Goal: Task Accomplishment & Management: Manage account settings

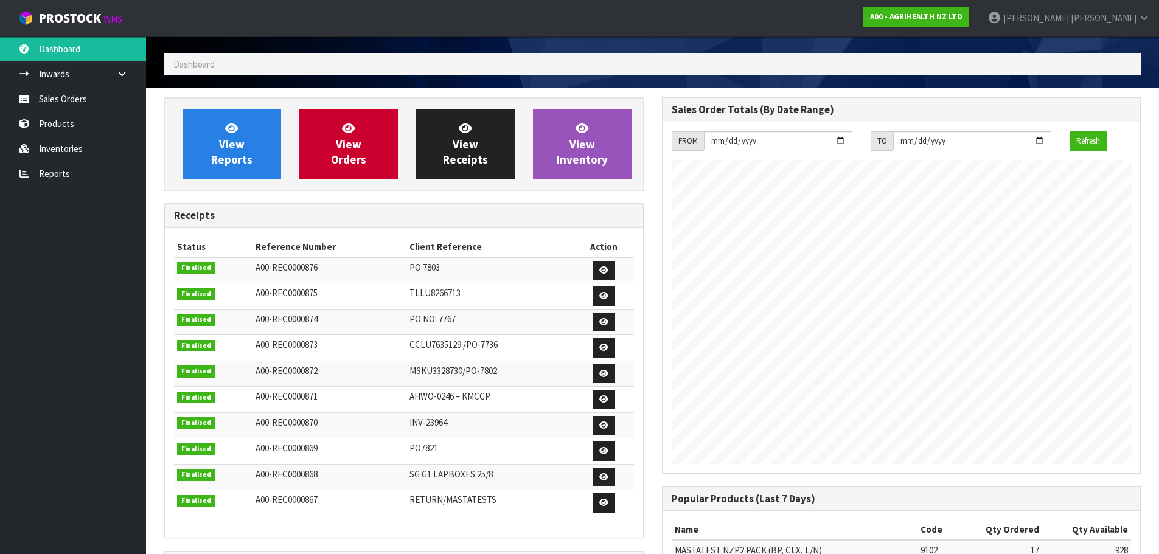
scroll to position [61, 0]
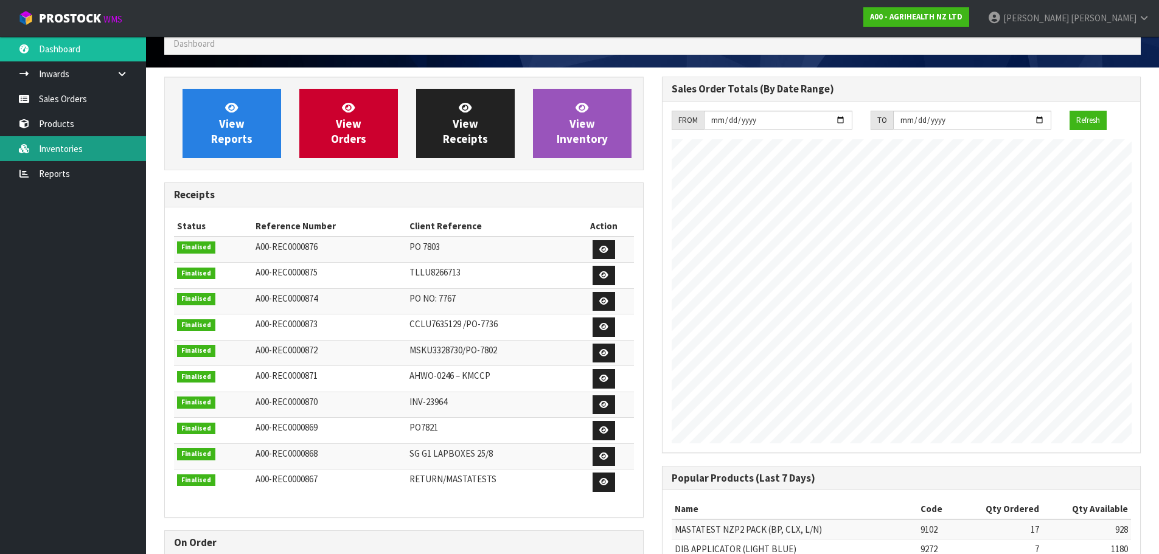
click at [70, 151] on link "Inventories" at bounding box center [73, 148] width 146 height 25
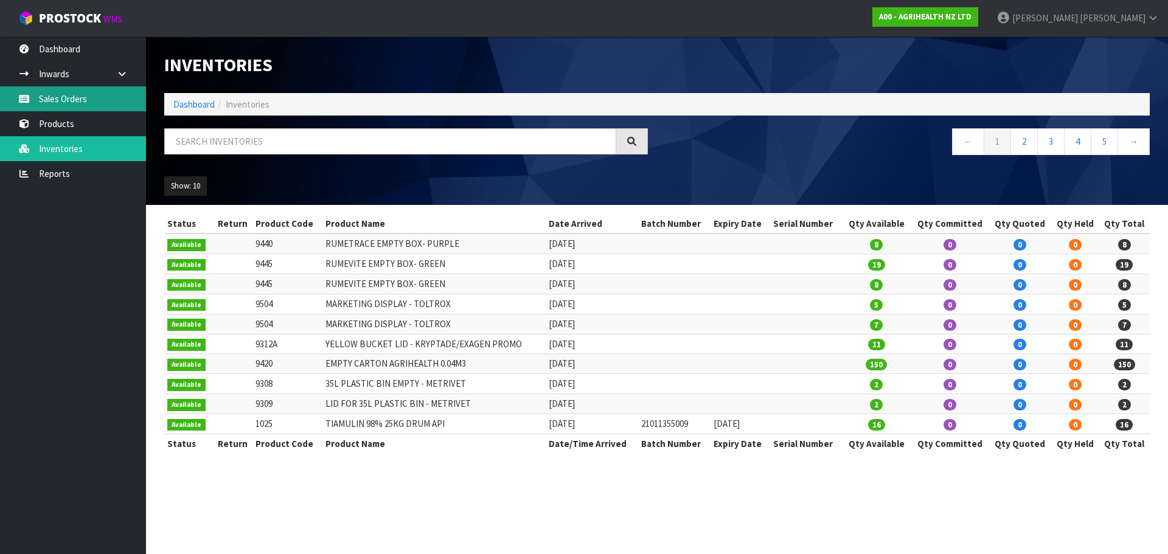
click at [66, 101] on link "Sales Orders" at bounding box center [73, 98] width 146 height 25
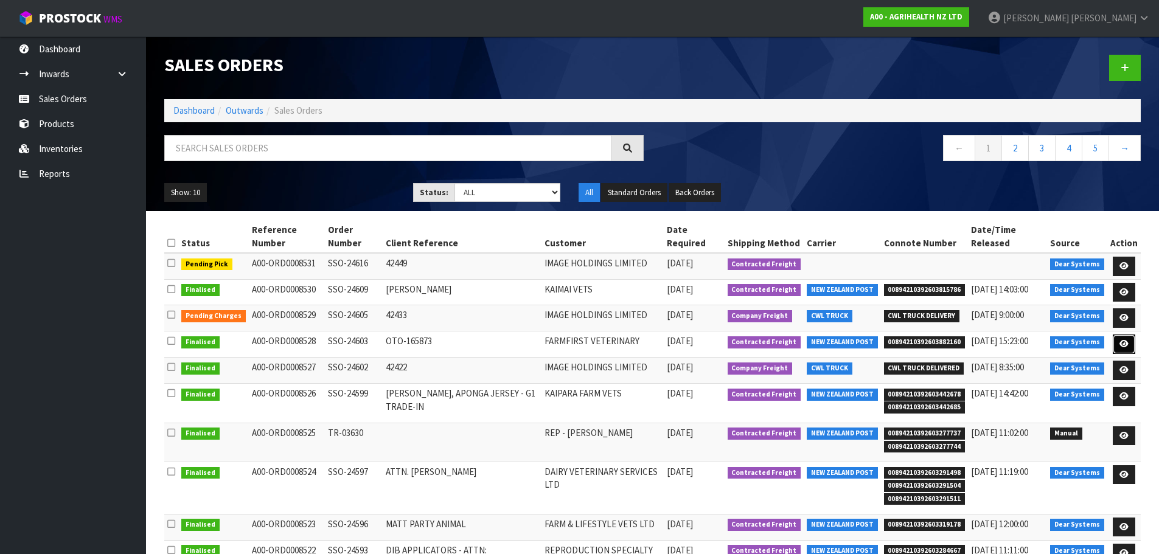
click at [1124, 348] on icon at bounding box center [1123, 344] width 9 height 8
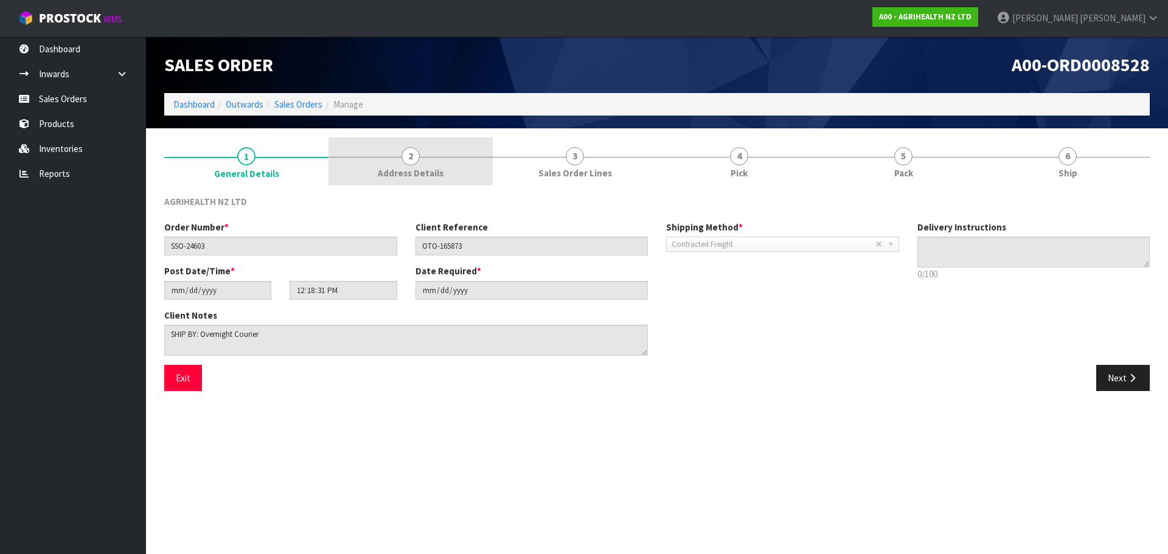
click at [451, 172] on link "2 Address Details" at bounding box center [411, 161] width 164 height 48
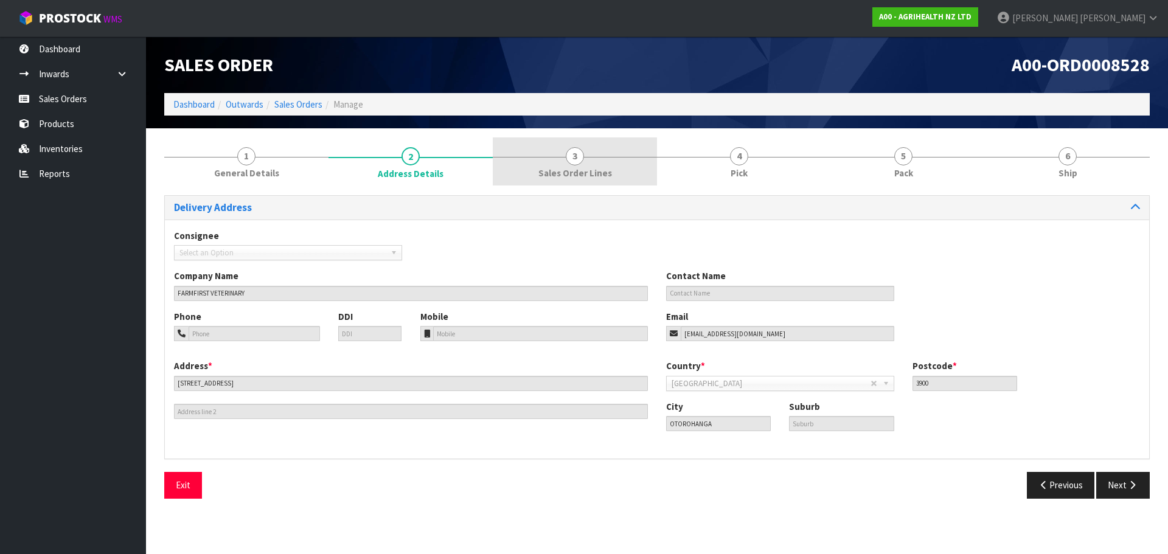
click at [591, 177] on span "Sales Order Lines" at bounding box center [575, 173] width 74 height 13
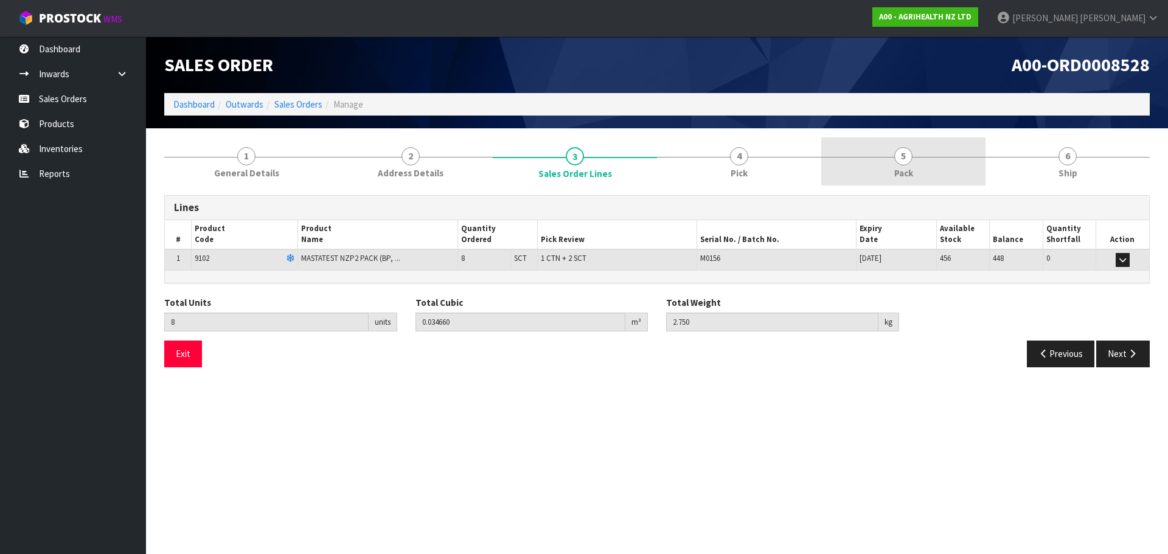
click at [933, 166] on link "5 Pack" at bounding box center [903, 161] width 164 height 48
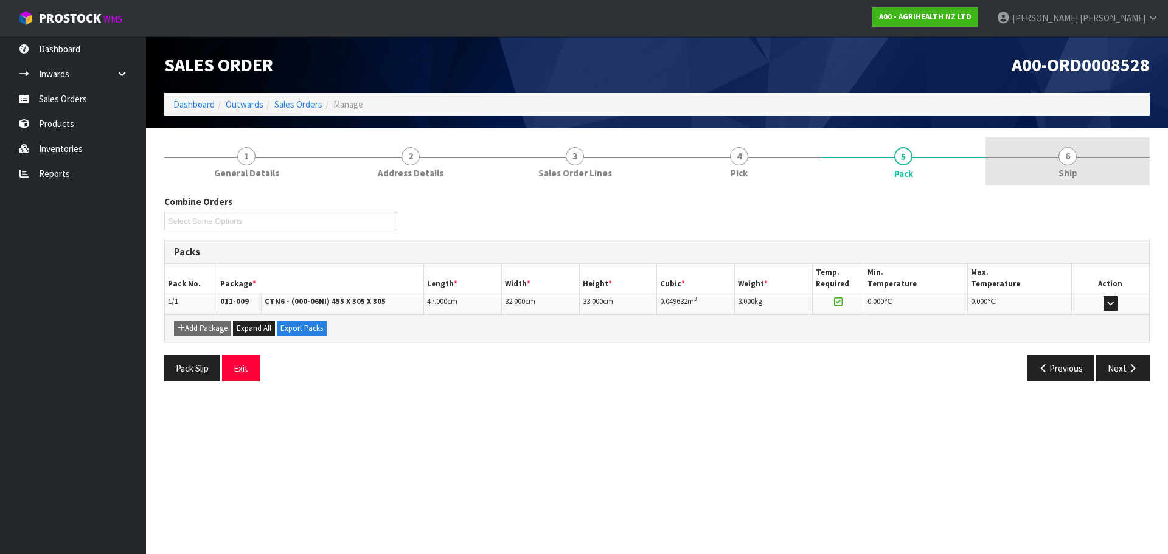
click at [1062, 164] on span "6" at bounding box center [1068, 156] width 18 height 18
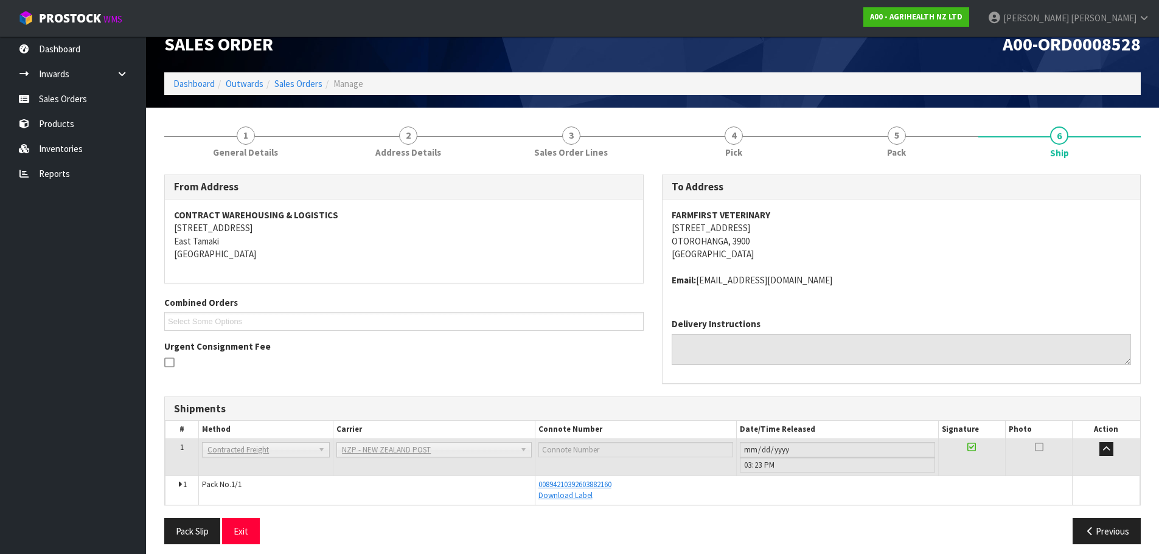
scroll to position [29, 0]
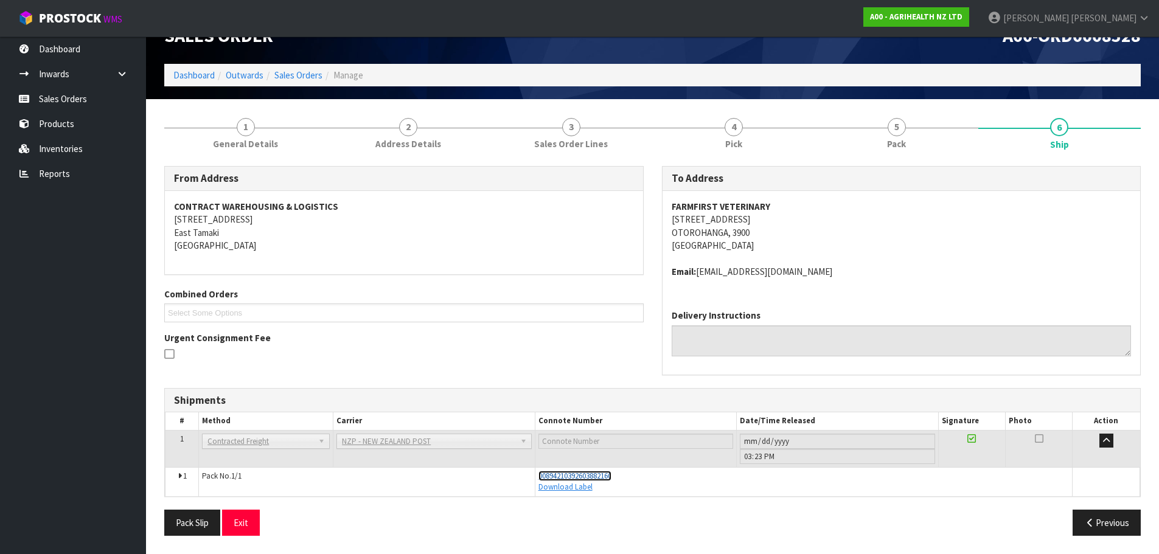
click at [609, 476] on span "00894210392603882160" at bounding box center [574, 476] width 73 height 10
click at [71, 177] on link "Reports" at bounding box center [73, 173] width 146 height 25
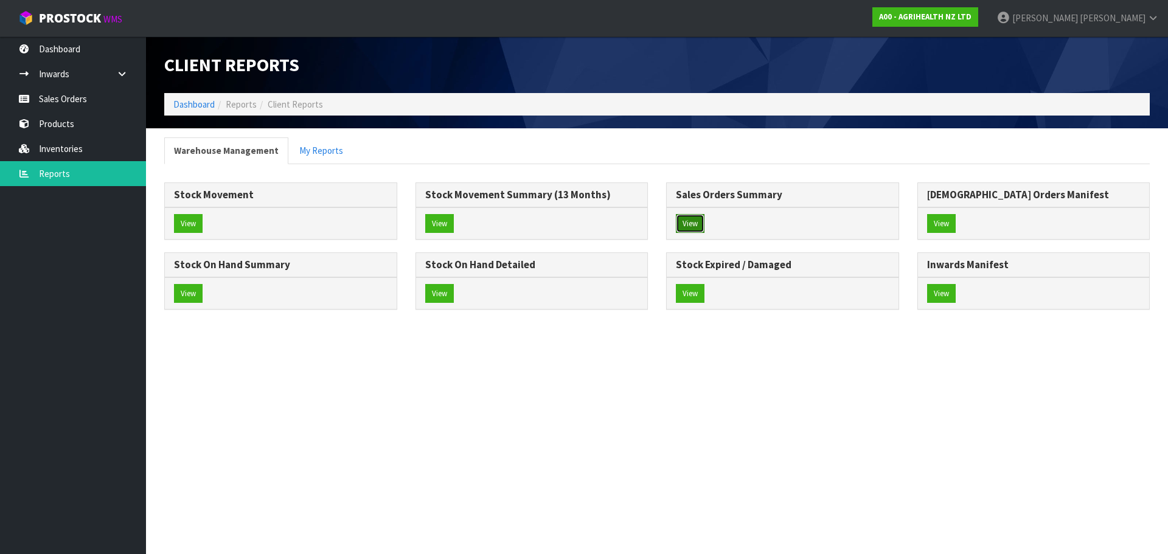
click at [698, 226] on button "View" at bounding box center [690, 223] width 29 height 19
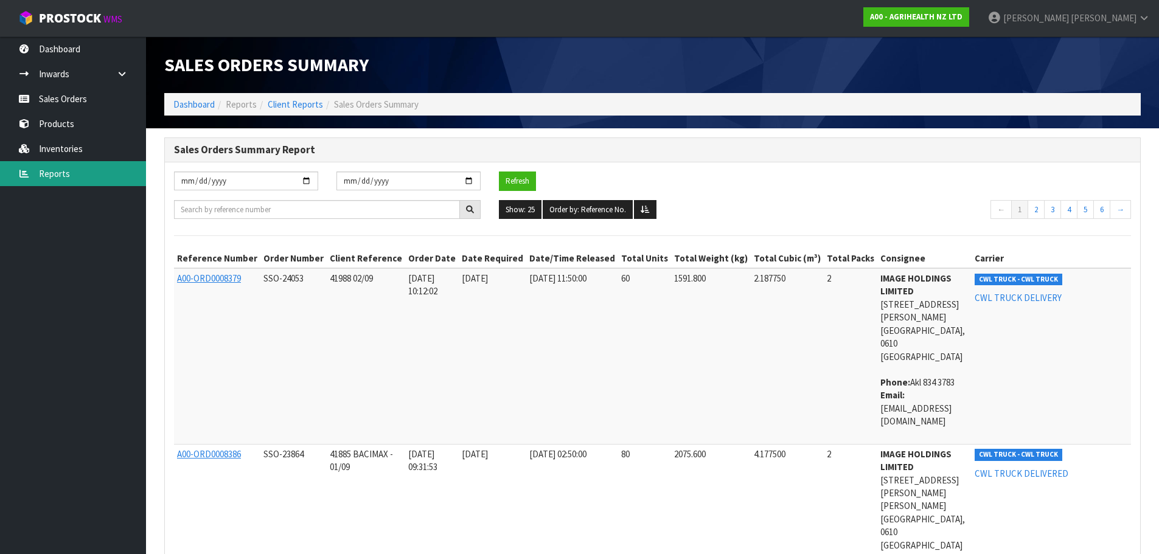
click at [63, 173] on link "Reports" at bounding box center [73, 173] width 146 height 25
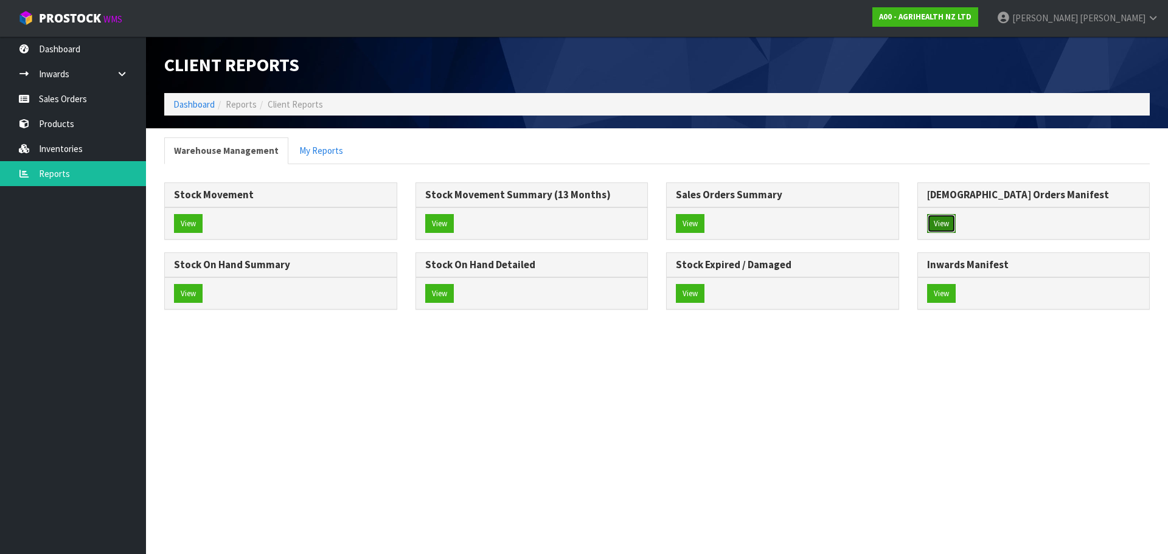
click at [945, 226] on button "View" at bounding box center [941, 223] width 29 height 19
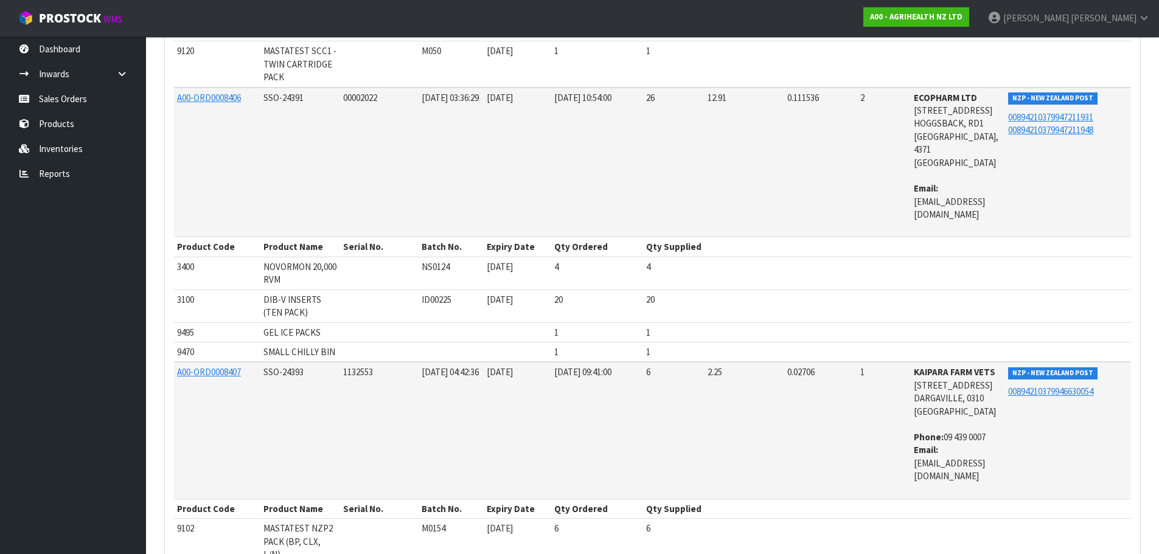
scroll to position [5428, 0]
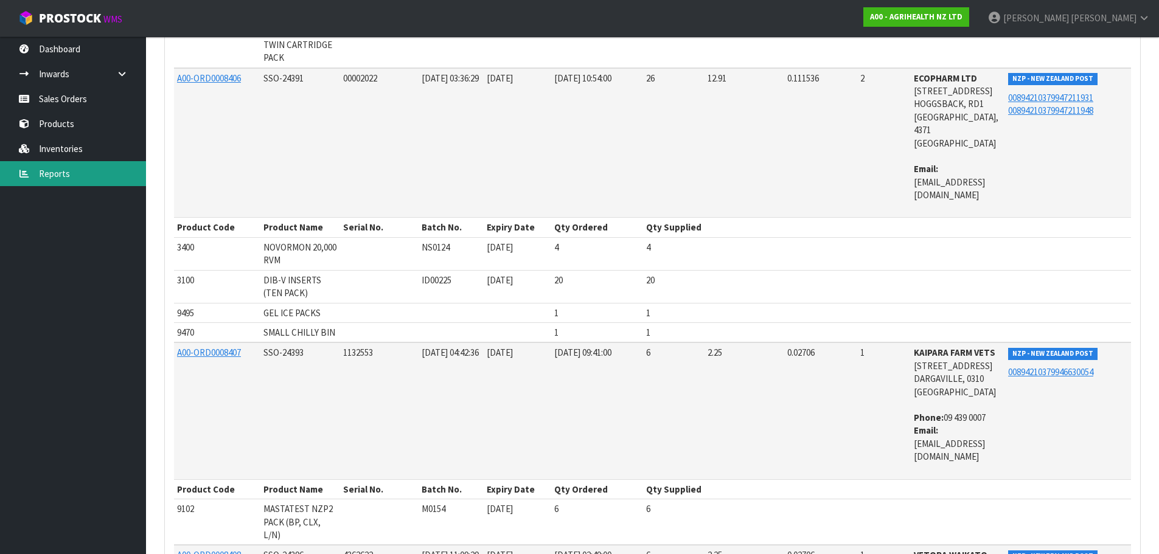
click at [63, 179] on link "Reports" at bounding box center [73, 173] width 146 height 25
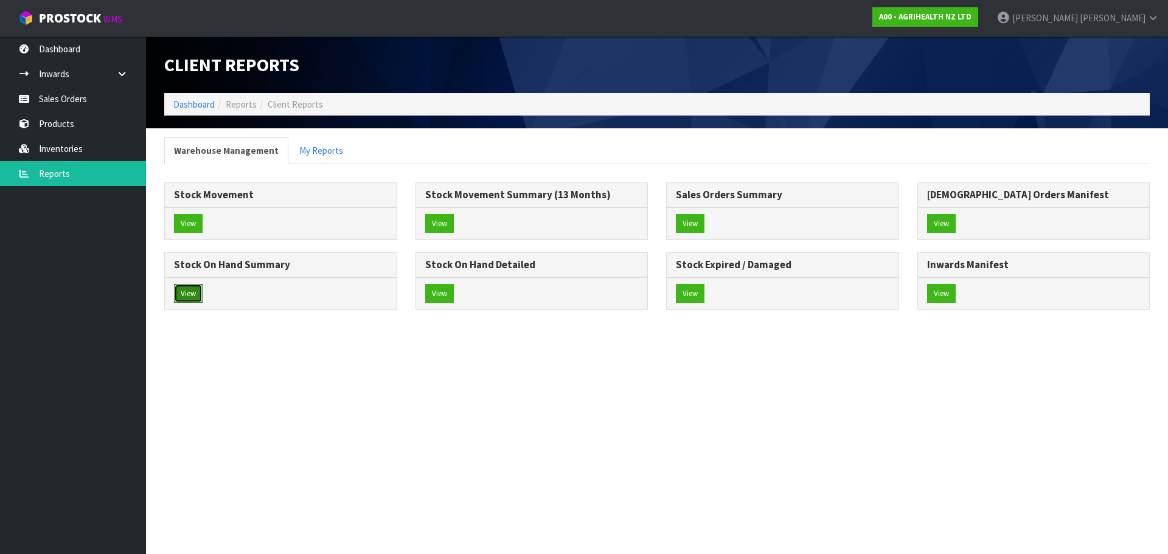
click at [189, 299] on button "View" at bounding box center [188, 293] width 29 height 19
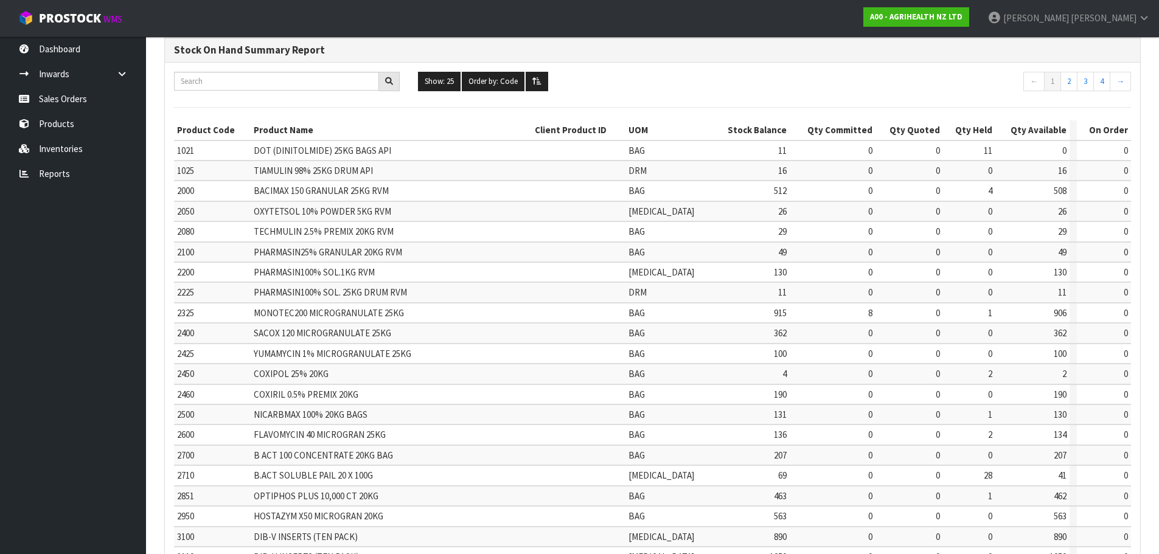
scroll to position [122, 0]
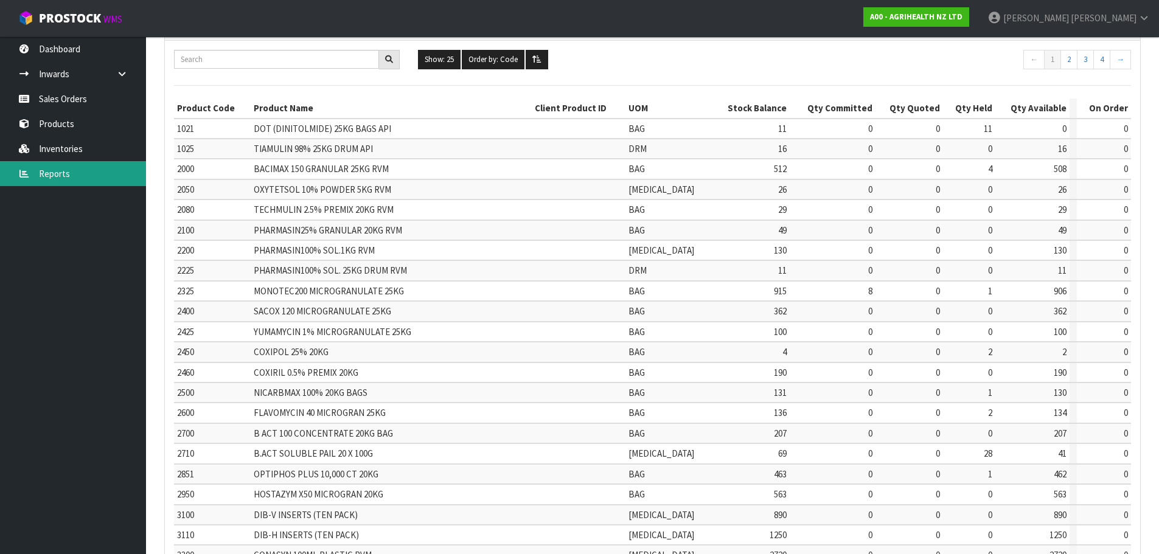
click at [55, 179] on link "Reports" at bounding box center [73, 173] width 146 height 25
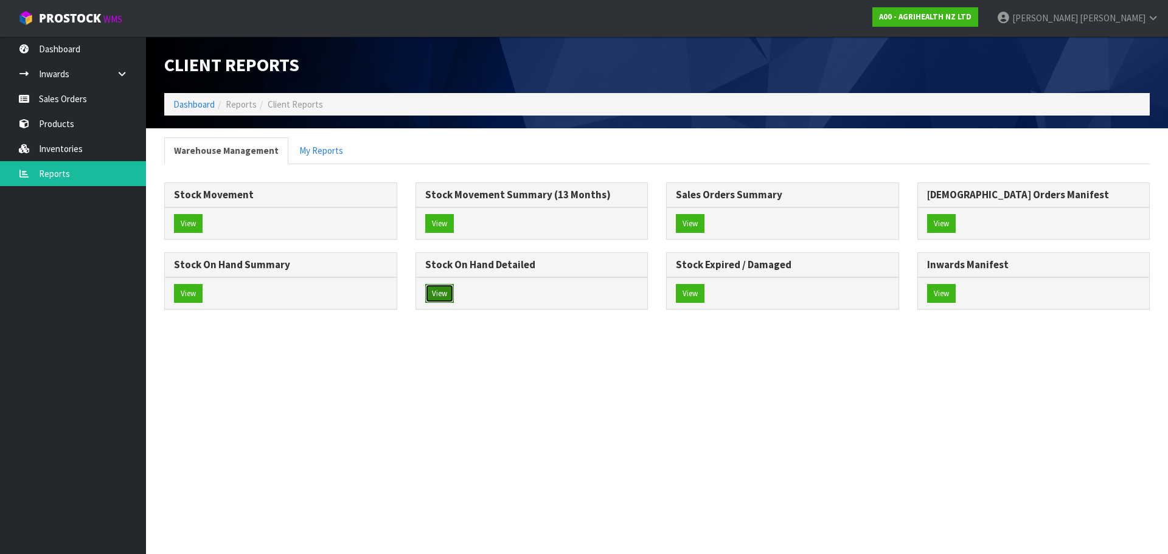
click at [450, 299] on button "View" at bounding box center [439, 293] width 29 height 19
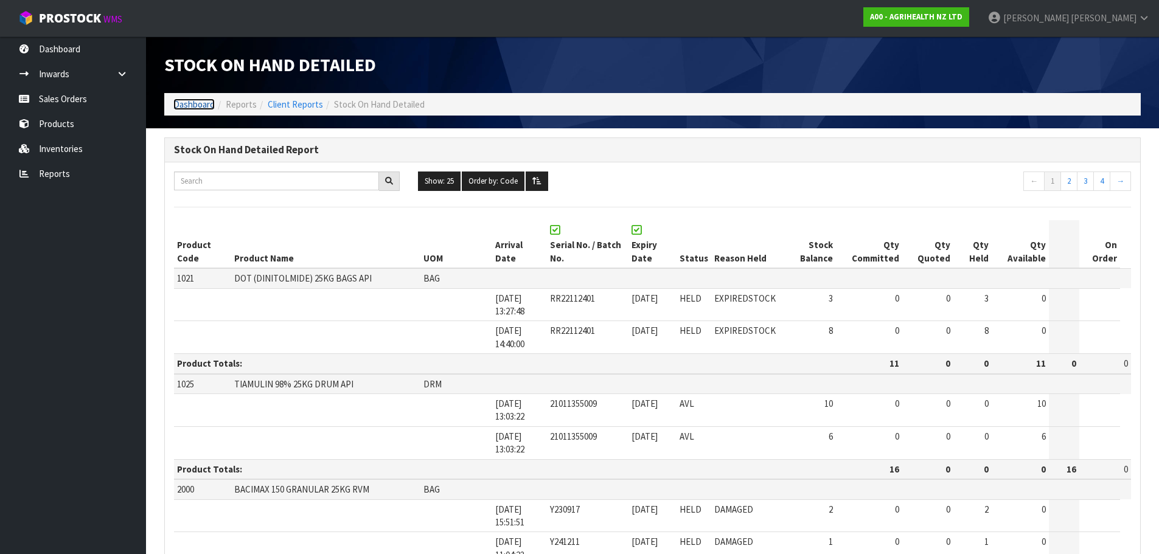
click at [184, 107] on link "Dashboard" at bounding box center [193, 105] width 41 height 12
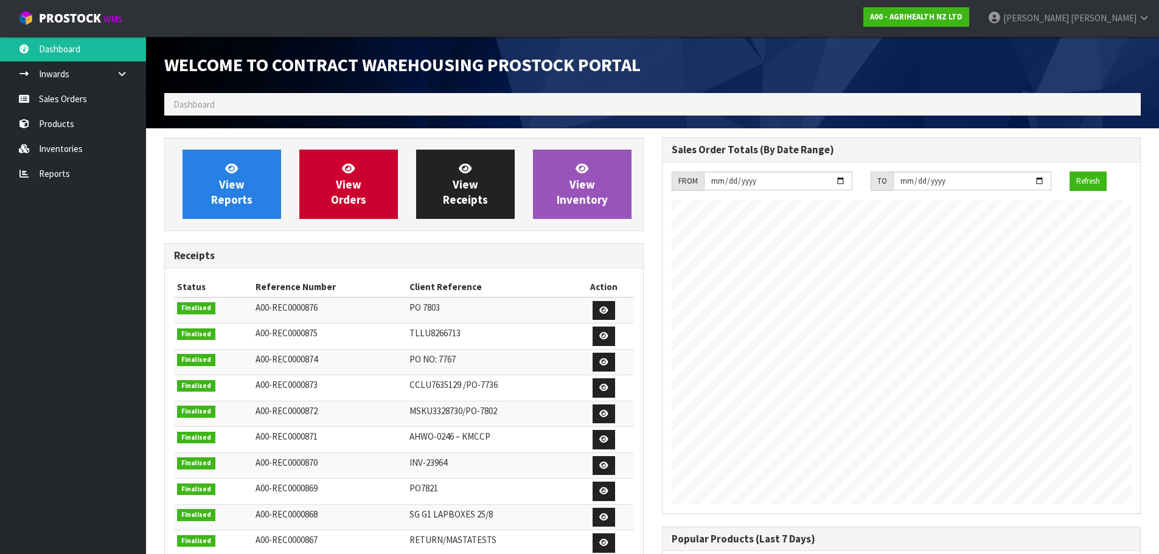
scroll to position [675, 497]
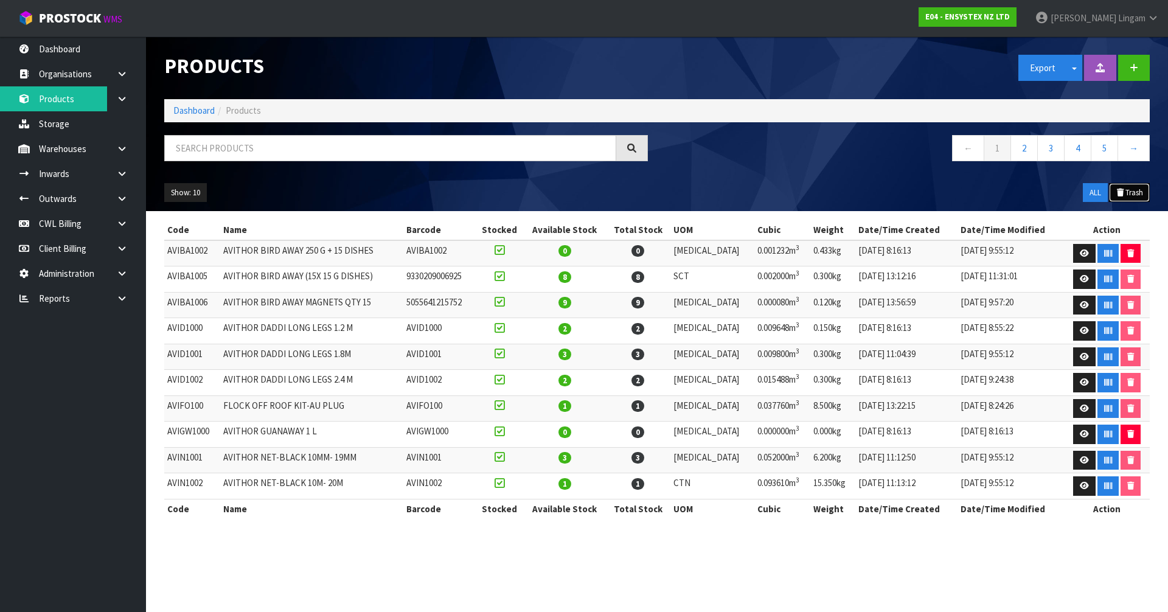
click at [1134, 192] on button "Trash" at bounding box center [1129, 192] width 41 height 19
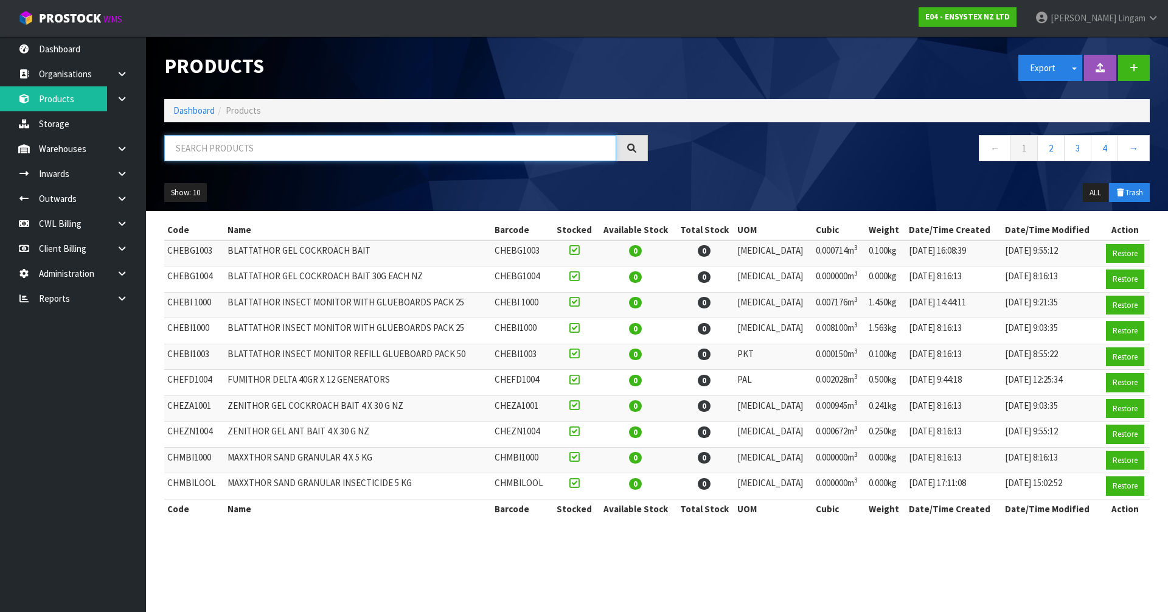
click at [364, 147] on input "text" at bounding box center [390, 148] width 452 height 26
paste input "CNTR00108"
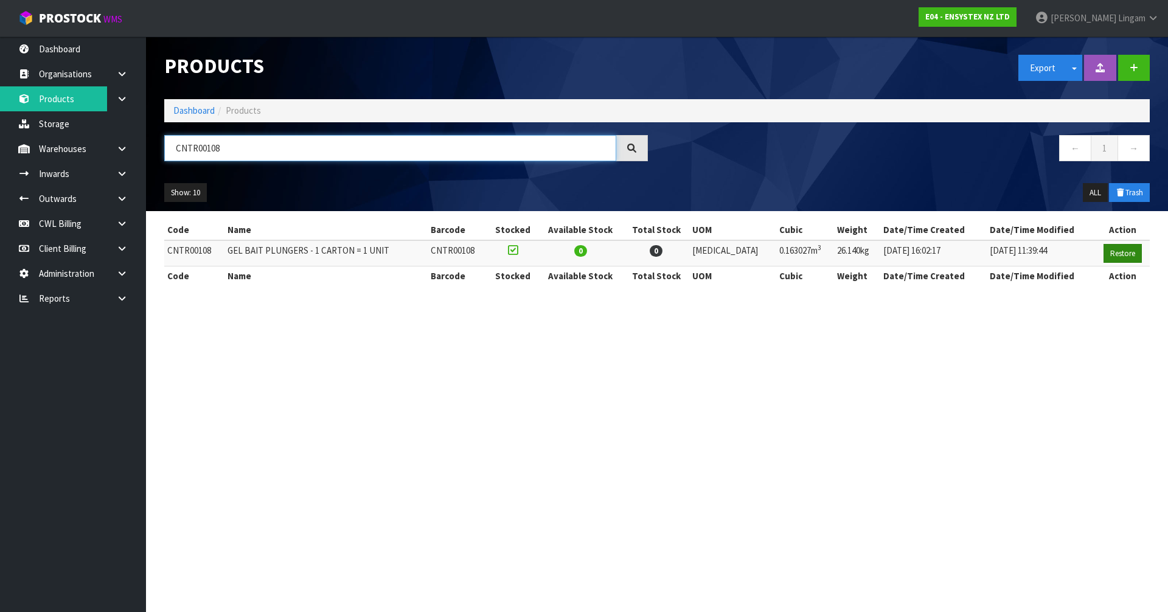
type input "CNTR00108"
click at [1119, 254] on button "Restore" at bounding box center [1123, 253] width 38 height 19
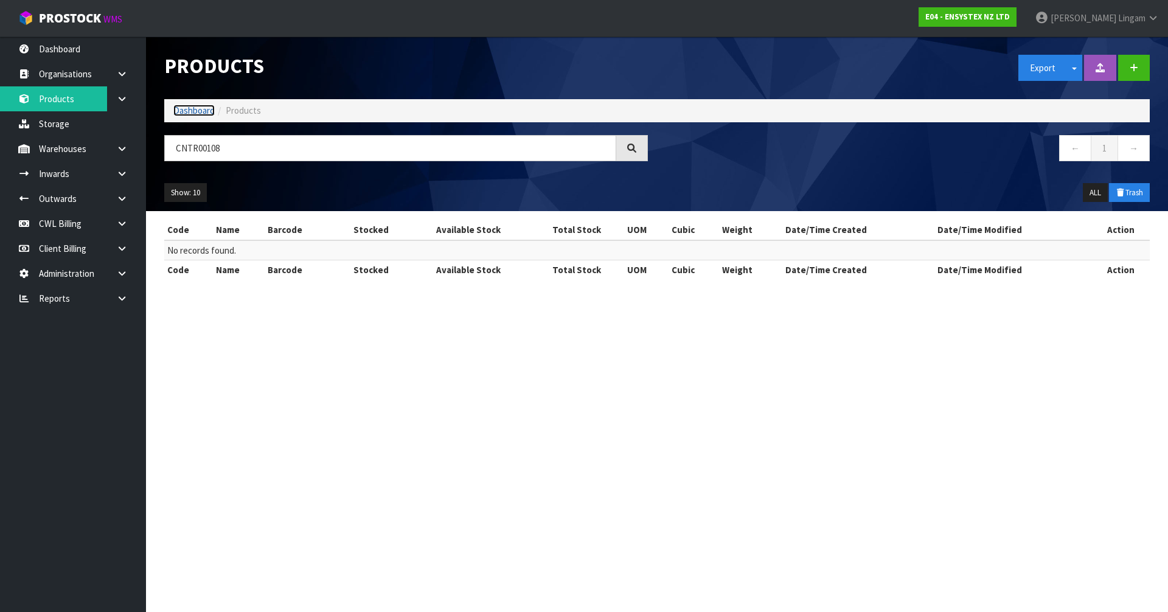
click at [192, 111] on link "Dashboard" at bounding box center [193, 111] width 41 height 12
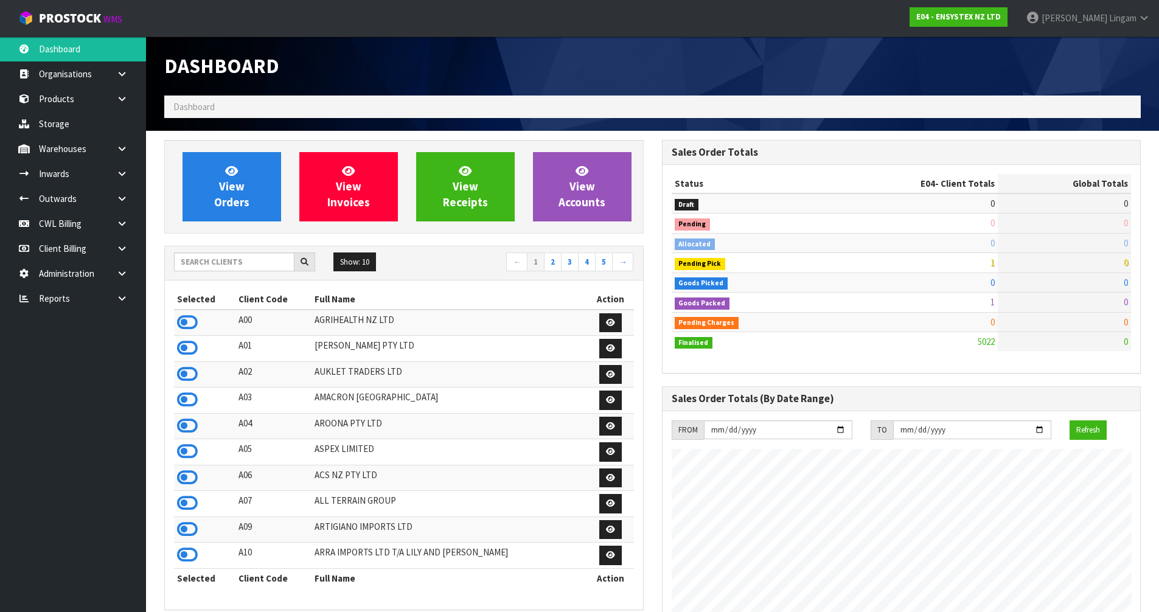
scroll to position [922, 497]
click at [56, 99] on link "Products" at bounding box center [73, 98] width 146 height 25
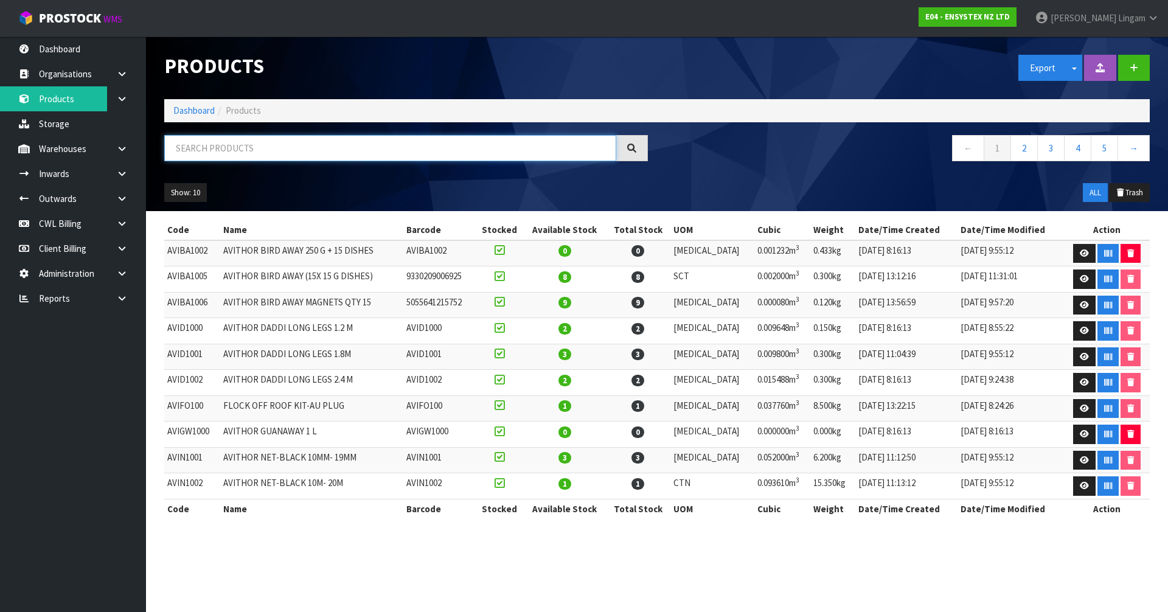
click at [308, 144] on input "text" at bounding box center [390, 148] width 452 height 26
paste input "CNTR00108"
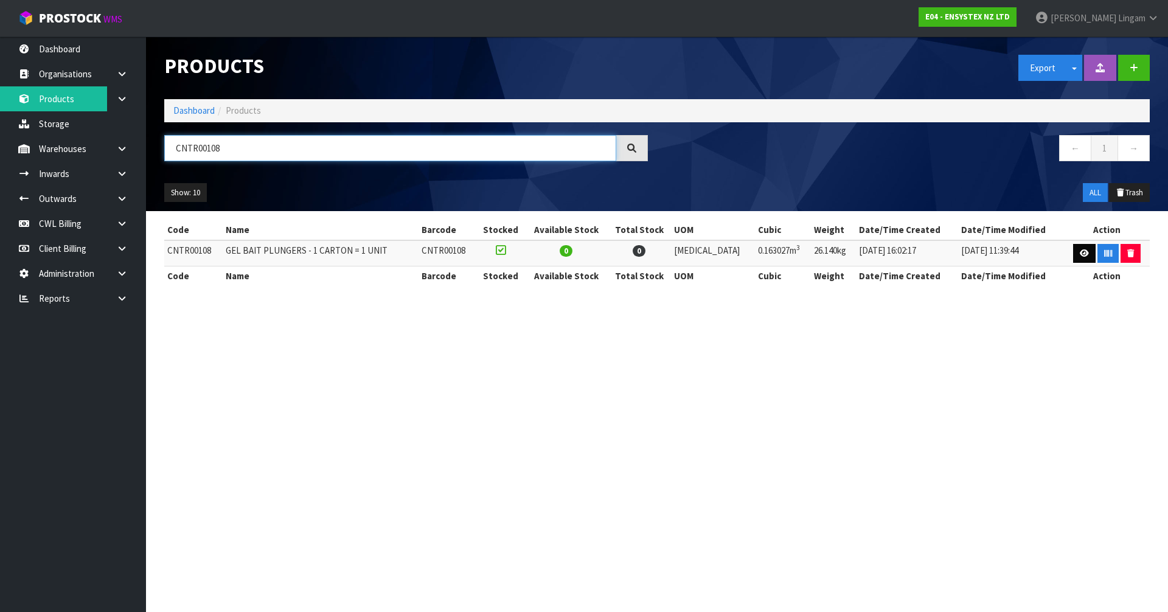
type input "CNTR00108"
click at [1080, 254] on icon at bounding box center [1084, 253] width 9 height 8
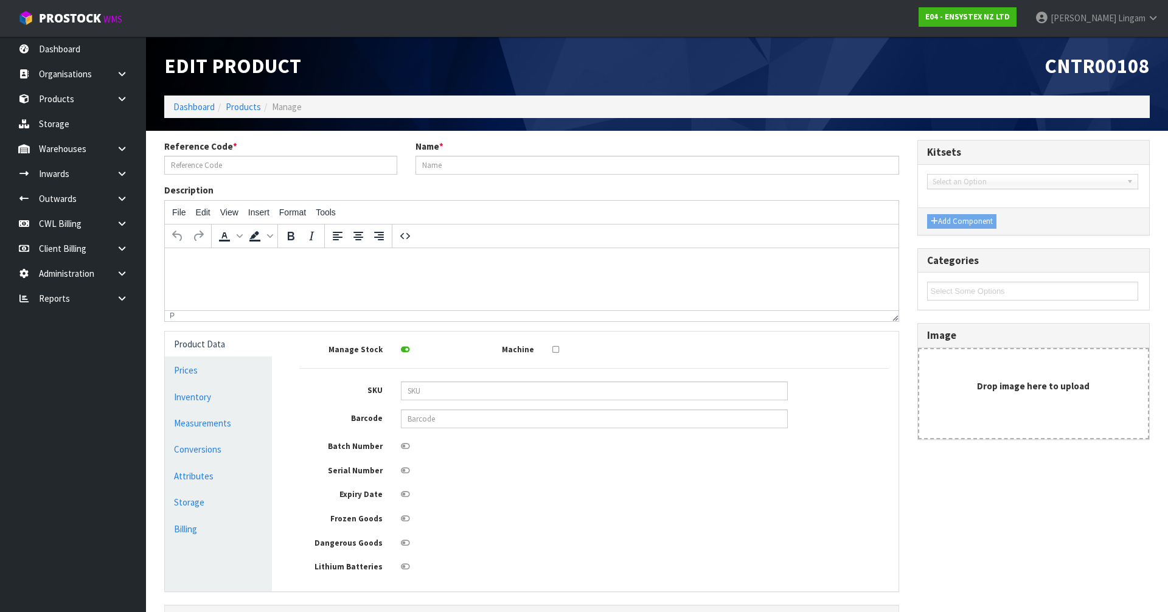
type input "CNTR00108"
type input "GEL BAIT PLUNGERS - 1 CARTON = 1 UNIT"
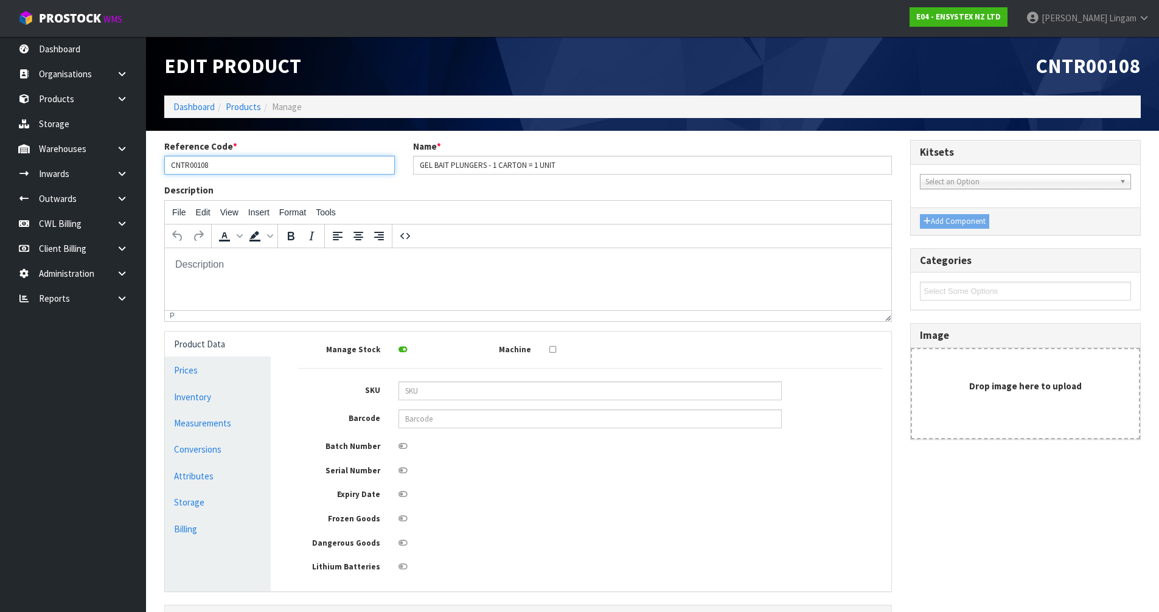
click at [225, 167] on input "CNTR00108" at bounding box center [279, 165] width 231 height 19
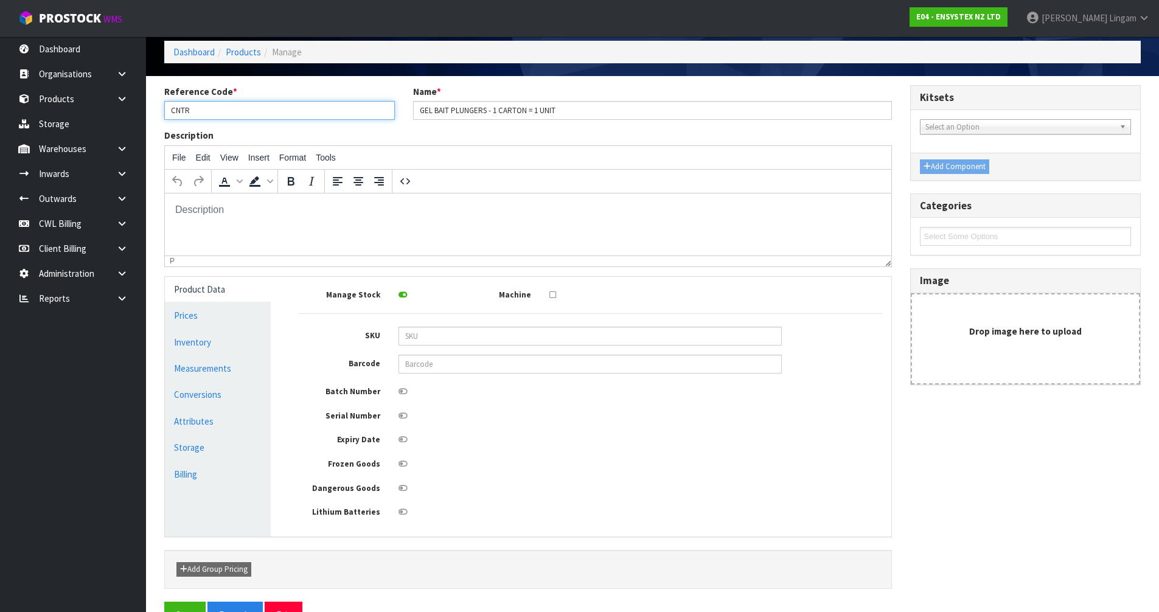
scroll to position [89, 0]
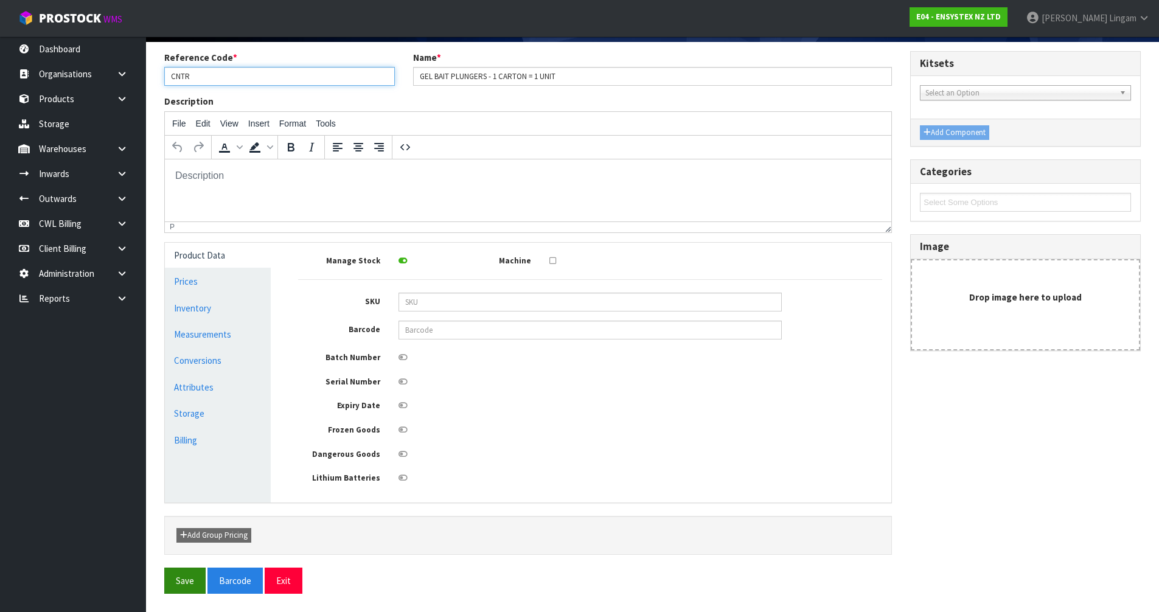
type input "CNTR"
click at [192, 580] on button "Save" at bounding box center [184, 581] width 41 height 26
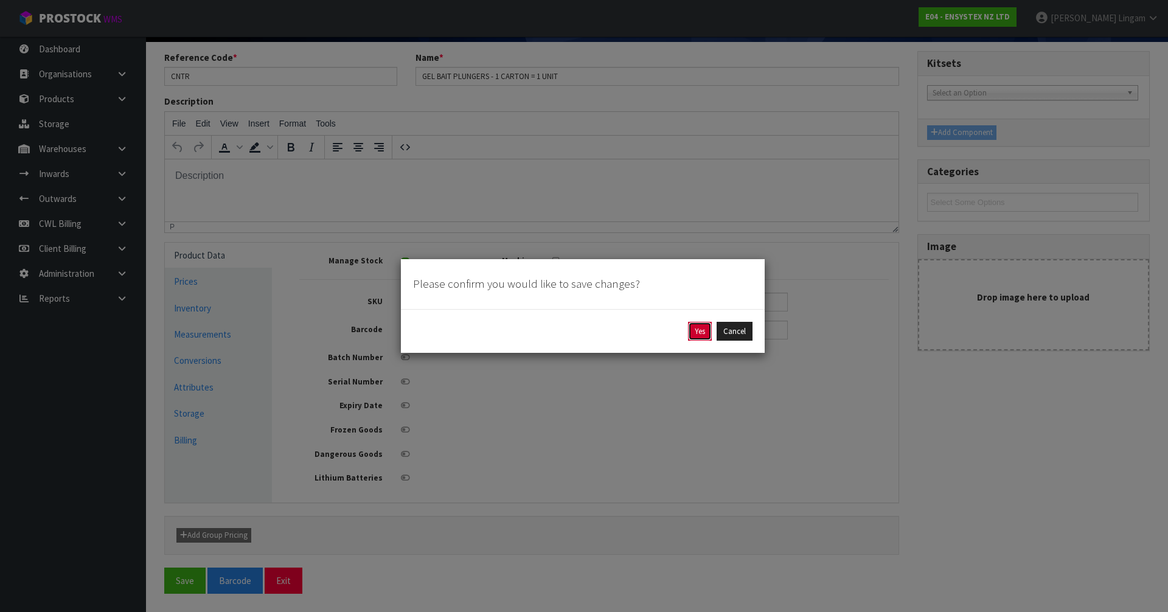
click at [698, 329] on button "Yes" at bounding box center [700, 331] width 24 height 19
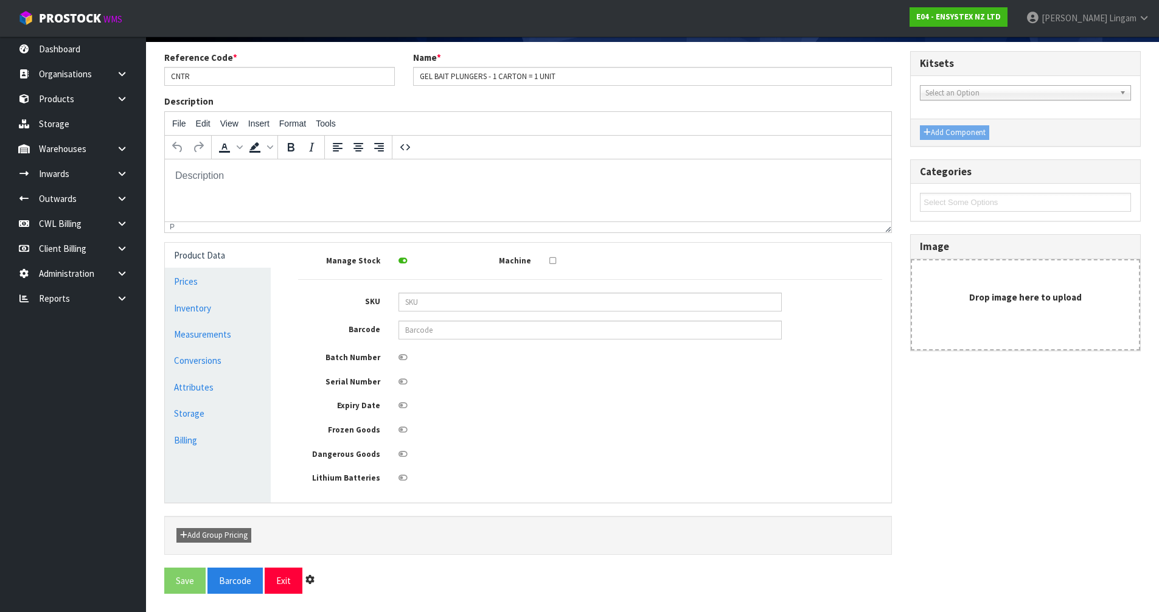
scroll to position [0, 0]
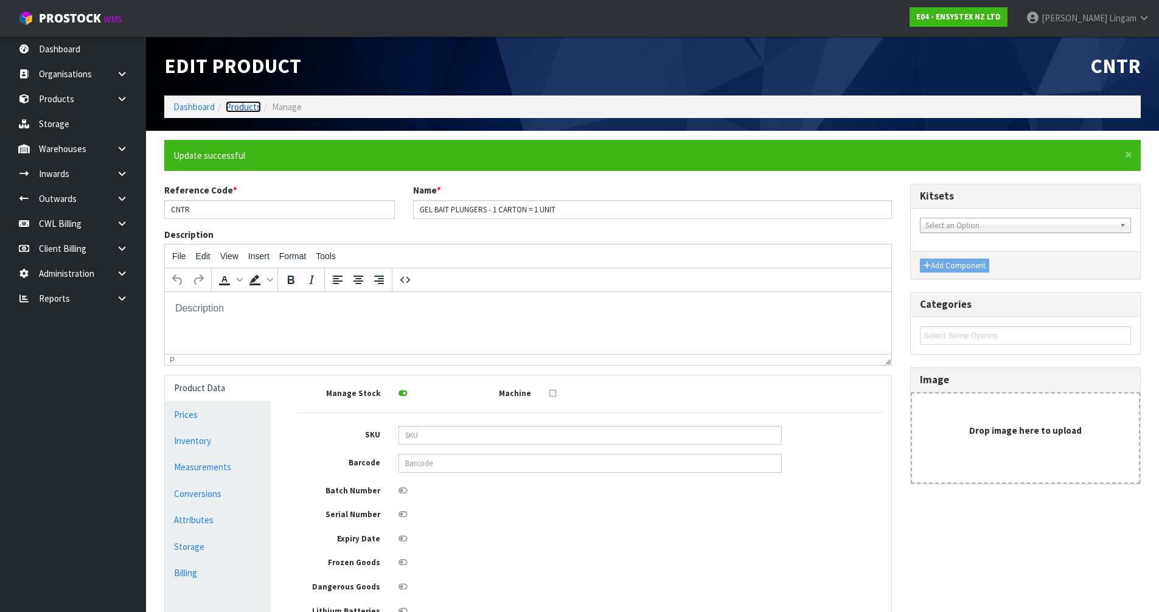
click at [249, 107] on link "Products" at bounding box center [243, 107] width 35 height 12
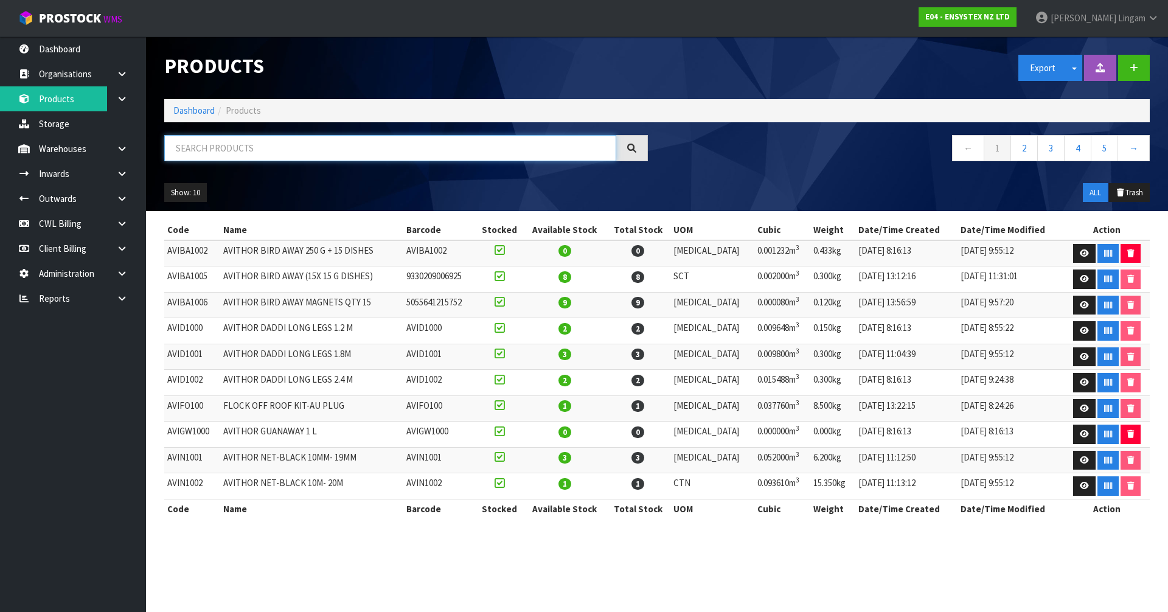
click at [249, 148] on input "text" at bounding box center [390, 148] width 452 height 26
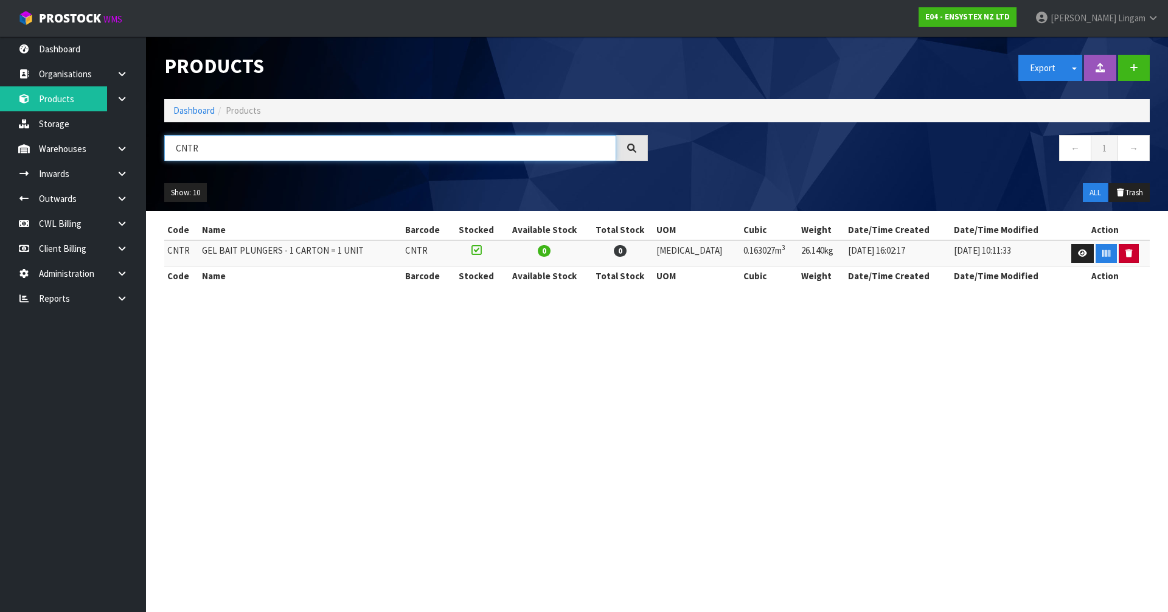
type input "CNTR"
click at [1125, 256] on icon "button" at bounding box center [1128, 253] width 7 height 8
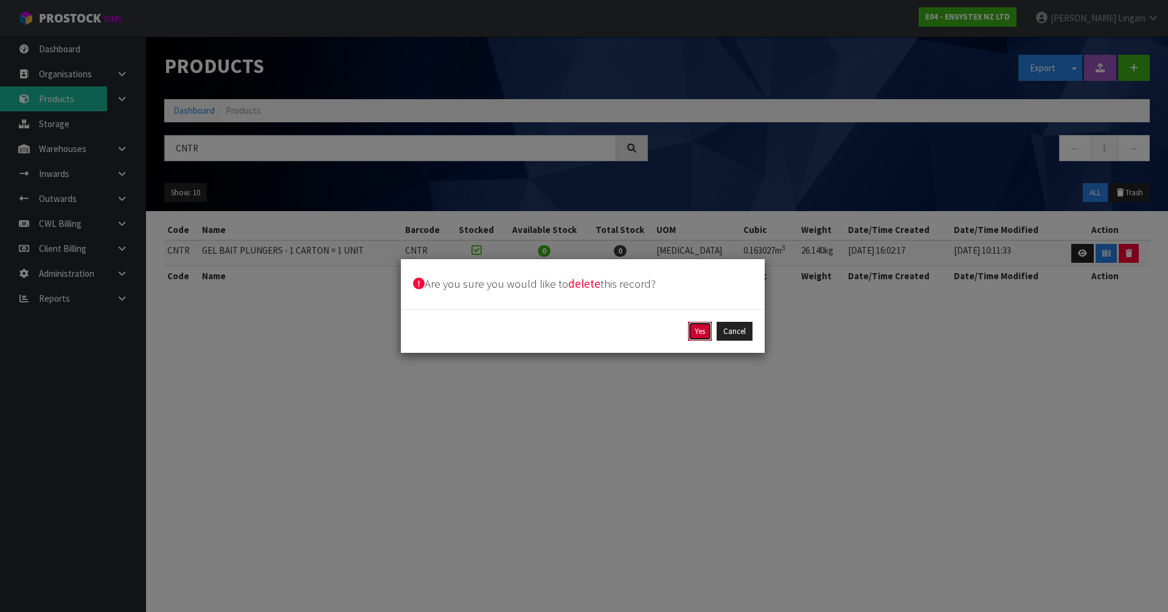
click at [698, 331] on button "Yes" at bounding box center [700, 331] width 24 height 19
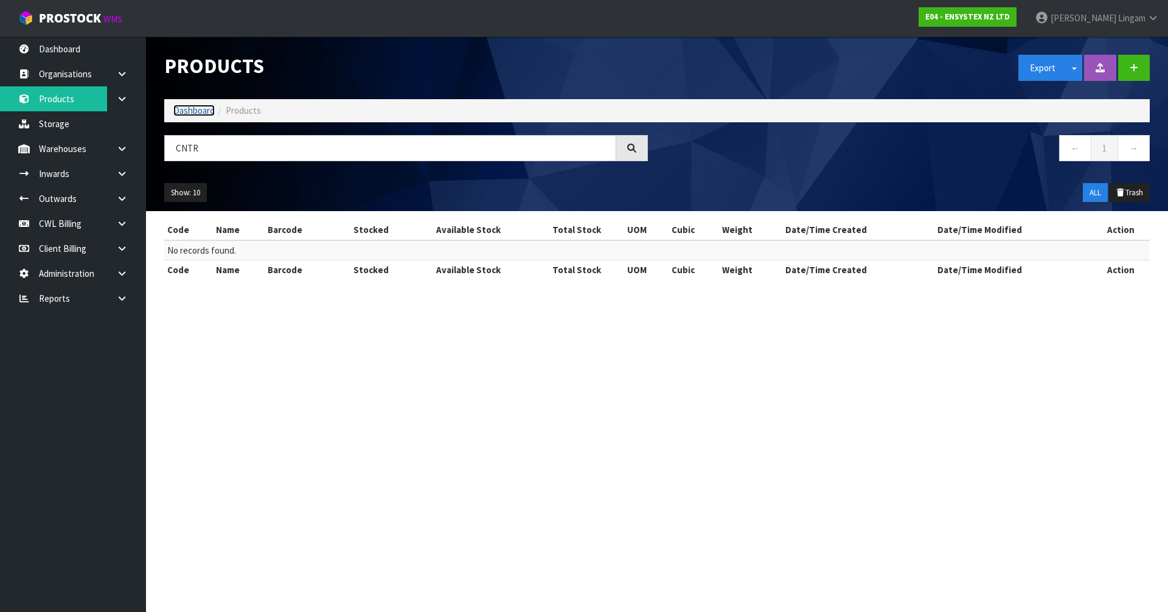
click at [195, 113] on link "Dashboard" at bounding box center [193, 111] width 41 height 12
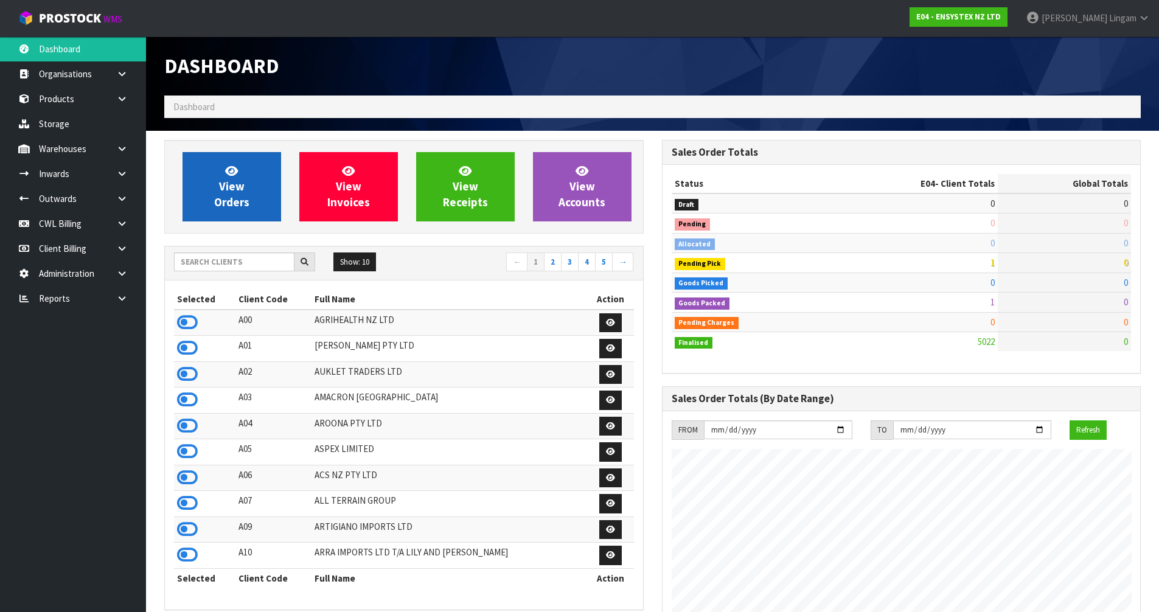
scroll to position [922, 497]
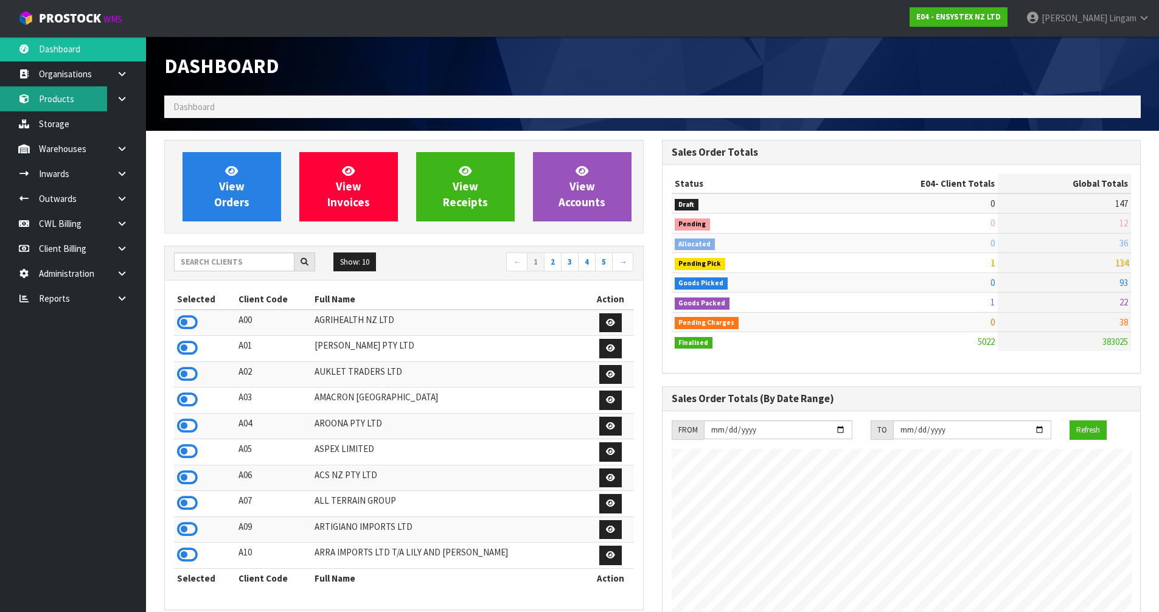
click at [62, 102] on link "Products" at bounding box center [73, 98] width 146 height 25
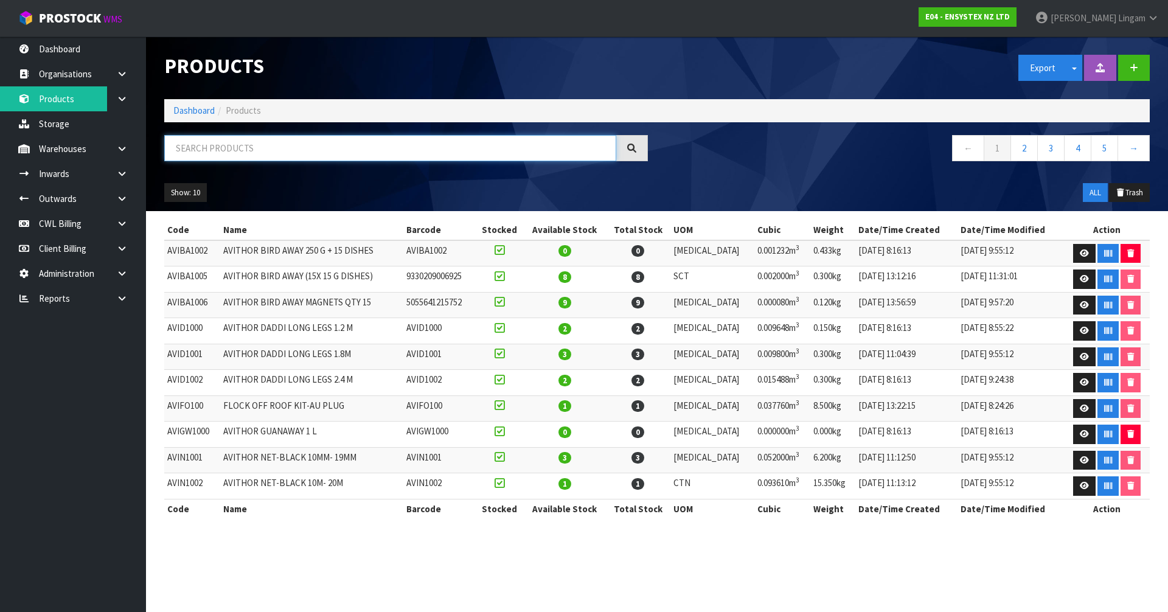
click at [259, 147] on input "text" at bounding box center [390, 148] width 452 height 26
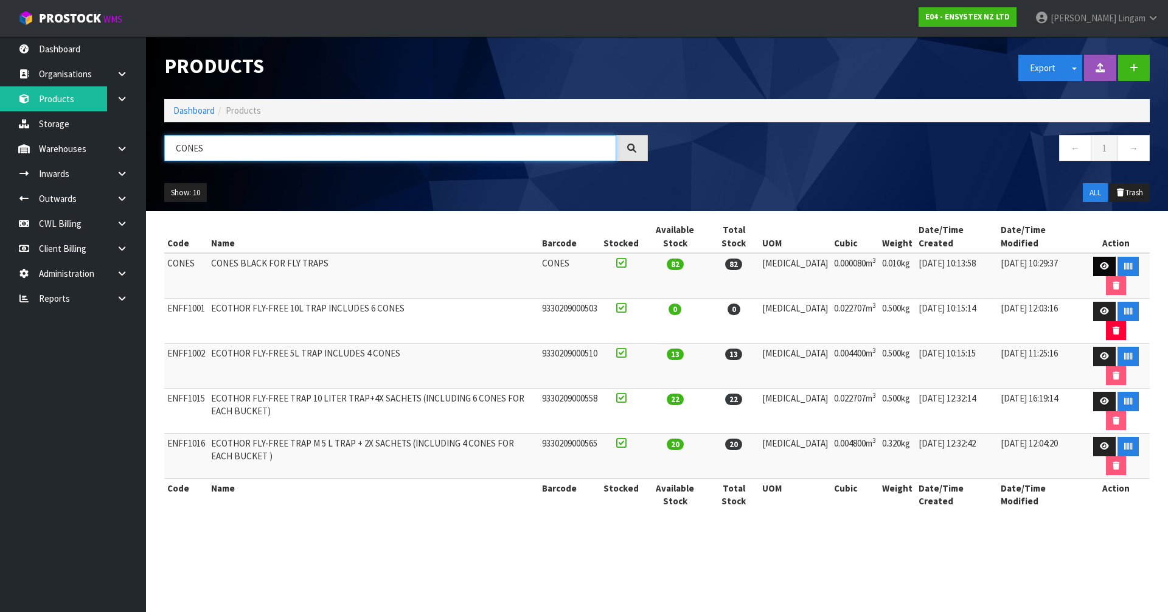
type input "CONES"
click at [1100, 262] on icon at bounding box center [1104, 266] width 9 height 8
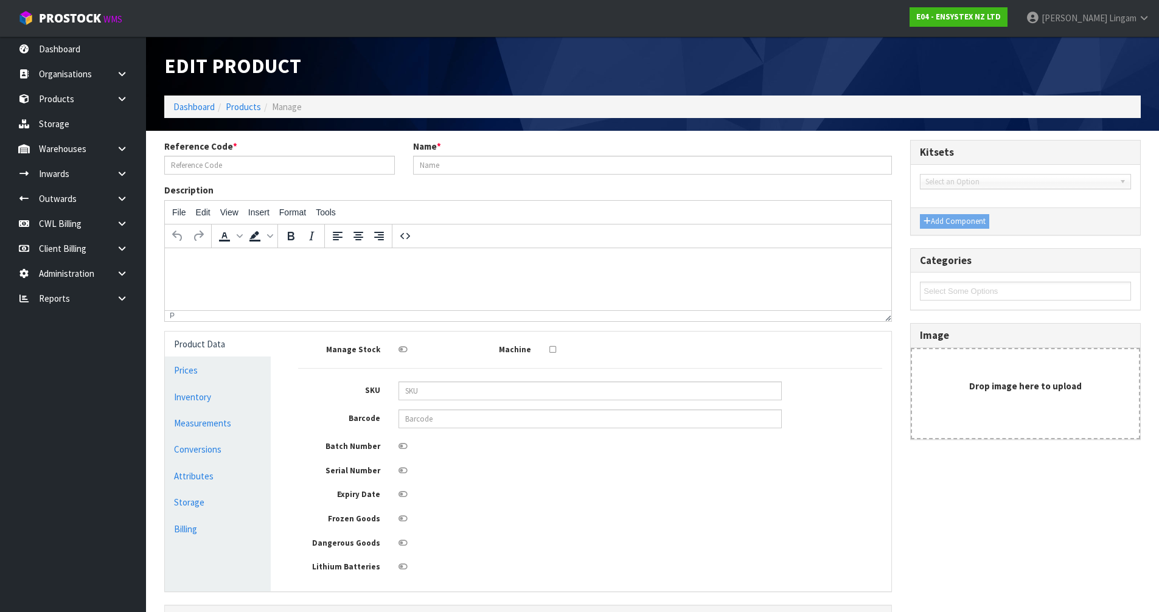
type input "CONES"
type input "CONES BLACK FOR FLY TRAPS"
drag, startPoint x: 220, startPoint y: 162, endPoint x: 151, endPoint y: 165, distance: 69.4
click at [151, 165] on section "Reference Code * CONES Name * CONES BLACK FOR FLY TRAPS Description File Edit V…" at bounding box center [652, 416] width 1013 height 570
paste input "NTR00108"
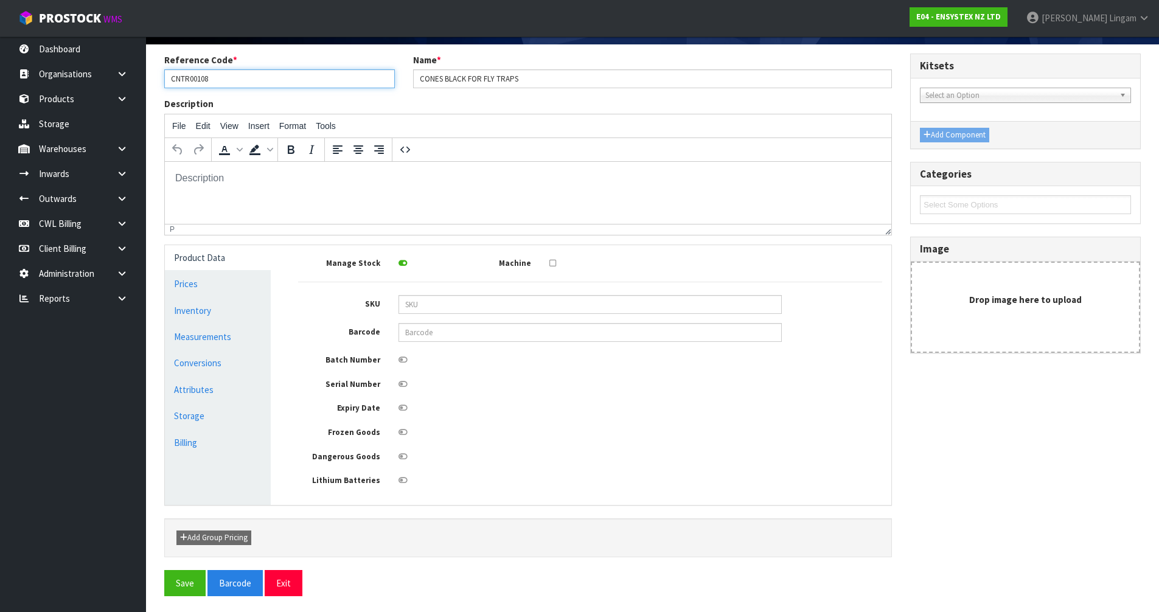
scroll to position [89, 0]
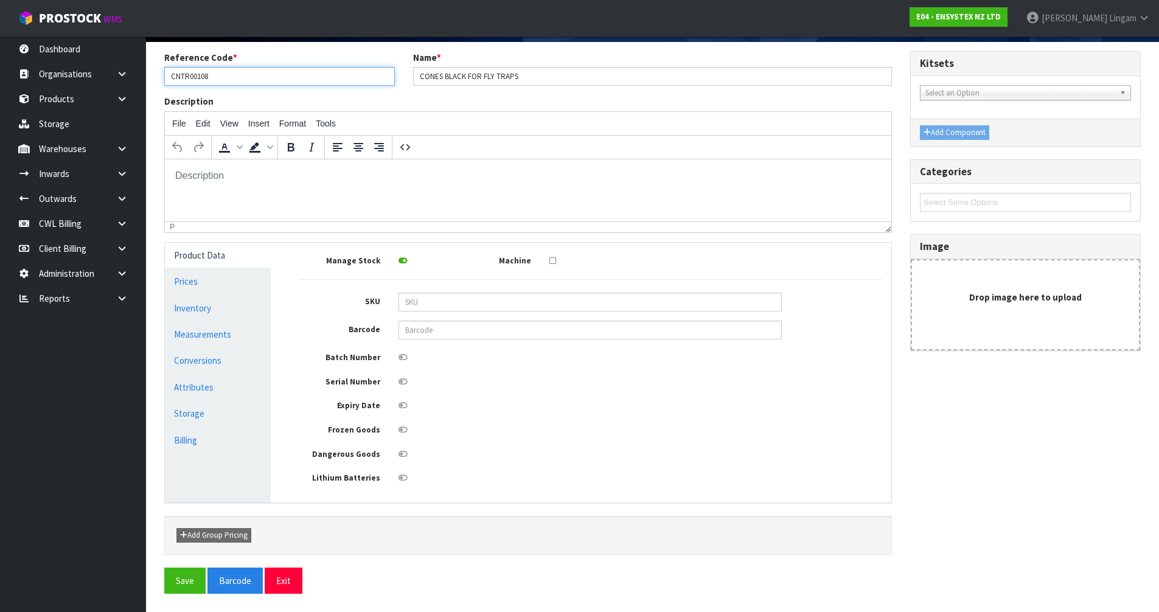
type input "CNTR00108"
click at [198, 191] on html at bounding box center [528, 175] width 726 height 33
click at [184, 582] on button "Save" at bounding box center [184, 581] width 41 height 26
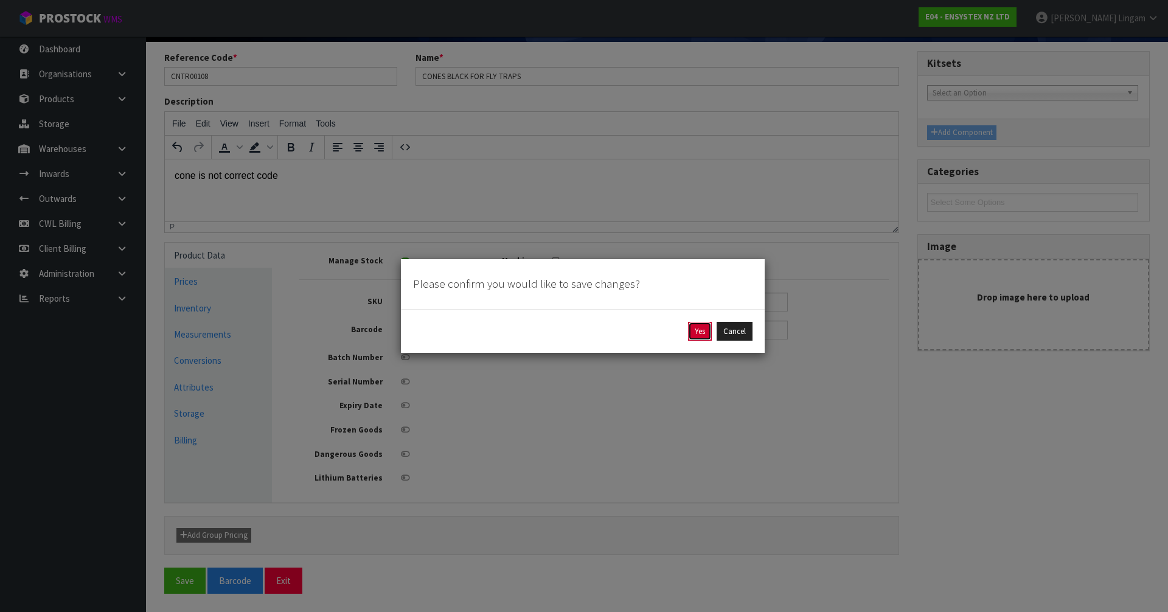
click at [700, 331] on button "Yes" at bounding box center [700, 331] width 24 height 19
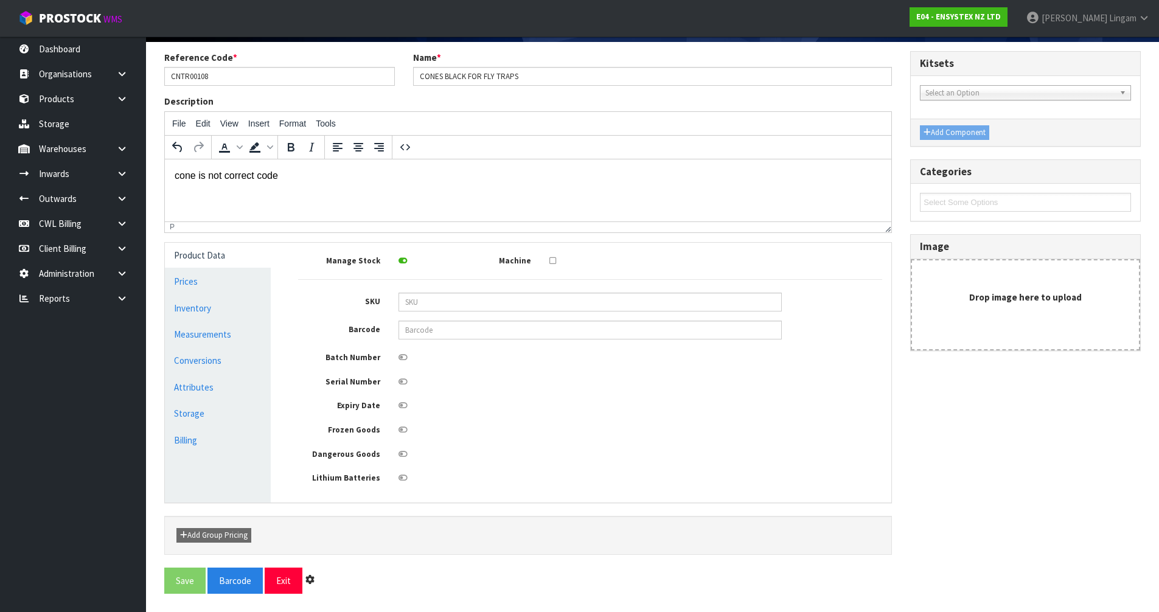
scroll to position [0, 0]
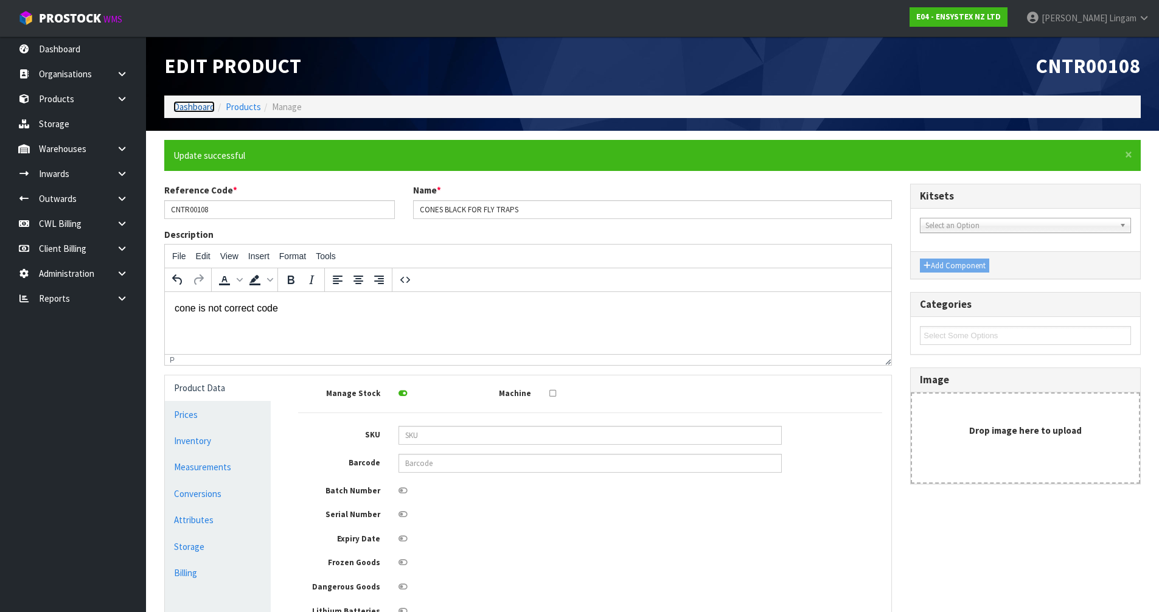
click at [187, 104] on link "Dashboard" at bounding box center [193, 107] width 41 height 12
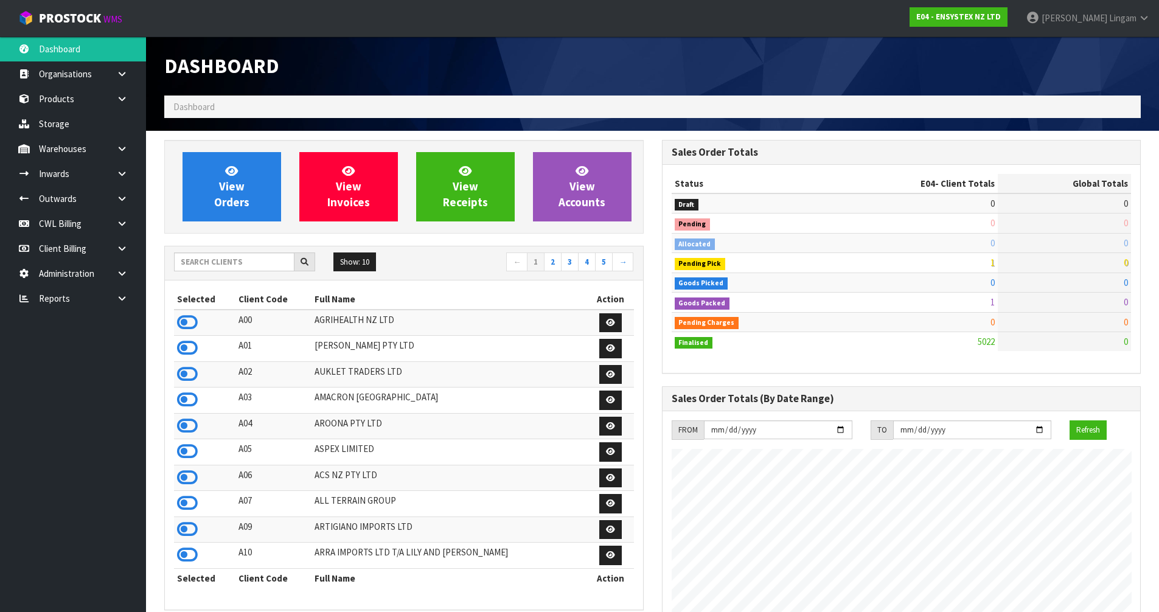
scroll to position [922, 497]
click at [120, 302] on icon at bounding box center [122, 298] width 12 height 9
click at [99, 324] on link "Client" at bounding box center [73, 323] width 146 height 25
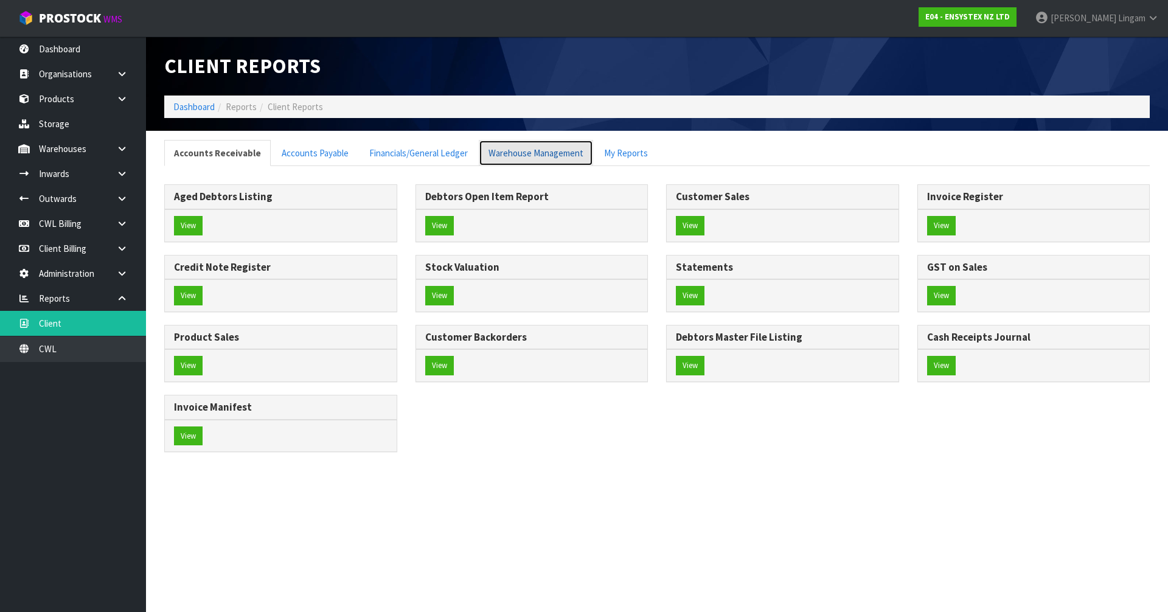
click at [499, 148] on link "Warehouse Management" at bounding box center [536, 153] width 114 height 26
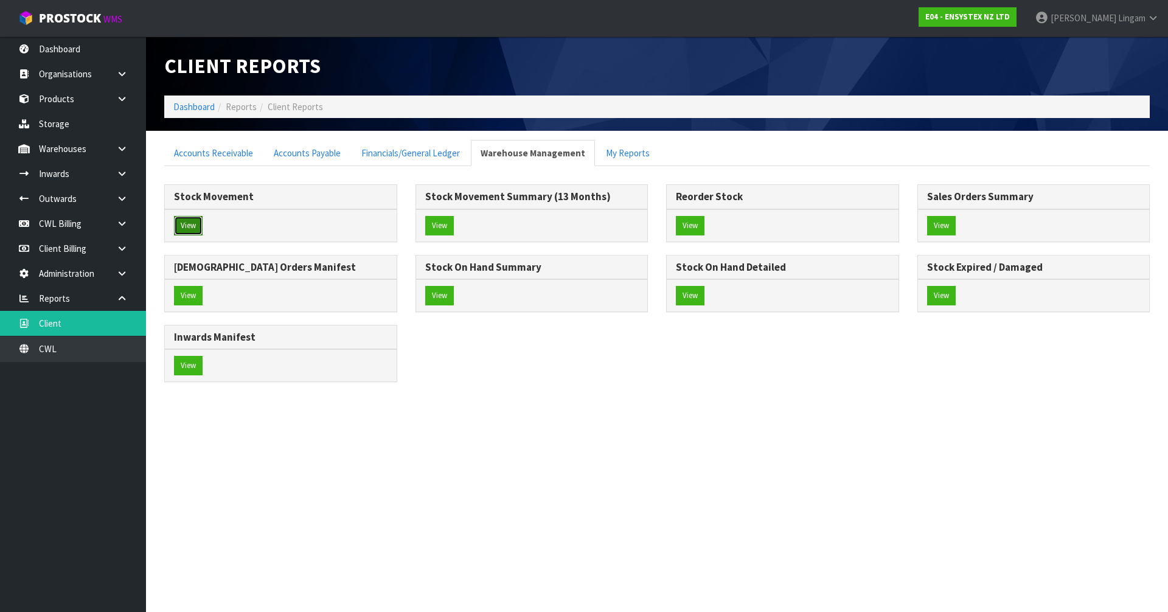
click at [187, 225] on button "View" at bounding box center [188, 225] width 29 height 19
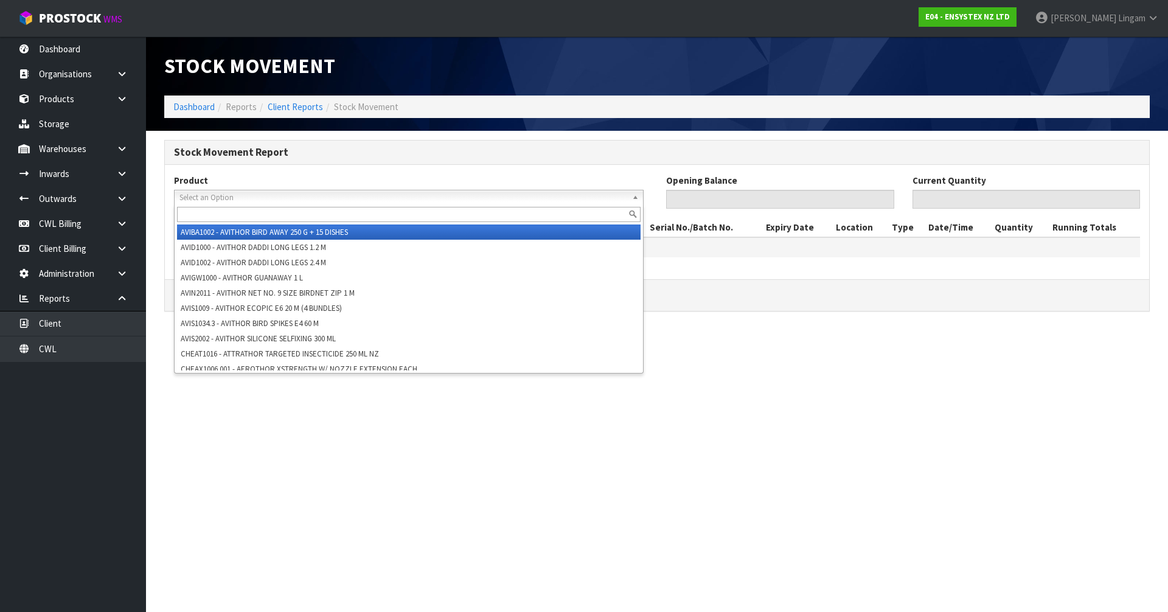
click at [213, 200] on span "Select an Option" at bounding box center [403, 197] width 448 height 15
click at [220, 212] on input "text" at bounding box center [409, 214] width 464 height 15
paste input "CNTR00108"
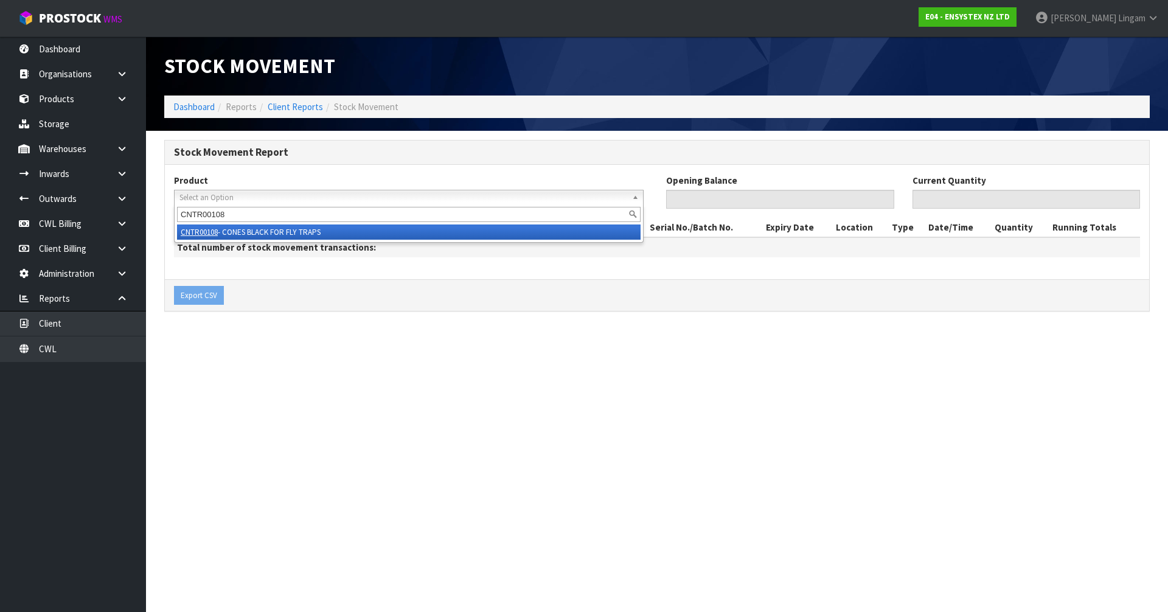
type input "CNTR00108"
click at [295, 229] on li "CNTR00108 - CONES BLACK FOR FLY TRAPS" at bounding box center [409, 231] width 464 height 15
type input "0"
type input "82"
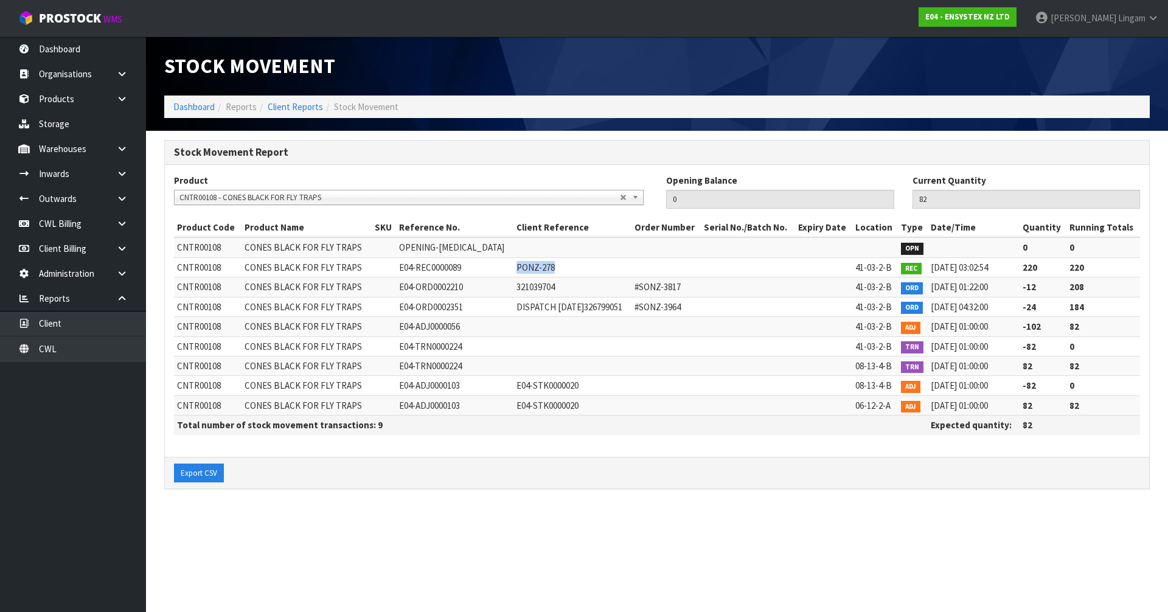
drag, startPoint x: 529, startPoint y: 268, endPoint x: 489, endPoint y: 268, distance: 39.5
click at [513, 268] on td "PONZ-278" at bounding box center [572, 266] width 118 height 19
copy span "PONZ-278"
click at [183, 106] on link "Dashboard" at bounding box center [193, 107] width 41 height 12
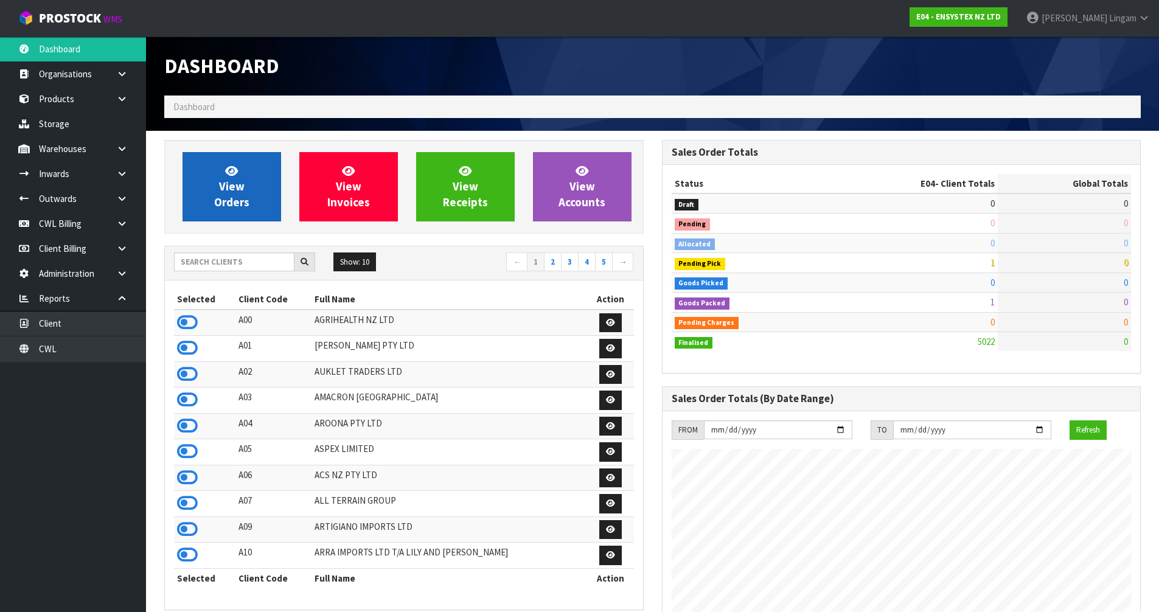
scroll to position [922, 497]
click at [246, 190] on link "View Orders" at bounding box center [232, 186] width 99 height 69
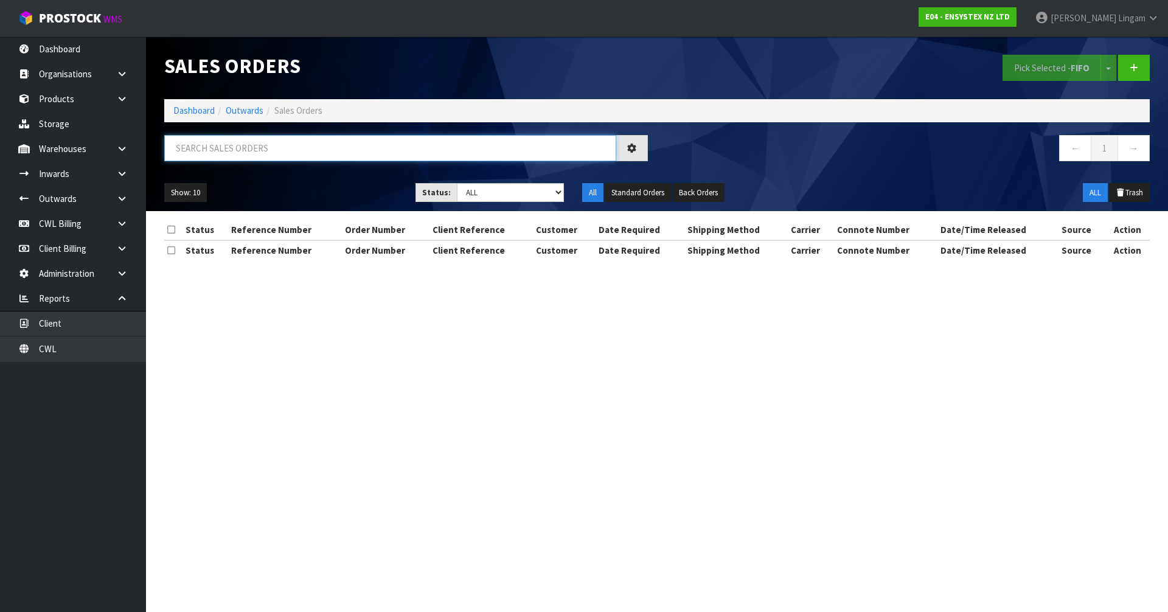
click at [275, 146] on input "text" at bounding box center [390, 148] width 452 height 26
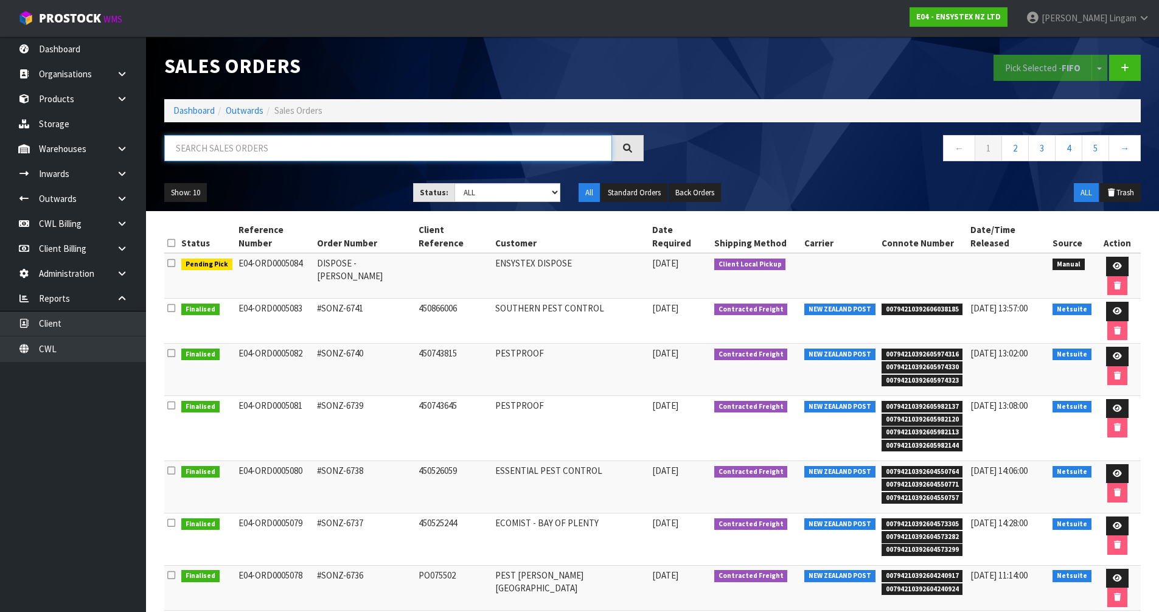
paste input "ENFF1001"
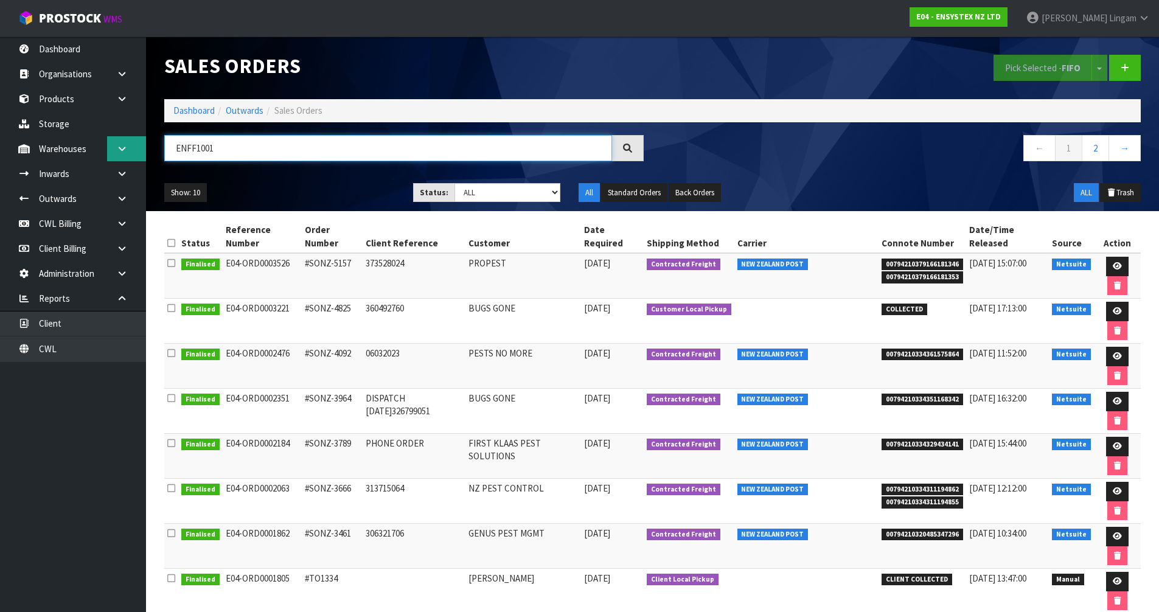
type input "ENFF1001"
click at [112, 150] on link at bounding box center [126, 148] width 39 height 25
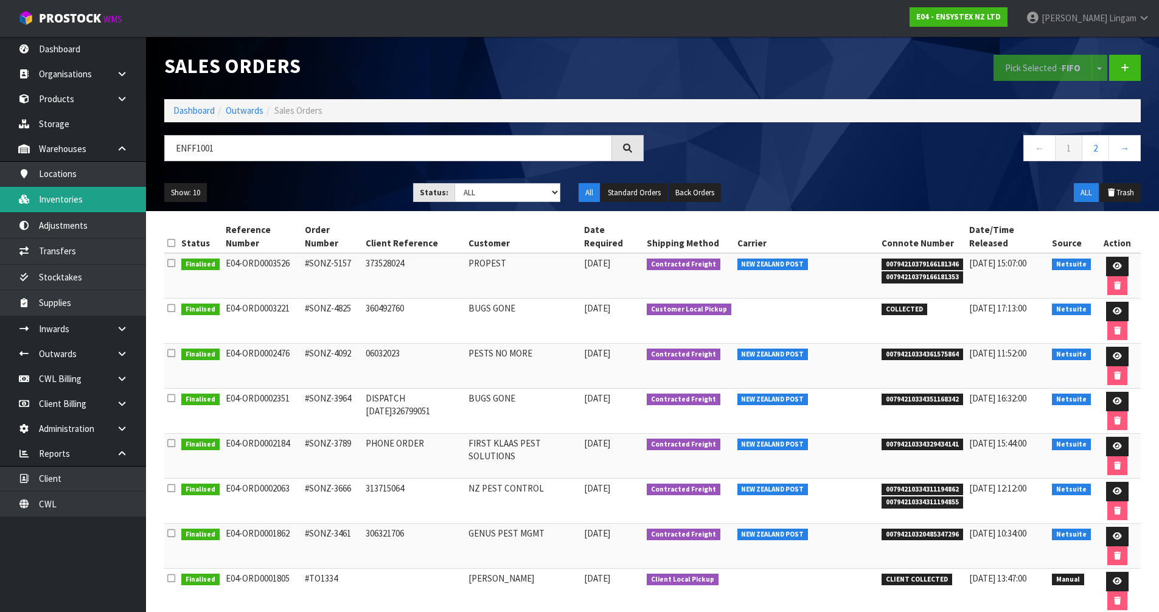
click at [82, 207] on link "Inventories" at bounding box center [73, 199] width 146 height 25
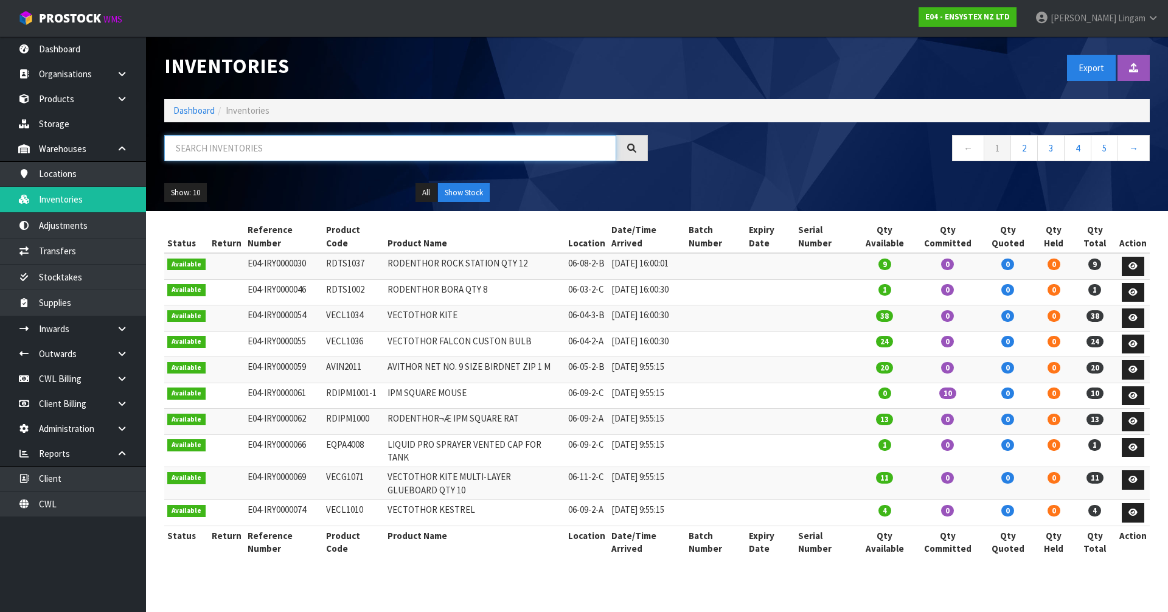
click at [291, 153] on input "text" at bounding box center [390, 148] width 452 height 26
paste input "ENFF1001"
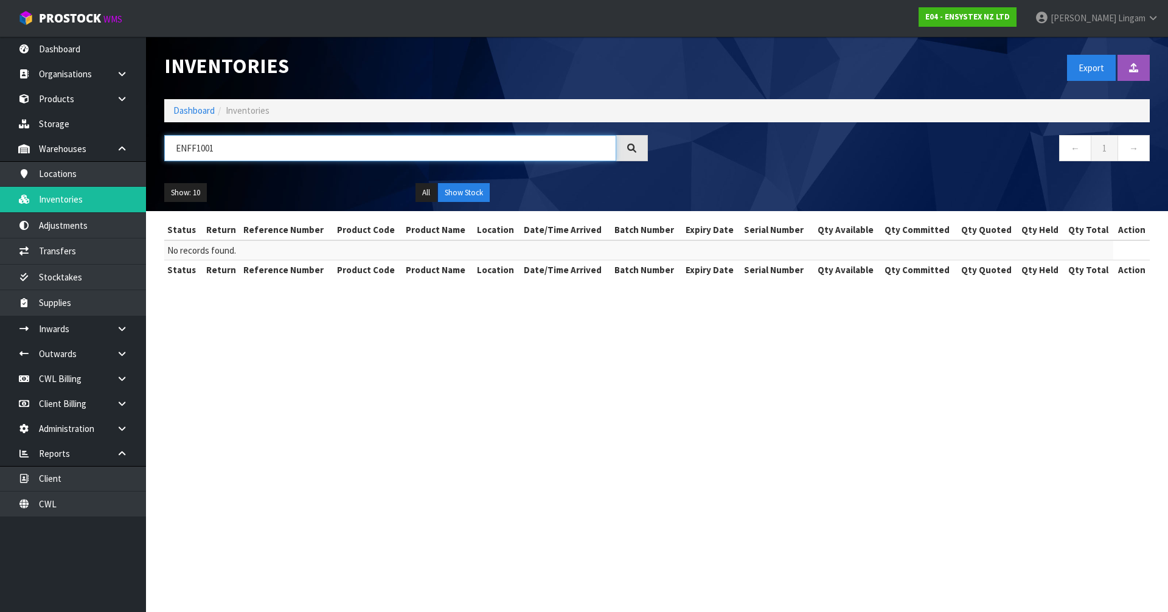
drag, startPoint x: 242, startPoint y: 144, endPoint x: 162, endPoint y: 151, distance: 80.7
click at [162, 151] on div "ENFF1001" at bounding box center [406, 152] width 502 height 35
paste input "2"
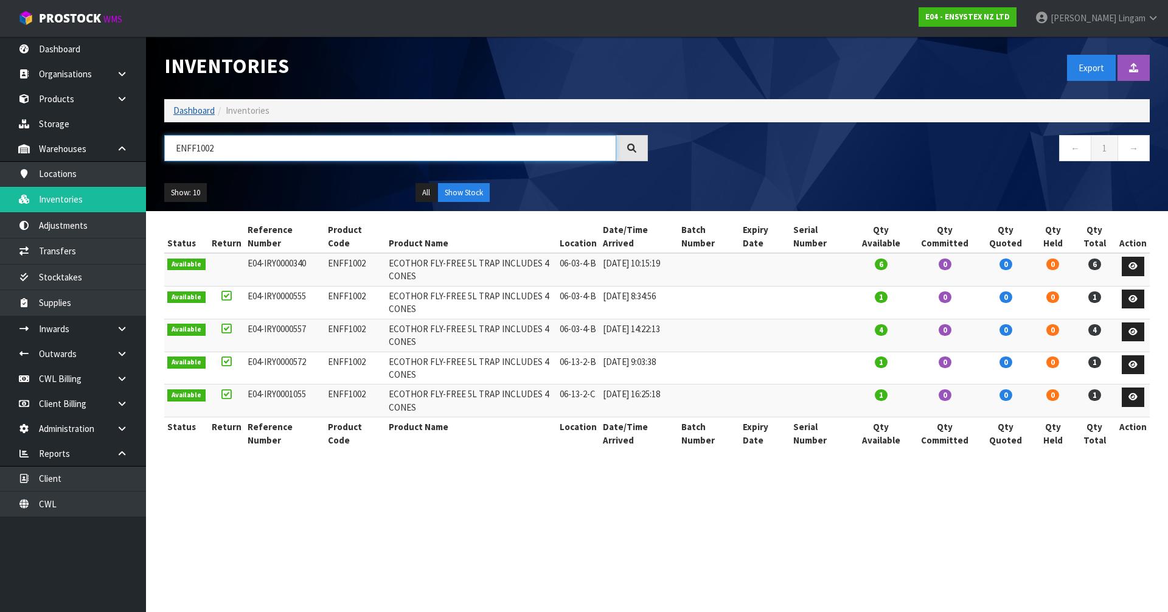
type input "ENFF1002"
click at [182, 113] on link "Dashboard" at bounding box center [193, 111] width 41 height 12
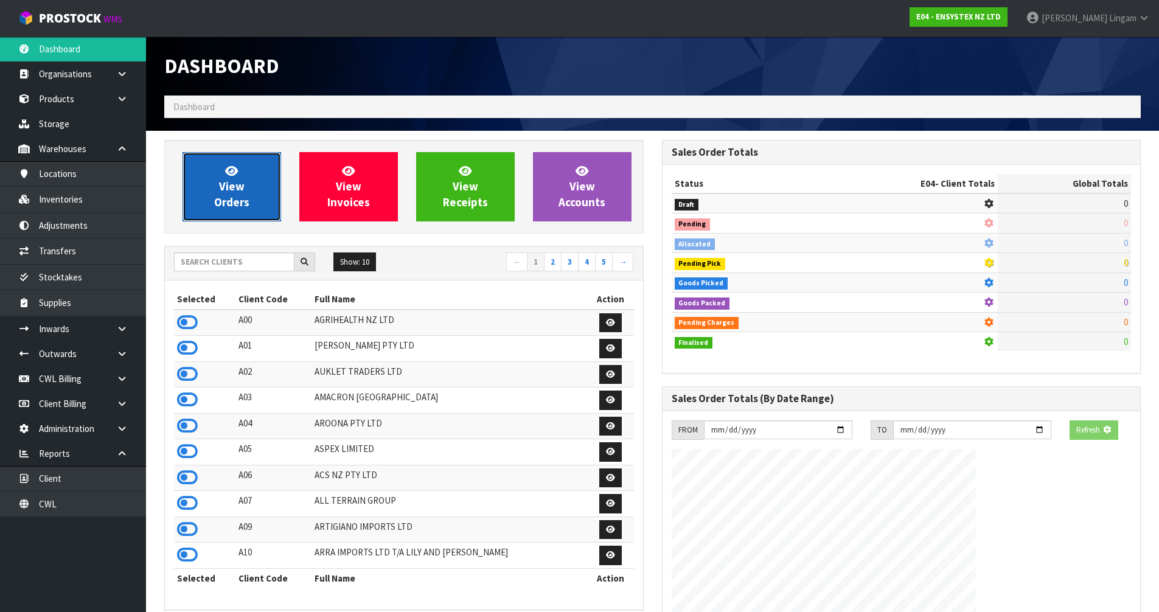
click at [217, 187] on link "View Orders" at bounding box center [232, 186] width 99 height 69
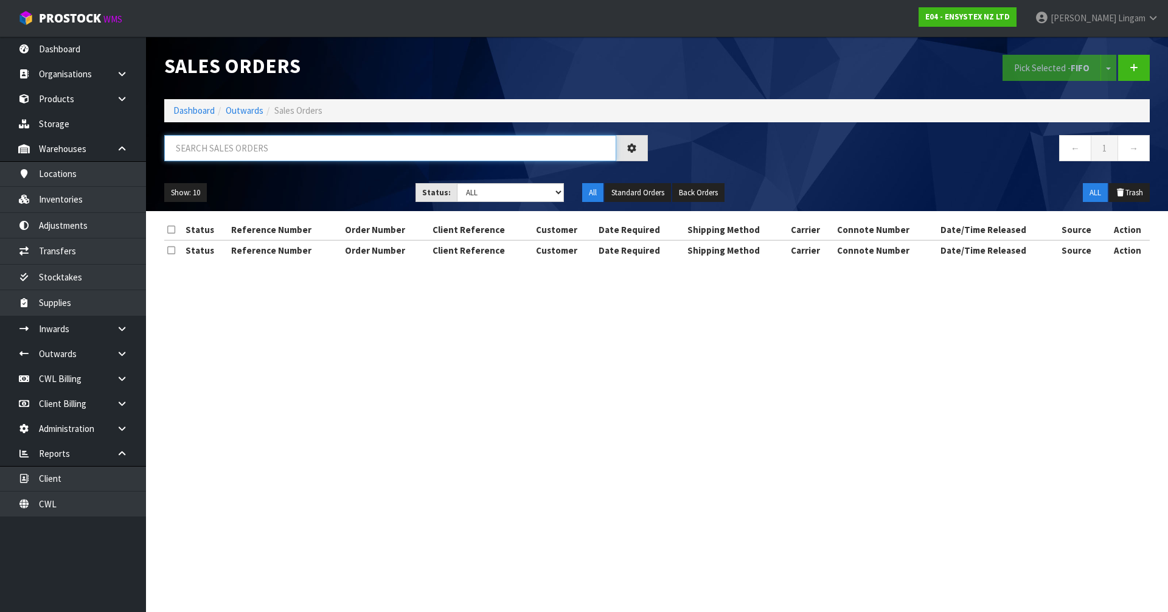
click at [309, 148] on input "text" at bounding box center [390, 148] width 452 height 26
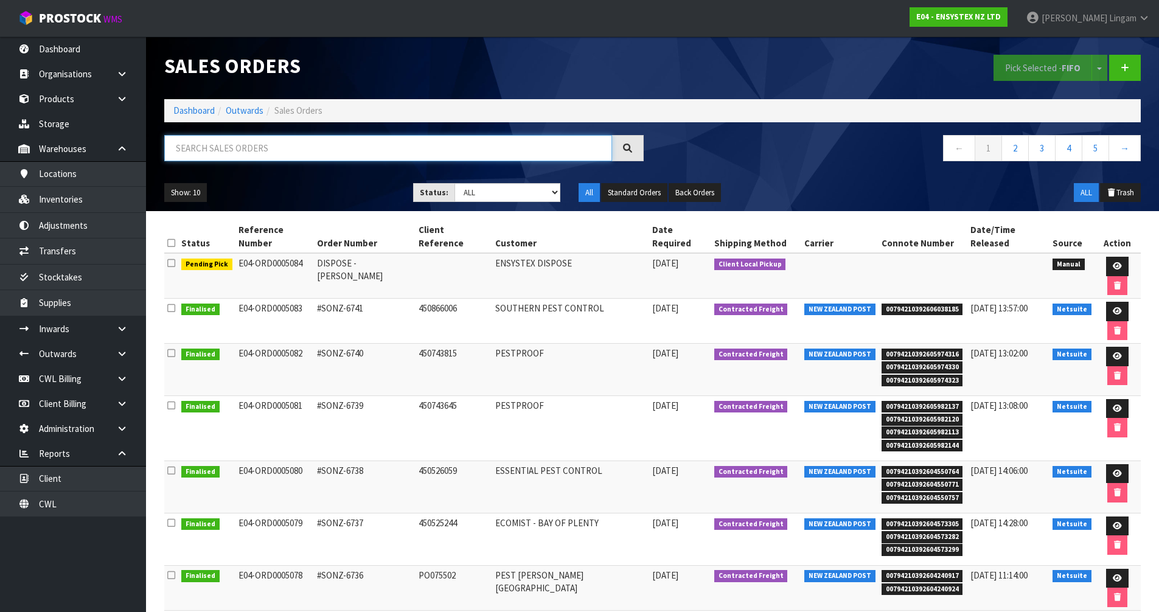
paste input "ENFF1002"
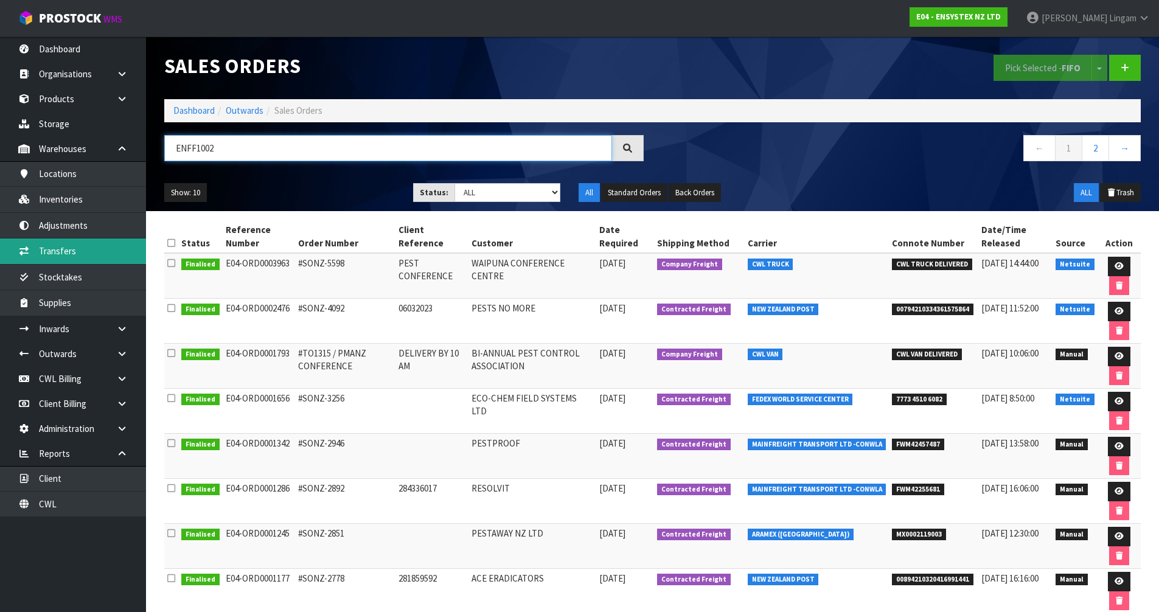
type input "ENFF1002"
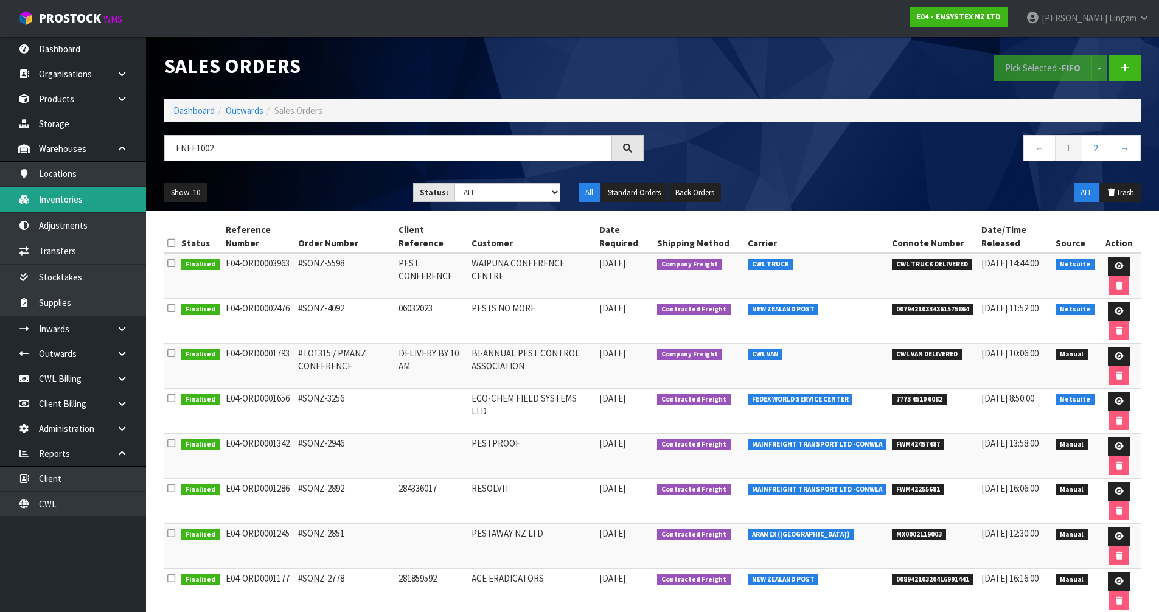
click at [94, 201] on link "Inventories" at bounding box center [73, 199] width 146 height 25
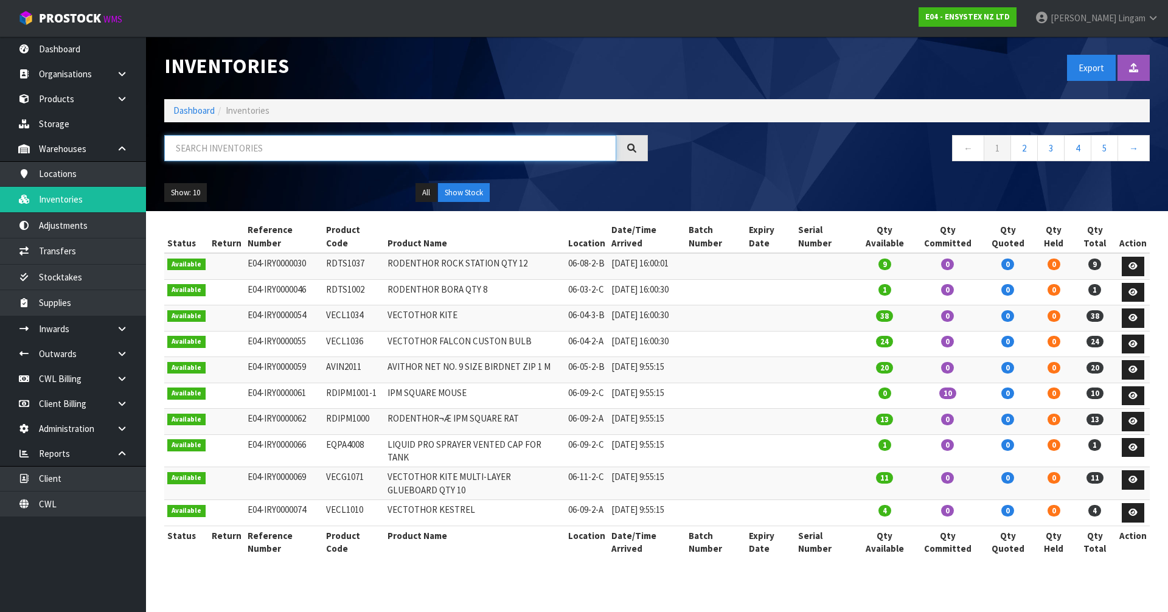
click at [291, 147] on input "text" at bounding box center [390, 148] width 452 height 26
paste input "ENFF1015"
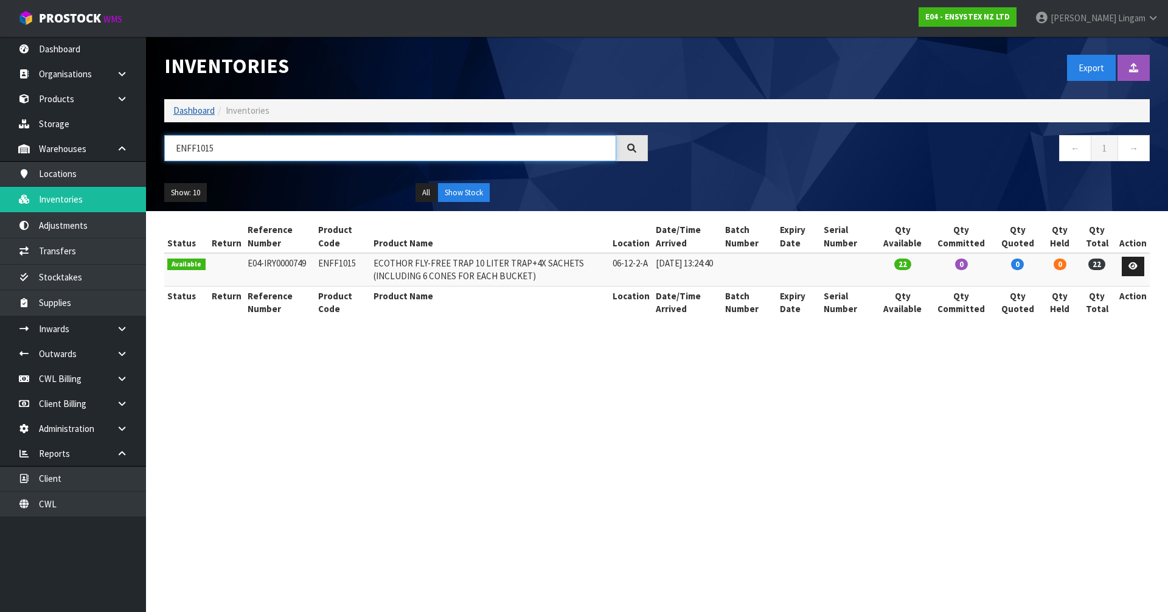
type input "ENFF1015"
click at [204, 114] on link "Dashboard" at bounding box center [193, 111] width 41 height 12
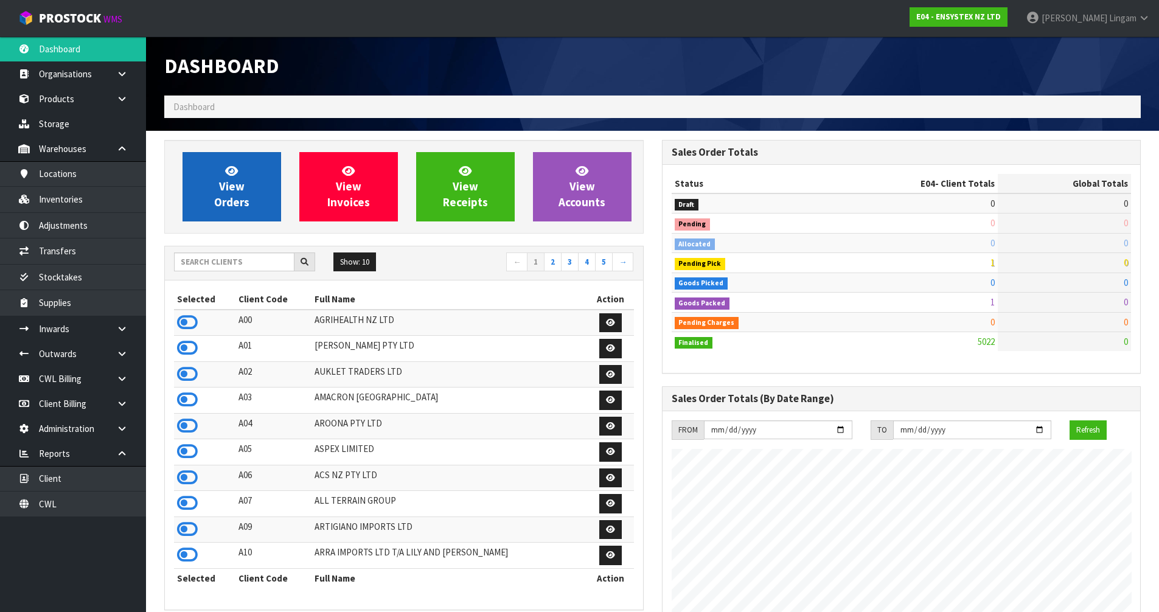
scroll to position [922, 497]
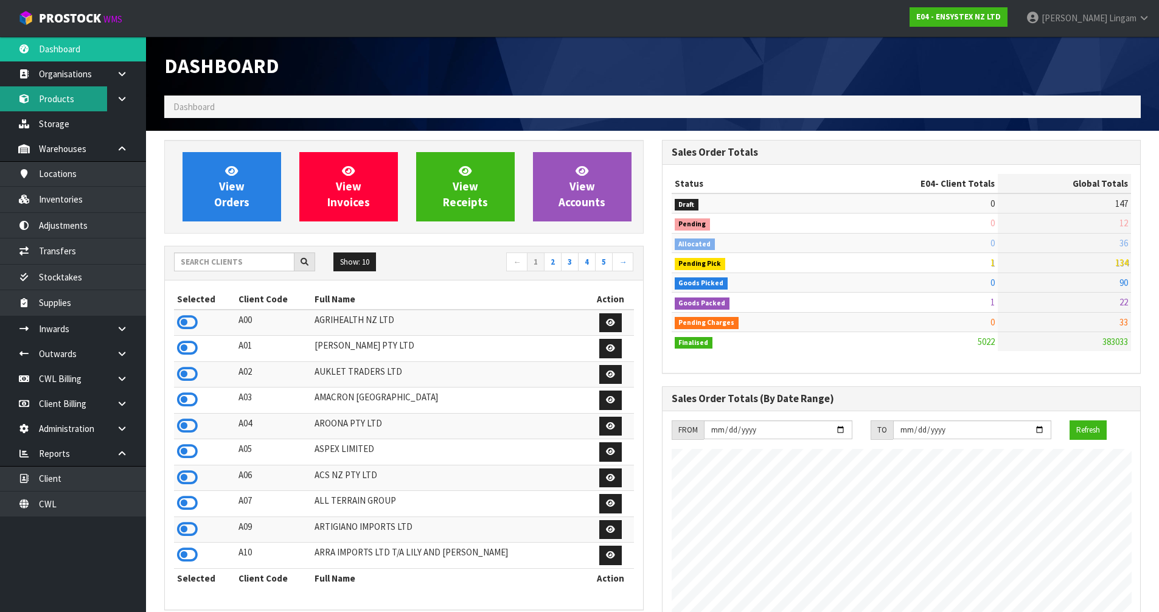
click at [60, 105] on link "Products" at bounding box center [73, 98] width 146 height 25
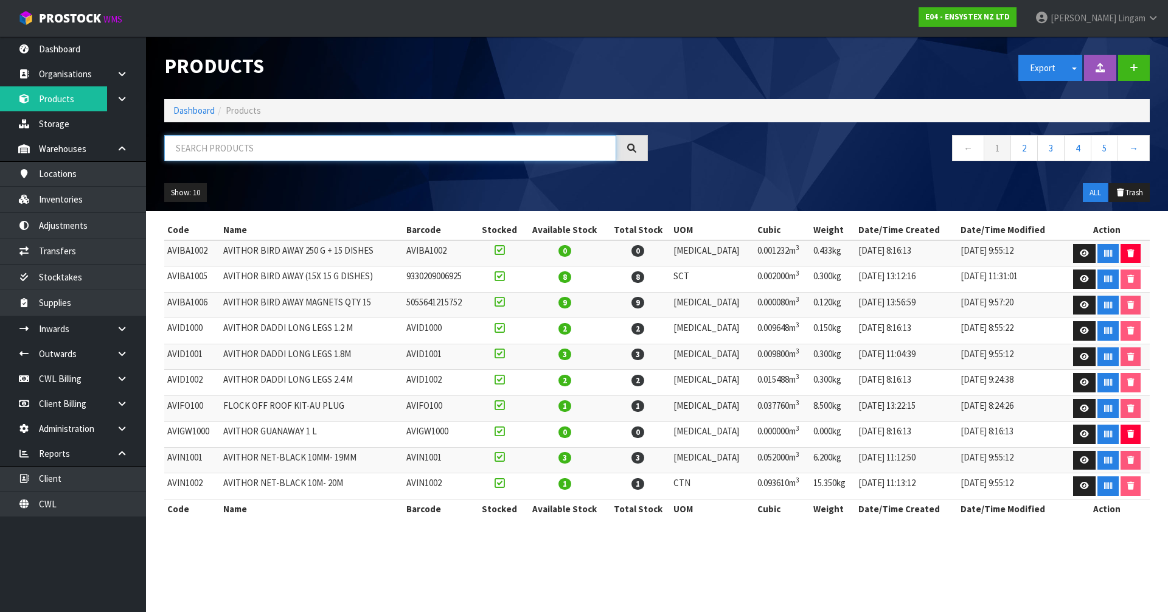
click at [315, 152] on input "text" at bounding box center [390, 148] width 452 height 26
paste input "ENFF1015"
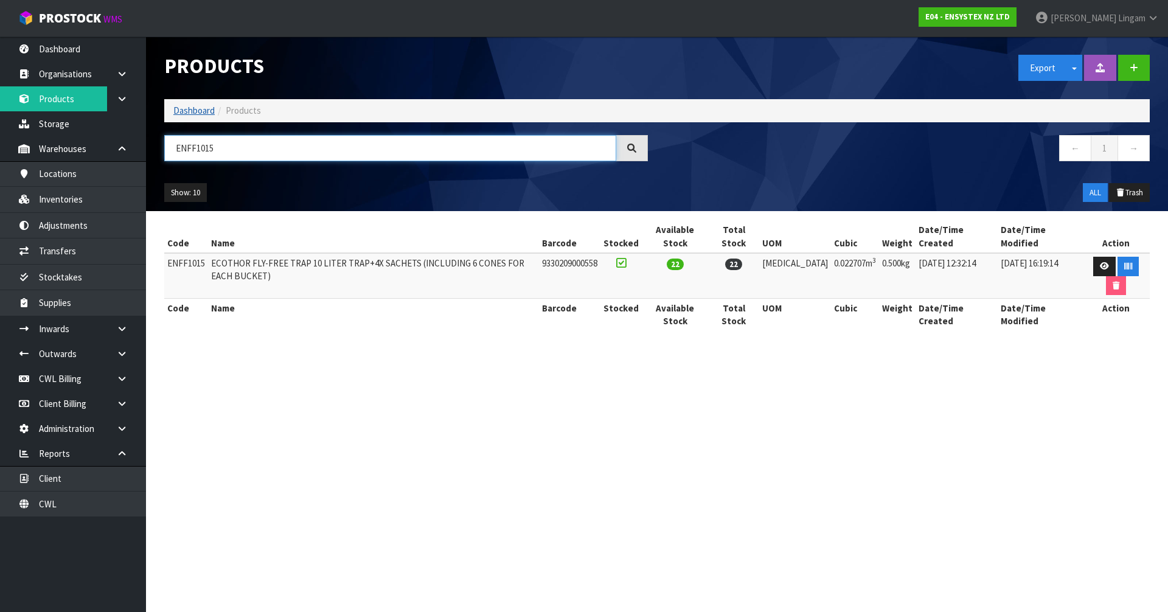
type input "ENFF1015"
click at [191, 110] on link "Dashboard" at bounding box center [193, 111] width 41 height 12
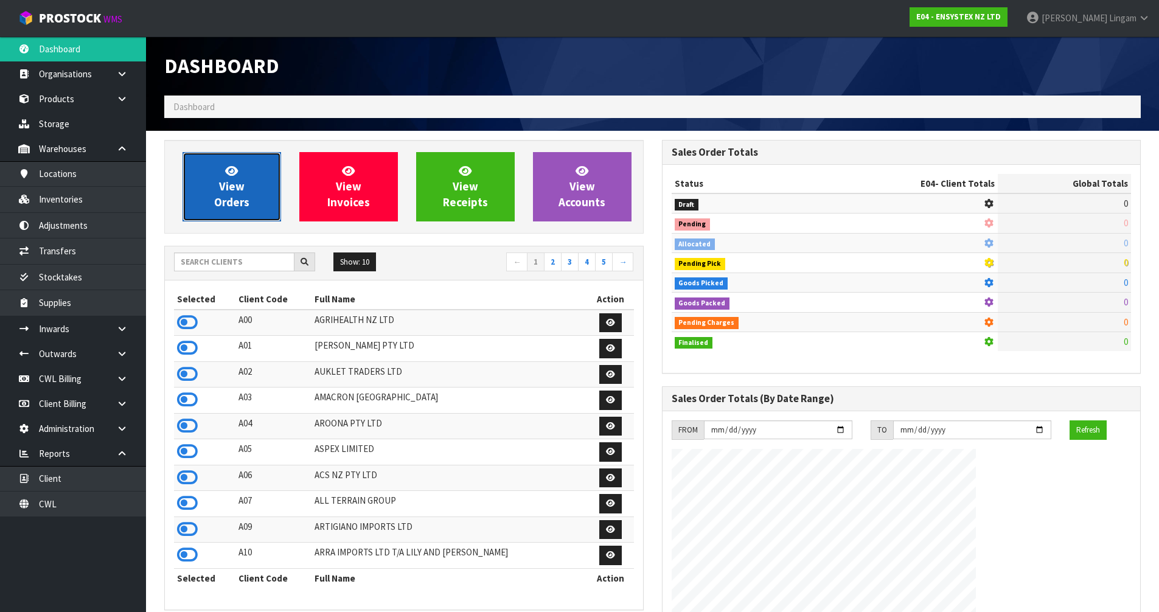
click at [223, 190] on span "View Orders" at bounding box center [231, 187] width 35 height 46
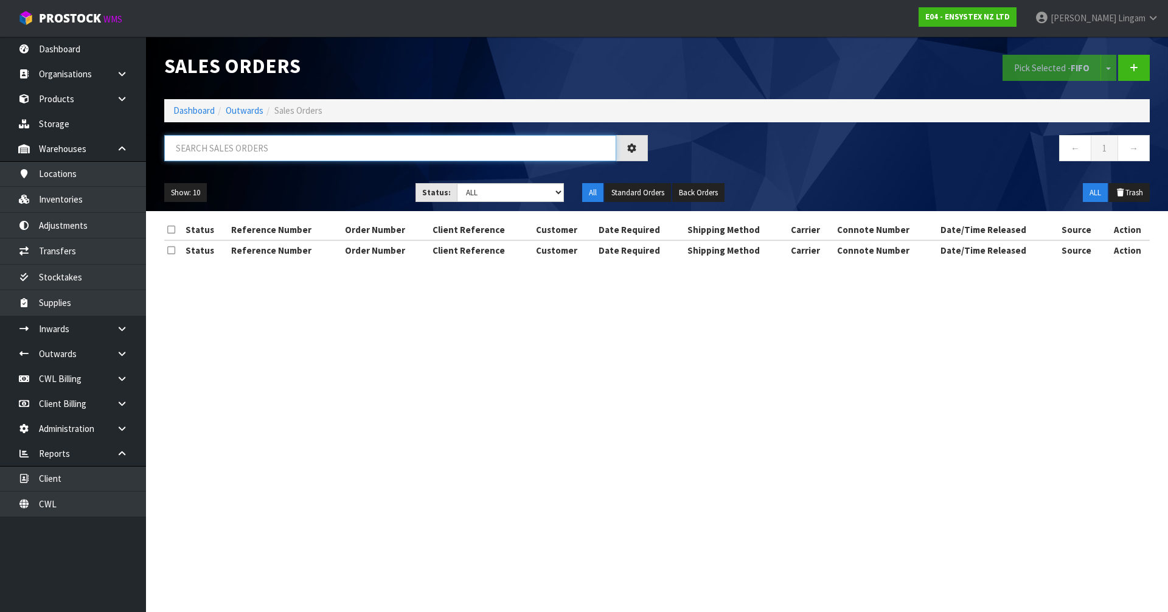
click at [341, 147] on input "text" at bounding box center [390, 148] width 452 height 26
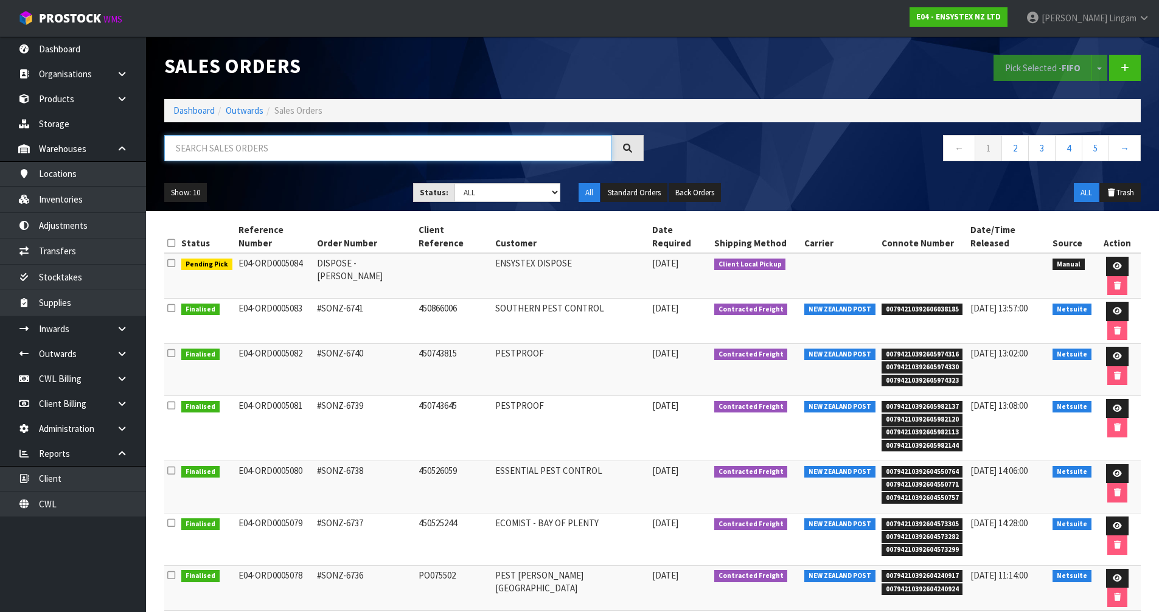
paste input "ENFF1015"
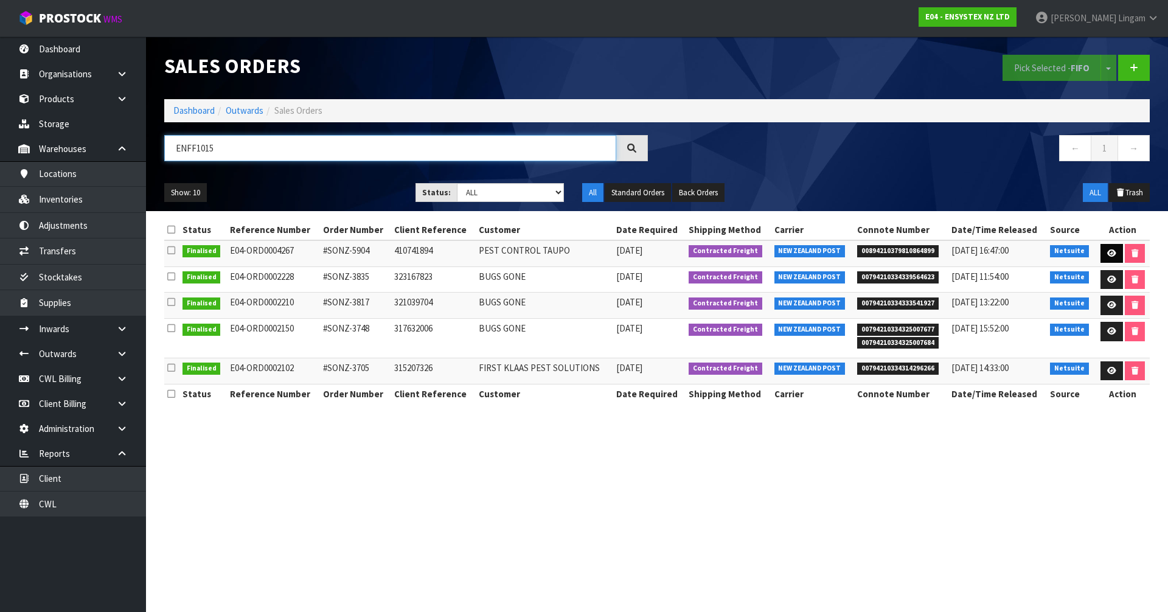
type input "ENFF1015"
click at [1110, 255] on icon at bounding box center [1111, 253] width 9 height 8
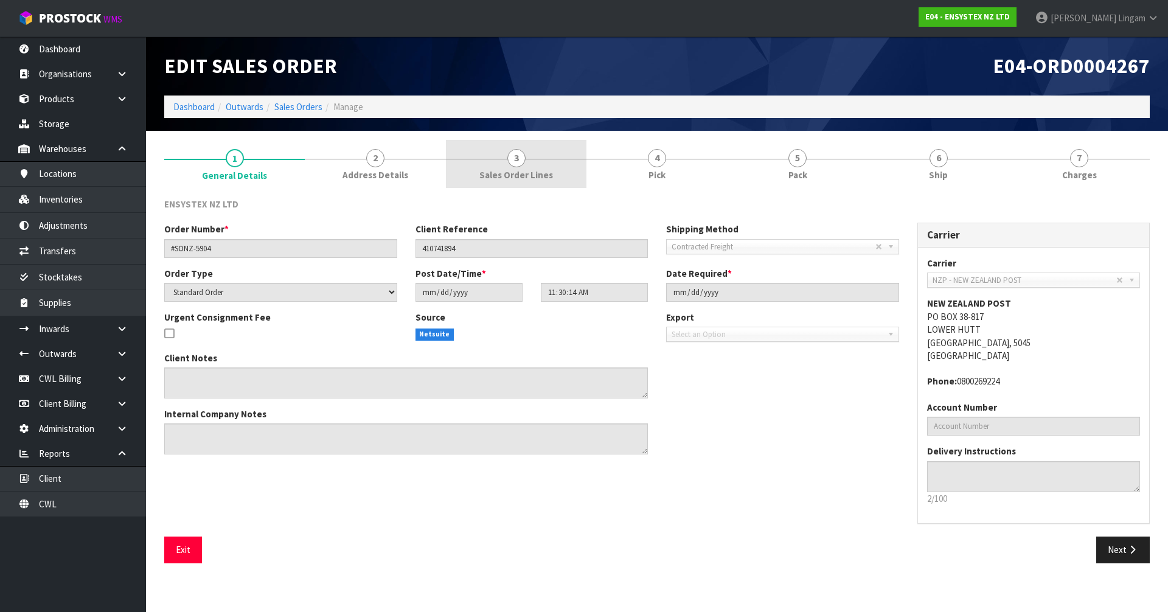
click at [558, 178] on link "3 Sales Order Lines" at bounding box center [516, 164] width 141 height 48
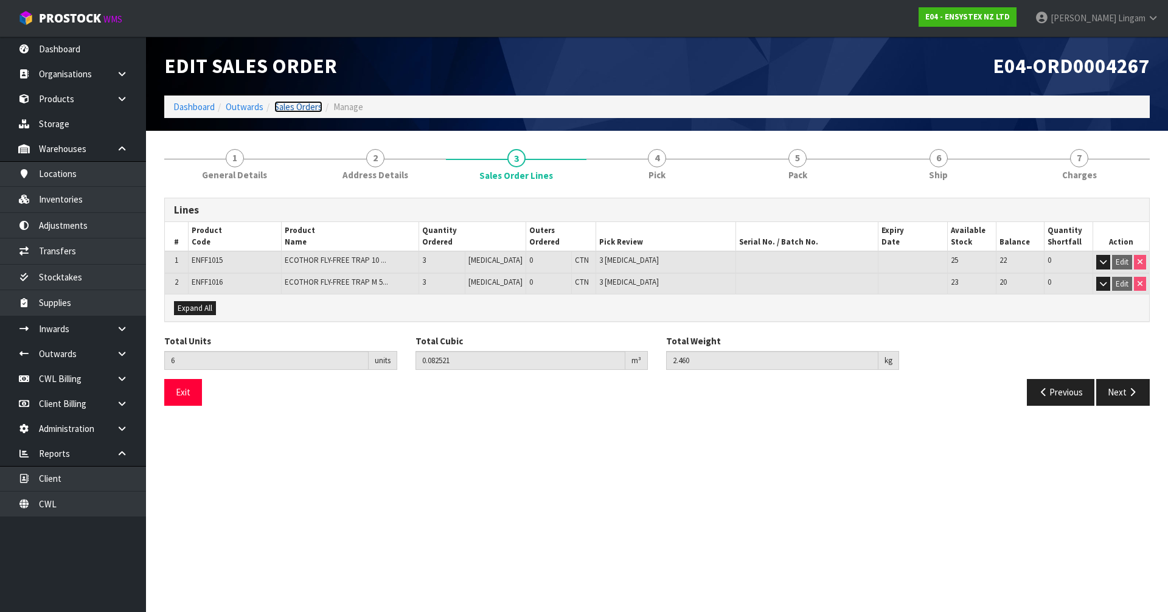
click at [287, 106] on link "Sales Orders" at bounding box center [298, 107] width 48 height 12
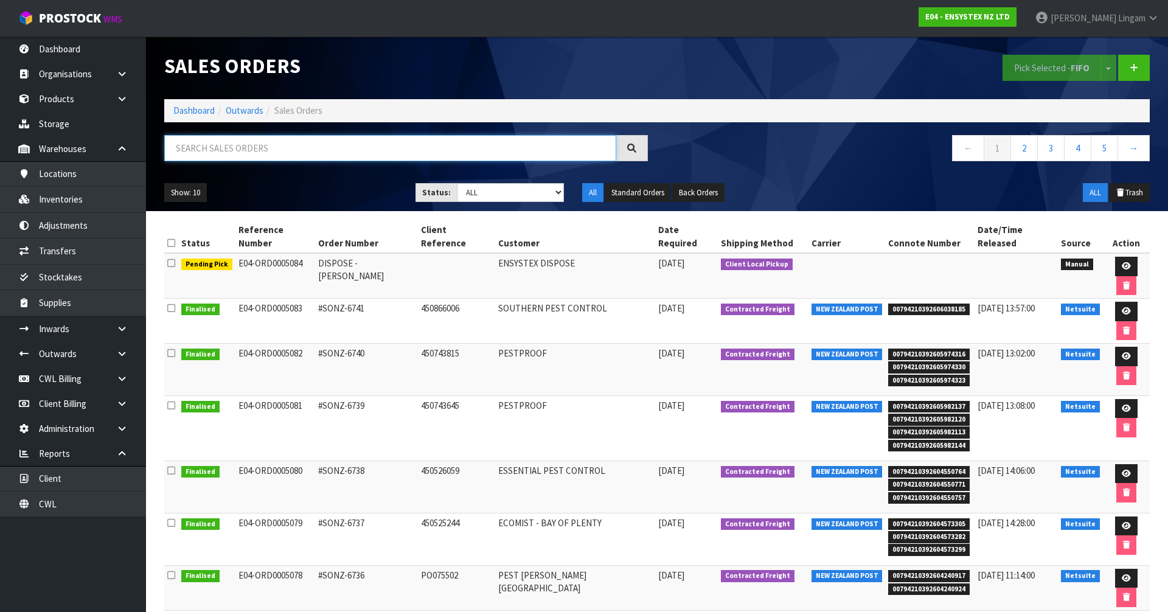
click at [331, 148] on input "text" at bounding box center [390, 148] width 452 height 26
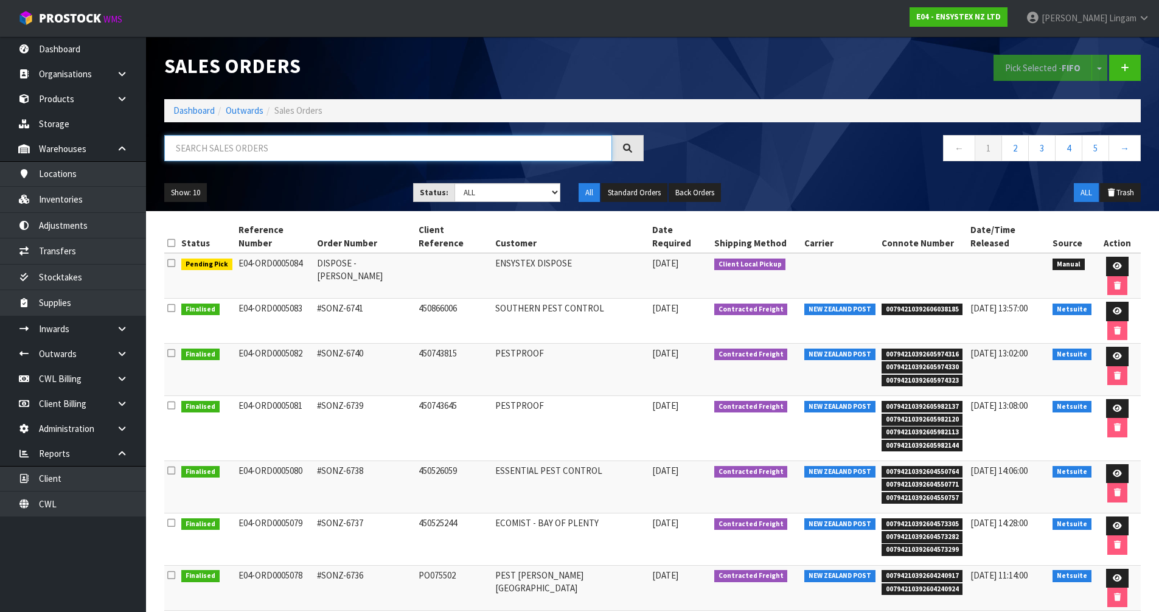
paste input "ENFF1016"
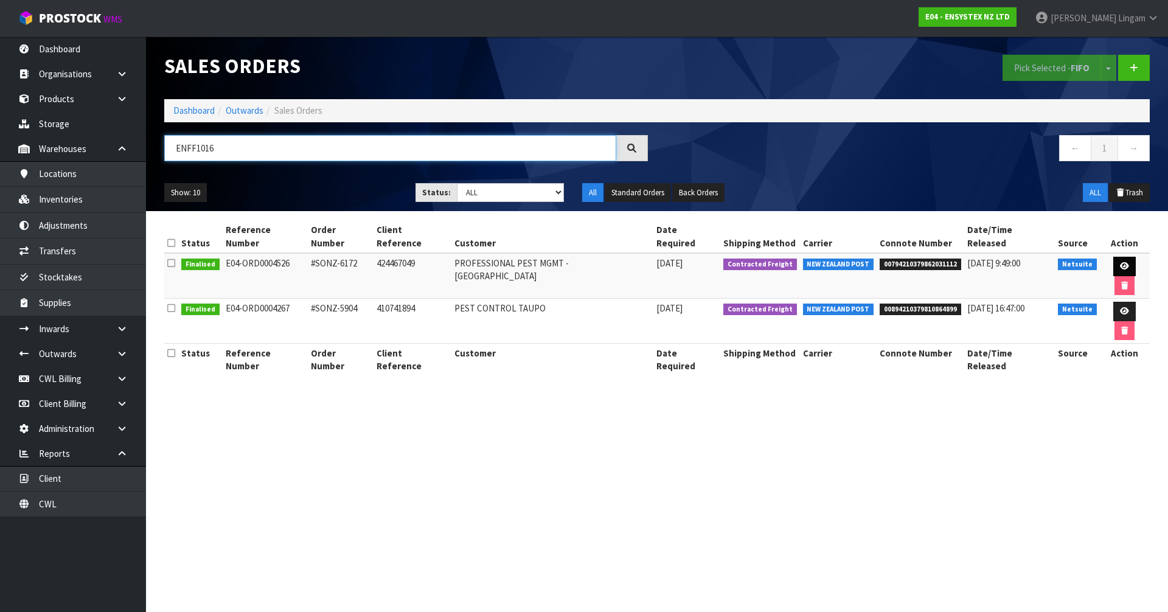
type input "ENFF1016"
click at [1120, 262] on icon at bounding box center [1124, 266] width 9 height 8
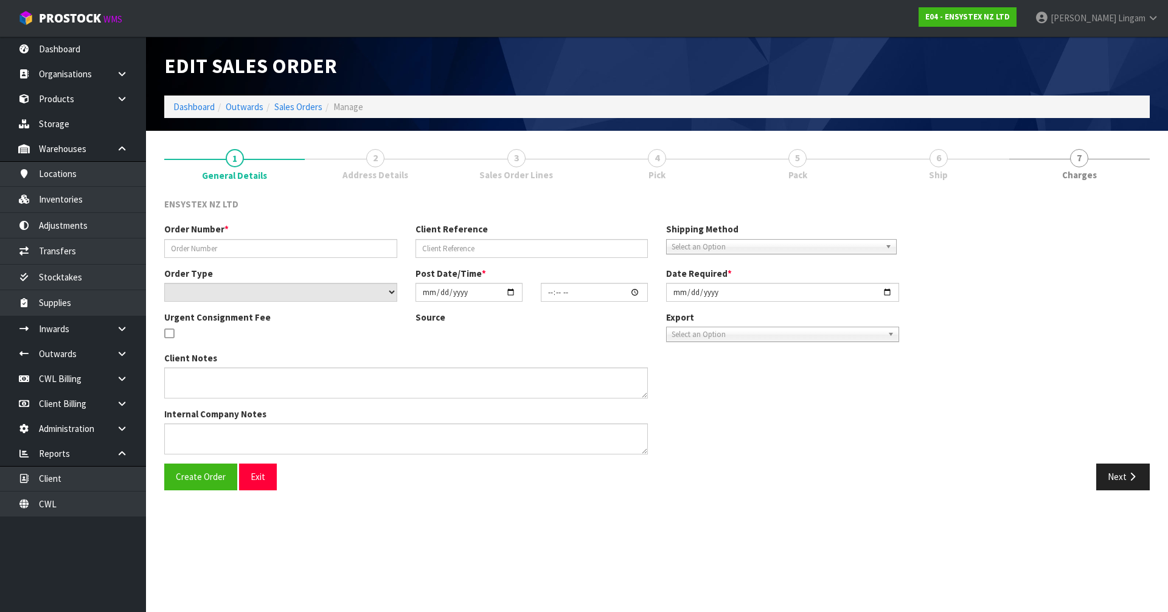
type input "#SONZ-6172"
type input "424467049"
select select "number:0"
type input "2025-03-19"
type input "14:00:08.000"
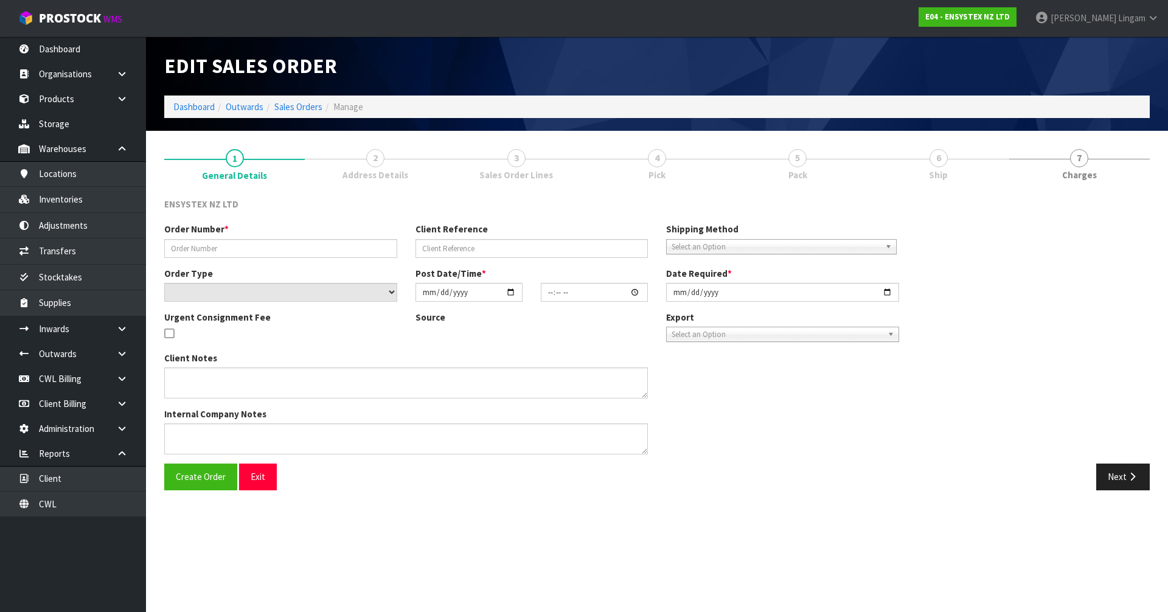
type input "2025-03-21"
type textarea "UPDATED COPY"
type textarea "COULD YOU PLEASE SEND 2 X 5L BUCKETS AND 2 X ENFF1000. ANY QUESTIONS PLEASE CON…"
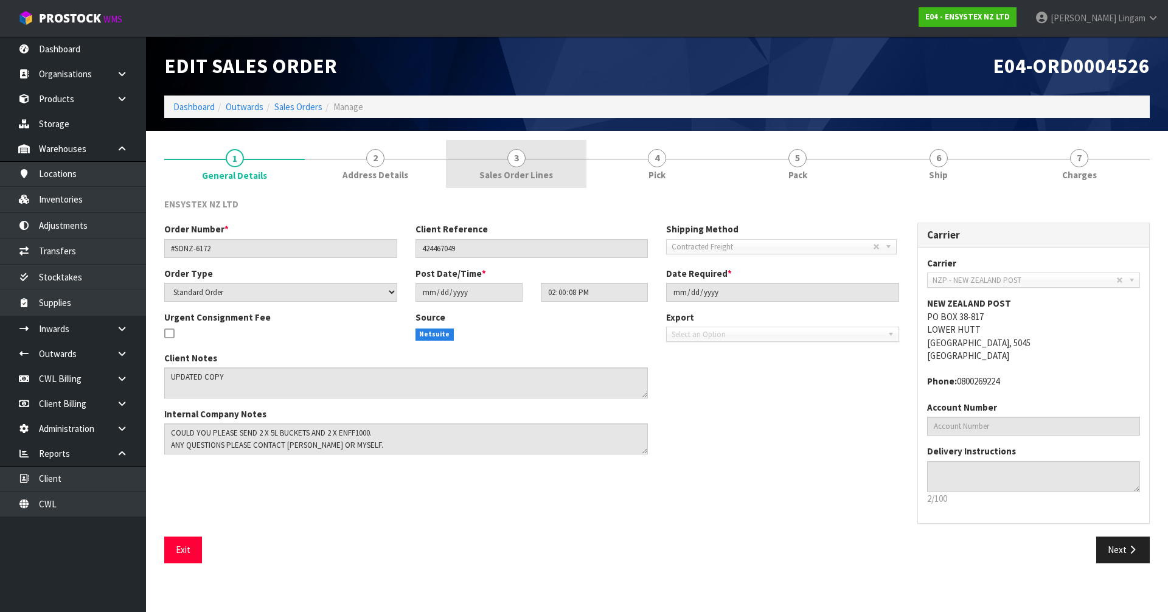
click at [561, 176] on link "3 Sales Order Lines" at bounding box center [516, 164] width 141 height 48
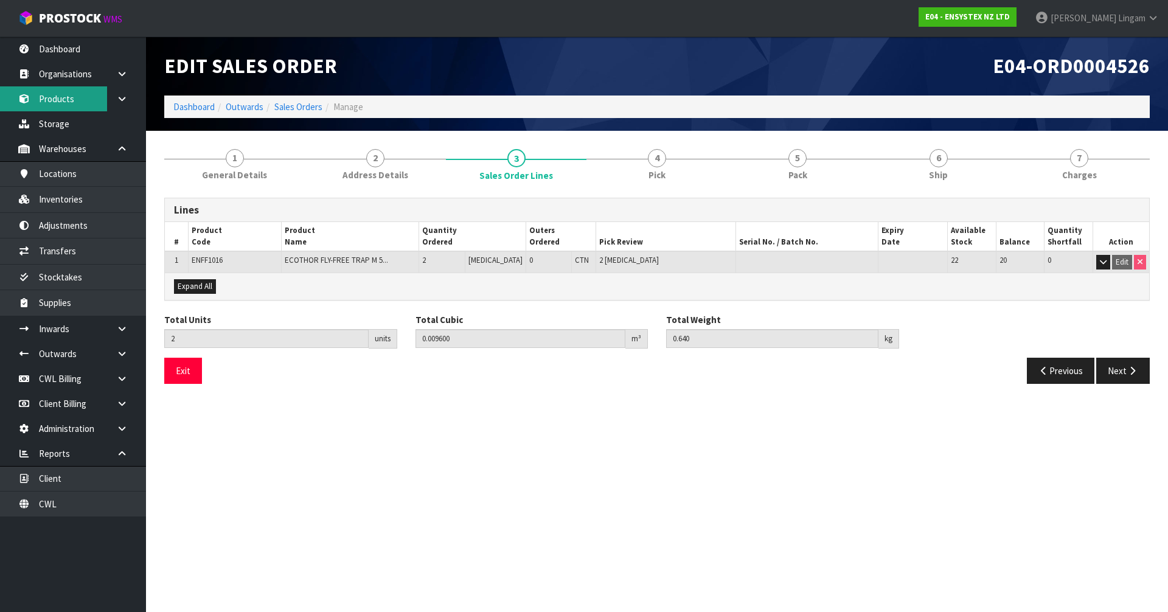
click at [73, 105] on link "Products" at bounding box center [73, 98] width 146 height 25
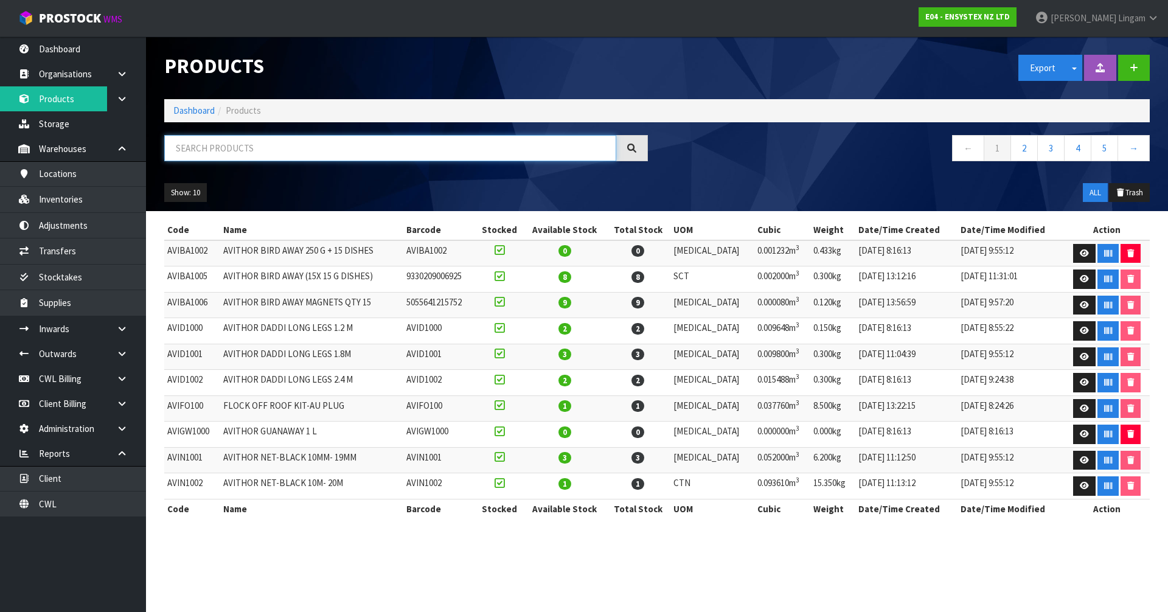
click at [347, 154] on input "text" at bounding box center [390, 148] width 452 height 26
paste input "ENFF1016"
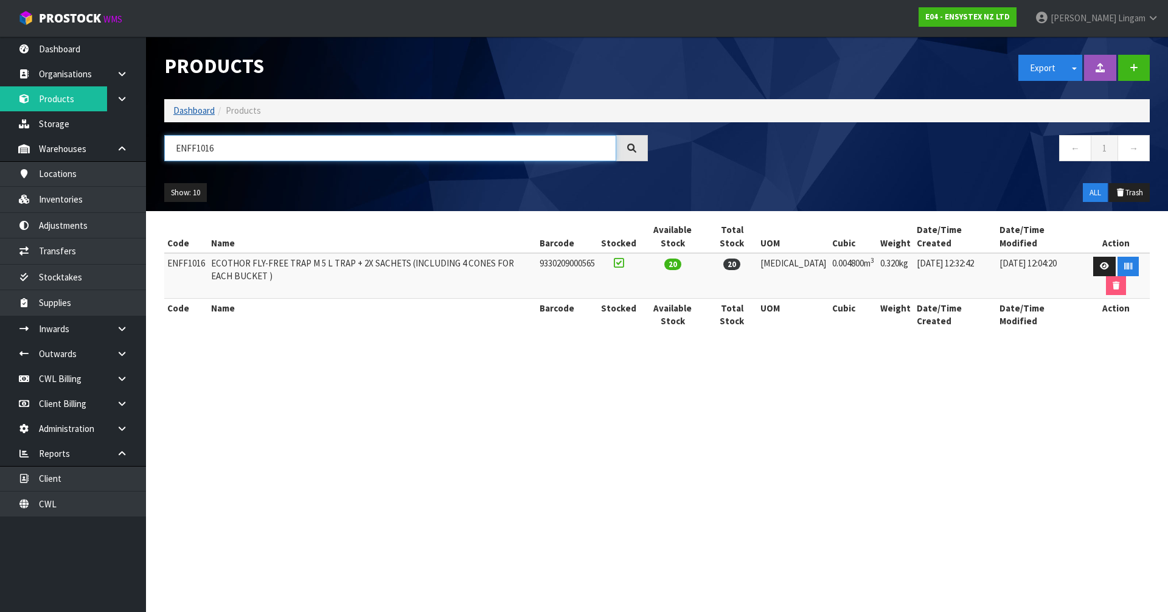
type input "ENFF1016"
click at [196, 113] on link "Dashboard" at bounding box center [193, 111] width 41 height 12
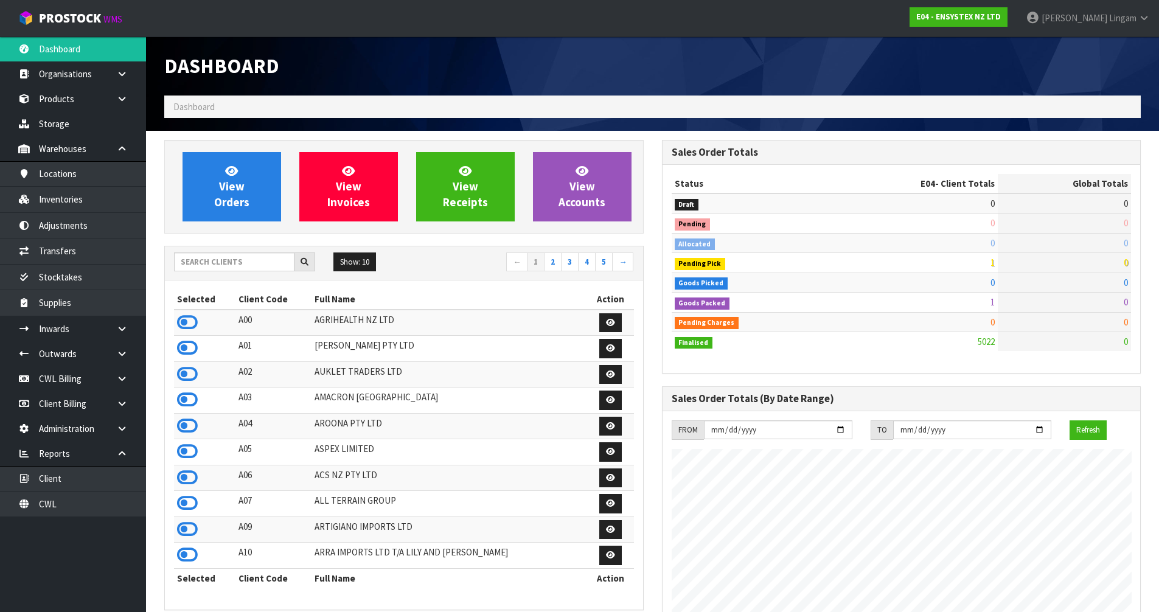
scroll to position [922, 497]
click at [245, 266] on input "text" at bounding box center [234, 261] width 120 height 19
click at [251, 267] on input "text" at bounding box center [234, 261] width 120 height 19
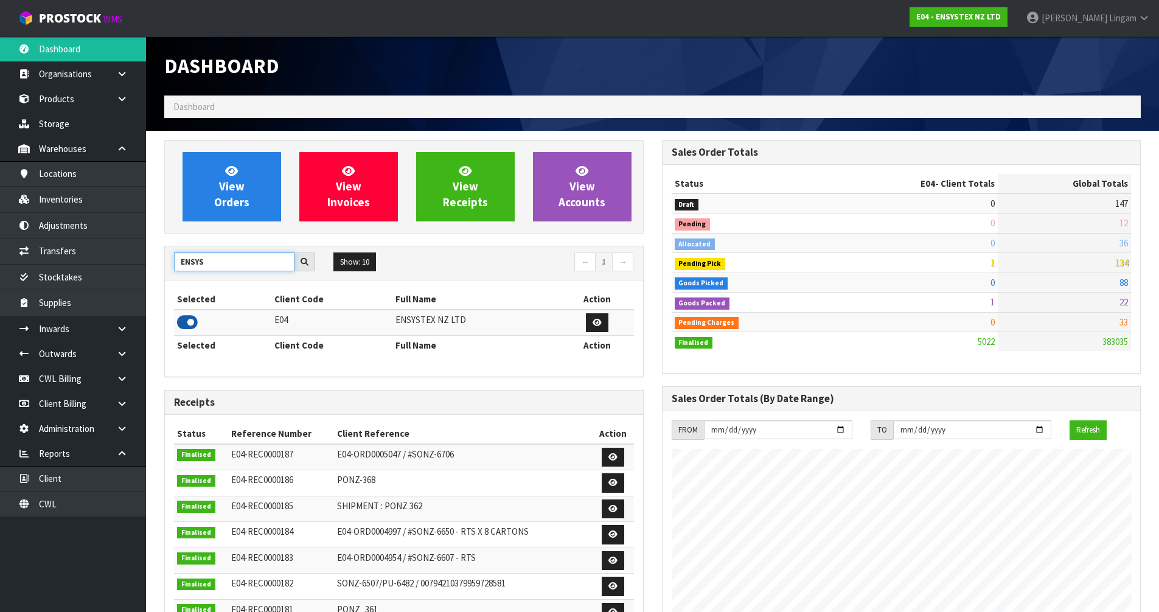
type input "ENSYS"
click at [190, 325] on icon at bounding box center [187, 322] width 21 height 18
click at [128, 330] on link at bounding box center [126, 328] width 39 height 25
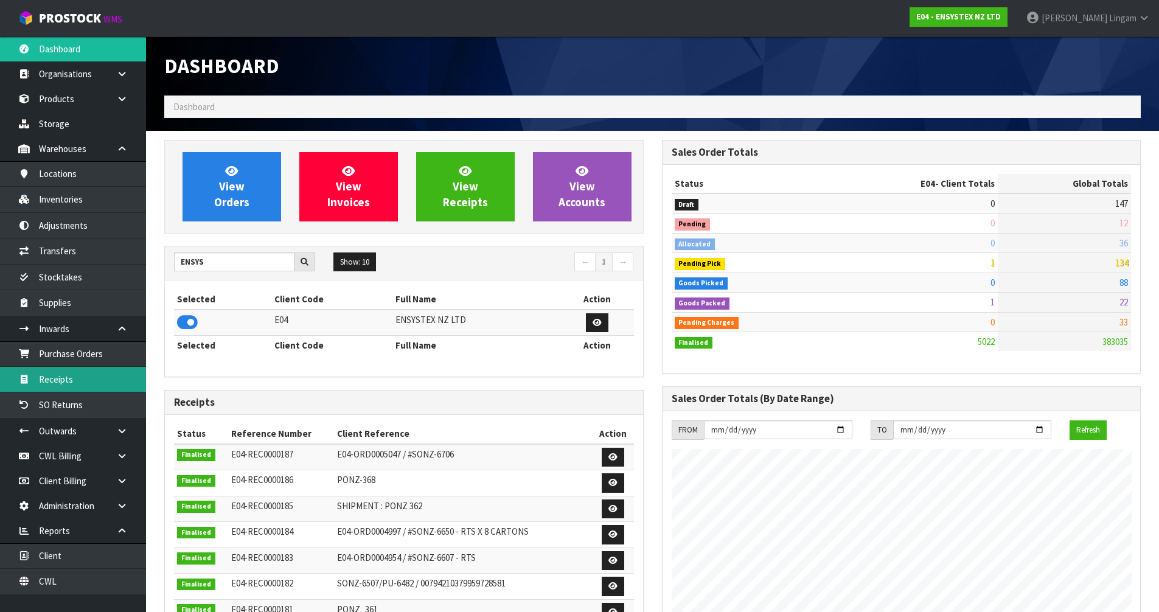
click at [99, 378] on link "Receipts" at bounding box center [73, 379] width 146 height 25
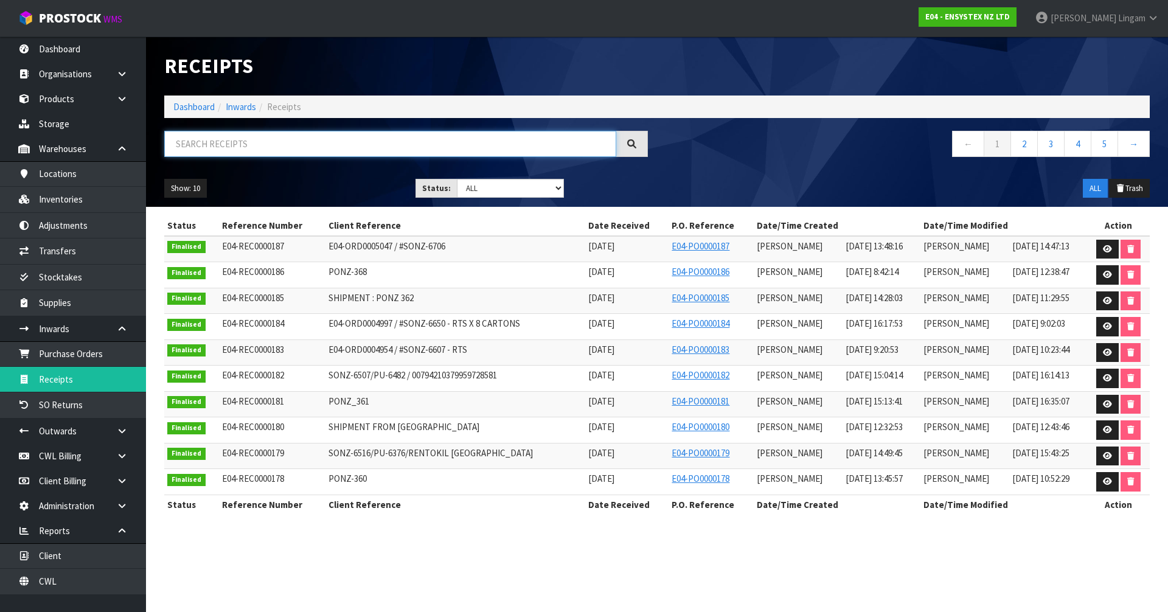
click at [299, 148] on input "text" at bounding box center [390, 144] width 452 height 26
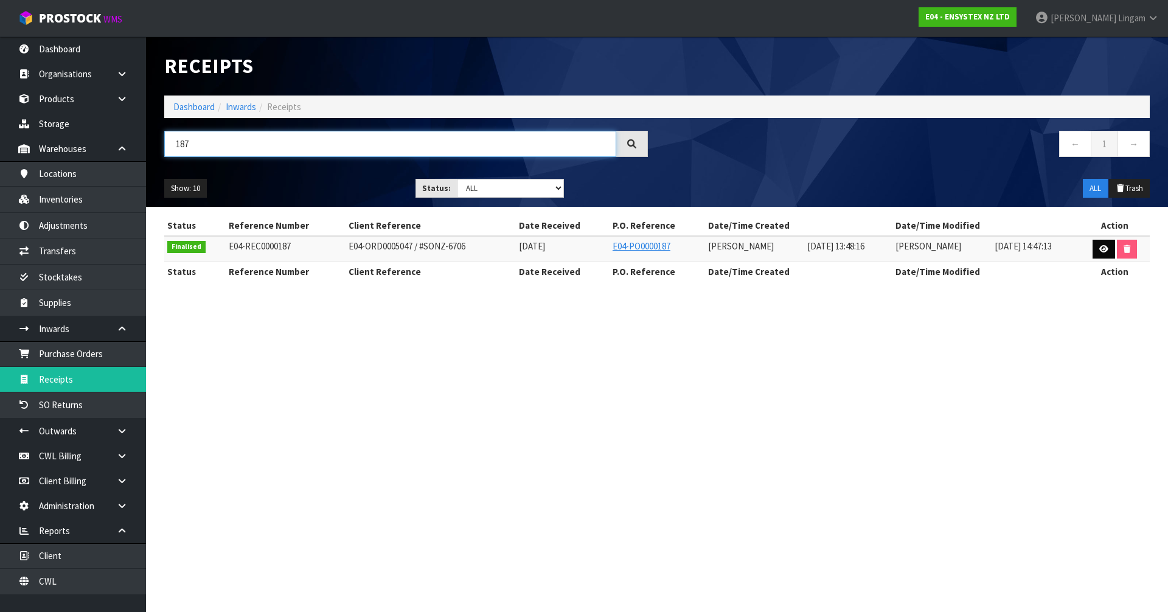
type input "187"
click at [1104, 251] on icon at bounding box center [1103, 249] width 9 height 8
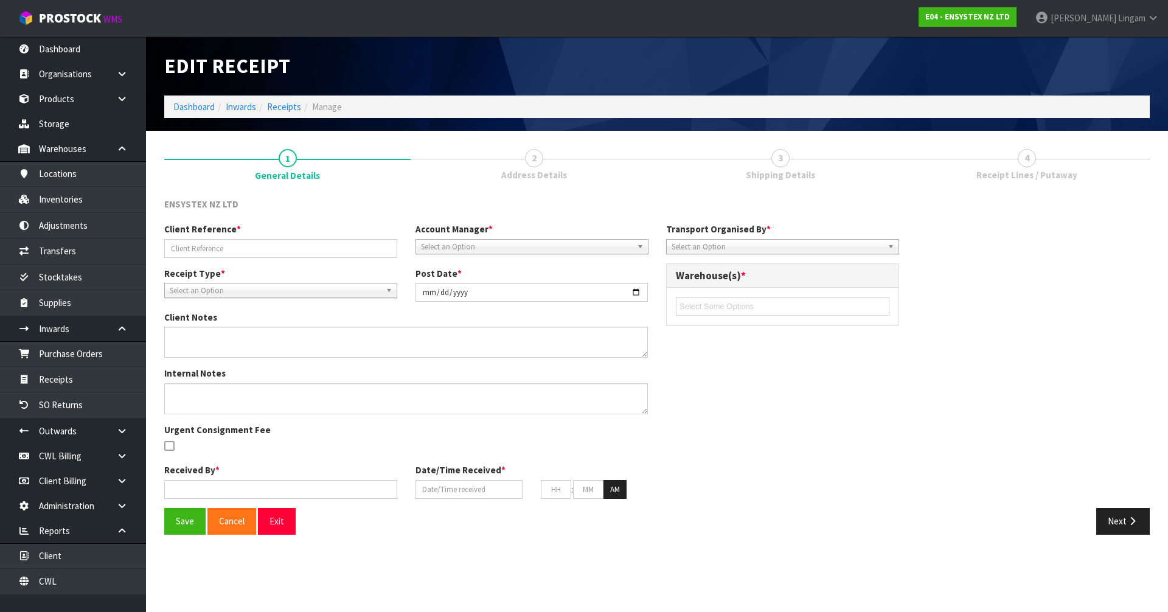
type input "E04-ORD0005047 / #SONZ-6706"
type input "2025-09-16"
type input "Michael Drugan"
type input "15/09/2025"
type input "07"
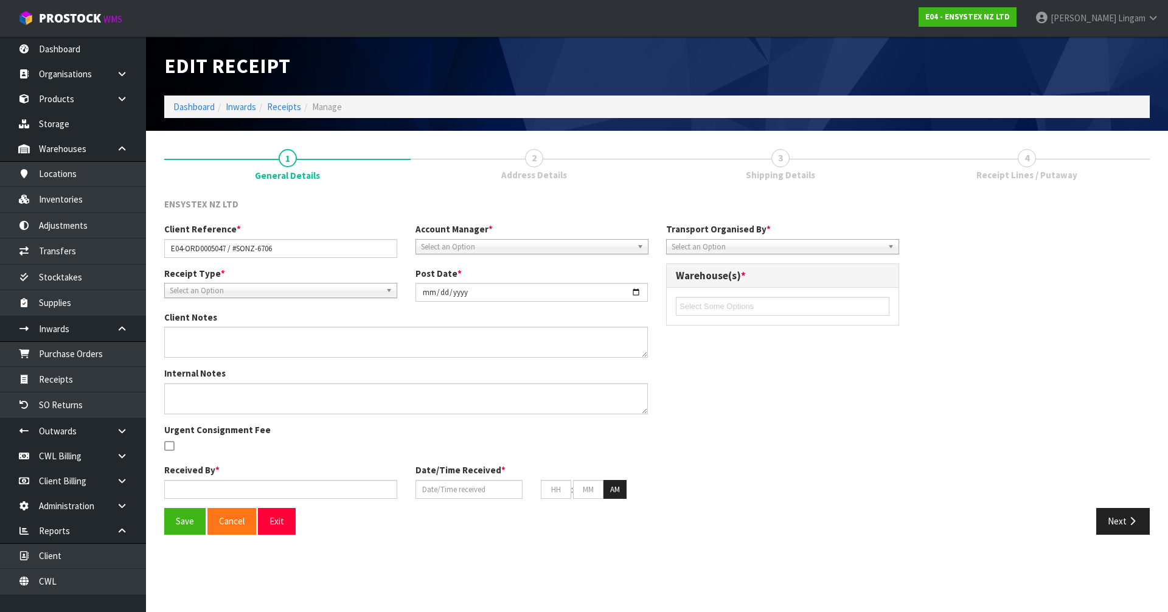
type input "48"
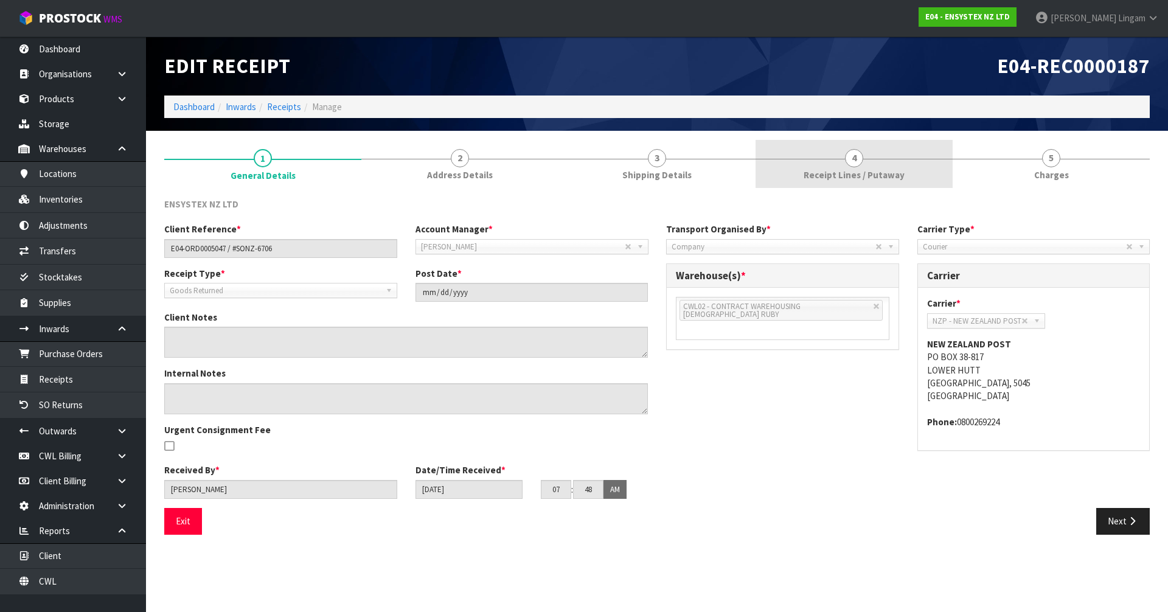
click at [874, 175] on span "Receipt Lines / Putaway" at bounding box center [854, 175] width 101 height 13
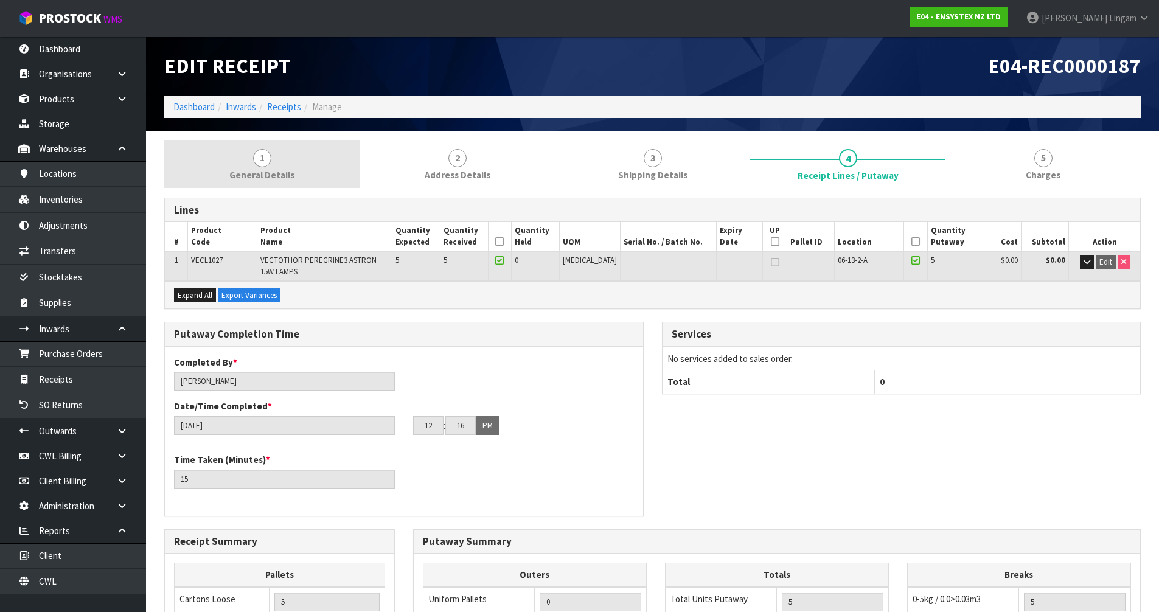
click at [299, 173] on link "1 General Details" at bounding box center [261, 164] width 195 height 48
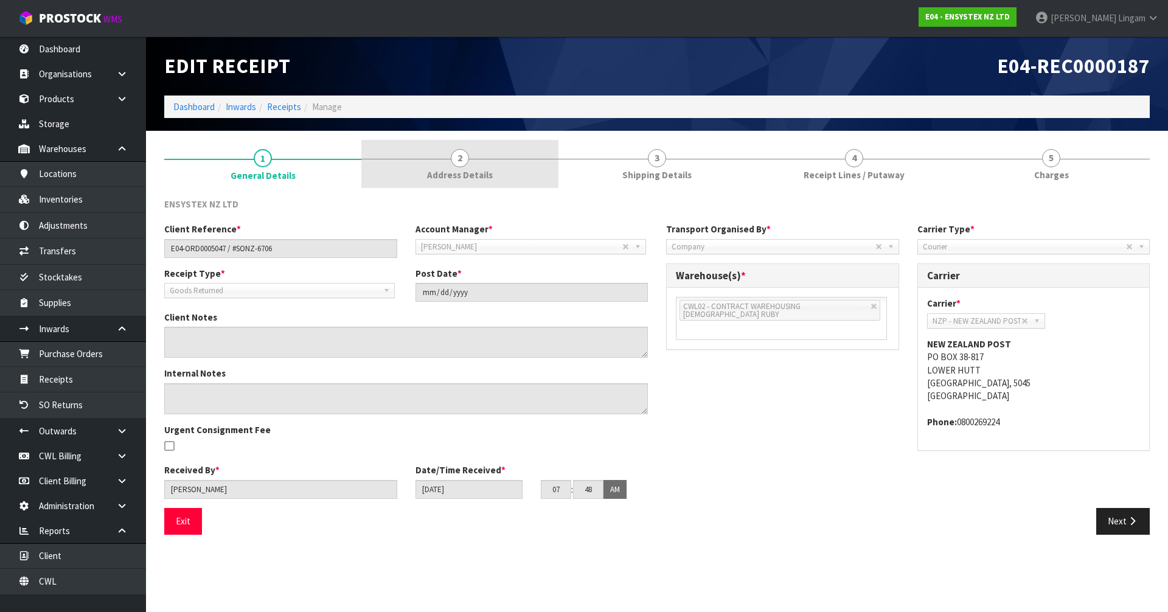
click at [447, 177] on span "Address Details" at bounding box center [460, 175] width 66 height 13
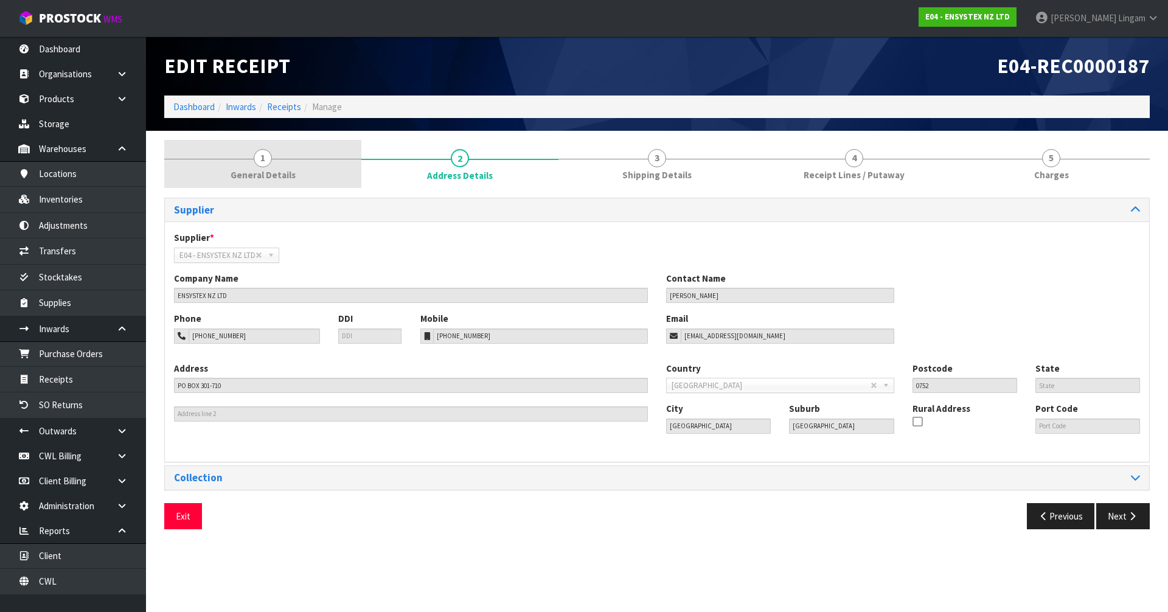
click at [271, 169] on span "General Details" at bounding box center [263, 175] width 65 height 13
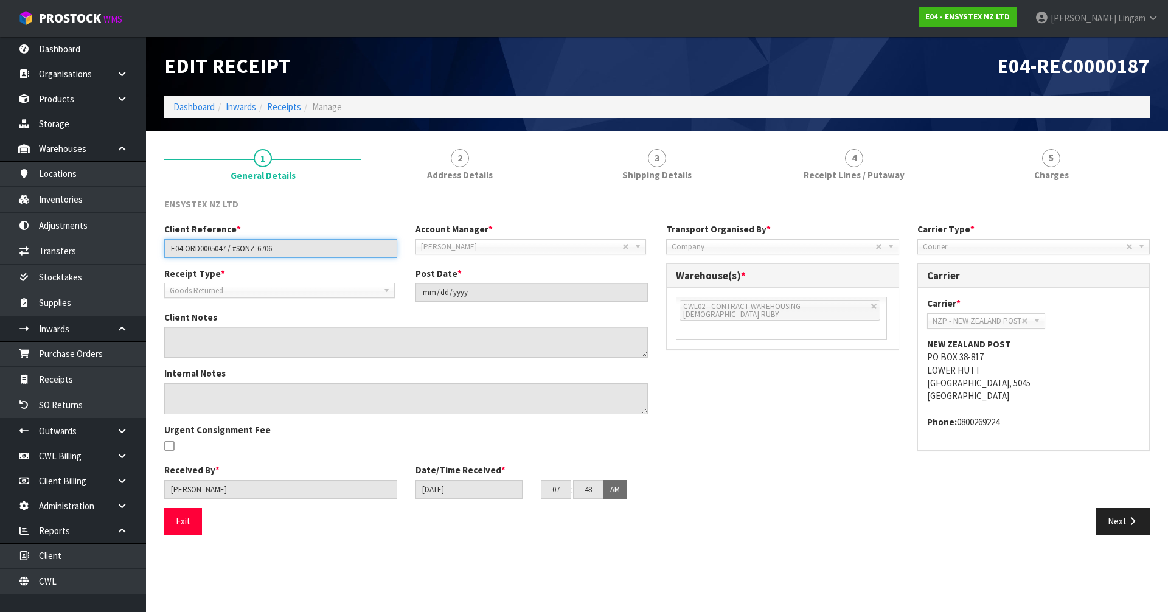
drag, startPoint x: 277, startPoint y: 248, endPoint x: 238, endPoint y: 250, distance: 39.0
click at [238, 250] on input "E04-ORD0005047 / #SONZ-6706" at bounding box center [280, 248] width 233 height 19
click at [191, 108] on link "Dashboard" at bounding box center [193, 107] width 41 height 12
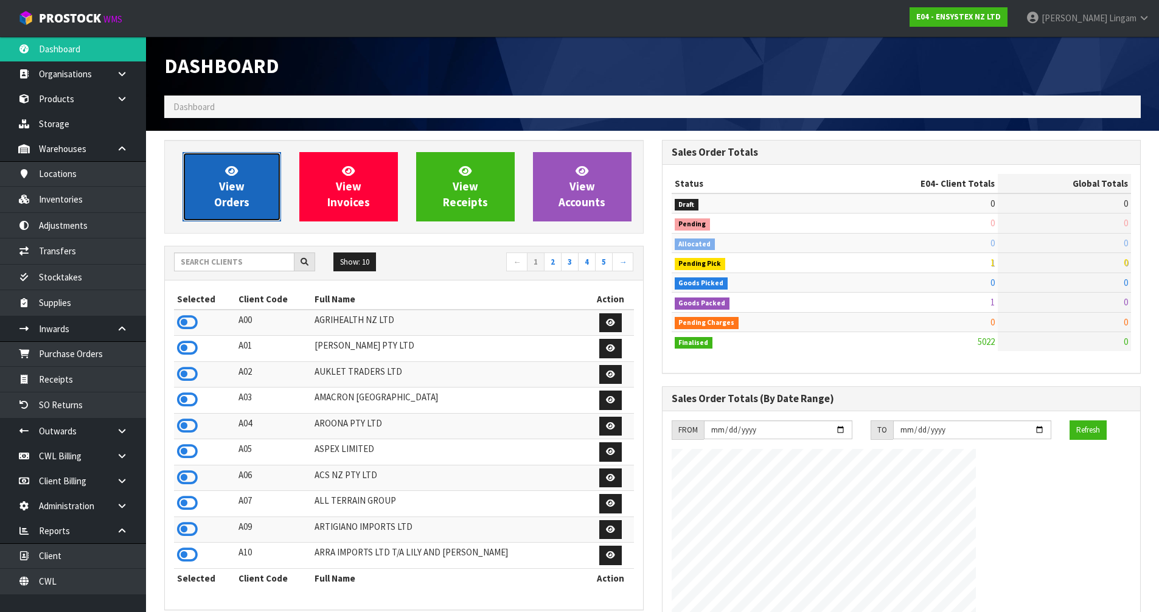
click at [239, 192] on span "View Orders" at bounding box center [231, 187] width 35 height 46
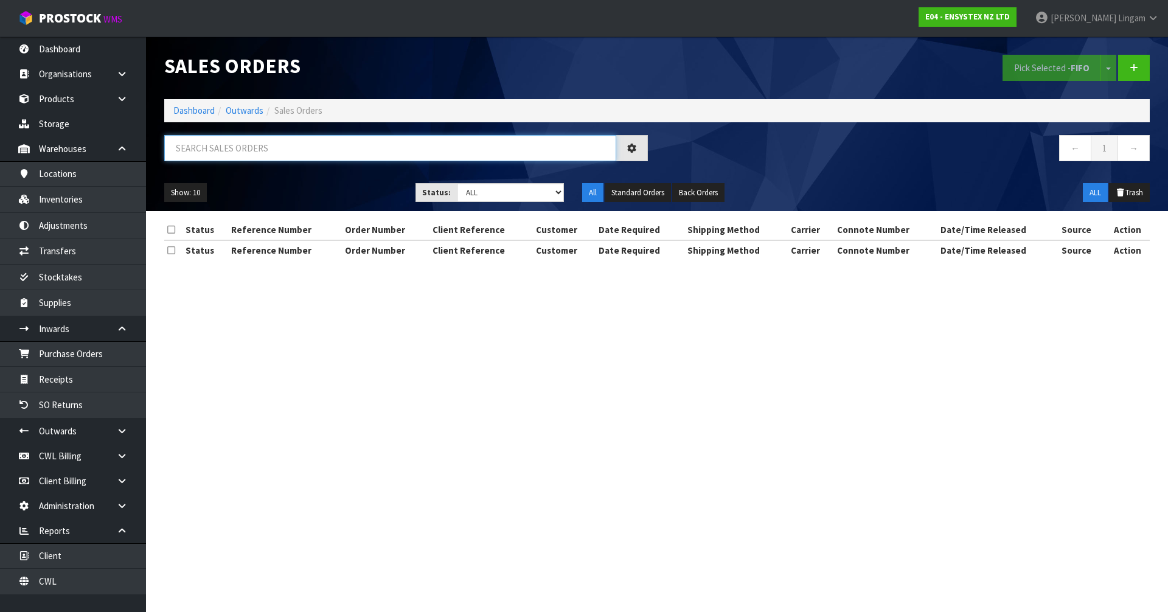
click at [412, 145] on input "text" at bounding box center [390, 148] width 452 height 26
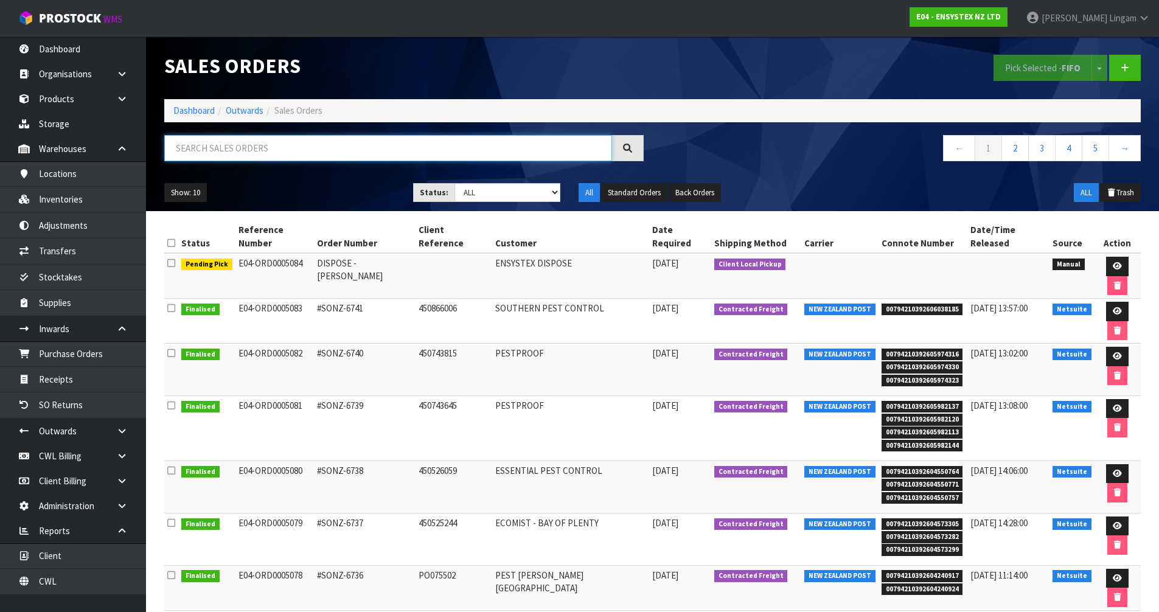
paste input "SONZ-6706"
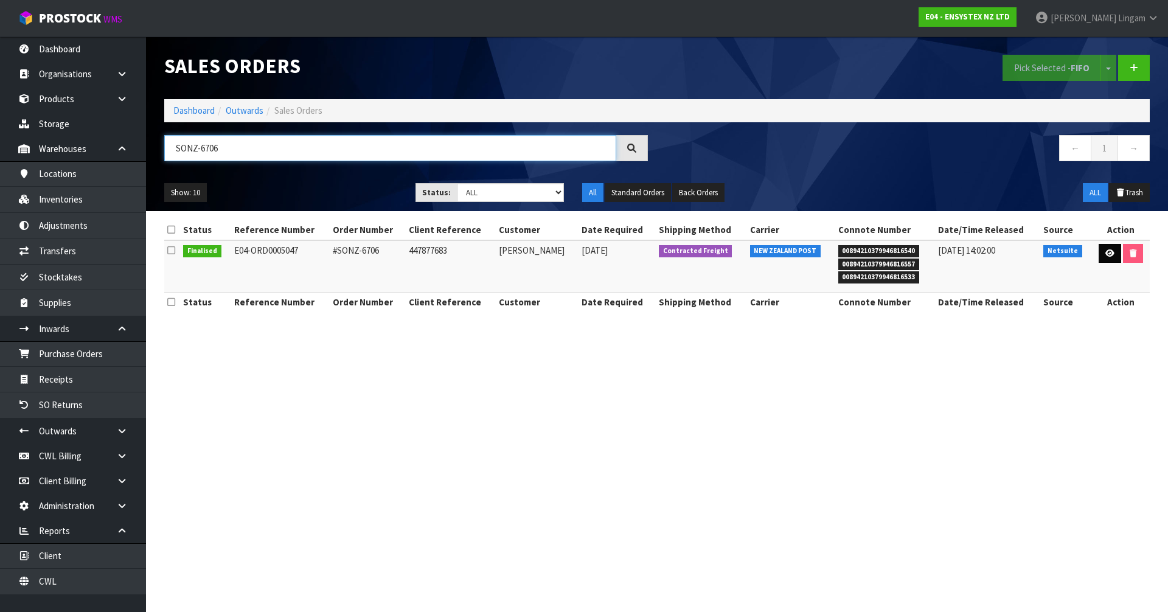
type input "SONZ-6706"
click at [1111, 259] on link at bounding box center [1110, 253] width 23 height 19
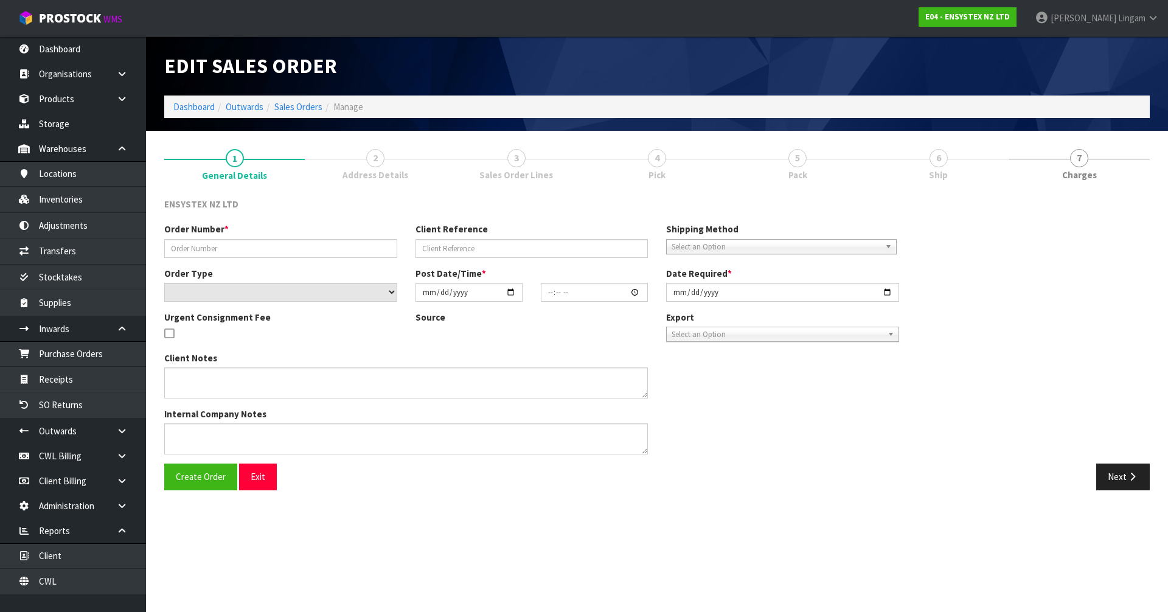
type input "#SONZ-6706"
type input "447877683"
select select "number:0"
type input "2025-09-05"
type input "12:00:24.000"
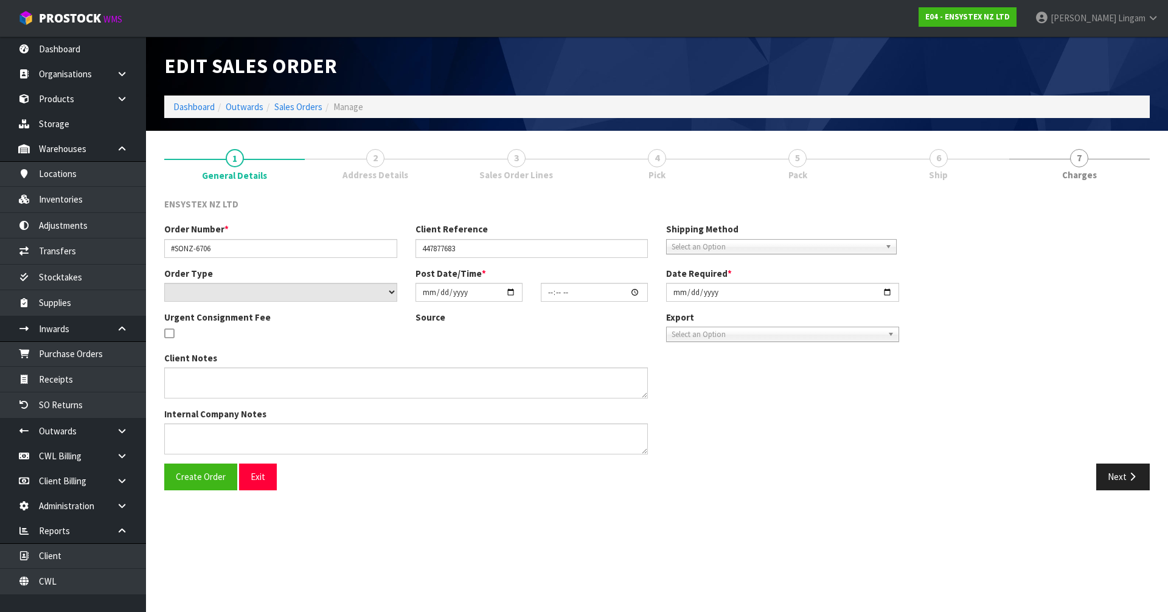
type input "2025-09-05"
type textarea "Pls send asap"
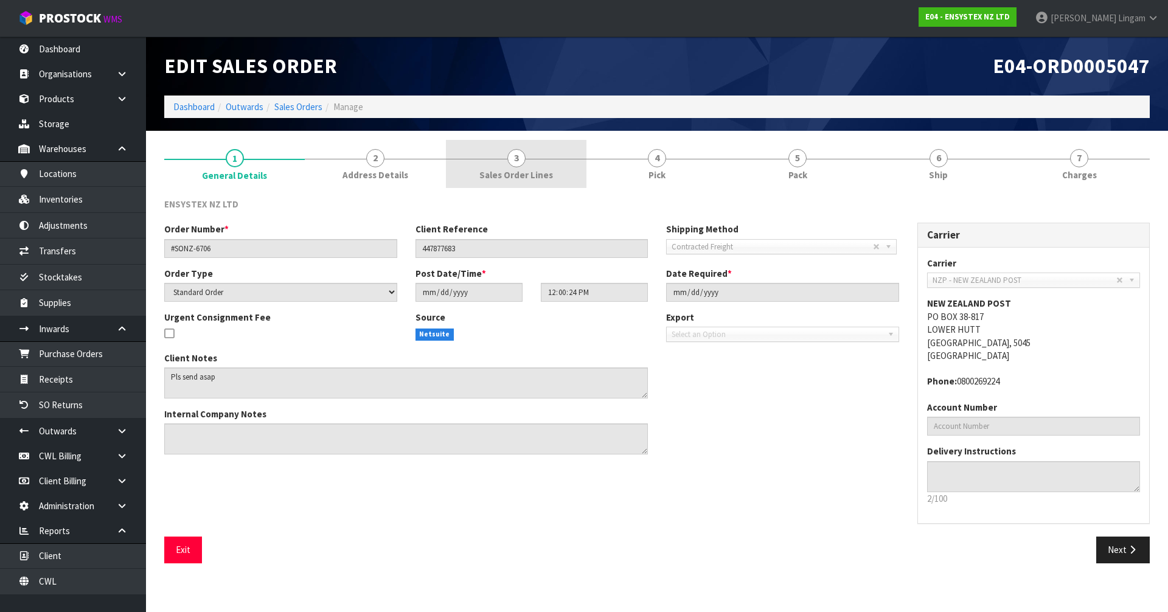
click at [555, 177] on link "3 Sales Order Lines" at bounding box center [516, 164] width 141 height 48
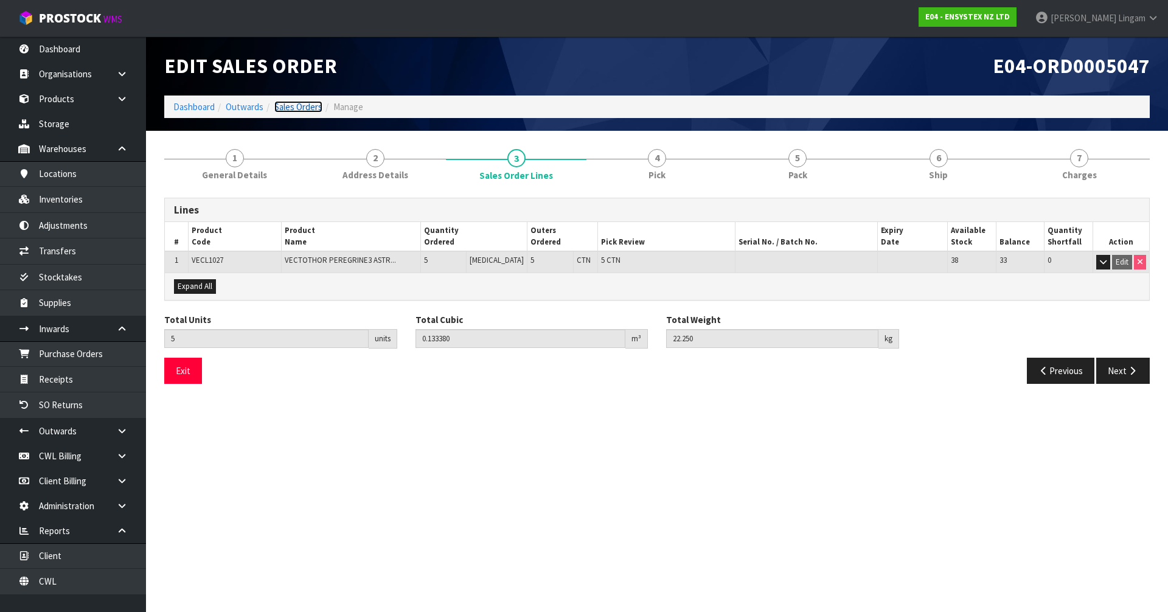
click at [300, 108] on link "Sales Orders" at bounding box center [298, 107] width 48 height 12
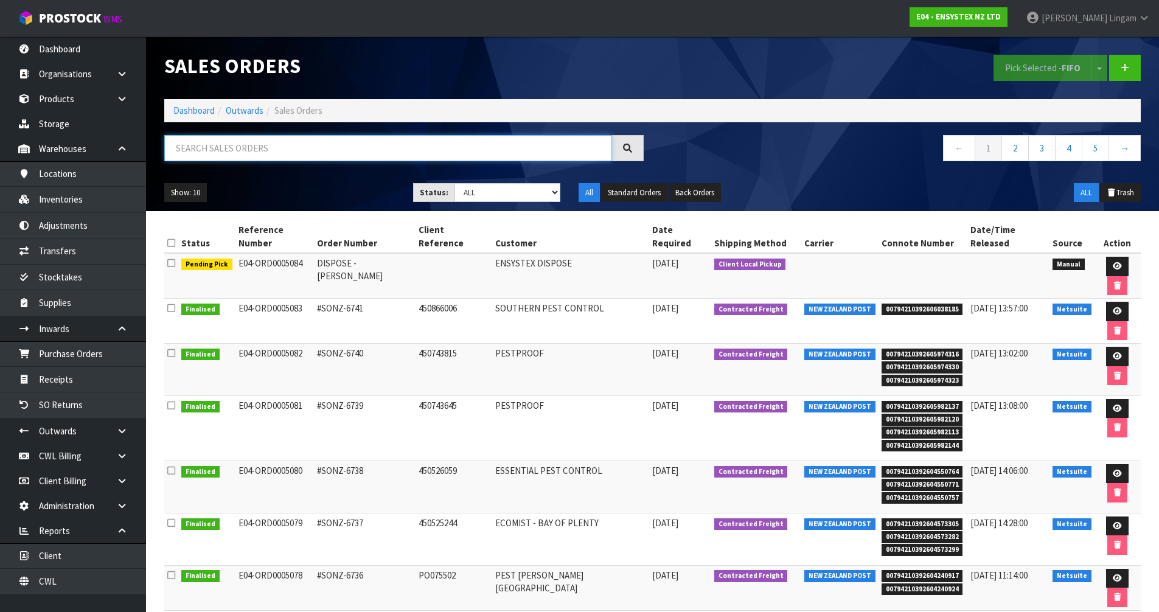
click at [392, 155] on input "text" at bounding box center [388, 148] width 448 height 26
paste input "SONZ-6706"
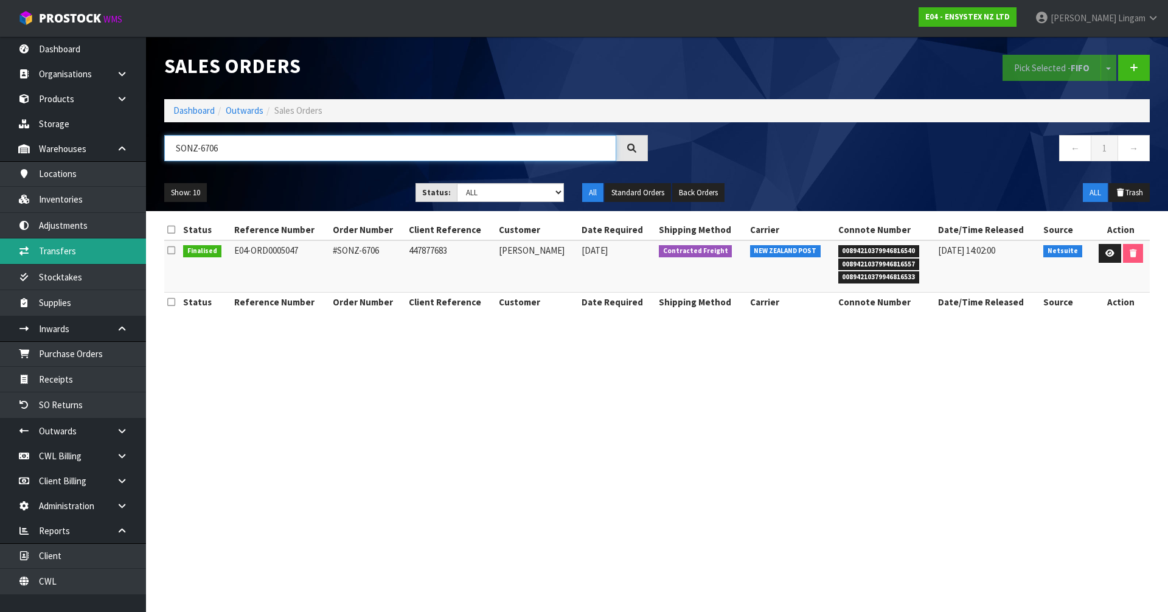
type input "SONZ-6706"
click at [886, 251] on span "00894210379946816540" at bounding box center [879, 251] width 82 height 12
copy span "00894210379946816540"
click at [544, 435] on section "Sales Orders Pick Selected - FIFO Split button! FIFO - First In First Out FEFO …" at bounding box center [584, 306] width 1168 height 612
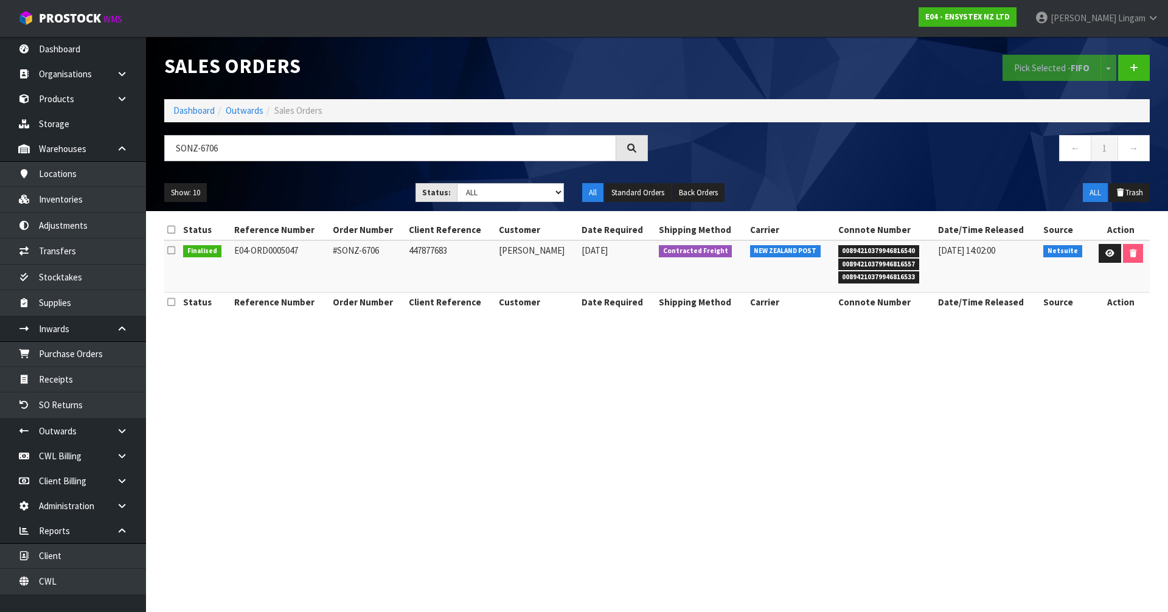
click at [372, 249] on td "#SONZ-6706" at bounding box center [368, 266] width 76 height 52
copy td "6706"
click at [53, 377] on link "Receipts" at bounding box center [73, 379] width 146 height 25
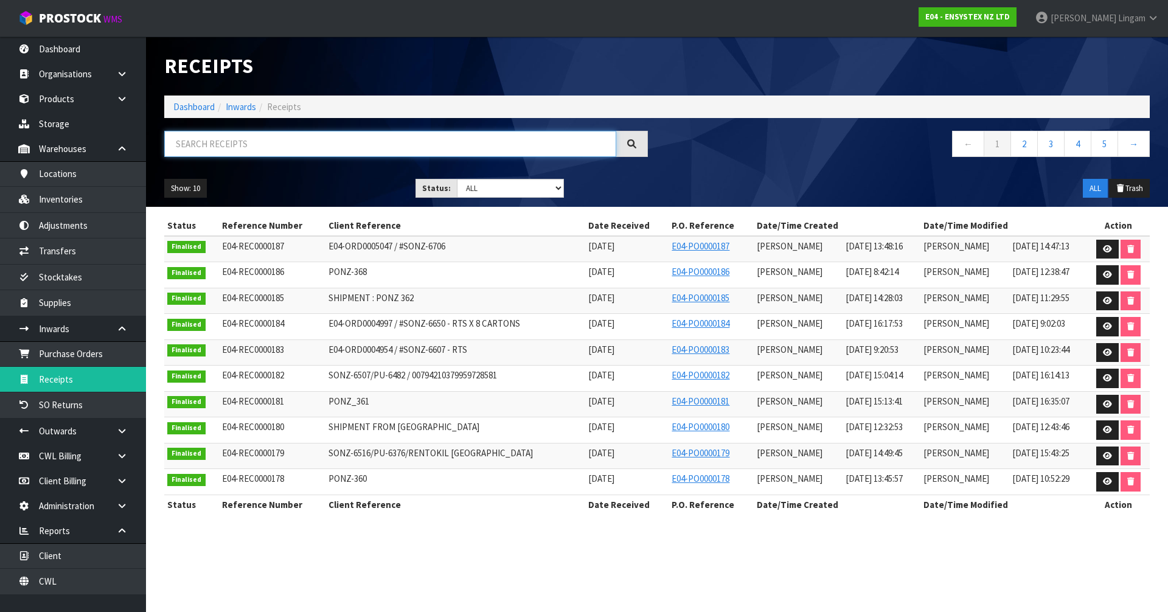
click at [344, 141] on input "text" at bounding box center [390, 144] width 452 height 26
paste input "6706"
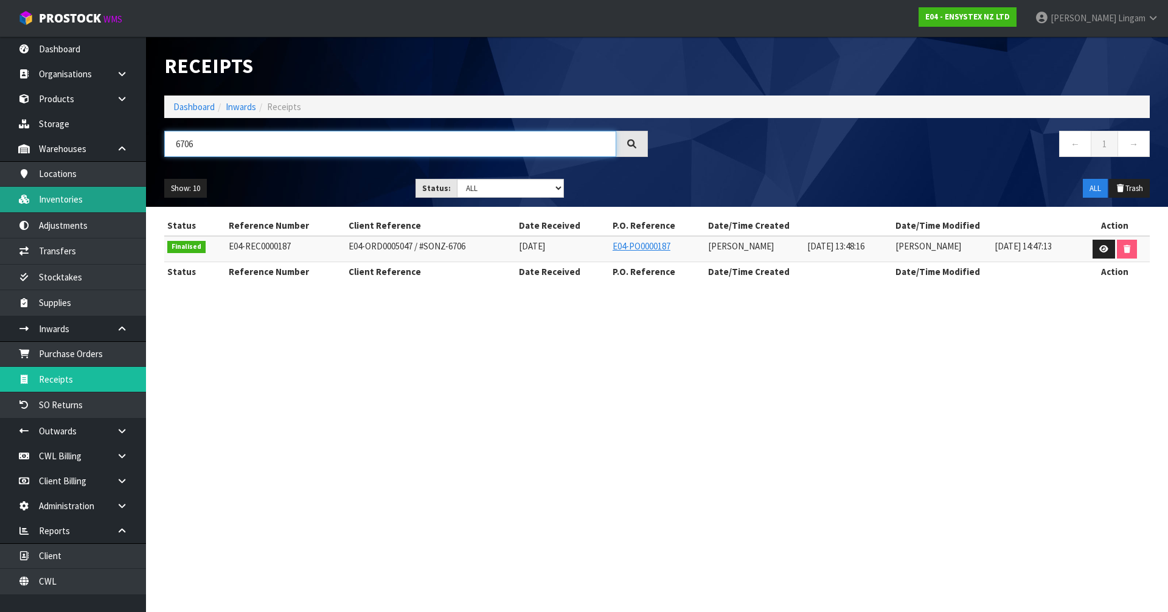
type input "6706"
click at [445, 245] on span "E04-ORD0005047 / #SONZ-6706" at bounding box center [407, 246] width 117 height 12
copy span "6706"
click at [203, 106] on link "Dashboard" at bounding box center [193, 107] width 41 height 12
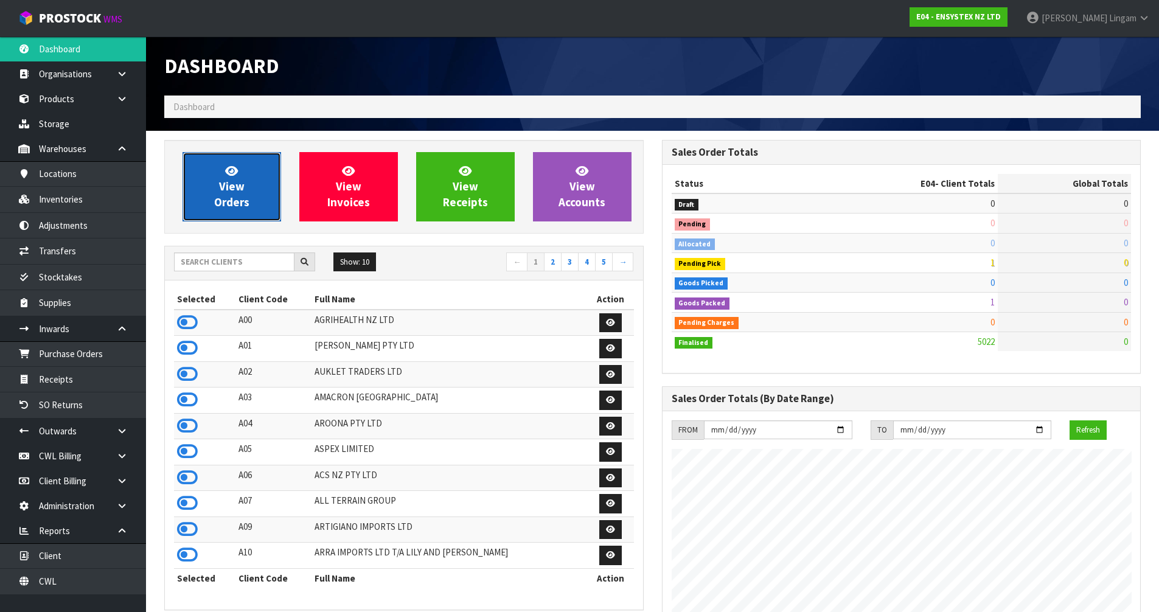
scroll to position [922, 497]
click at [228, 193] on span "View Orders" at bounding box center [231, 187] width 35 height 46
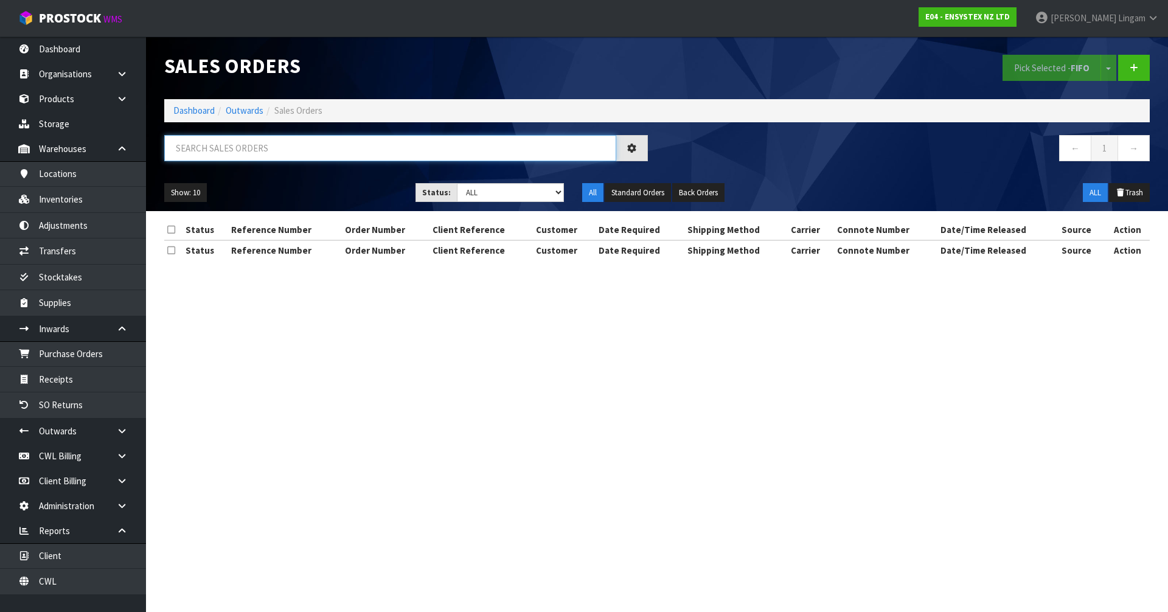
click at [362, 144] on input "text" at bounding box center [390, 148] width 452 height 26
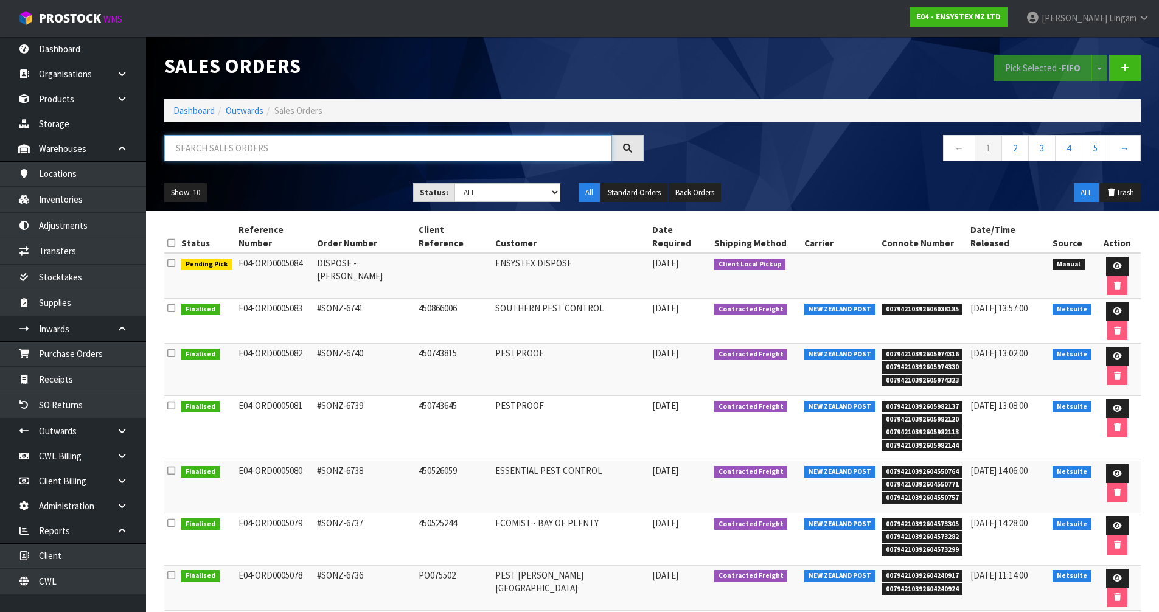
paste input "6706"
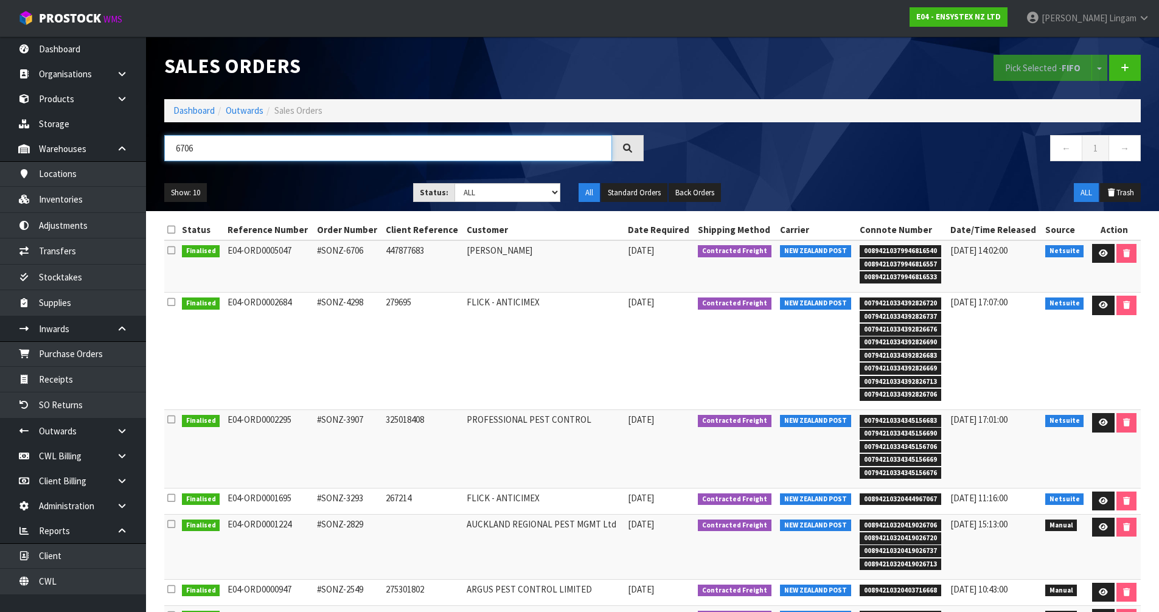
type input "6706"
click at [191, 111] on link "Dashboard" at bounding box center [193, 111] width 41 height 12
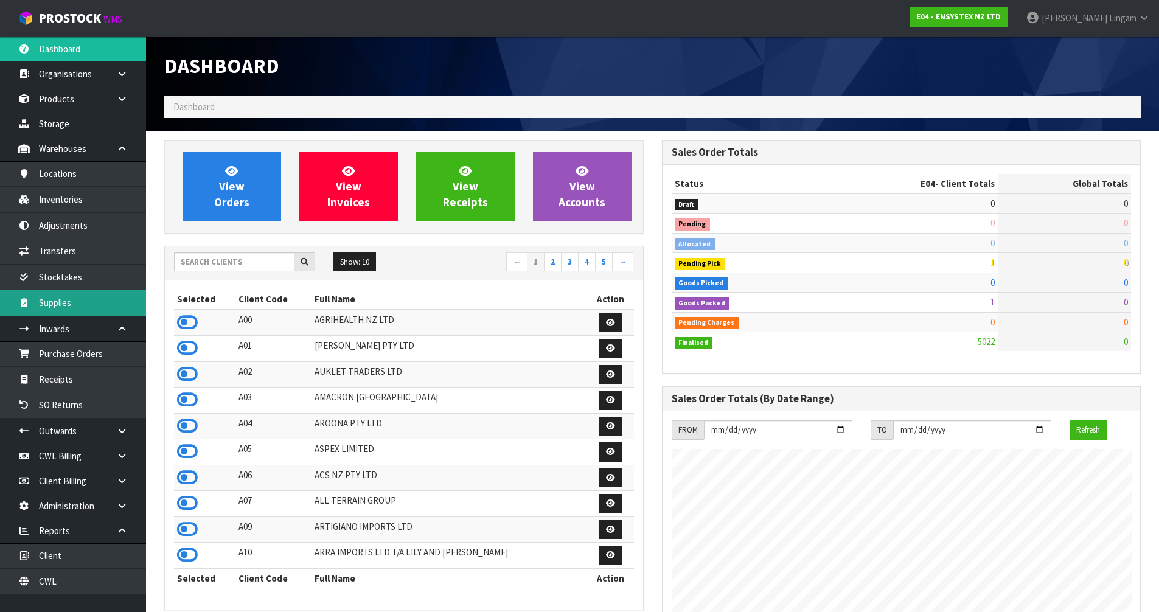
scroll to position [922, 497]
click at [260, 265] on input "text" at bounding box center [234, 261] width 120 height 19
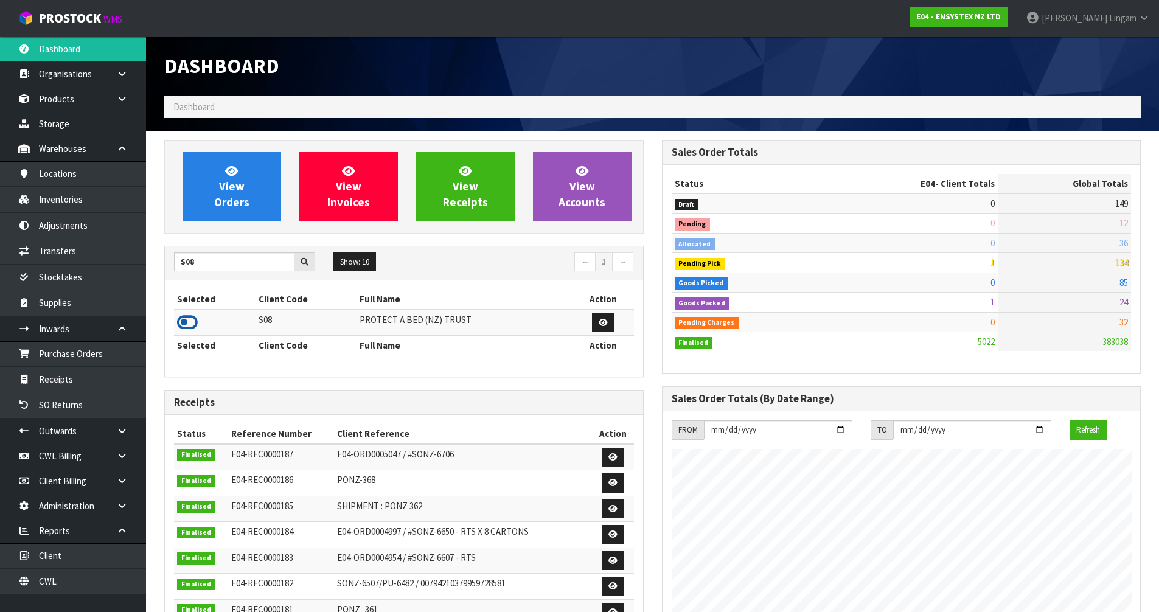
click at [190, 322] on icon at bounding box center [187, 322] width 21 height 18
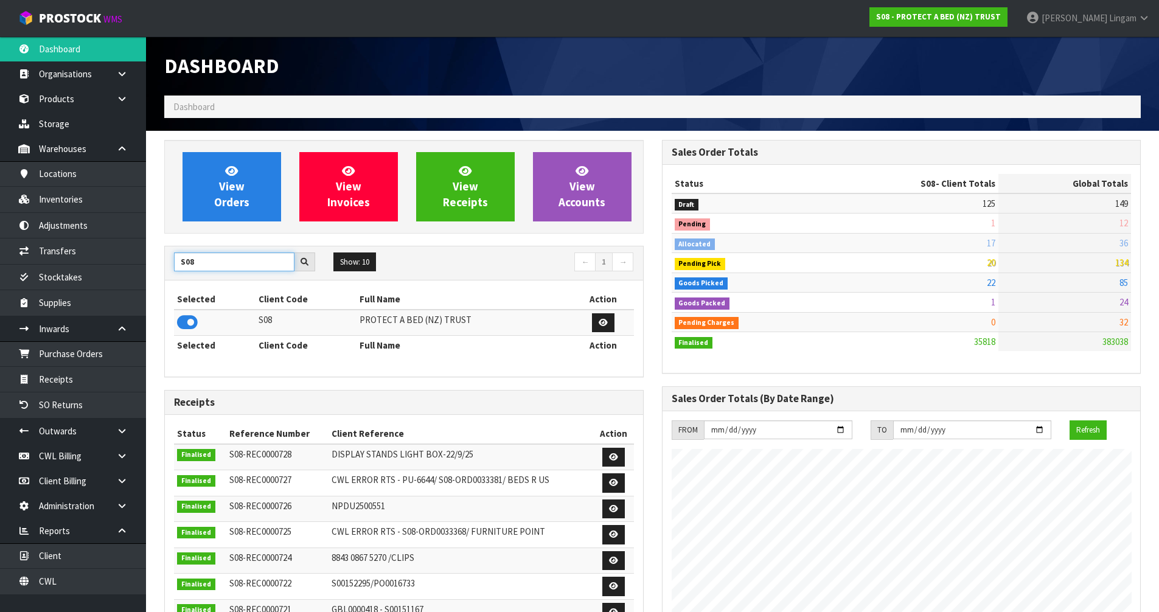
click at [211, 260] on input "S08" at bounding box center [234, 261] width 120 height 19
type input "S"
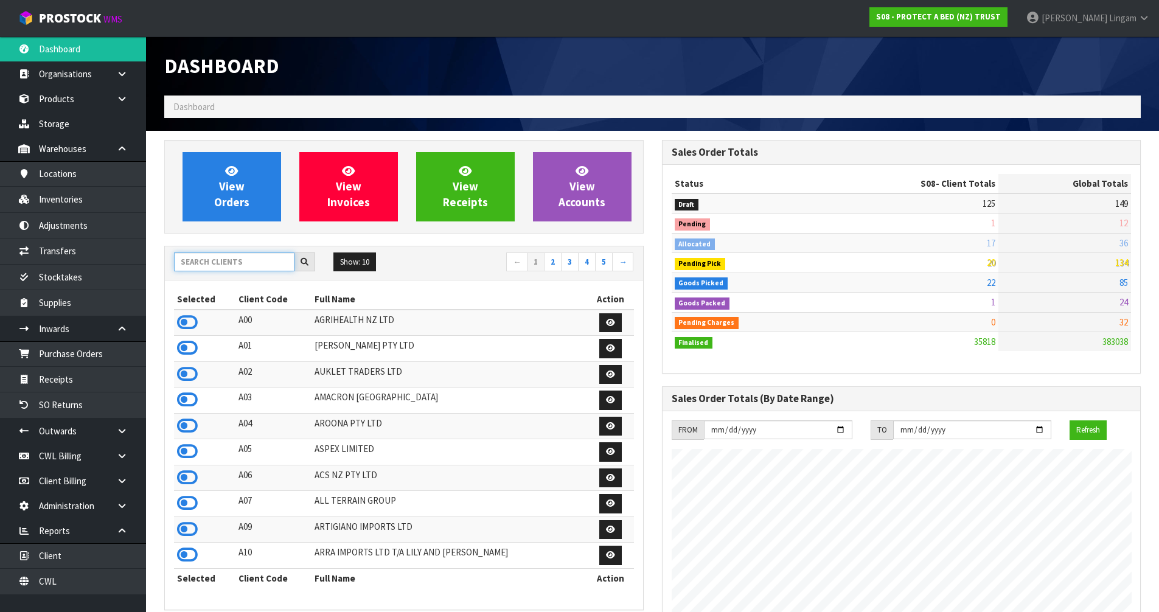
click at [219, 265] on input "text" at bounding box center [234, 261] width 120 height 19
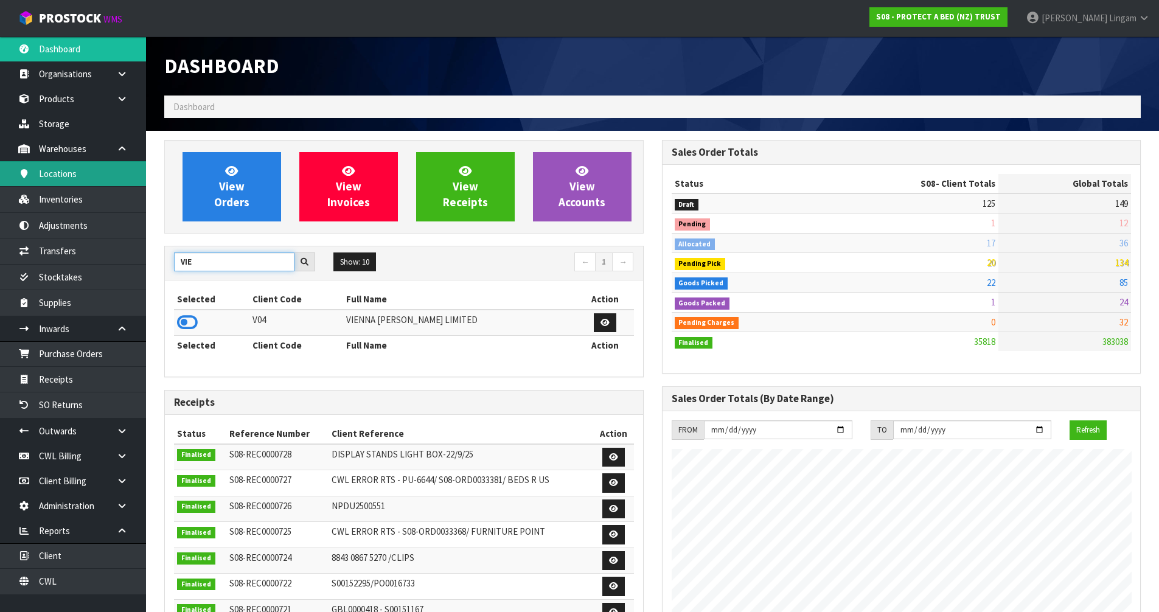
type input "VIE"
click at [193, 322] on icon at bounding box center [187, 322] width 21 height 18
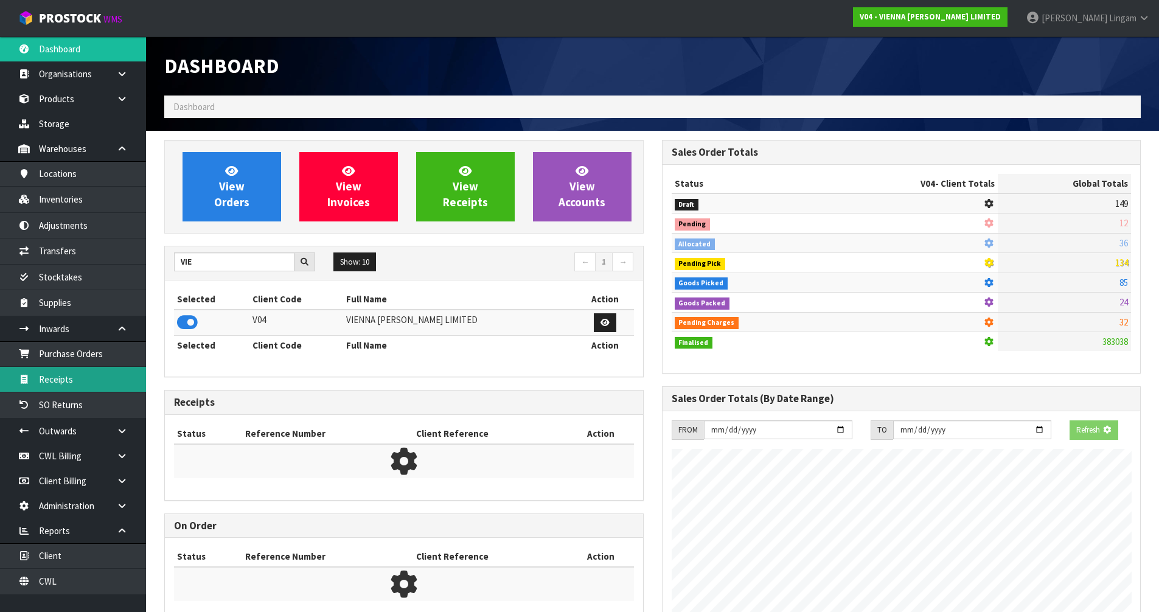
scroll to position [759, 497]
click at [72, 375] on link "Receipts" at bounding box center [73, 379] width 146 height 25
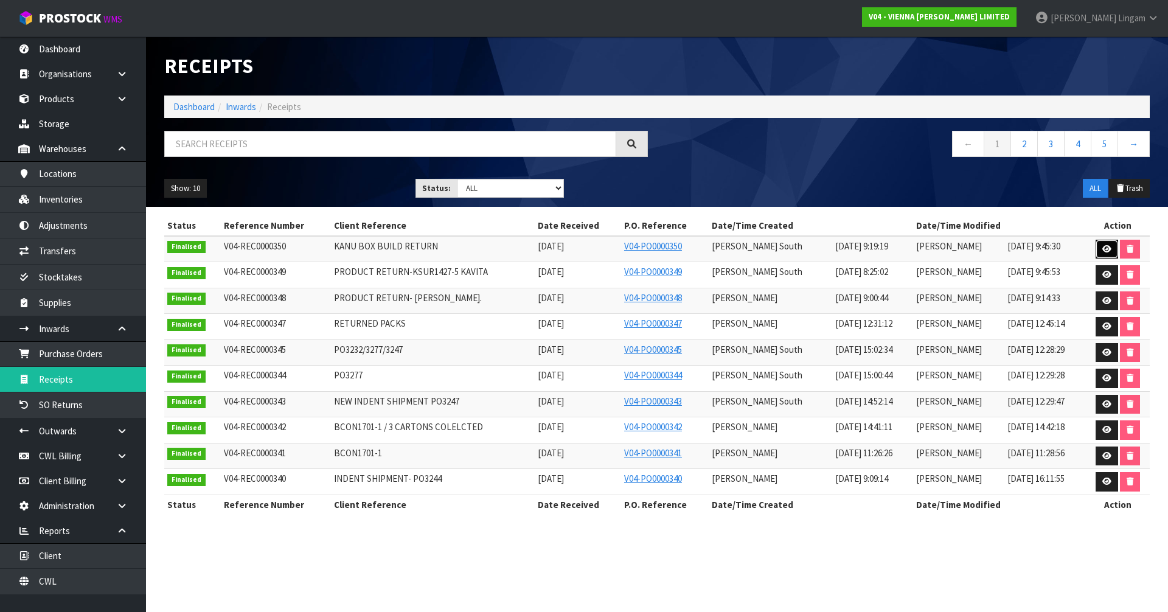
click at [1104, 249] on icon at bounding box center [1106, 249] width 9 height 8
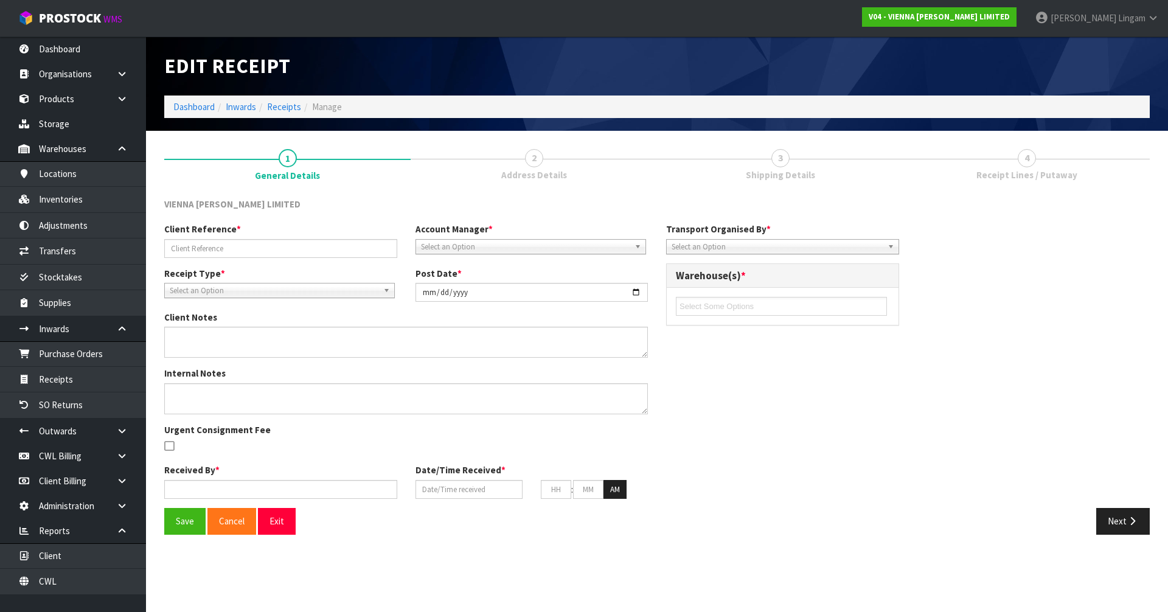
type input "KANU BOX BUILD RETURN"
type input "2025-09-26"
type input "Zachary South"
type input "25/09/2025"
type input "12"
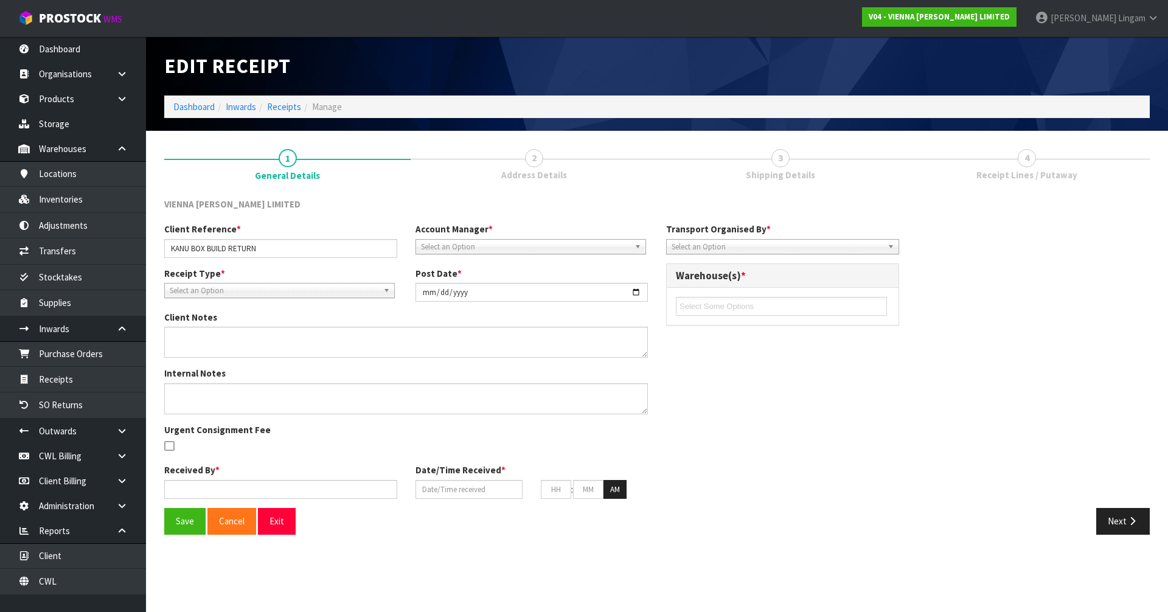
type input "00"
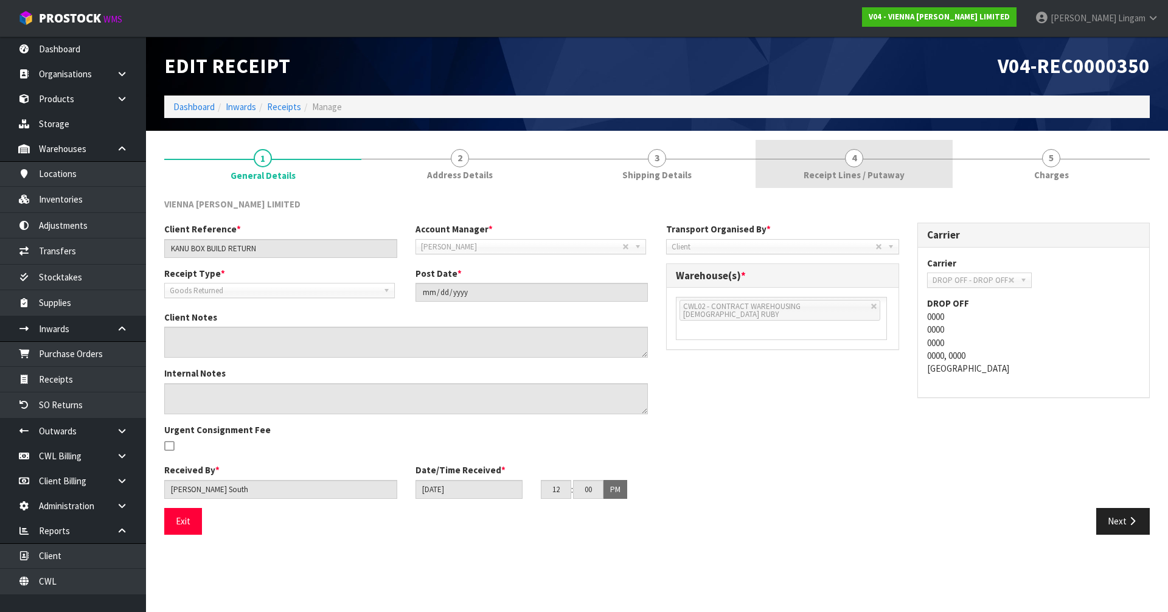
click at [816, 172] on span "Receipt Lines / Putaway" at bounding box center [854, 175] width 101 height 13
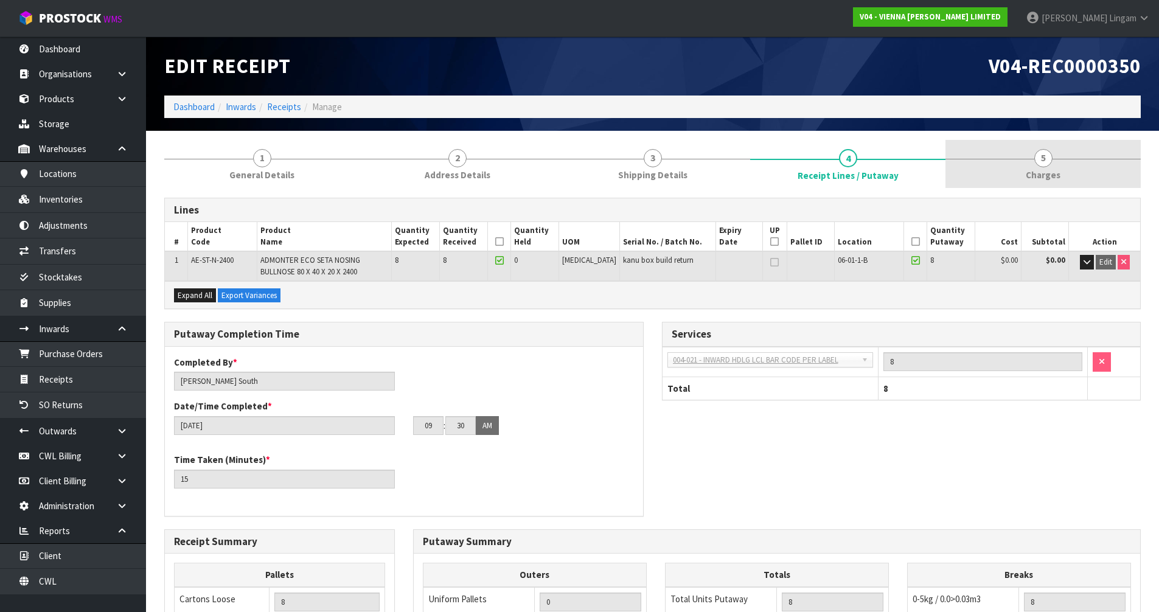
click at [1037, 176] on span "Charges" at bounding box center [1043, 175] width 35 height 13
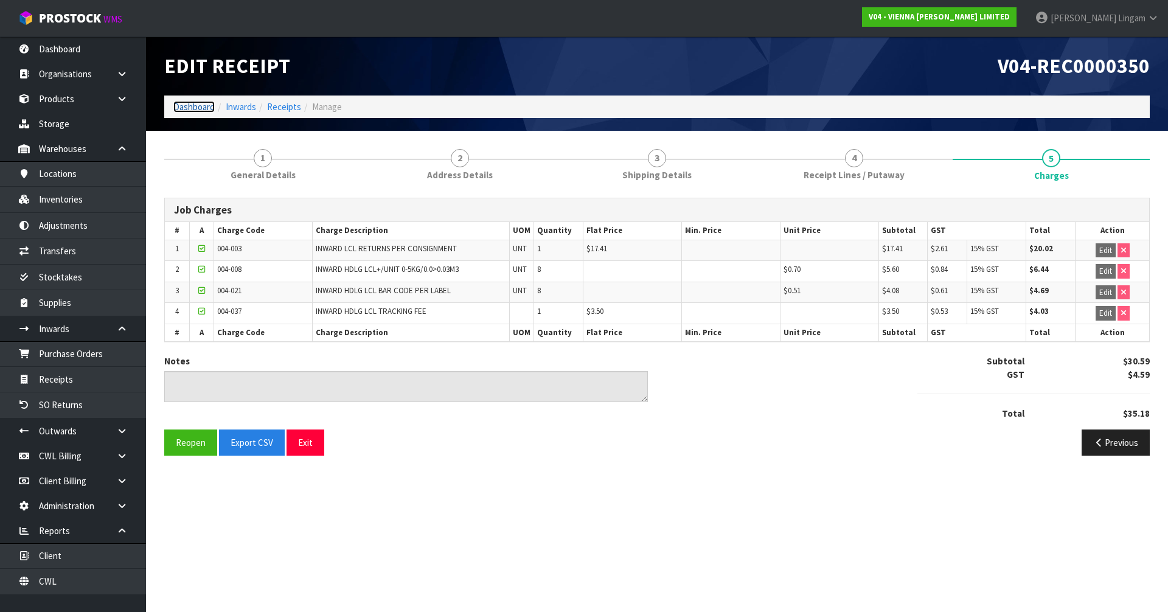
click at [196, 106] on link "Dashboard" at bounding box center [193, 107] width 41 height 12
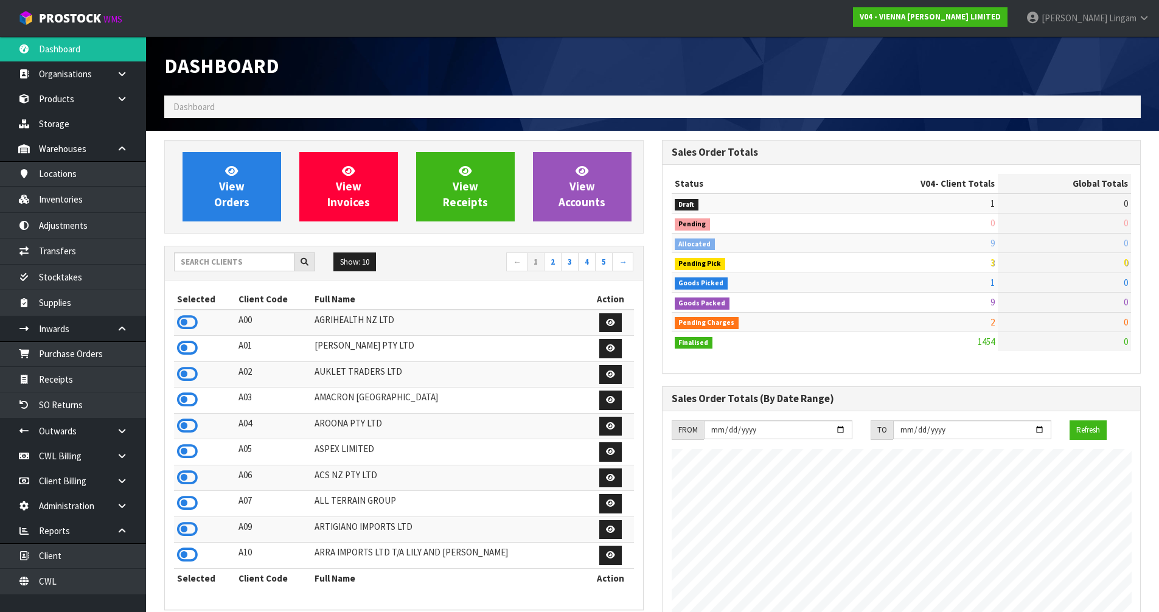
scroll to position [961, 497]
click at [268, 264] on input "text" at bounding box center [234, 261] width 120 height 19
click at [238, 189] on span "View Orders" at bounding box center [231, 187] width 35 height 46
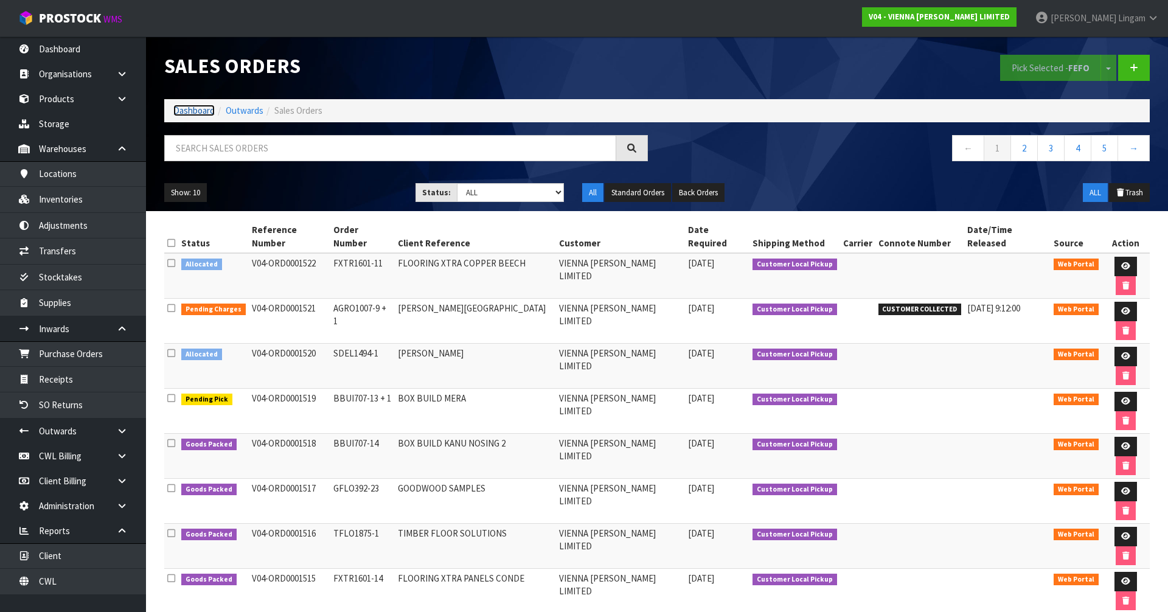
drag, startPoint x: 200, startPoint y: 108, endPoint x: 209, endPoint y: 104, distance: 10.1
click at [200, 108] on link "Dashboard" at bounding box center [193, 111] width 41 height 12
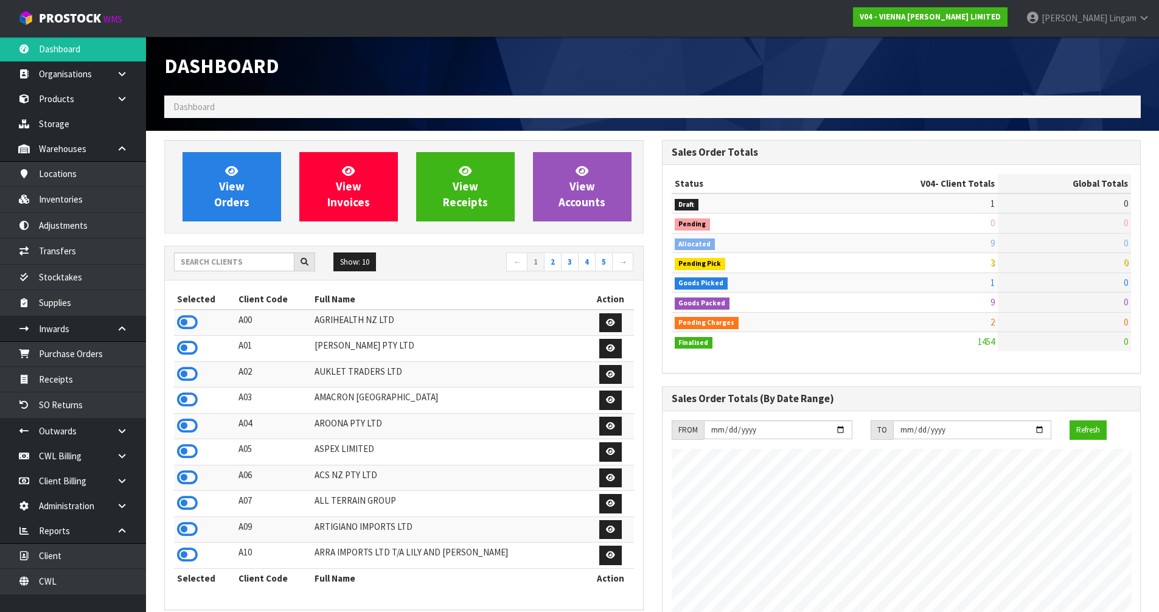
scroll to position [973, 497]
click at [256, 261] on input "text" at bounding box center [234, 261] width 120 height 19
click at [262, 206] on link "View Orders" at bounding box center [232, 186] width 99 height 69
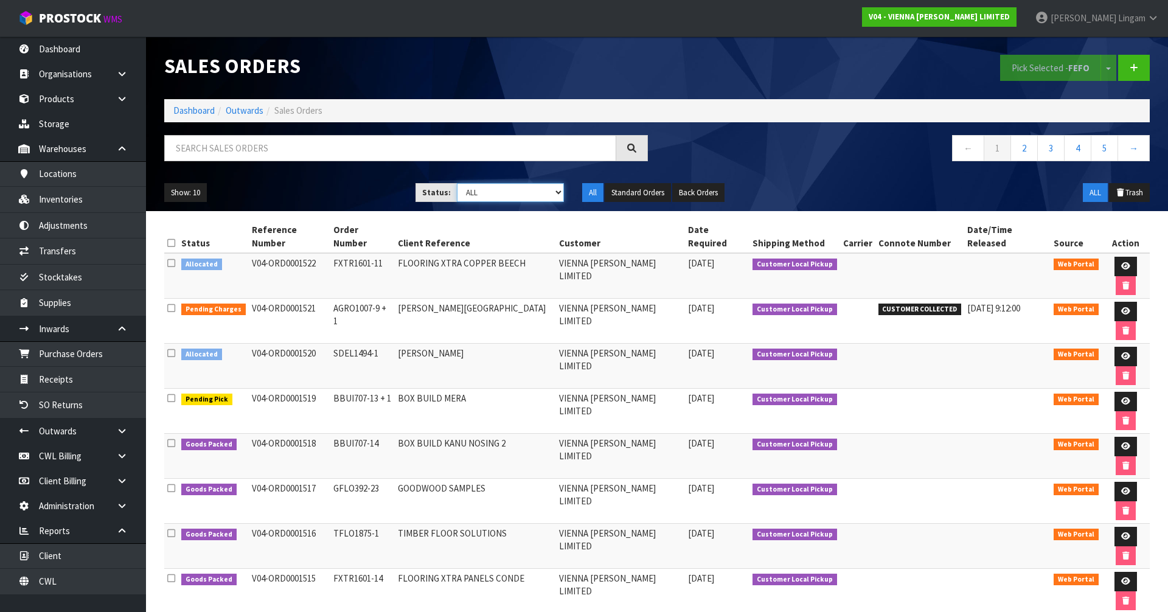
click at [545, 193] on select "Draft Pending Allocated Pending Pick Goods Picked Goods Packed Pending Charges …" at bounding box center [511, 192] width 108 height 19
select select "string:6"
click at [457, 183] on select "Draft Pending Allocated Pending Pick Goods Picked Goods Packed Pending Charges …" at bounding box center [511, 192] width 108 height 19
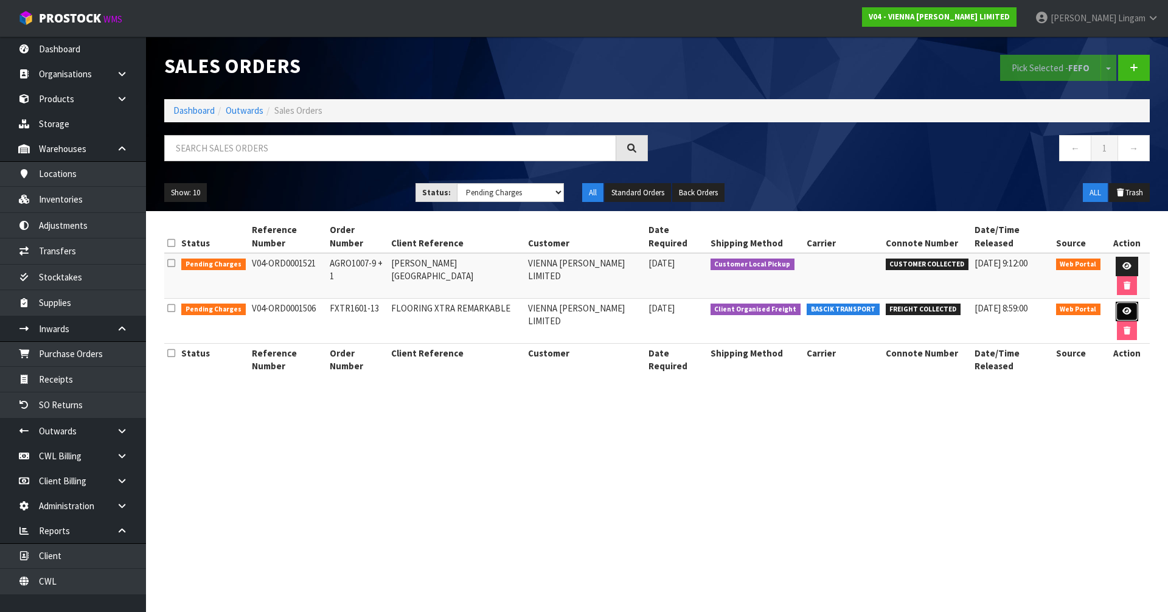
click at [1122, 307] on icon at bounding box center [1126, 311] width 9 height 8
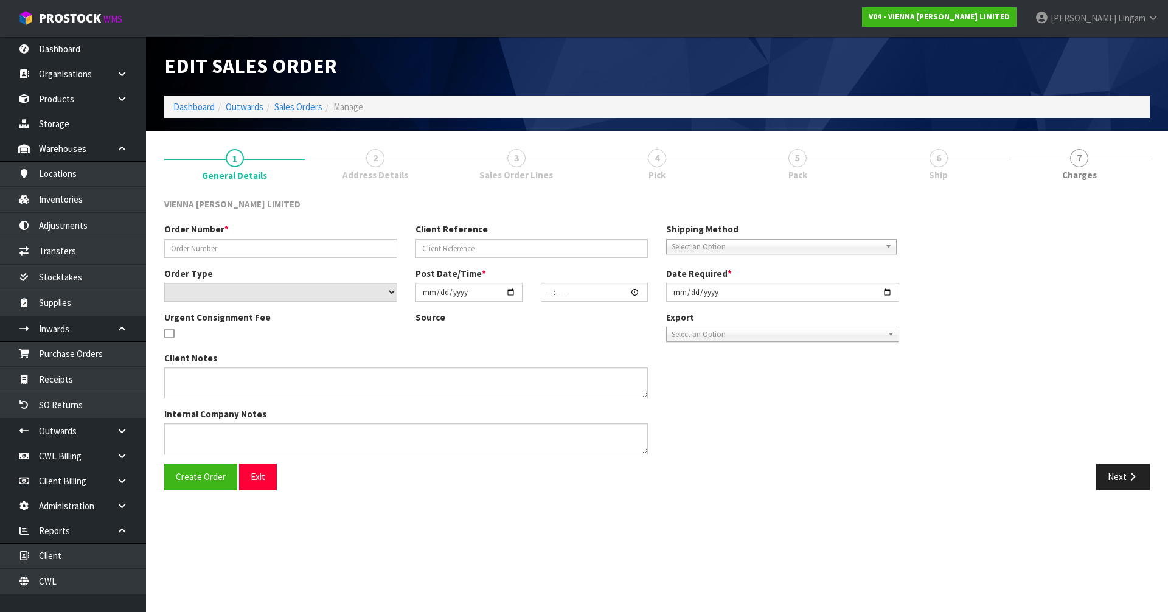
type input "FXTR1601-13"
type input "FLOORING XTRA REMARKABLE"
select select "number:0"
type input "2025-09-16"
type input "14:22:00.000"
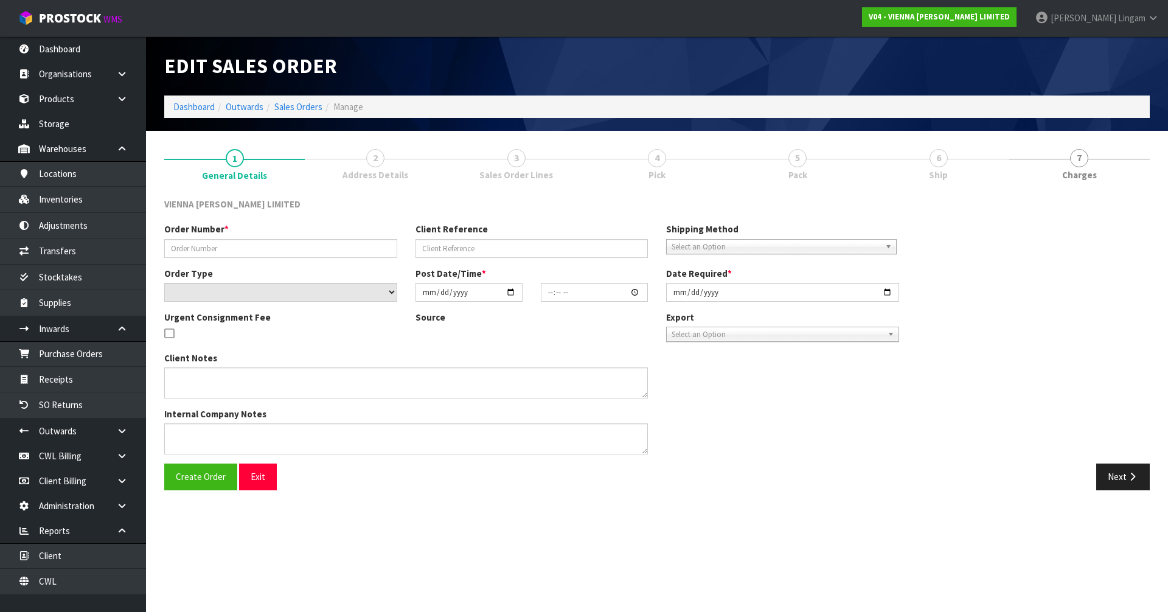
type input "2025-09-26"
type textarea "FLOORING XTRA REMARKABLE"
type textarea "THIS ORDER IS DUE TO BE COLLECTED 26TH (TOMORROW) CLIENT HAS SENT THROUGH LABEL…"
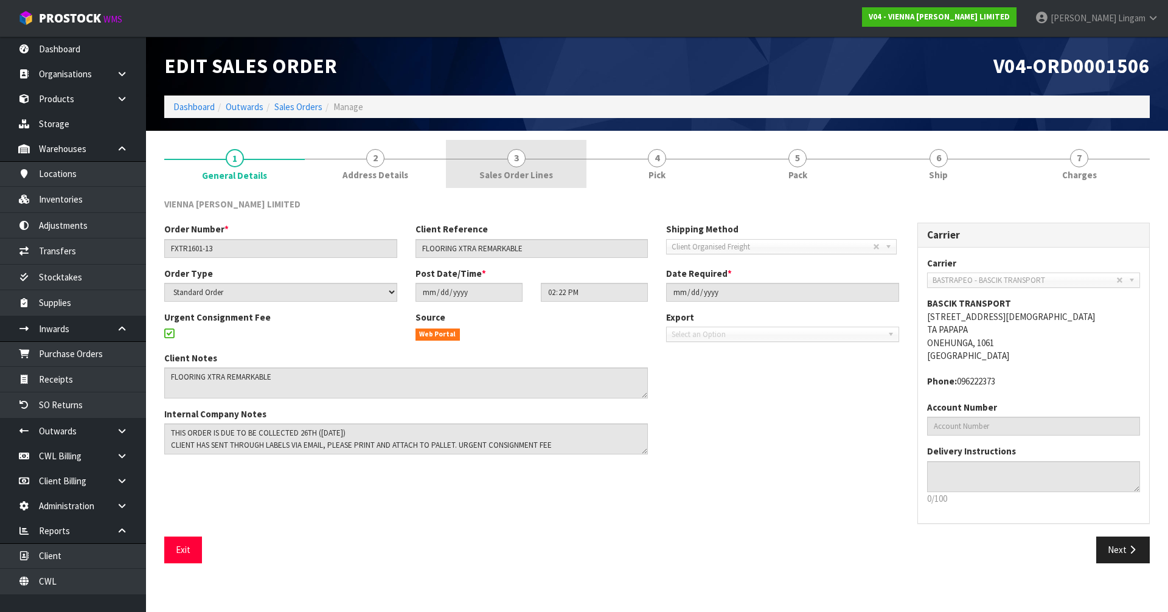
click at [543, 170] on span "Sales Order Lines" at bounding box center [516, 175] width 74 height 13
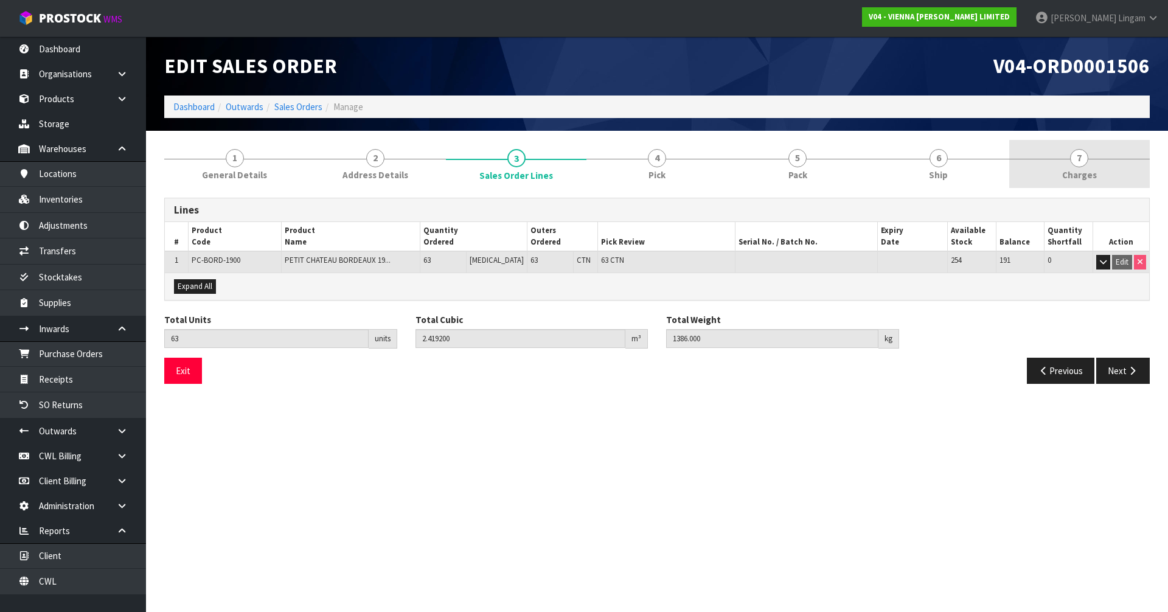
click at [1107, 173] on link "7 Charges" at bounding box center [1079, 164] width 141 height 48
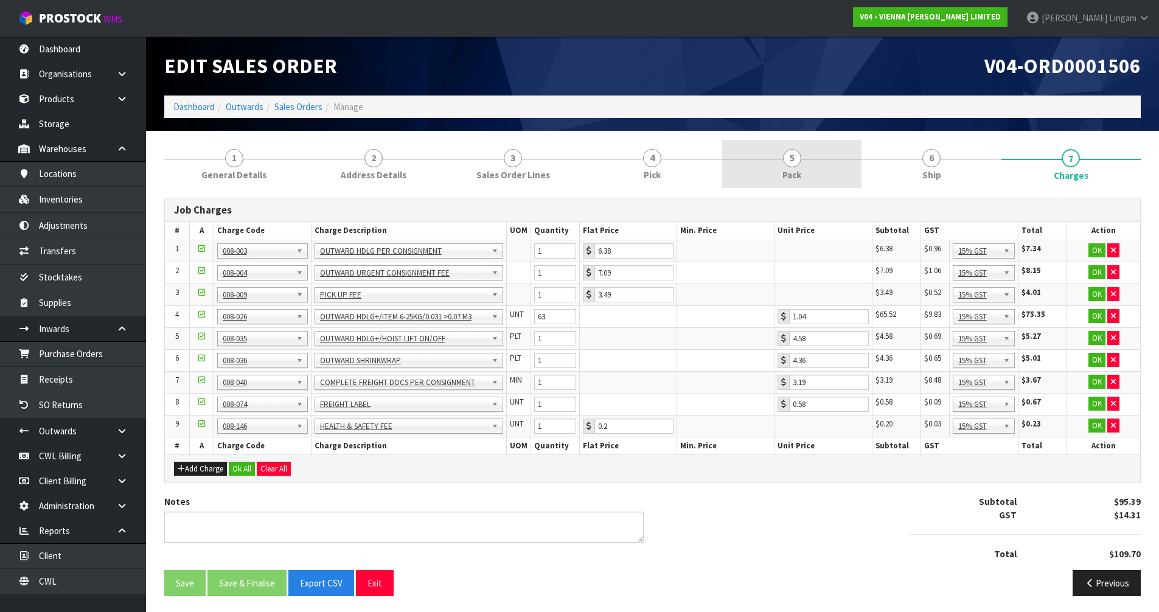
click at [801, 168] on link "5 Pack" at bounding box center [791, 164] width 139 height 48
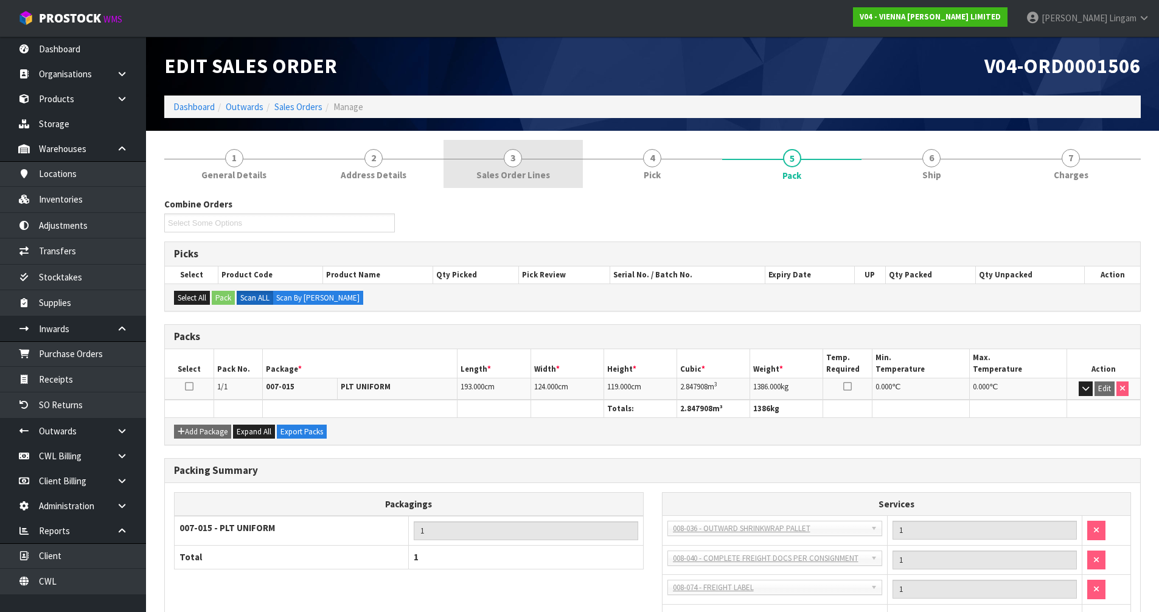
click at [496, 167] on link "3 Sales Order Lines" at bounding box center [512, 164] width 139 height 48
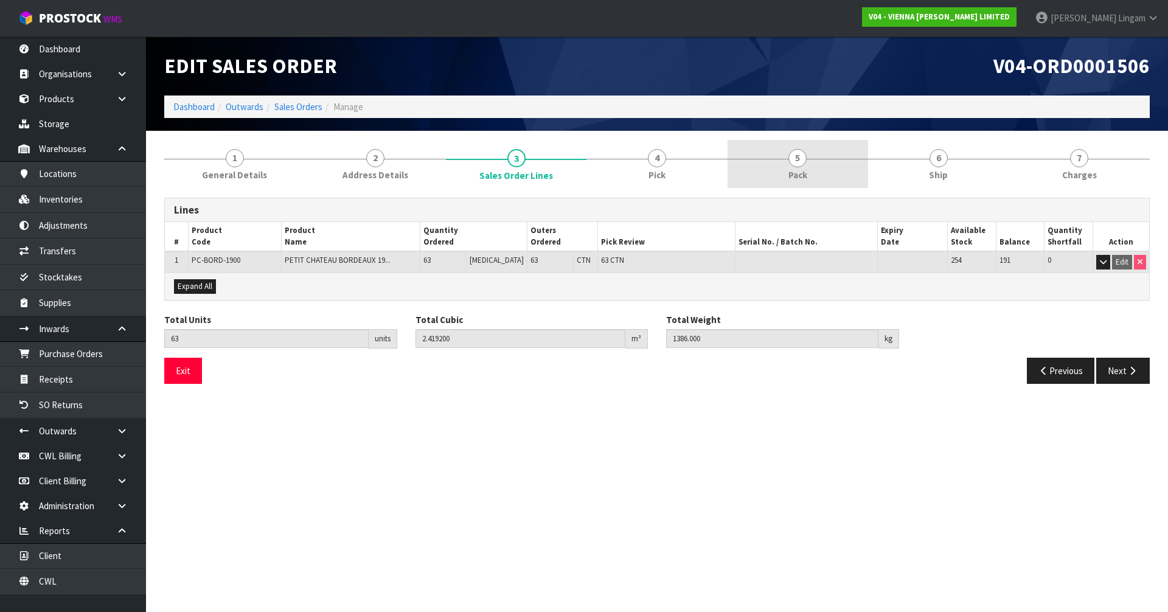
click at [823, 184] on link "5 Pack" at bounding box center [798, 164] width 141 height 48
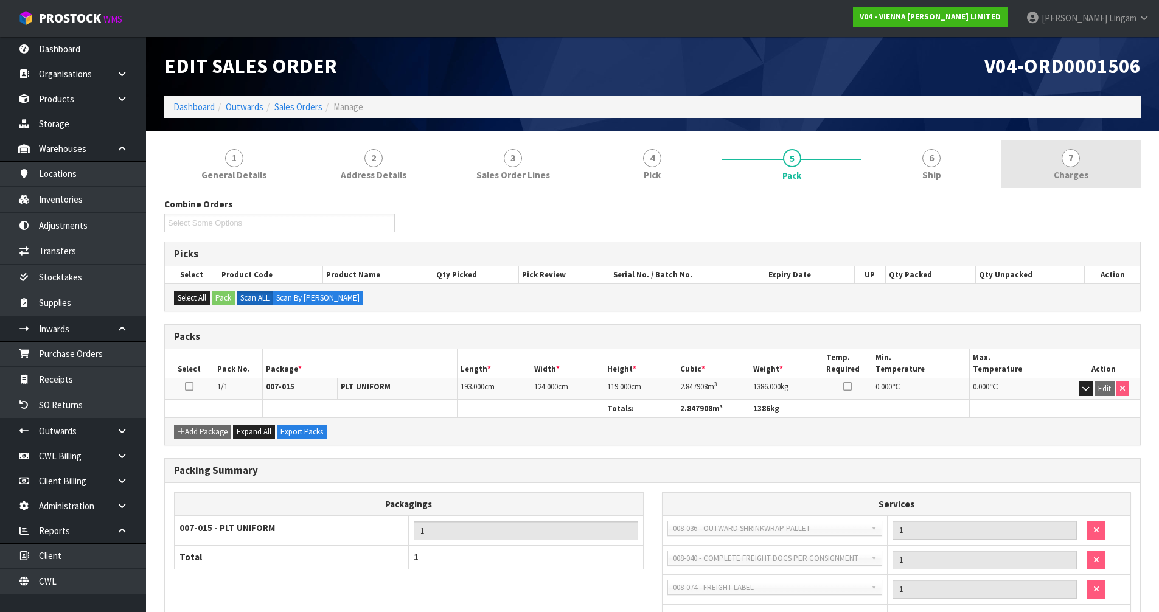
click at [1094, 177] on link "7 Charges" at bounding box center [1070, 164] width 139 height 48
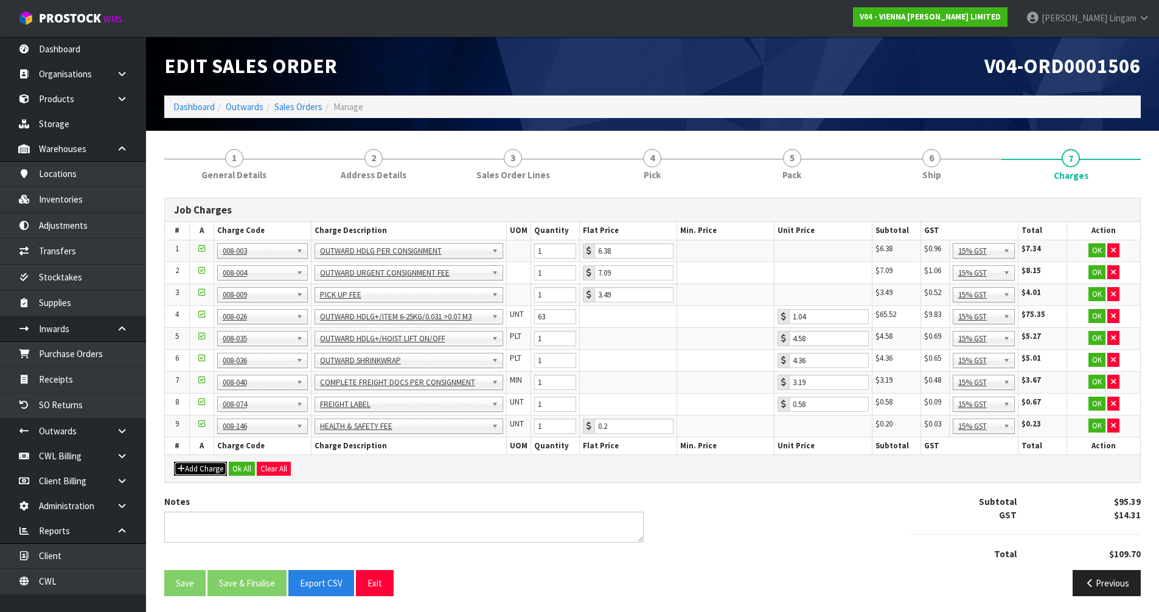
click at [211, 467] on button "Add Charge" at bounding box center [200, 469] width 53 height 15
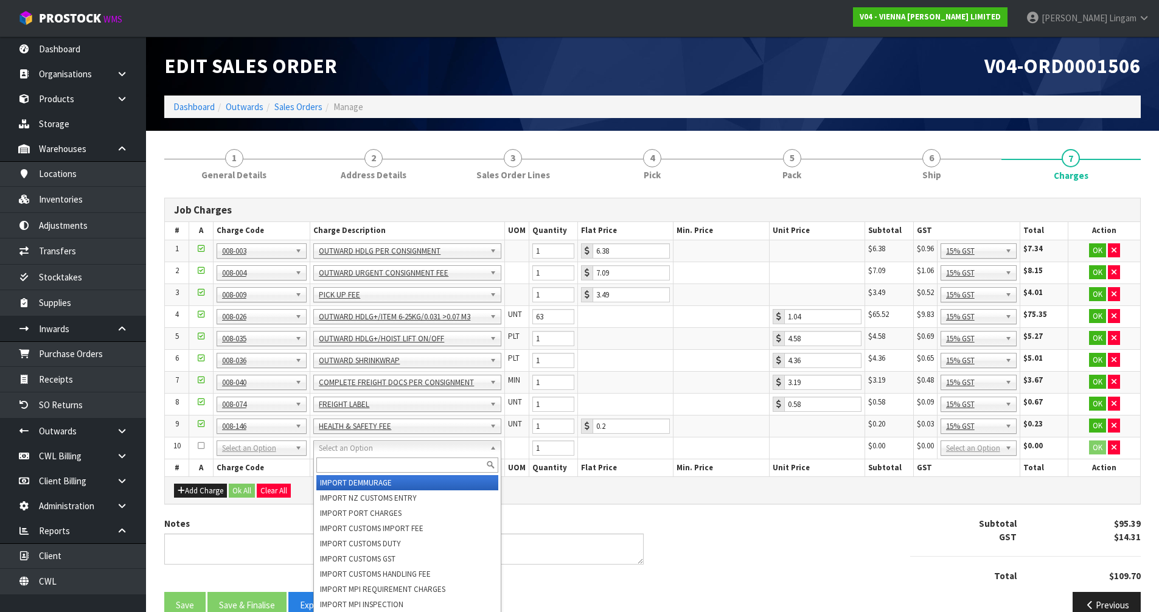
click at [341, 467] on input "text" at bounding box center [407, 464] width 182 height 15
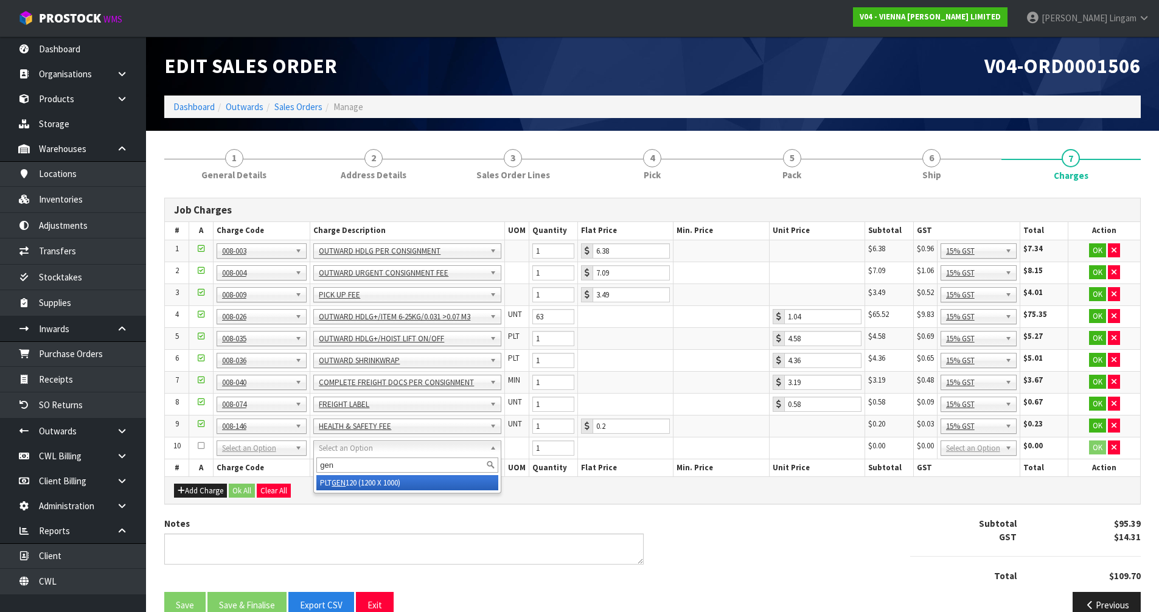
type input "gen"
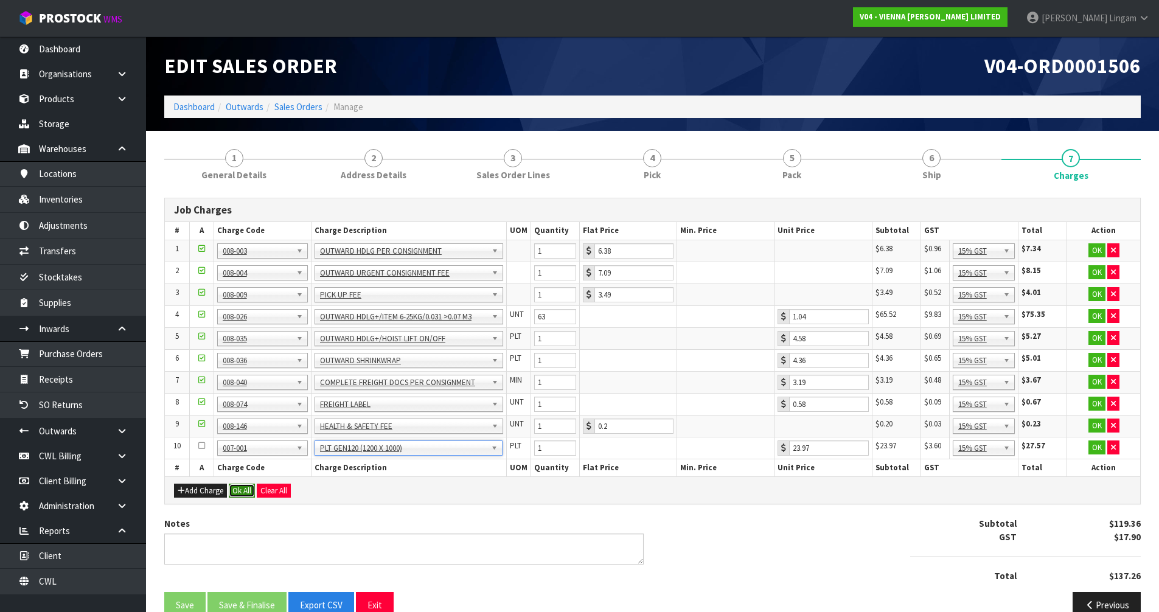
click at [245, 488] on button "Ok All" at bounding box center [242, 491] width 26 height 15
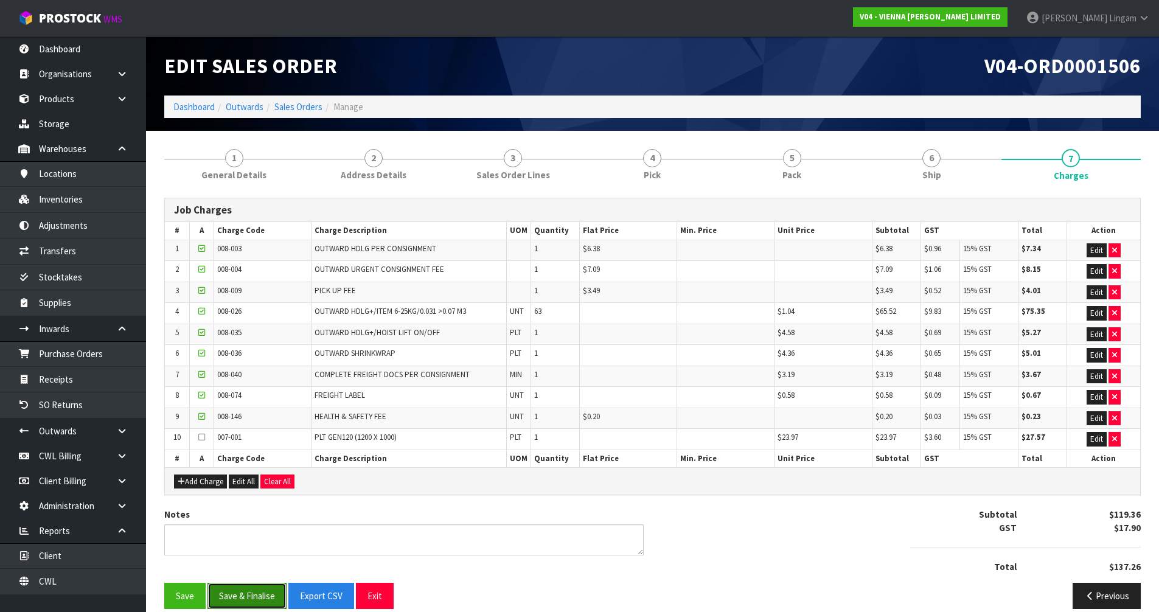
click at [260, 597] on button "Save & Finalise" at bounding box center [246, 596] width 79 height 26
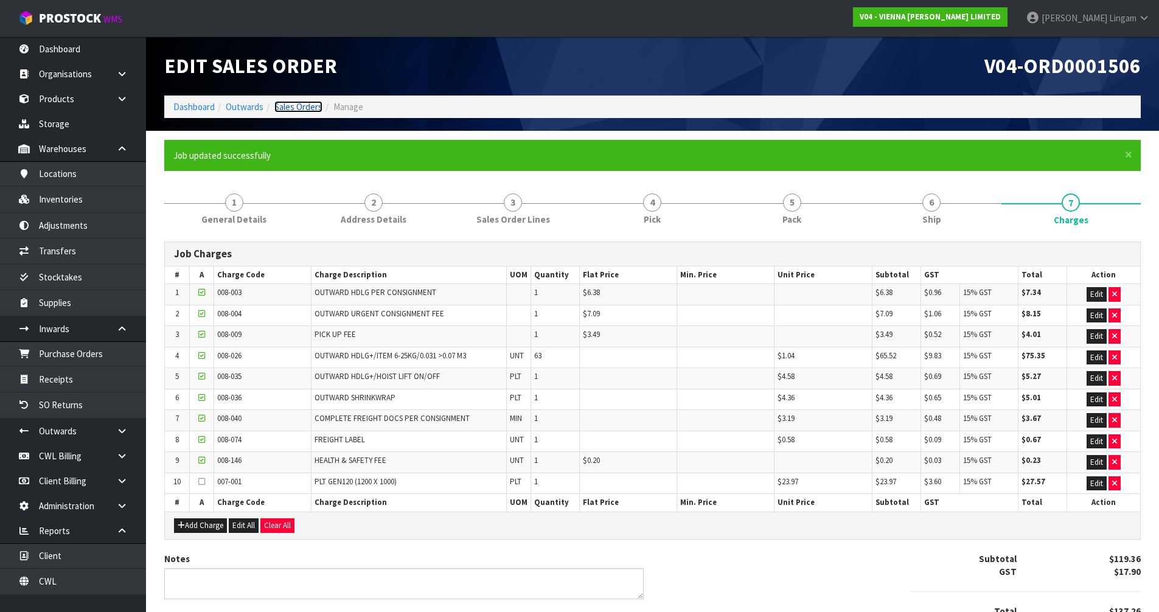
click at [317, 110] on link "Sales Orders" at bounding box center [298, 107] width 48 height 12
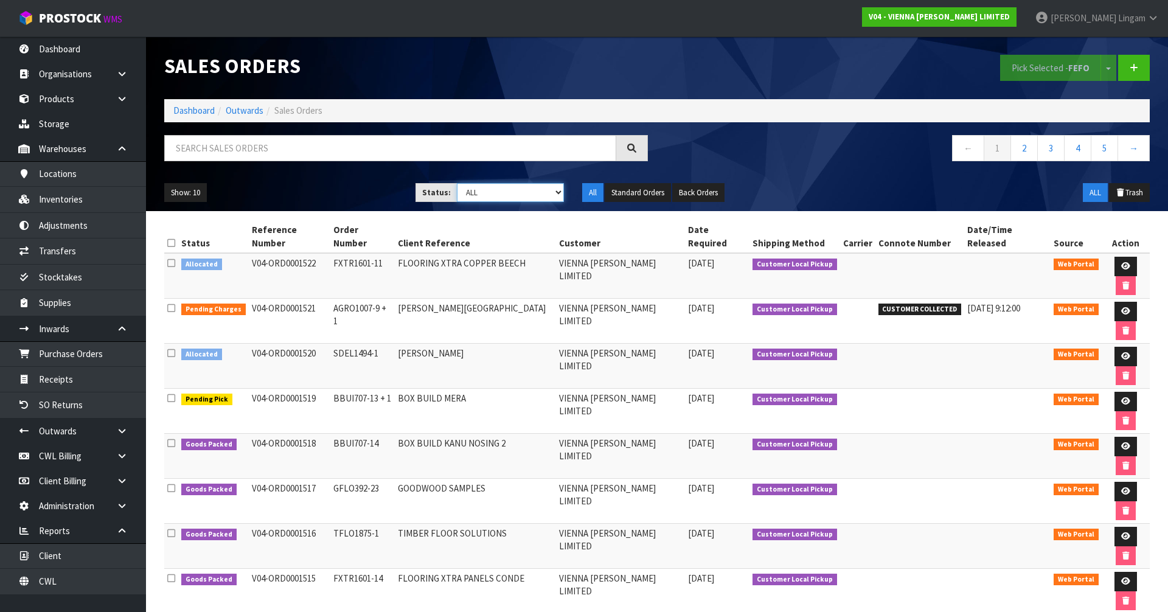
click at [523, 193] on select "Draft Pending Allocated Pending Pick Goods Picked Goods Packed Pending Charges …" at bounding box center [511, 192] width 108 height 19
select select "string:6"
click at [457, 183] on select "Draft Pending Allocated Pending Pick Goods Picked Goods Packed Pending Charges …" at bounding box center [511, 192] width 108 height 19
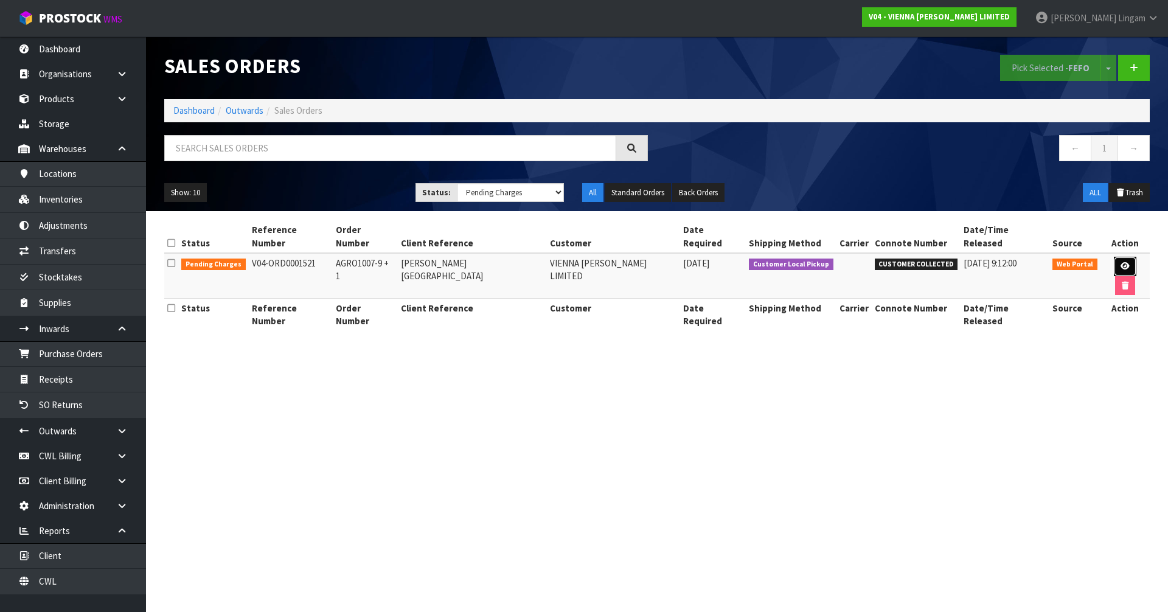
click at [1121, 262] on icon at bounding box center [1125, 266] width 9 height 8
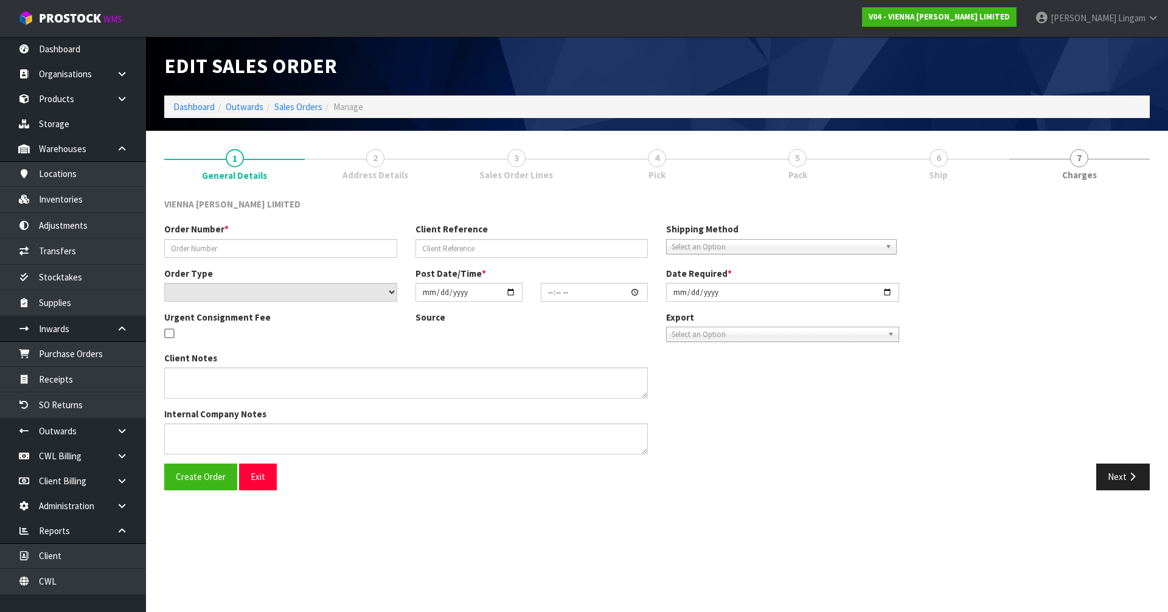
type input "AGRO1007-9 + 1"
type input "GRANT ASHTON BLEAKHOUSE ROAD"
select select "number:0"
type input "2025-09-25"
type input "13:36:00.000"
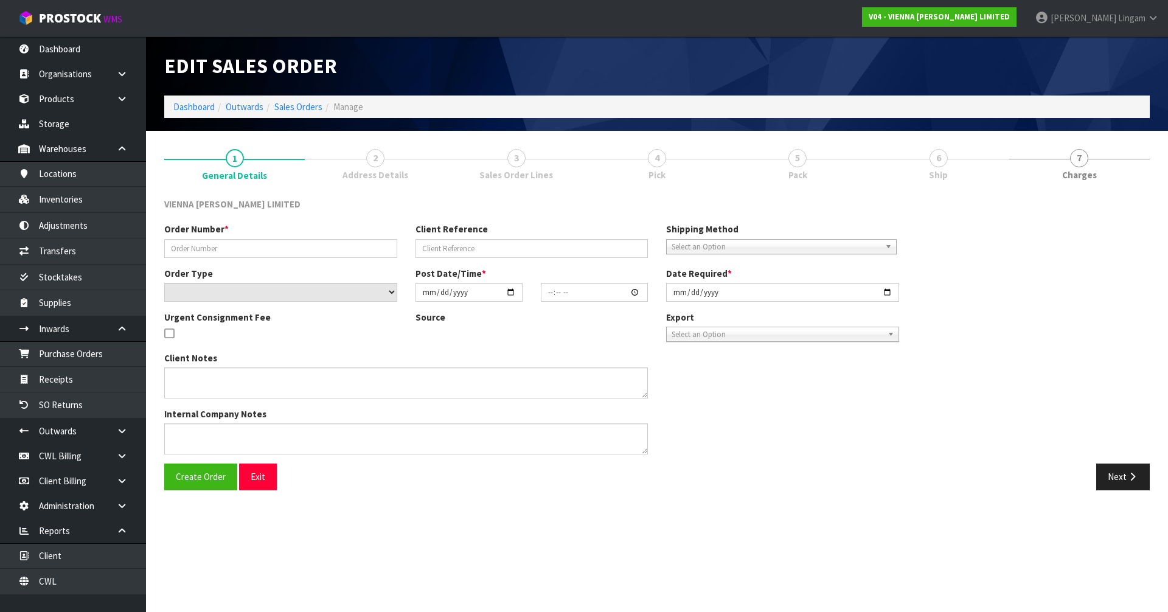
type input "2025-09-26"
type textarea "GRANT ASHTON BLEAKHOUSE ROAD EXTRA CARTONS LAUNDRY"
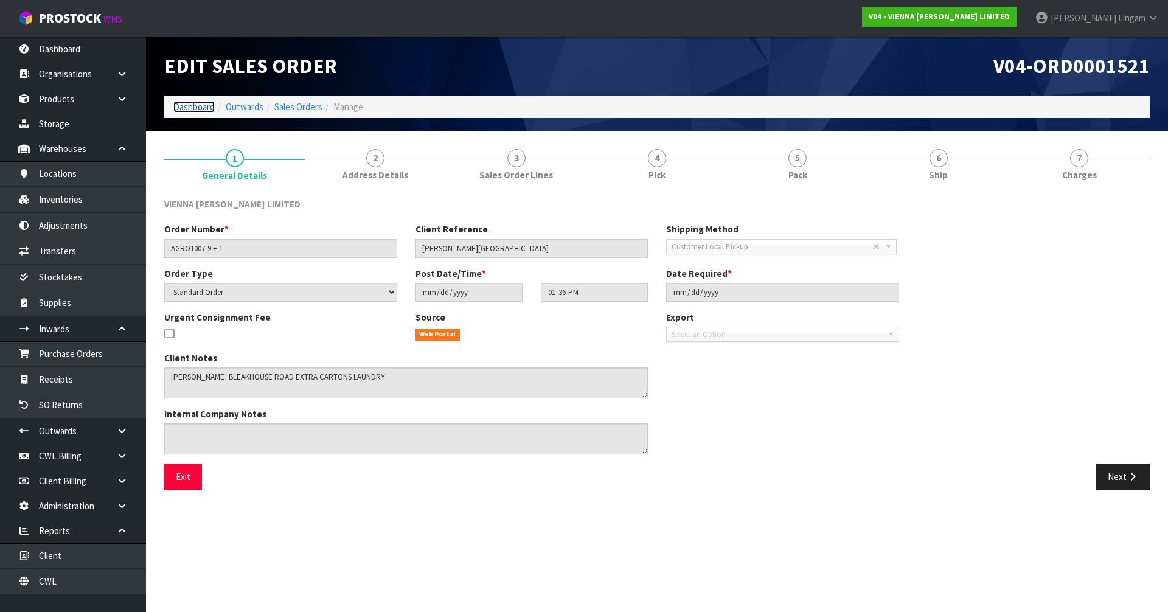
click at [186, 105] on link "Dashboard" at bounding box center [193, 107] width 41 height 12
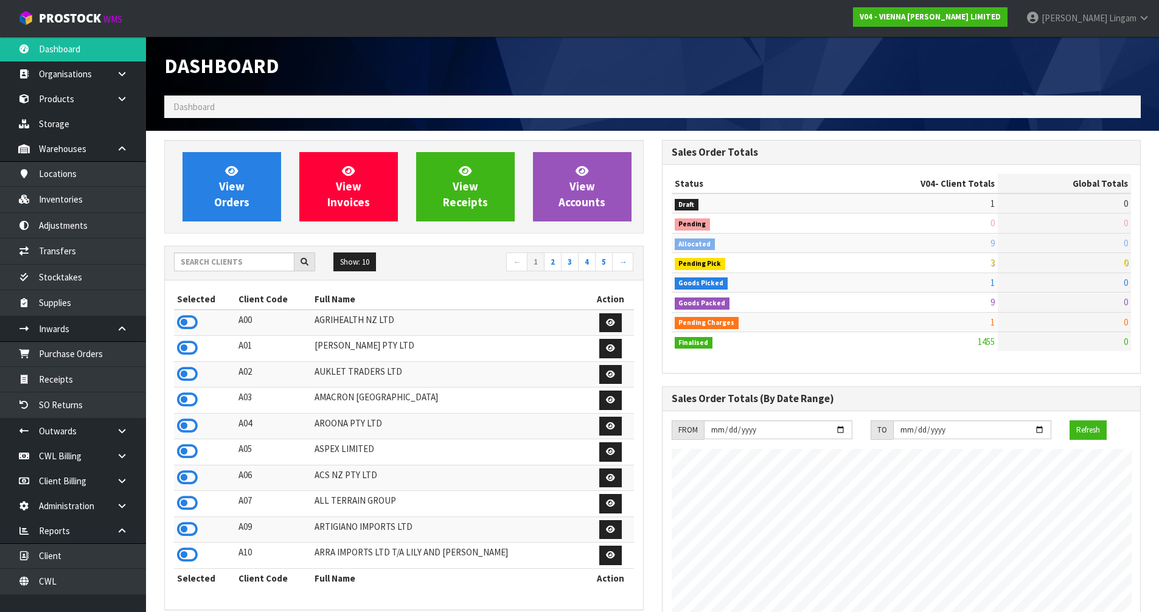
scroll to position [961, 497]
click at [256, 265] on input "text" at bounding box center [234, 261] width 120 height 19
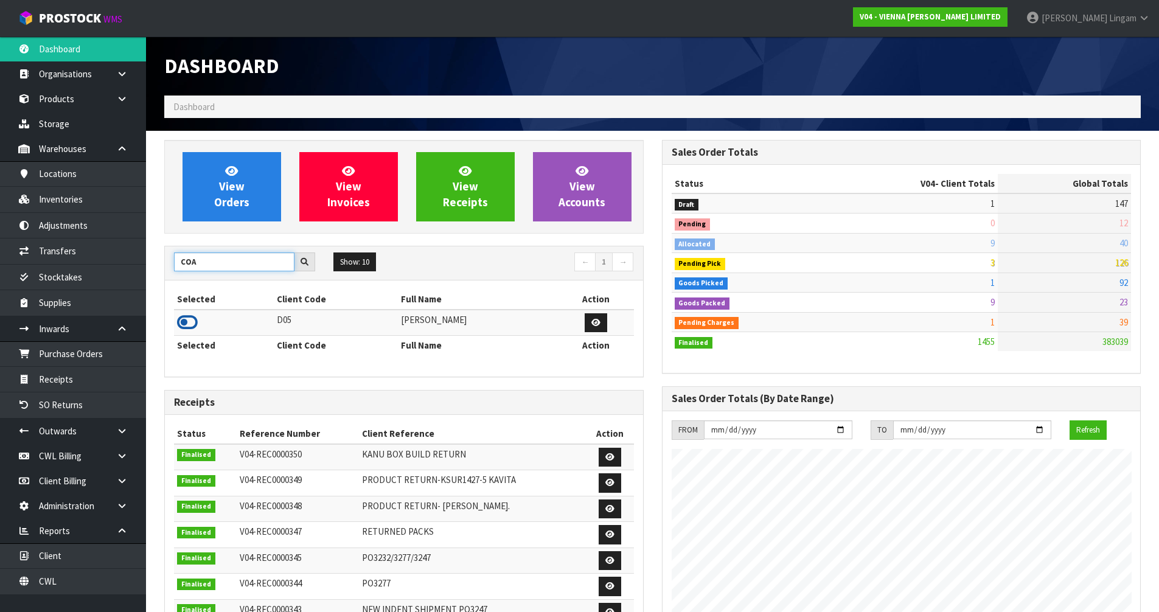
type input "COA"
click at [183, 319] on icon at bounding box center [187, 322] width 21 height 18
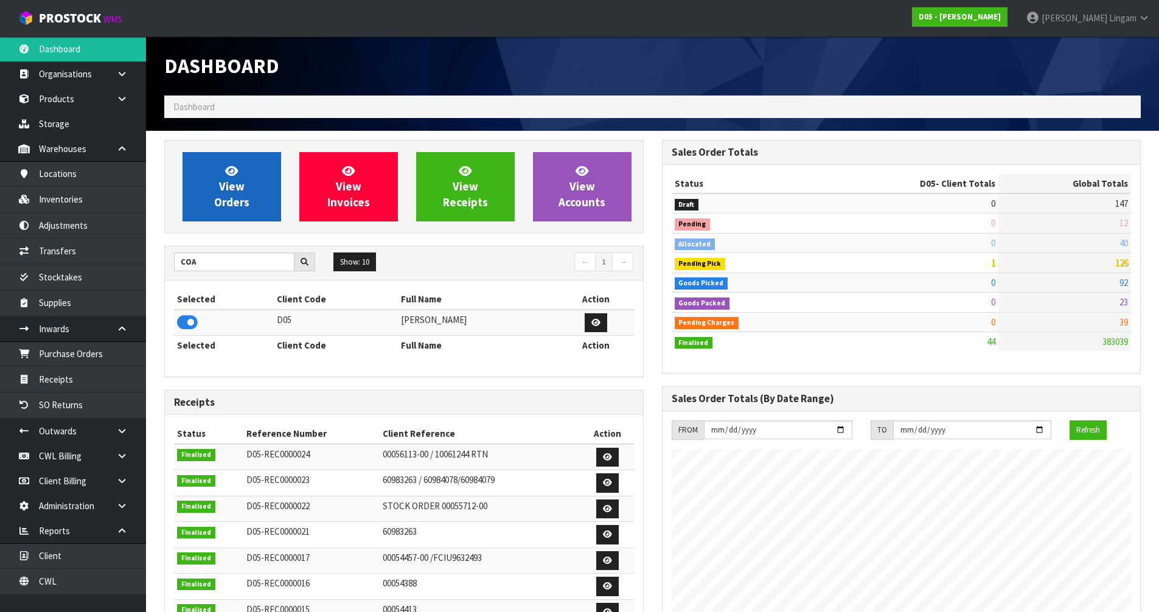
scroll to position [1065, 497]
click at [243, 199] on span "View Orders" at bounding box center [231, 187] width 35 height 46
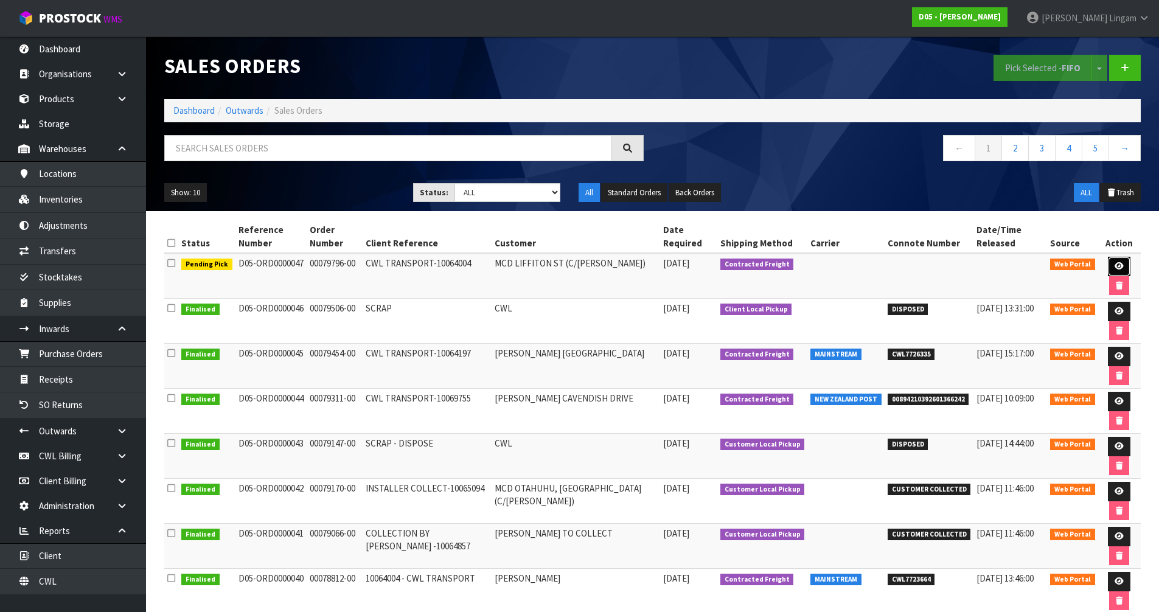
click at [1110, 265] on link at bounding box center [1119, 266] width 23 height 19
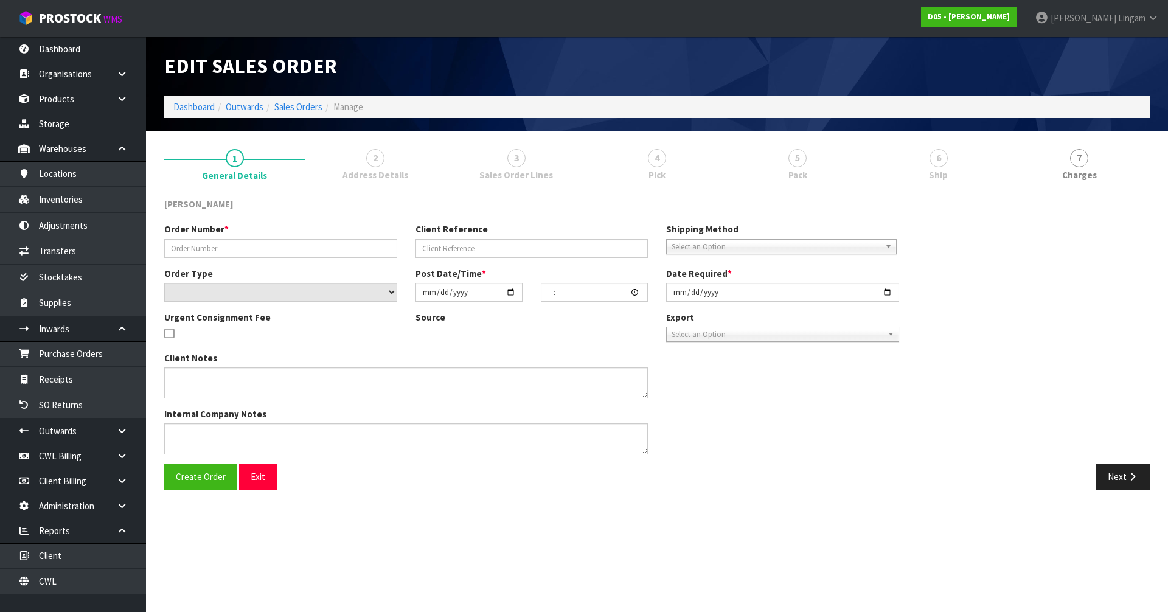
type input "00079796-00"
type input "CWL TRANSPORT-10064004"
select select "number:0"
type input "2025-09-26"
type input "11:04:00.000"
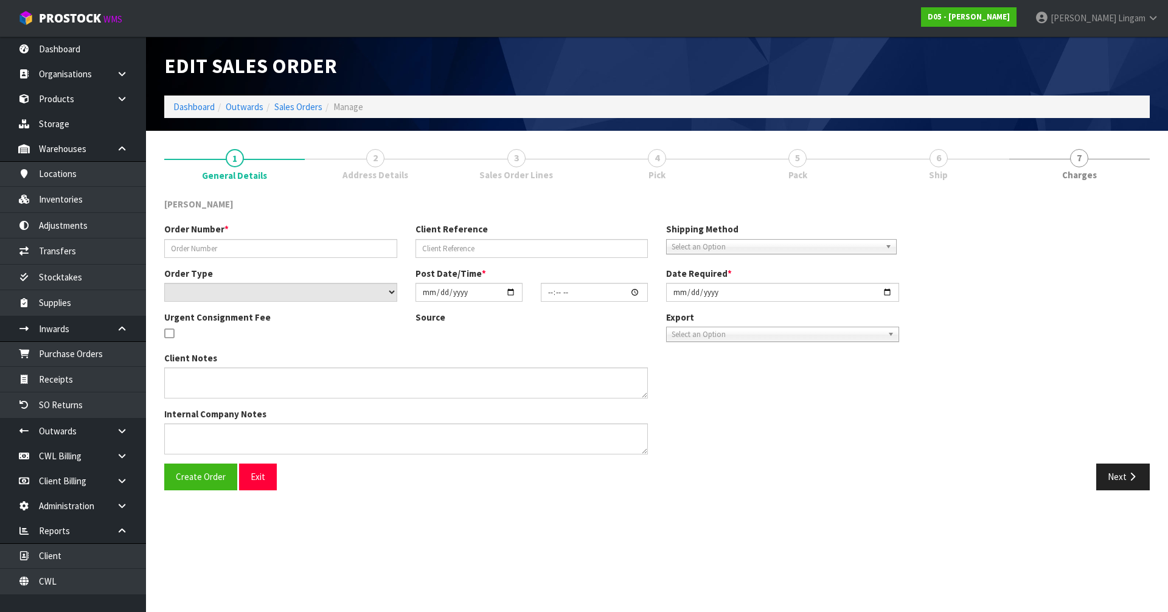
type input "2025-10-02"
type textarea "PLEASE DELIVER 3/10 FORKLIFT ON SITE - DDD 3/10"
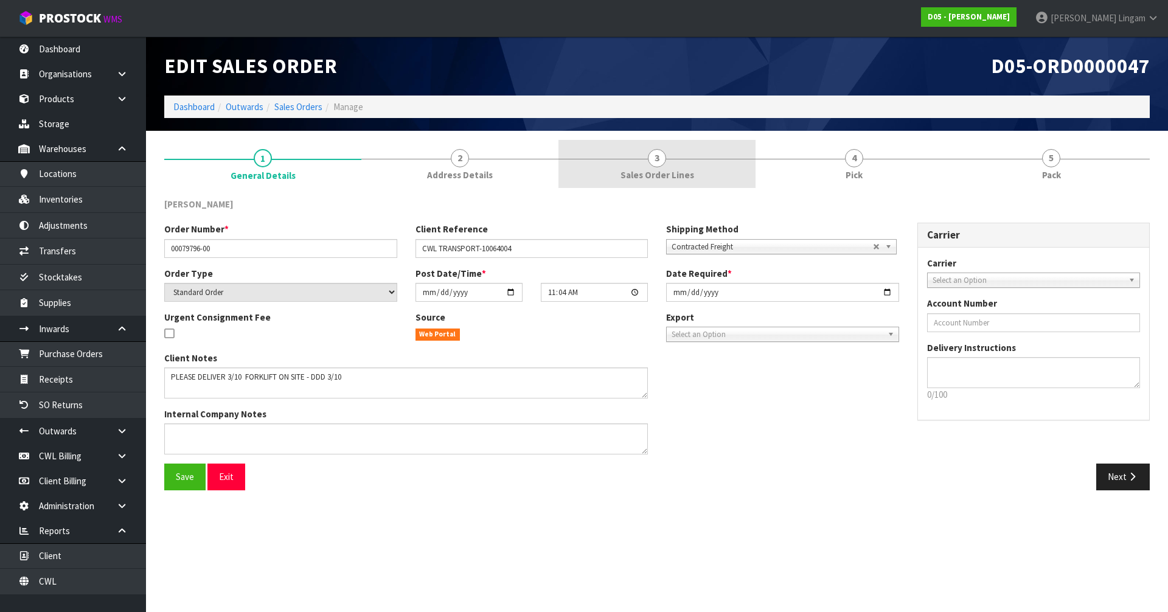
click at [705, 166] on link "3 Sales Order Lines" at bounding box center [656, 164] width 197 height 48
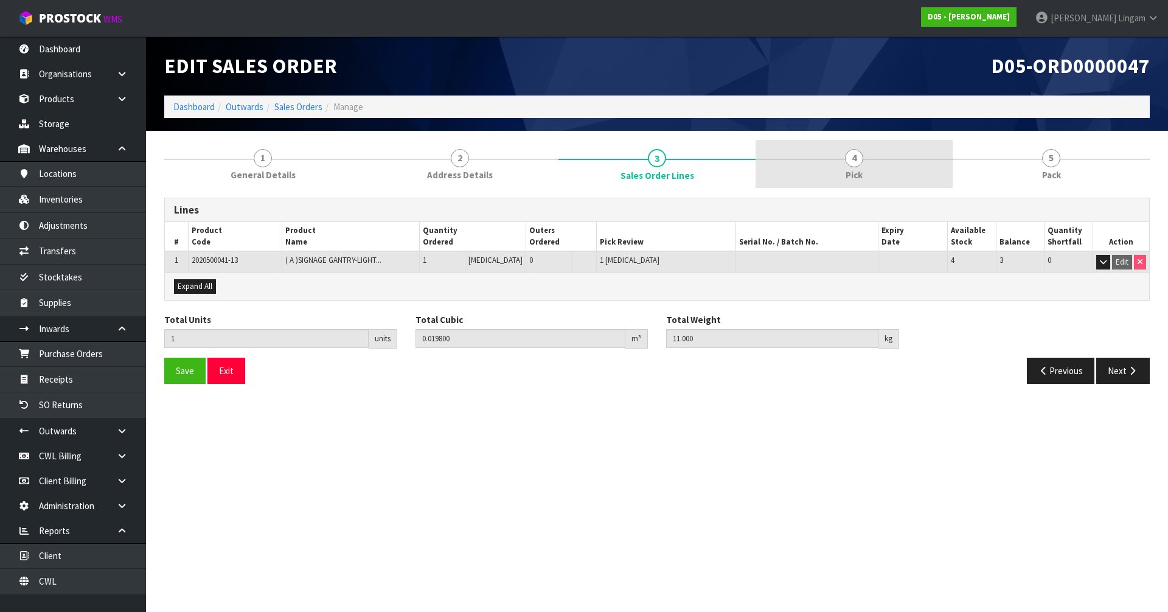
click at [878, 171] on link "4 Pick" at bounding box center [854, 164] width 197 height 48
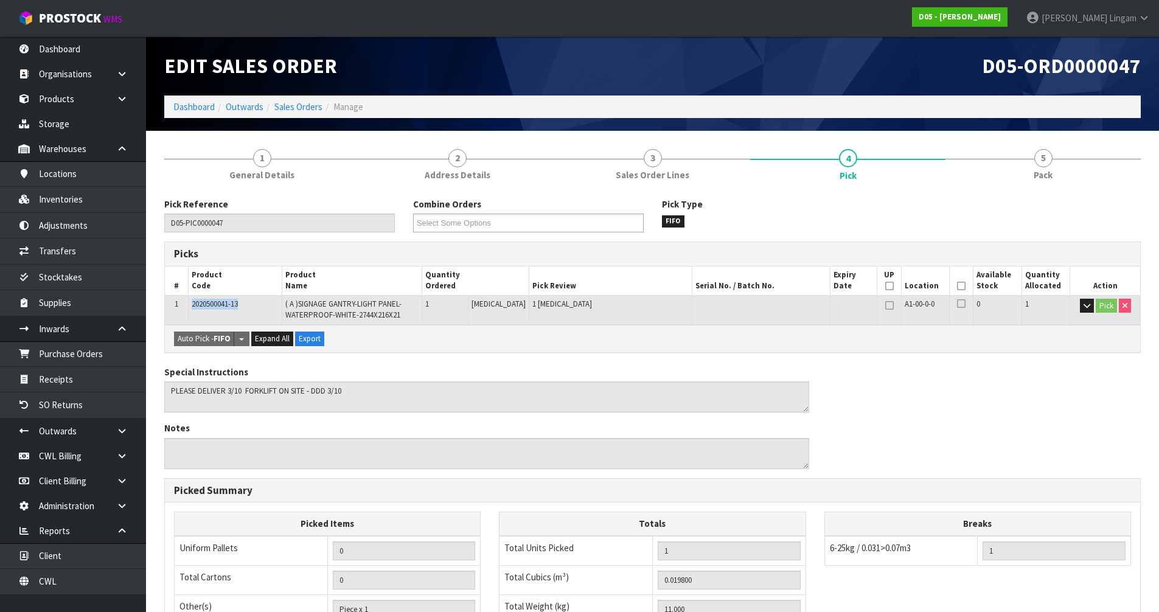
drag, startPoint x: 257, startPoint y: 301, endPoint x: 193, endPoint y: 304, distance: 64.6
click at [193, 304] on td "2020500041-13" at bounding box center [236, 309] width 94 height 29
copy span "2020500041-13"
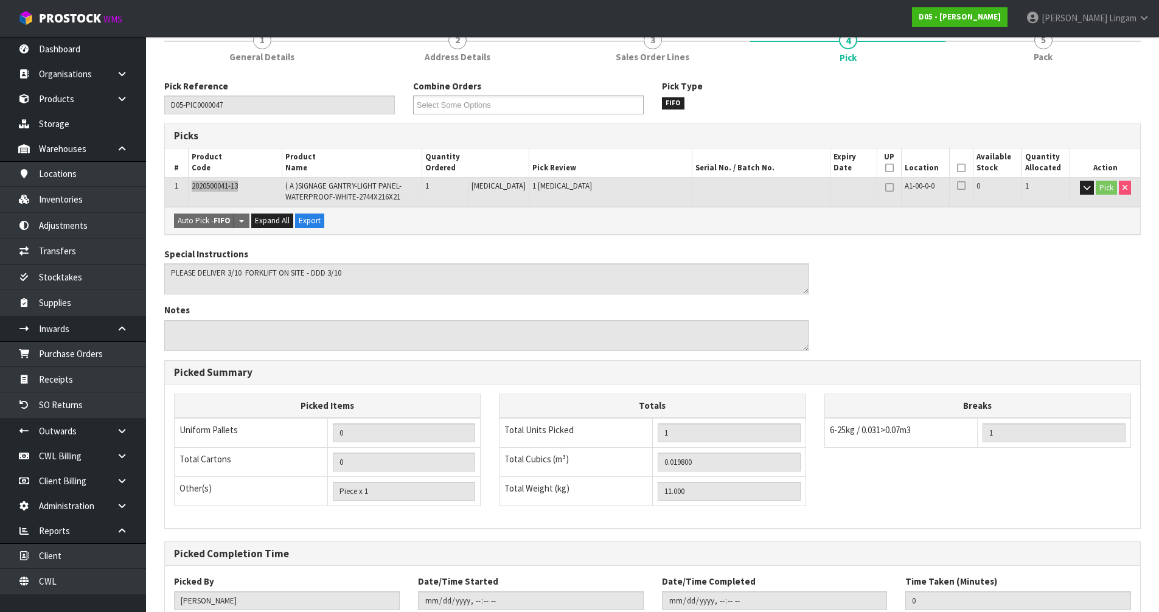
scroll to position [201, 0]
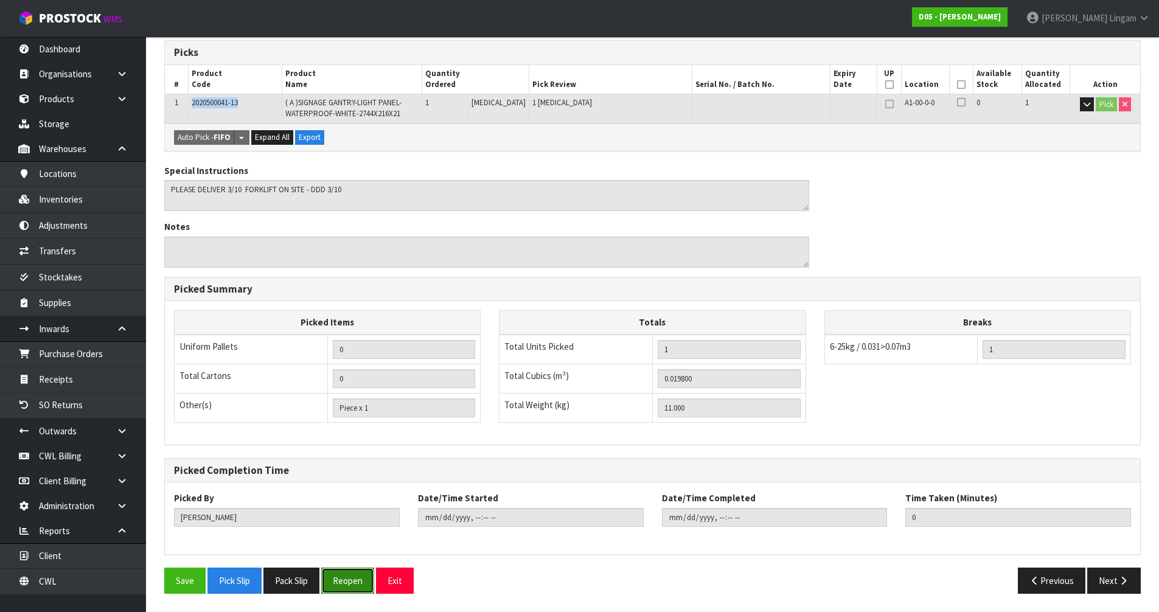
click at [347, 585] on button "Reopen" at bounding box center [347, 581] width 53 height 26
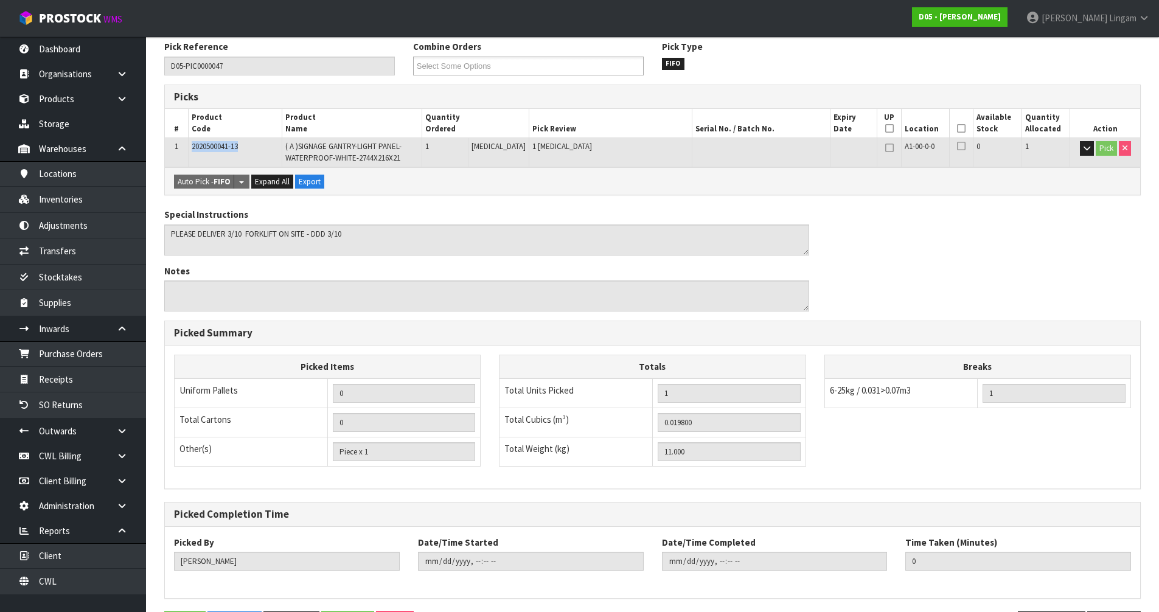
scroll to position [0, 0]
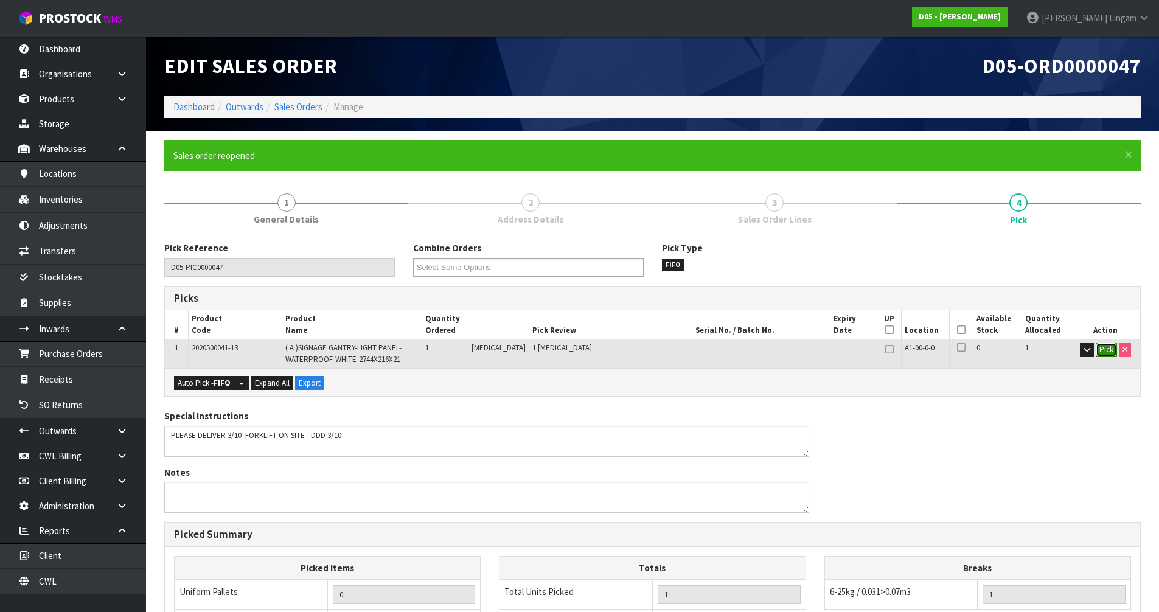
click at [1102, 352] on button "Pick" at bounding box center [1106, 349] width 21 height 15
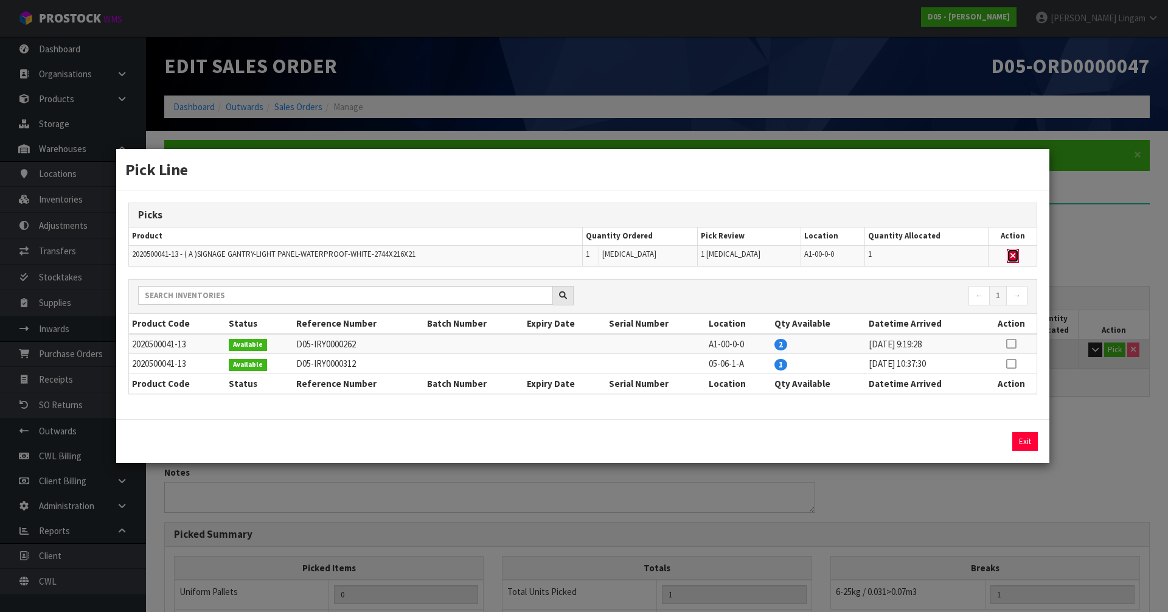
click at [1016, 256] on button "button" at bounding box center [1013, 256] width 12 height 15
type input "Piece x 0"
type input "0"
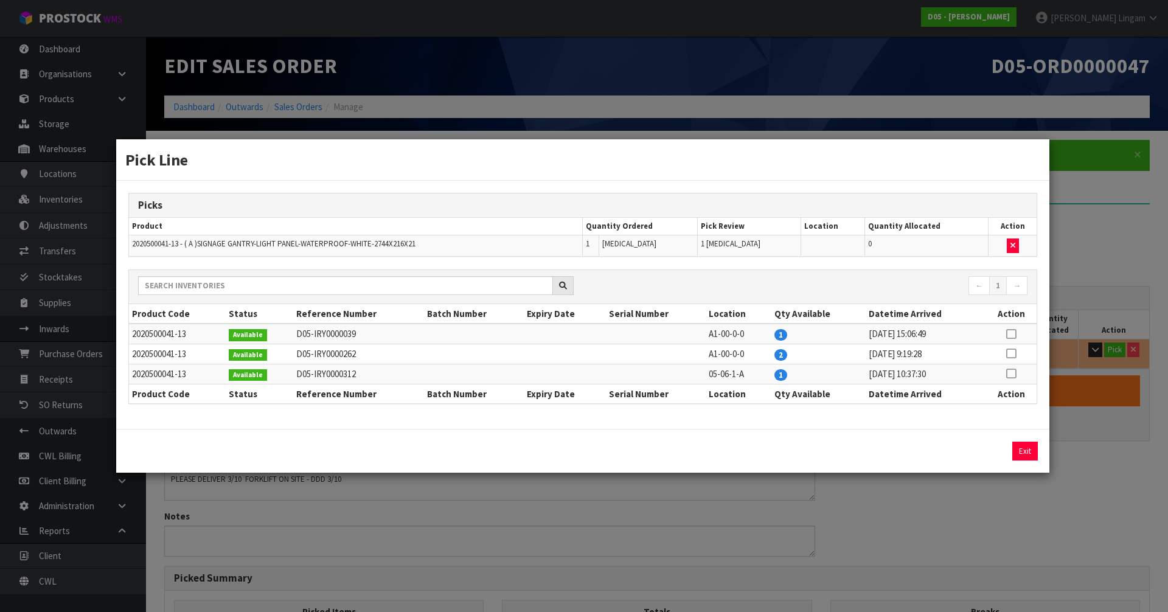
click at [1012, 374] on icon at bounding box center [1011, 374] width 10 height 1
click at [989, 453] on button "Assign Pick" at bounding box center [984, 451] width 50 height 19
type input "Piece x 1"
type input "1"
type input "0.0198"
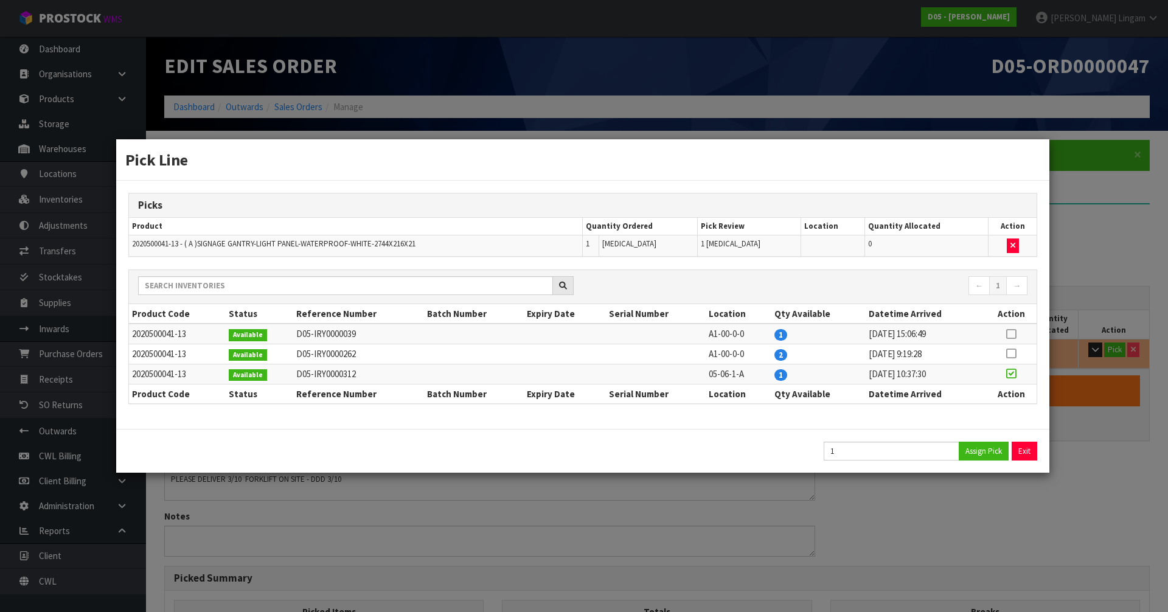
type input "11"
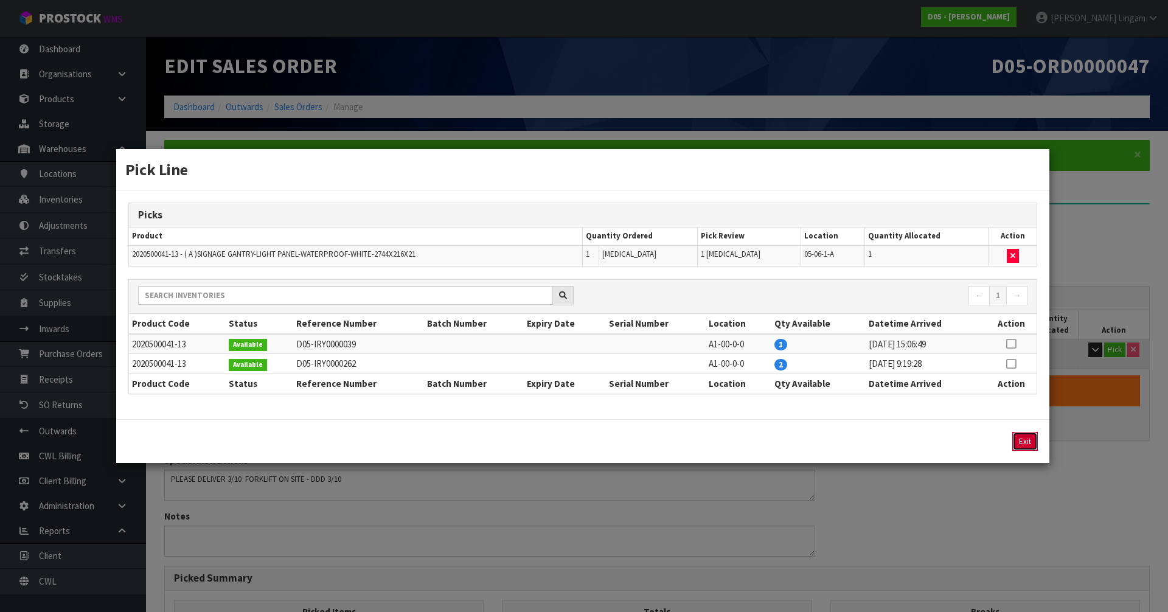
click at [1025, 443] on button "Exit" at bounding box center [1025, 441] width 26 height 19
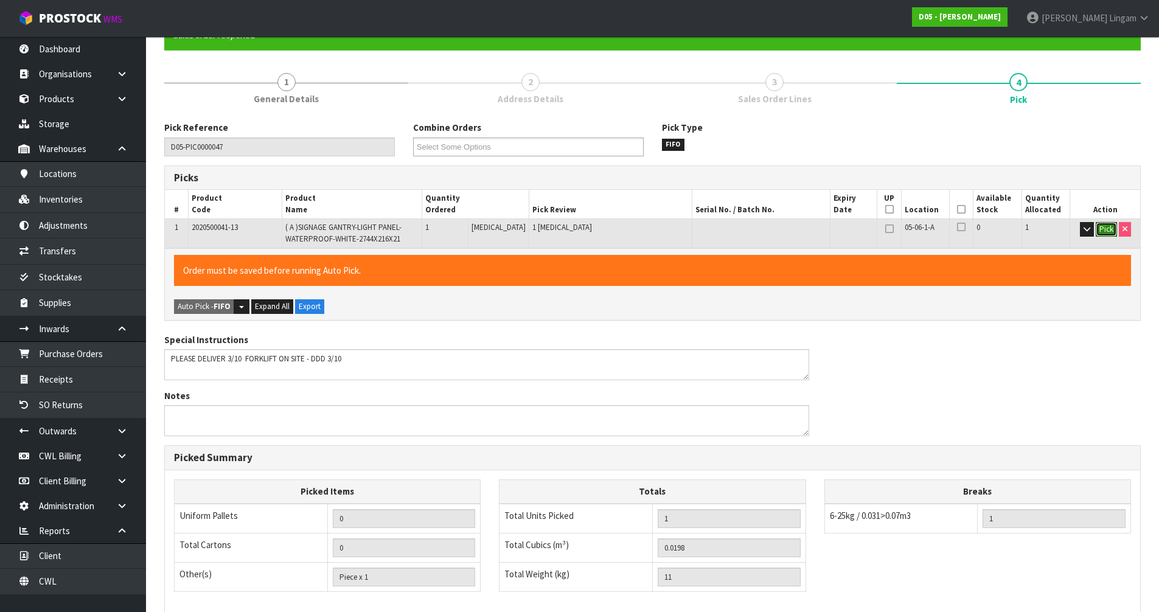
scroll to position [290, 0]
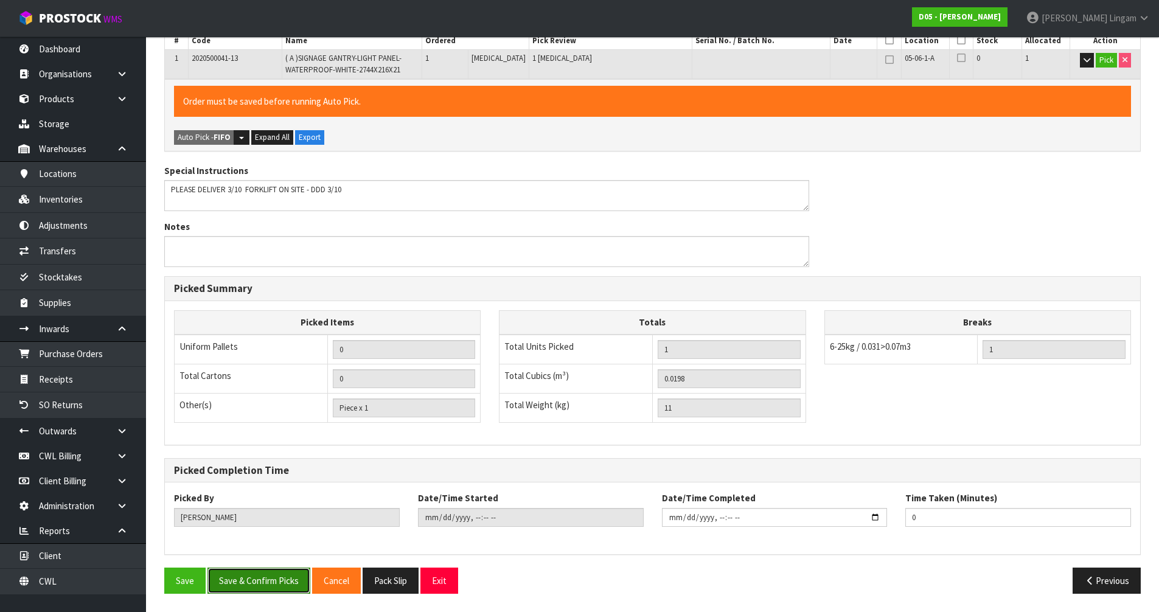
click at [267, 582] on button "Save & Confirm Picks" at bounding box center [258, 581] width 103 height 26
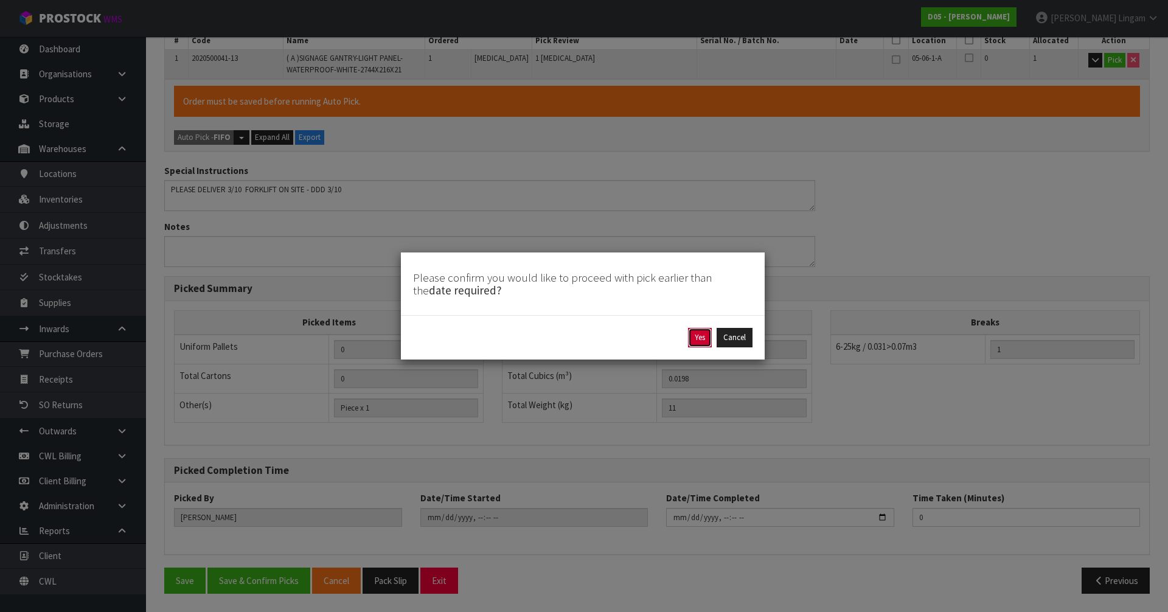
drag, startPoint x: 700, startPoint y: 338, endPoint x: 707, endPoint y: 336, distance: 8.0
click at [700, 337] on button "Yes" at bounding box center [700, 337] width 24 height 19
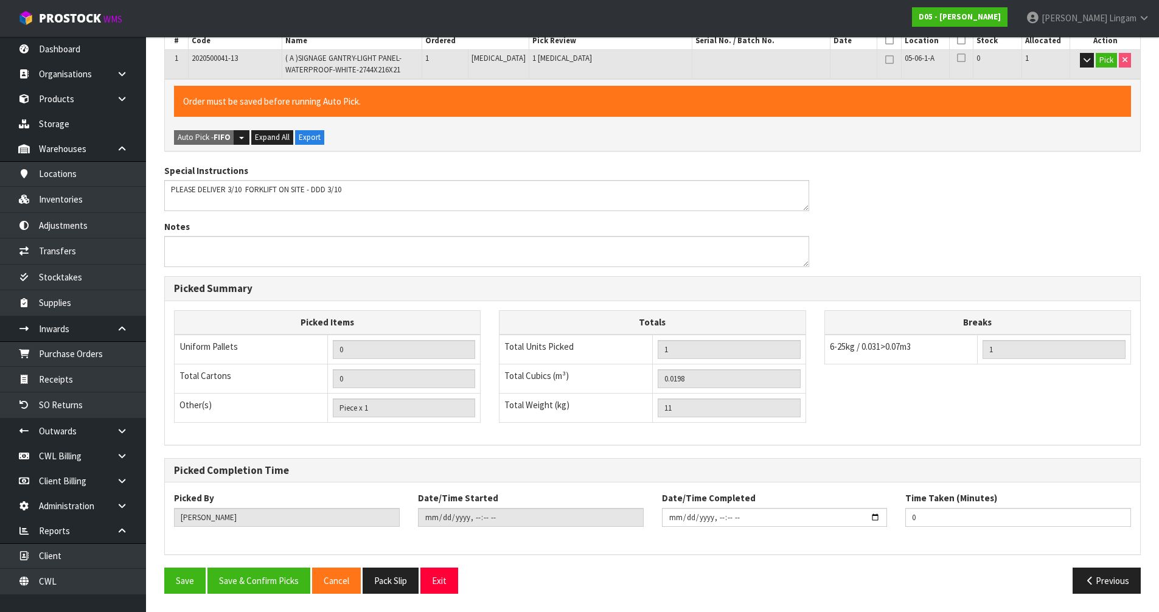
scroll to position [0, 0]
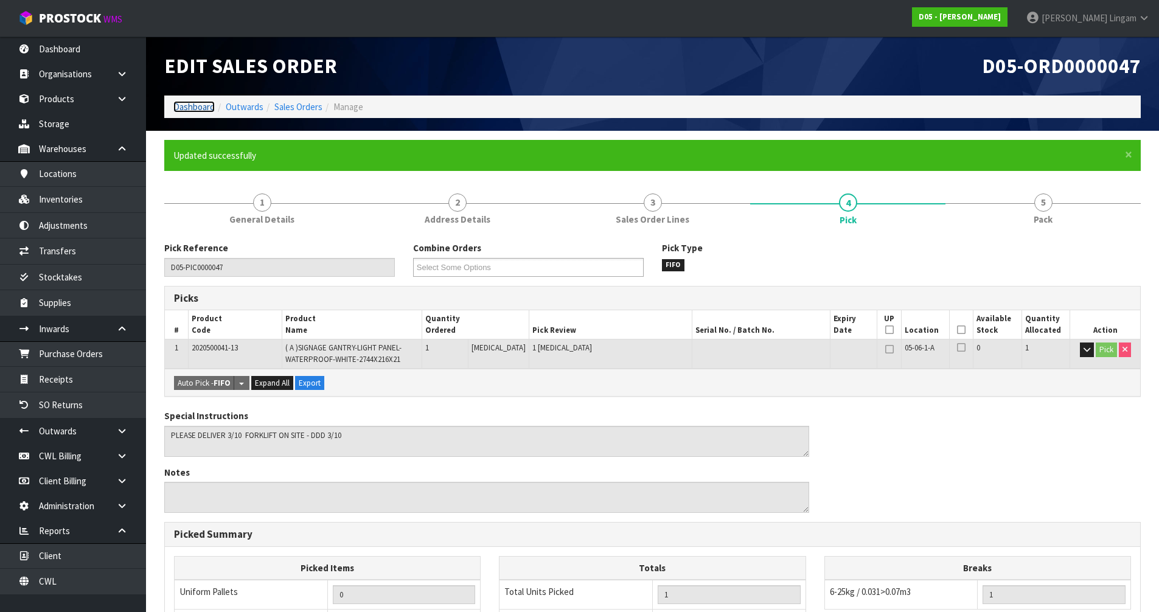
click at [199, 110] on link "Dashboard" at bounding box center [193, 107] width 41 height 12
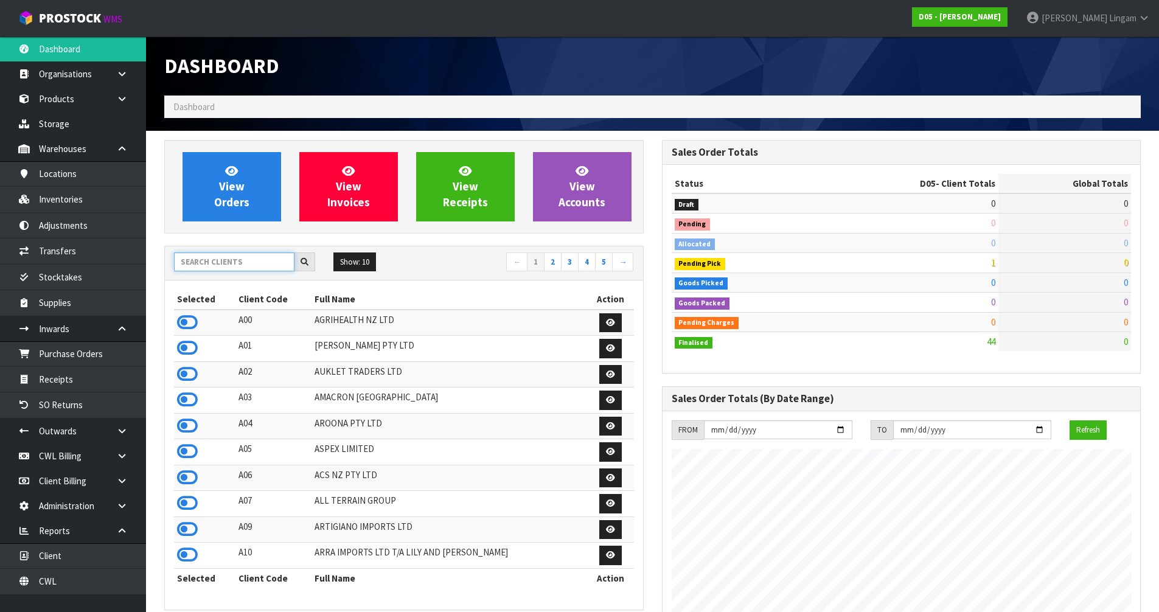
scroll to position [1065, 497]
click at [257, 265] on input "text" at bounding box center [234, 261] width 120 height 19
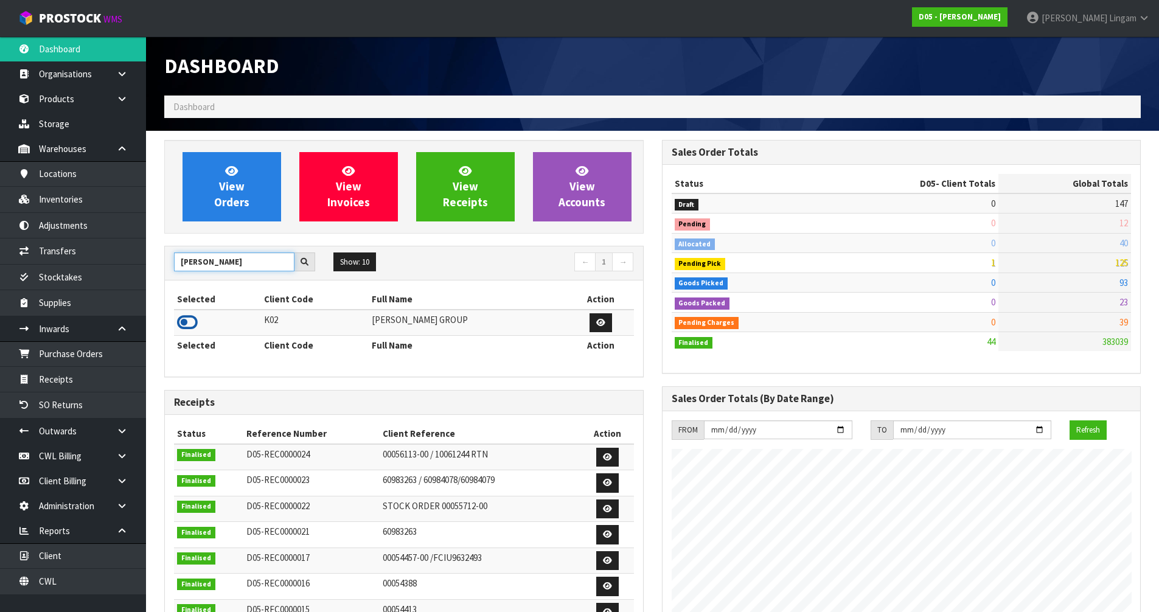
type input "KIRK"
click at [189, 322] on icon at bounding box center [187, 322] width 21 height 18
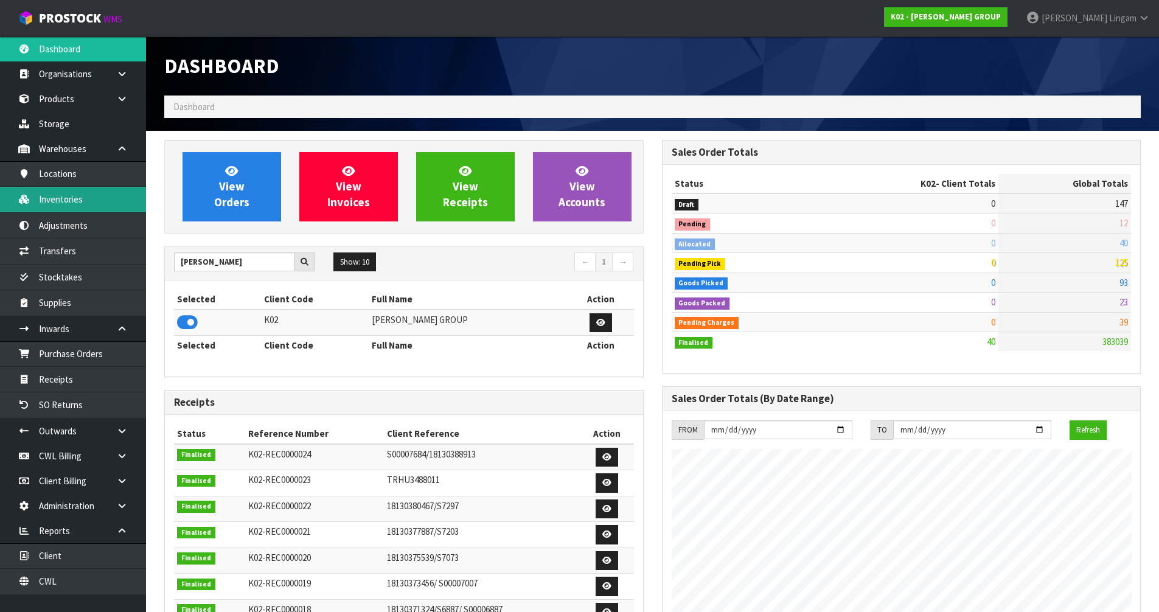
click at [85, 203] on link "Inventories" at bounding box center [73, 199] width 146 height 25
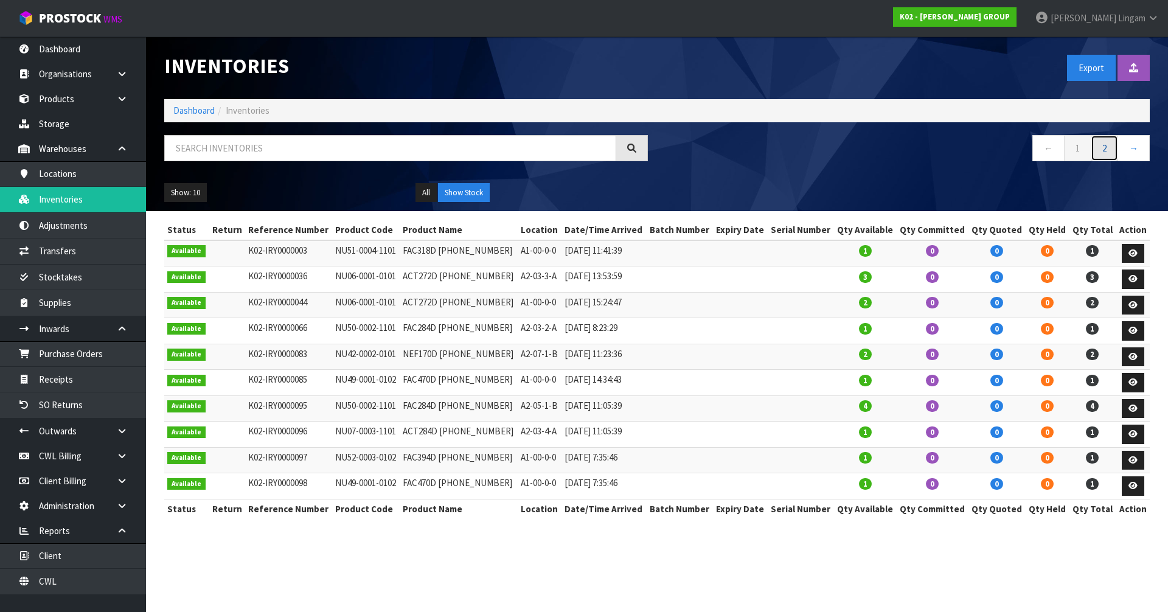
click at [1107, 148] on link "2" at bounding box center [1104, 148] width 27 height 26
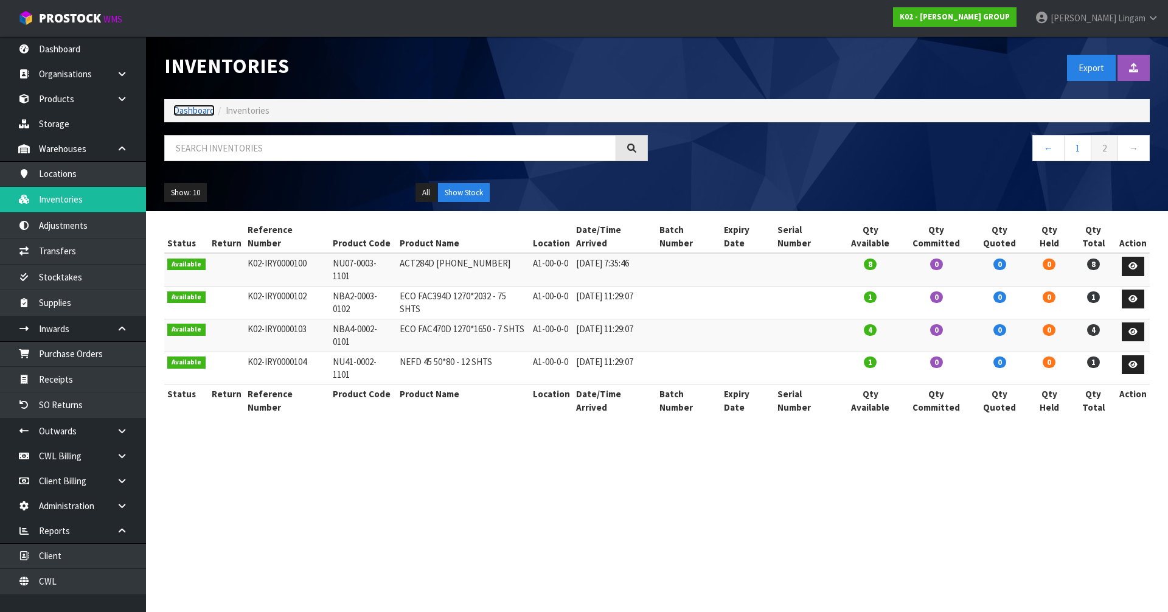
click at [195, 111] on link "Dashboard" at bounding box center [193, 111] width 41 height 12
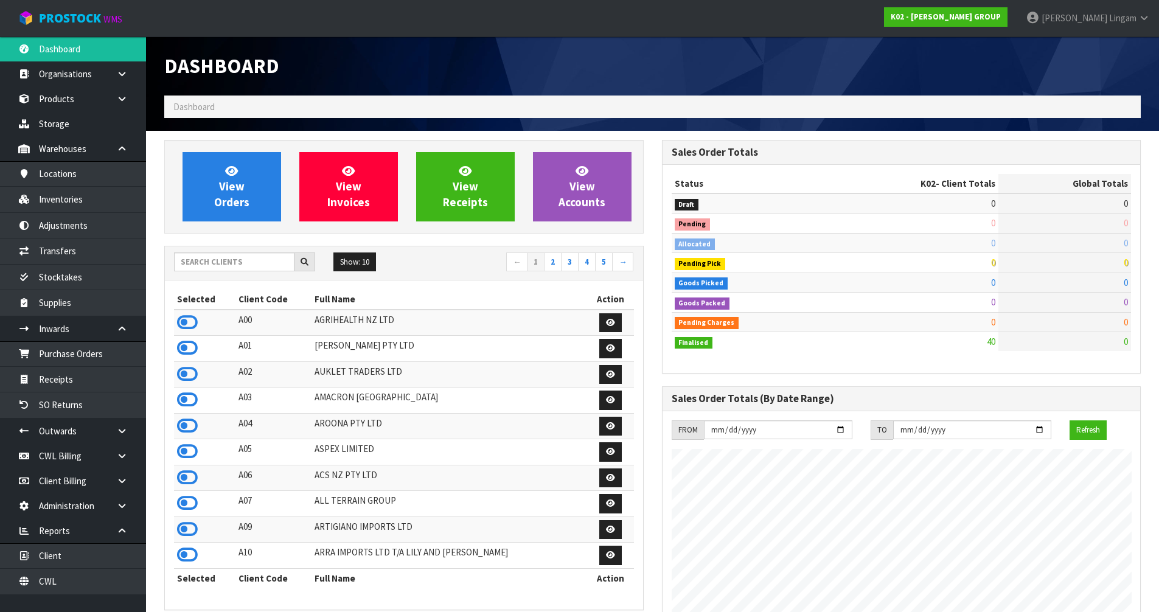
scroll to position [744, 497]
click at [266, 259] on input "text" at bounding box center [234, 261] width 120 height 19
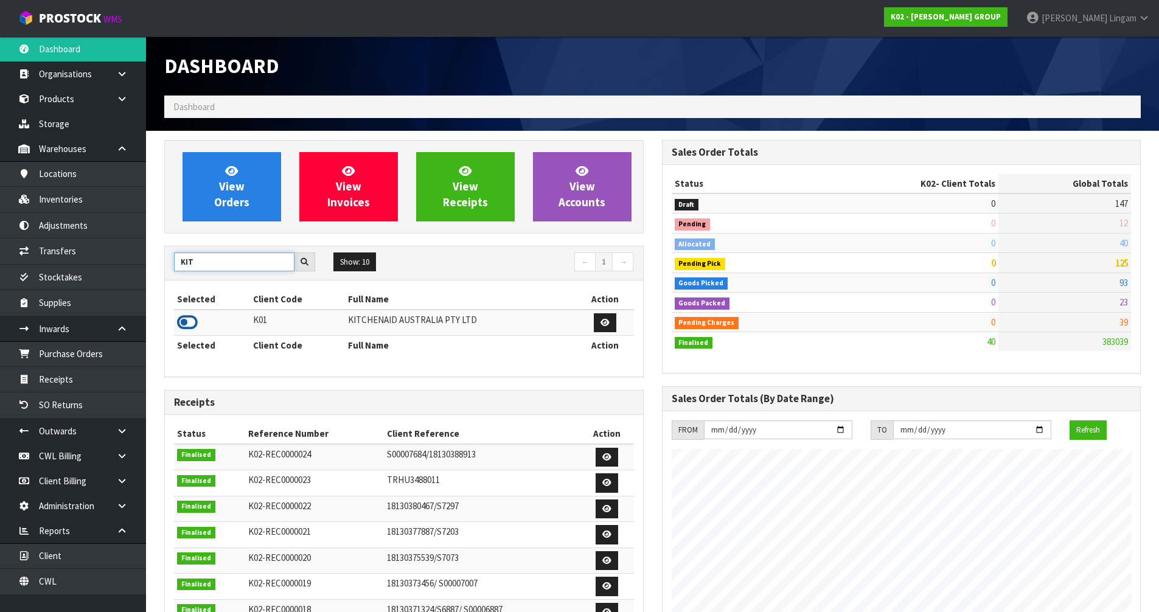
type input "KIT"
click at [193, 322] on icon at bounding box center [187, 322] width 21 height 18
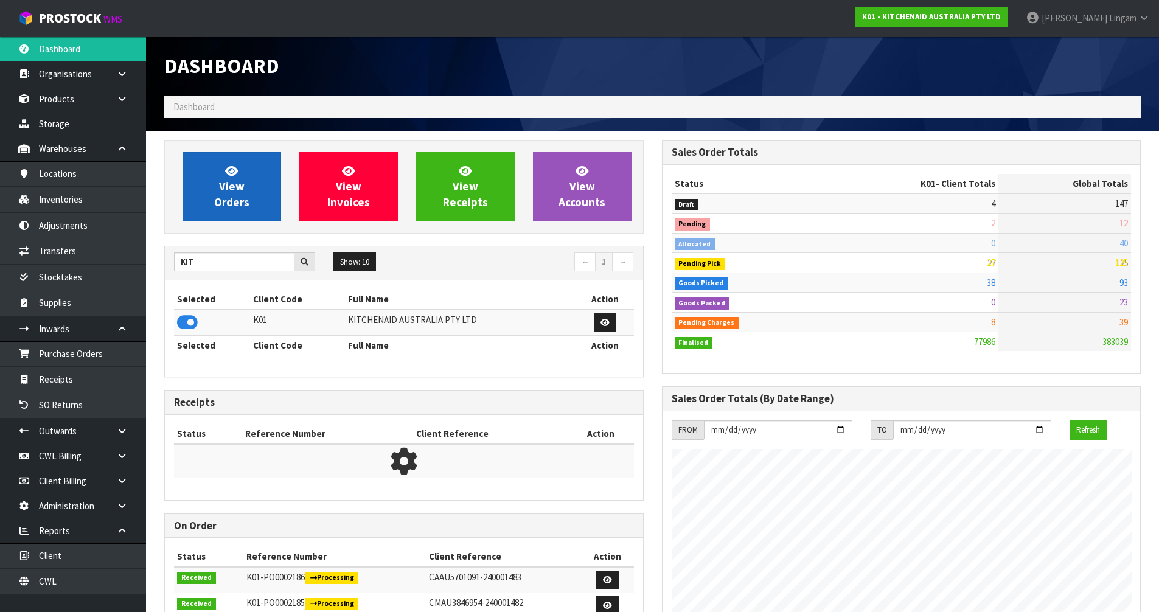
scroll to position [922, 497]
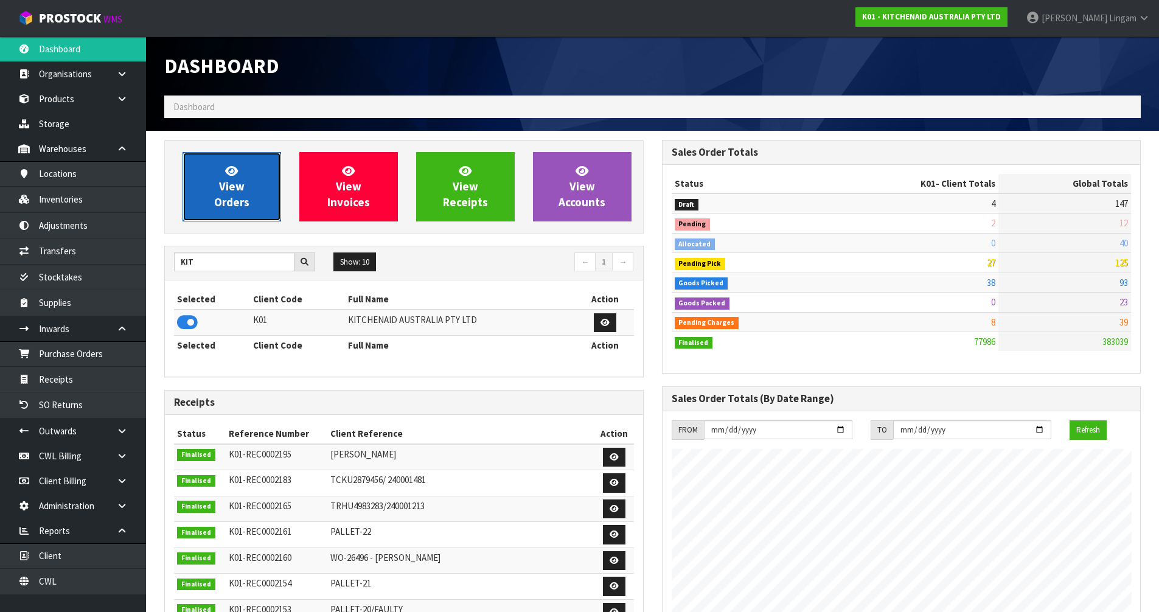
click at [238, 191] on span "View Orders" at bounding box center [231, 187] width 35 height 46
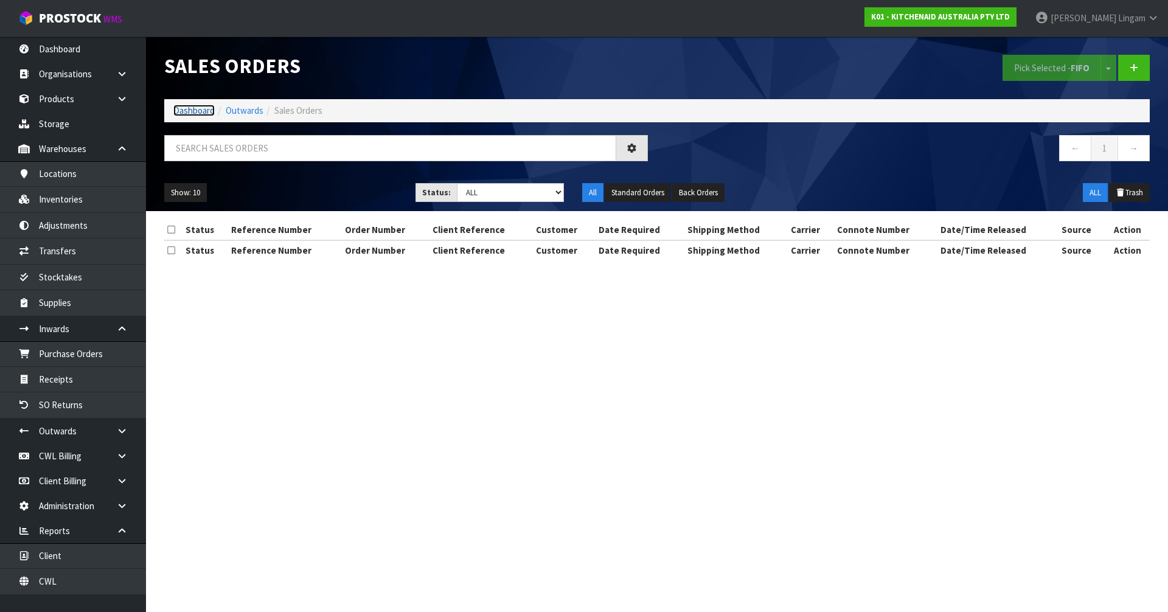
click at [187, 107] on link "Dashboard" at bounding box center [193, 111] width 41 height 12
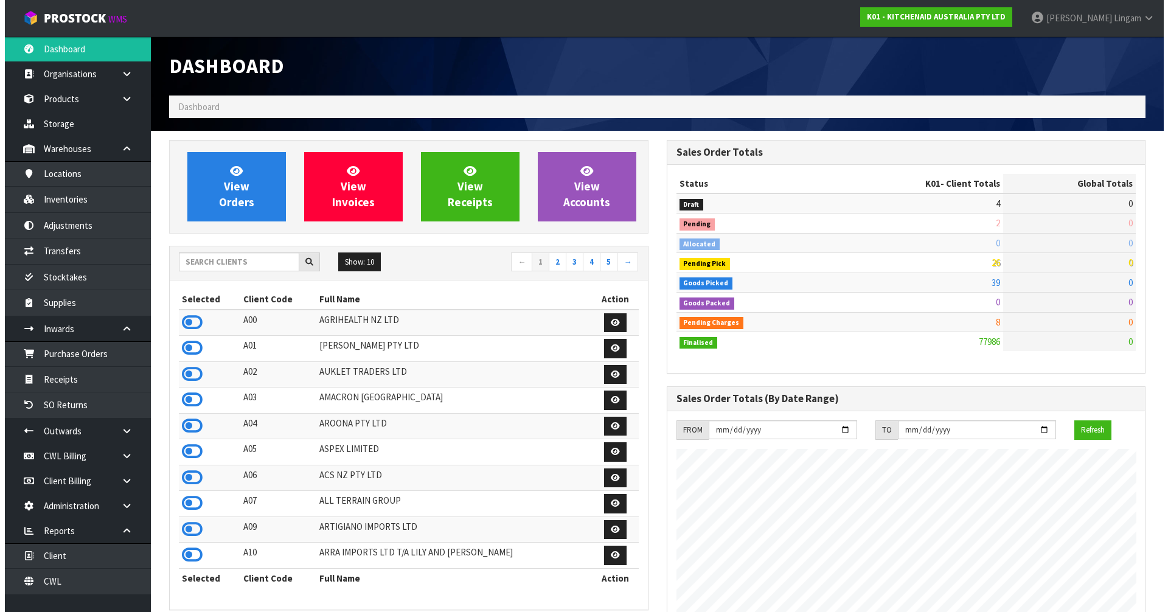
scroll to position [922, 497]
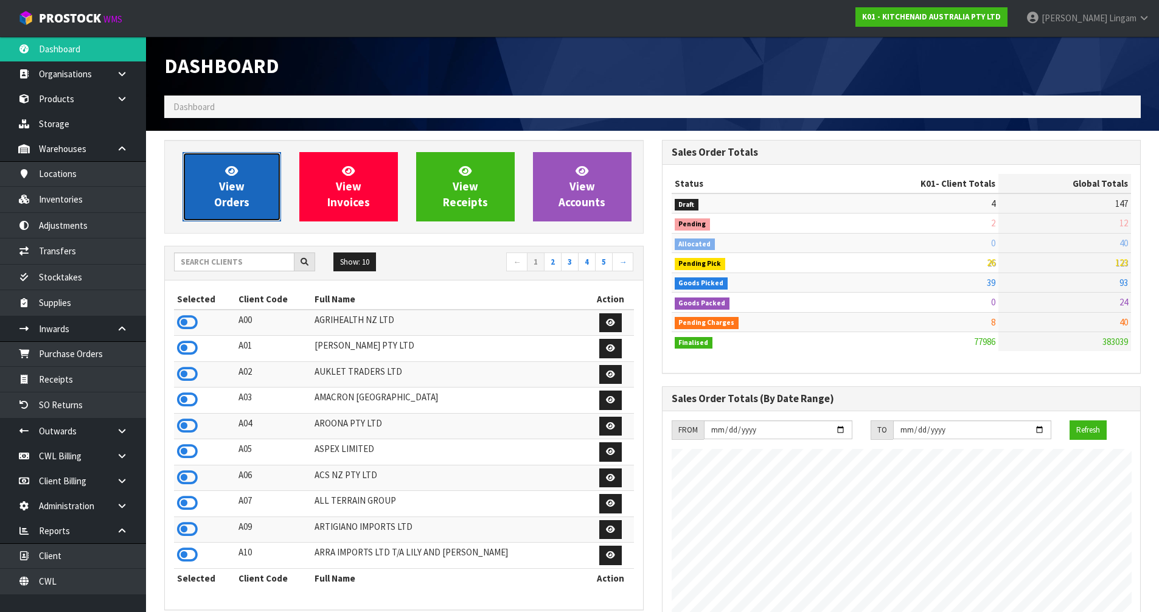
click at [245, 198] on span "View Orders" at bounding box center [231, 187] width 35 height 46
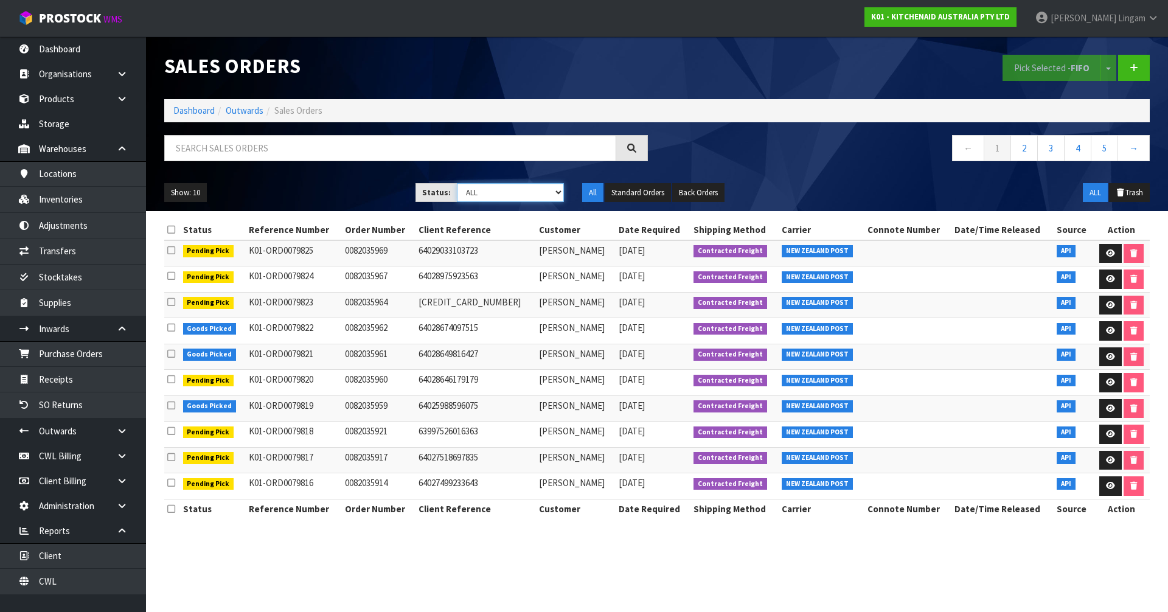
click at [536, 196] on select "Draft Pending Allocated Pending Pick Goods Picked Goods Packed Pending Charges …" at bounding box center [511, 192] width 108 height 19
select select "string:6"
click at [457, 183] on select "Draft Pending Allocated Pending Pick Goods Picked Goods Packed Pending Charges …" at bounding box center [511, 192] width 108 height 19
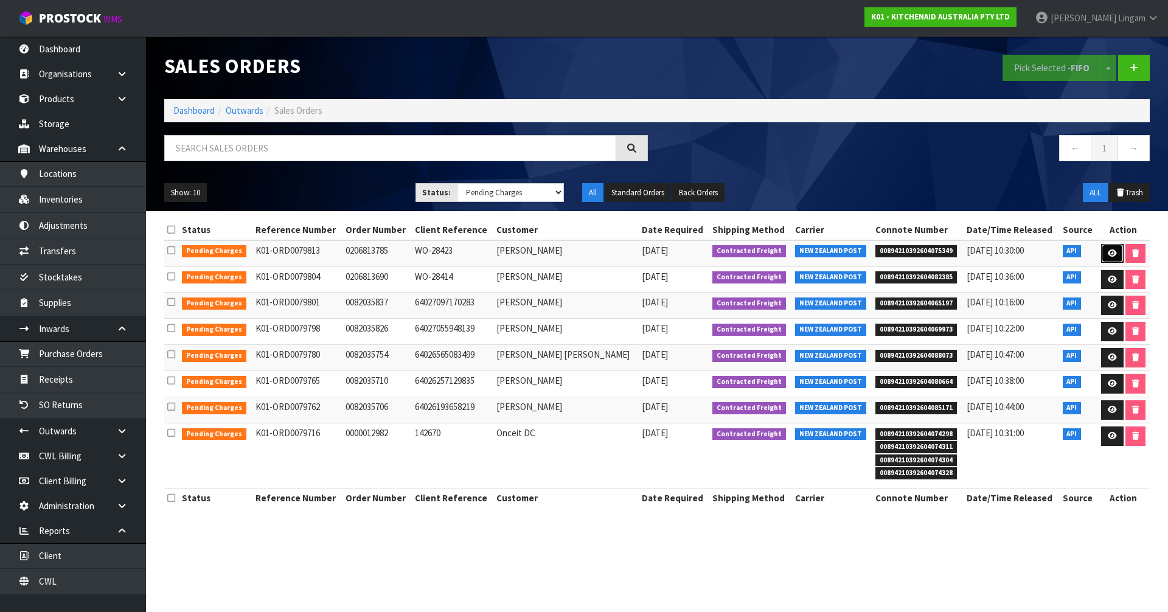
click at [1108, 249] on icon at bounding box center [1112, 253] width 9 height 8
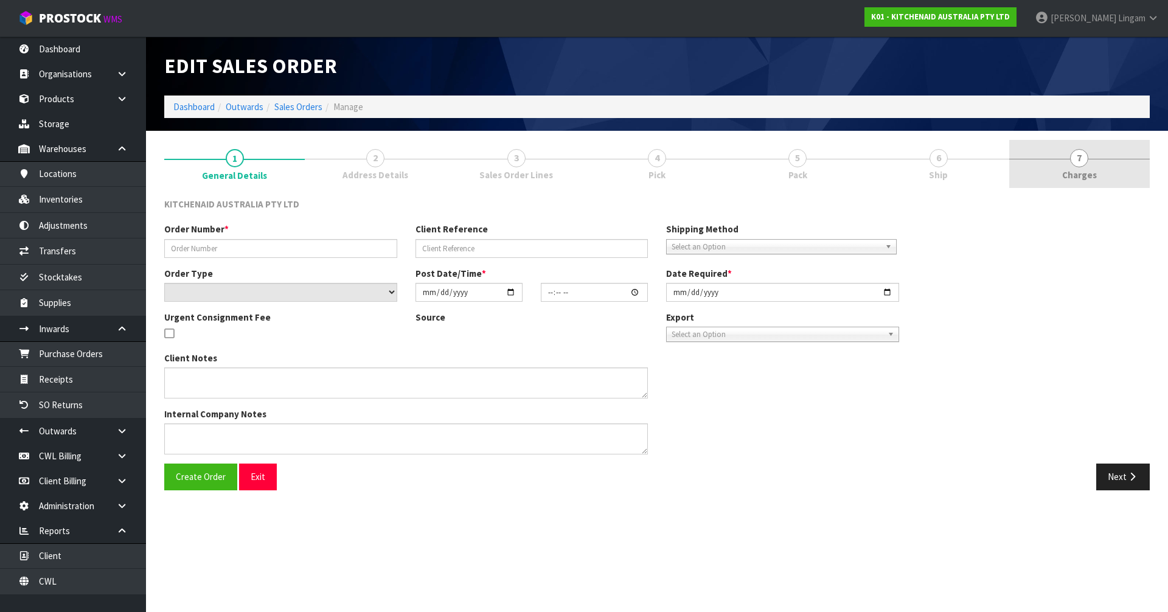
type input "0206813785"
type input "WO-28423"
select select "number:0"
type input "2025-09-25"
type input "19:43:06.000"
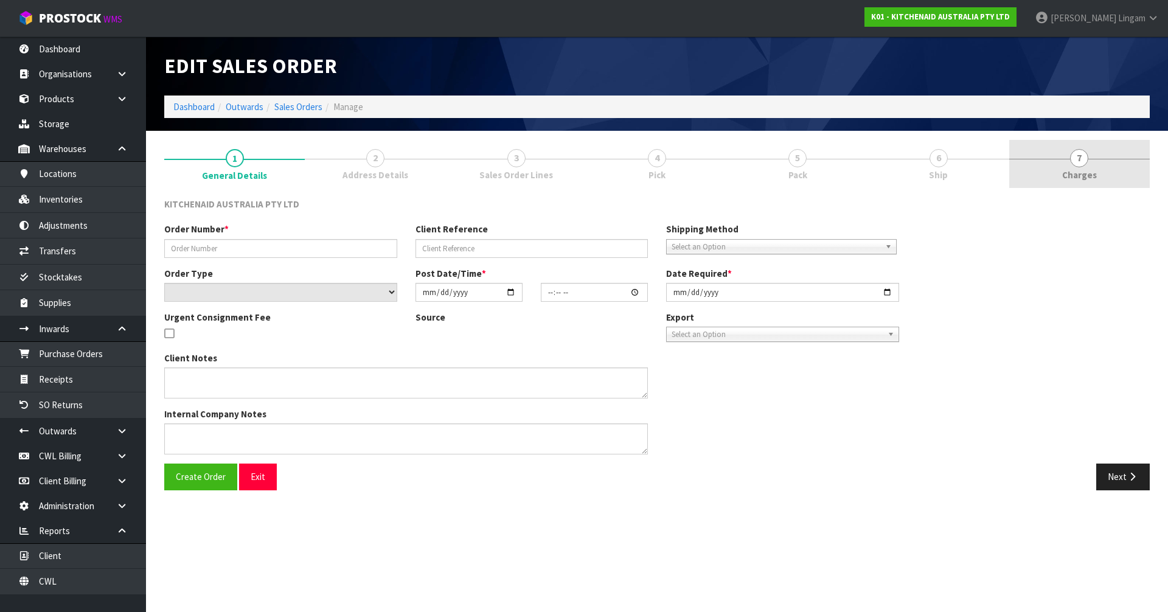
type input "2025-09-25"
click at [1120, 172] on link "7 Charges" at bounding box center [1079, 164] width 141 height 48
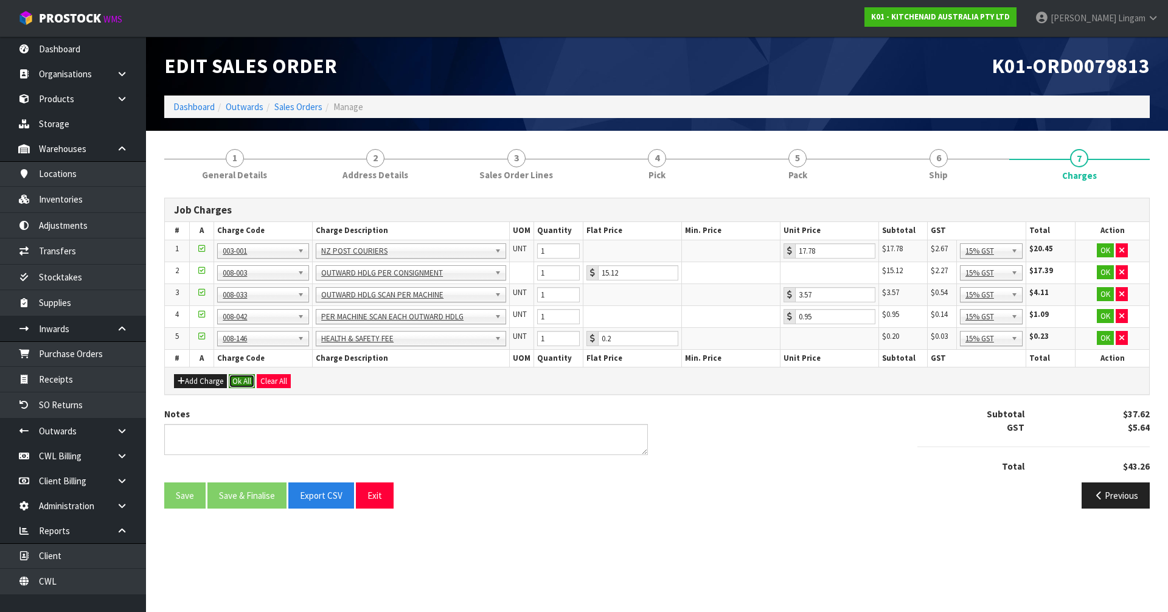
click at [238, 380] on button "Ok All" at bounding box center [242, 381] width 26 height 15
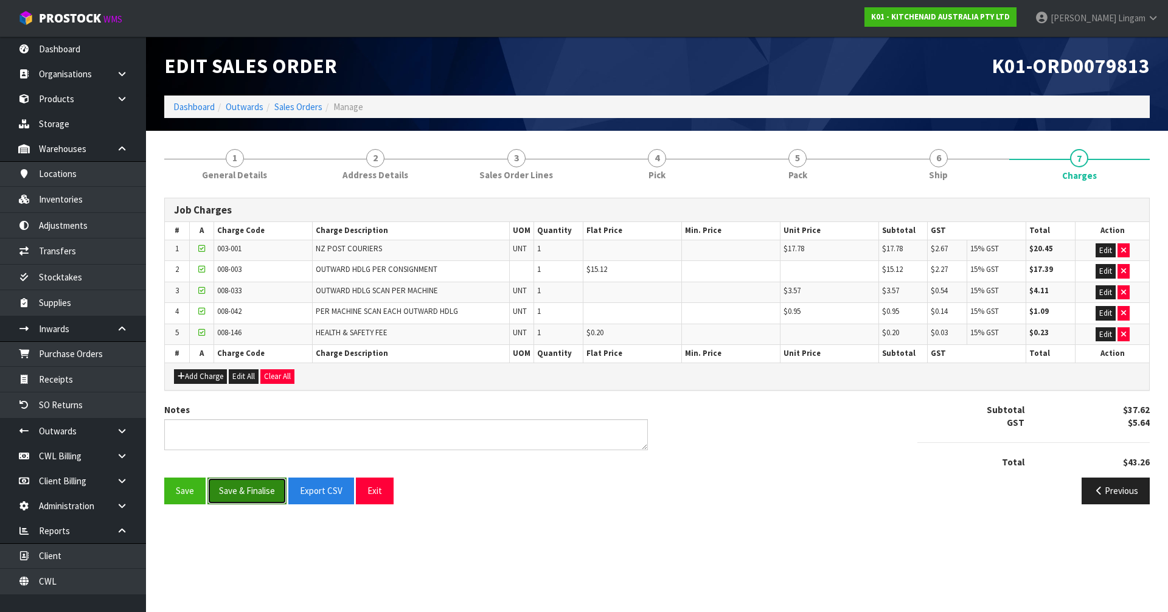
click at [245, 493] on button "Save & Finalise" at bounding box center [246, 491] width 79 height 26
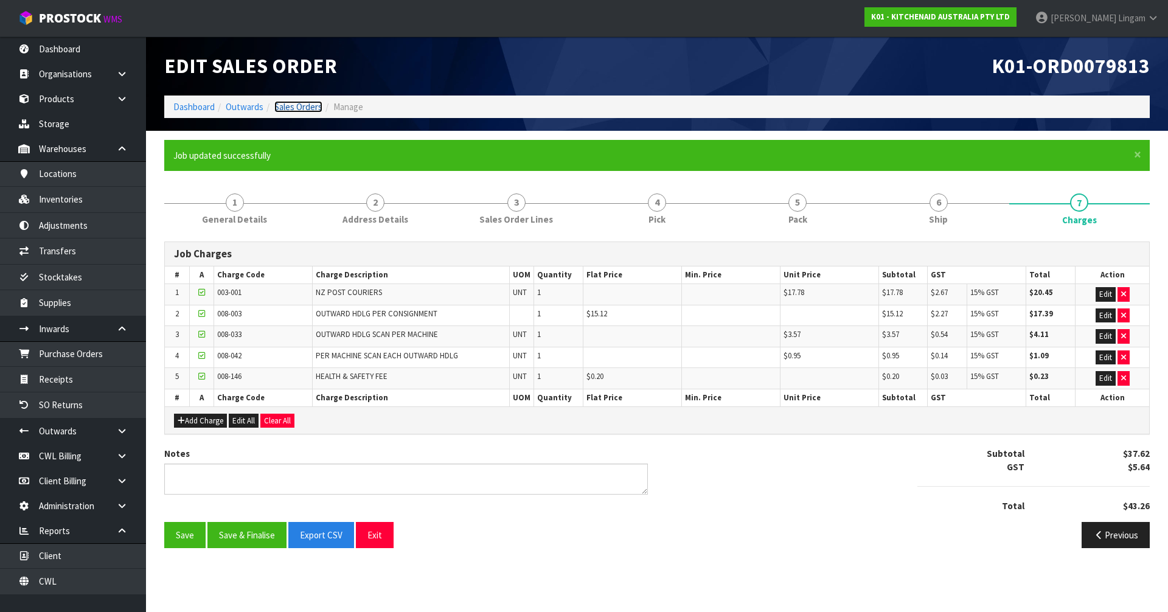
click at [305, 109] on link "Sales Orders" at bounding box center [298, 107] width 48 height 12
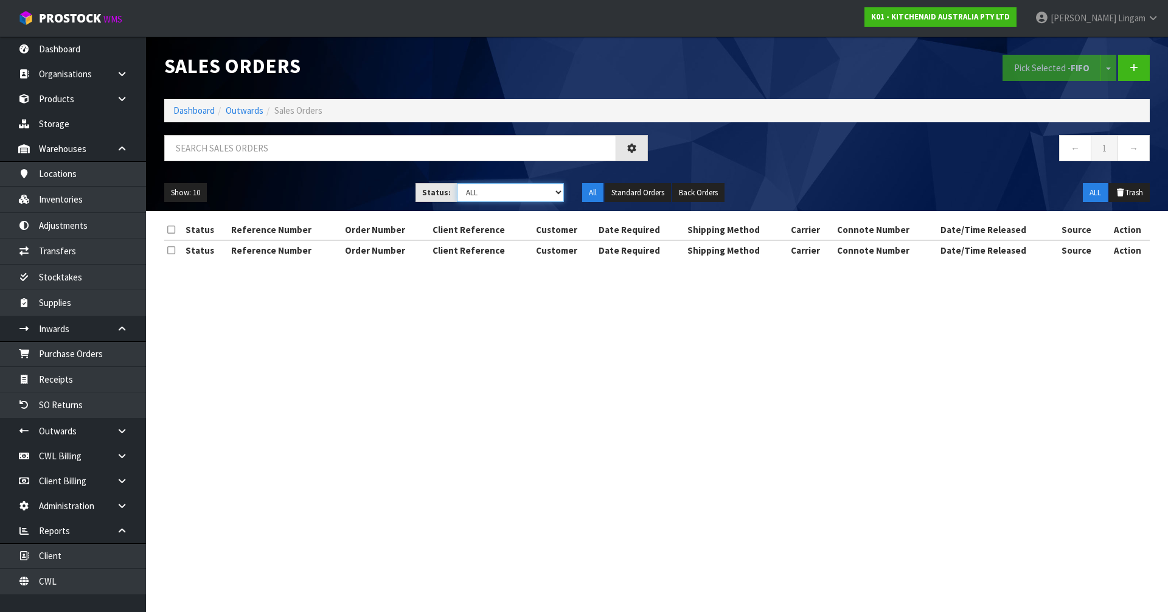
click at [531, 192] on select "Draft Pending Allocated Pending Pick Goods Picked Goods Packed Pending Charges …" at bounding box center [511, 192] width 108 height 19
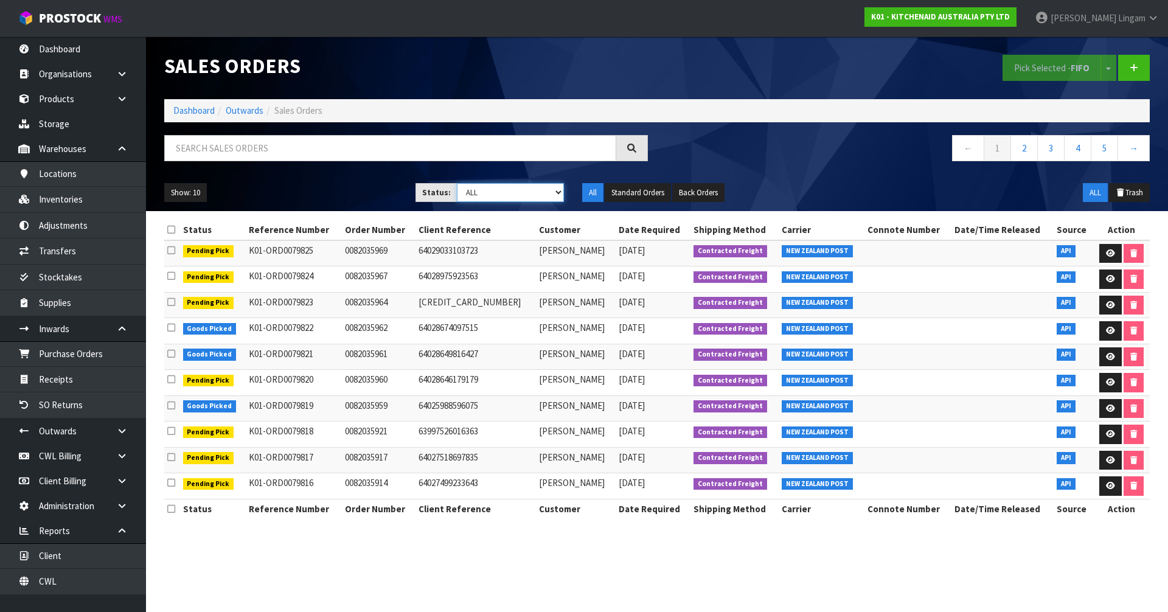
select select "string:6"
click at [457, 183] on select "Draft Pending Allocated Pending Pick Goods Picked Goods Packed Pending Charges …" at bounding box center [511, 192] width 108 height 19
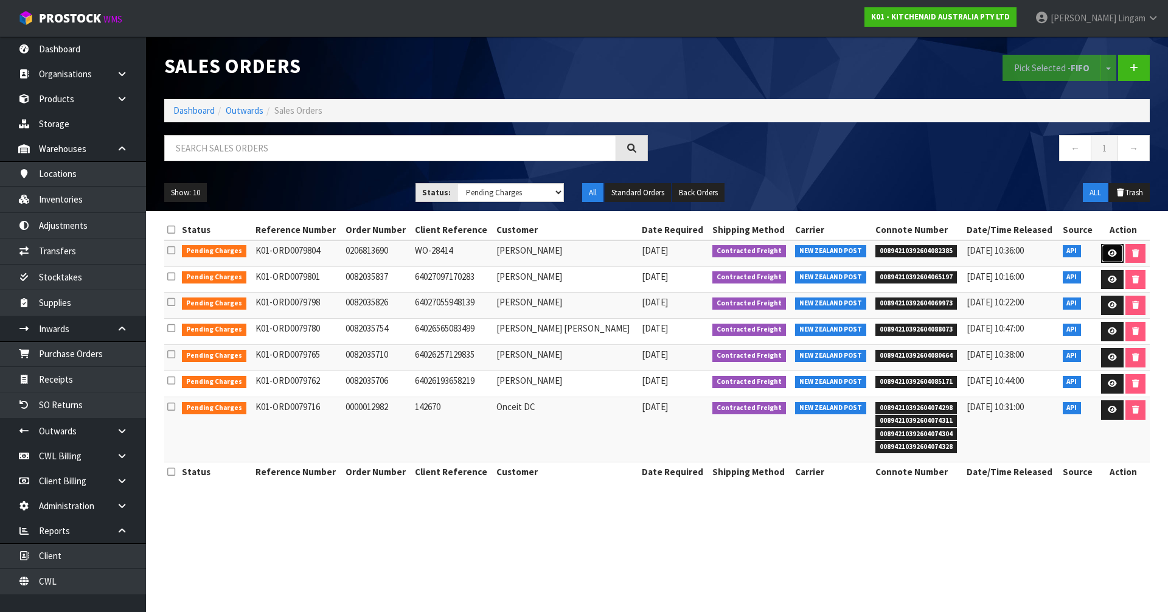
click at [1104, 248] on link at bounding box center [1112, 253] width 23 height 19
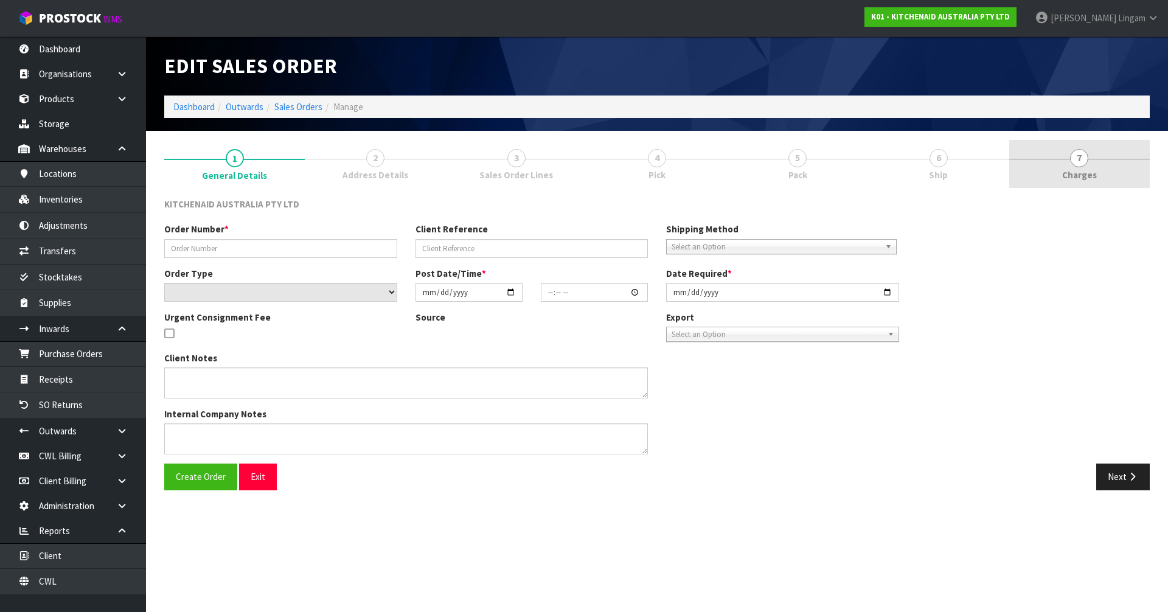
type input "0206813690"
type input "WO-28414"
select select "number:0"
type input "2025-09-25"
type input "17:42:18.000"
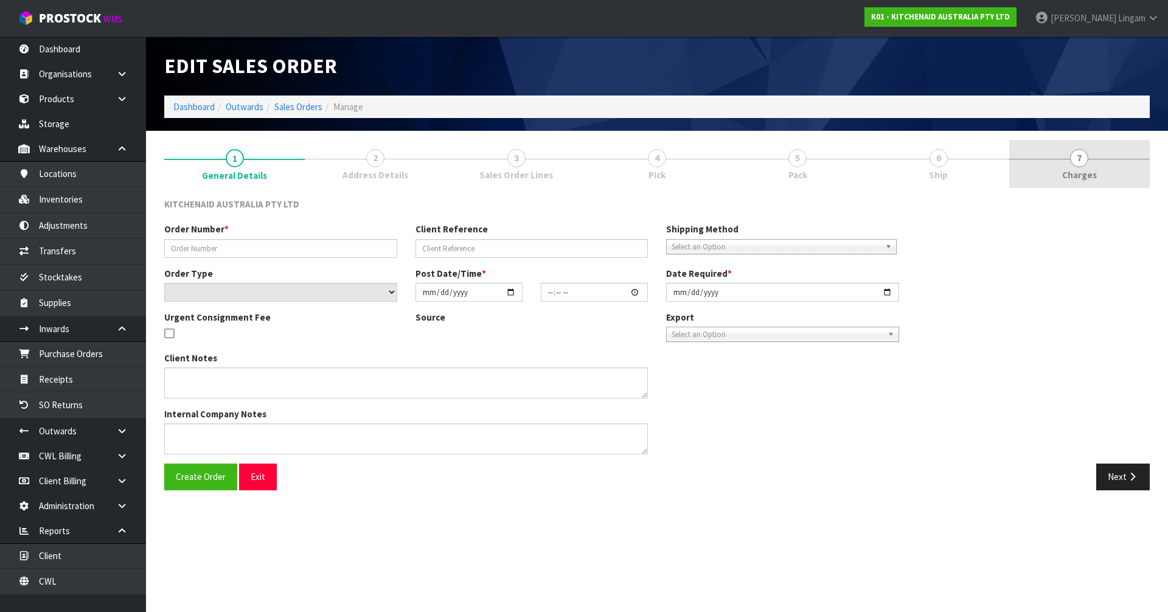
type input "2025-09-25"
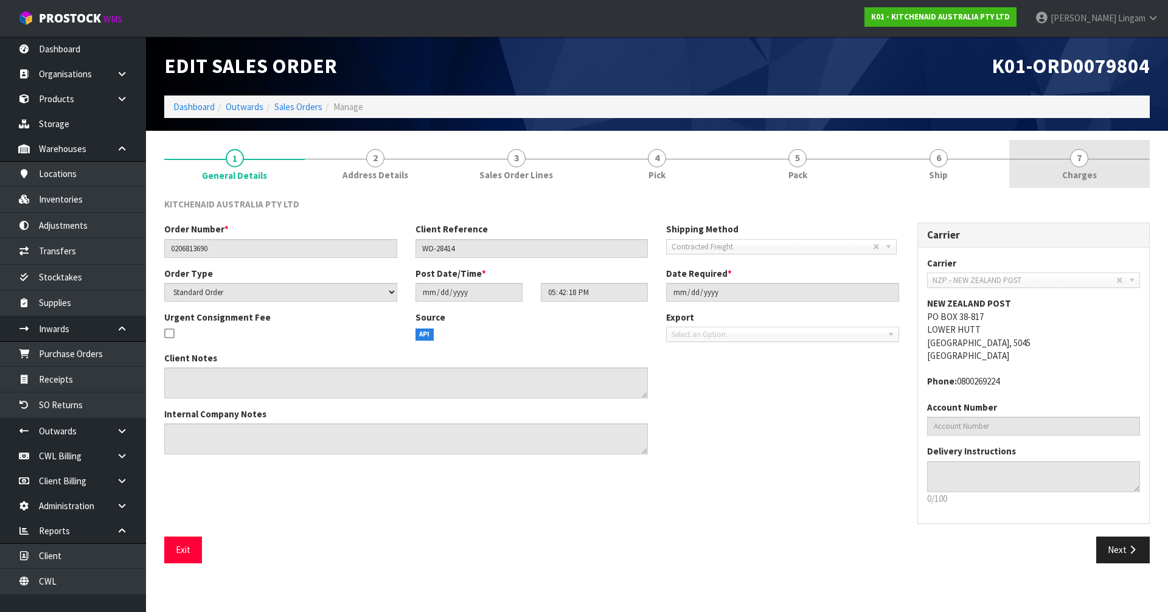
click at [1107, 178] on link "7 Charges" at bounding box center [1079, 164] width 141 height 48
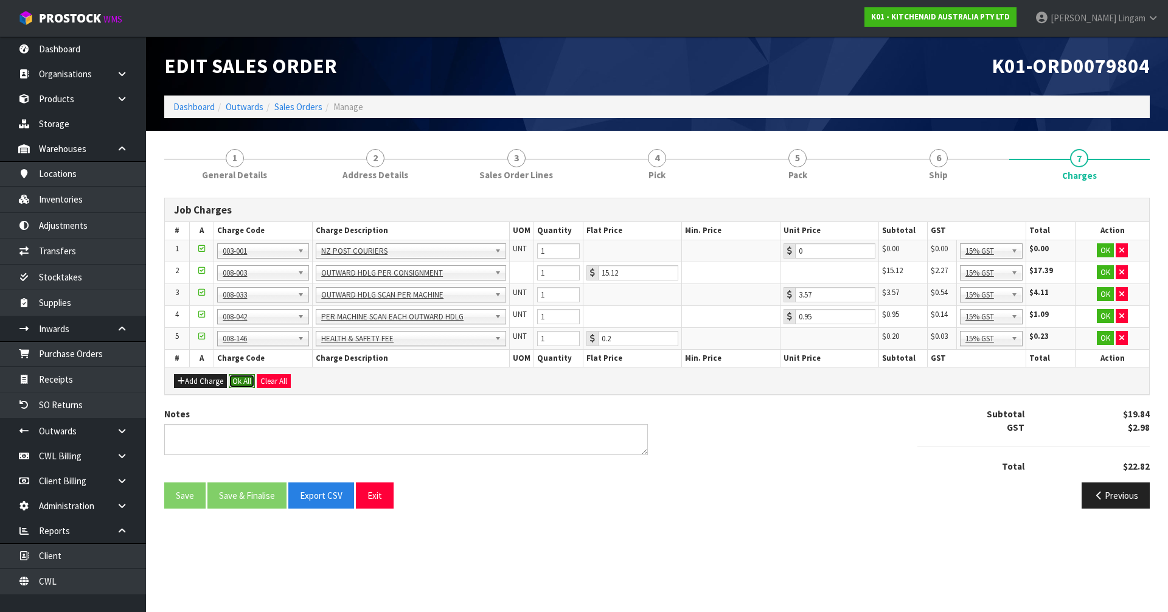
click at [250, 383] on button "Ok All" at bounding box center [242, 381] width 26 height 15
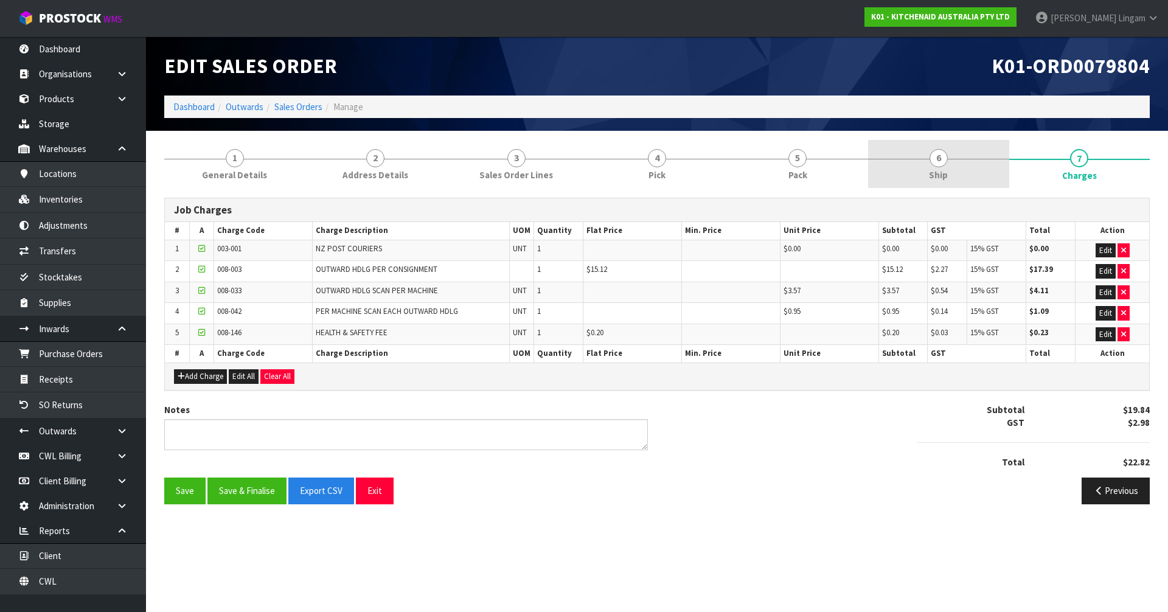
drag, startPoint x: 937, startPoint y: 173, endPoint x: 938, endPoint y: 166, distance: 7.4
click at [937, 172] on span "Ship" at bounding box center [938, 175] width 19 height 13
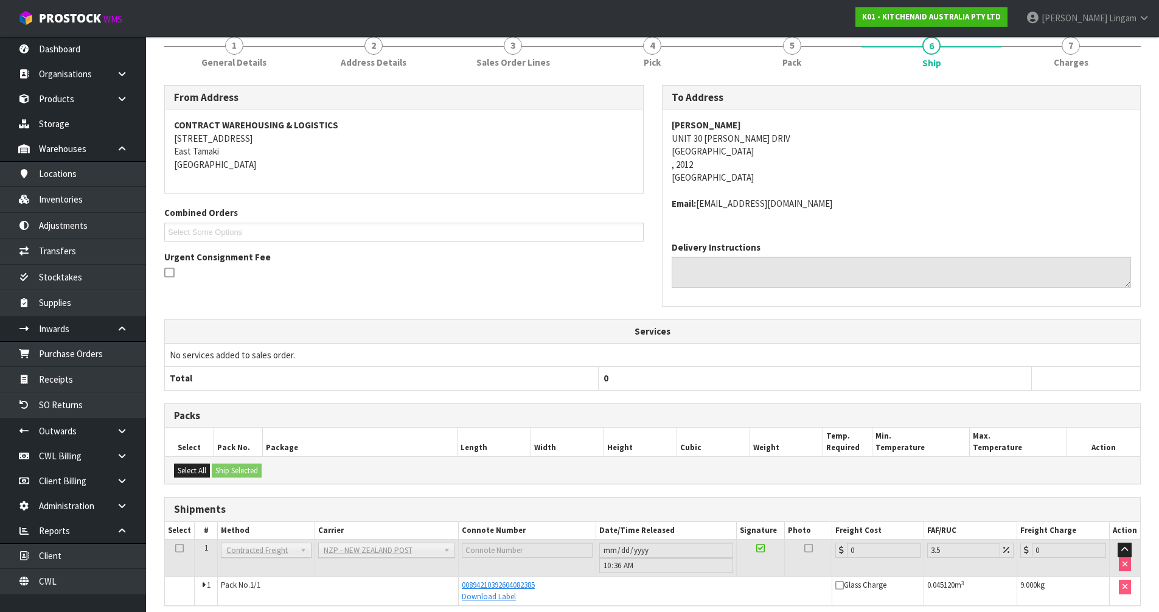
scroll to position [164, 0]
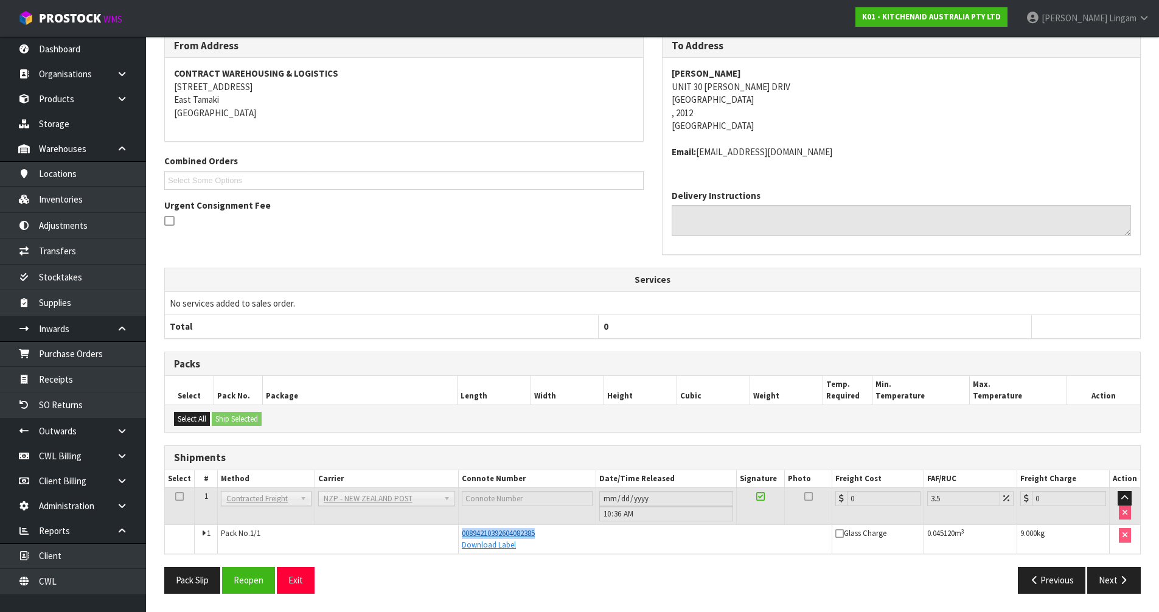
drag, startPoint x: 548, startPoint y: 532, endPoint x: 461, endPoint y: 533, distance: 87.6
click at [462, 533] on div "00894210392604082385" at bounding box center [645, 533] width 367 height 11
copy span "00894210392604082385"
click at [243, 582] on button "Reopen" at bounding box center [248, 580] width 53 height 26
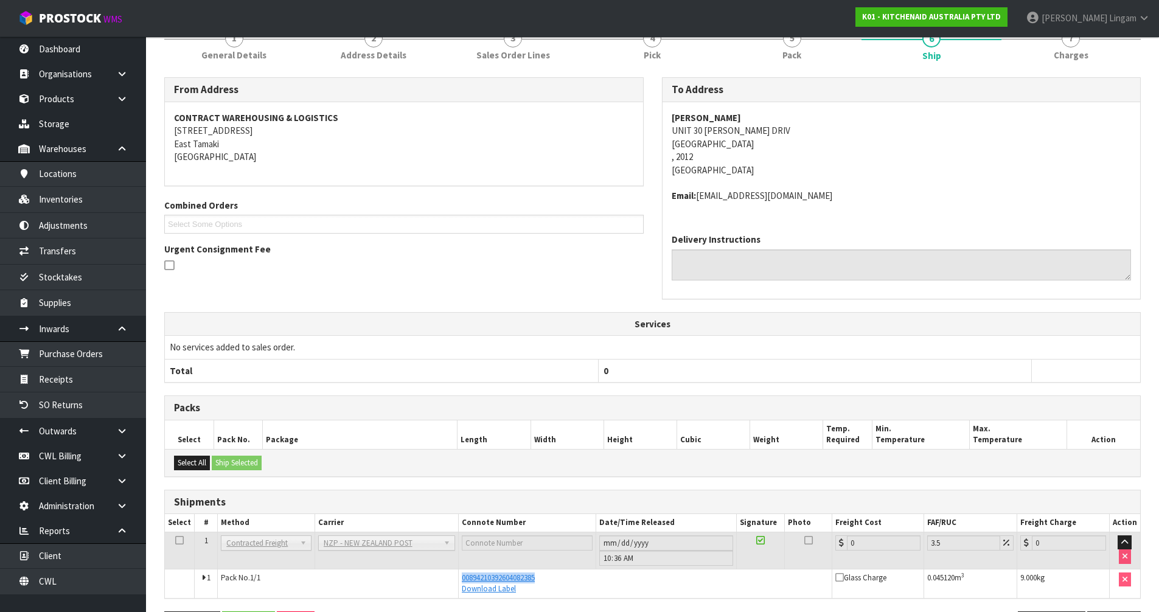
scroll to position [0, 0]
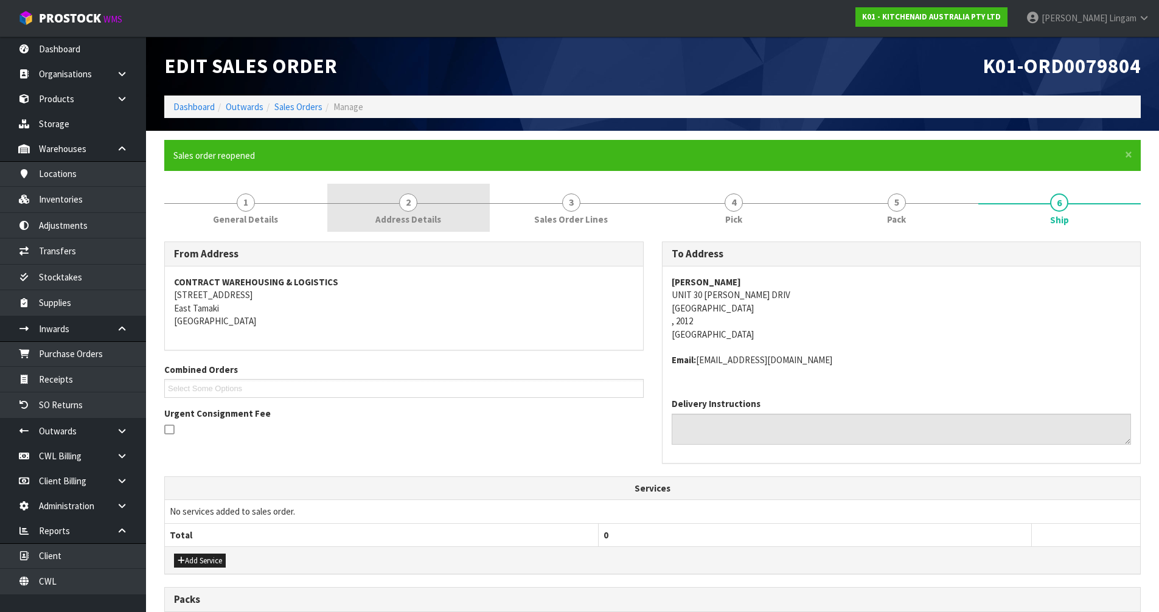
click at [400, 220] on span "Address Details" at bounding box center [408, 219] width 66 height 13
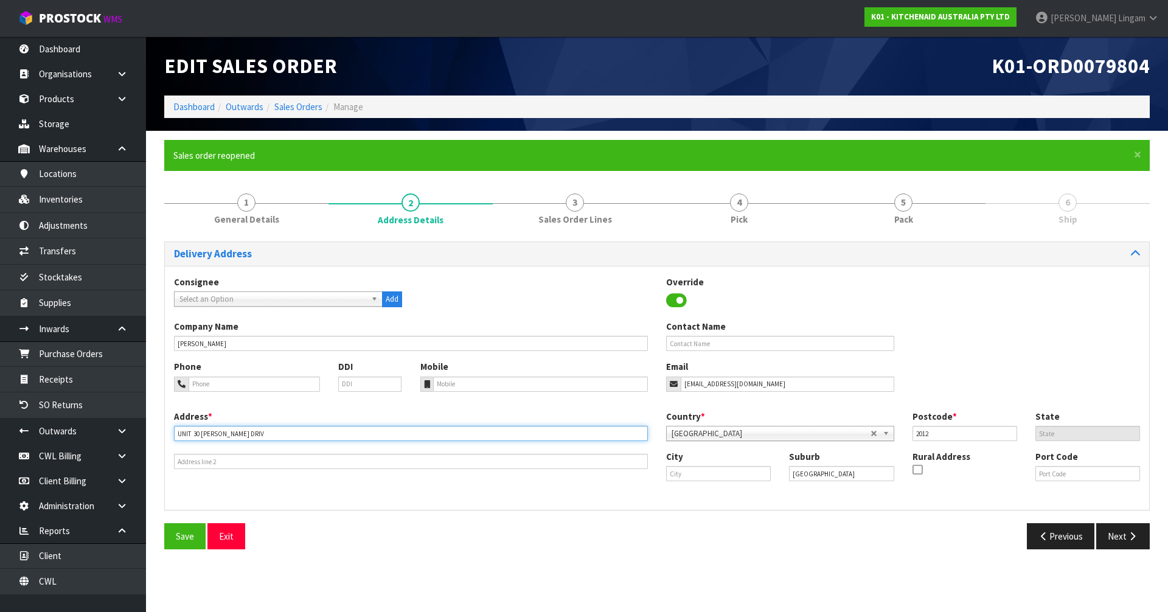
click at [281, 433] on input "UNIT 30 VIVIAN WILSON DRIV" at bounding box center [411, 433] width 474 height 15
type input "UNIT 30 VIVIAN WILSON DRIVE"
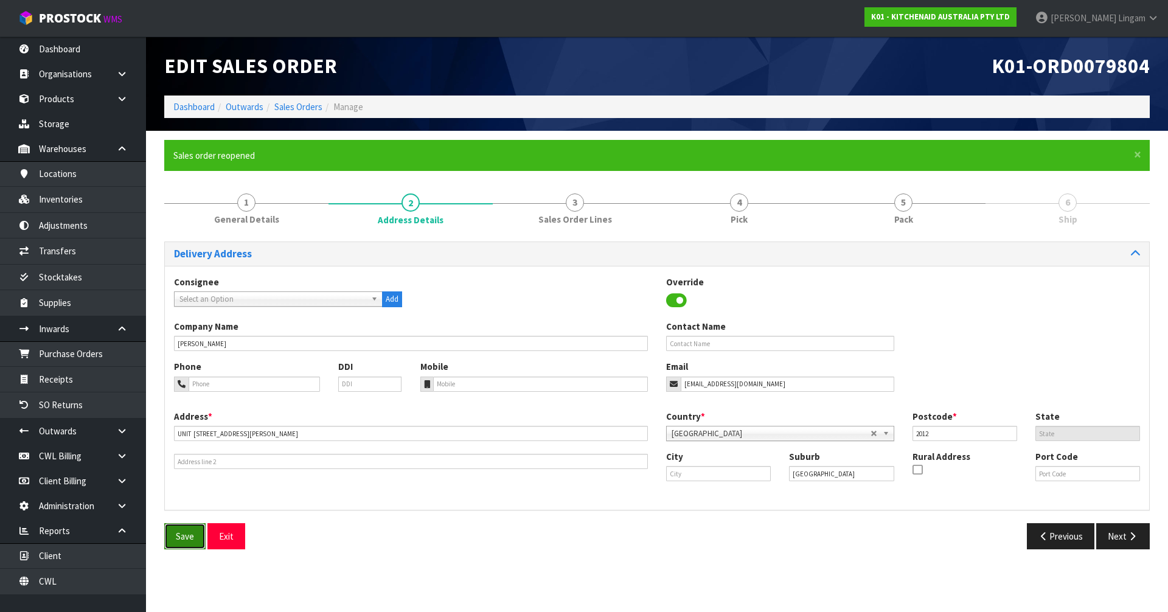
click at [182, 533] on span "Save" at bounding box center [185, 536] width 18 height 12
drag, startPoint x: 773, startPoint y: 384, endPoint x: 678, endPoint y: 383, distance: 95.5
click at [678, 383] on div "JUBILEEYYK@GMAIL.COM" at bounding box center [780, 384] width 228 height 15
click at [260, 203] on link "1 General Details" at bounding box center [246, 208] width 164 height 48
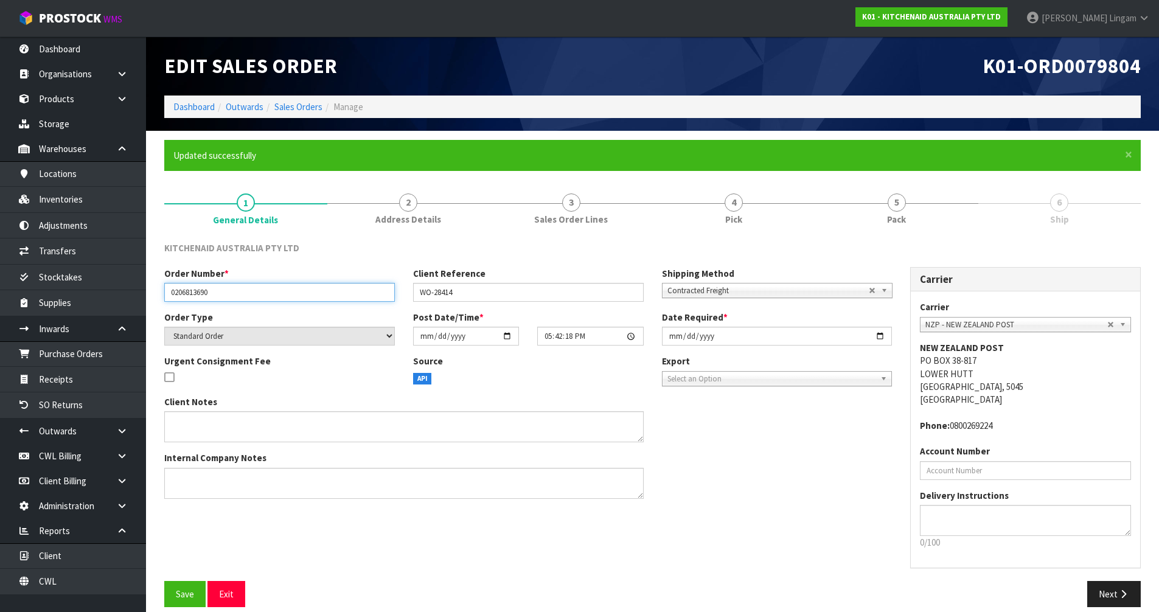
drag, startPoint x: 221, startPoint y: 293, endPoint x: 168, endPoint y: 295, distance: 53.0
click at [168, 295] on input "0206813690" at bounding box center [279, 292] width 231 height 19
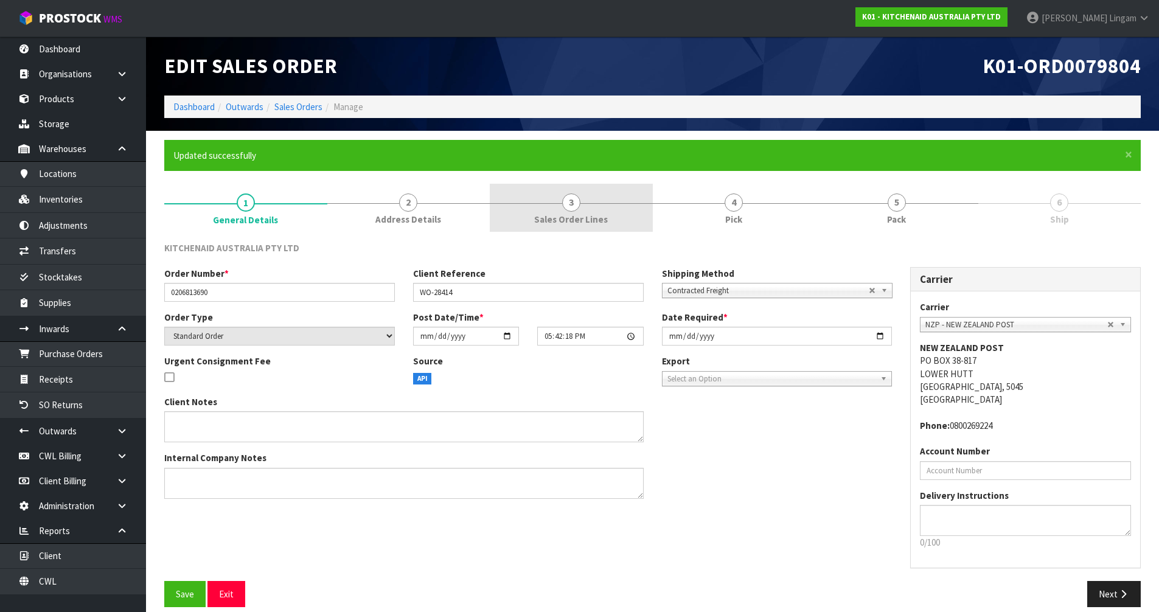
drag, startPoint x: 629, startPoint y: 209, endPoint x: 611, endPoint y: 214, distance: 19.1
click at [629, 209] on link "3 Sales Order Lines" at bounding box center [571, 208] width 163 height 48
click at [611, 214] on link "3 Sales Order Lines" at bounding box center [571, 208] width 163 height 48
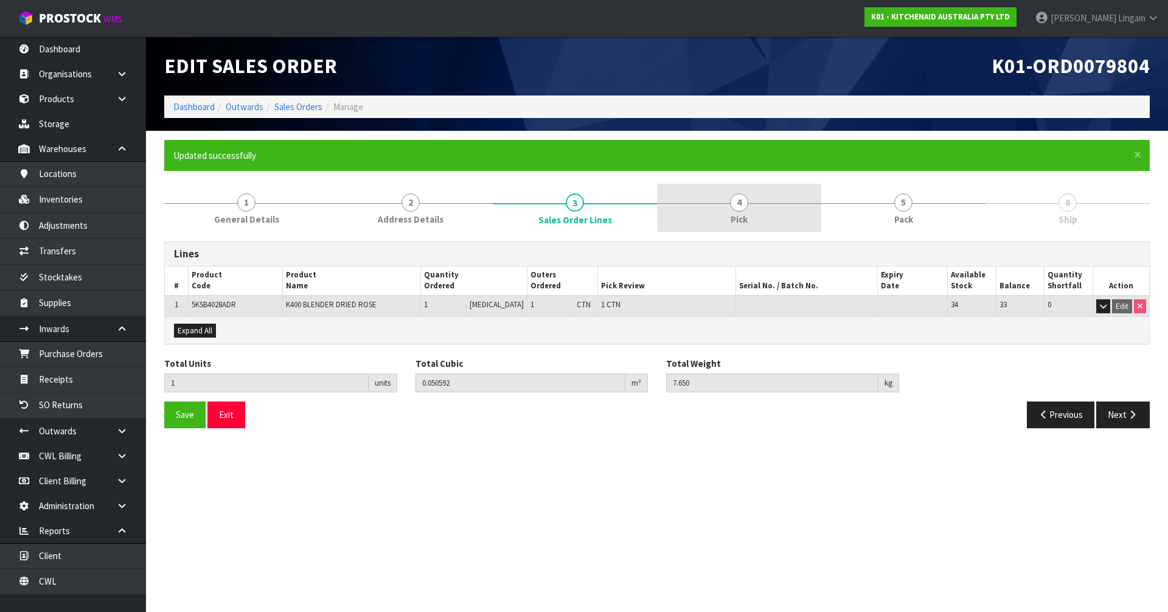
click at [772, 211] on link "4 Pick" at bounding box center [739, 208] width 164 height 48
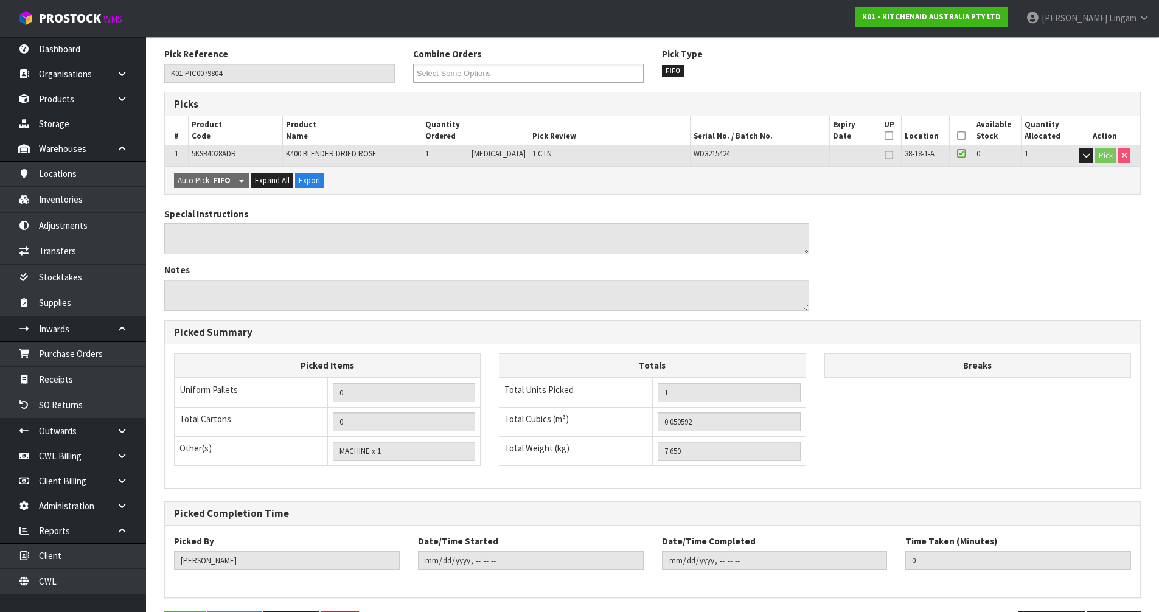
scroll to position [237, 0]
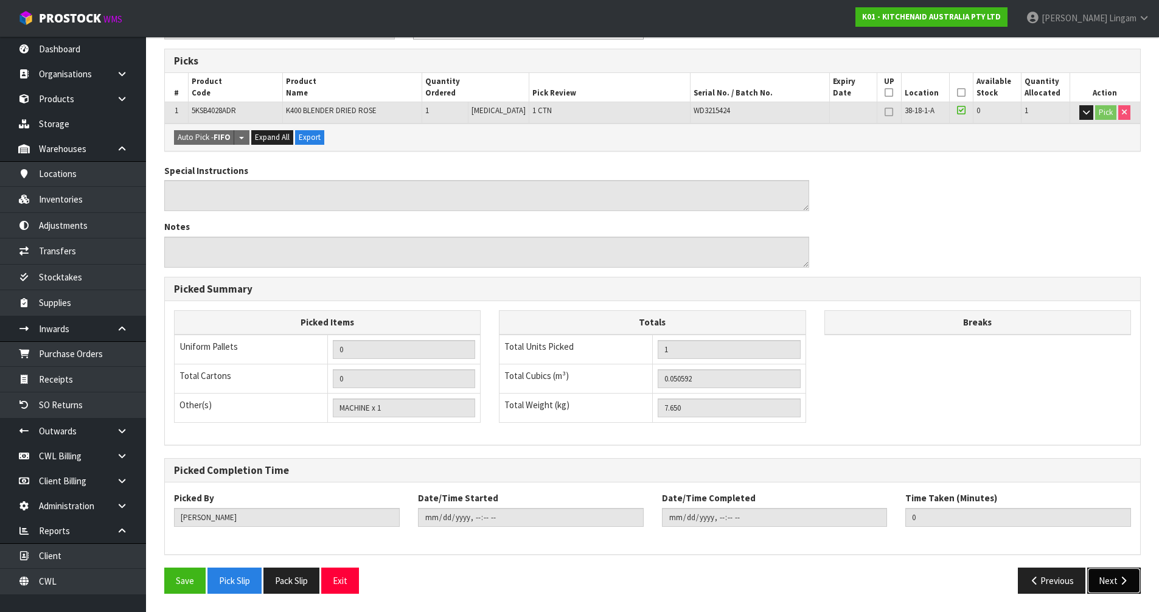
click at [1110, 575] on button "Next" at bounding box center [1114, 581] width 54 height 26
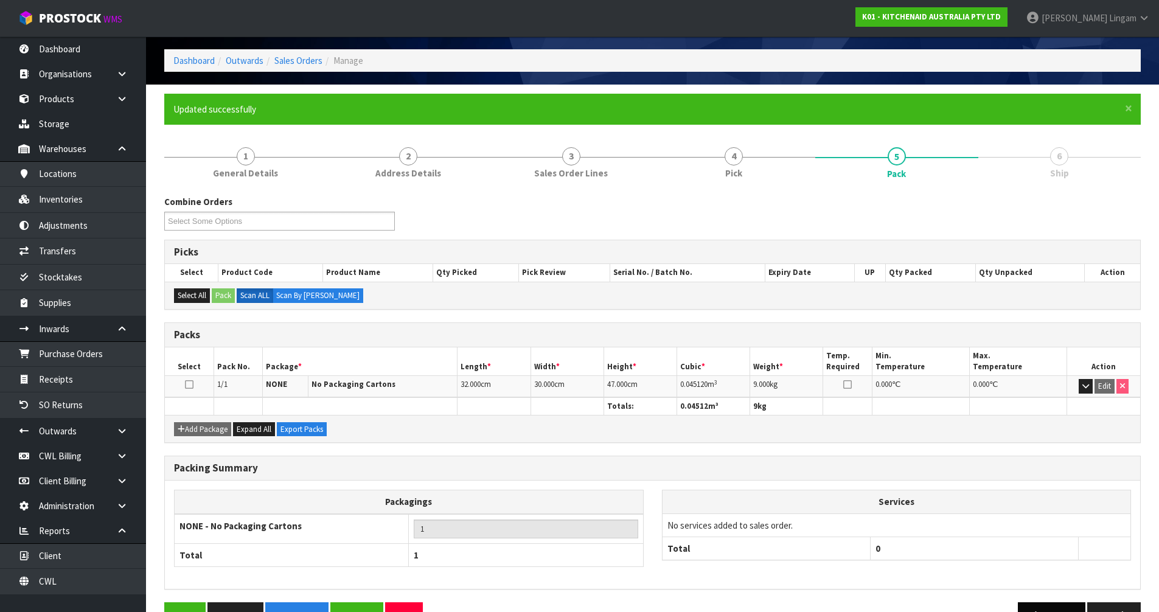
scroll to position [81, 0]
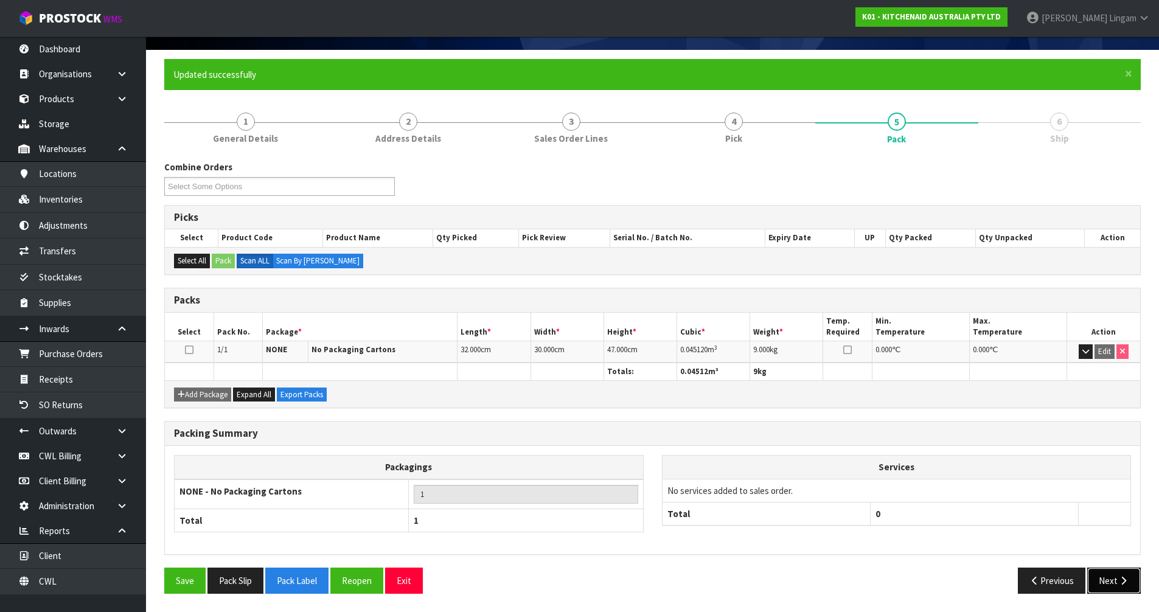
click at [1109, 579] on button "Next" at bounding box center [1114, 581] width 54 height 26
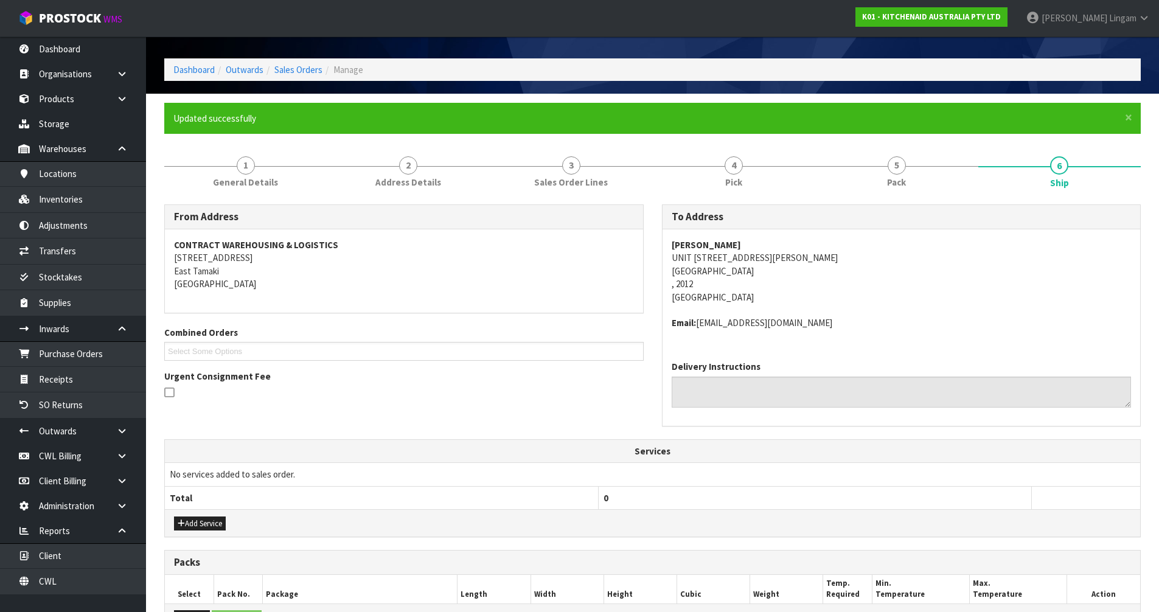
scroll to position [0, 0]
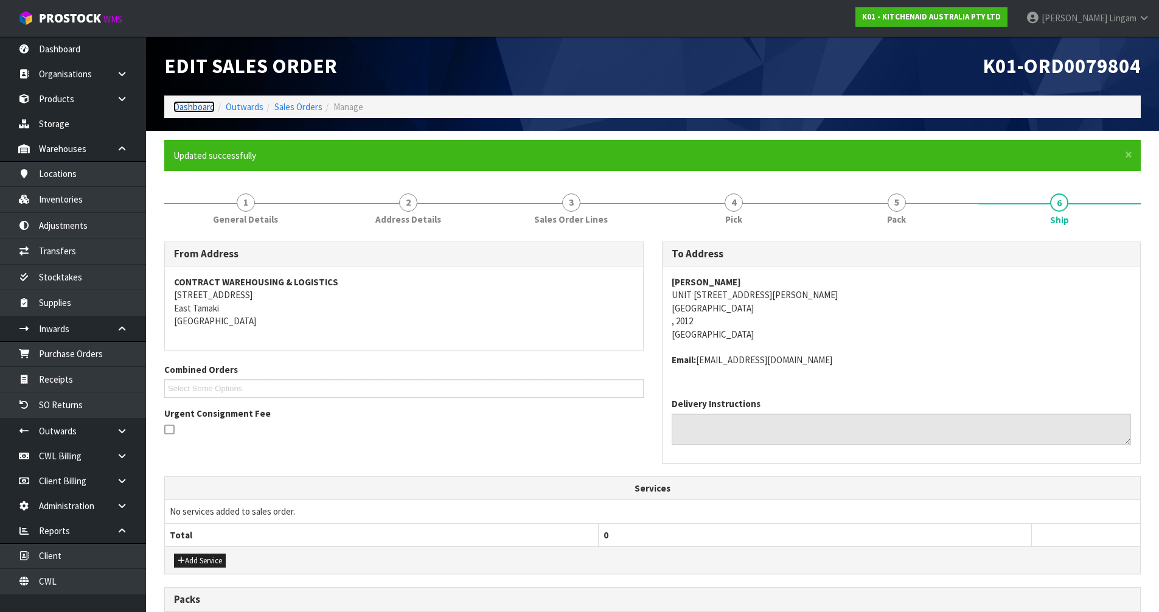
click at [204, 105] on link "Dashboard" at bounding box center [193, 107] width 41 height 12
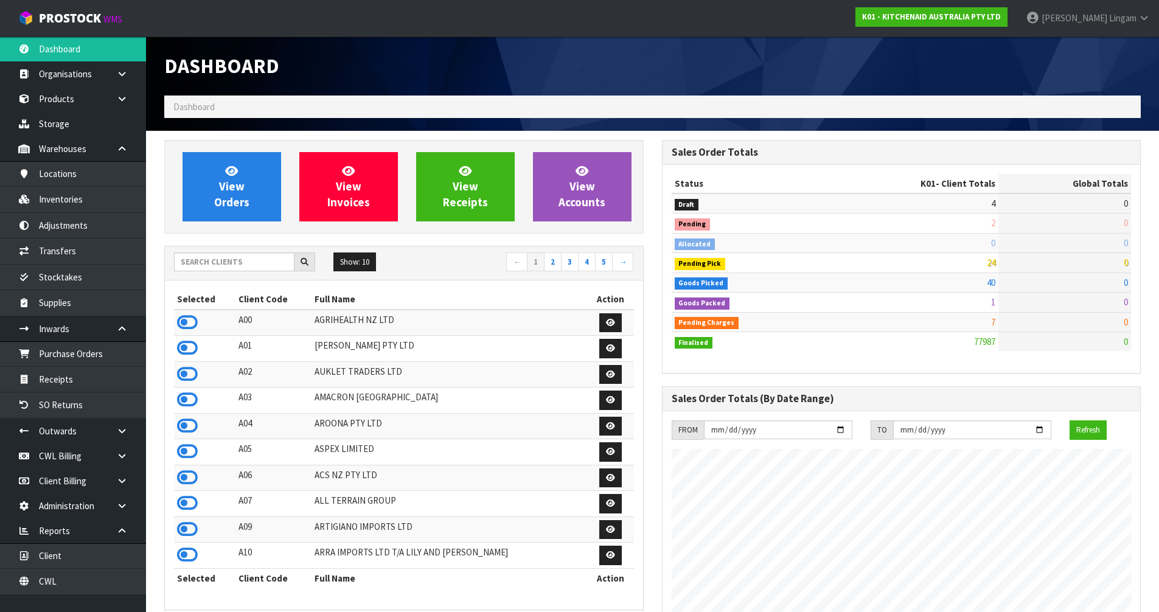
scroll to position [922, 497]
click at [238, 197] on span "View Orders" at bounding box center [231, 187] width 35 height 46
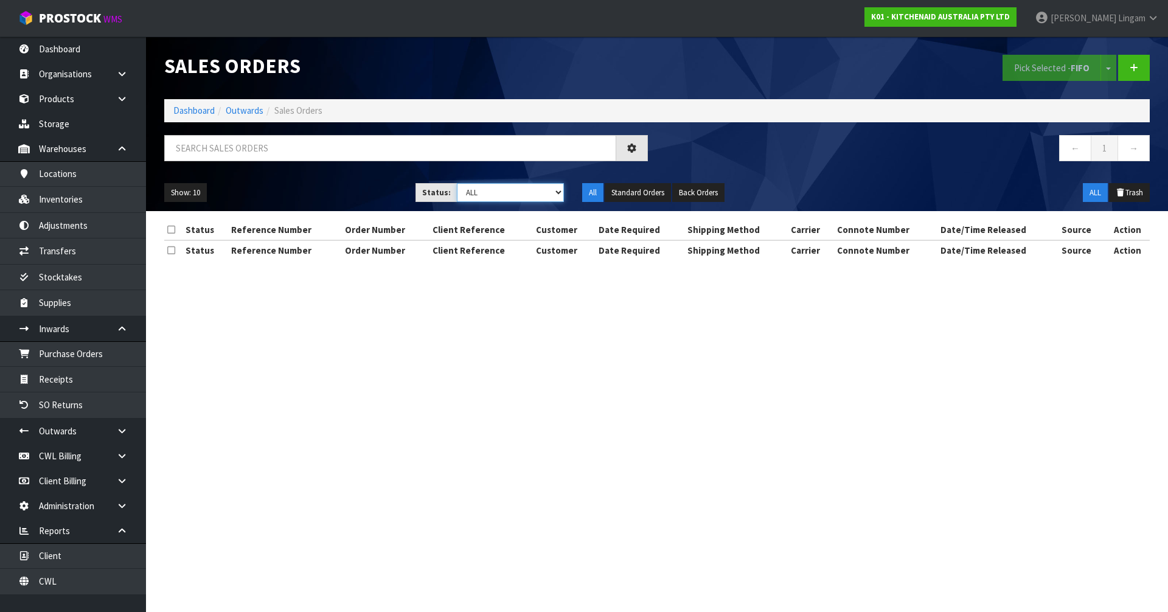
click at [548, 190] on select "Draft Pending Allocated Pending Pick Goods Picked Goods Packed Pending Charges …" at bounding box center [511, 192] width 108 height 19
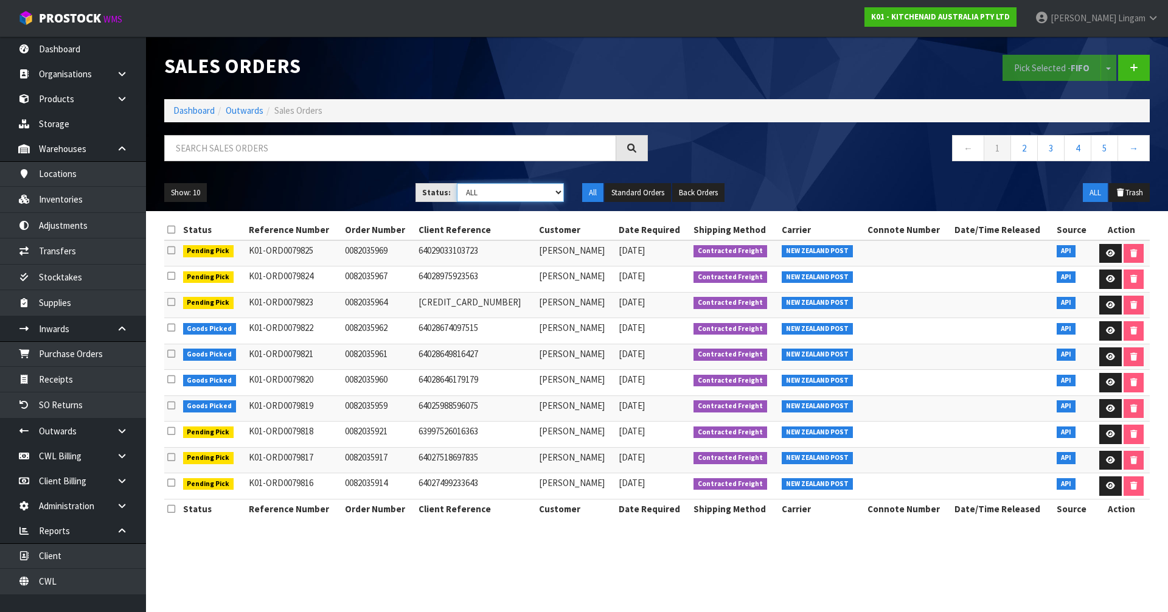
select select "string:6"
click at [457, 183] on select "Draft Pending Allocated Pending Pick Goods Picked Goods Packed Pending Charges …" at bounding box center [511, 192] width 108 height 19
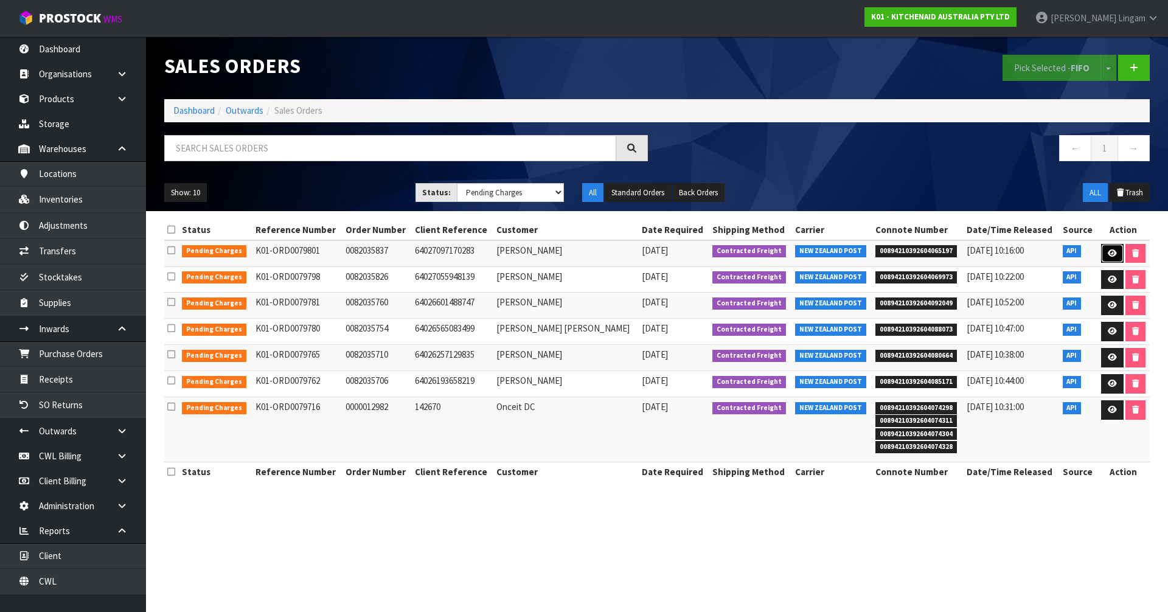
click at [1109, 255] on icon at bounding box center [1112, 253] width 9 height 8
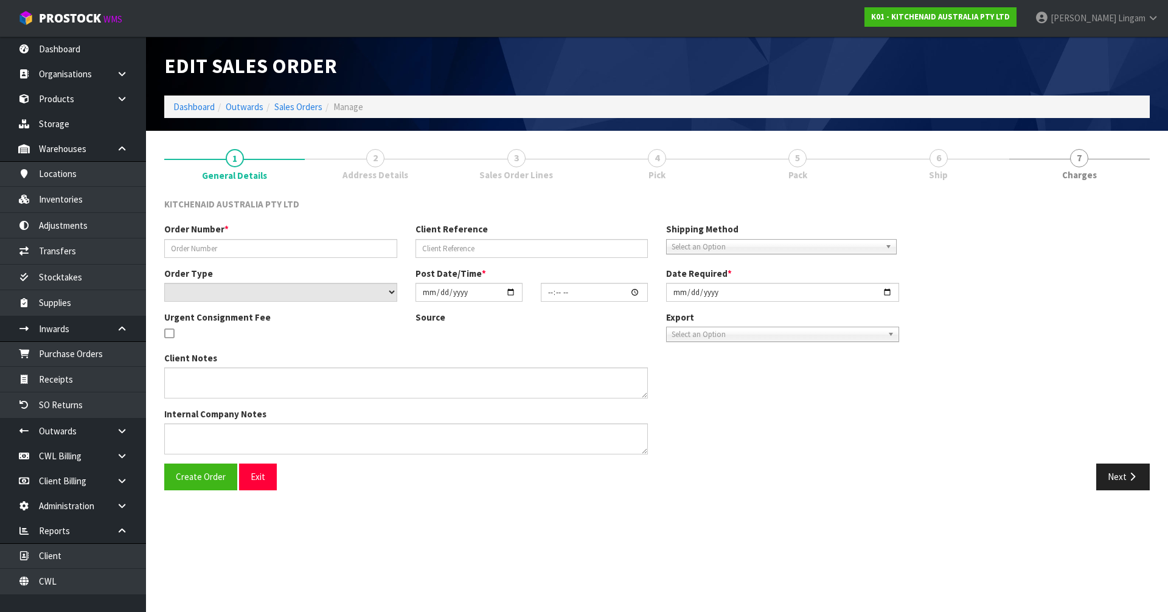
type input "0082035837"
type input "64027097170283"
select select "number:0"
type input "2025-09-25"
type input "17:40:46.000"
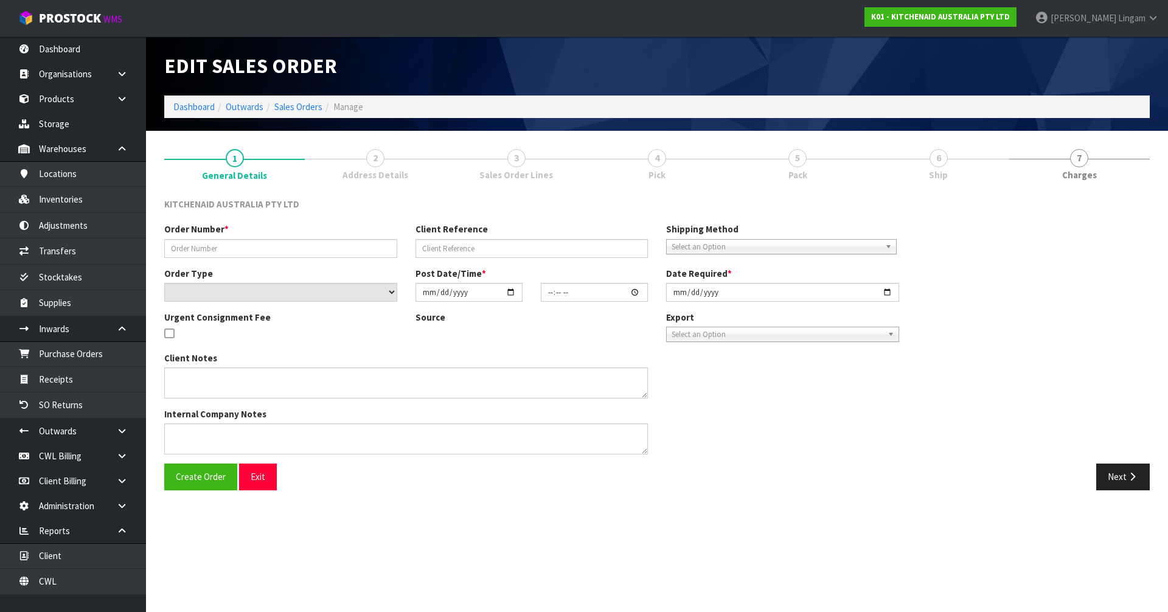
type input "2025-09-25"
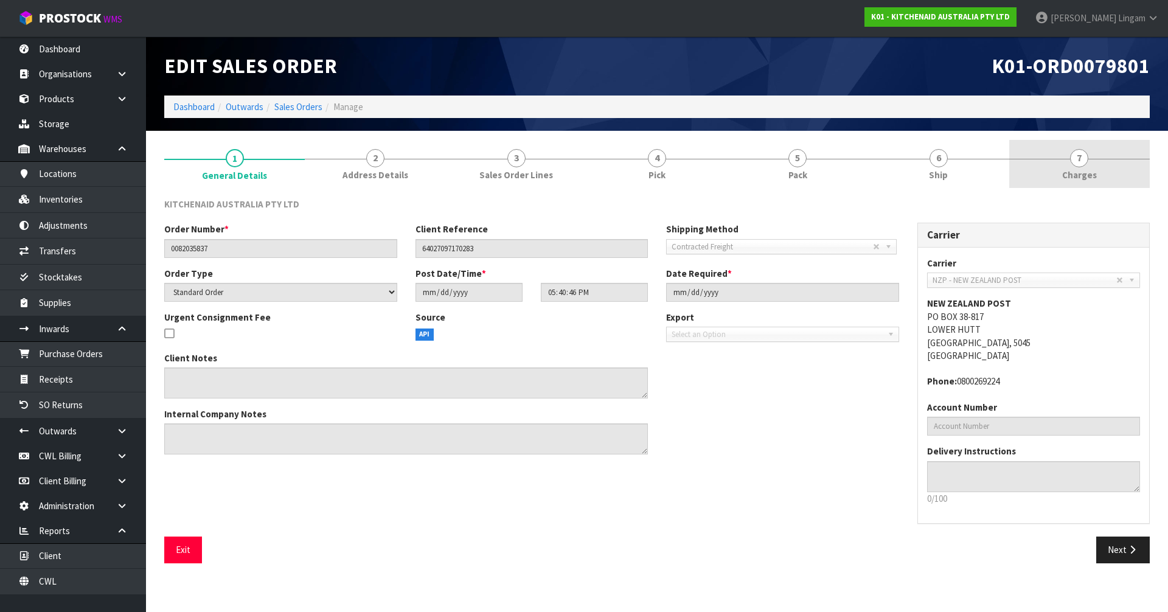
click at [1118, 173] on link "7 Charges" at bounding box center [1079, 164] width 141 height 48
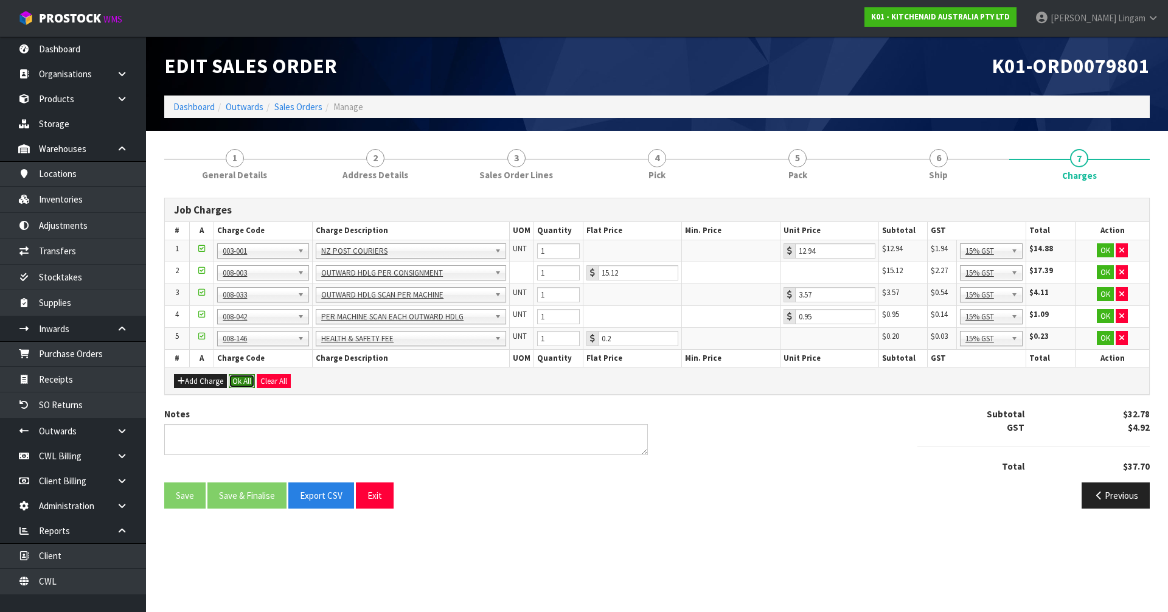
click at [245, 382] on button "Ok All" at bounding box center [242, 381] width 26 height 15
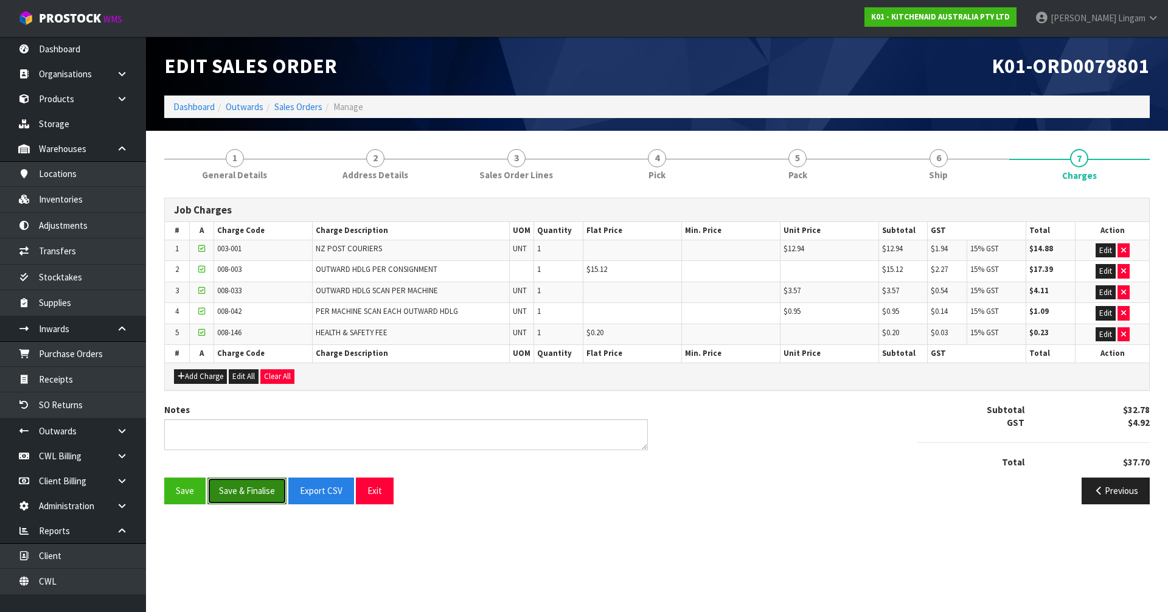
click at [250, 485] on button "Save & Finalise" at bounding box center [246, 491] width 79 height 26
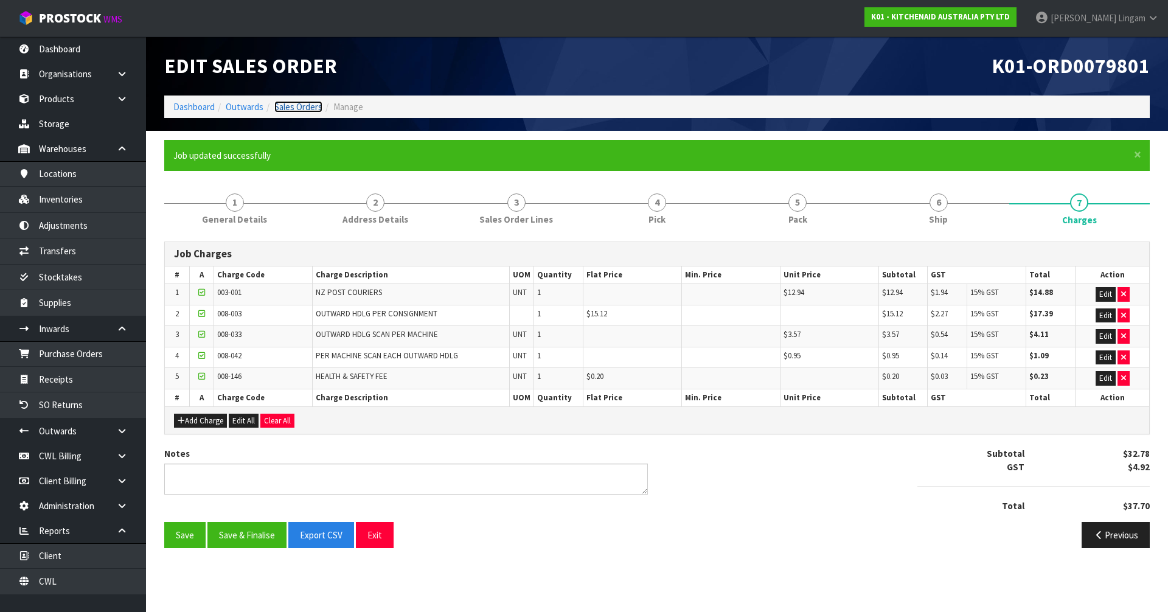
click at [315, 108] on link "Sales Orders" at bounding box center [298, 107] width 48 height 12
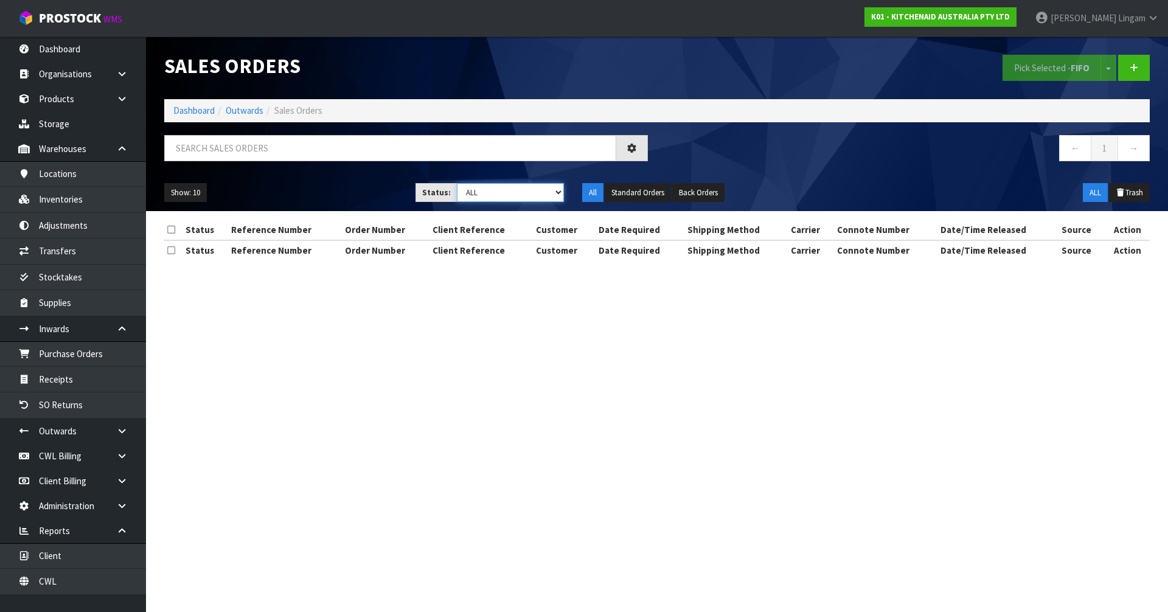
click at [546, 190] on select "Draft Pending Allocated Pending Pick Goods Picked Goods Packed Pending Charges …" at bounding box center [511, 192] width 108 height 19
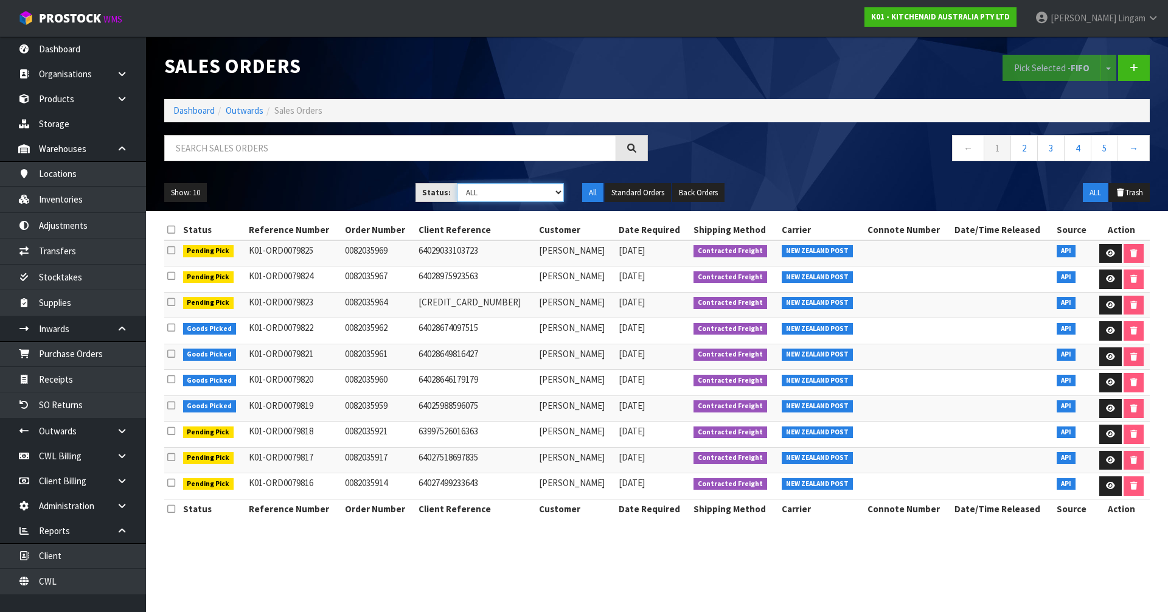
select select "string:6"
click at [457, 183] on select "Draft Pending Allocated Pending Pick Goods Picked Goods Packed Pending Charges …" at bounding box center [511, 192] width 108 height 19
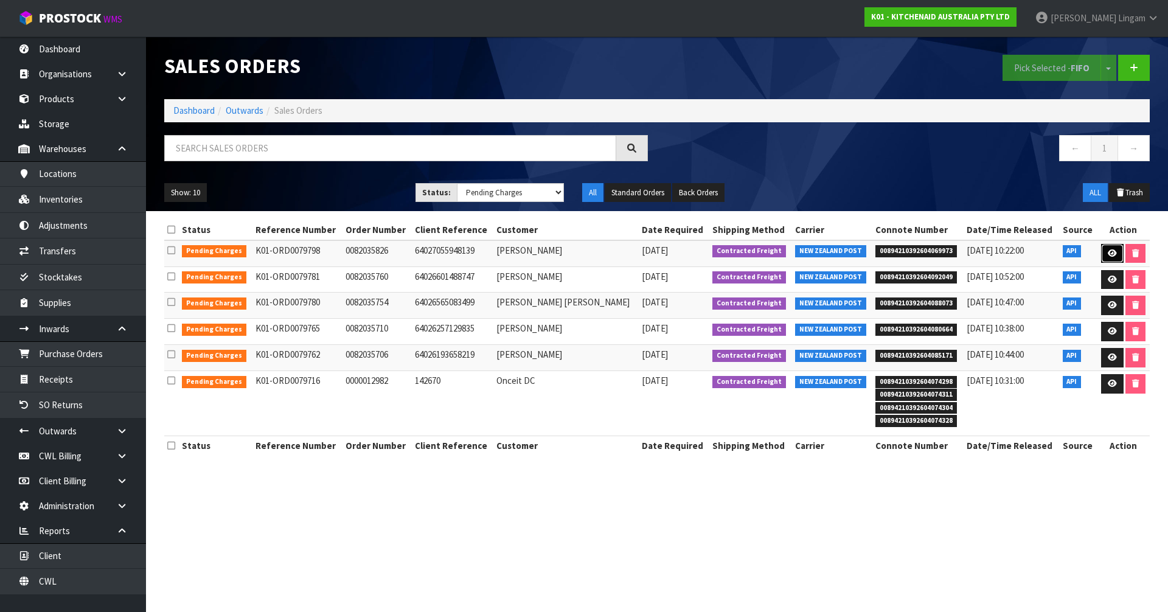
click at [1108, 252] on icon at bounding box center [1112, 253] width 9 height 8
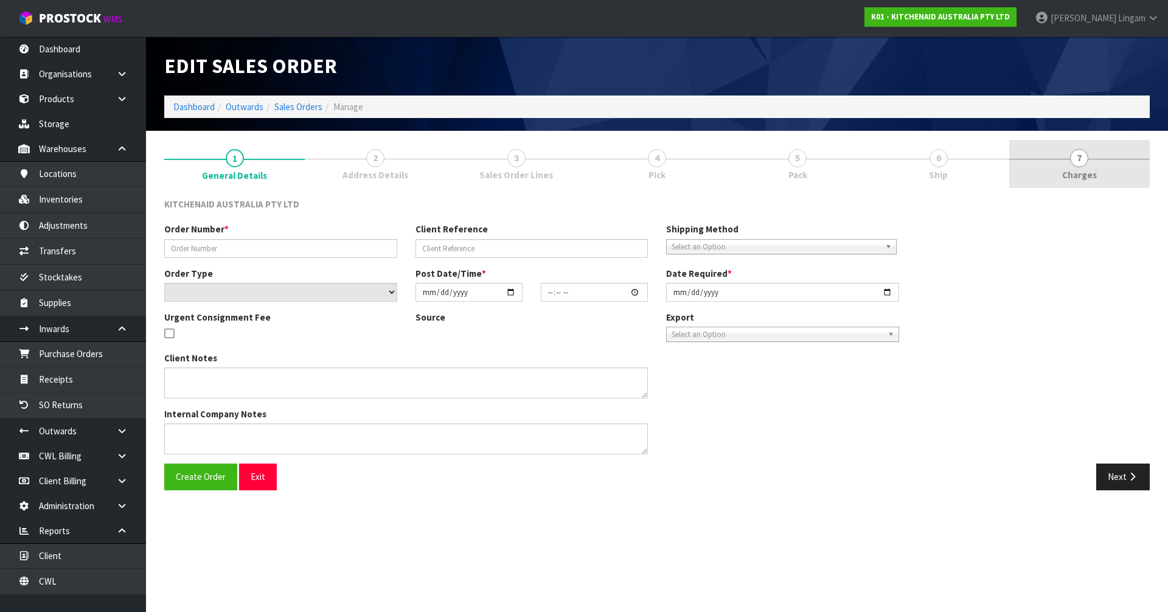
type input "0082035826"
type input "64027055948139"
select select "number:0"
type input "2025-09-25"
type input "17:40:39.000"
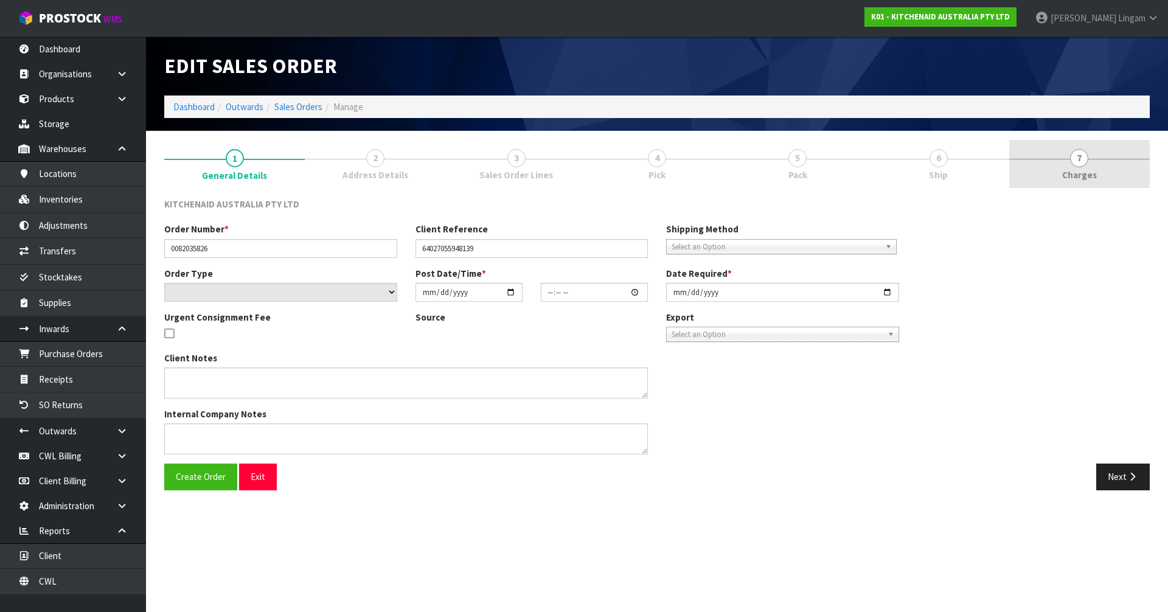
type input "2025-09-25"
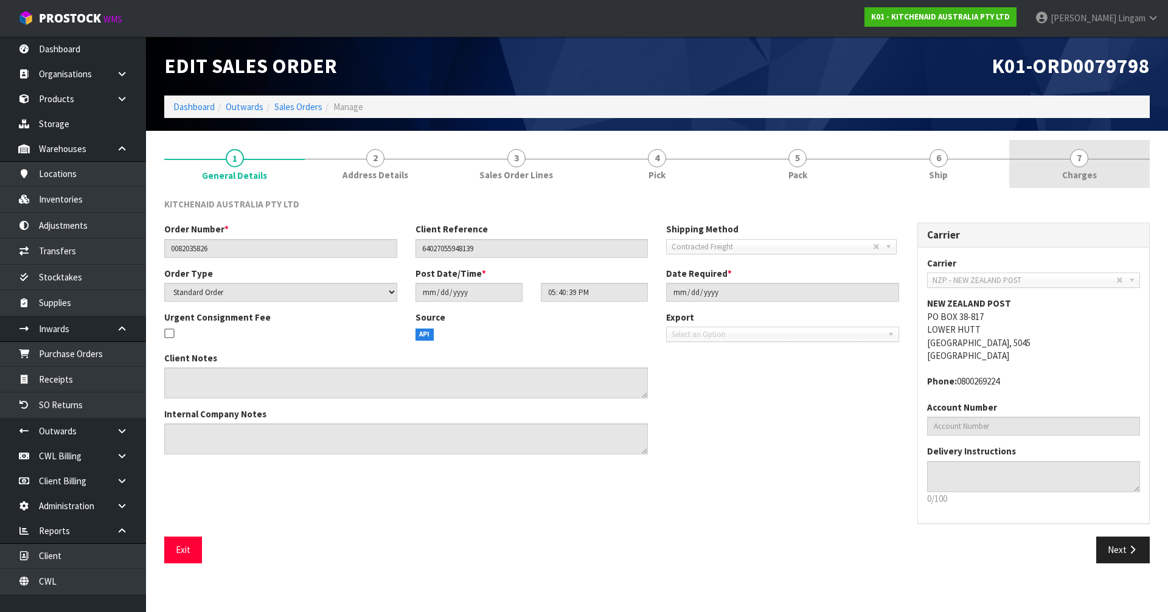
click at [1124, 178] on link "7 Charges" at bounding box center [1079, 164] width 141 height 48
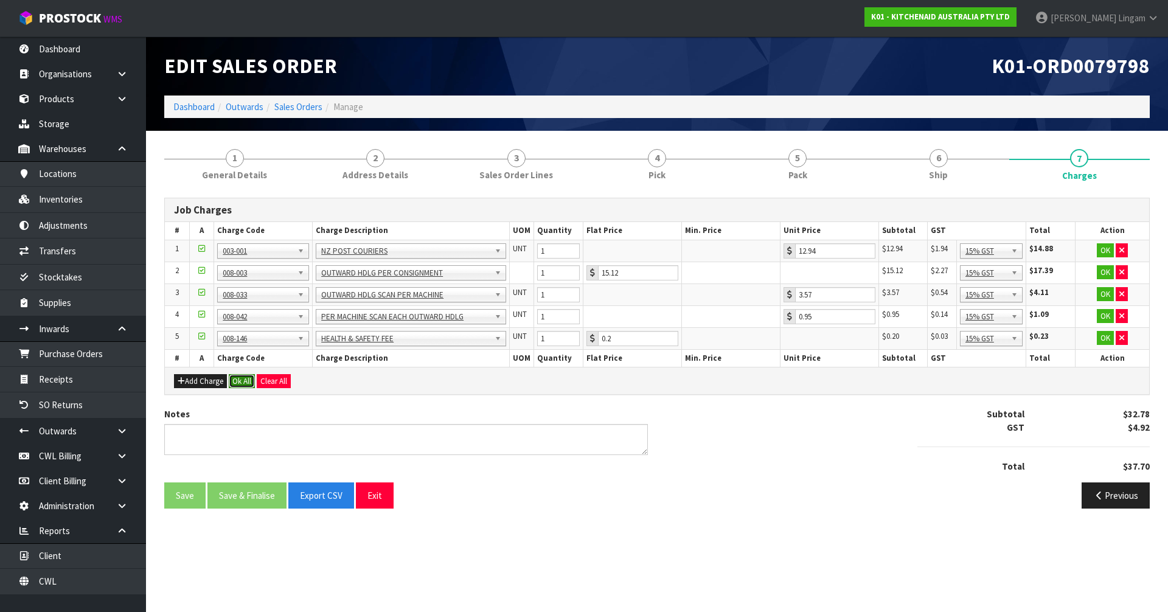
click at [248, 380] on button "Ok All" at bounding box center [242, 381] width 26 height 15
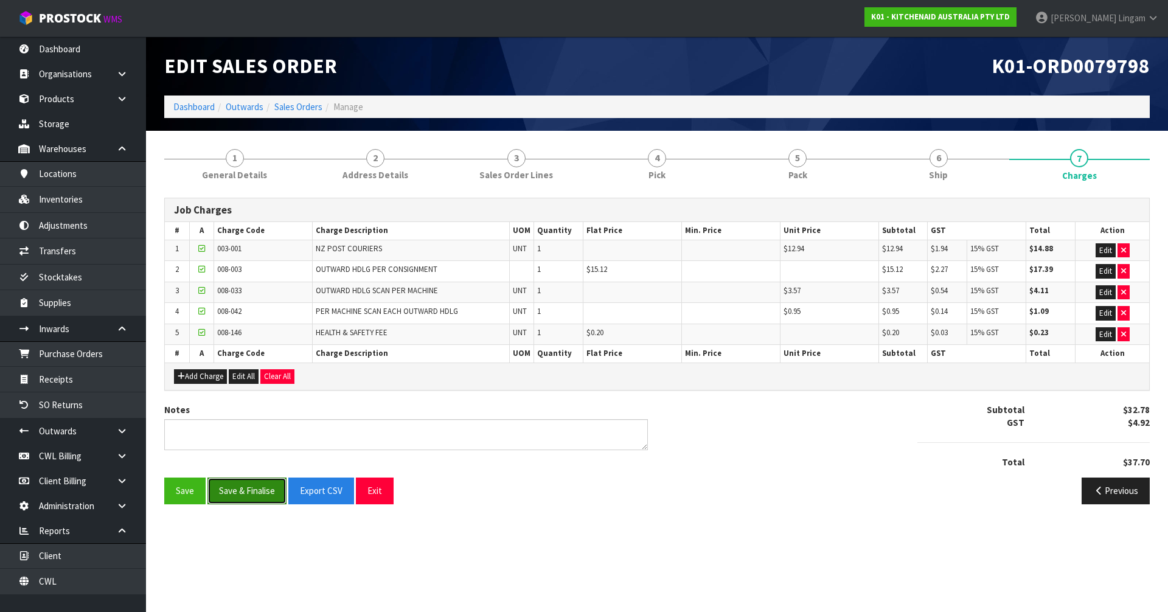
click at [250, 490] on button "Save & Finalise" at bounding box center [246, 491] width 79 height 26
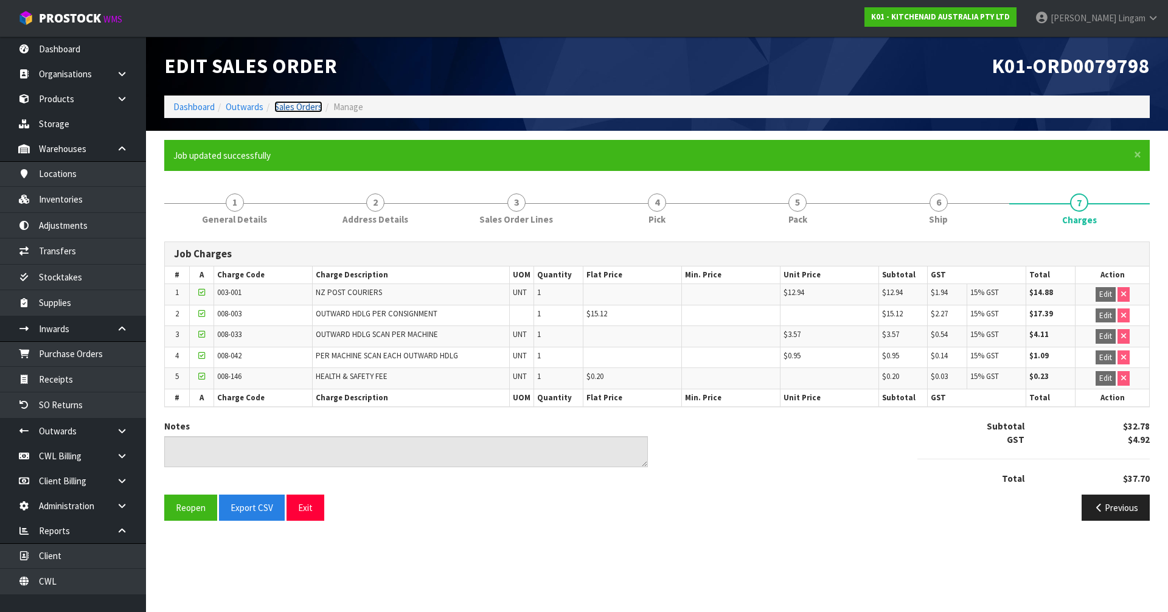
click at [310, 102] on link "Sales Orders" at bounding box center [298, 107] width 48 height 12
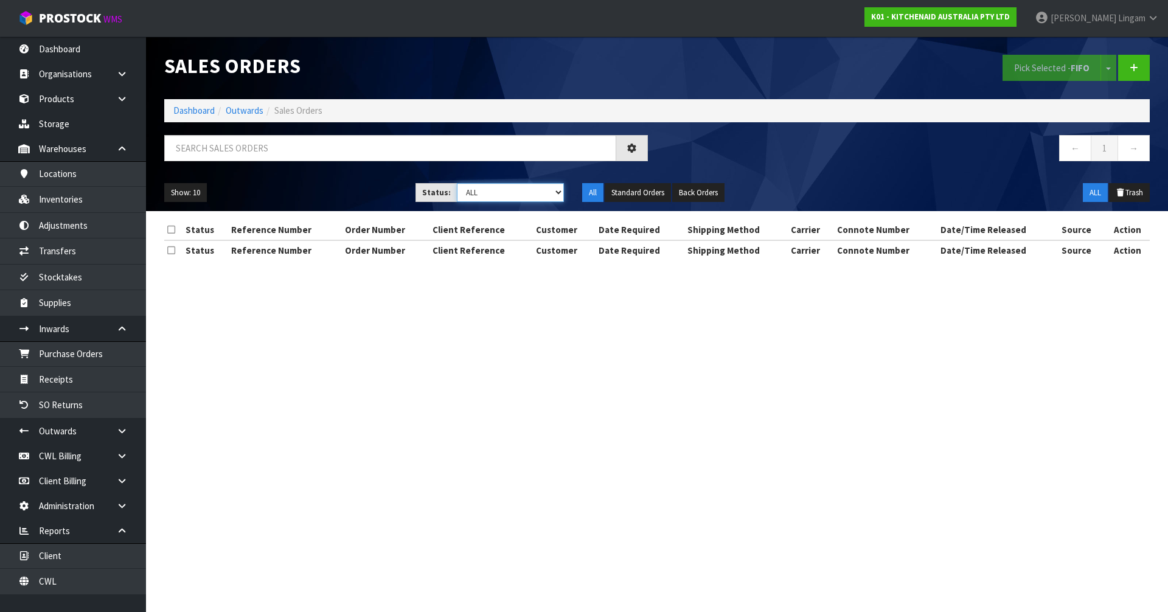
click at [548, 195] on select "Draft Pending Allocated Pending Pick Goods Picked Goods Packed Pending Charges …" at bounding box center [511, 192] width 108 height 19
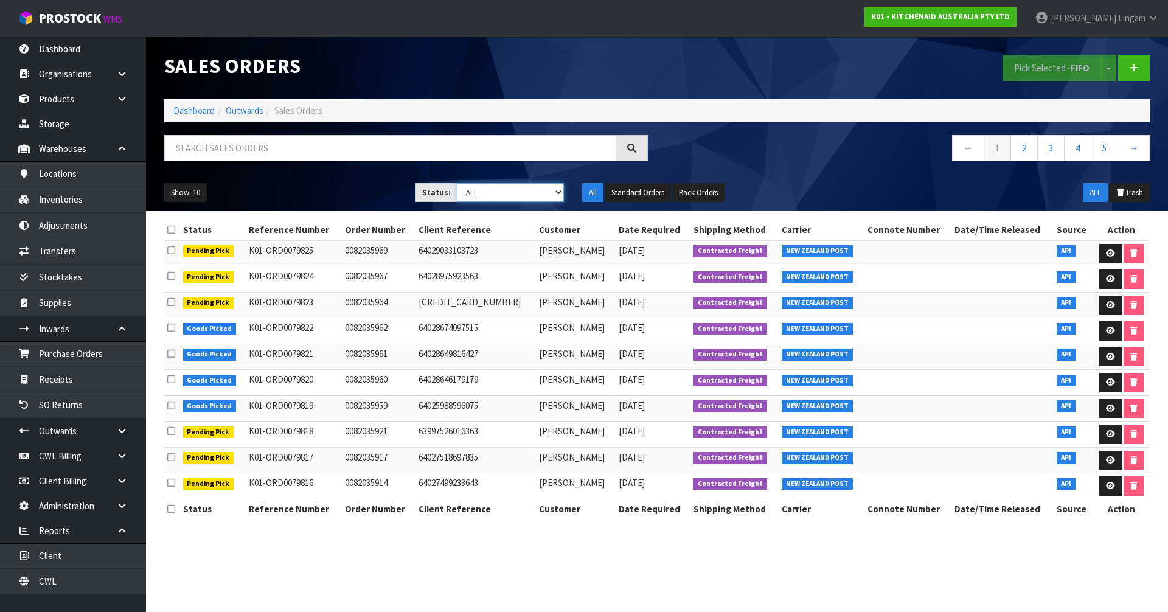
select select "string:6"
click at [457, 183] on select "Draft Pending Allocated Pending Pick Goods Picked Goods Packed Pending Charges …" at bounding box center [511, 192] width 108 height 19
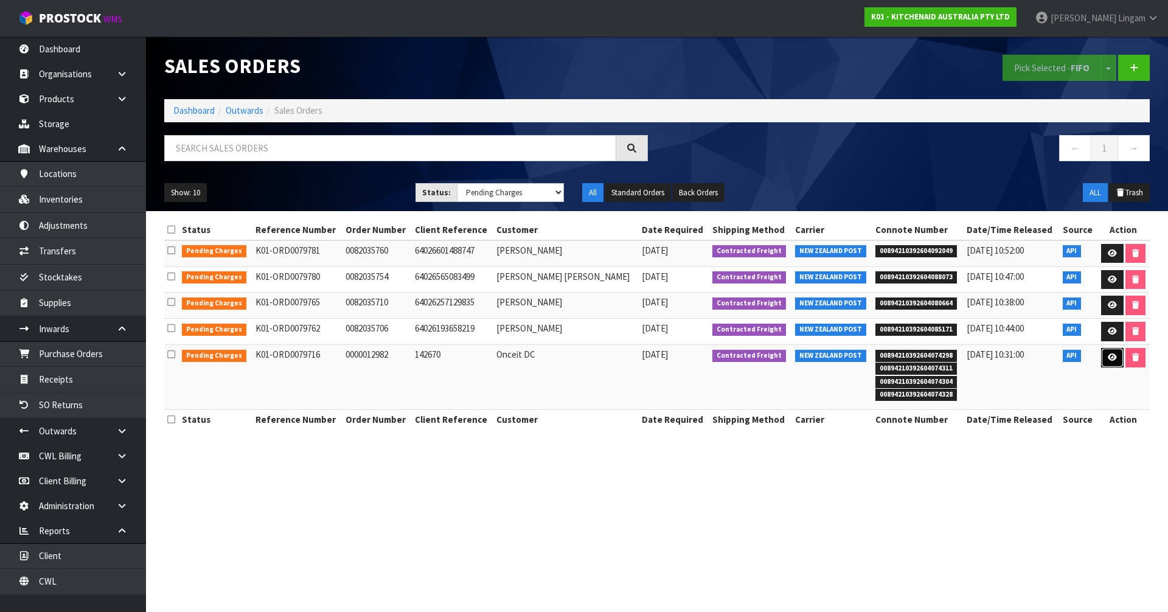
click at [1108, 357] on icon at bounding box center [1112, 357] width 9 height 8
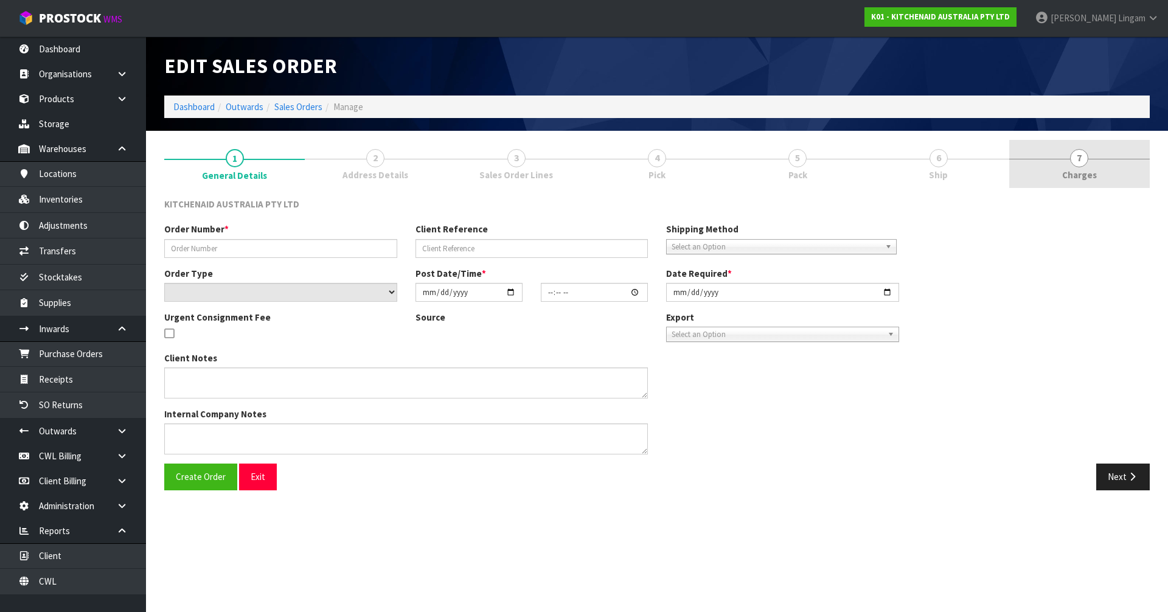
type input "0000012982"
type input "142670"
select select "number:0"
type input "2025-09-24"
type input "11:32:55.000"
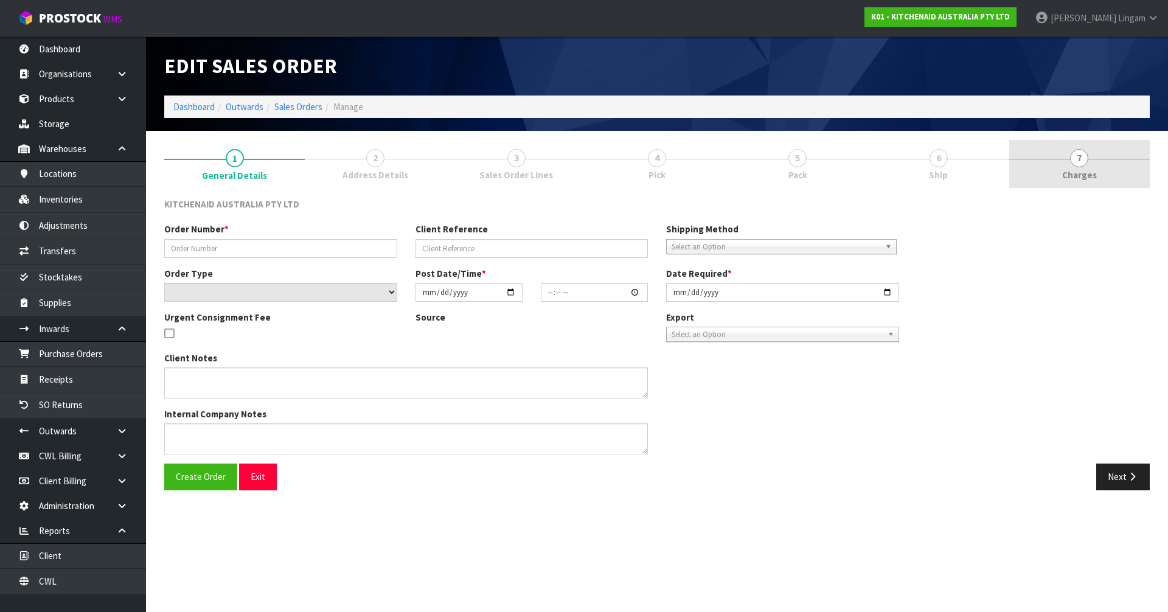
type input "2025-09-24"
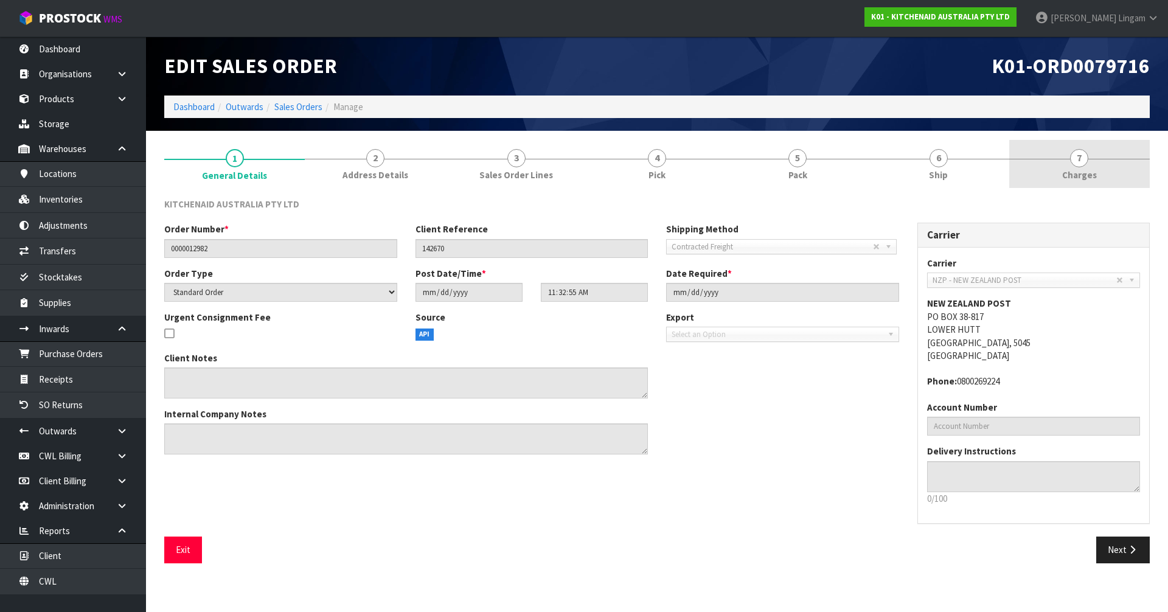
click at [1107, 161] on link "7 Charges" at bounding box center [1079, 164] width 141 height 48
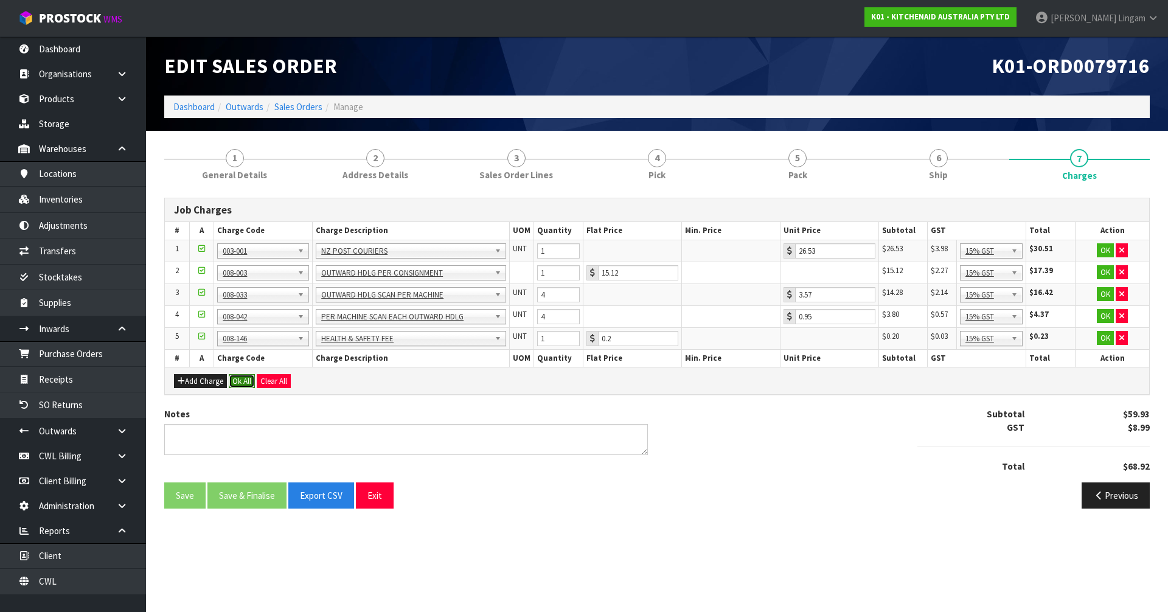
click at [242, 377] on button "Ok All" at bounding box center [242, 381] width 26 height 15
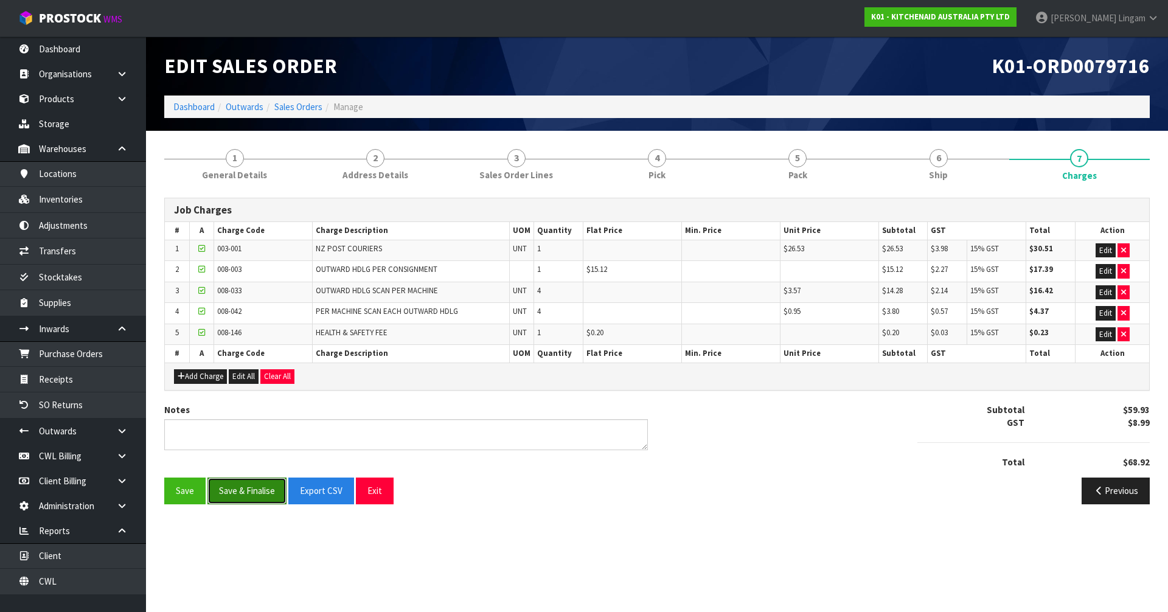
click at [252, 492] on button "Save & Finalise" at bounding box center [246, 491] width 79 height 26
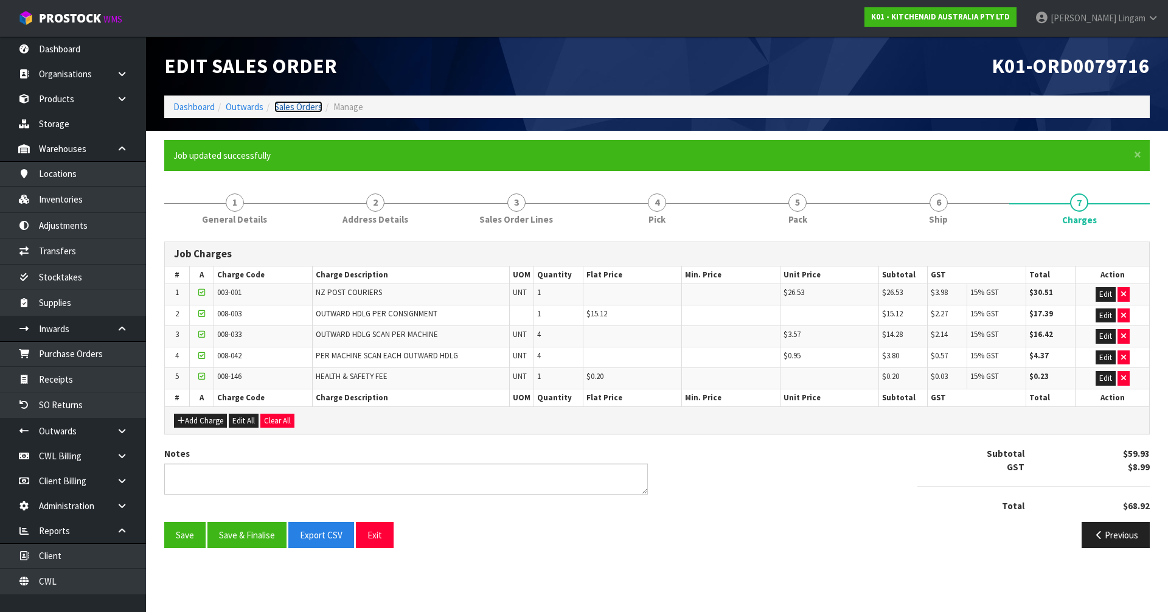
click at [300, 106] on link "Sales Orders" at bounding box center [298, 107] width 48 height 12
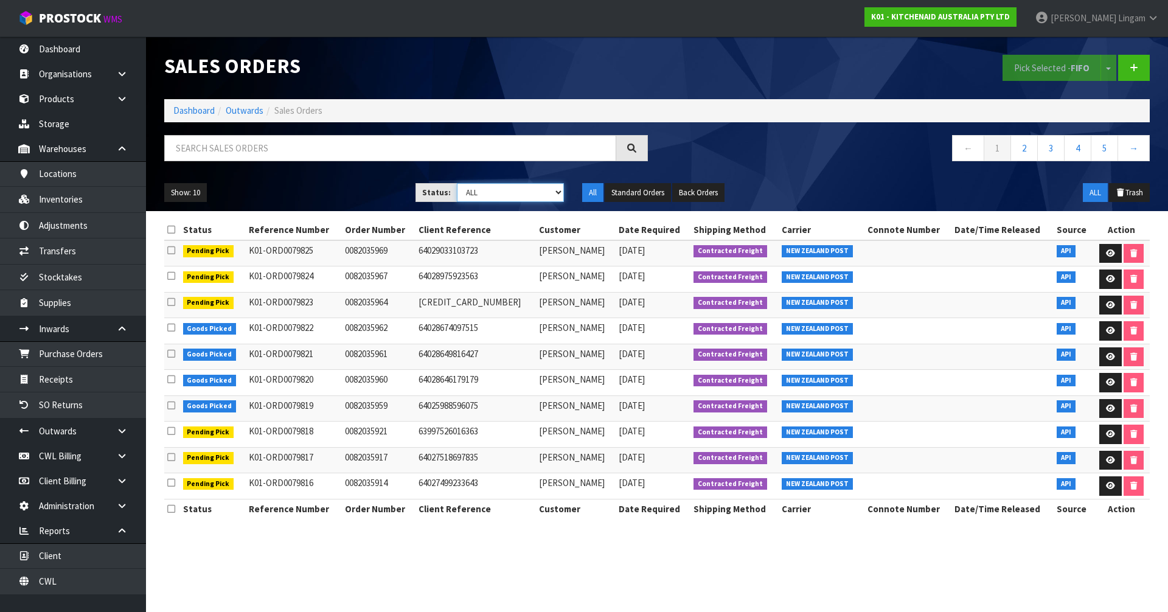
click at [539, 194] on select "Draft Pending Allocated Pending Pick Goods Picked Goods Packed Pending Charges …" at bounding box center [511, 192] width 108 height 19
select select "string:6"
click at [457, 183] on select "Draft Pending Allocated Pending Pick Goods Picked Goods Packed Pending Charges …" at bounding box center [511, 192] width 108 height 19
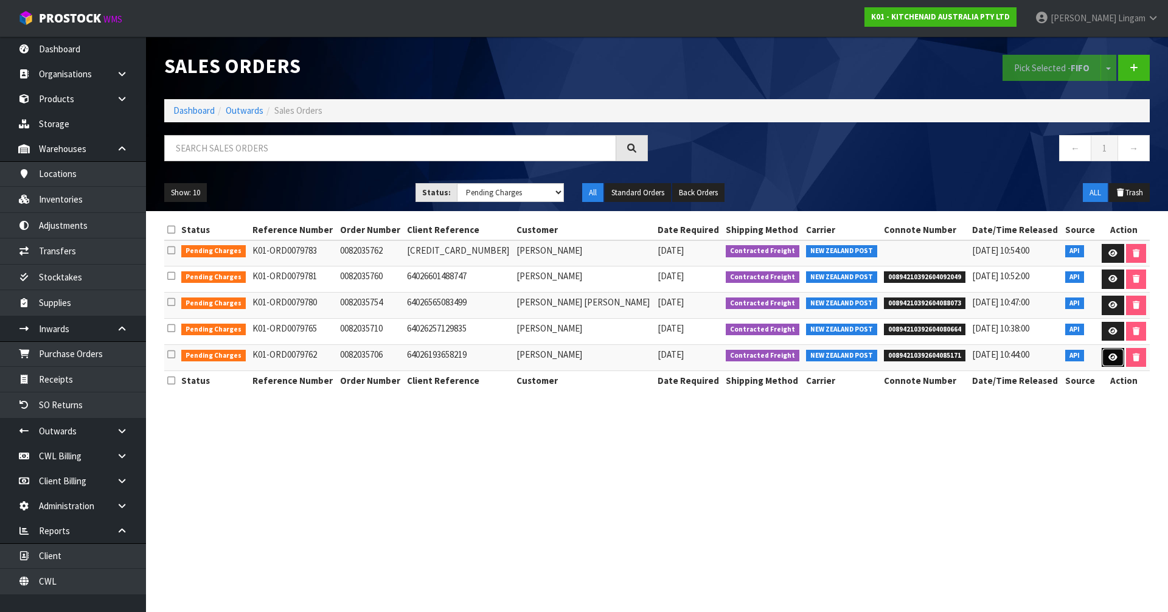
click at [1108, 360] on icon at bounding box center [1112, 357] width 9 height 8
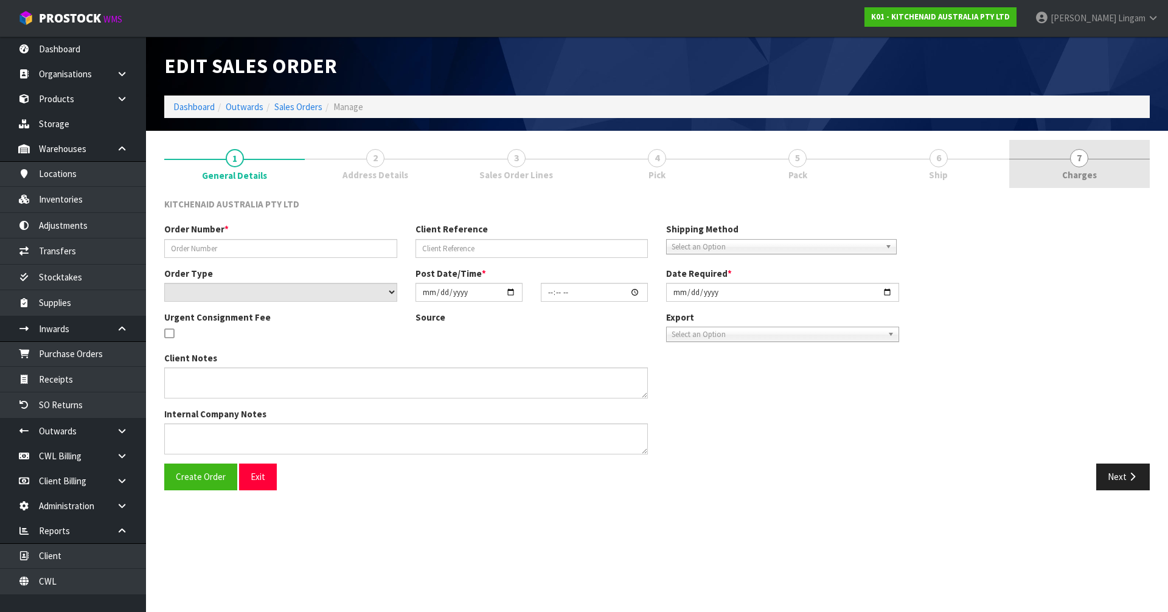
type input "0082035706"
type input "64026193658219"
select select "number:0"
type input "2025-09-25"
type input "09:39:27.000"
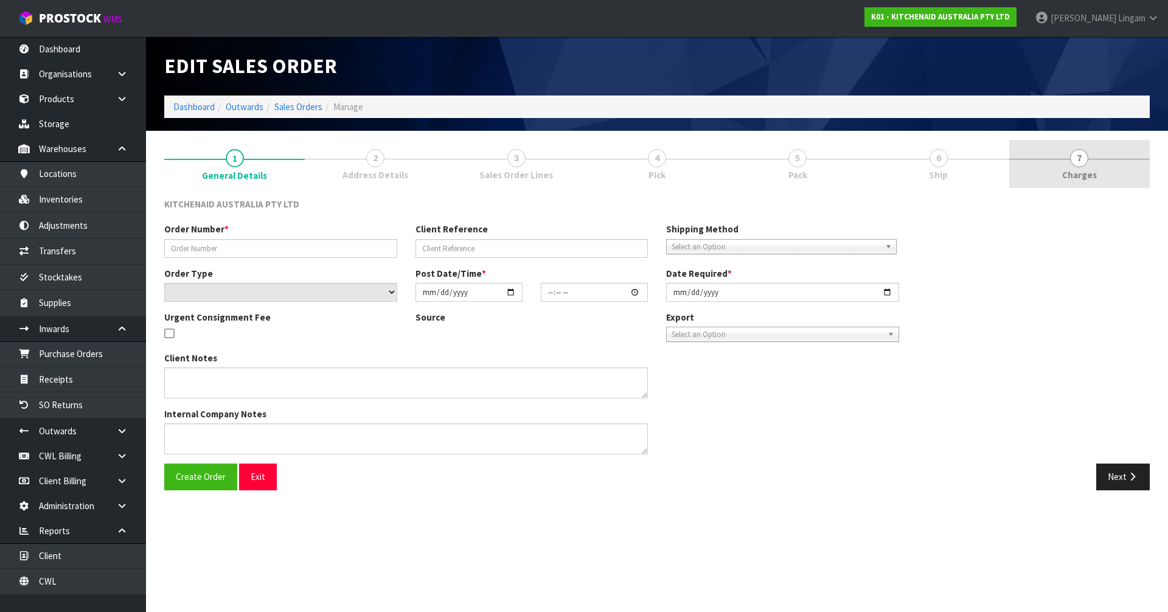
type input "2025-09-25"
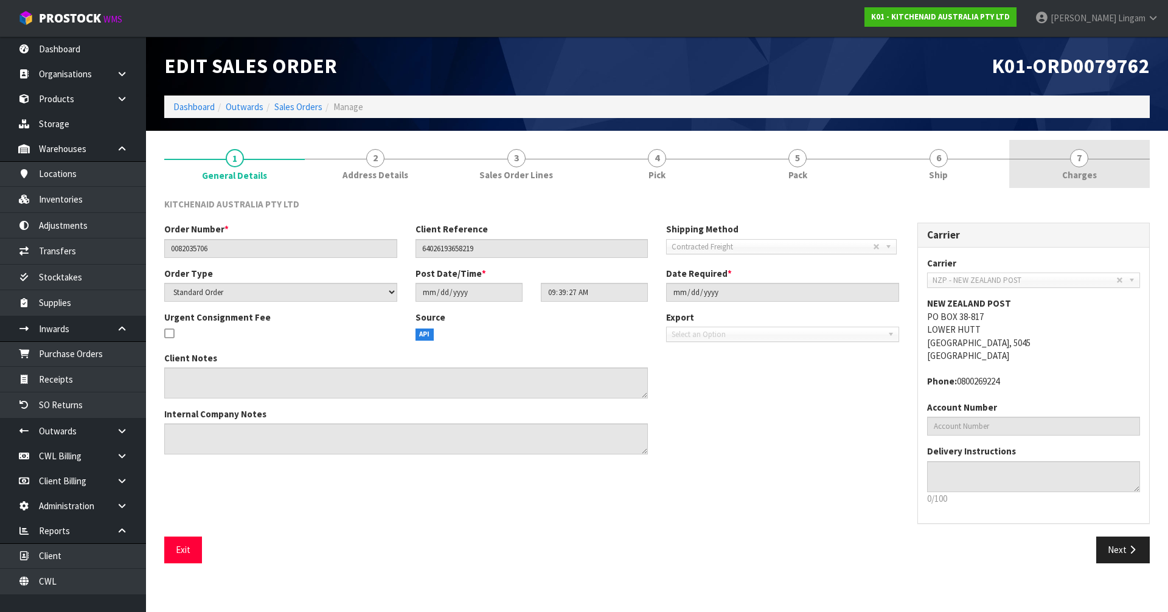
click at [1133, 173] on link "7 Charges" at bounding box center [1079, 164] width 141 height 48
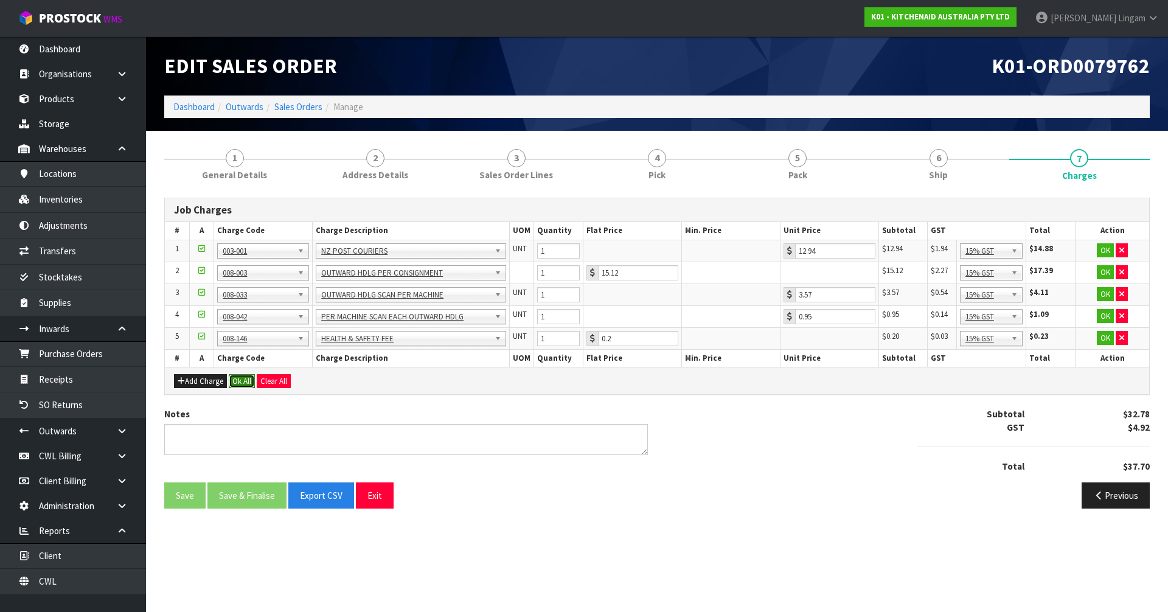
click at [240, 381] on button "Ok All" at bounding box center [242, 381] width 26 height 15
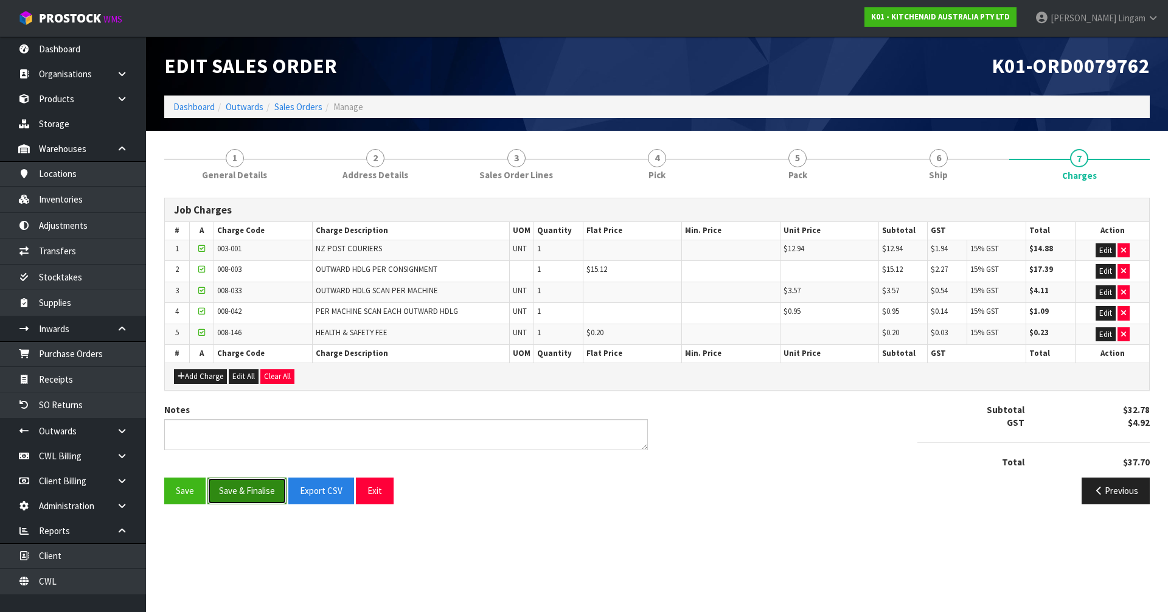
click at [254, 495] on button "Save & Finalise" at bounding box center [246, 491] width 79 height 26
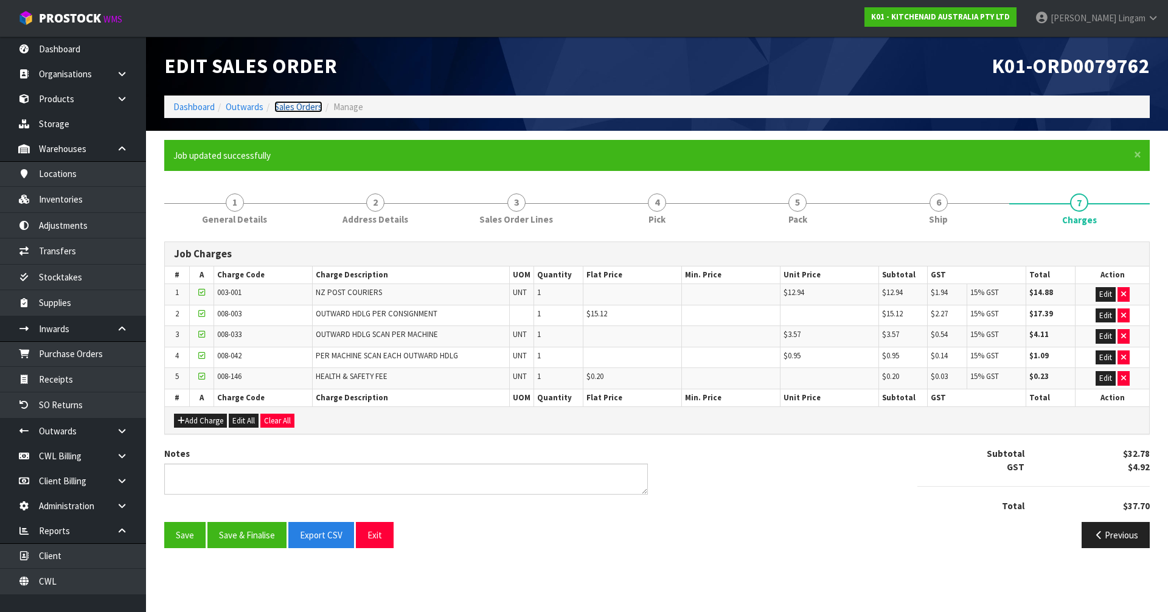
click at [305, 107] on link "Sales Orders" at bounding box center [298, 107] width 48 height 12
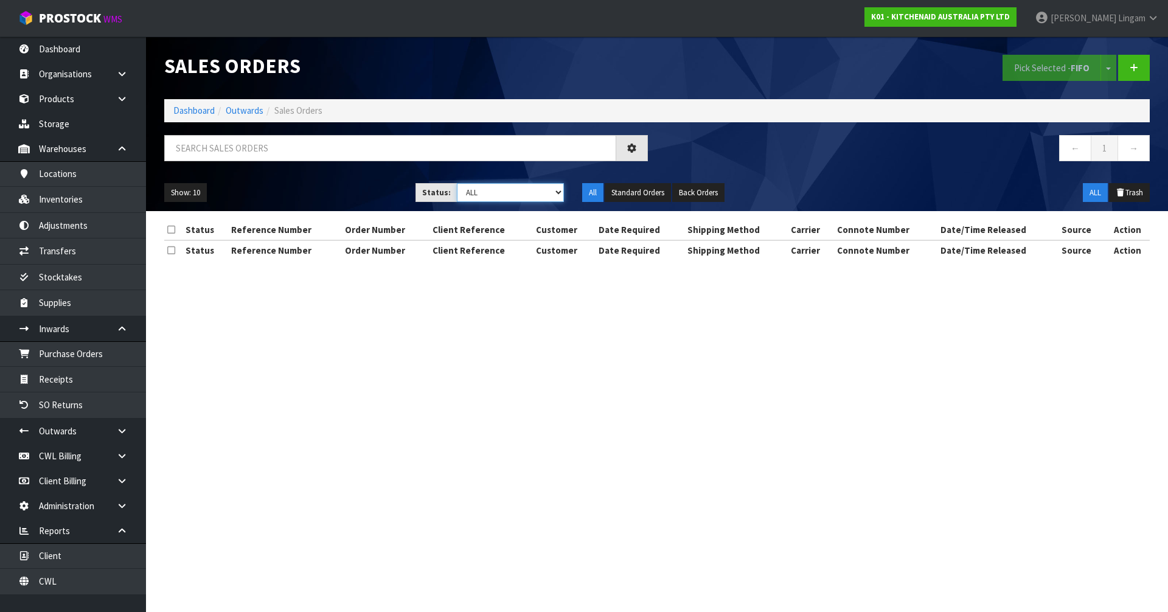
click at [537, 193] on select "Draft Pending Allocated Pending Pick Goods Picked Goods Packed Pending Charges …" at bounding box center [511, 192] width 108 height 19
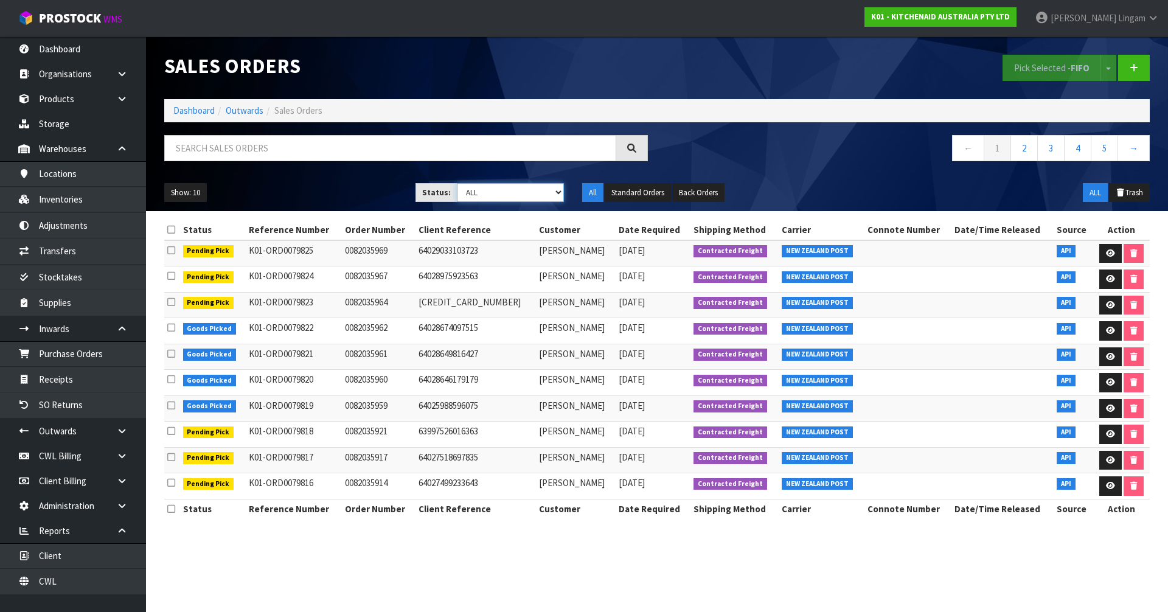
select select "string:6"
click at [457, 183] on select "Draft Pending Allocated Pending Pick Goods Picked Goods Packed Pending Charges …" at bounding box center [511, 192] width 108 height 19
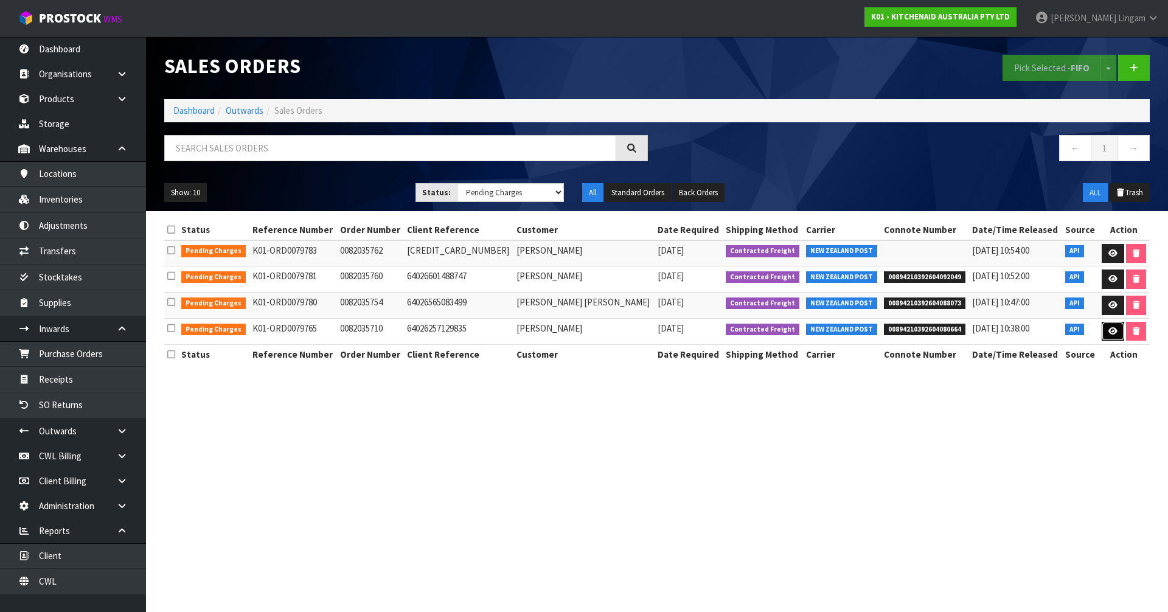
click at [1113, 333] on icon at bounding box center [1112, 331] width 9 height 8
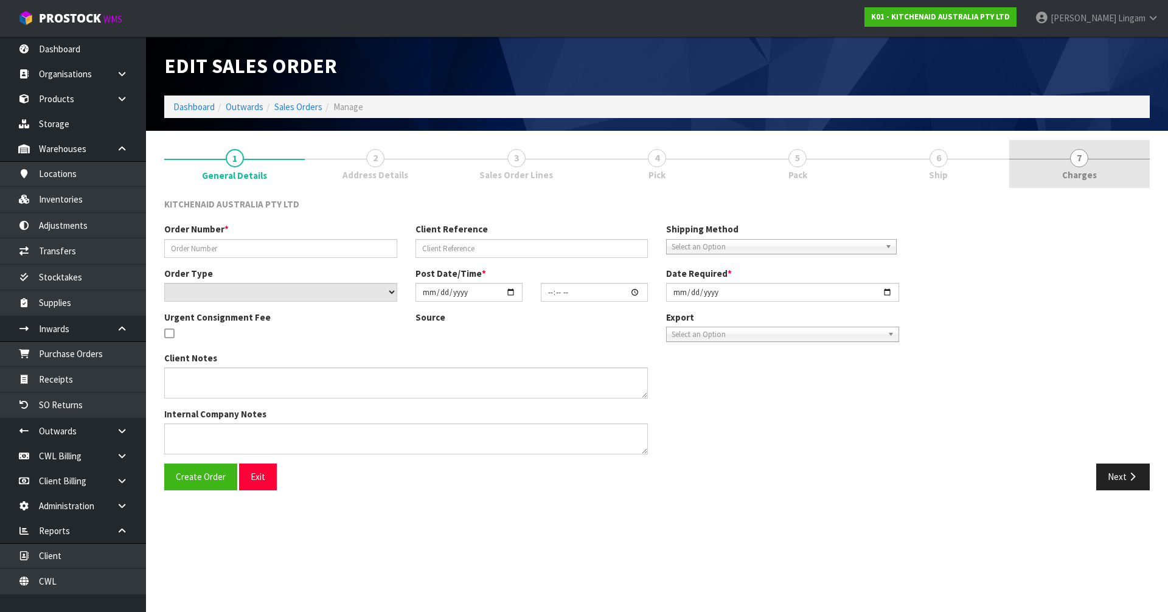
type input "0082035710"
type input "64026257129835"
select select "number:0"
type input "2025-09-25"
type input "09:39:33.000"
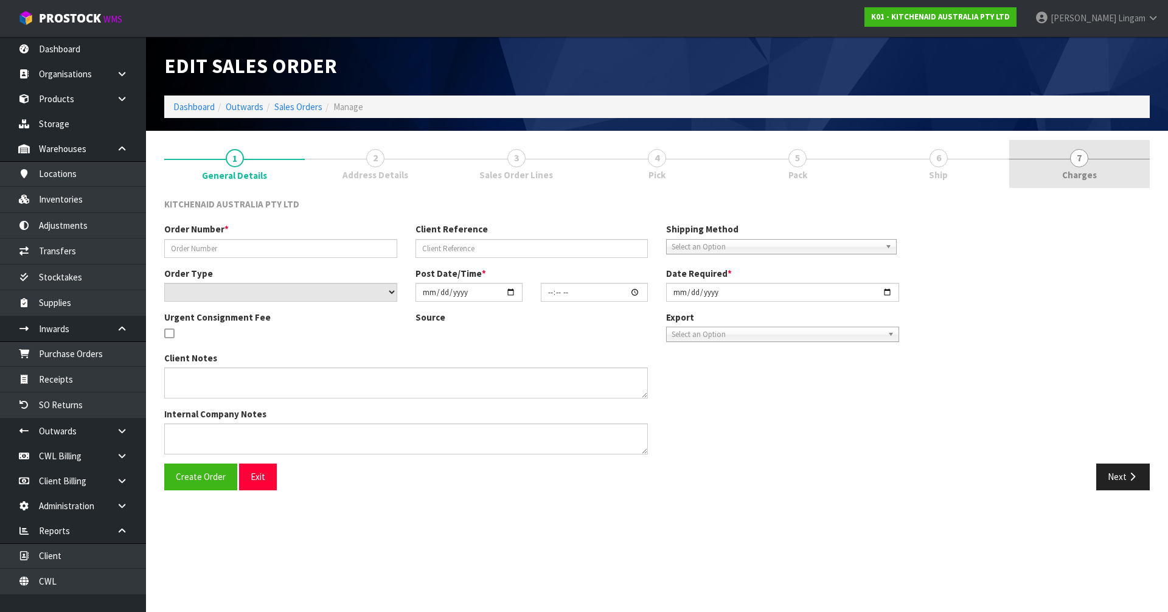
type input "2025-09-25"
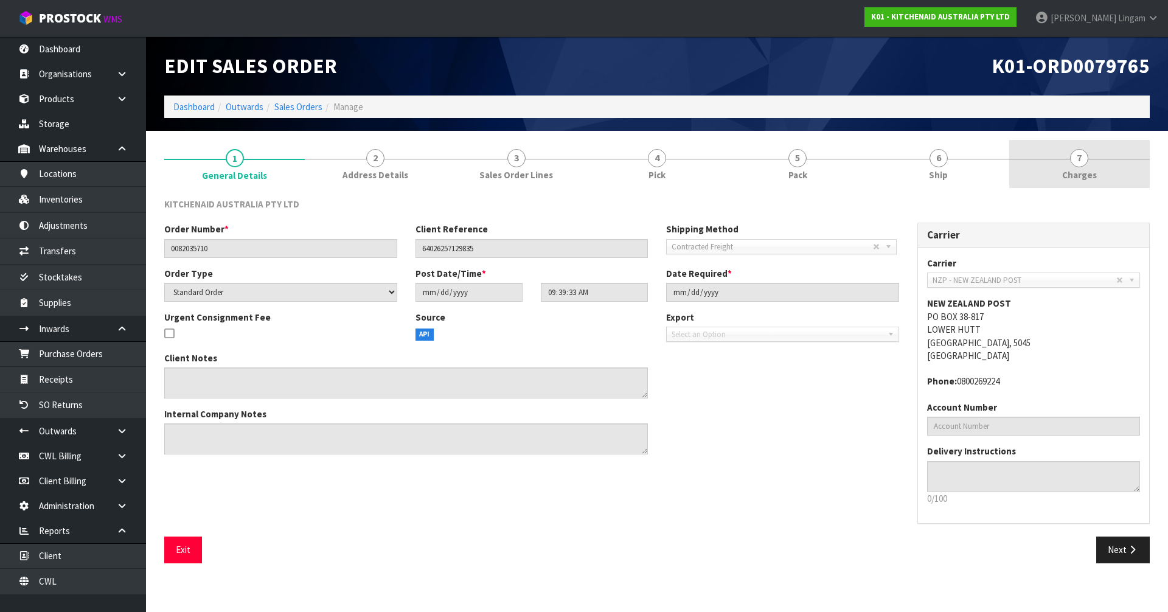
click at [1111, 175] on link "7 Charges" at bounding box center [1079, 164] width 141 height 48
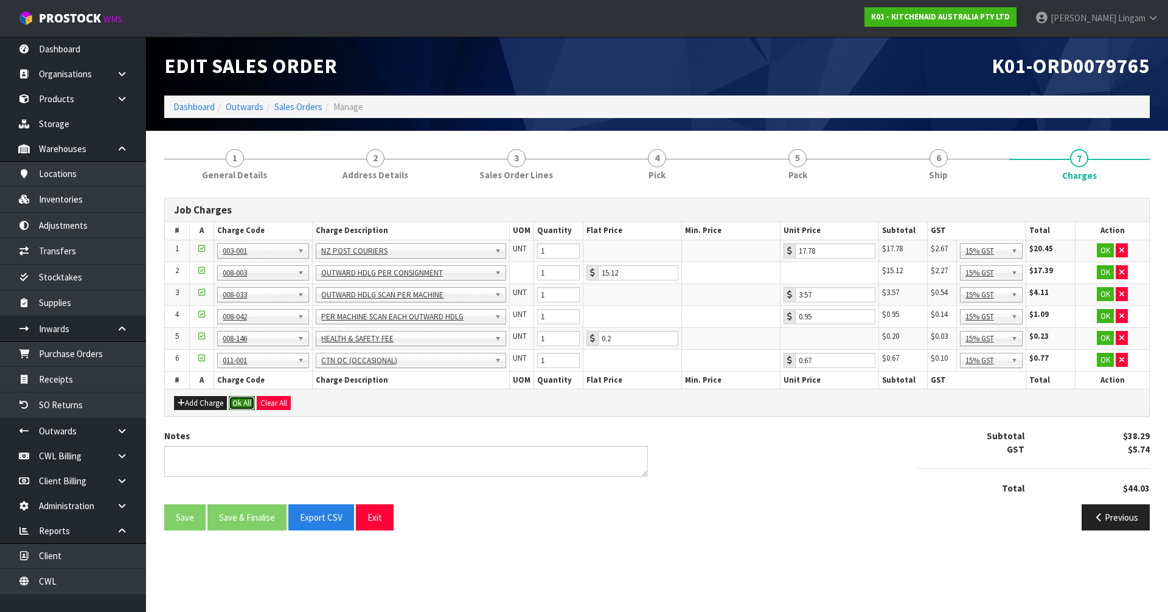
click at [246, 409] on button "Ok All" at bounding box center [242, 403] width 26 height 15
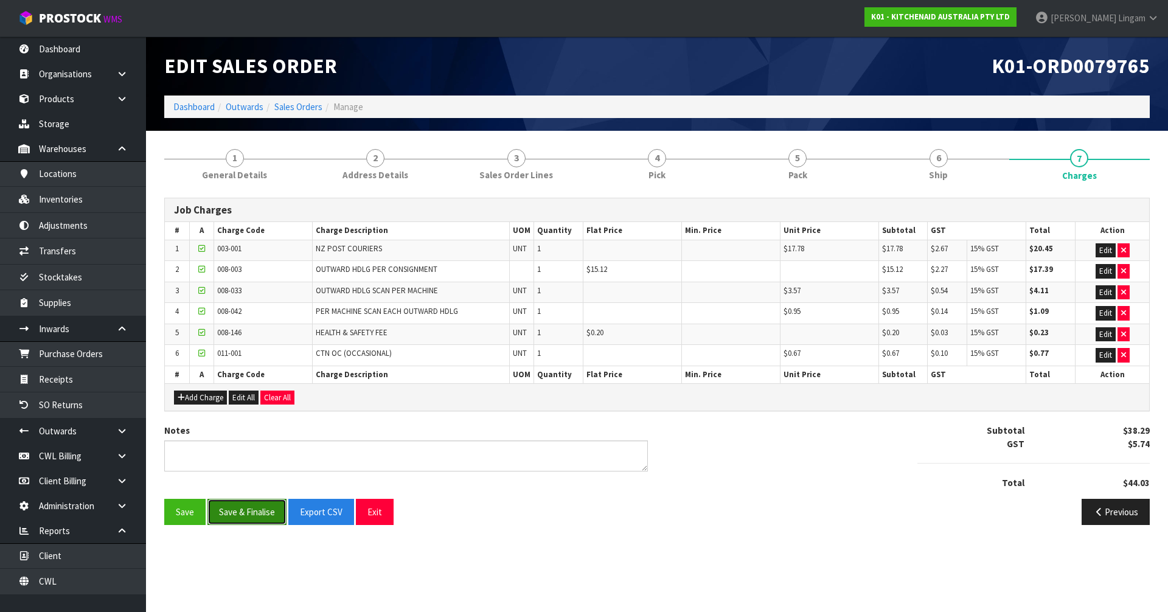
click at [249, 514] on button "Save & Finalise" at bounding box center [246, 512] width 79 height 26
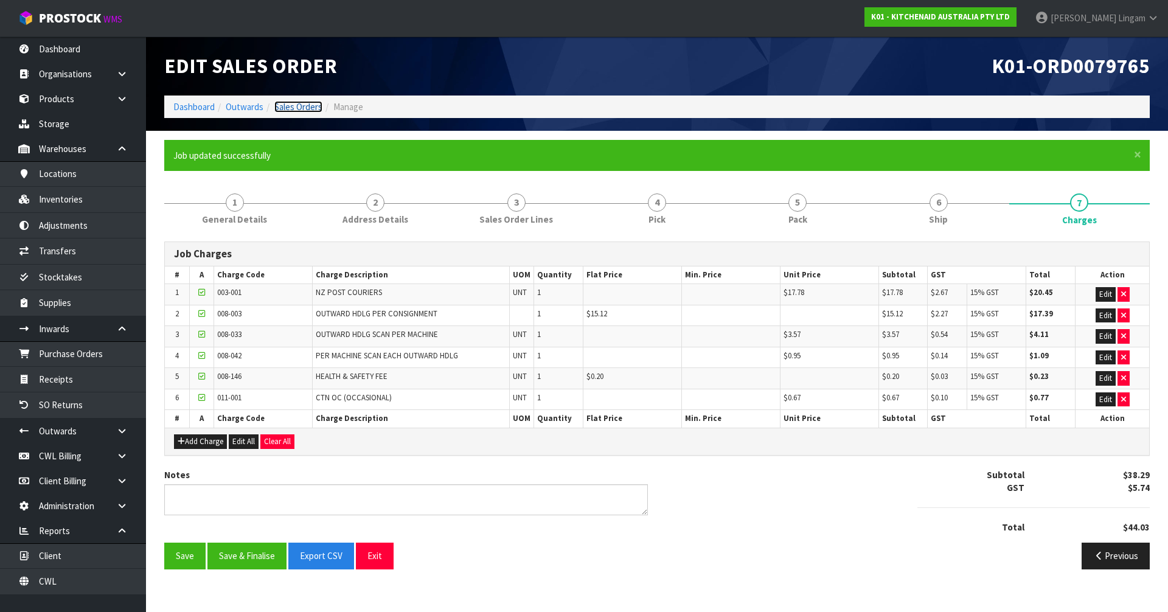
click at [297, 107] on link "Sales Orders" at bounding box center [298, 107] width 48 height 12
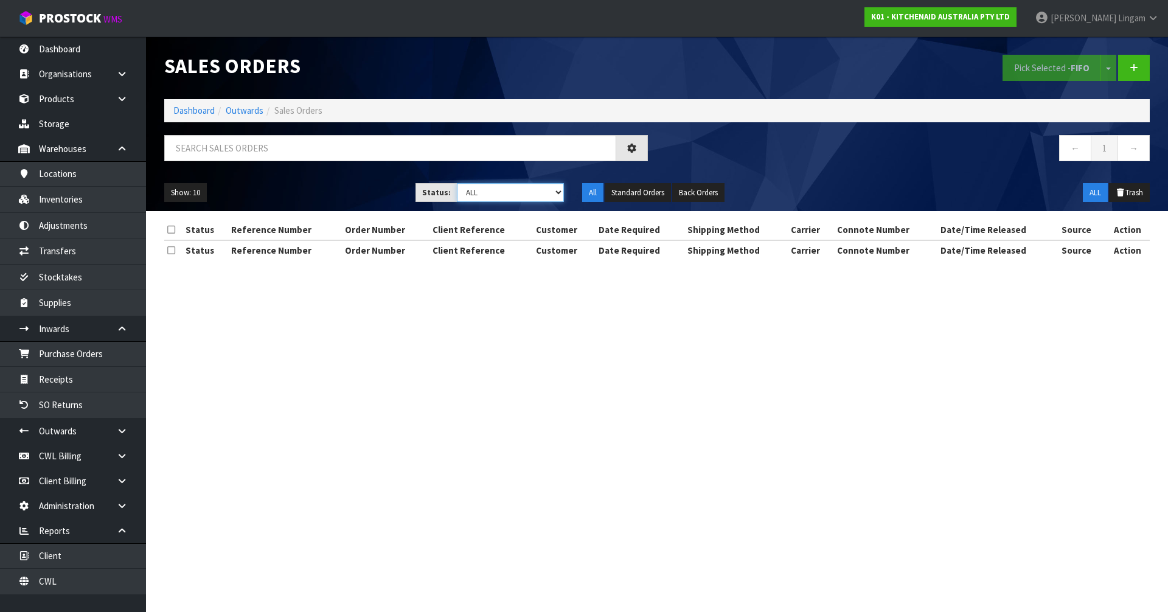
click at [523, 195] on select "Draft Pending Allocated Pending Pick Goods Picked Goods Packed Pending Charges …" at bounding box center [511, 192] width 108 height 19
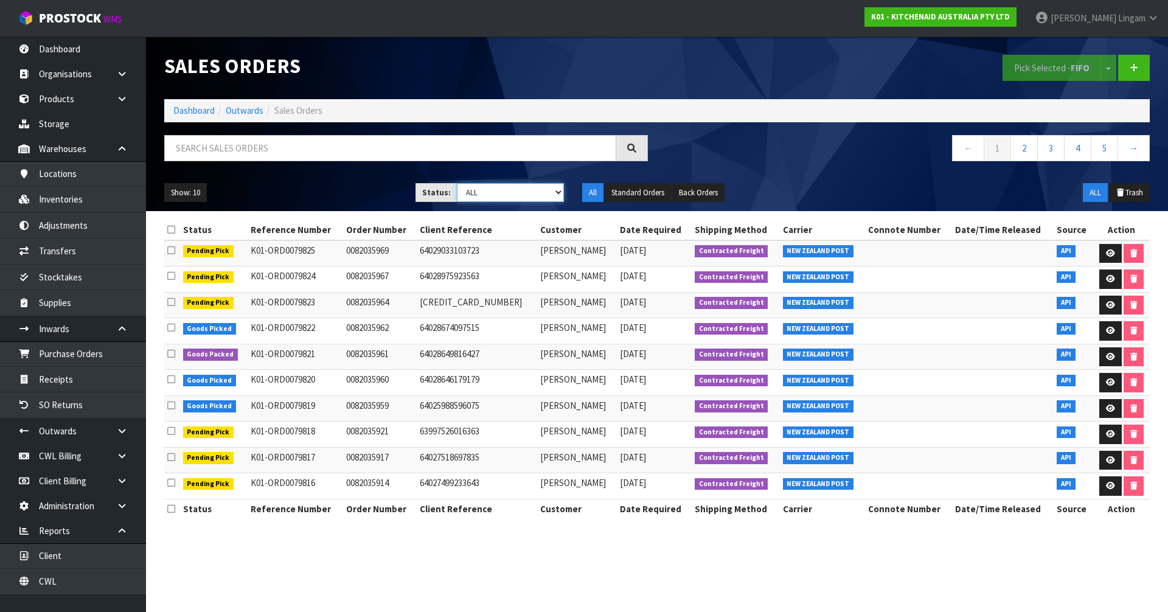
select select "string:6"
click at [457, 183] on select "Draft Pending Allocated Pending Pick Goods Picked Goods Packed Pending Charges …" at bounding box center [511, 192] width 108 height 19
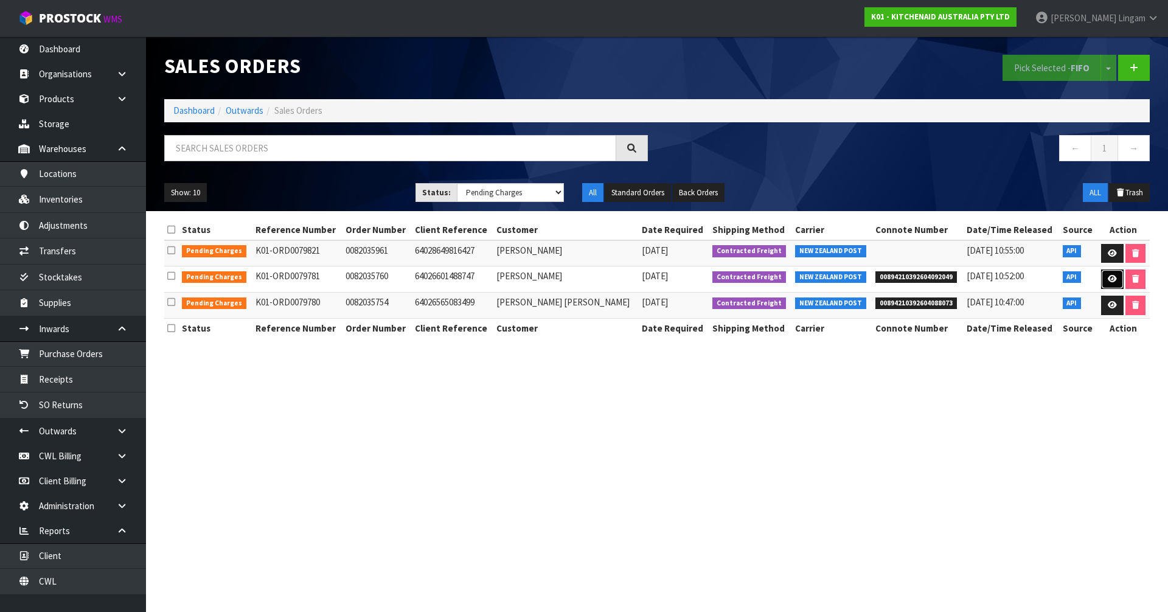
click at [1104, 282] on link at bounding box center [1112, 278] width 23 height 19
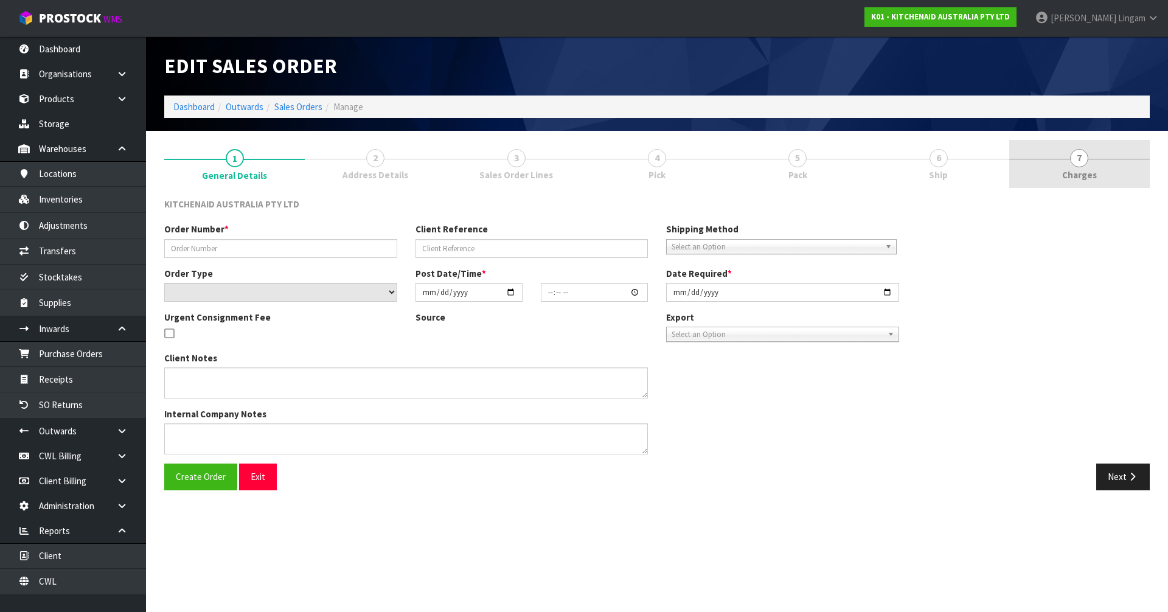
type input "0082035760"
type input "64026601488747"
select select "number:0"
type input "2025-09-25"
type input "13:40:32.000"
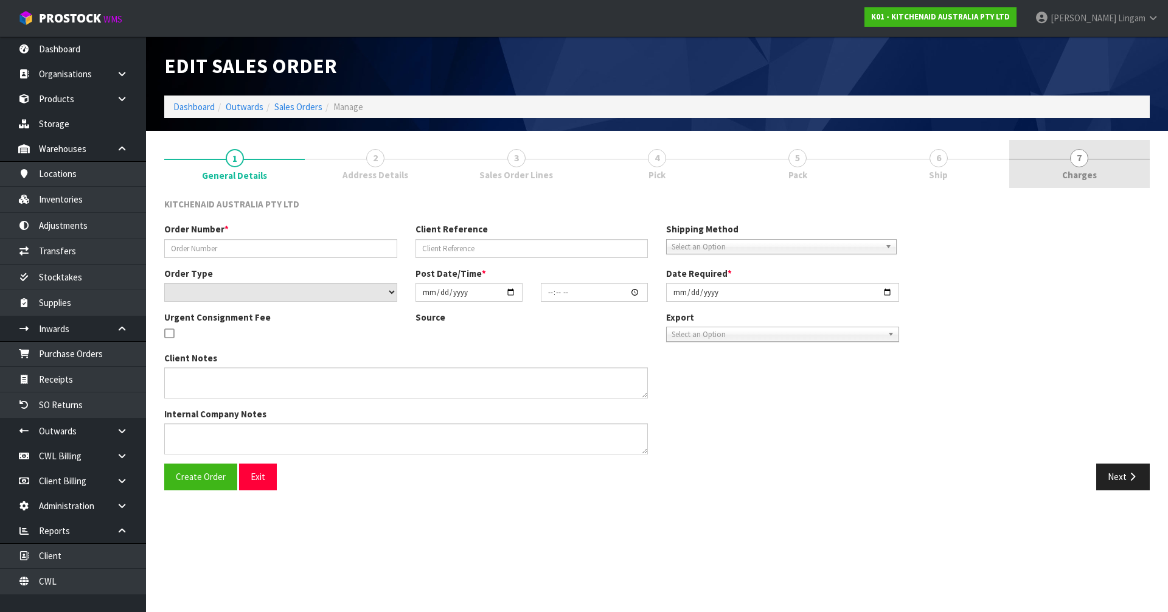
type input "2025-09-25"
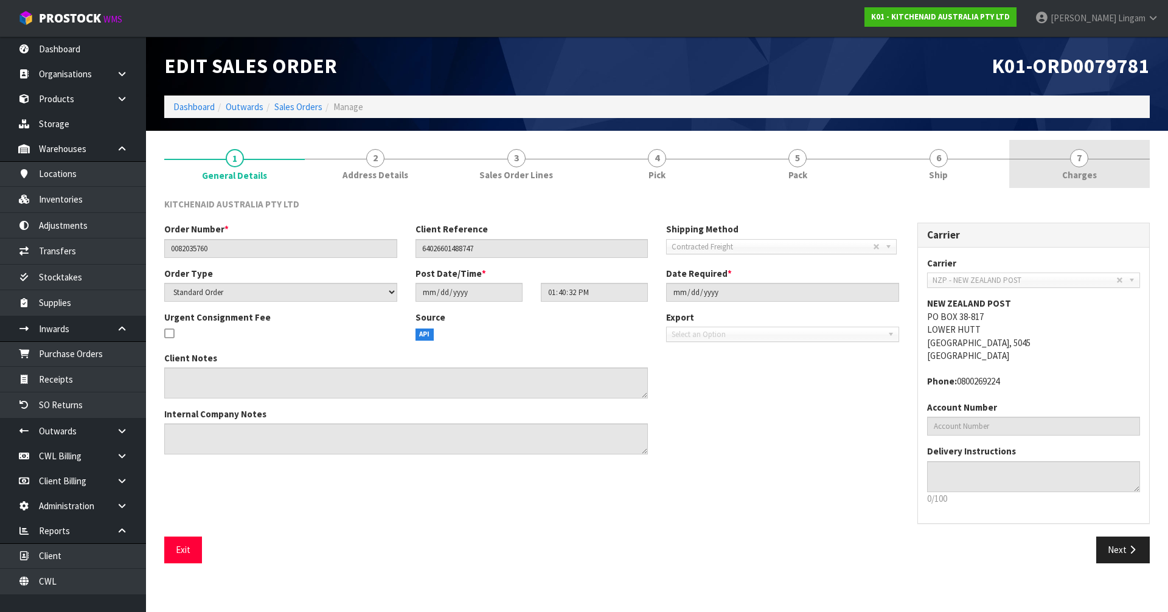
click at [1110, 175] on link "7 Charges" at bounding box center [1079, 164] width 141 height 48
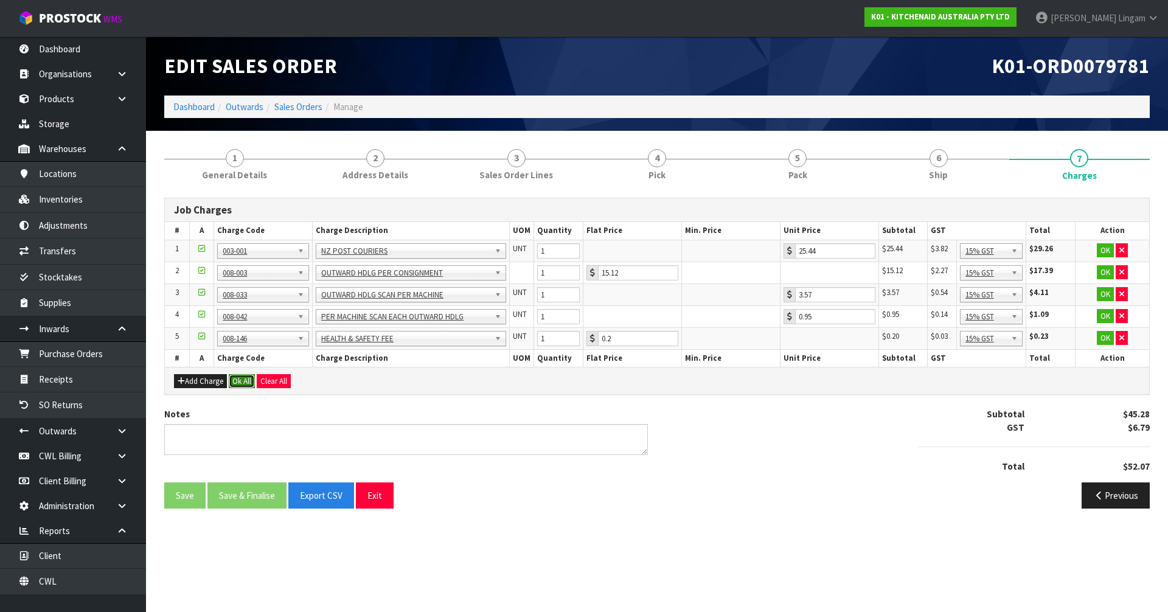
click at [248, 383] on button "Ok All" at bounding box center [242, 381] width 26 height 15
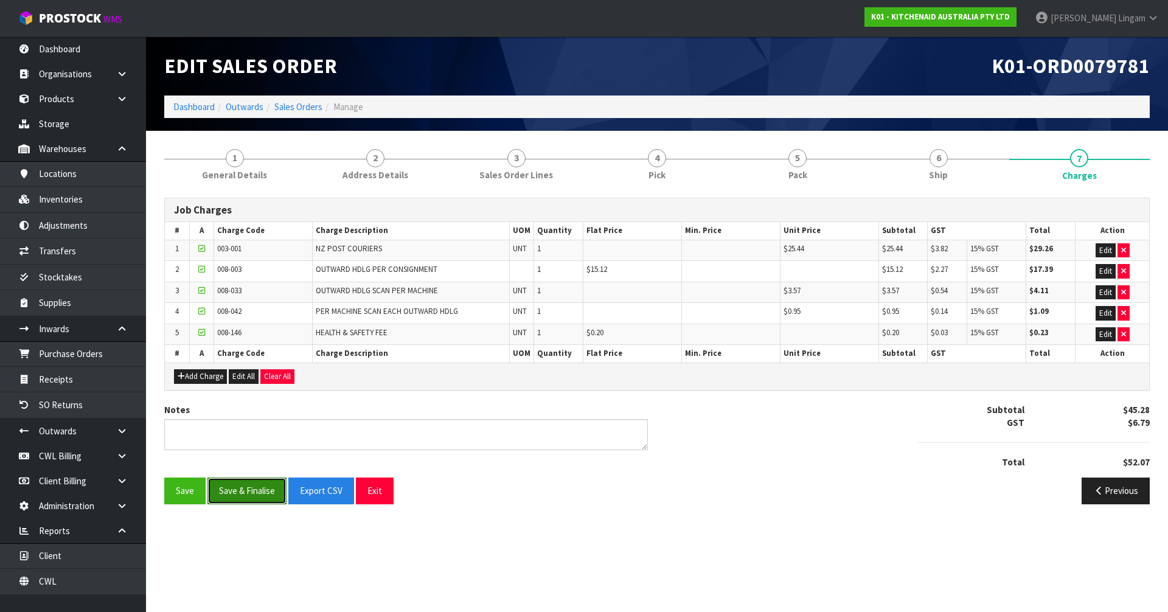
click at [247, 487] on button "Save & Finalise" at bounding box center [246, 491] width 79 height 26
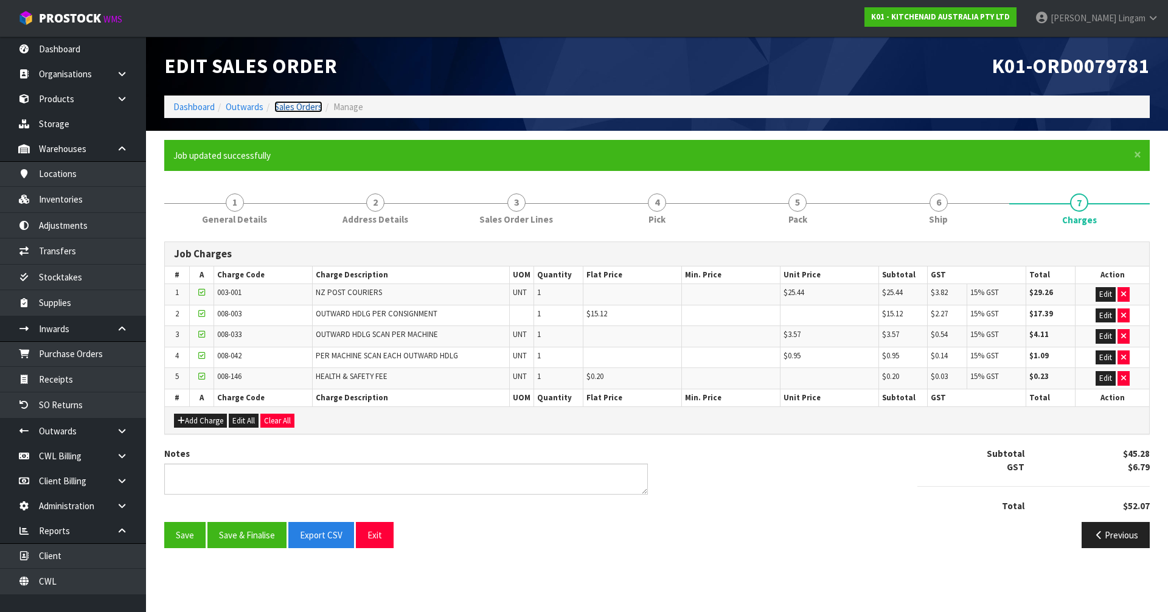
click at [308, 105] on link "Sales Orders" at bounding box center [298, 107] width 48 height 12
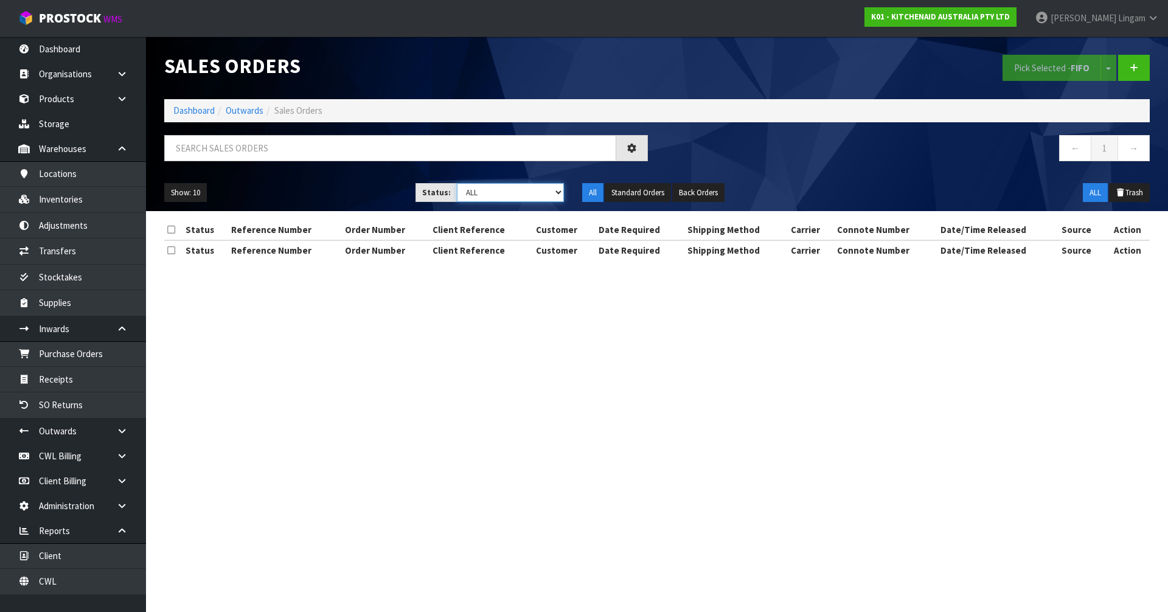
click at [543, 195] on select "Draft Pending Allocated Pending Pick Goods Picked Goods Packed Pending Charges …" at bounding box center [511, 192] width 108 height 19
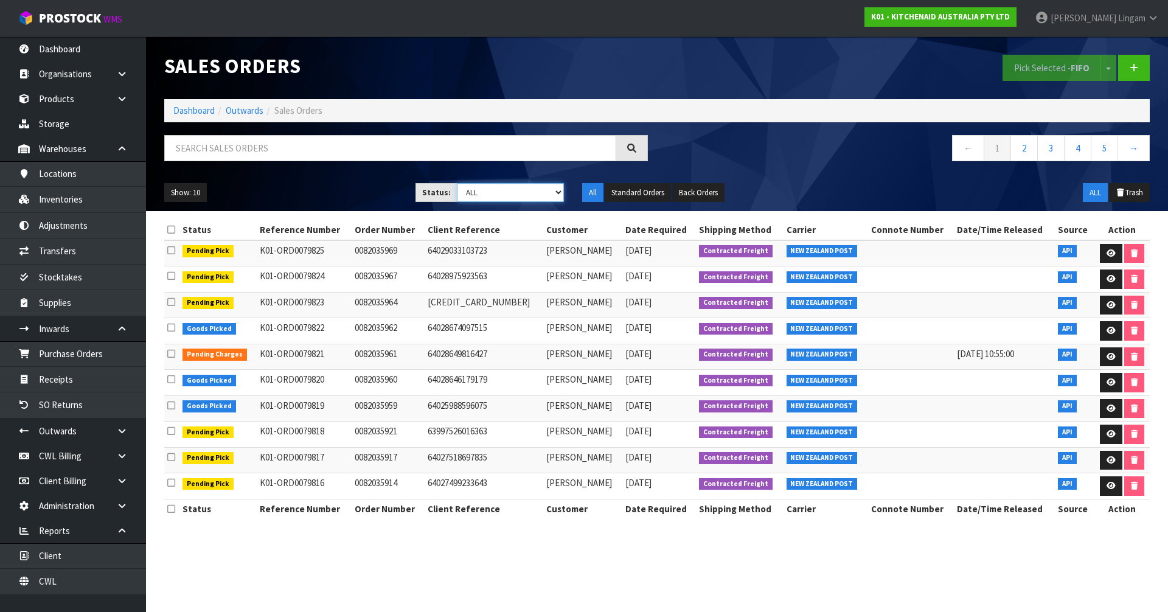
select select "string:6"
click at [457, 183] on select "Draft Pending Allocated Pending Pick Goods Picked Goods Packed Pending Charges …" at bounding box center [511, 192] width 108 height 19
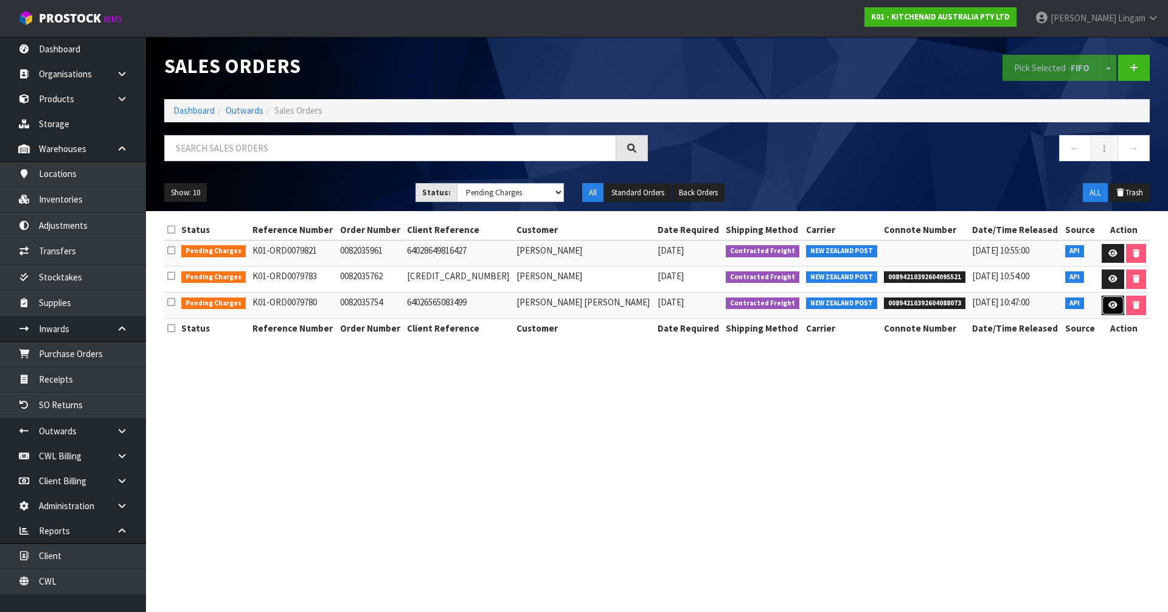
click at [1111, 307] on icon at bounding box center [1112, 305] width 9 height 8
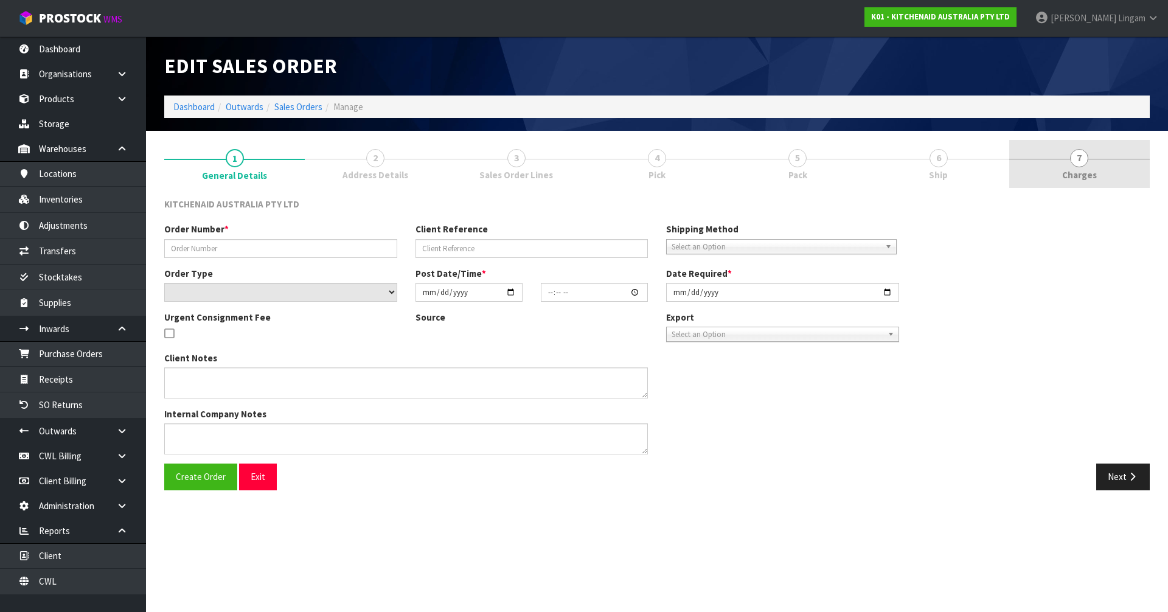
type input "0082035754"
type input "64026565083499"
select select "number:0"
type input "2025-09-25"
type input "13:40:30.000"
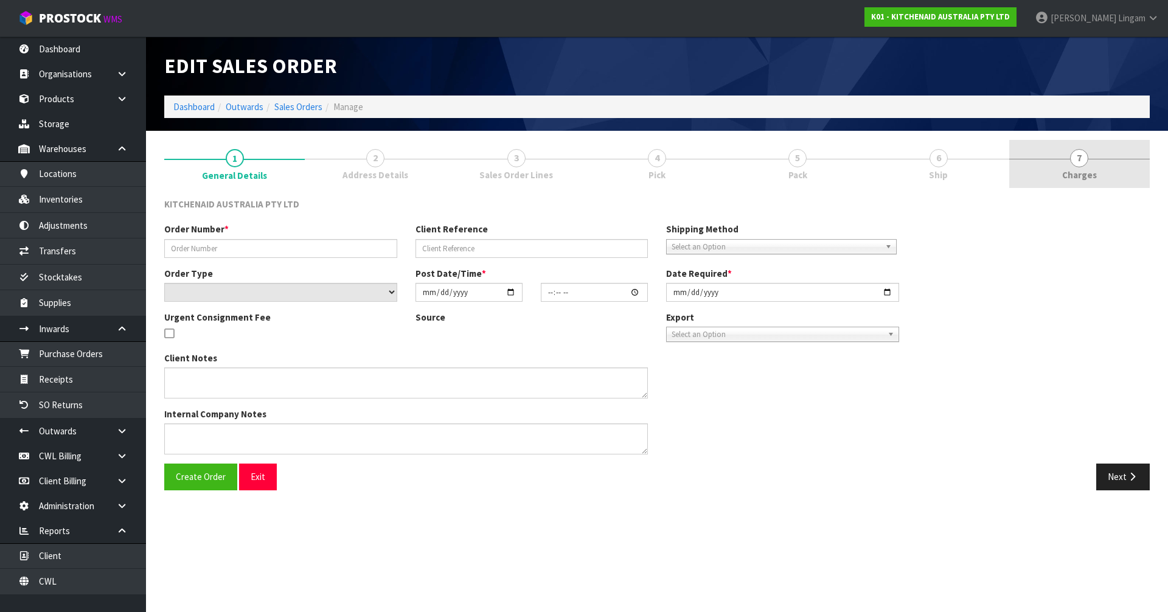
type input "2025-09-25"
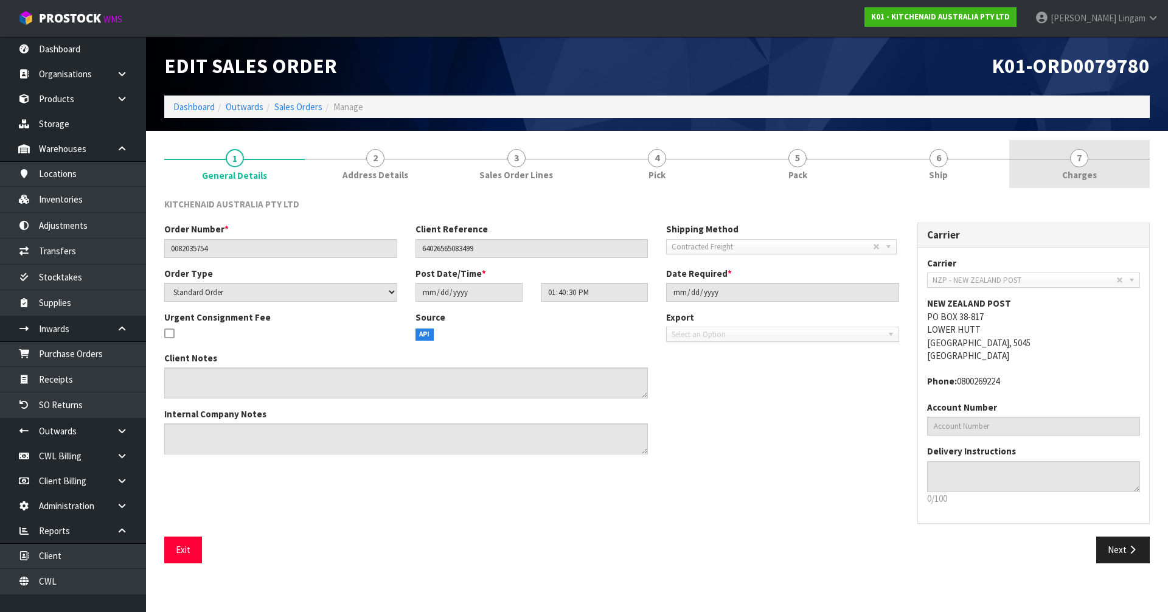
click at [1103, 178] on link "7 Charges" at bounding box center [1079, 164] width 141 height 48
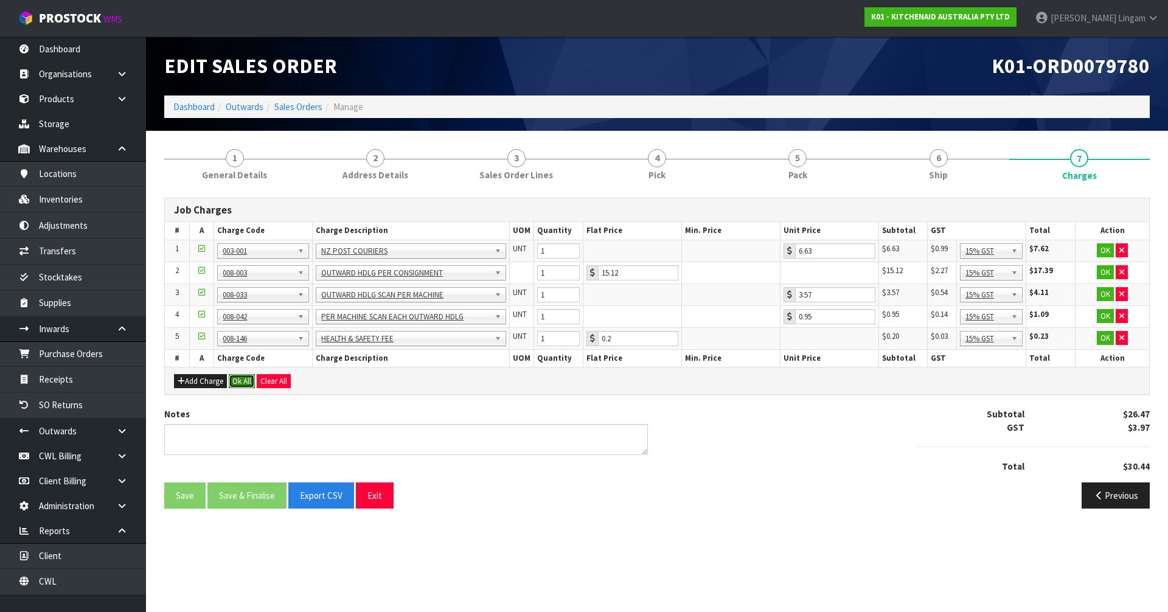
click at [235, 381] on button "Ok All" at bounding box center [242, 381] width 26 height 15
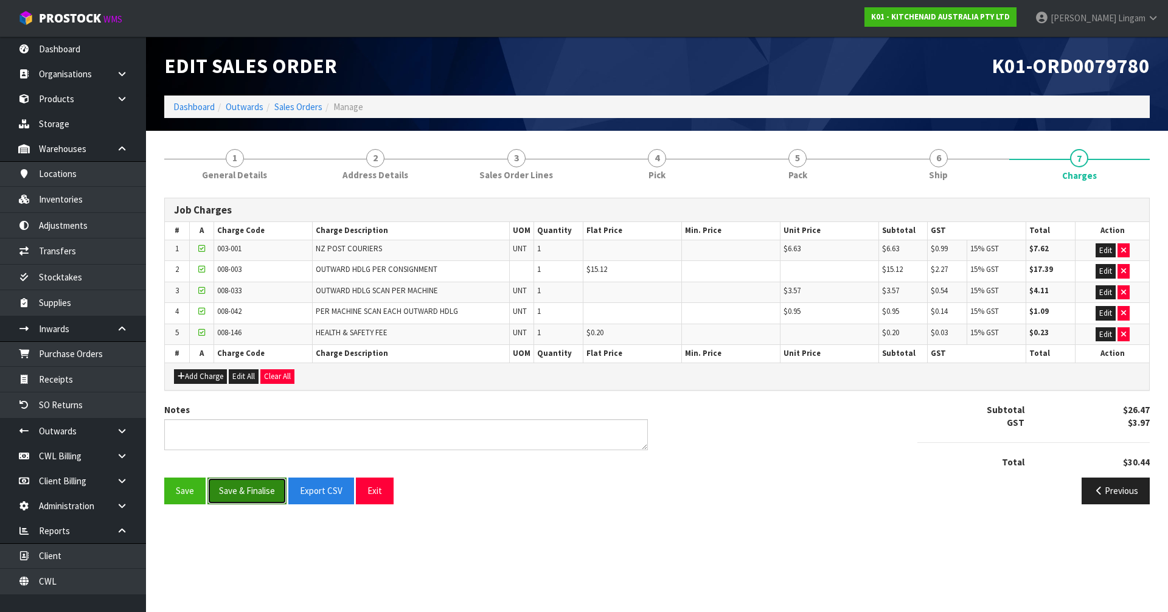
click at [248, 484] on button "Save & Finalise" at bounding box center [246, 491] width 79 height 26
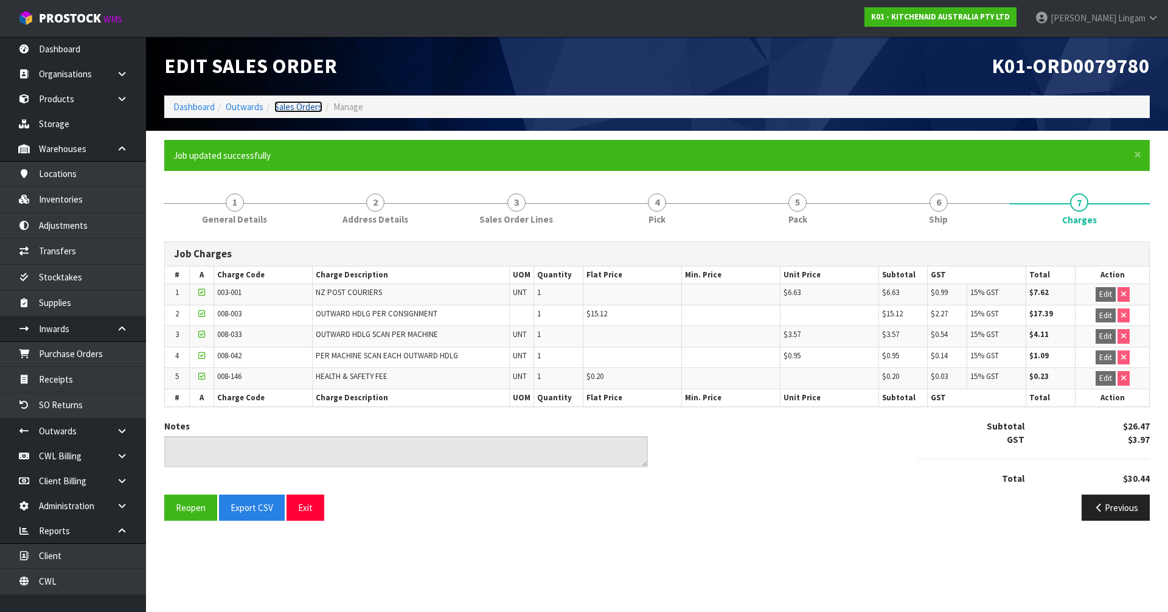
click at [310, 106] on link "Sales Orders" at bounding box center [298, 107] width 48 height 12
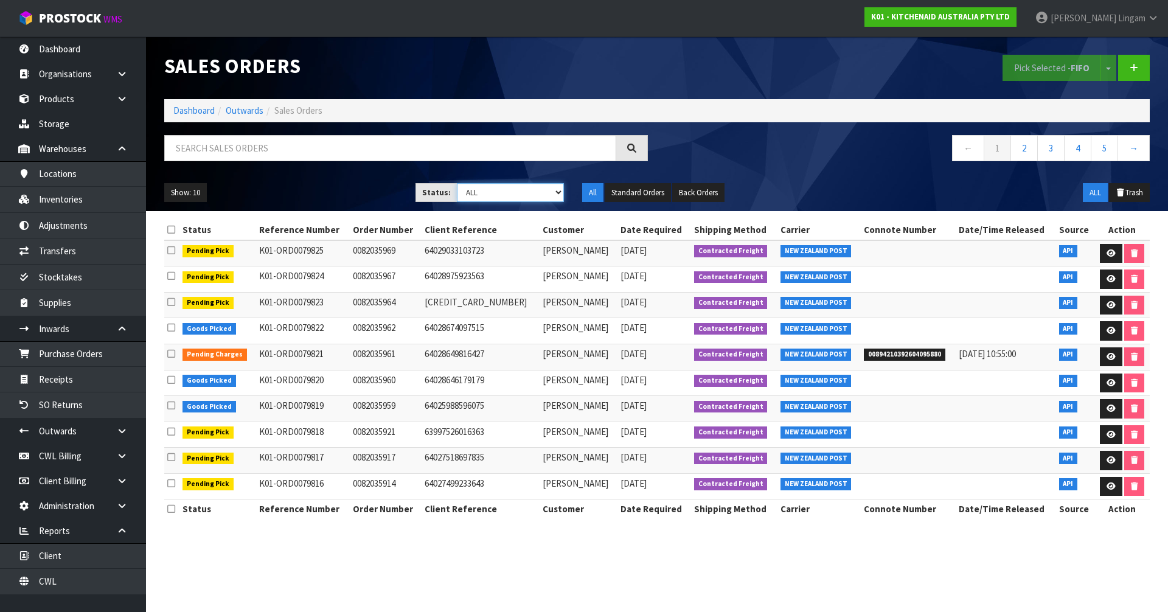
click at [545, 193] on select "Draft Pending Allocated Pending Pick Goods Picked Goods Packed Pending Charges …" at bounding box center [511, 192] width 108 height 19
select select "string:6"
click at [457, 183] on select "Draft Pending Allocated Pending Pick Goods Picked Goods Packed Pending Charges …" at bounding box center [511, 192] width 108 height 19
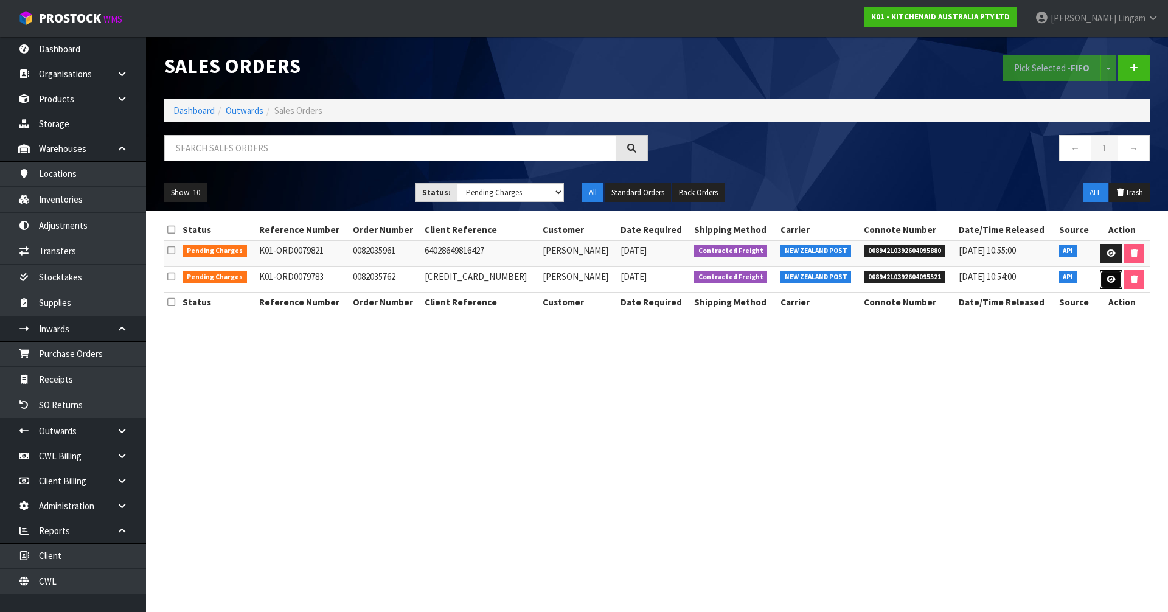
click at [1107, 279] on icon at bounding box center [1111, 280] width 9 height 8
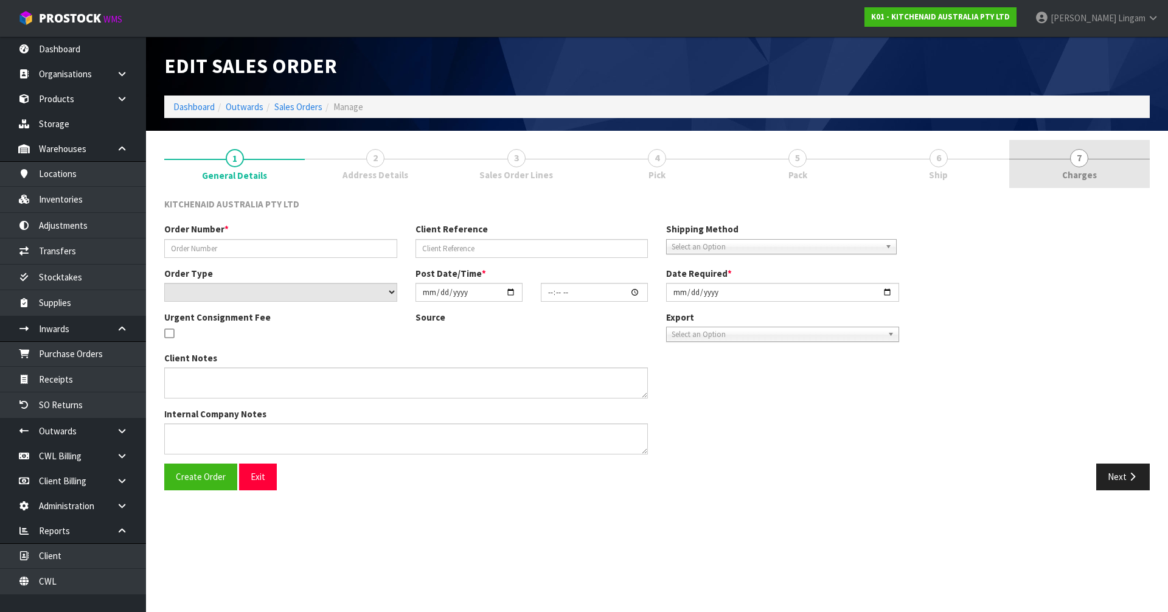
type input "0082035762"
type input "64026169934187"
select select "number:0"
type input "2025-09-25"
type input "13:40:36.000"
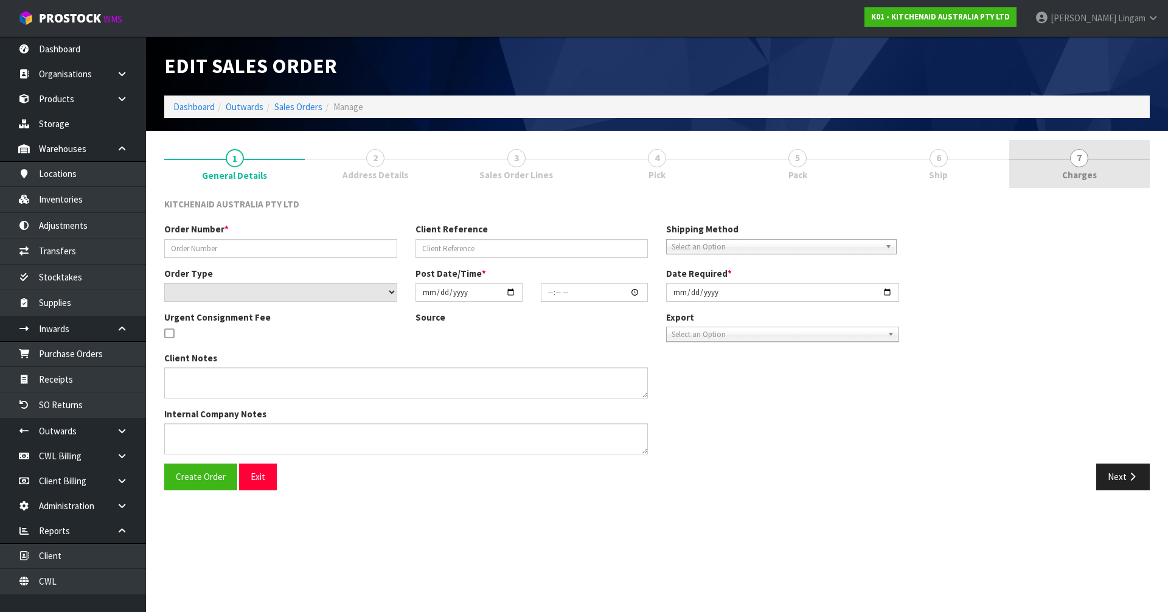
type input "2025-09-25"
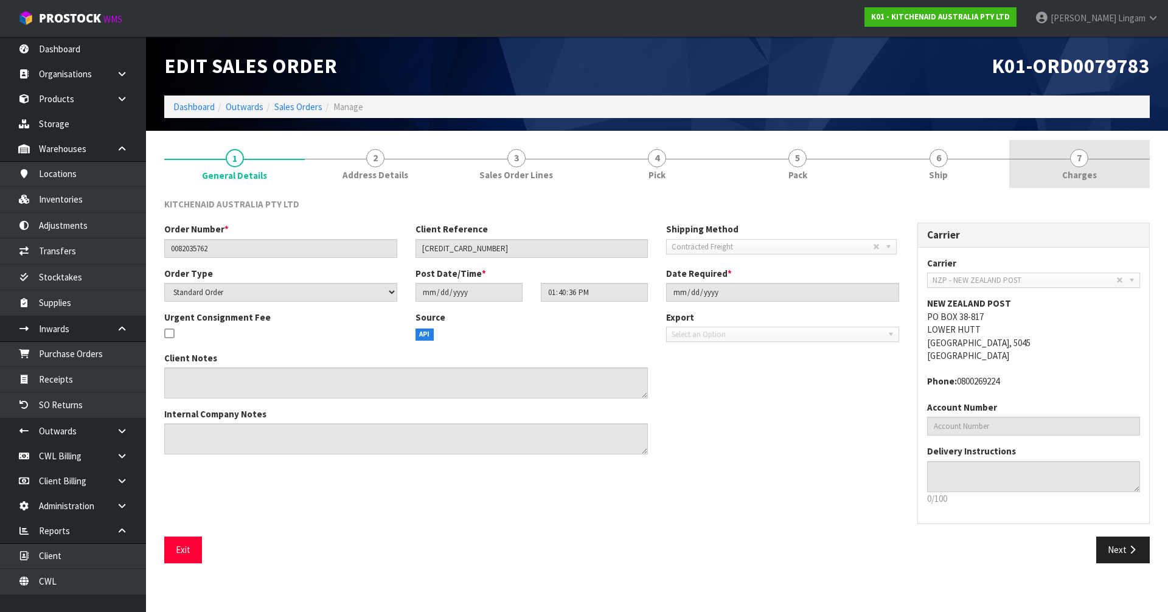
click at [1094, 173] on span "Charges" at bounding box center [1079, 175] width 35 height 13
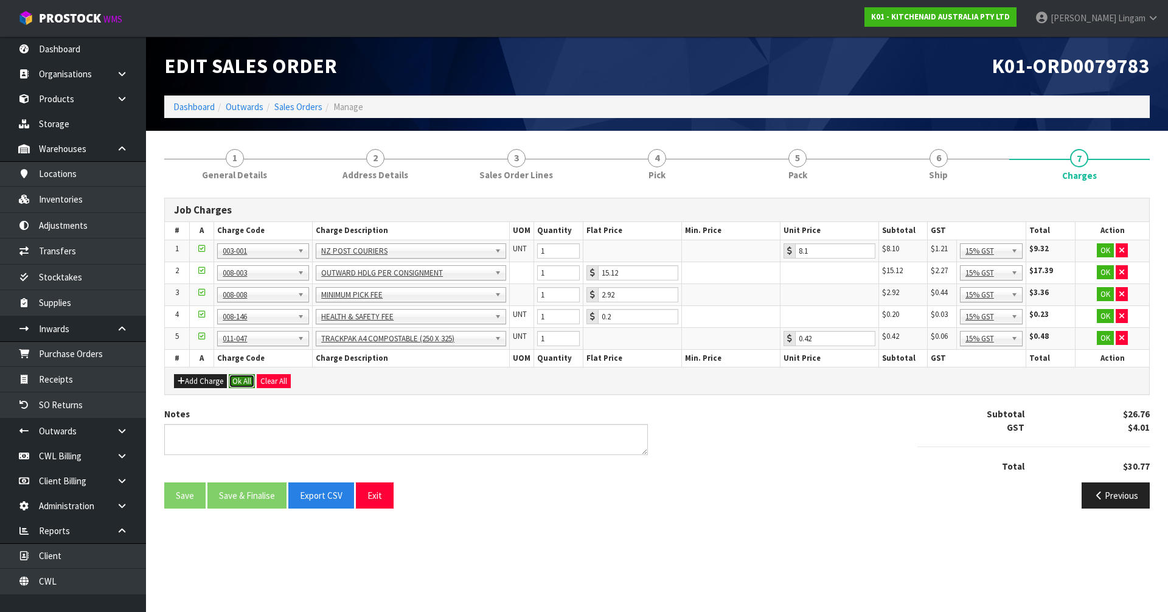
click at [247, 381] on button "Ok All" at bounding box center [242, 381] width 26 height 15
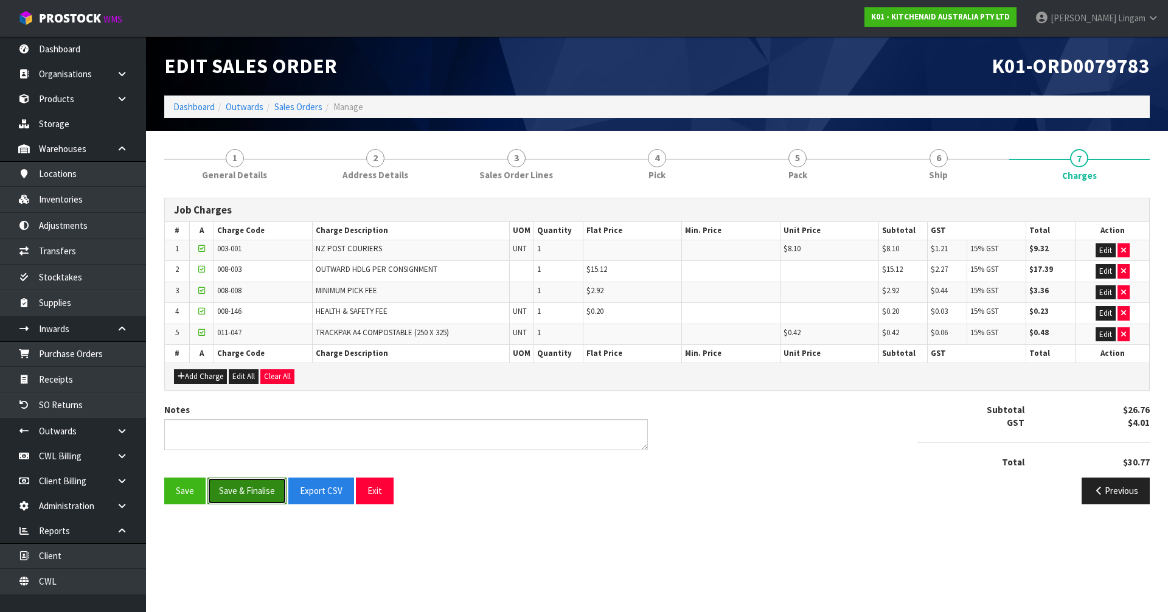
click at [240, 488] on button "Save & Finalise" at bounding box center [246, 491] width 79 height 26
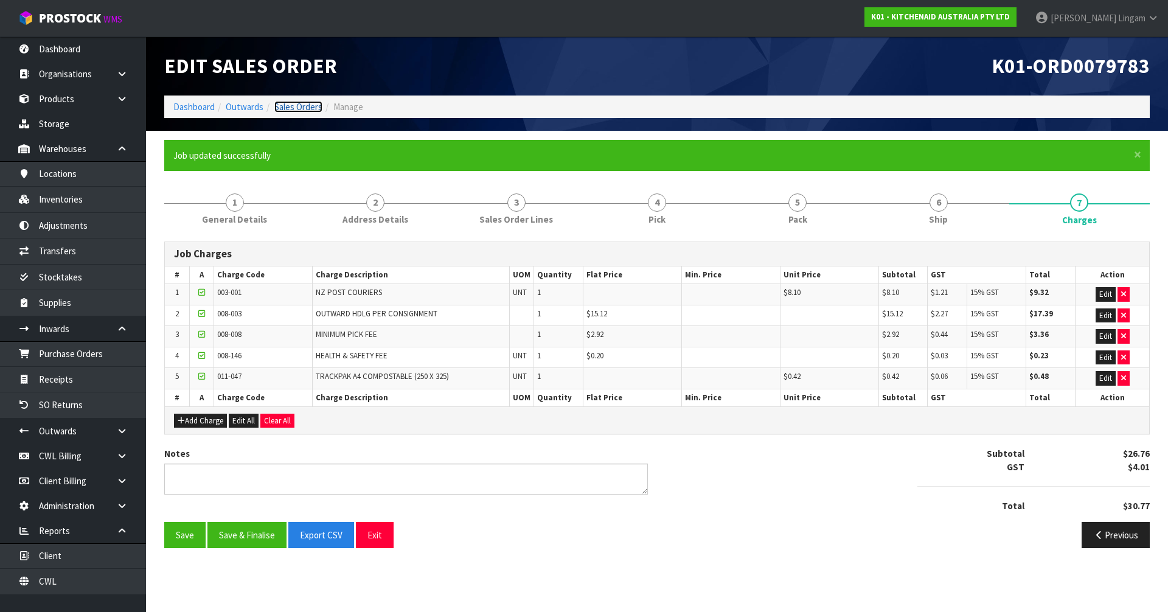
click at [311, 106] on link "Sales Orders" at bounding box center [298, 107] width 48 height 12
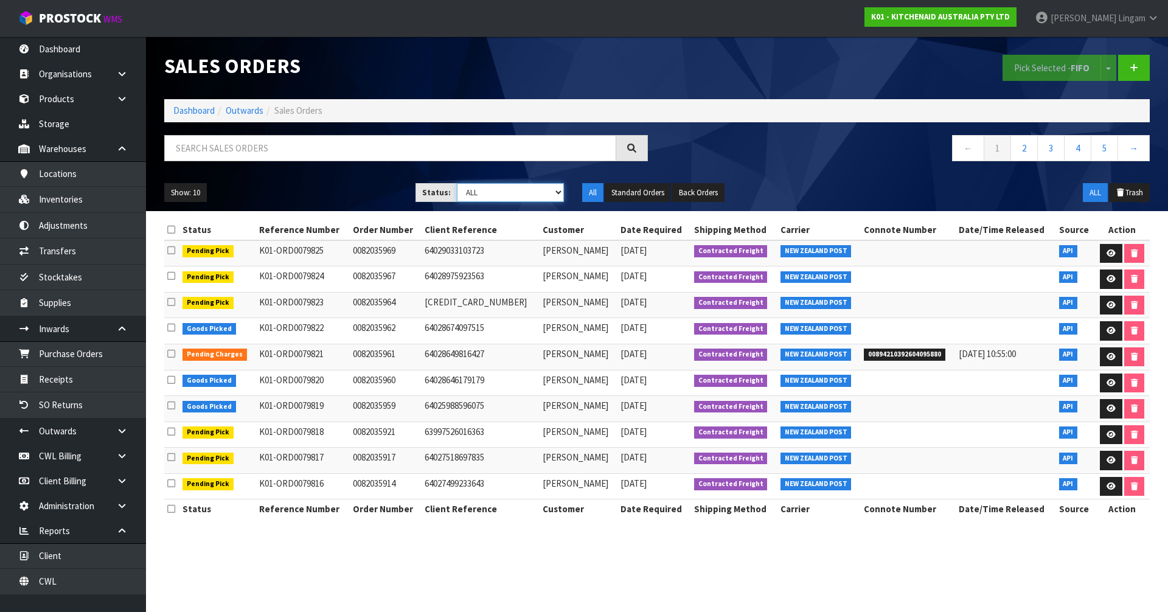
click at [546, 196] on select "Draft Pending Allocated Pending Pick Goods Picked Goods Packed Pending Charges …" at bounding box center [511, 192] width 108 height 19
select select "string:6"
click at [457, 183] on select "Draft Pending Allocated Pending Pick Goods Picked Goods Packed Pending Charges …" at bounding box center [511, 192] width 108 height 19
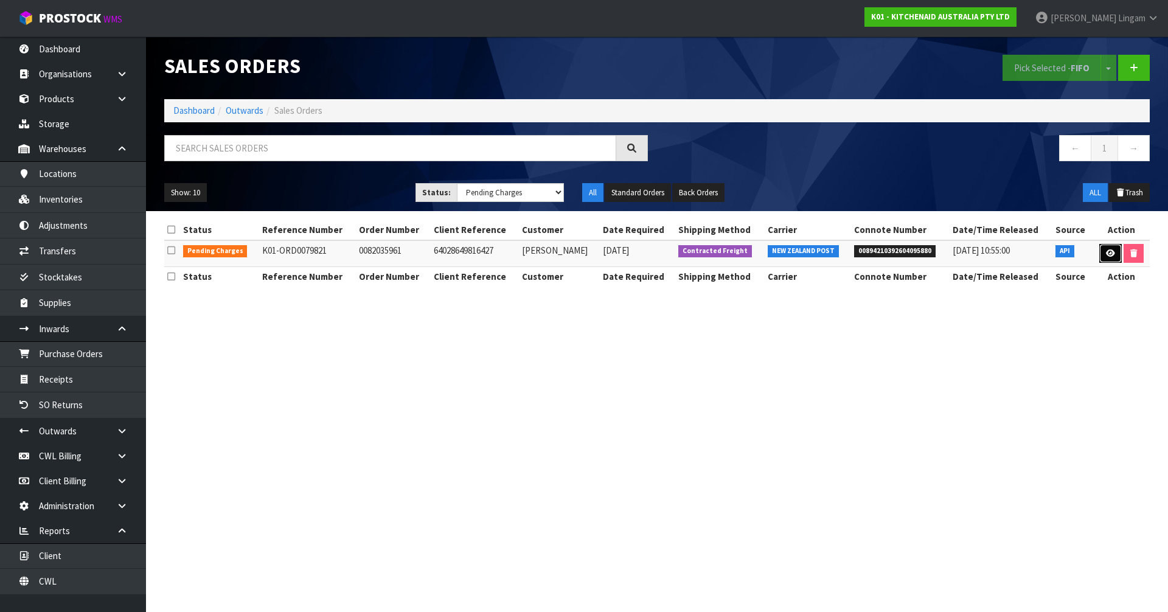
click at [1104, 248] on link at bounding box center [1110, 253] width 23 height 19
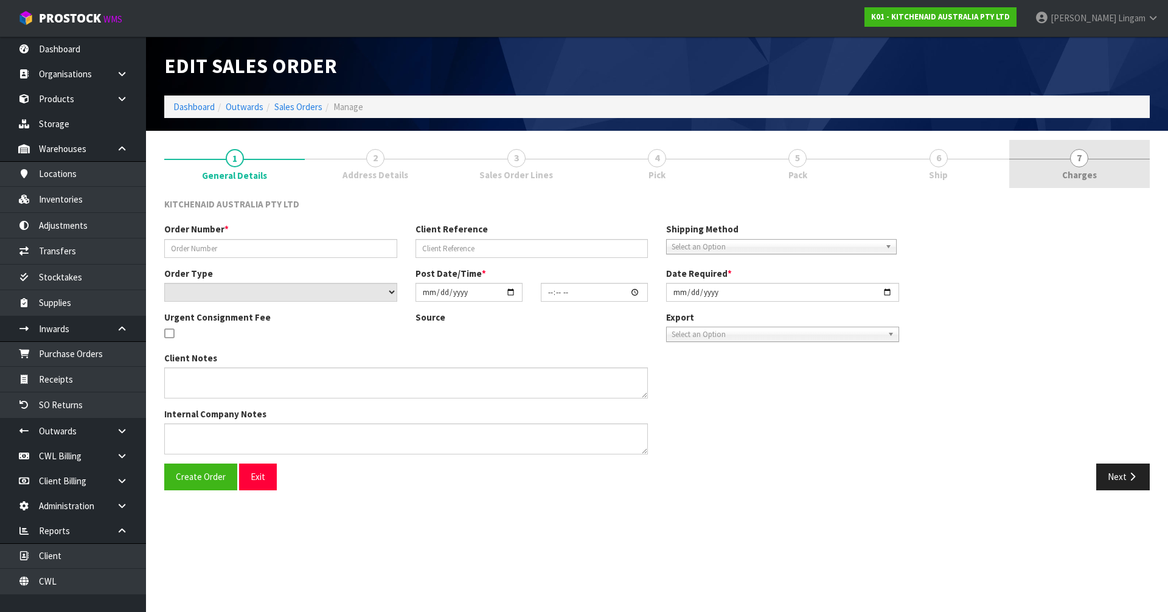
type input "0082035961"
type input "64028649816427"
select select "number:0"
type input "2025-09-26"
type input "07:39:39.000"
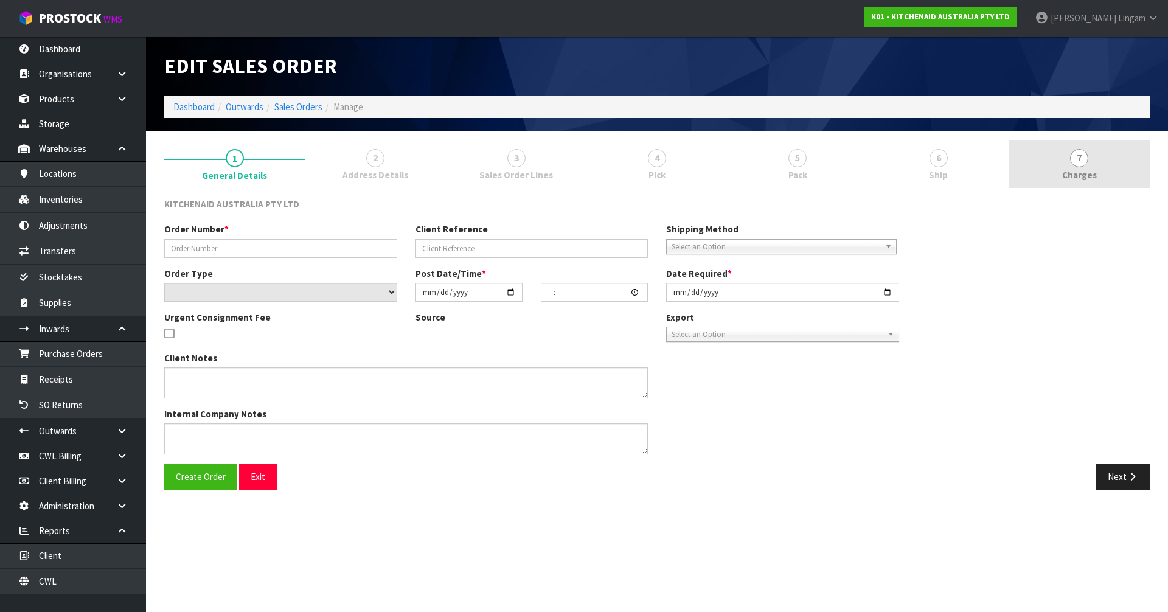
type input "2025-09-26"
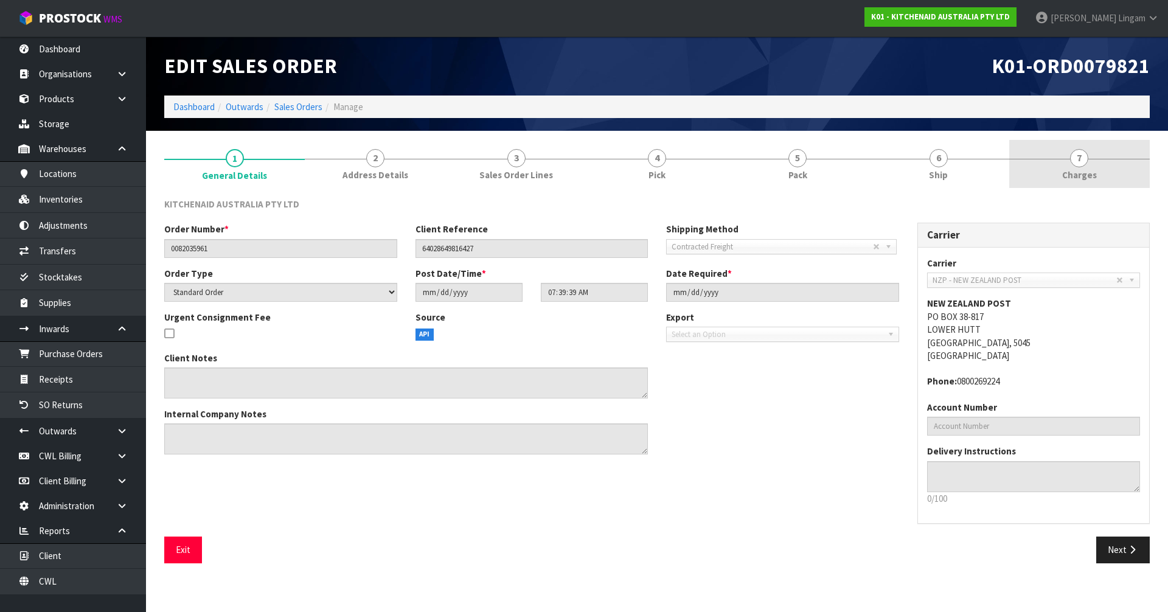
click at [1101, 159] on div at bounding box center [1079, 159] width 141 height 1
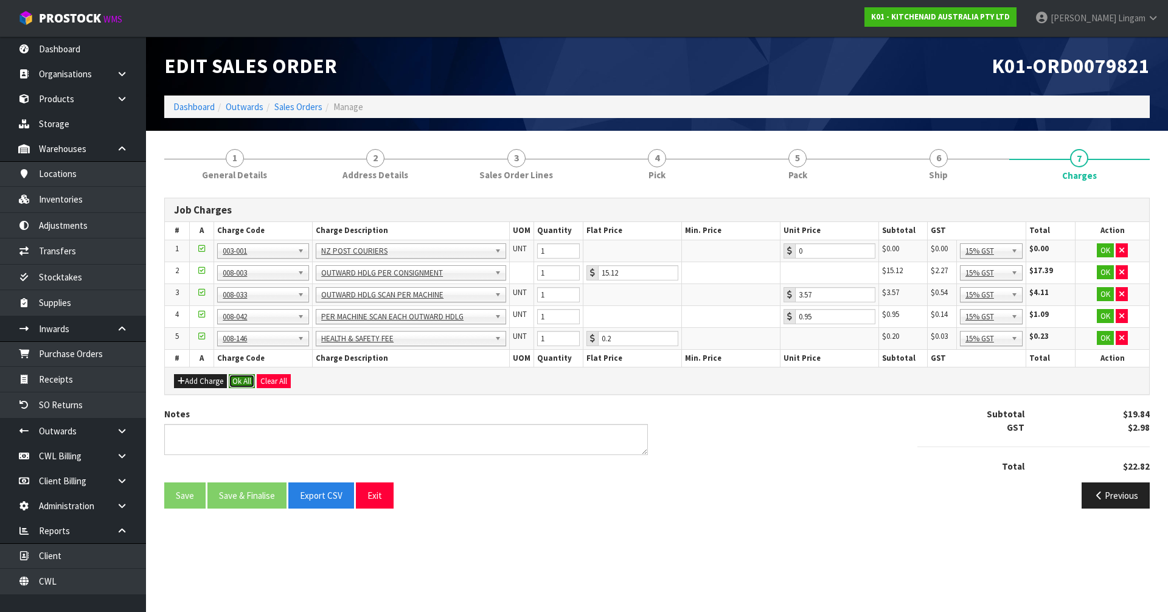
click at [240, 382] on button "Ok All" at bounding box center [242, 381] width 26 height 15
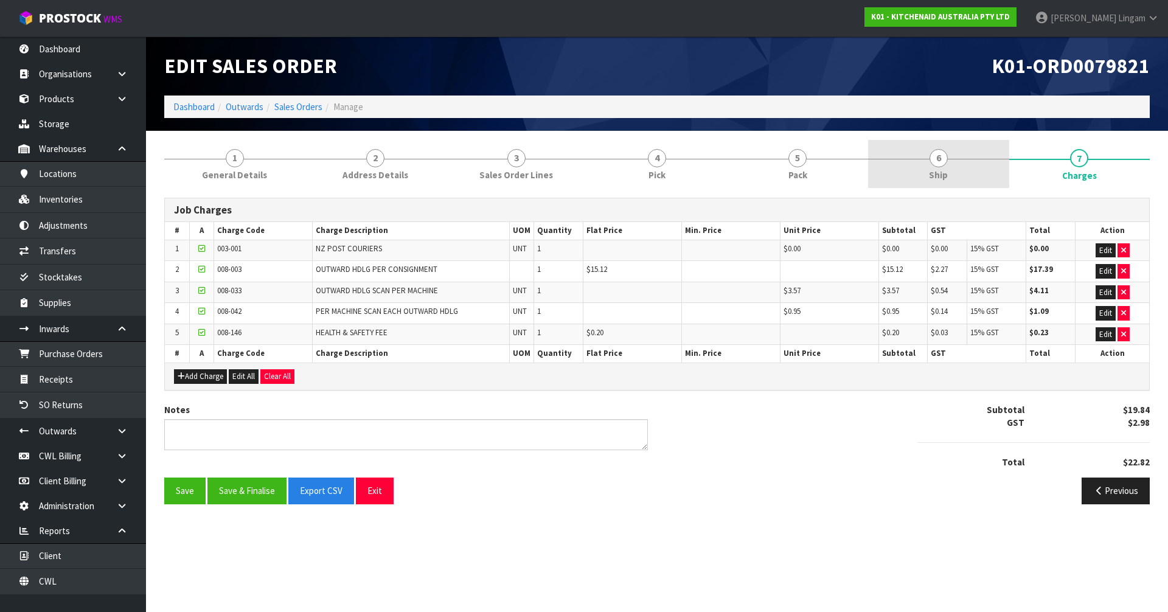
click at [961, 176] on link "6 Ship" at bounding box center [938, 164] width 141 height 48
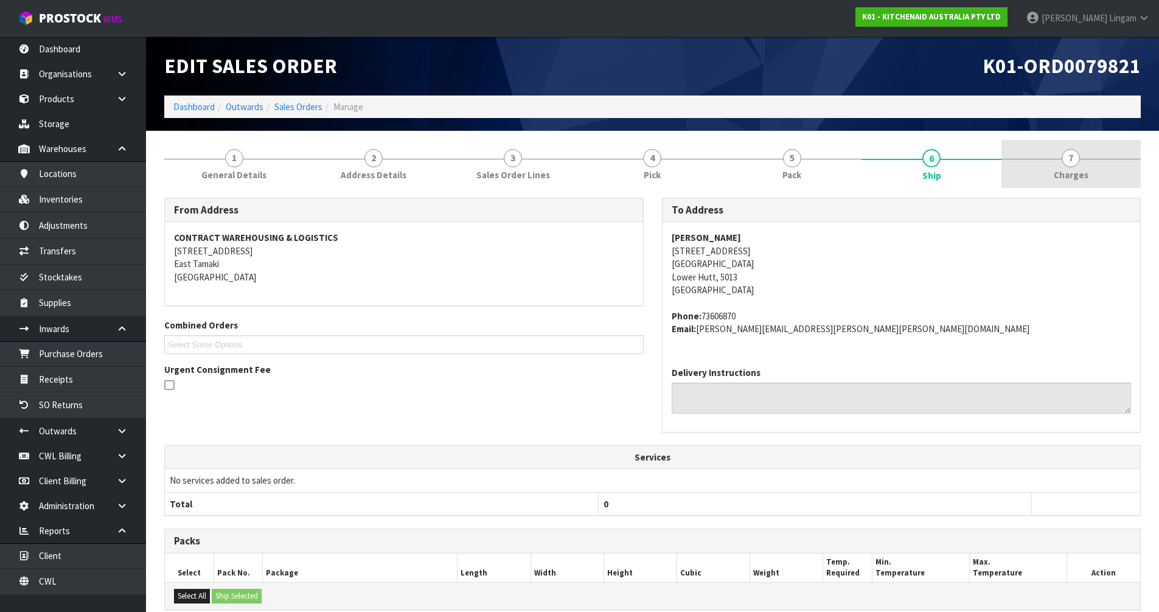
click at [1074, 172] on span "Charges" at bounding box center [1071, 175] width 35 height 13
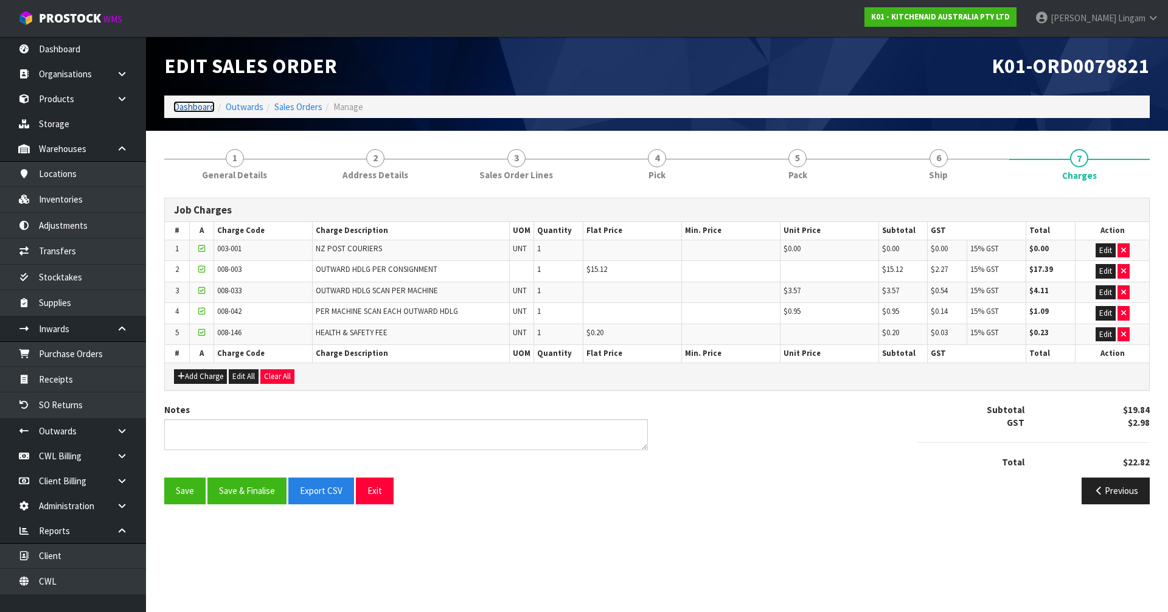
click at [199, 106] on link "Dashboard" at bounding box center [193, 107] width 41 height 12
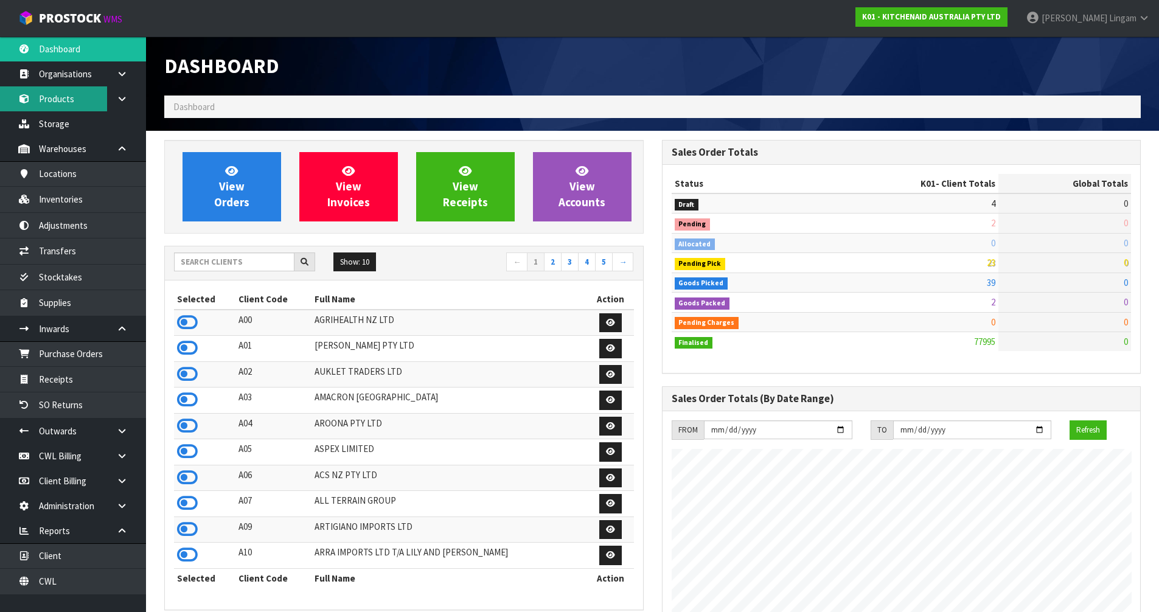
scroll to position [922, 497]
click at [242, 259] on input "text" at bounding box center [234, 261] width 120 height 19
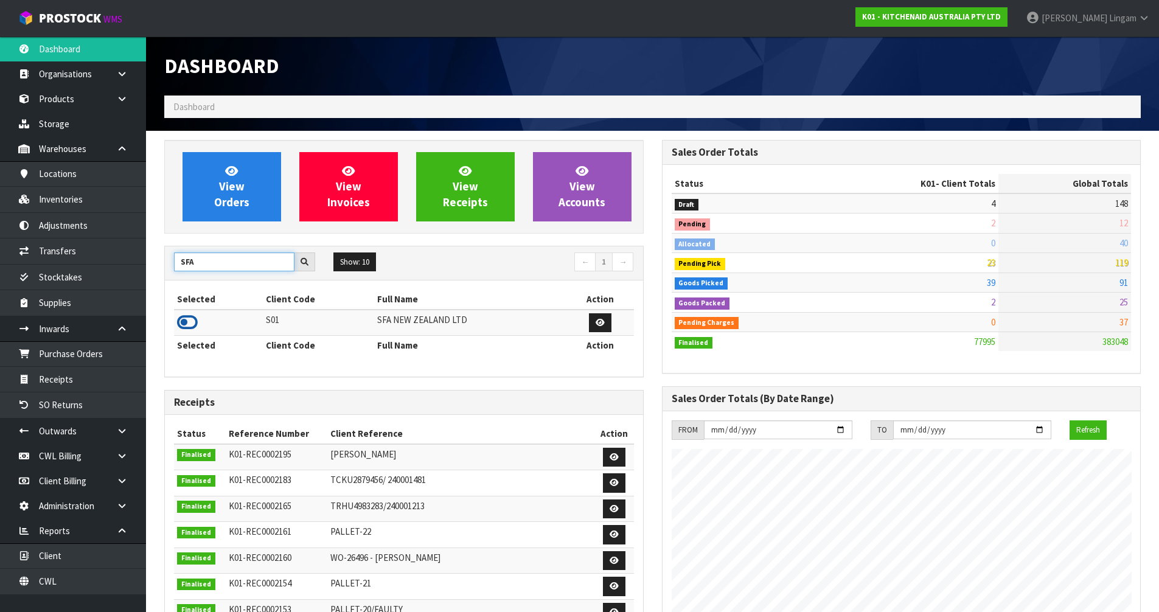
type input "SFA"
drag, startPoint x: 192, startPoint y: 325, endPoint x: 198, endPoint y: 318, distance: 9.5
click at [192, 324] on icon at bounding box center [187, 322] width 21 height 18
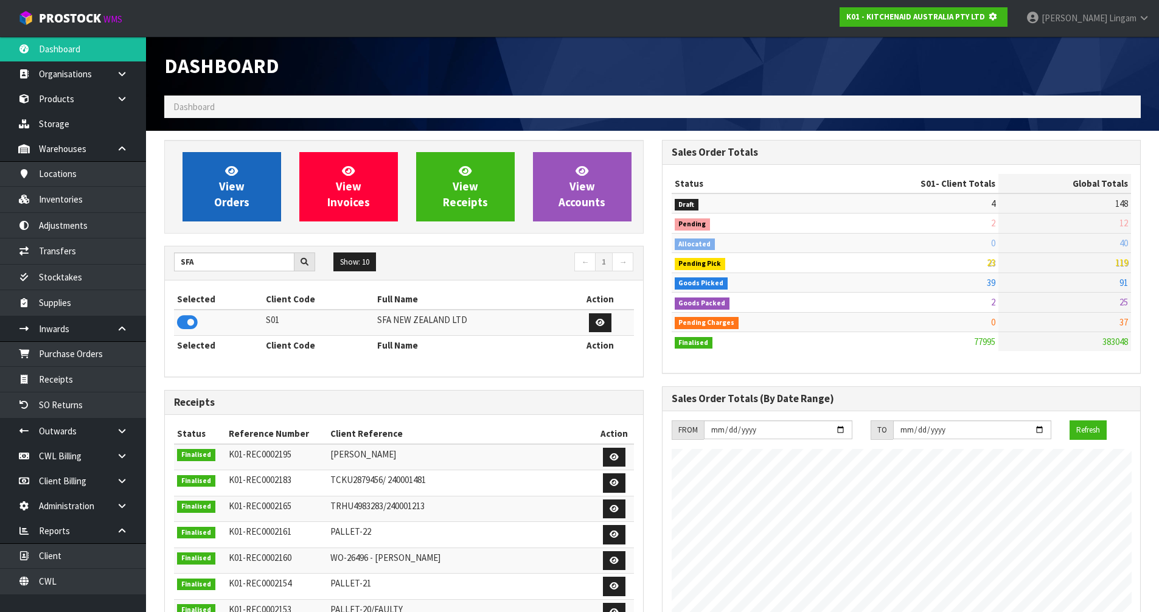
scroll to position [759, 497]
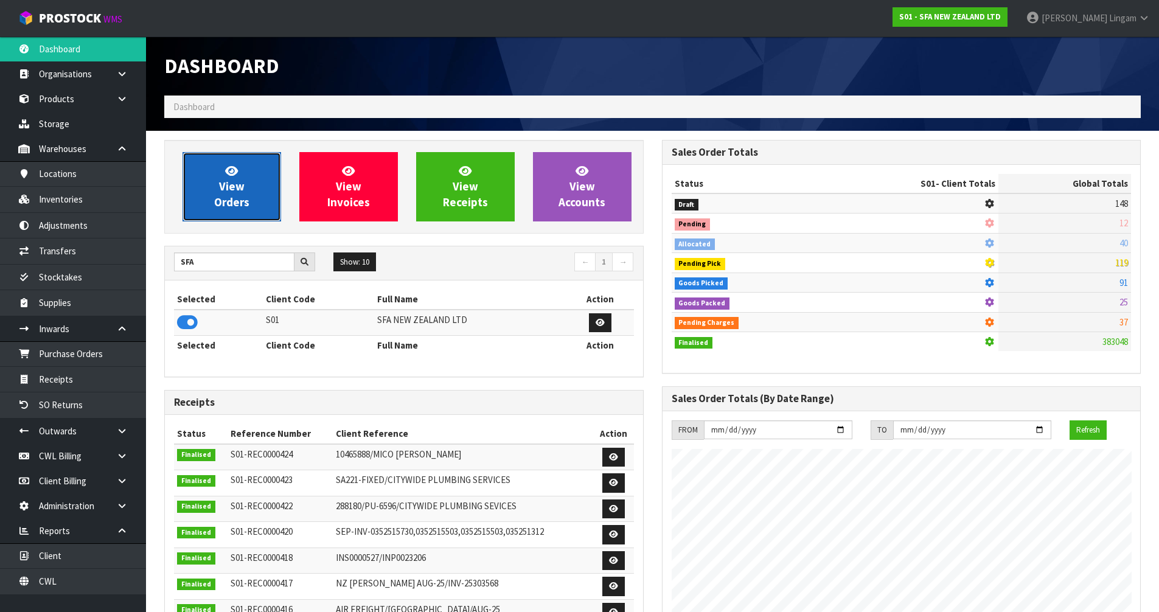
click at [220, 209] on span "View Orders" at bounding box center [231, 187] width 35 height 46
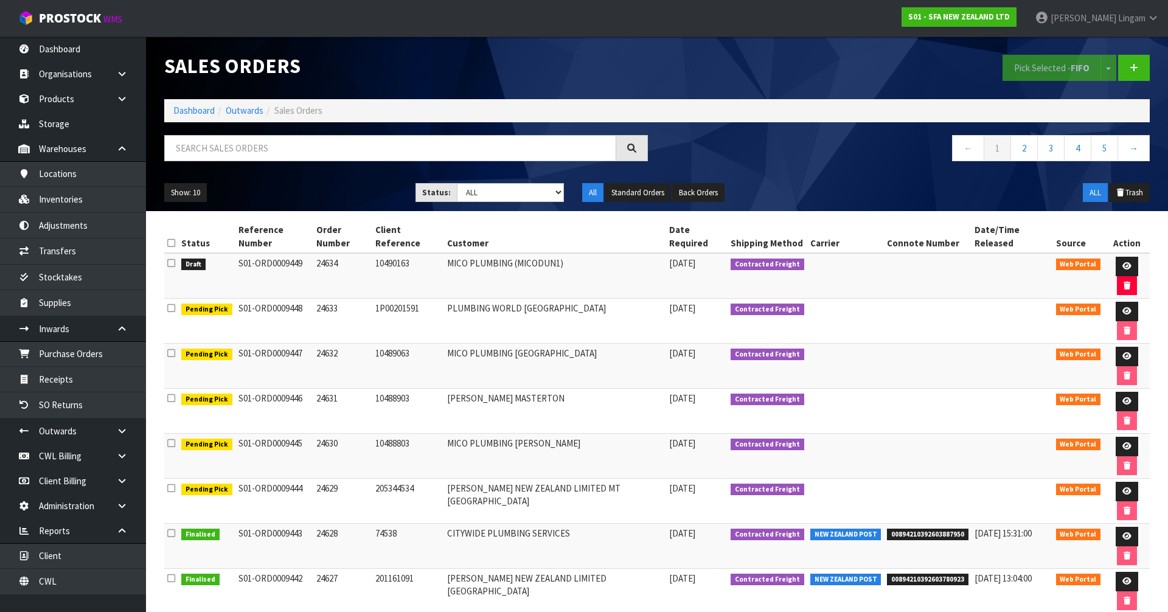
click at [172, 259] on icon at bounding box center [171, 263] width 8 height 9
click at [0, 0] on input "checkbox" at bounding box center [0, 0] width 0 height 0
click at [1018, 64] on button "Pick Selected - FIFO" at bounding box center [1052, 68] width 99 height 26
click at [1122, 262] on icon at bounding box center [1126, 266] width 9 height 8
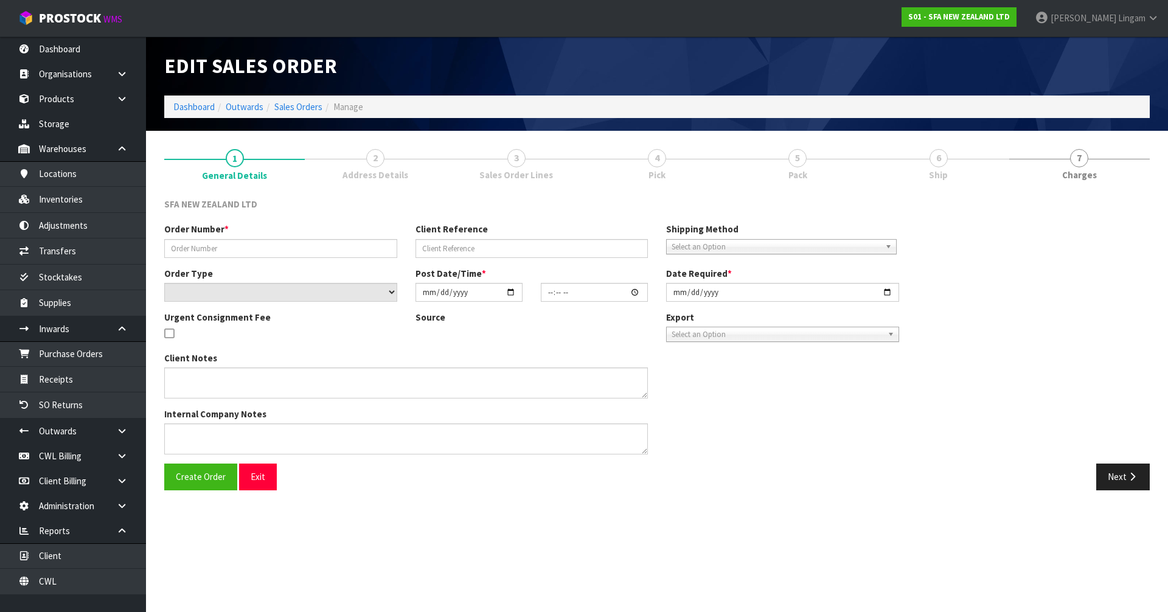
type input "24634"
type input "10490163"
select select "number:0"
type input "2025-09-26"
type input "10:50:00.000"
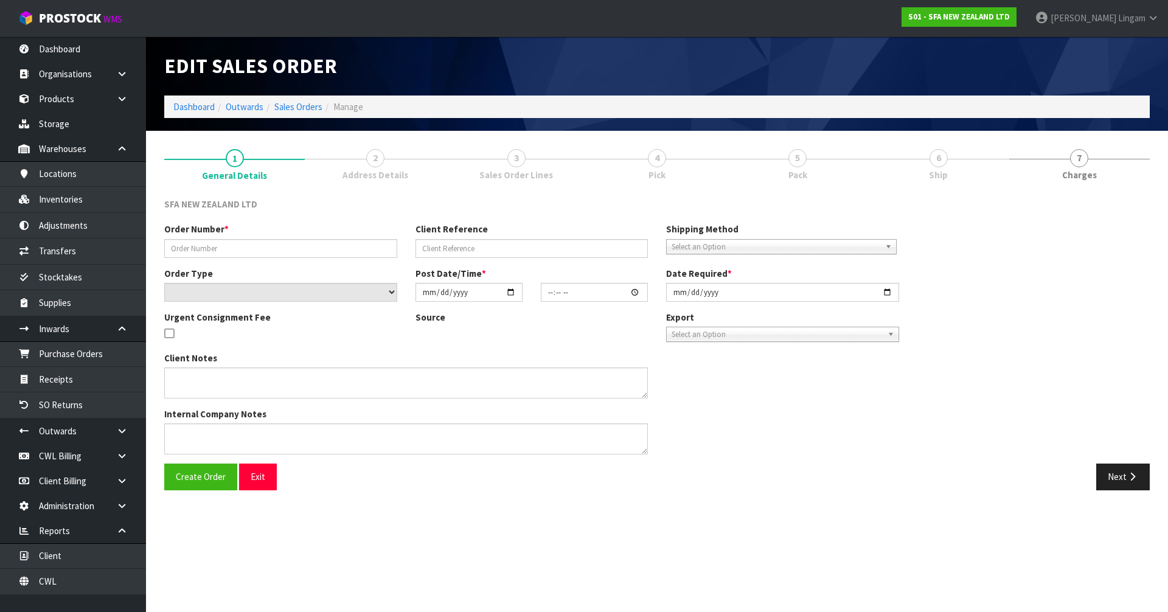
type input "2025-09-26"
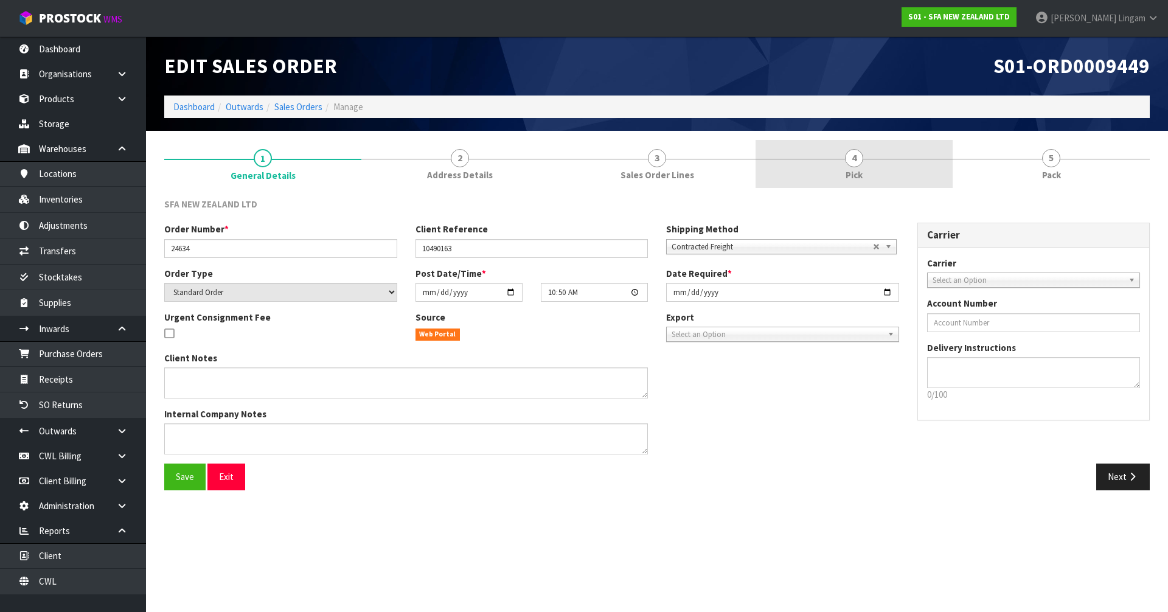
click at [880, 168] on link "4 Pick" at bounding box center [854, 164] width 197 height 48
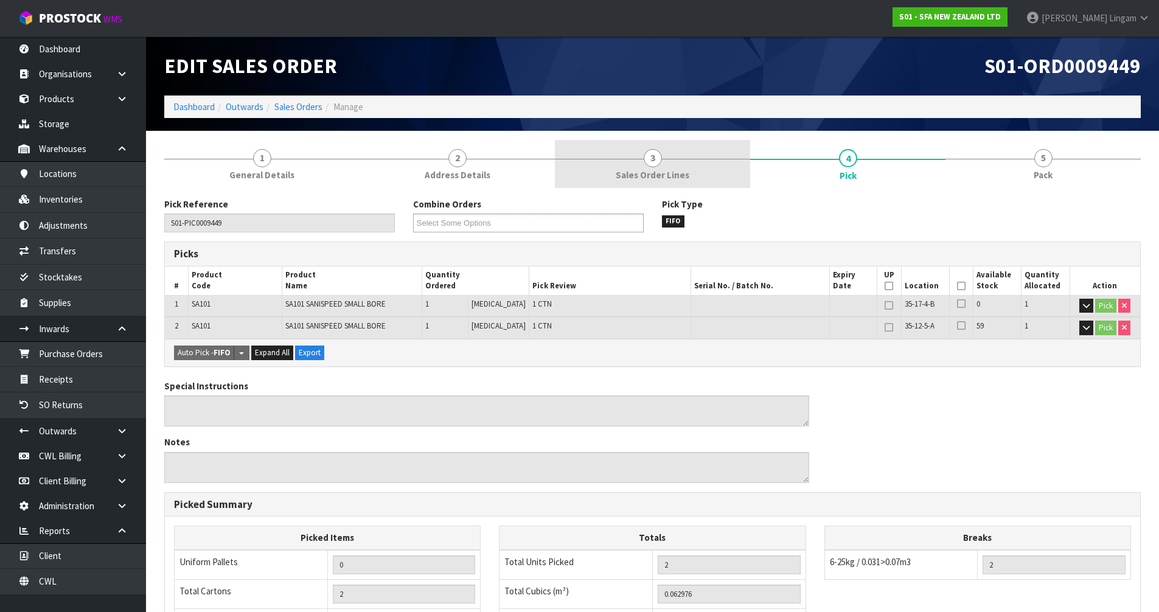
click at [666, 183] on link "3 Sales Order Lines" at bounding box center [652, 164] width 195 height 48
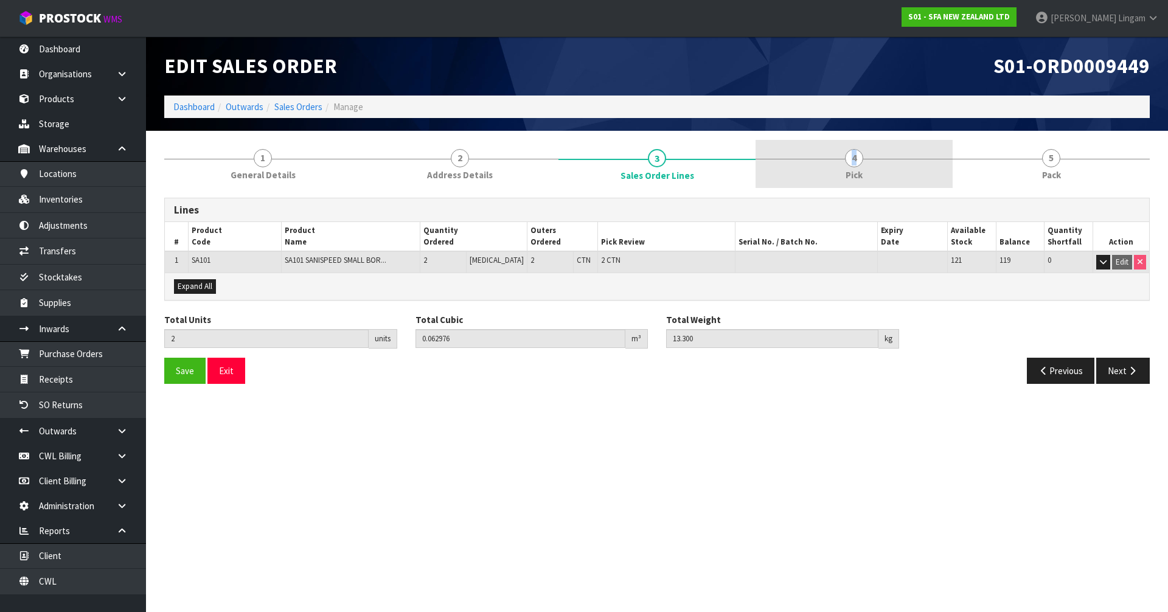
click at [850, 165] on link "4 Pick" at bounding box center [854, 164] width 197 height 48
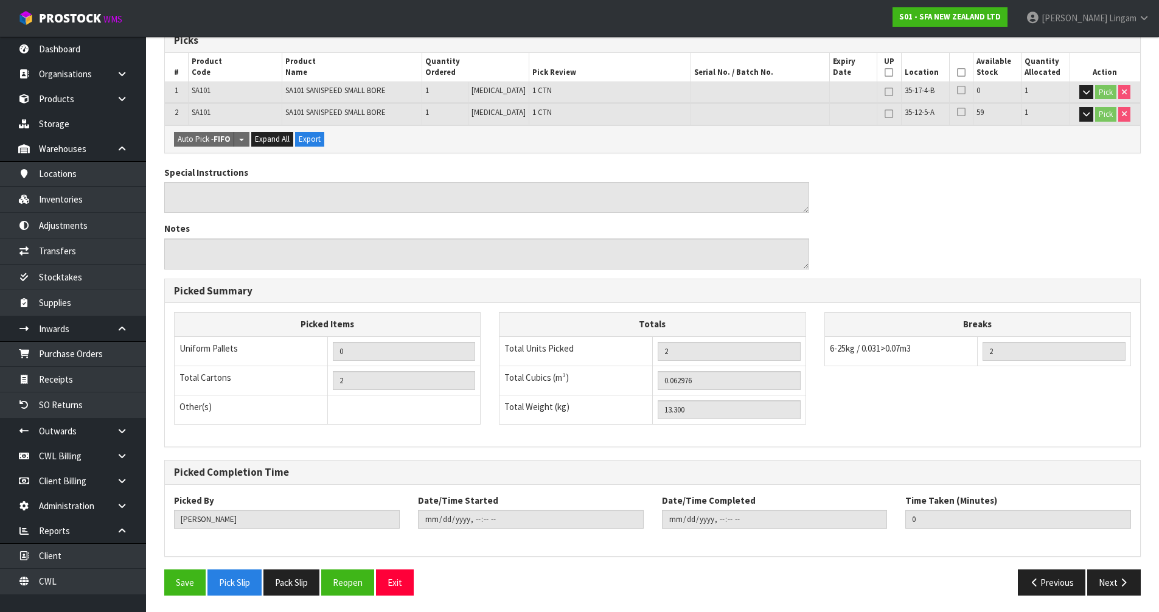
scroll to position [215, 0]
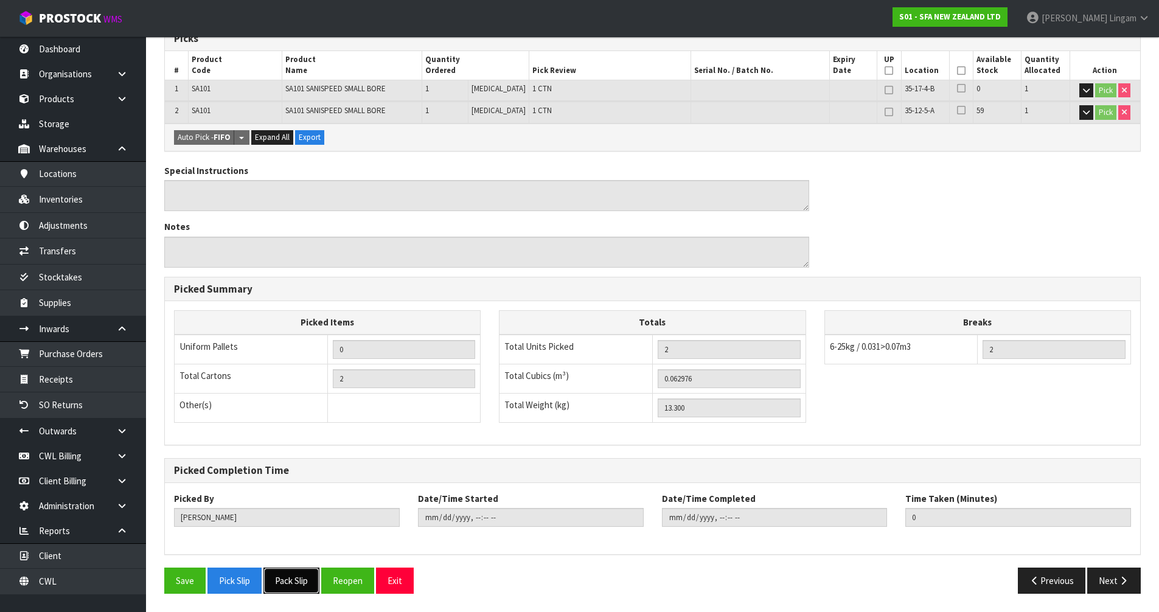
click at [305, 583] on button "Pack Slip" at bounding box center [291, 581] width 56 height 26
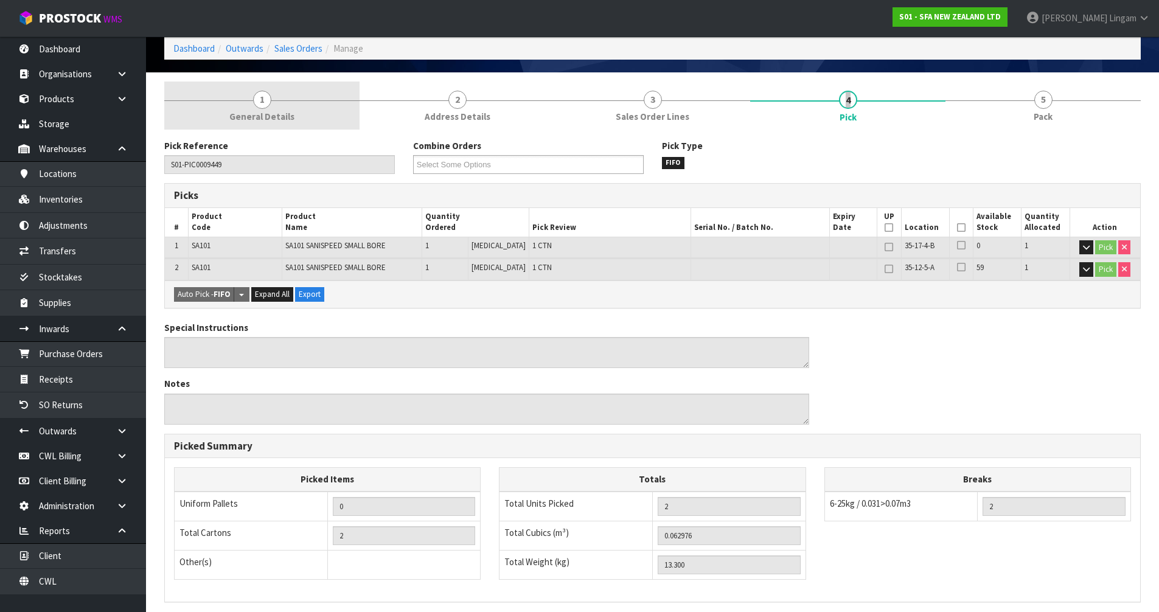
scroll to position [0, 0]
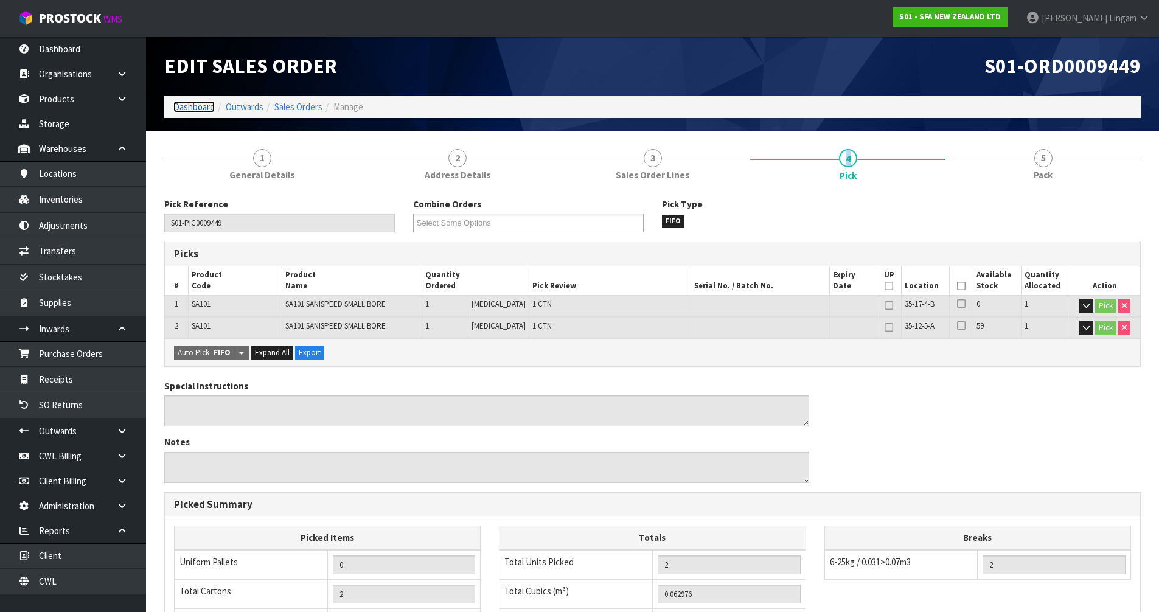
click at [193, 110] on link "Dashboard" at bounding box center [193, 107] width 41 height 12
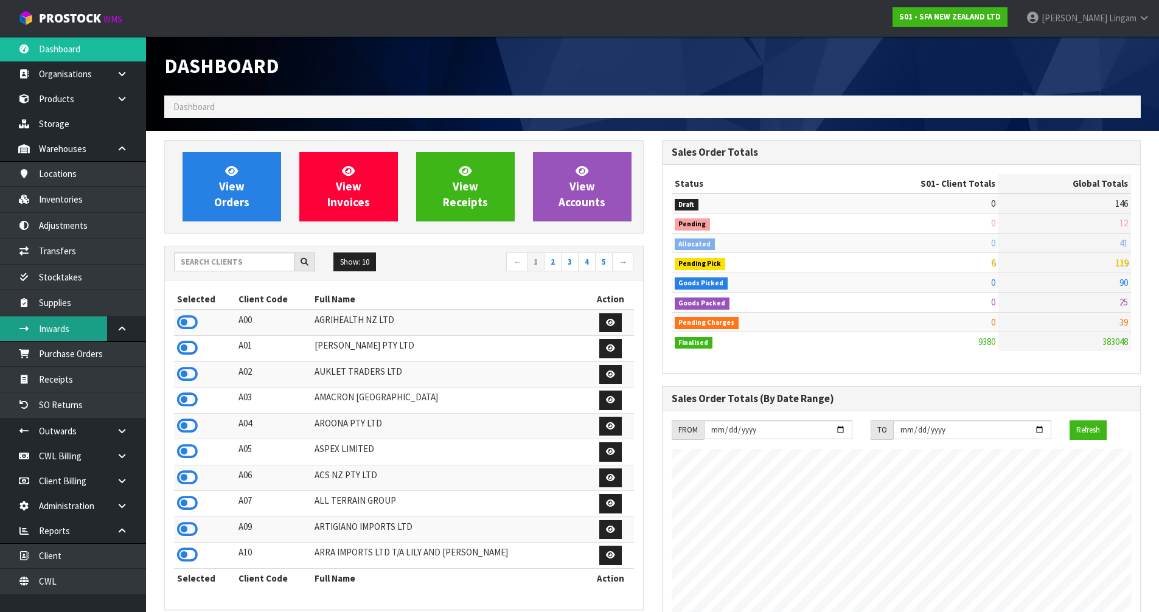
scroll to position [922, 497]
click at [217, 256] on input "text" at bounding box center [234, 261] width 120 height 19
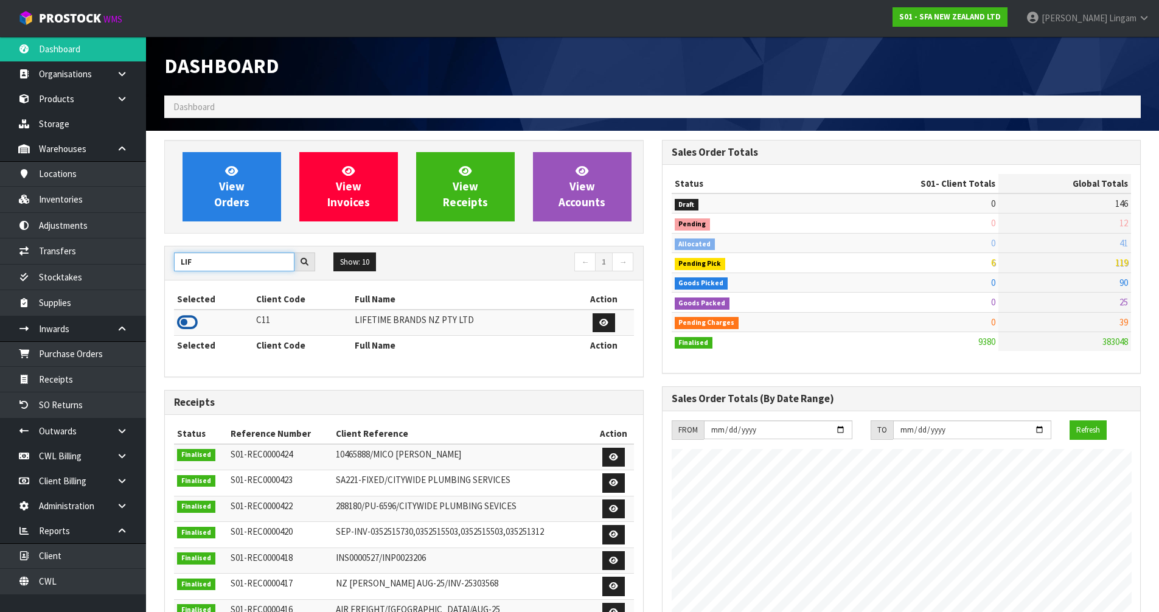
type input "LIF"
click at [189, 320] on icon at bounding box center [187, 322] width 21 height 18
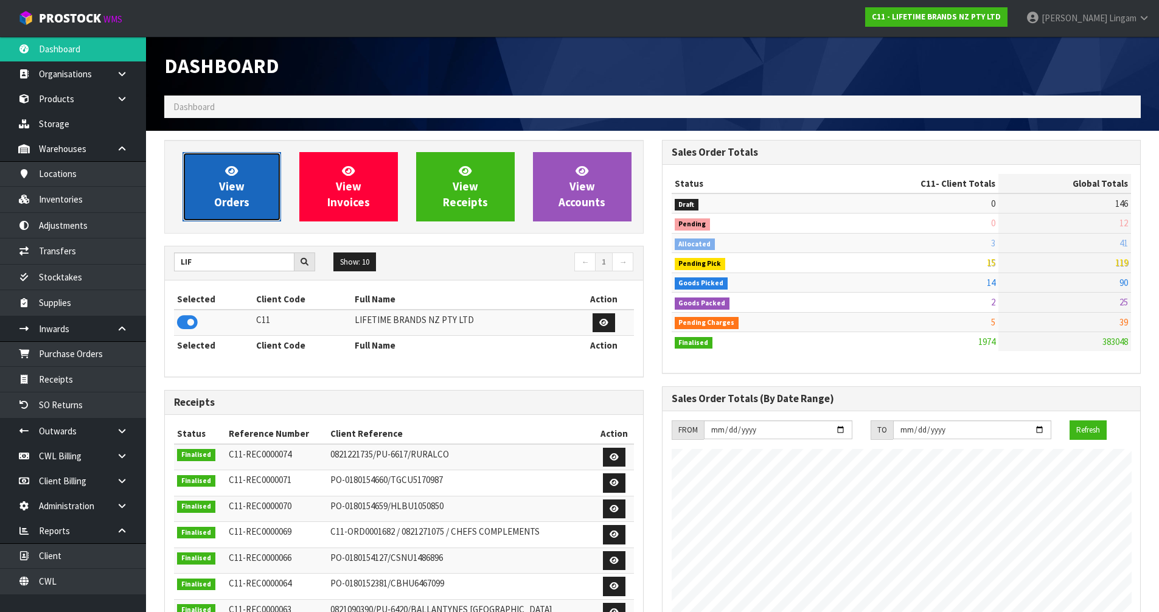
click at [252, 209] on link "View Orders" at bounding box center [232, 186] width 99 height 69
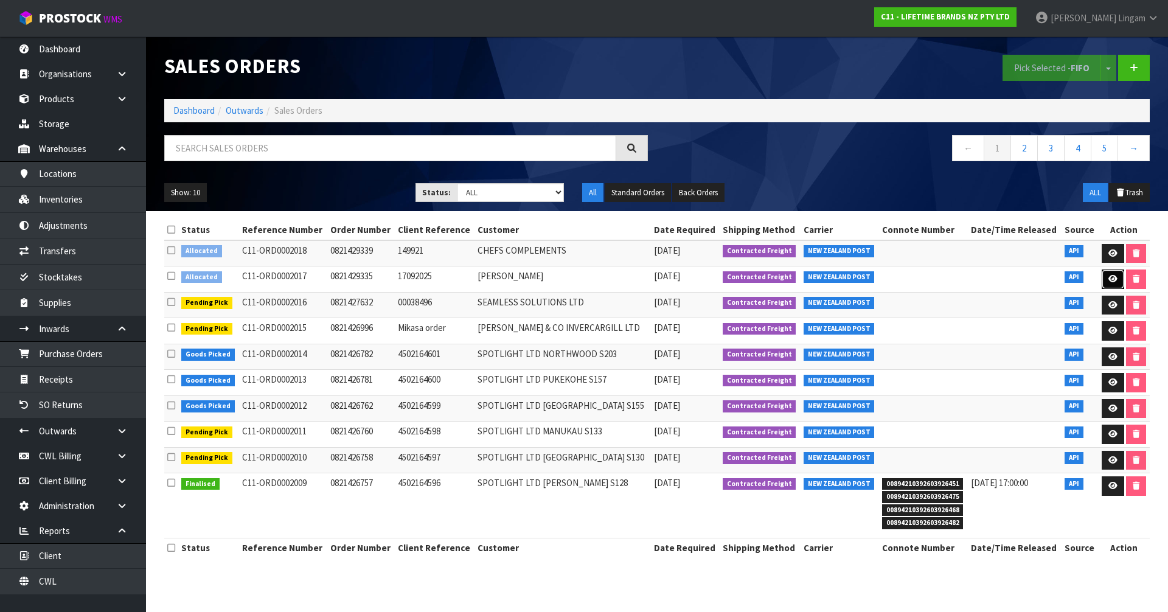
click at [1109, 277] on icon at bounding box center [1112, 279] width 9 height 8
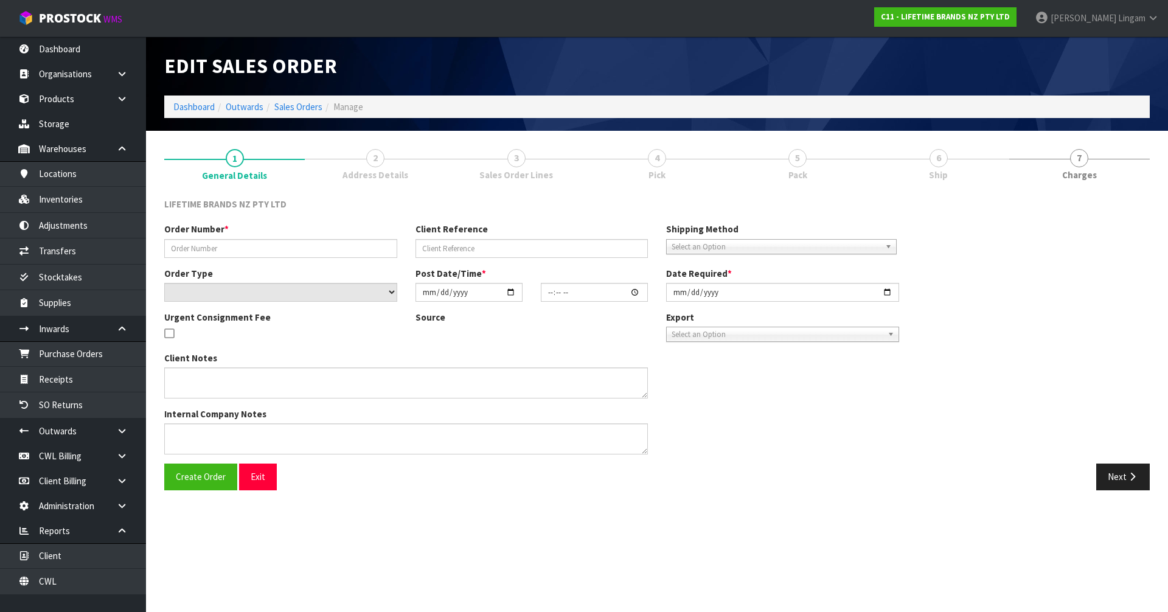
type input "0821429335"
type input "17092025"
select select "number:0"
type input "2025-09-26"
type input "08:09:26.000"
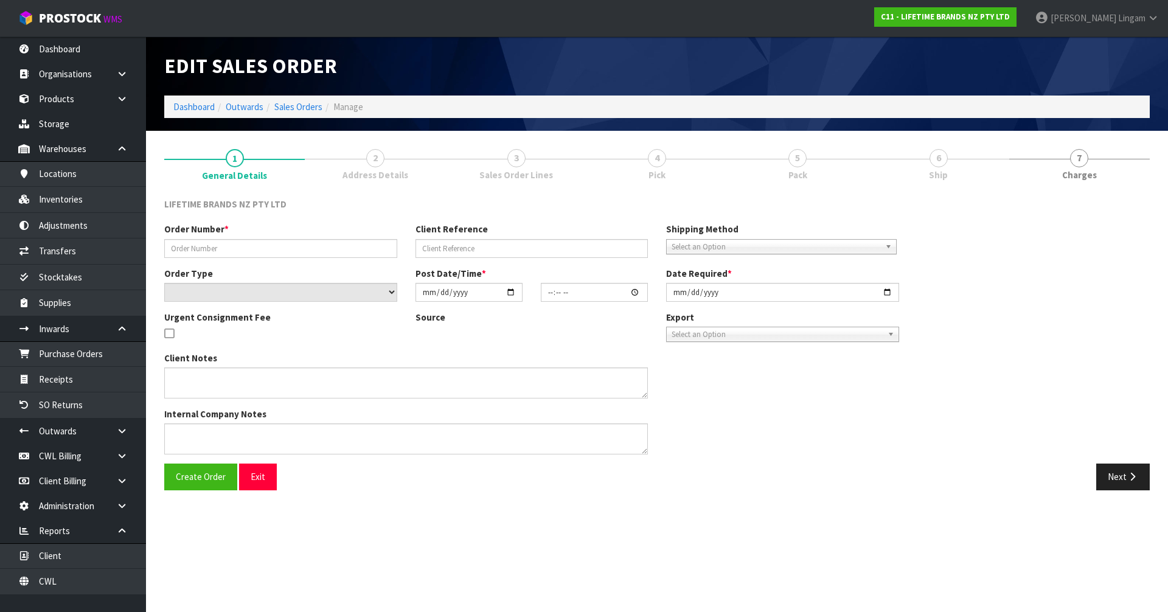
type input "2025-09-26"
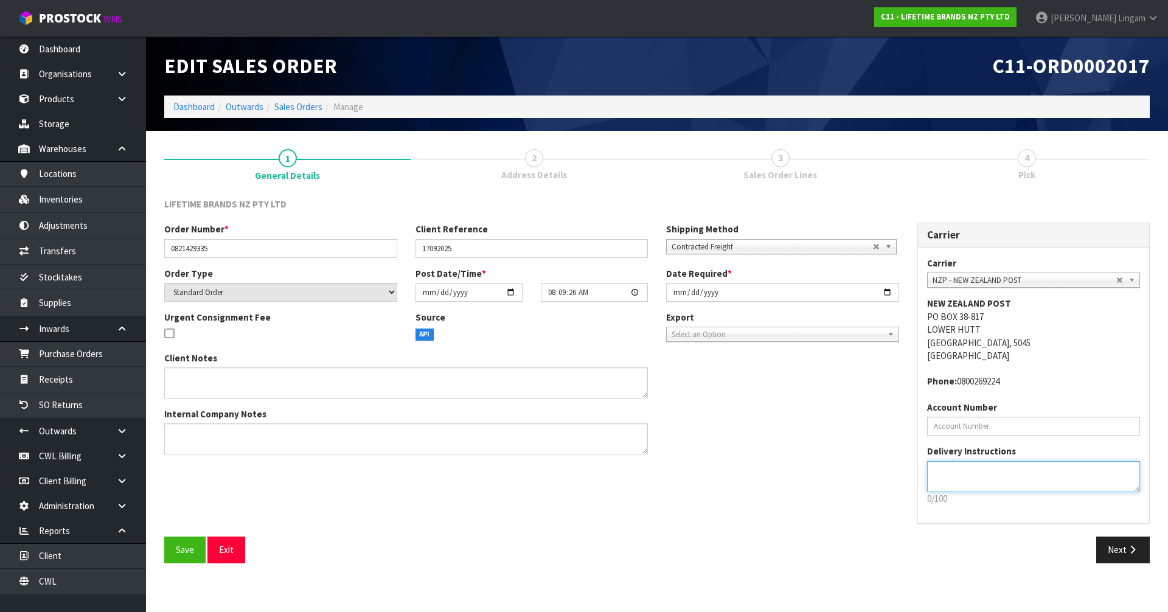
click at [1122, 481] on textarea at bounding box center [1034, 476] width 214 height 31
click at [1122, 546] on button "Next" at bounding box center [1123, 550] width 54 height 26
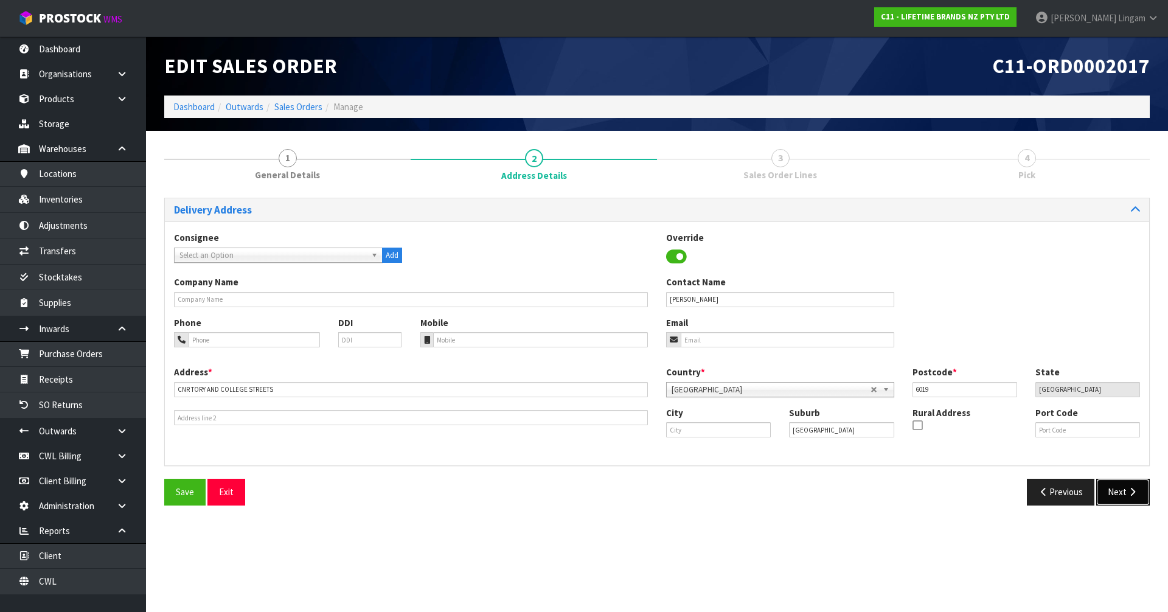
click at [1122, 495] on button "Next" at bounding box center [1123, 492] width 54 height 26
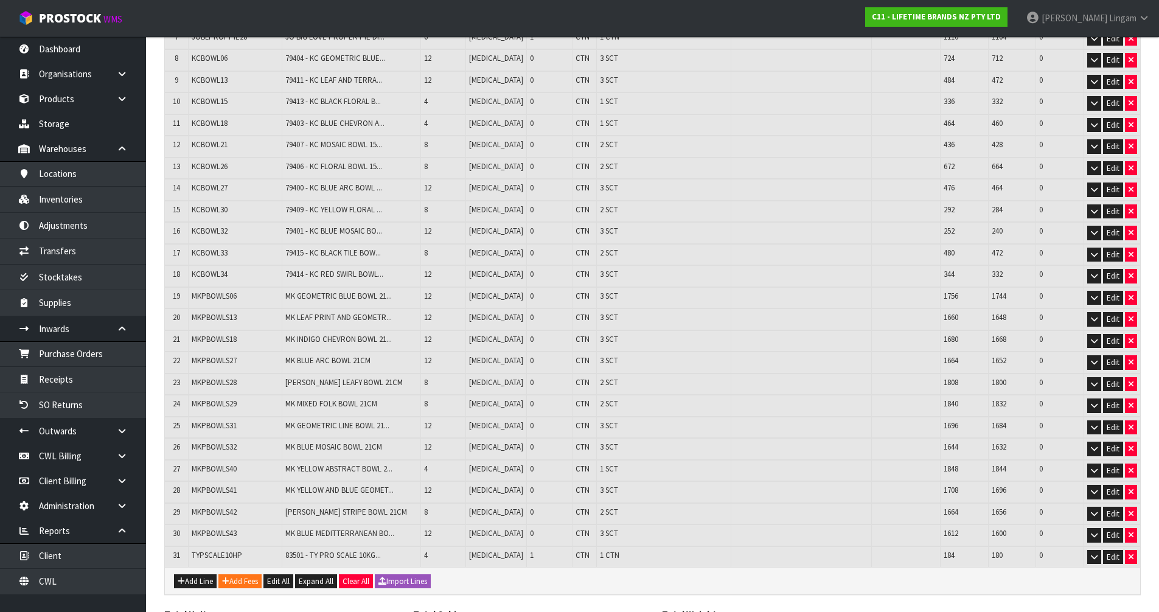
scroll to position [438, 0]
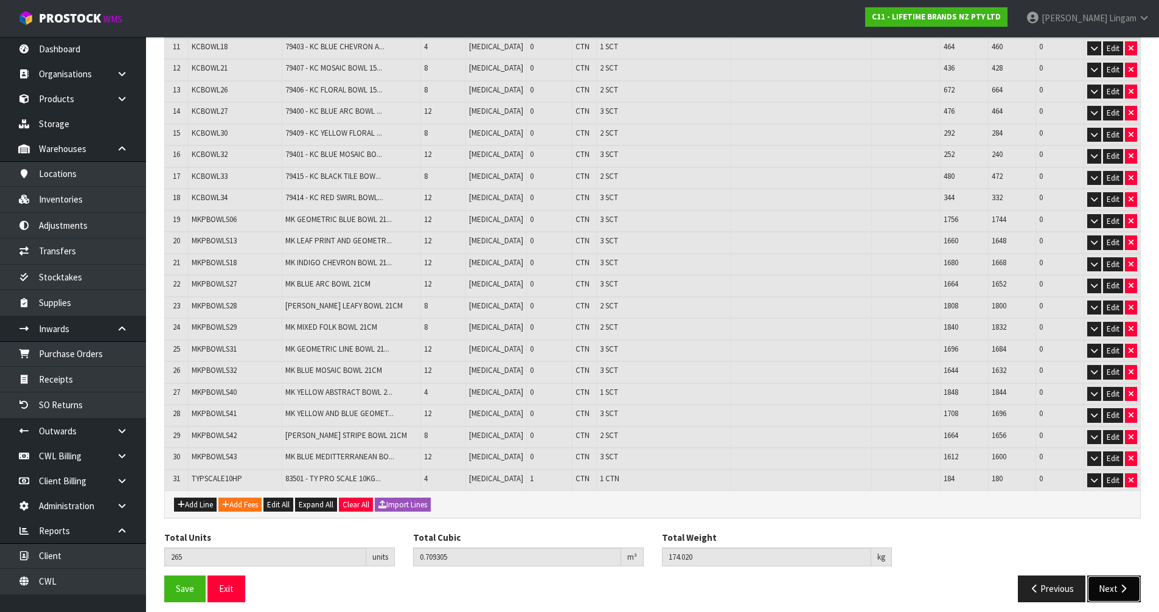
click at [1100, 578] on button "Next" at bounding box center [1114, 588] width 54 height 26
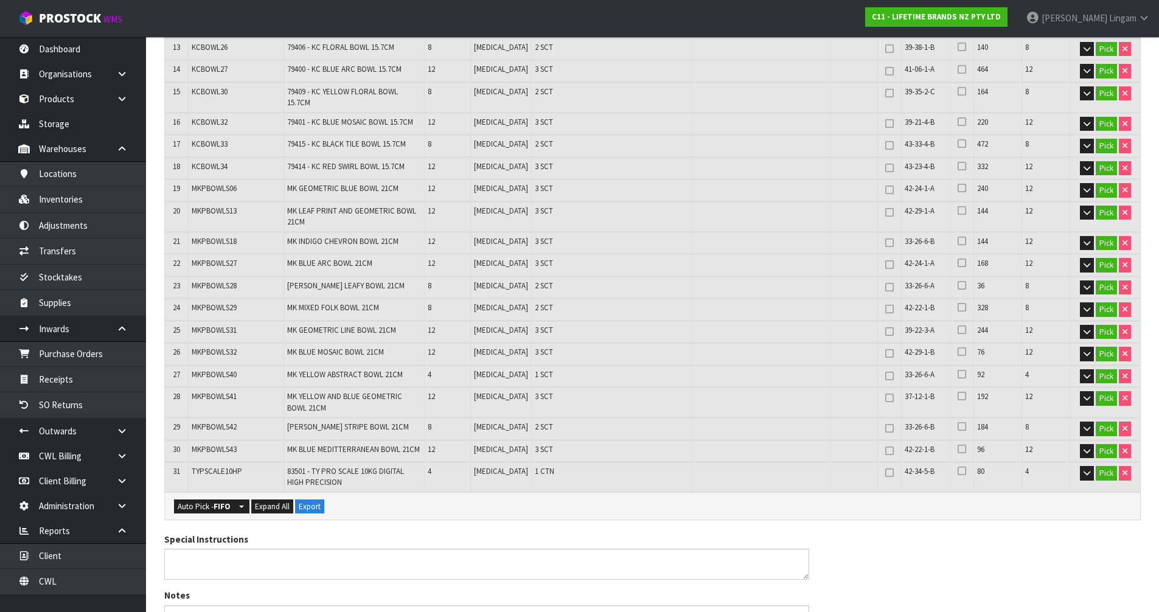
scroll to position [122, 0]
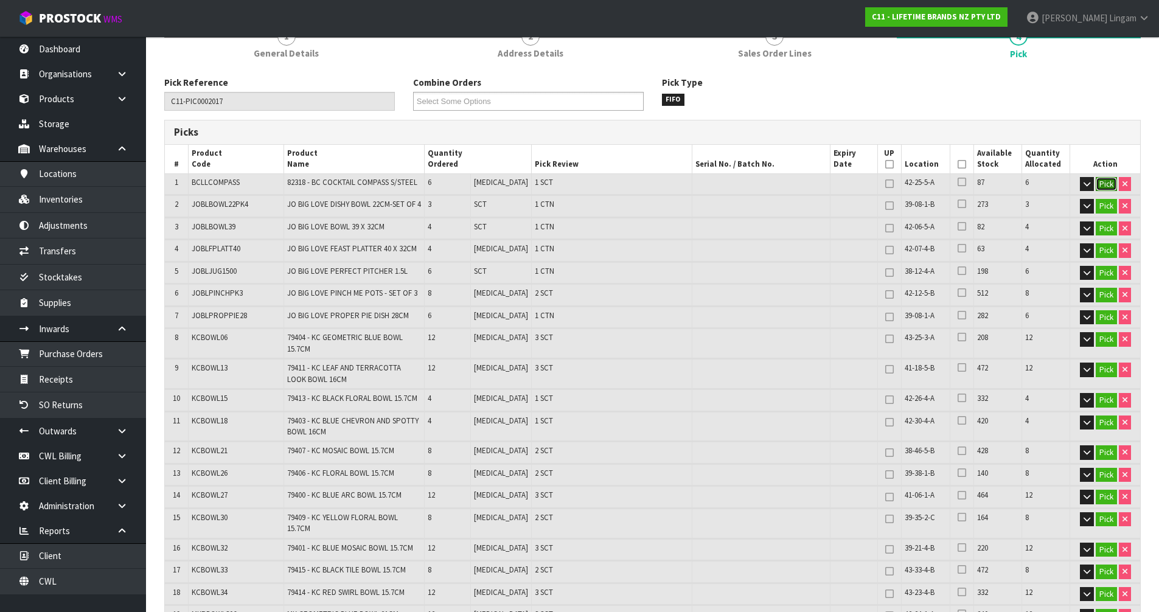
click at [1114, 185] on button "Pick" at bounding box center [1106, 184] width 21 height 15
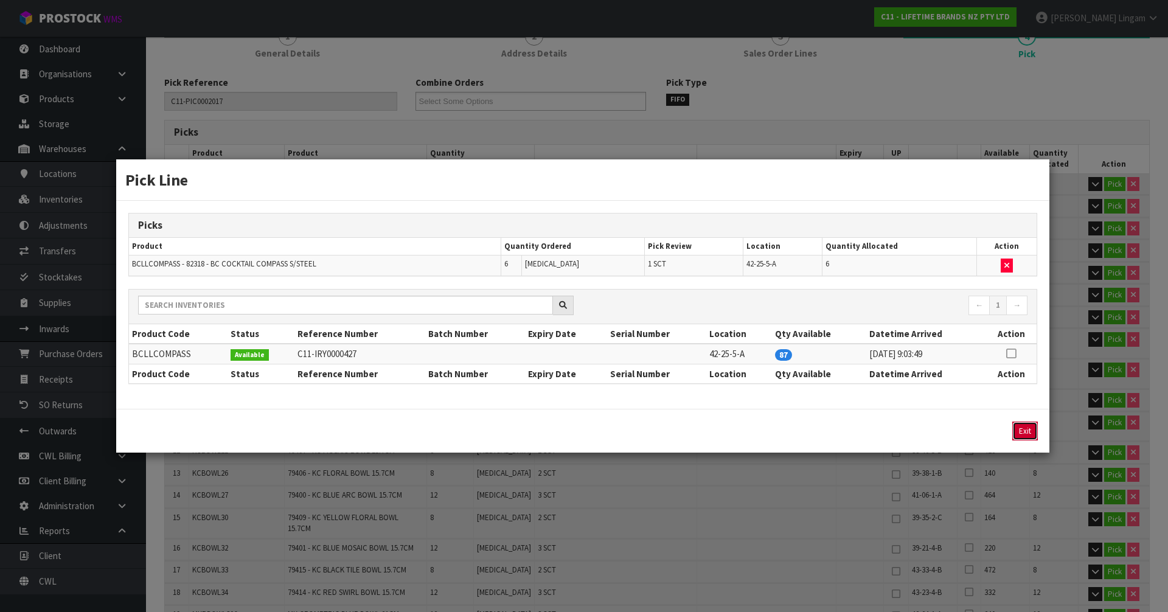
drag, startPoint x: 1026, startPoint y: 432, endPoint x: 1067, endPoint y: 388, distance: 59.8
click at [1027, 432] on button "Exit" at bounding box center [1025, 431] width 26 height 19
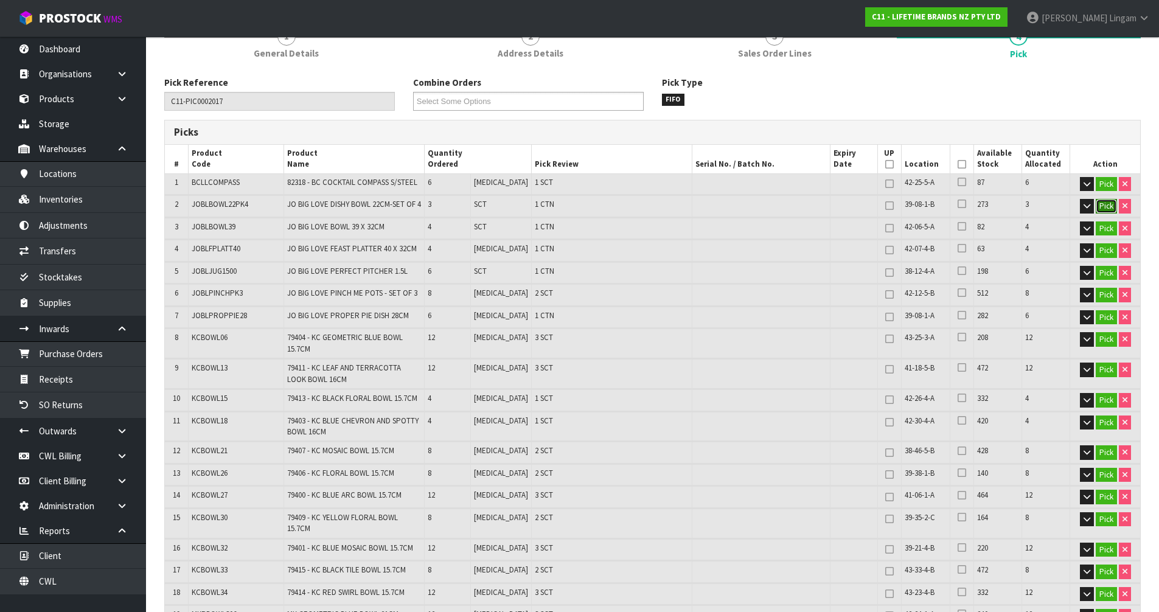
click at [1105, 200] on button "Pick" at bounding box center [1106, 206] width 21 height 15
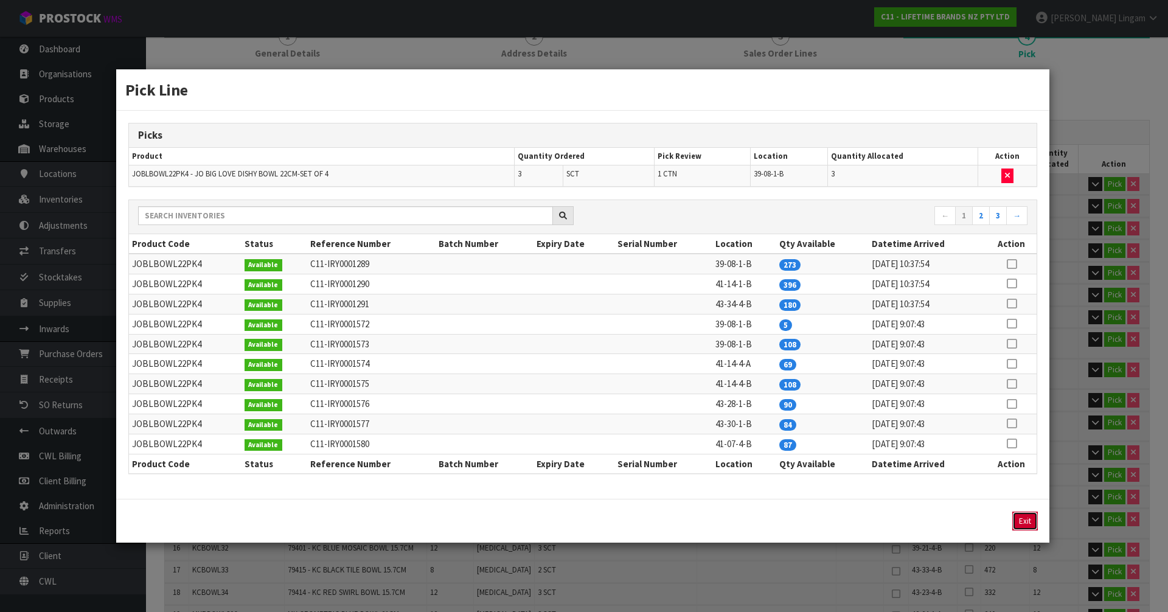
click at [1026, 520] on button "Exit" at bounding box center [1025, 521] width 26 height 19
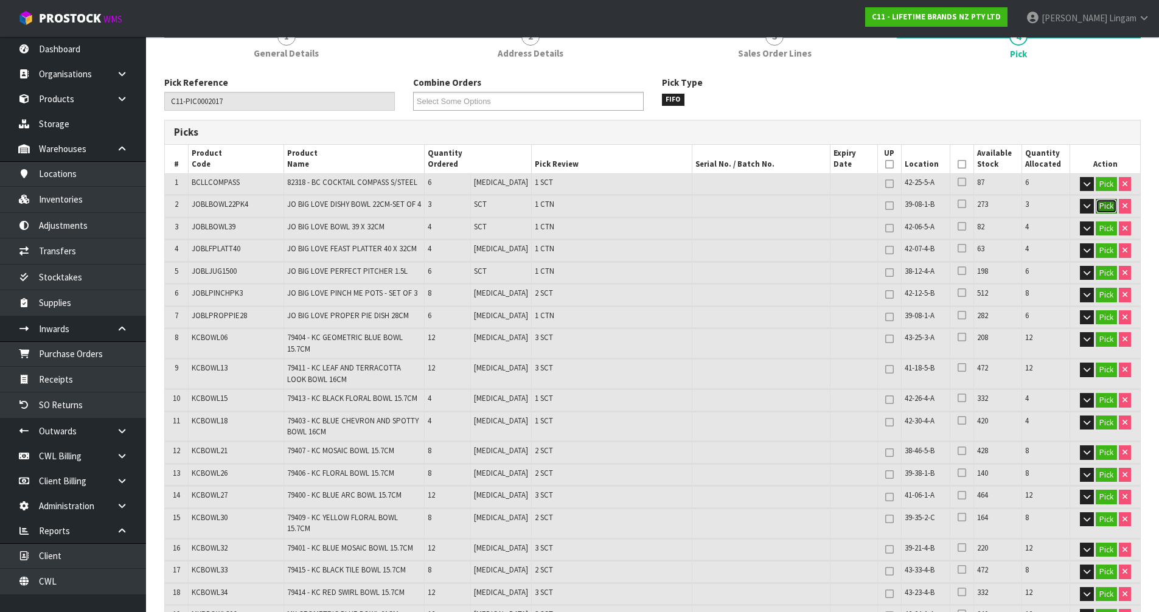
click at [1111, 211] on button "Pick" at bounding box center [1106, 206] width 21 height 15
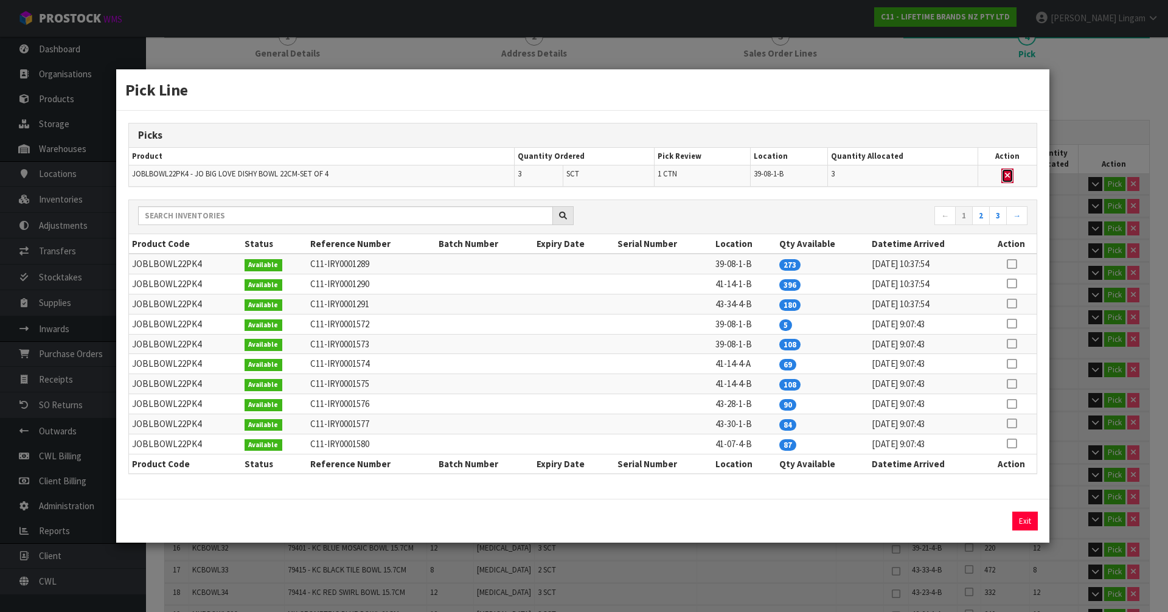
click at [1009, 175] on icon "button" at bounding box center [1007, 176] width 5 height 8
type input "5"
type input "262"
type input "0.652017"
type input "162.7"
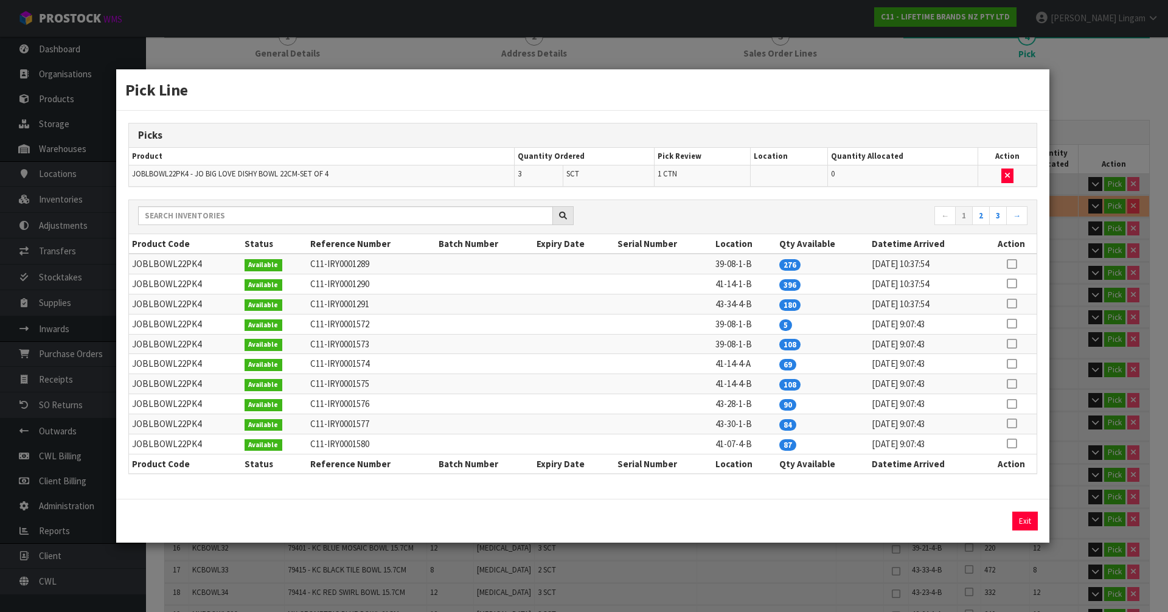
click at [1009, 324] on icon at bounding box center [1012, 324] width 10 height 1
click at [992, 516] on button "Assign Pick" at bounding box center [984, 521] width 50 height 19
type input "6"
type input "265"
type input "0.709305"
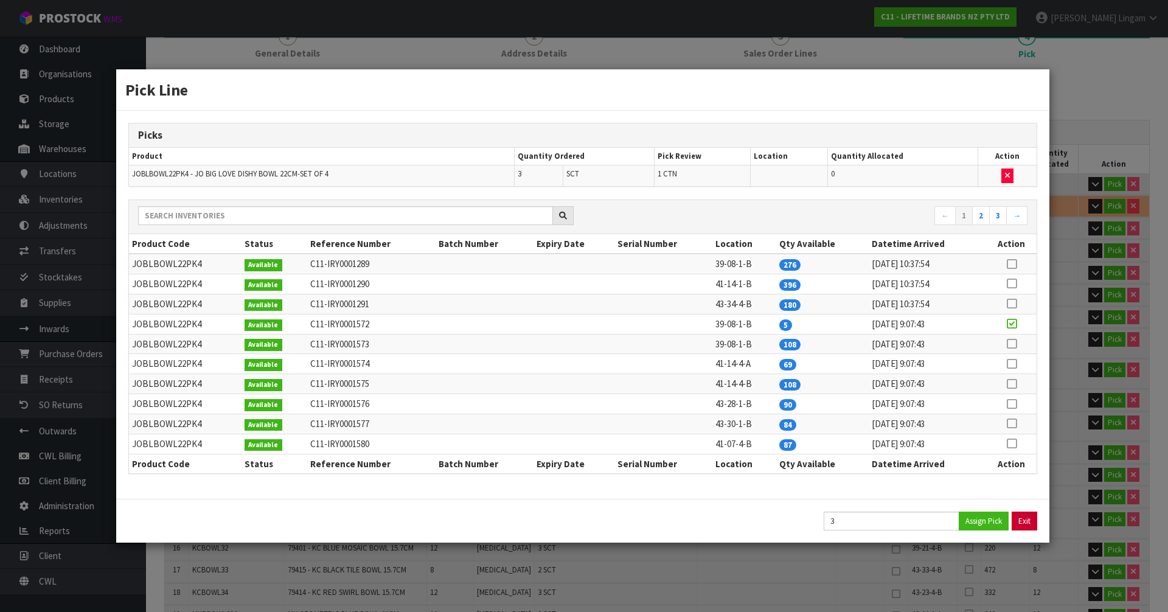
type input "174.02"
click at [1024, 518] on button "Exit" at bounding box center [1025, 521] width 26 height 19
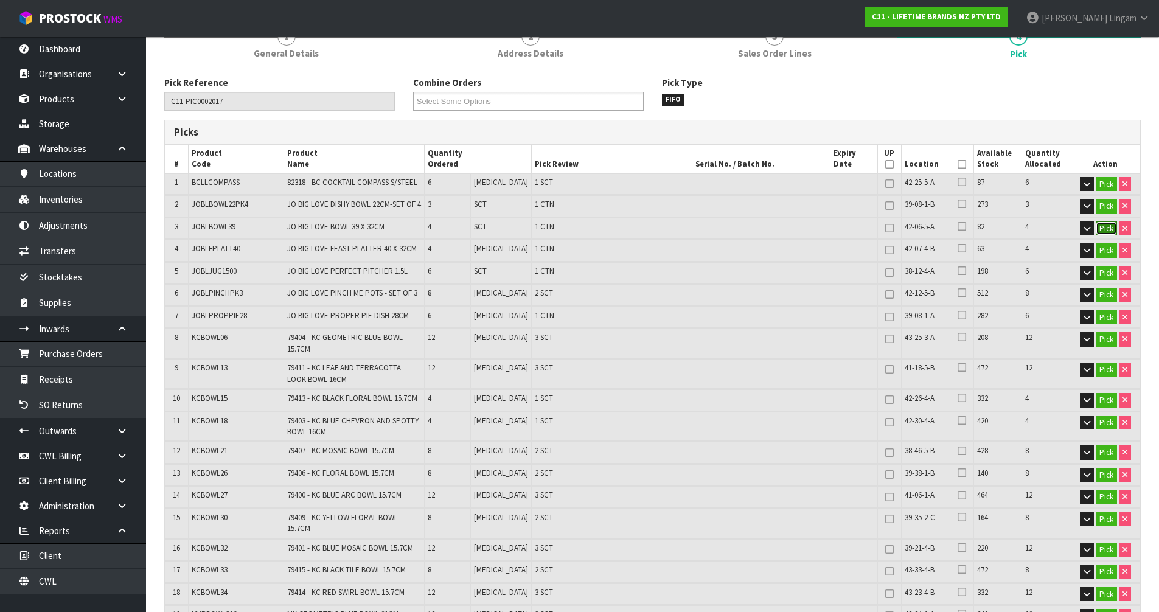
click at [1106, 228] on button "Pick" at bounding box center [1106, 228] width 21 height 15
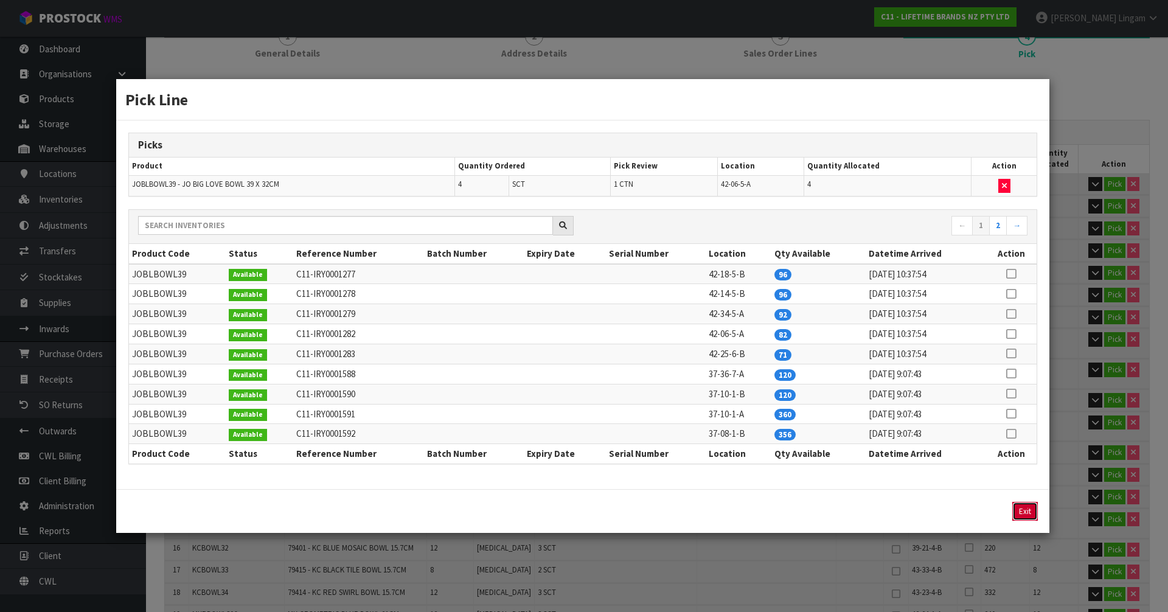
click at [1021, 510] on button "Exit" at bounding box center [1025, 511] width 26 height 19
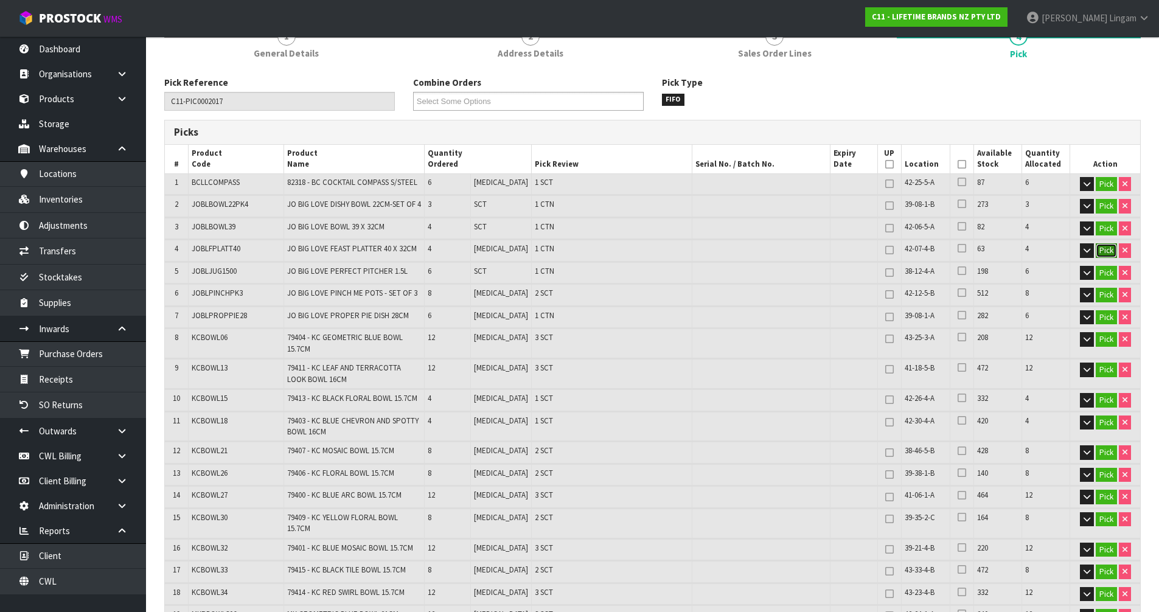
click at [1101, 252] on button "Pick" at bounding box center [1106, 250] width 21 height 15
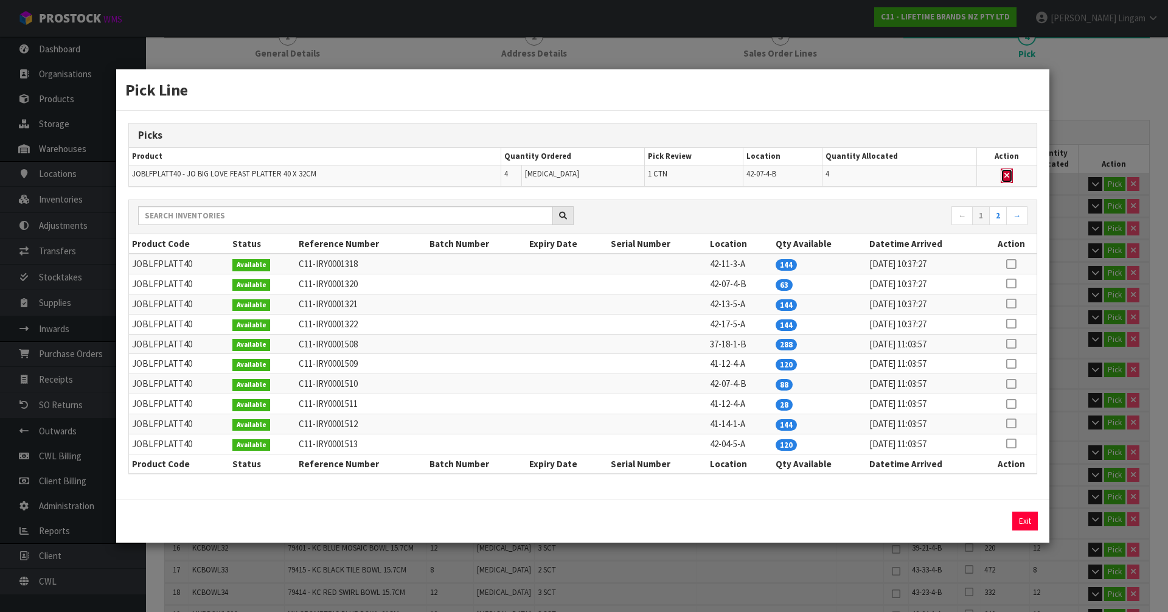
click at [1005, 173] on icon "button" at bounding box center [1006, 176] width 5 height 8
type input "5"
type input "261"
type input "0.642655"
type input "161.92"
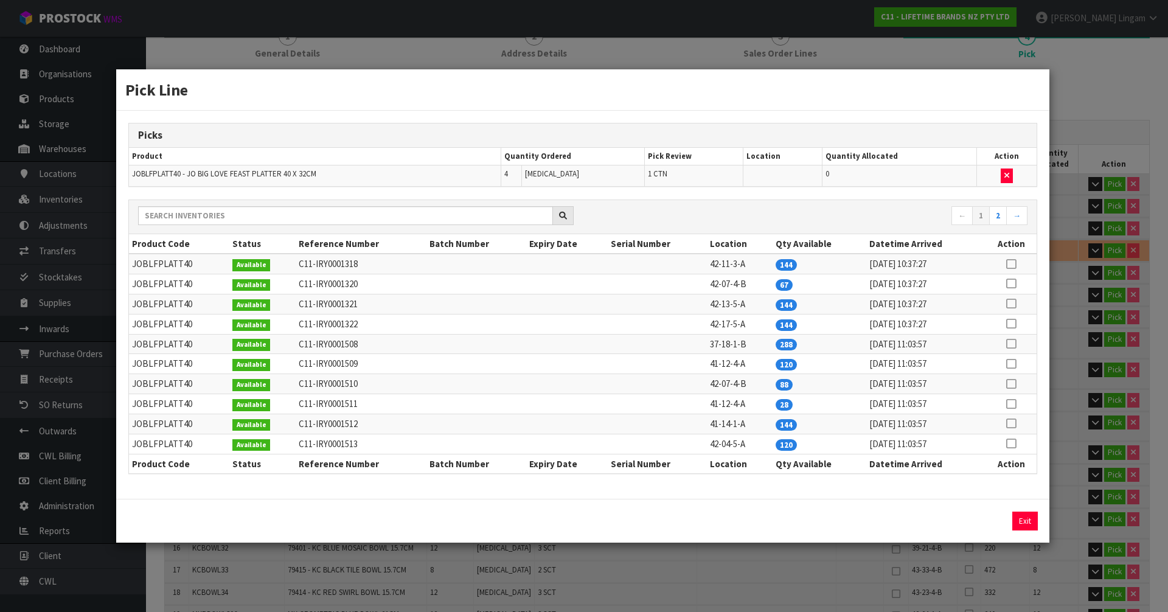
click at [1010, 404] on icon at bounding box center [1011, 404] width 10 height 1
click at [981, 518] on button "Assign Pick" at bounding box center [984, 521] width 50 height 19
click at [1026, 515] on button "Exit" at bounding box center [1025, 521] width 26 height 19
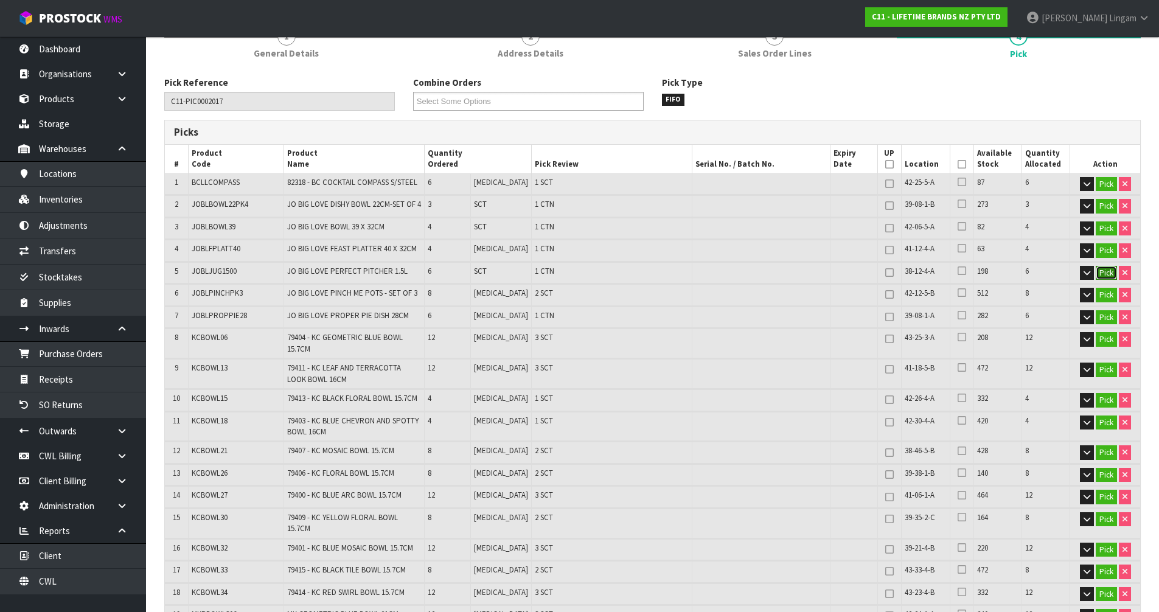
click at [1100, 274] on button "Pick" at bounding box center [1106, 273] width 21 height 15
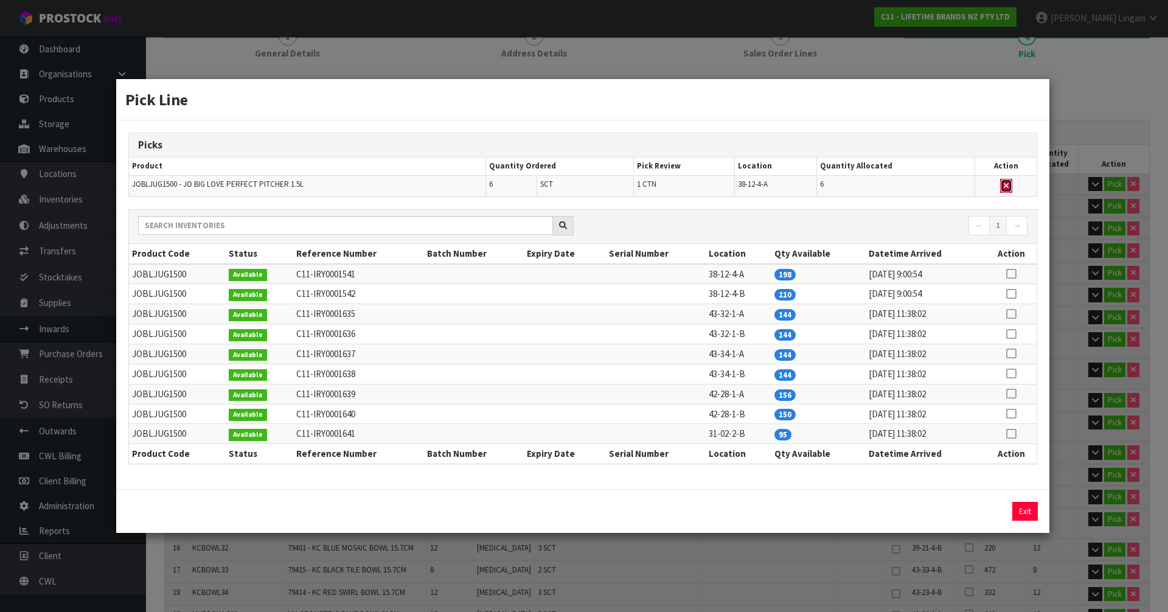
click at [1006, 184] on icon "button" at bounding box center [1006, 186] width 5 height 8
click at [1012, 434] on icon at bounding box center [1011, 434] width 10 height 1
click at [1002, 512] on button "Assign Pick" at bounding box center [984, 511] width 50 height 19
click at [1022, 510] on button "Exit" at bounding box center [1025, 511] width 26 height 19
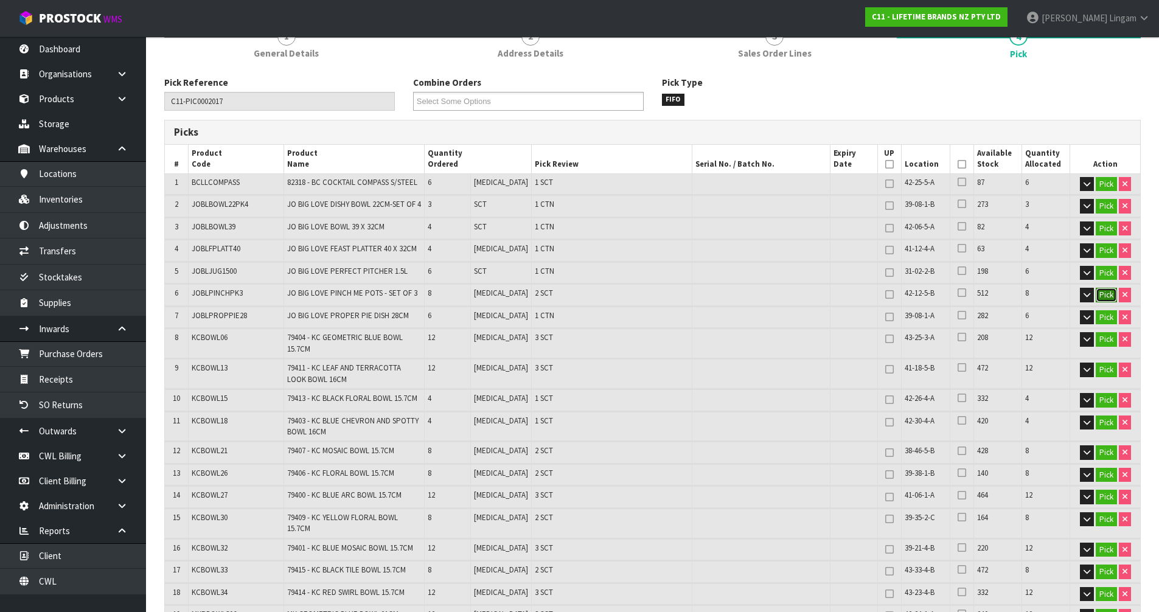
click at [1108, 298] on button "Pick" at bounding box center [1106, 295] width 21 height 15
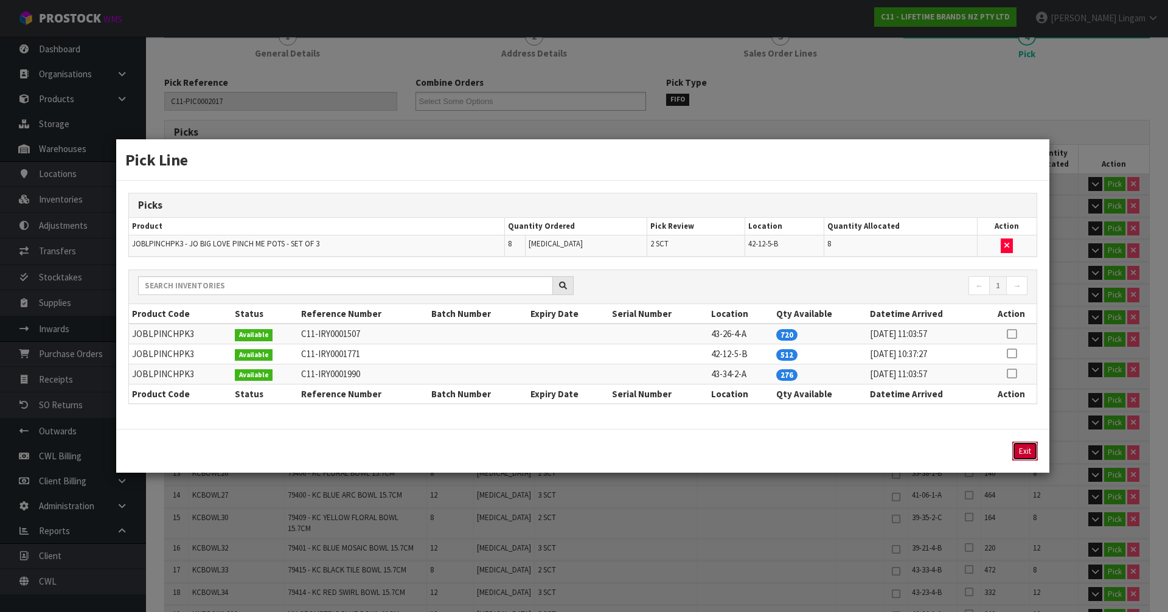
click at [1022, 451] on button "Exit" at bounding box center [1025, 451] width 26 height 19
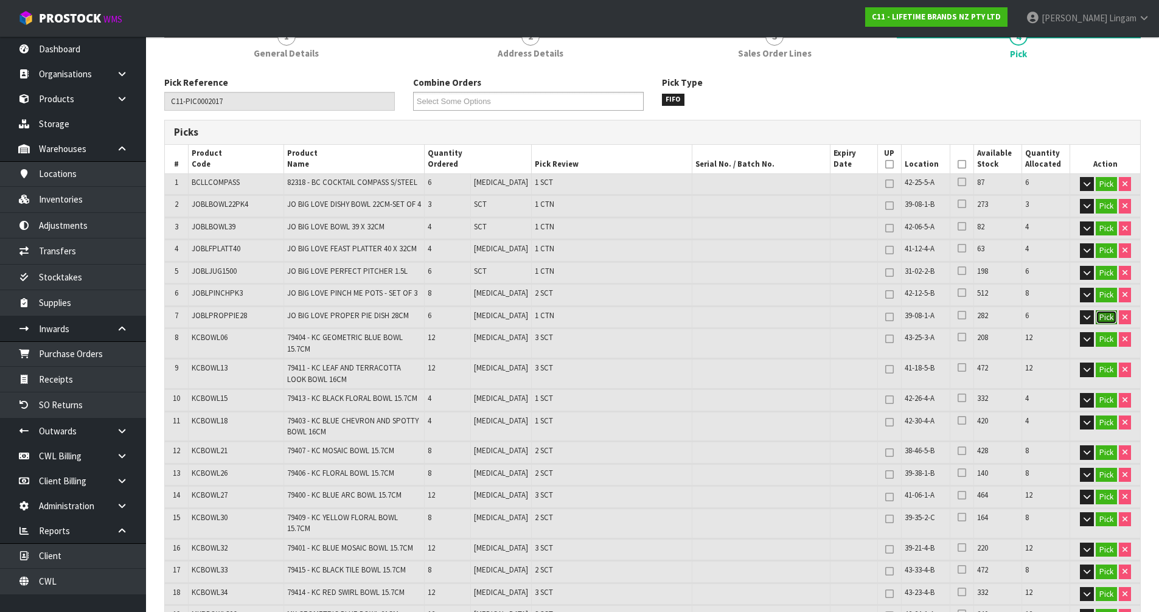
click at [1107, 315] on button "Pick" at bounding box center [1106, 317] width 21 height 15
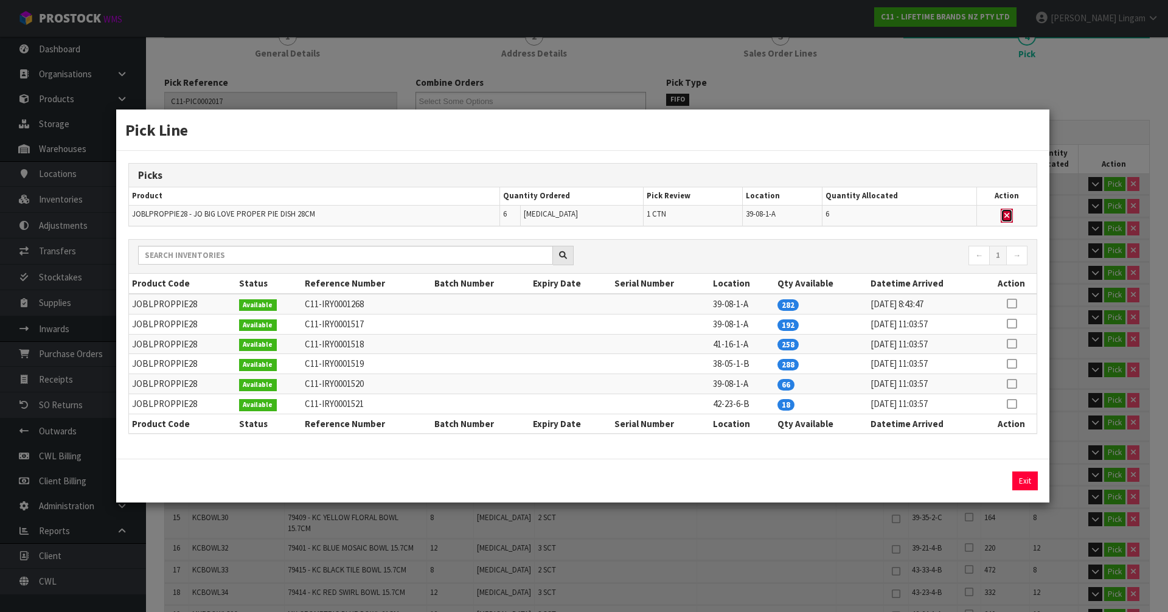
click at [1007, 216] on icon "button" at bounding box center [1006, 216] width 5 height 8
click at [1012, 404] on icon at bounding box center [1012, 404] width 10 height 1
click at [989, 479] on button "Assign Pick" at bounding box center [984, 480] width 50 height 19
drag, startPoint x: 1024, startPoint y: 478, endPoint x: 1017, endPoint y: 478, distance: 7.3
click at [1021, 478] on button "Exit" at bounding box center [1025, 480] width 26 height 19
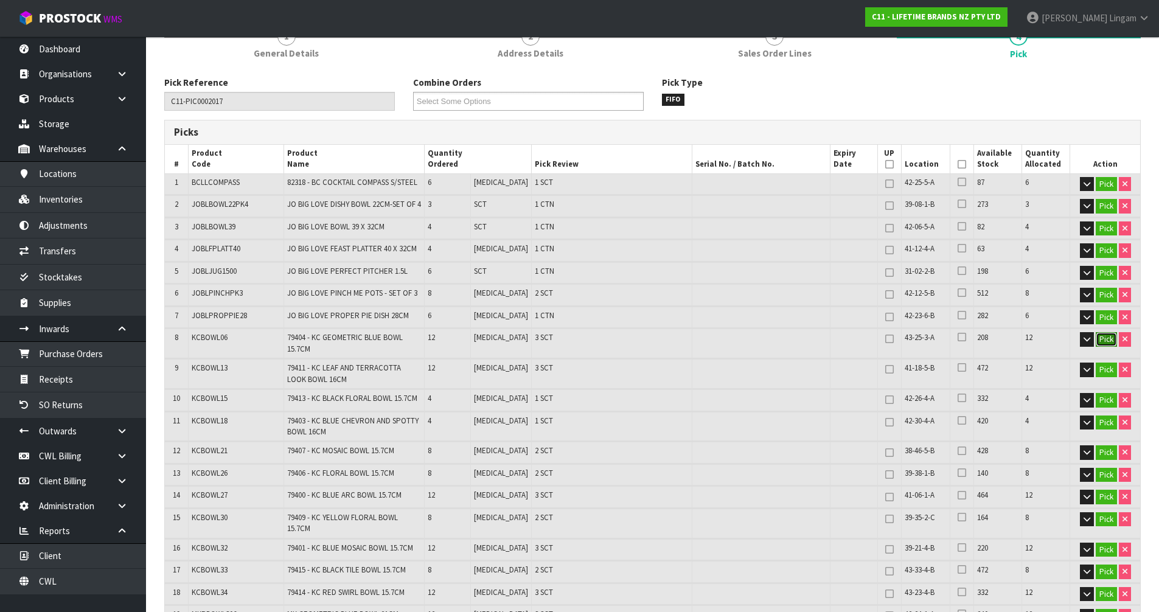
click at [1101, 341] on button "Pick" at bounding box center [1106, 339] width 21 height 15
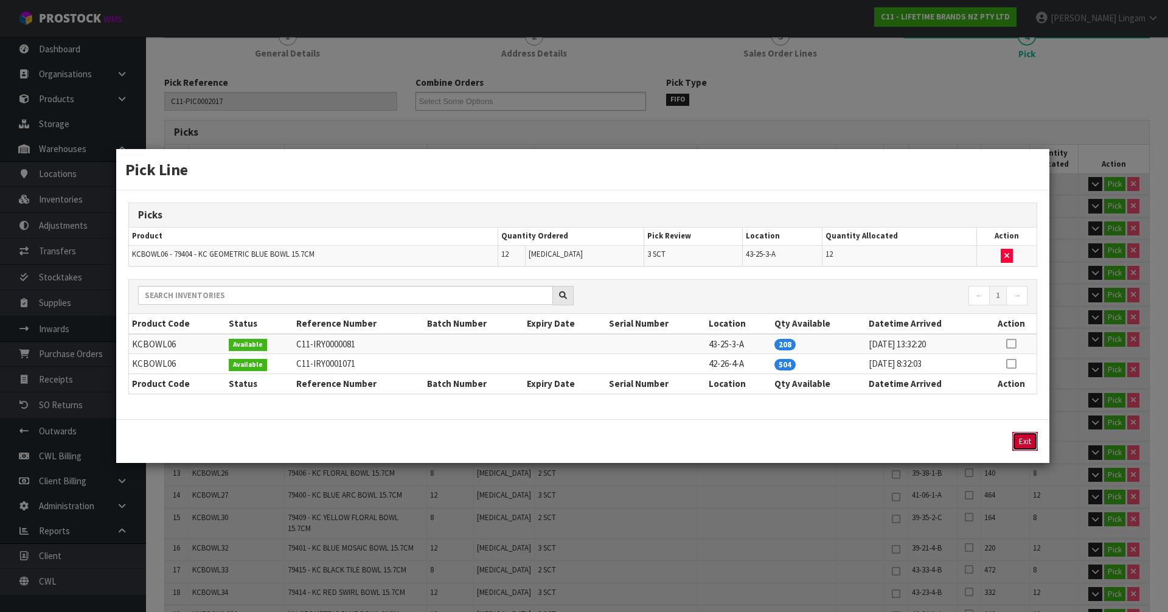
click at [1032, 439] on button "Exit" at bounding box center [1025, 441] width 26 height 19
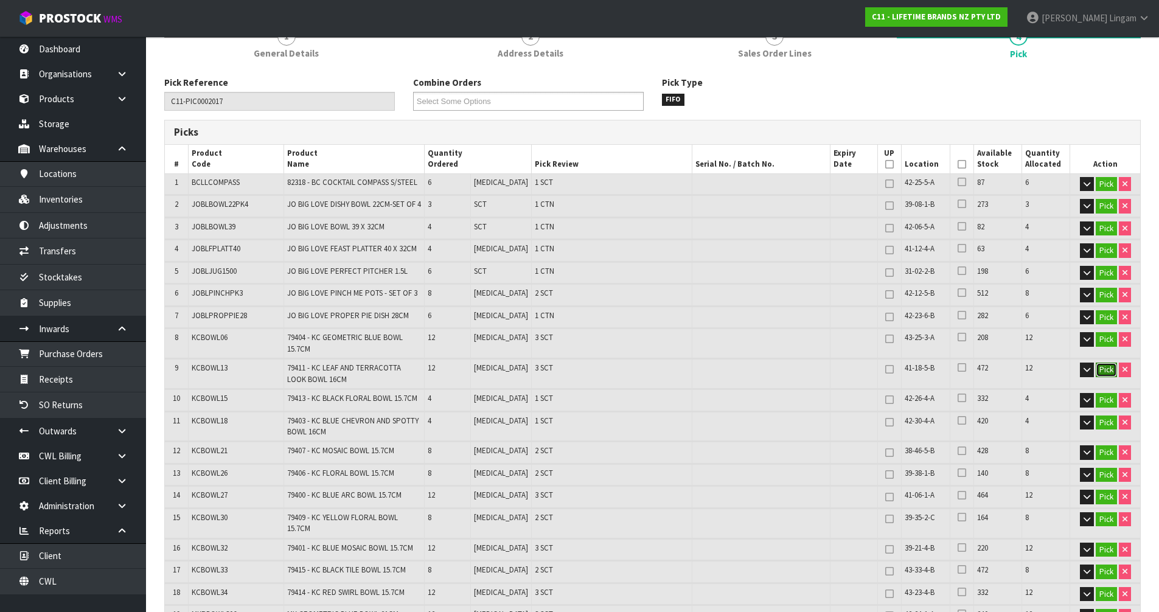
click at [1105, 368] on button "Pick" at bounding box center [1106, 370] width 21 height 15
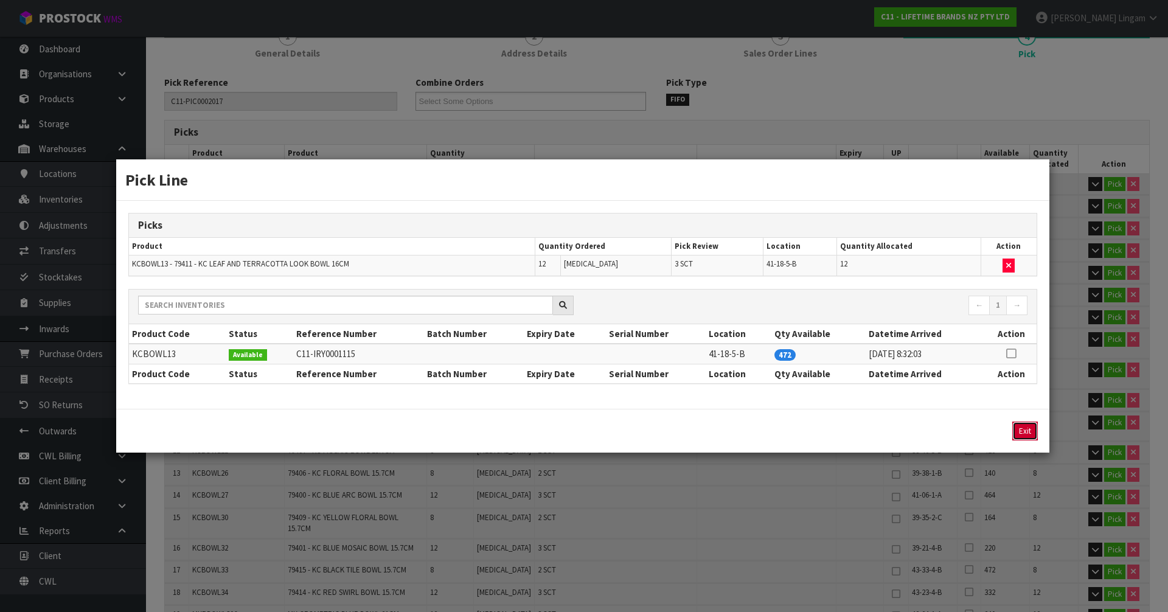
click at [1029, 431] on button "Exit" at bounding box center [1025, 431] width 26 height 19
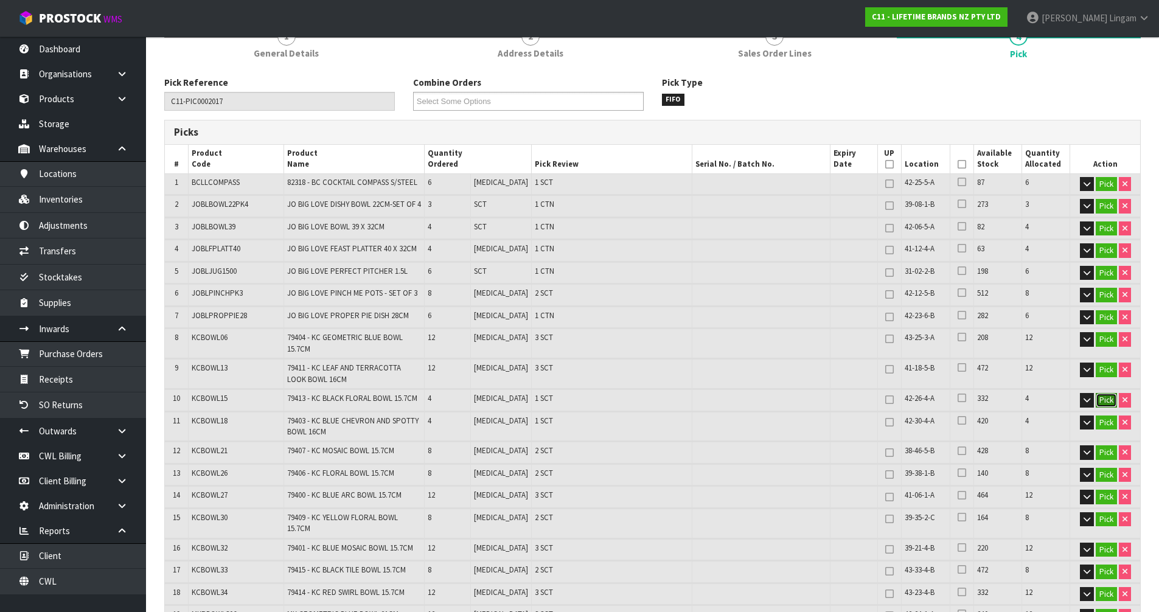
click at [1104, 401] on button "Pick" at bounding box center [1106, 400] width 21 height 15
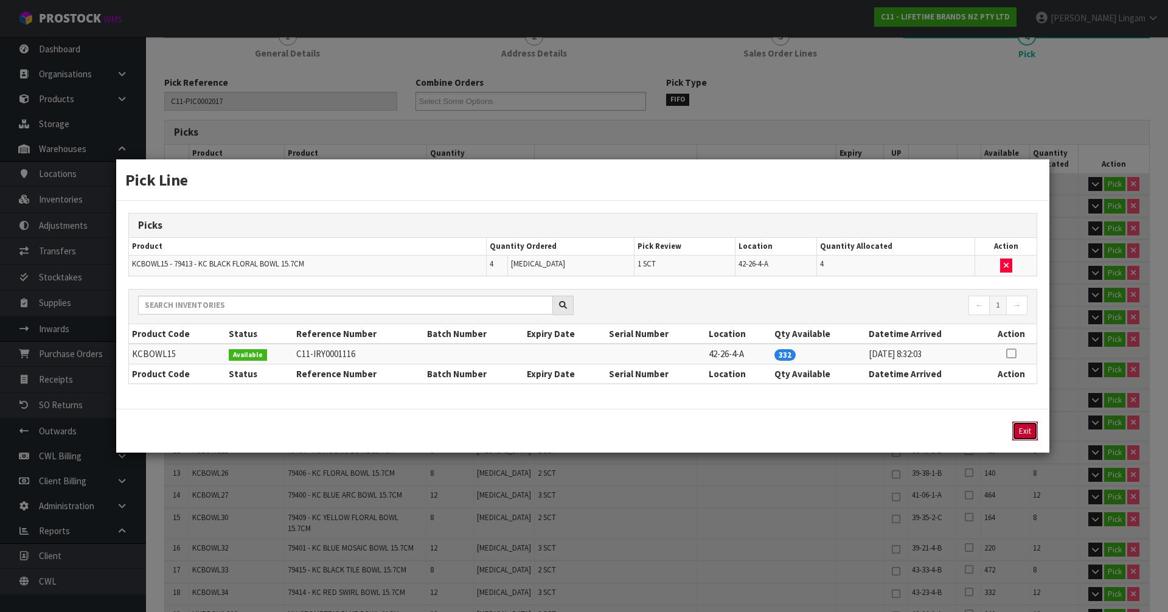
click at [1032, 435] on button "Exit" at bounding box center [1025, 431] width 26 height 19
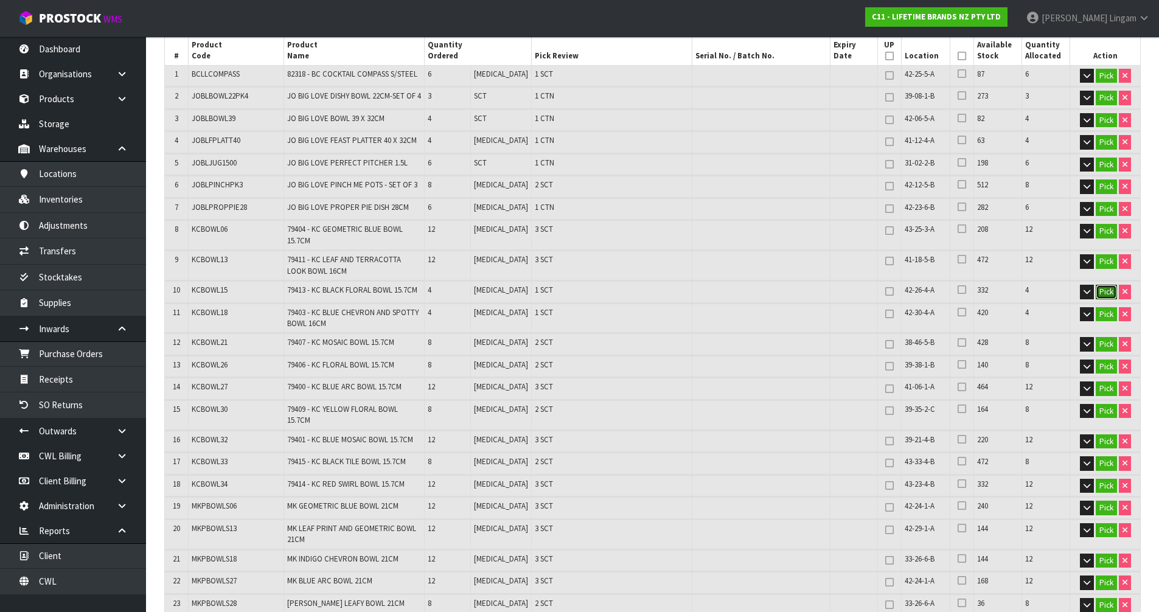
scroll to position [243, 0]
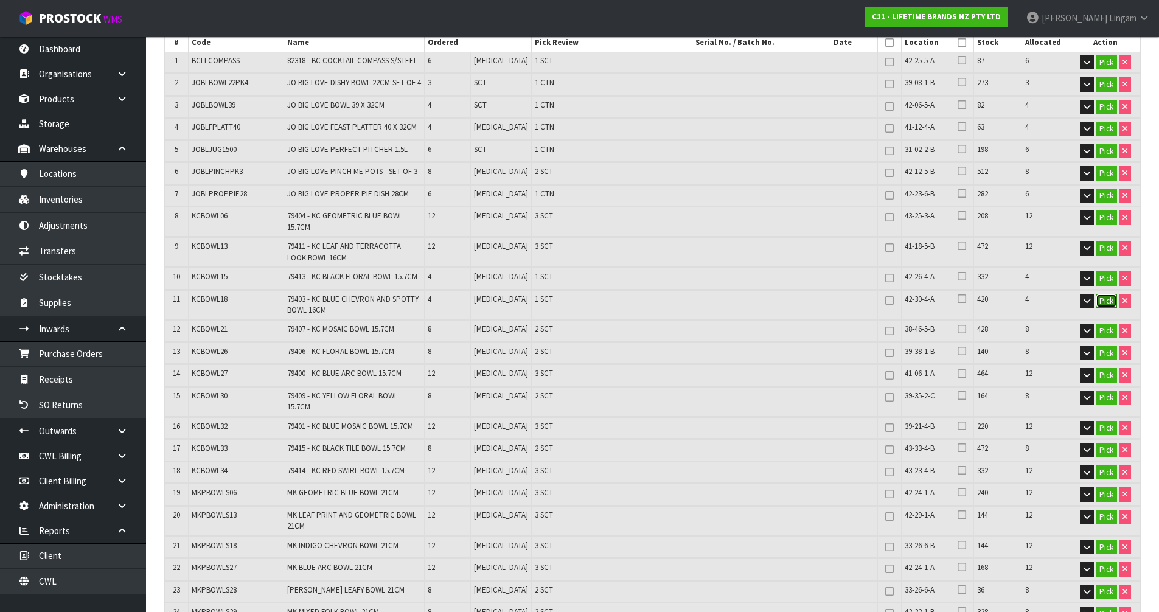
click at [1107, 300] on button "Pick" at bounding box center [1106, 301] width 21 height 15
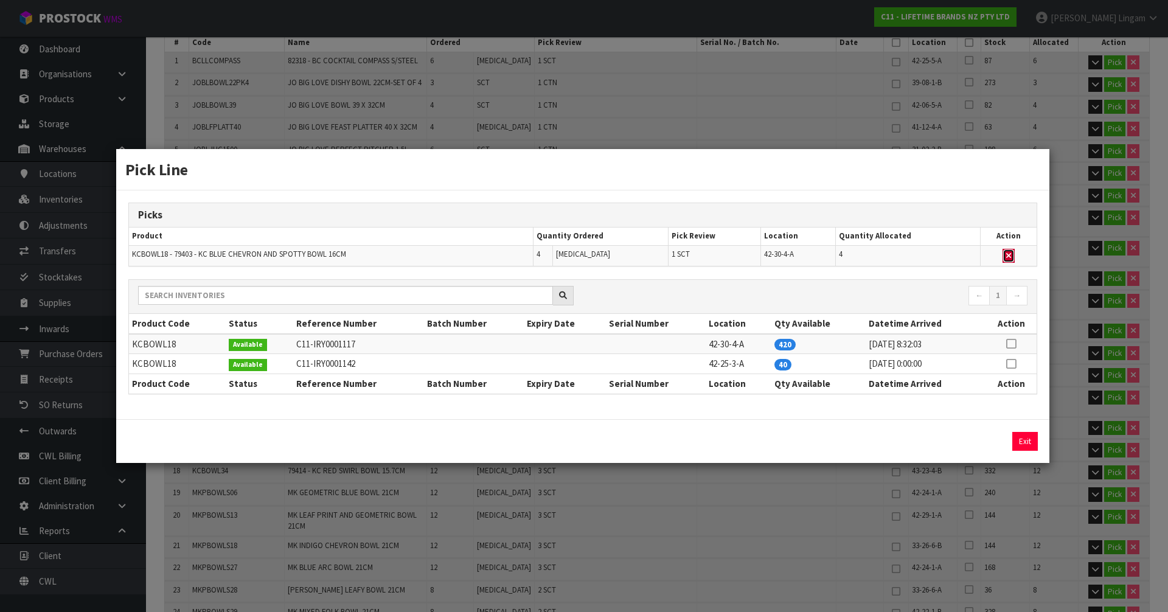
click at [1010, 255] on icon "button" at bounding box center [1008, 256] width 5 height 8
click at [1011, 364] on icon at bounding box center [1011, 364] width 10 height 1
click at [990, 442] on button "Assign Pick" at bounding box center [984, 441] width 50 height 19
click at [1021, 439] on button "Exit" at bounding box center [1025, 441] width 26 height 19
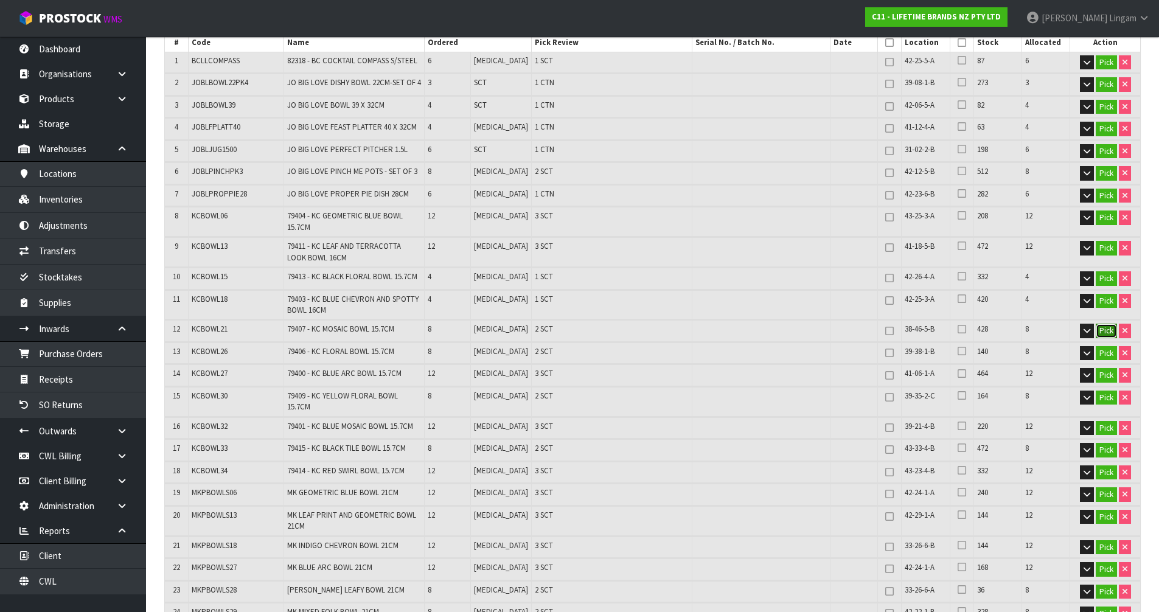
click at [1107, 333] on button "Pick" at bounding box center [1106, 331] width 21 height 15
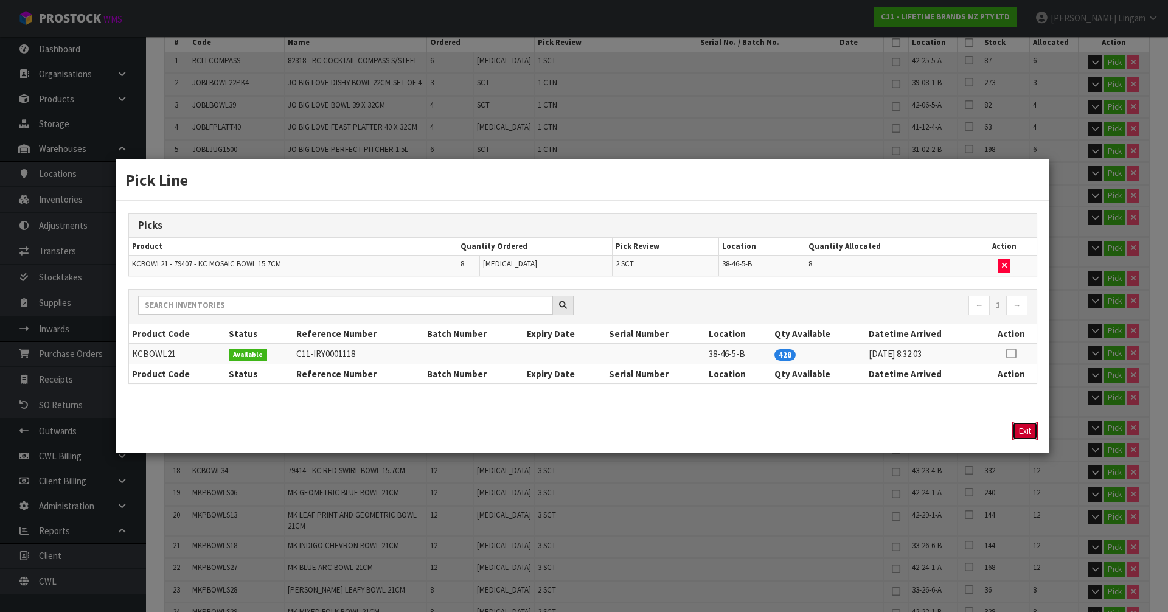
click at [1023, 427] on button "Exit" at bounding box center [1025, 431] width 26 height 19
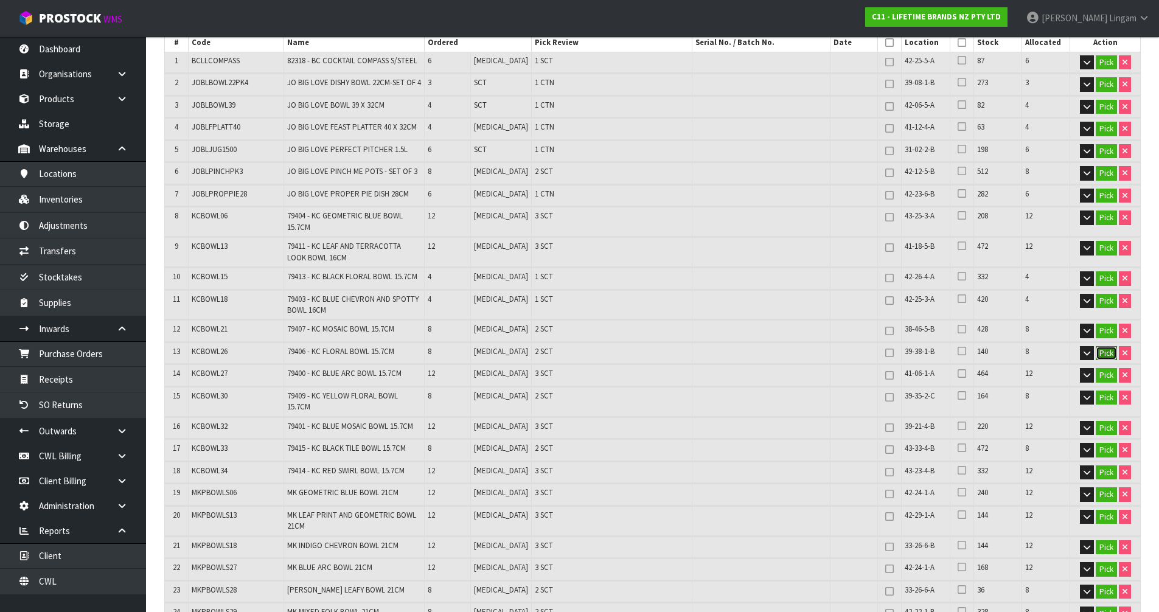
click at [1104, 353] on button "Pick" at bounding box center [1106, 353] width 21 height 15
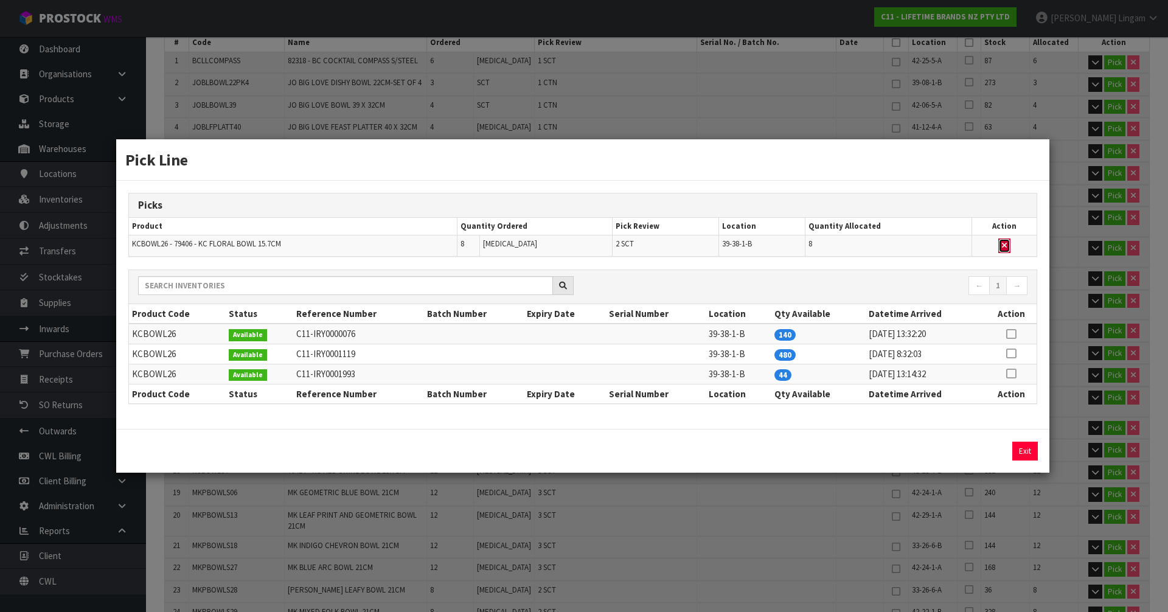
click at [1007, 246] on icon "button" at bounding box center [1004, 246] width 5 height 8
click at [1012, 374] on icon at bounding box center [1011, 374] width 10 height 1
click at [990, 447] on button "Assign Pick" at bounding box center [984, 451] width 50 height 19
click at [1025, 445] on button "Exit" at bounding box center [1025, 451] width 26 height 19
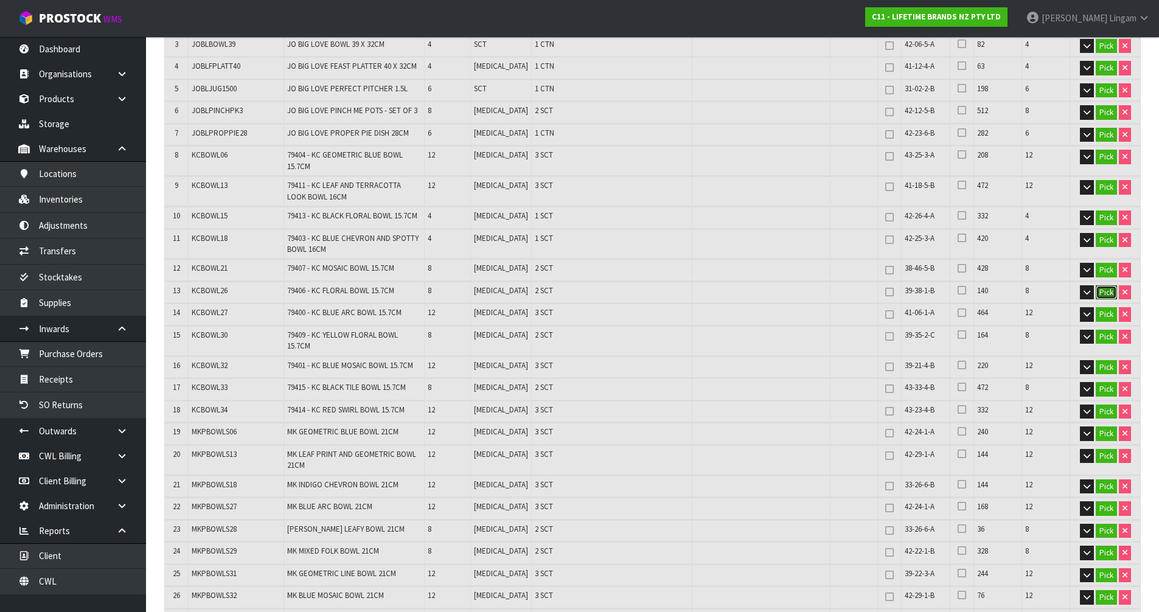
scroll to position [365, 0]
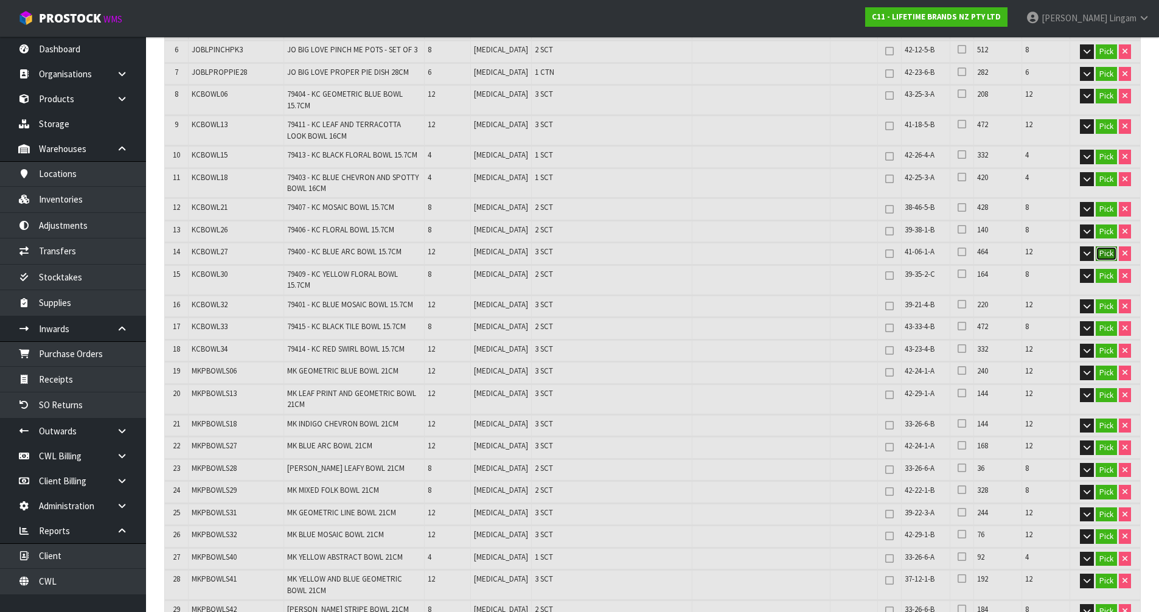
click at [1103, 253] on button "Pick" at bounding box center [1106, 253] width 21 height 15
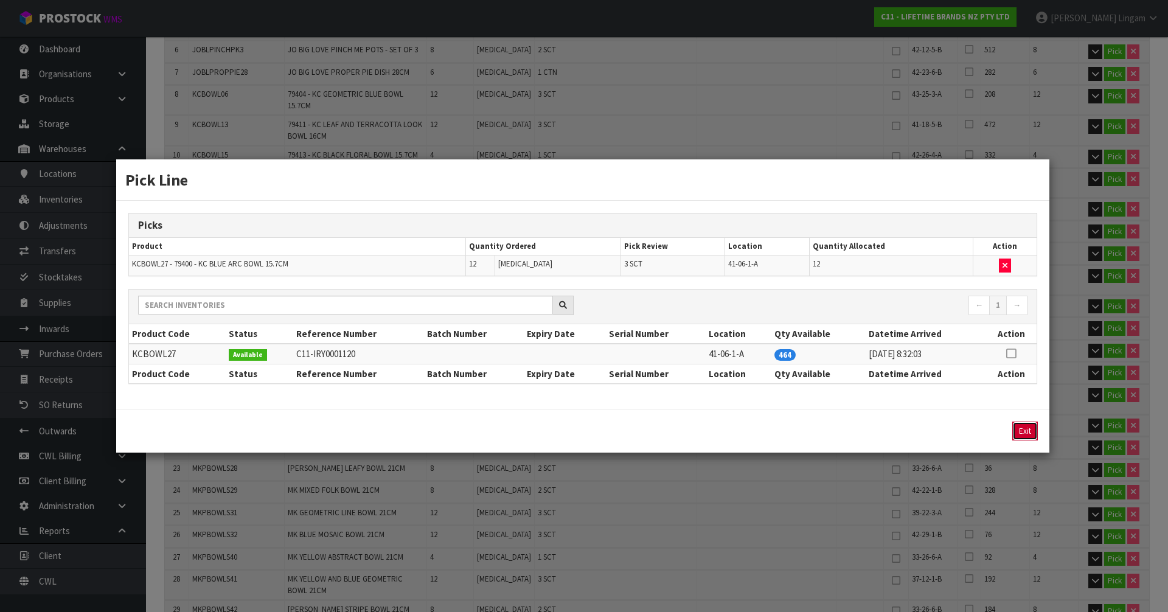
click at [1023, 428] on button "Exit" at bounding box center [1025, 431] width 26 height 19
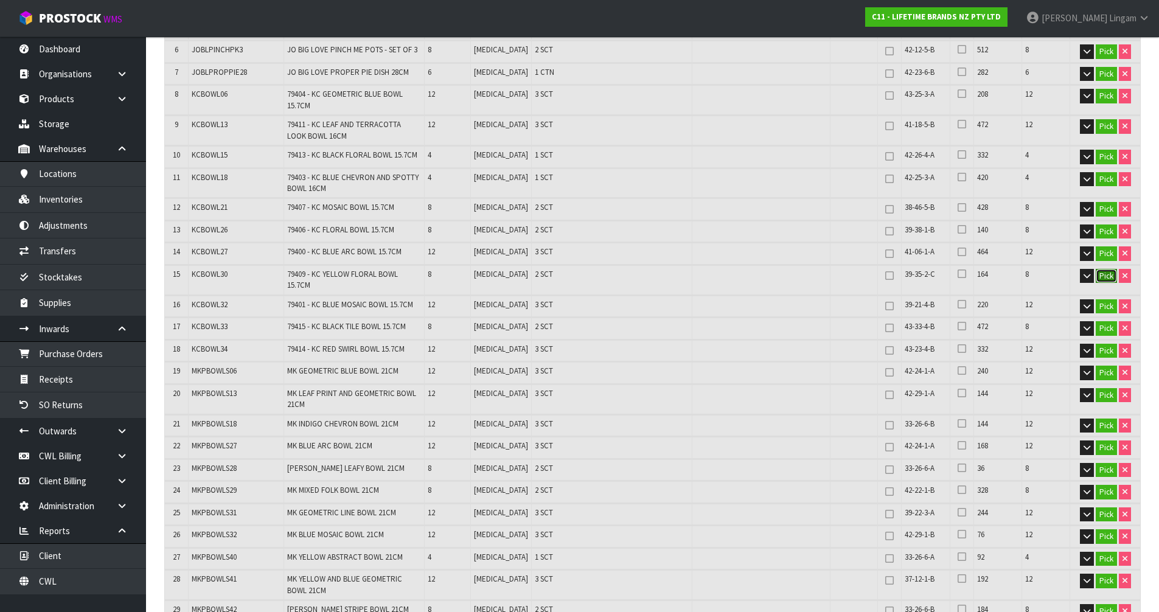
click at [1104, 275] on button "Pick" at bounding box center [1106, 276] width 21 height 15
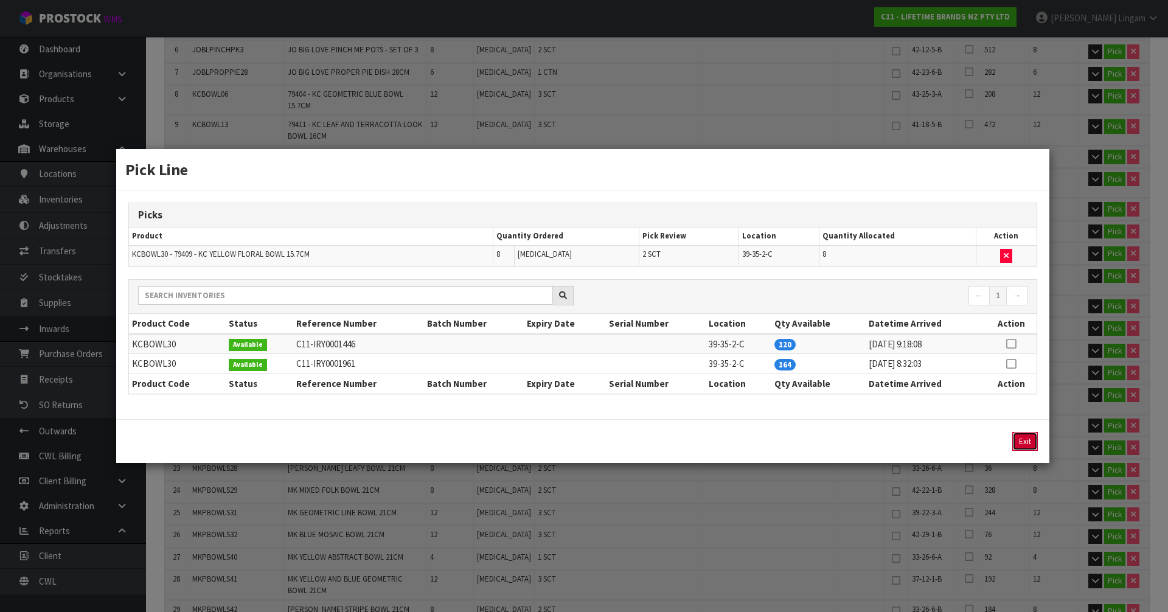
click at [1029, 440] on button "Exit" at bounding box center [1025, 441] width 26 height 19
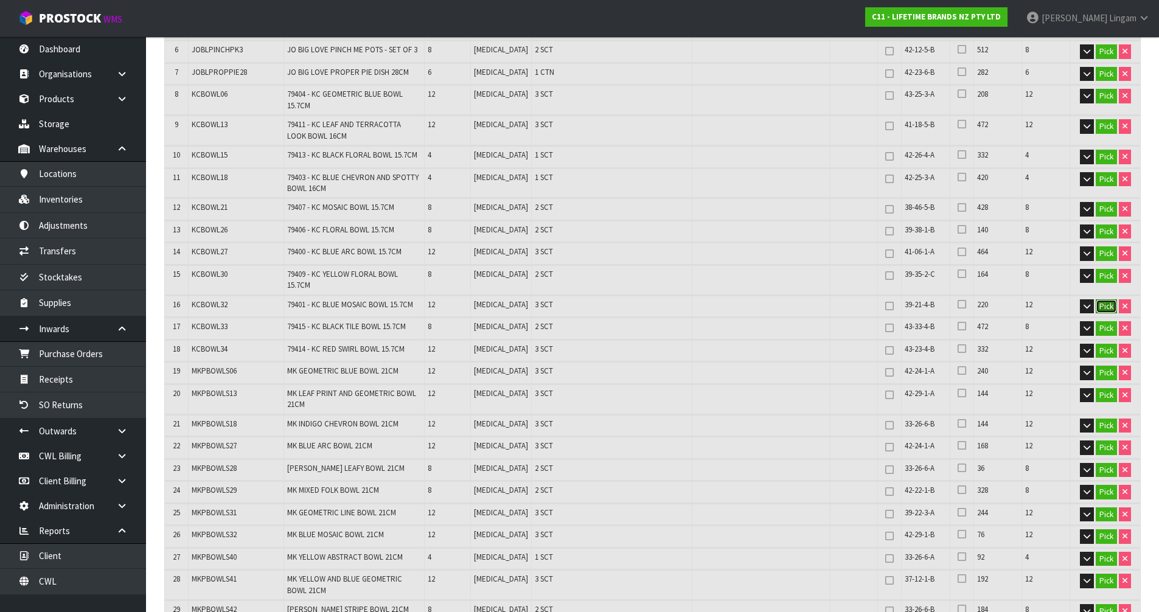
click at [1099, 299] on button "Pick" at bounding box center [1106, 306] width 21 height 15
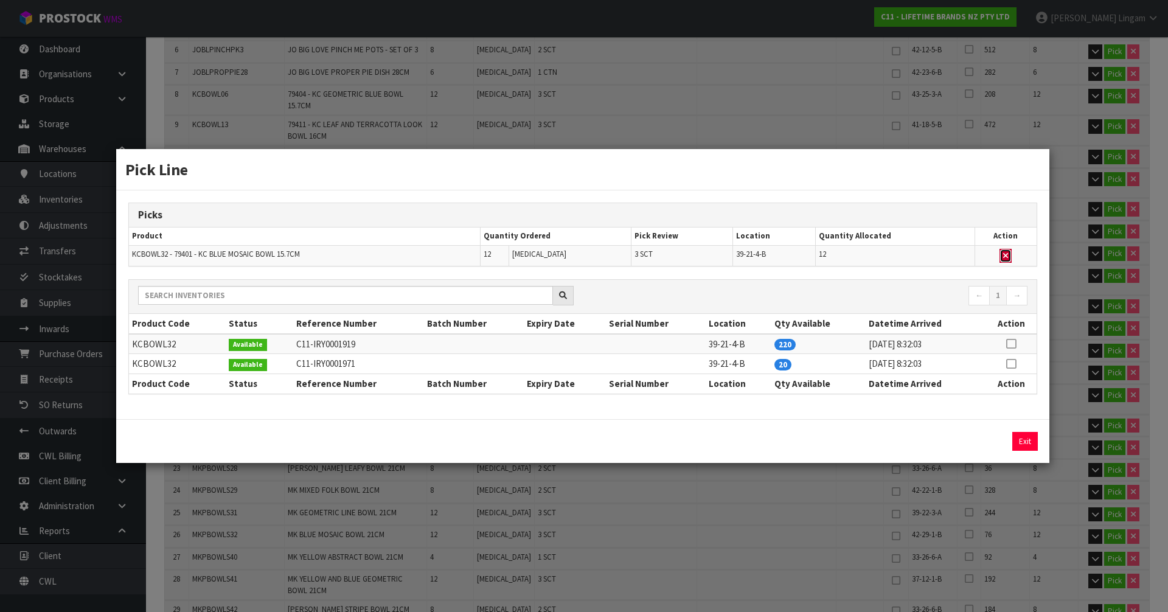
click at [1006, 255] on icon "button" at bounding box center [1005, 256] width 5 height 8
click at [1011, 364] on icon at bounding box center [1011, 364] width 10 height 1
click at [996, 437] on button "Assign Pick" at bounding box center [984, 441] width 50 height 19
click at [1024, 437] on button "Exit" at bounding box center [1025, 441] width 26 height 19
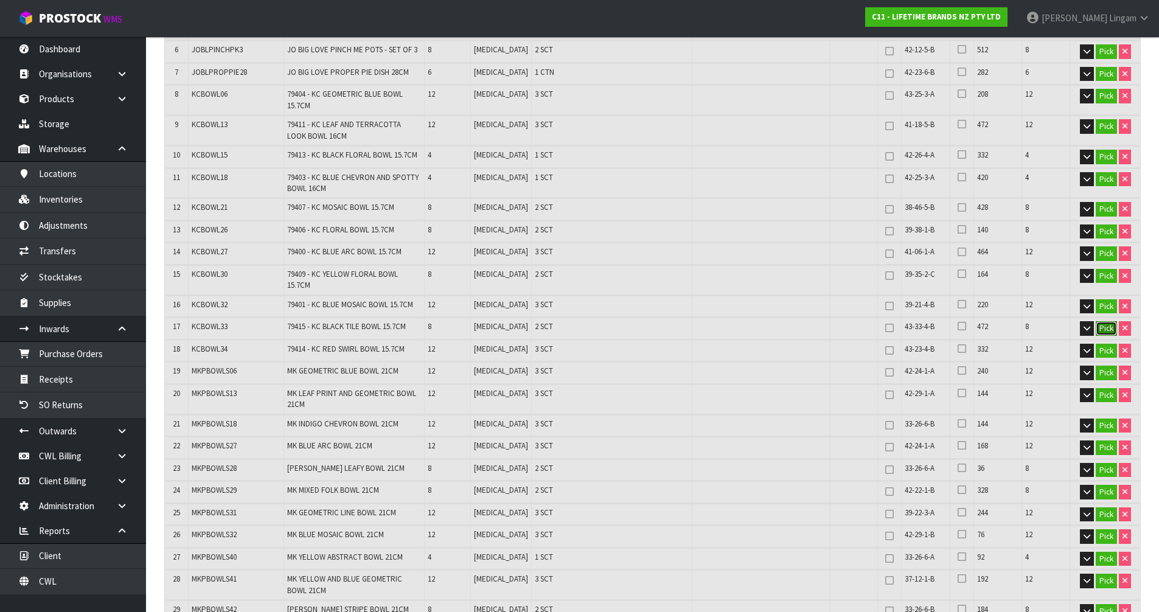
click at [1103, 321] on button "Pick" at bounding box center [1106, 328] width 21 height 15
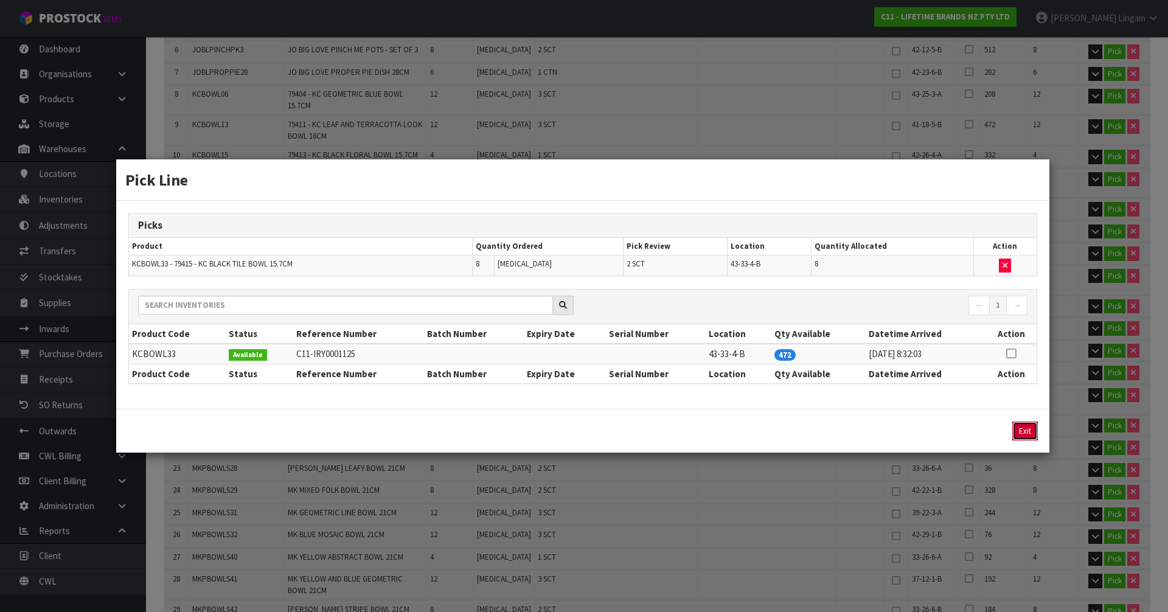
click at [1017, 430] on button "Exit" at bounding box center [1025, 431] width 26 height 19
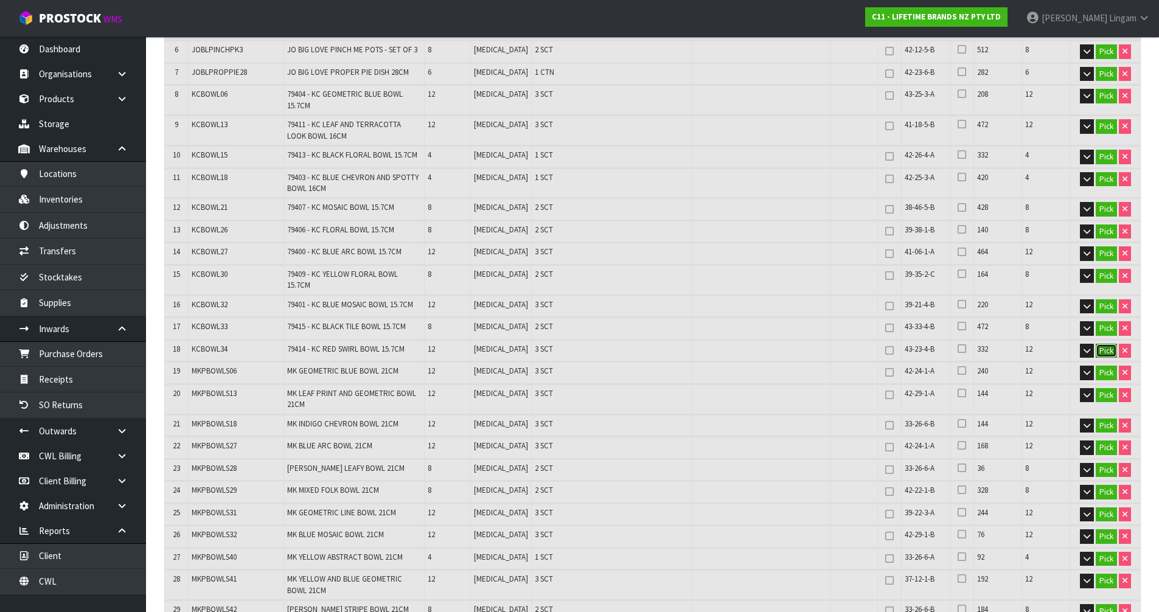
click at [1108, 344] on button "Pick" at bounding box center [1106, 351] width 21 height 15
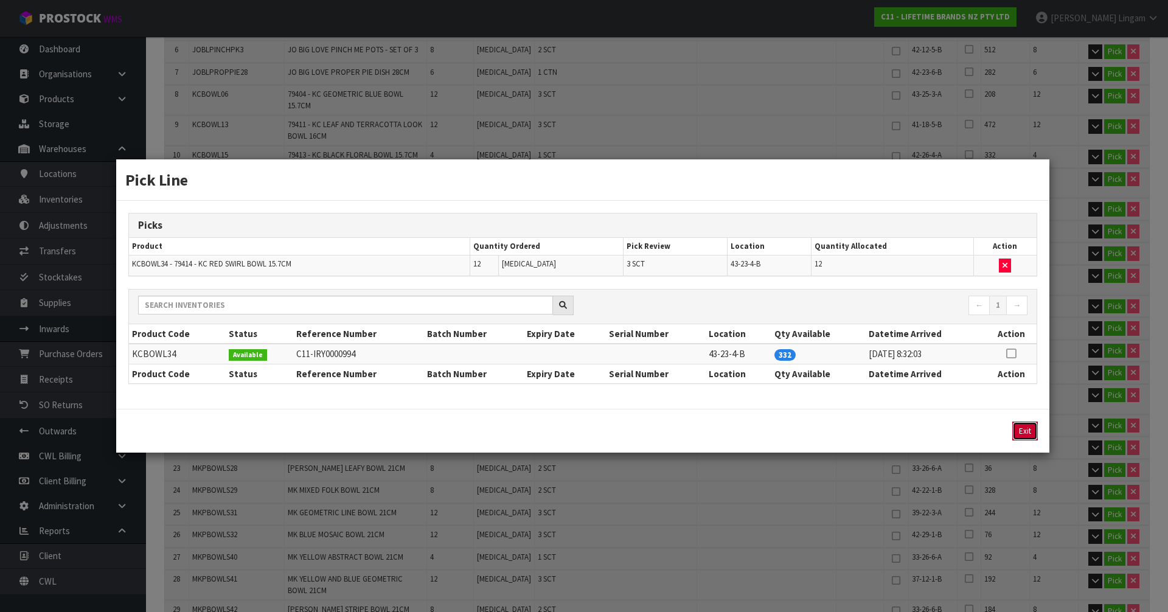
click at [1023, 425] on button "Exit" at bounding box center [1025, 431] width 26 height 19
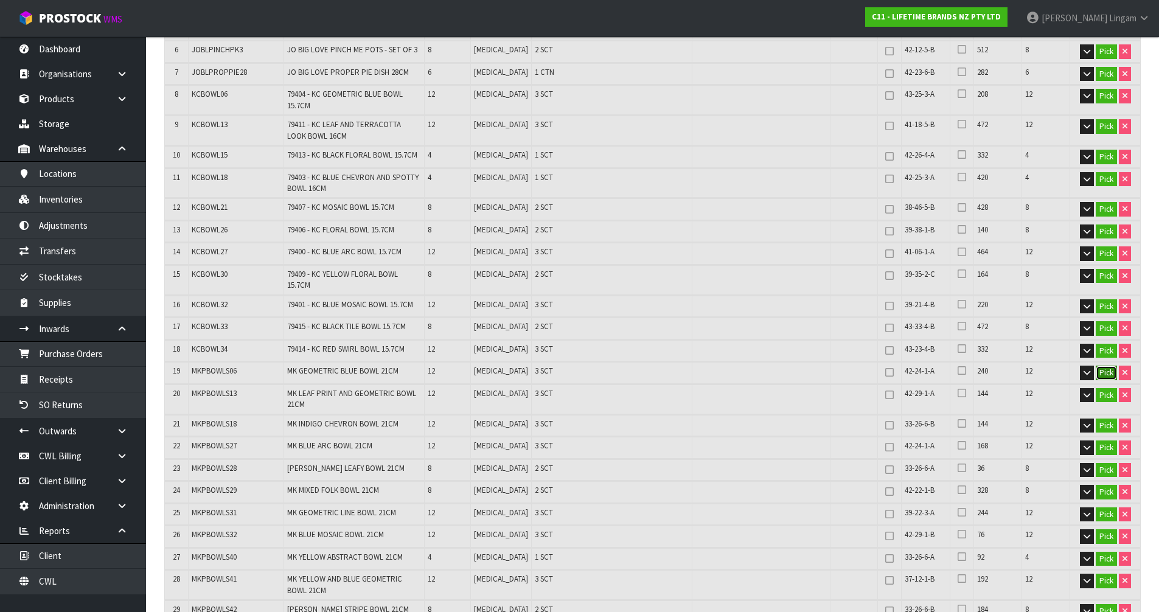
click at [1104, 366] on button "Pick" at bounding box center [1106, 373] width 21 height 15
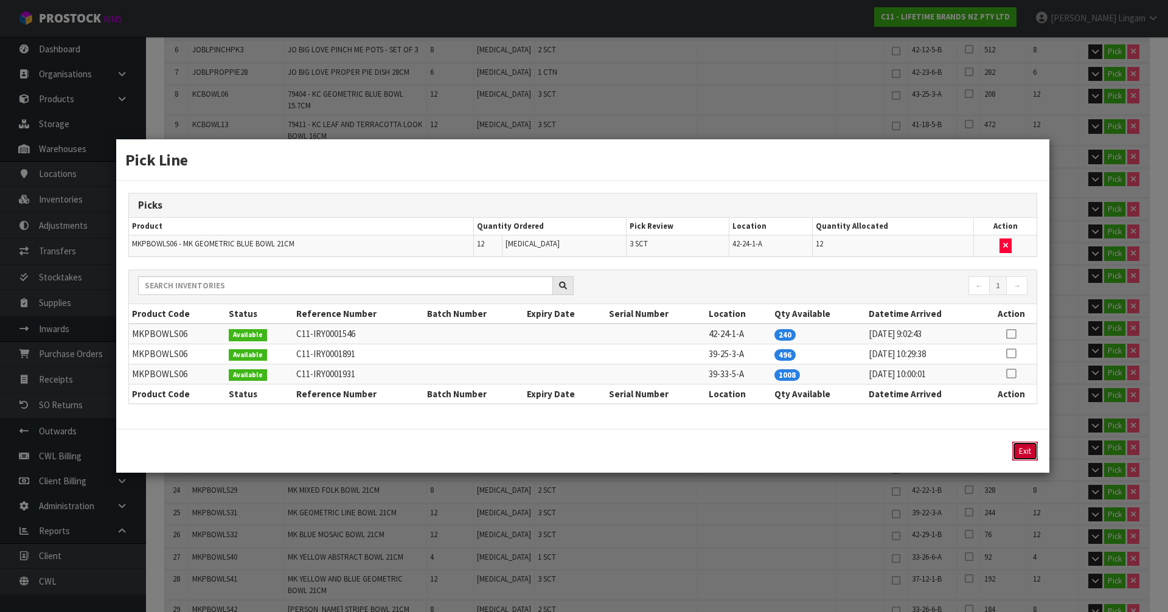
click at [1027, 448] on button "Exit" at bounding box center [1025, 451] width 26 height 19
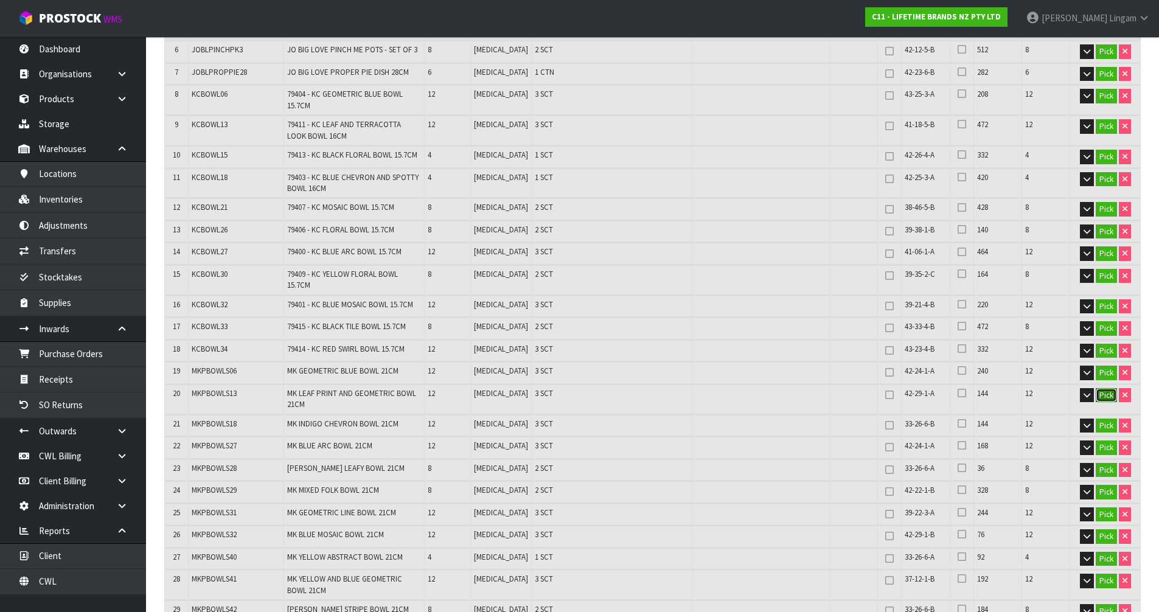
click at [1105, 388] on button "Pick" at bounding box center [1106, 395] width 21 height 15
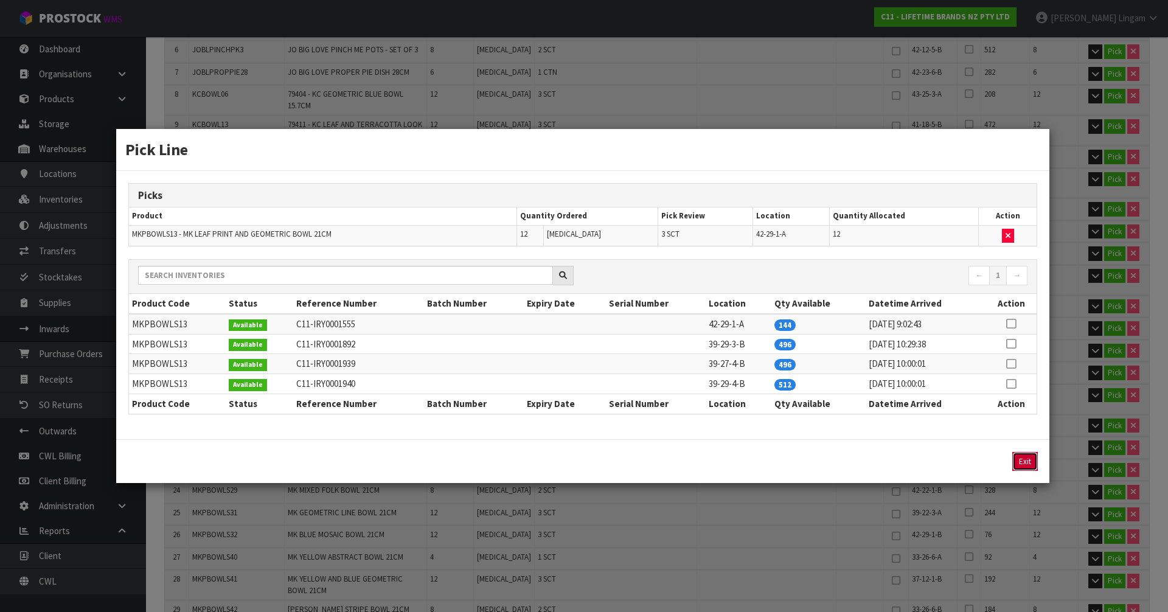
click at [1027, 456] on button "Exit" at bounding box center [1025, 461] width 26 height 19
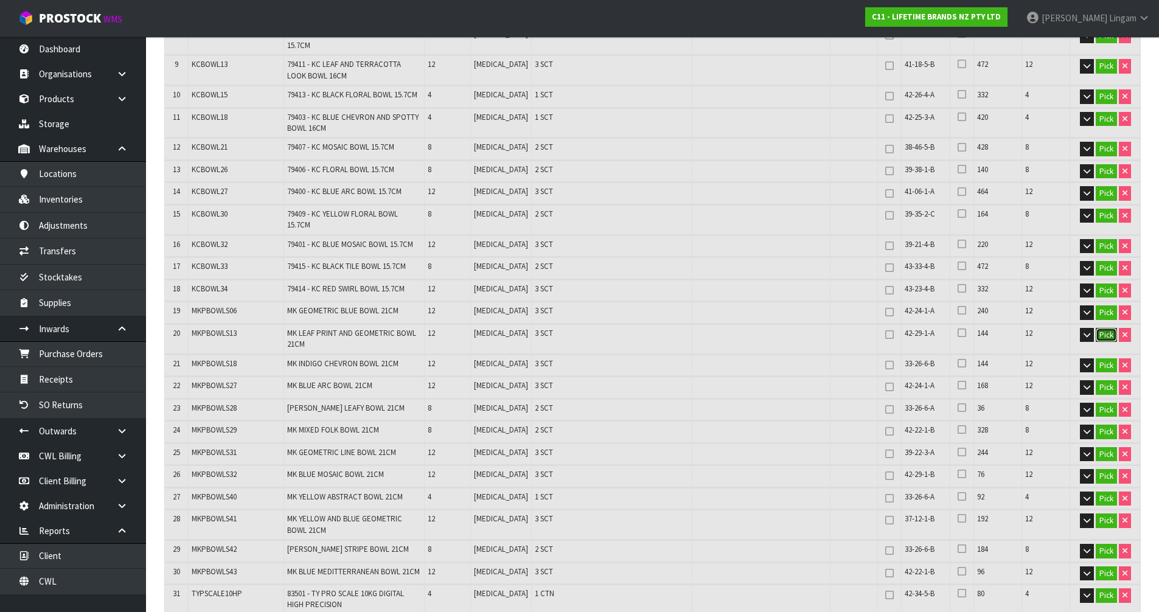
scroll to position [426, 0]
click at [1107, 358] on button "Pick" at bounding box center [1106, 365] width 21 height 15
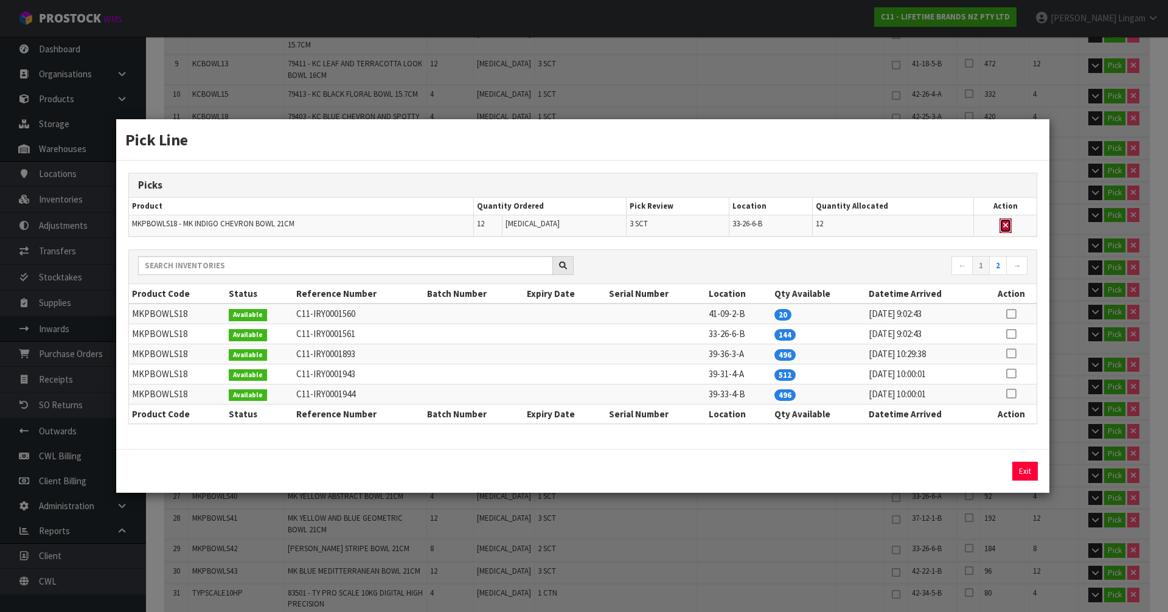
click at [1006, 224] on icon "button" at bounding box center [1005, 225] width 5 height 8
click at [1011, 314] on icon at bounding box center [1011, 314] width 10 height 1
click at [987, 465] on button "Assign Pick" at bounding box center [984, 471] width 50 height 19
click at [1026, 471] on button "Exit" at bounding box center [1025, 471] width 26 height 19
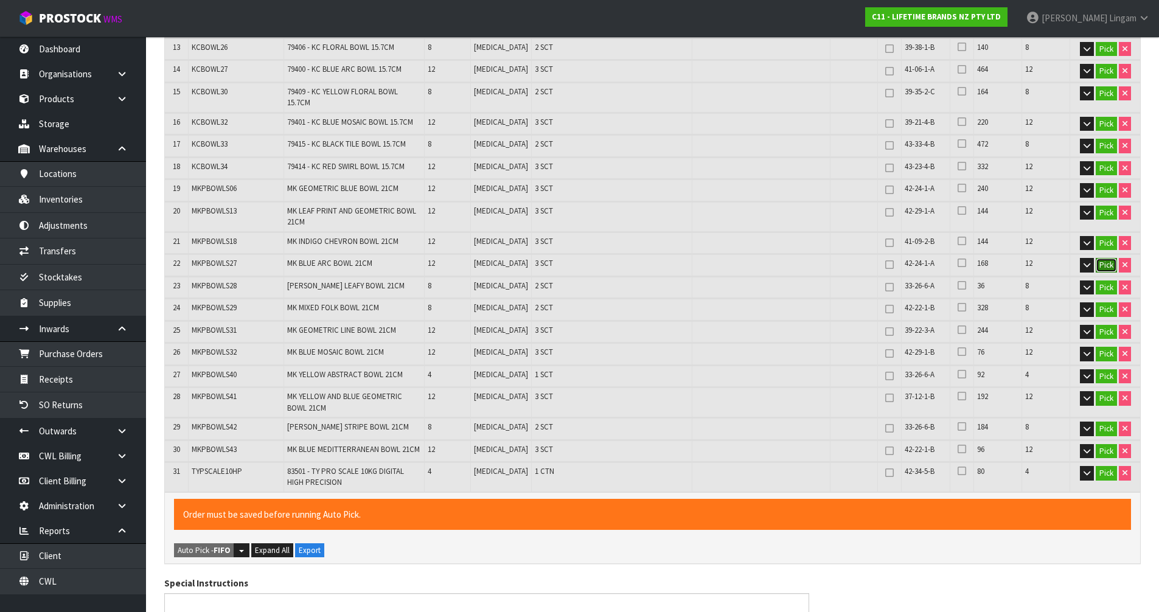
click at [1105, 258] on button "Pick" at bounding box center [1106, 265] width 21 height 15
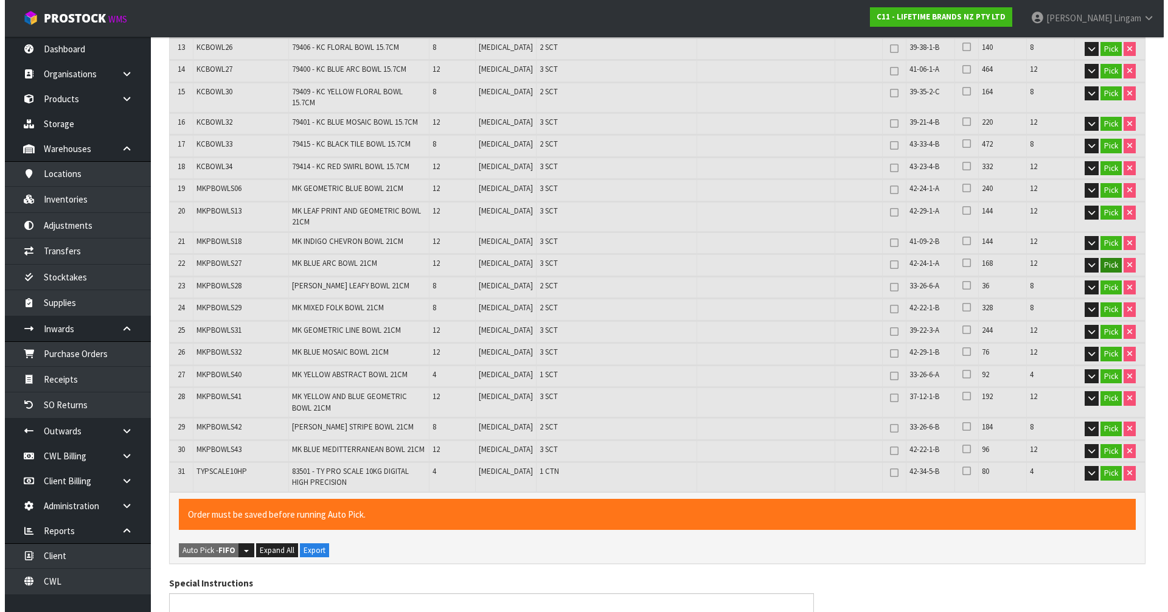
scroll to position [539, 0]
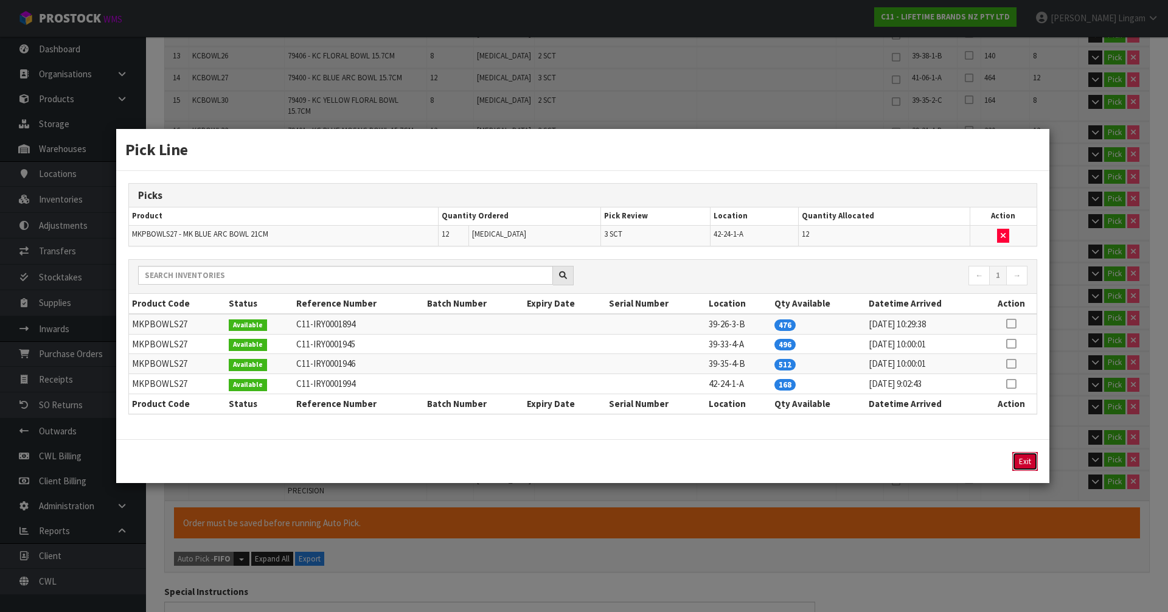
click at [1029, 457] on button "Exit" at bounding box center [1025, 461] width 26 height 19
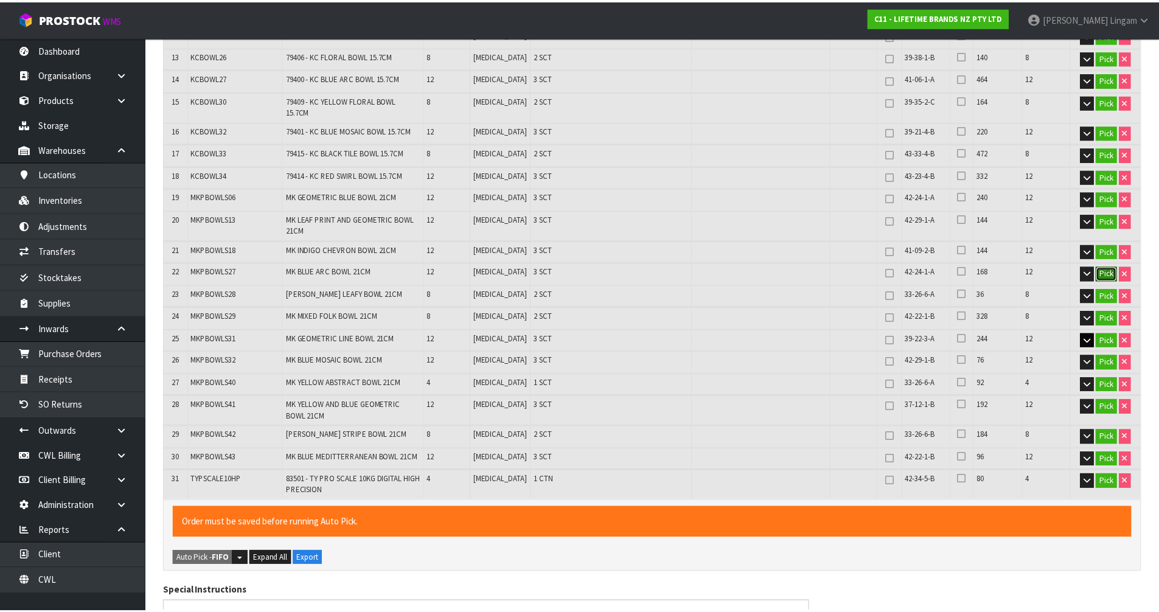
scroll to position [548, 0]
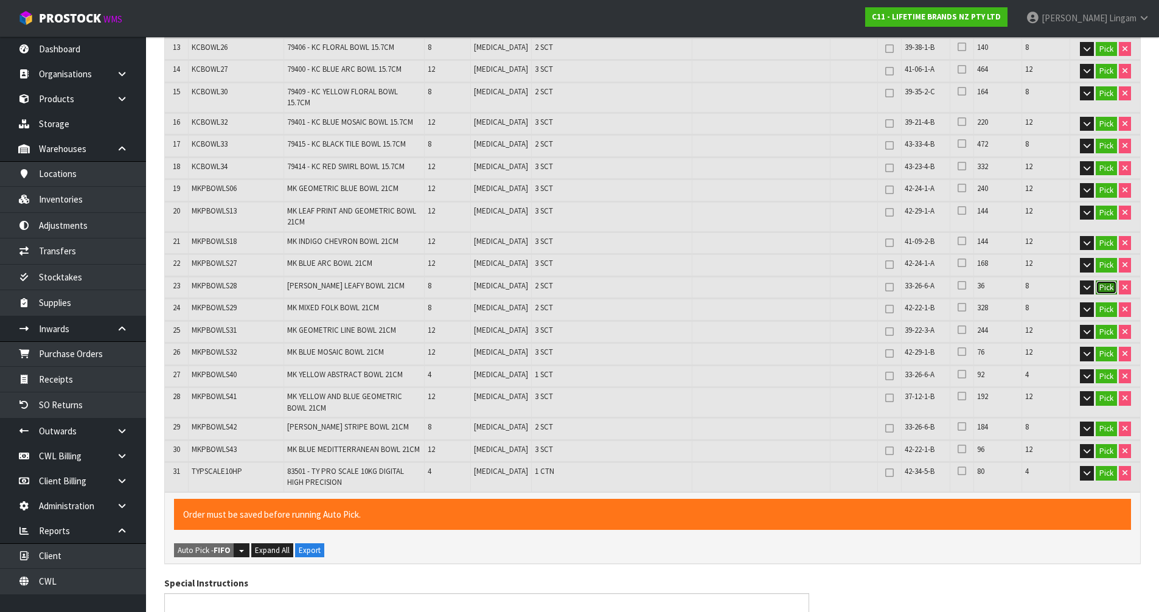
click at [1100, 281] on button "Pick" at bounding box center [1106, 287] width 21 height 15
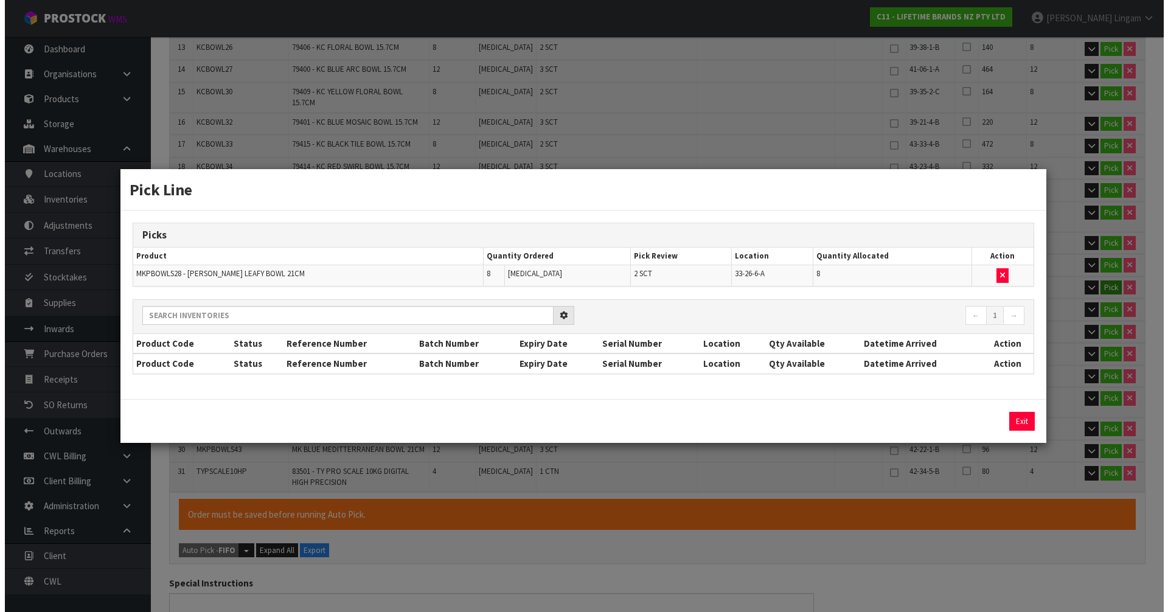
scroll to position [539, 0]
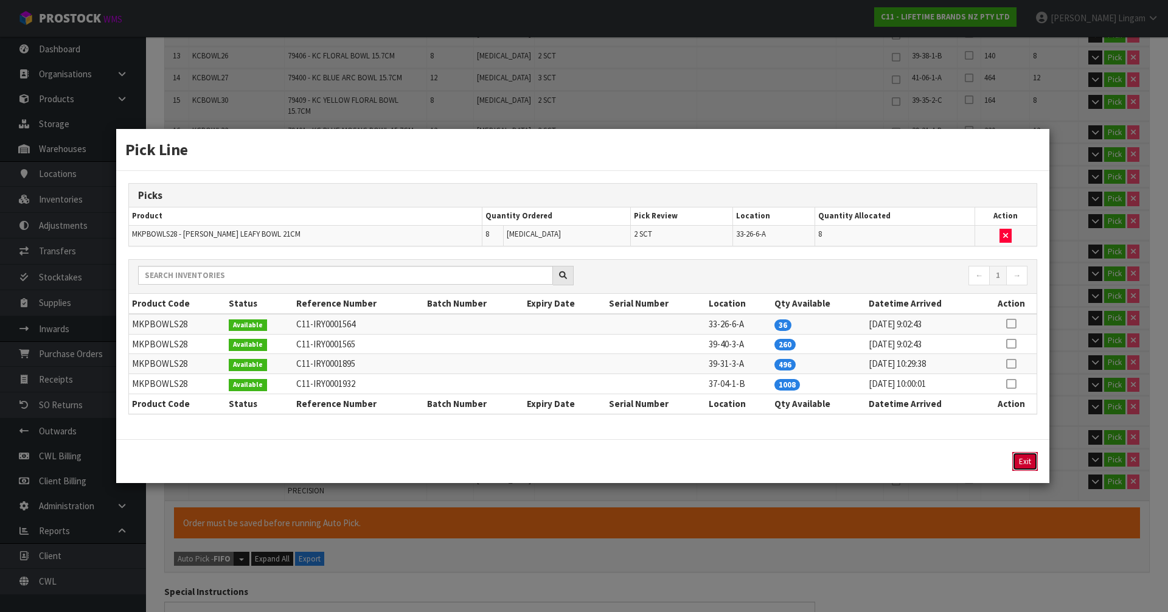
click at [1029, 462] on button "Exit" at bounding box center [1025, 461] width 26 height 19
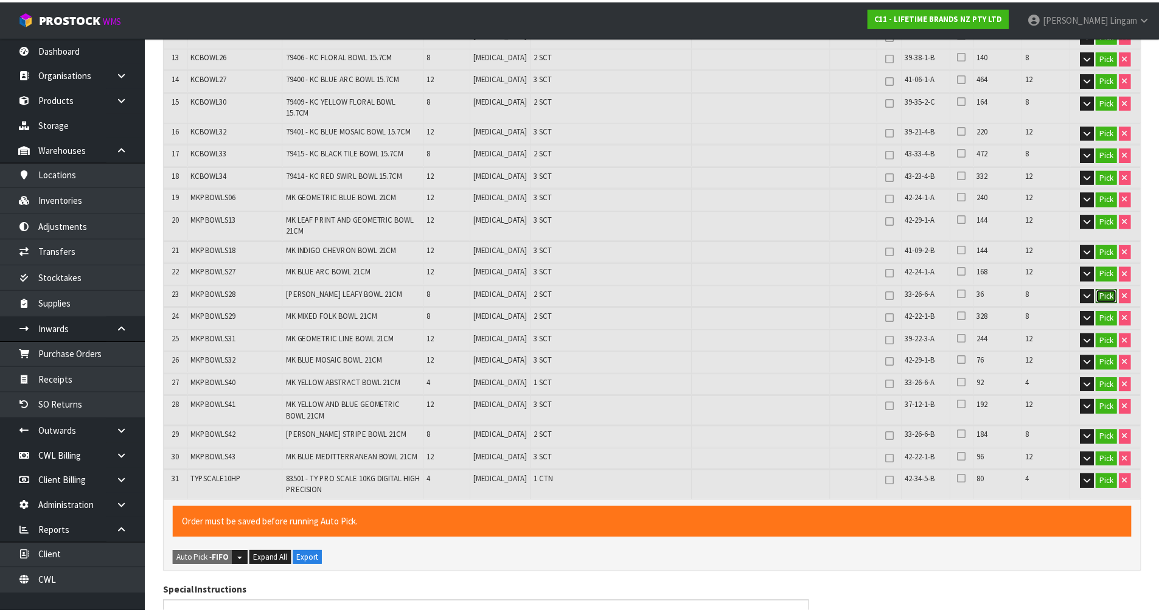
scroll to position [548, 0]
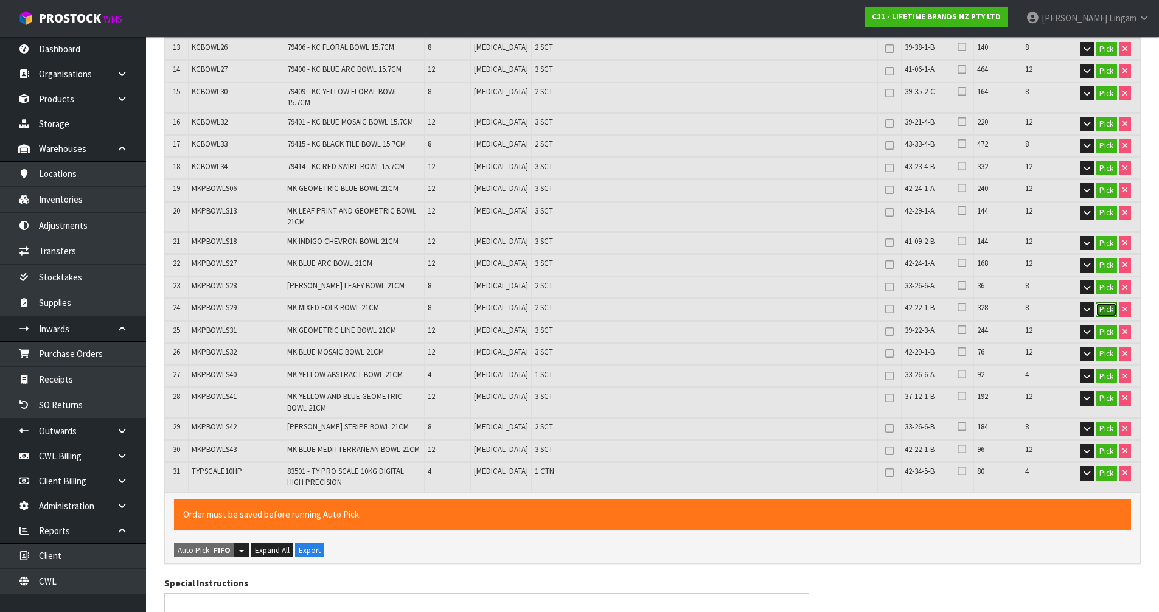
click at [1104, 302] on button "Pick" at bounding box center [1106, 309] width 21 height 15
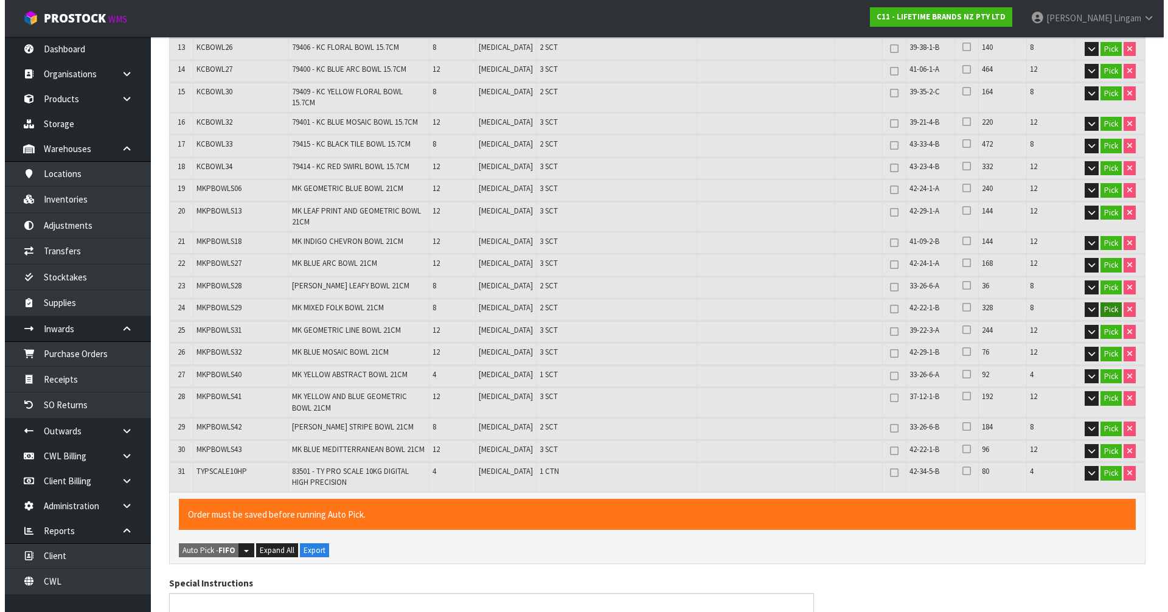
scroll to position [539, 0]
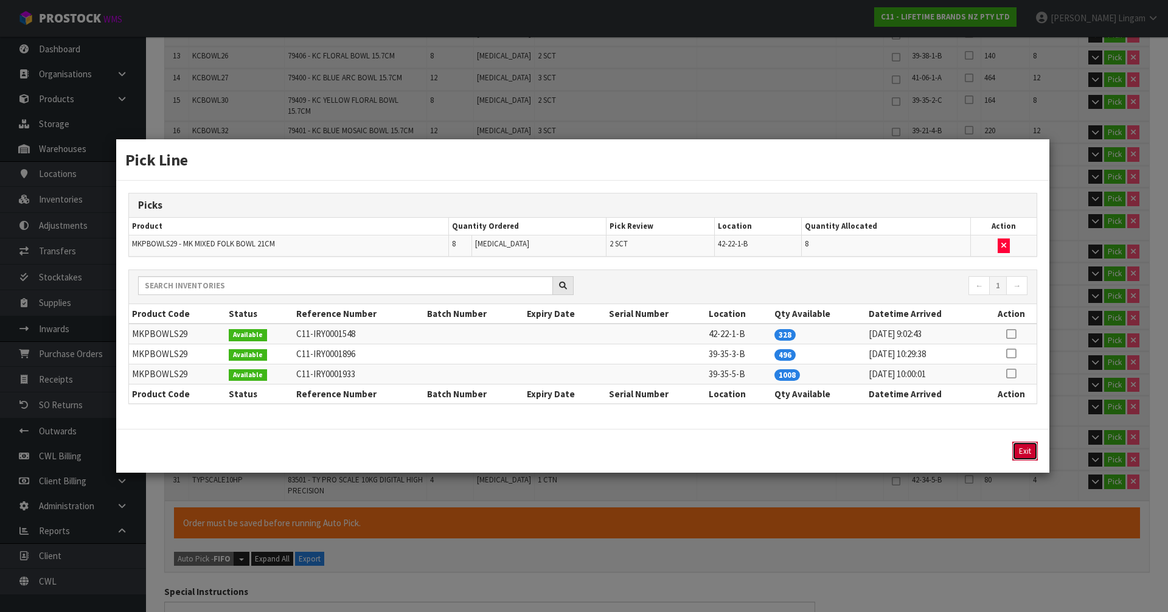
click at [1026, 452] on button "Exit" at bounding box center [1025, 451] width 26 height 19
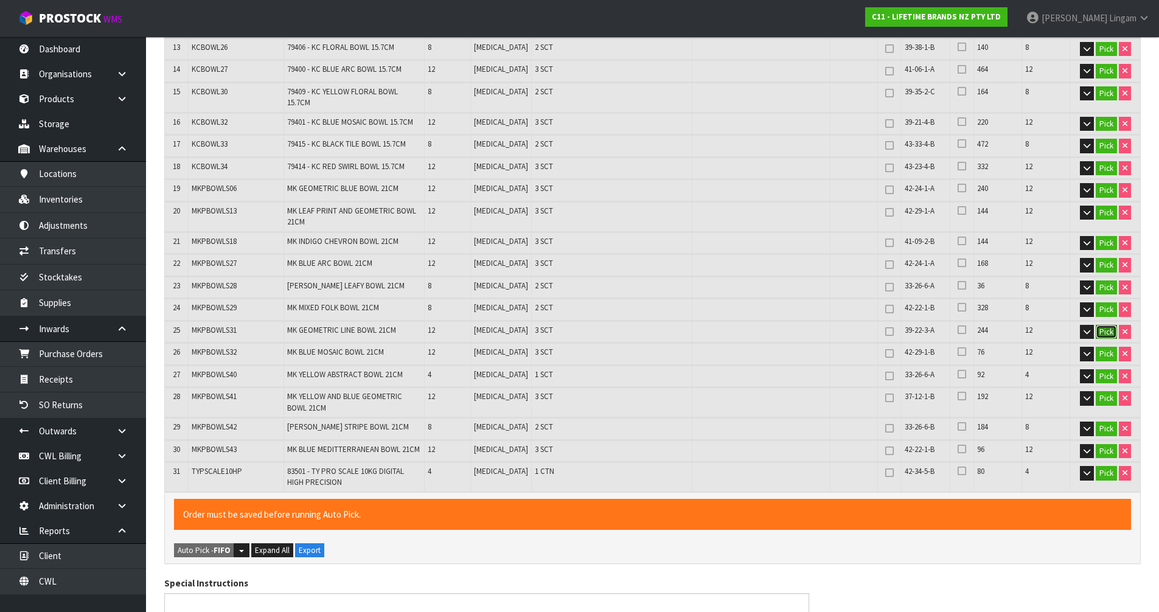
click at [1105, 325] on button "Pick" at bounding box center [1106, 332] width 21 height 15
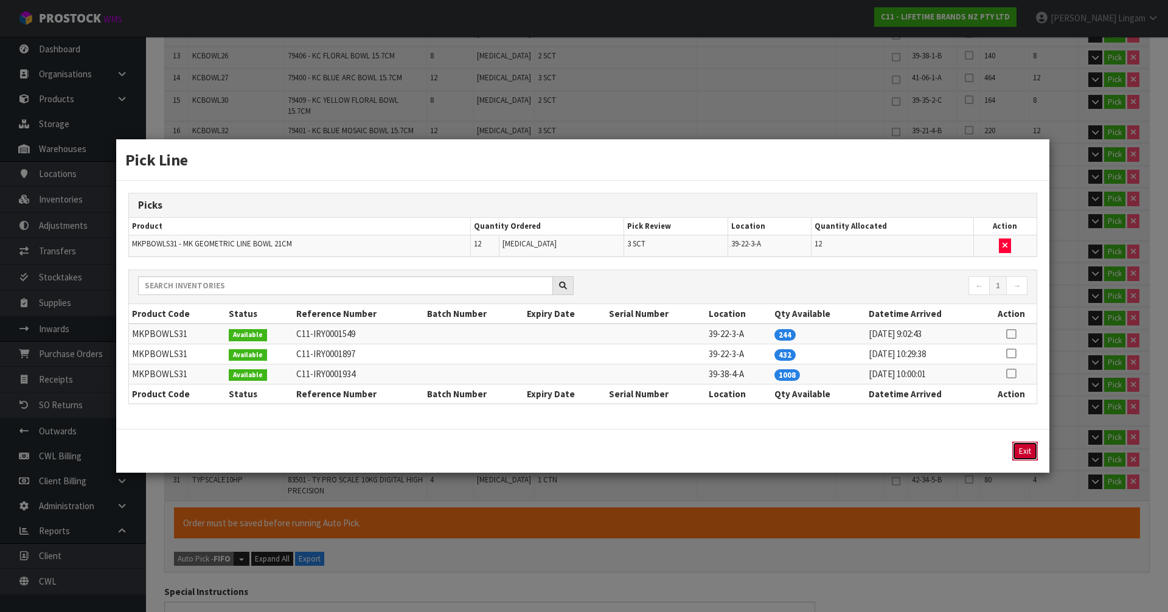
click at [1024, 450] on button "Exit" at bounding box center [1025, 451] width 26 height 19
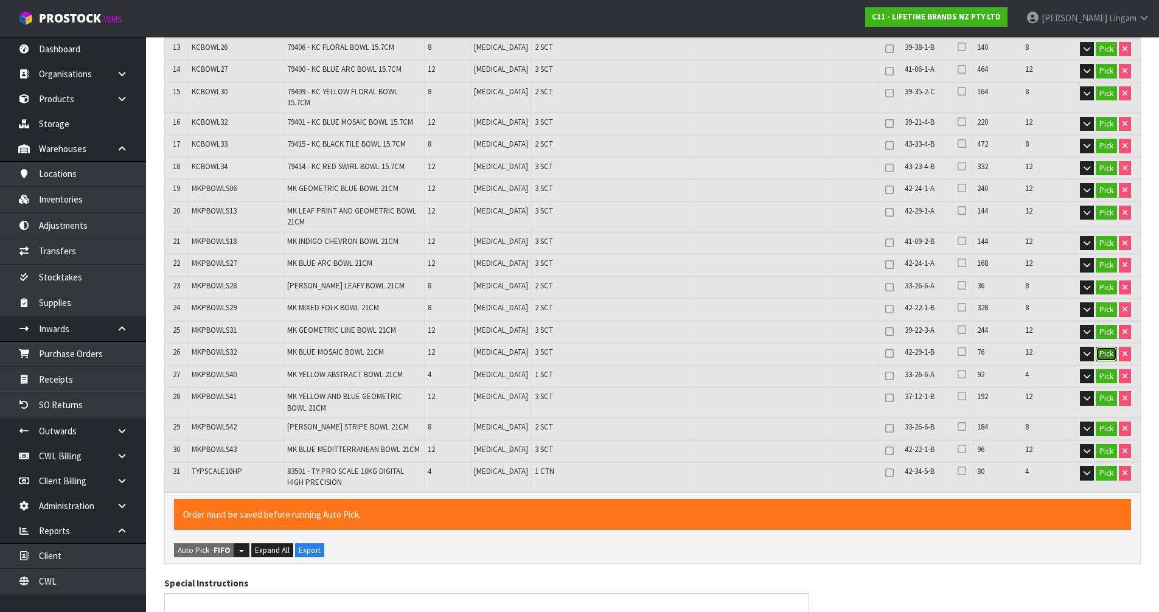
click at [1105, 347] on button "Pick" at bounding box center [1106, 354] width 21 height 15
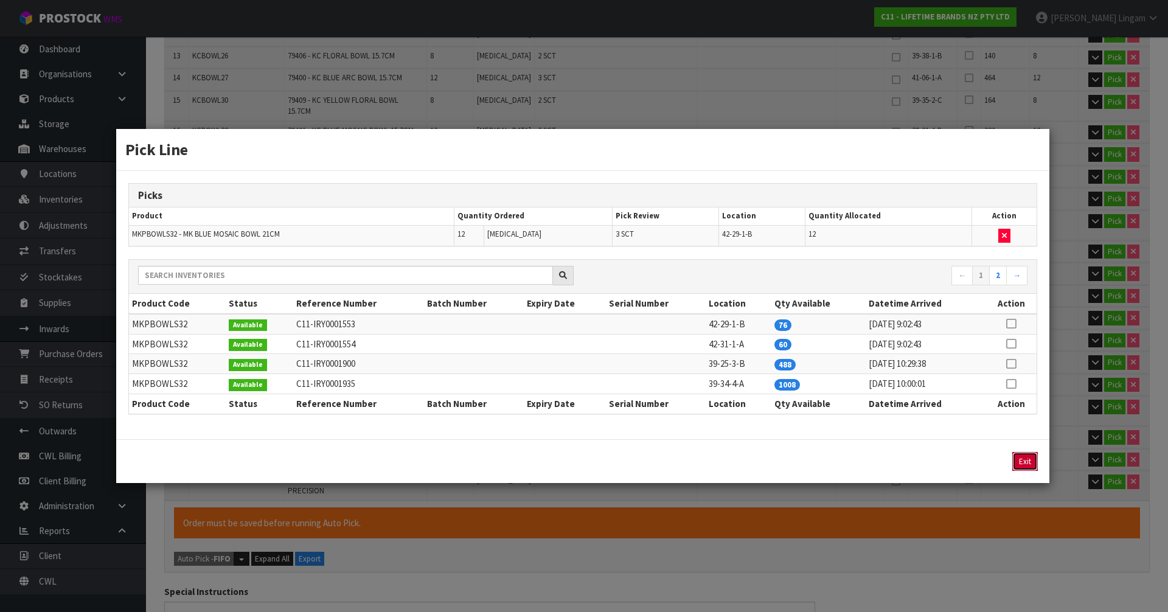
click at [1027, 459] on button "Exit" at bounding box center [1025, 461] width 26 height 19
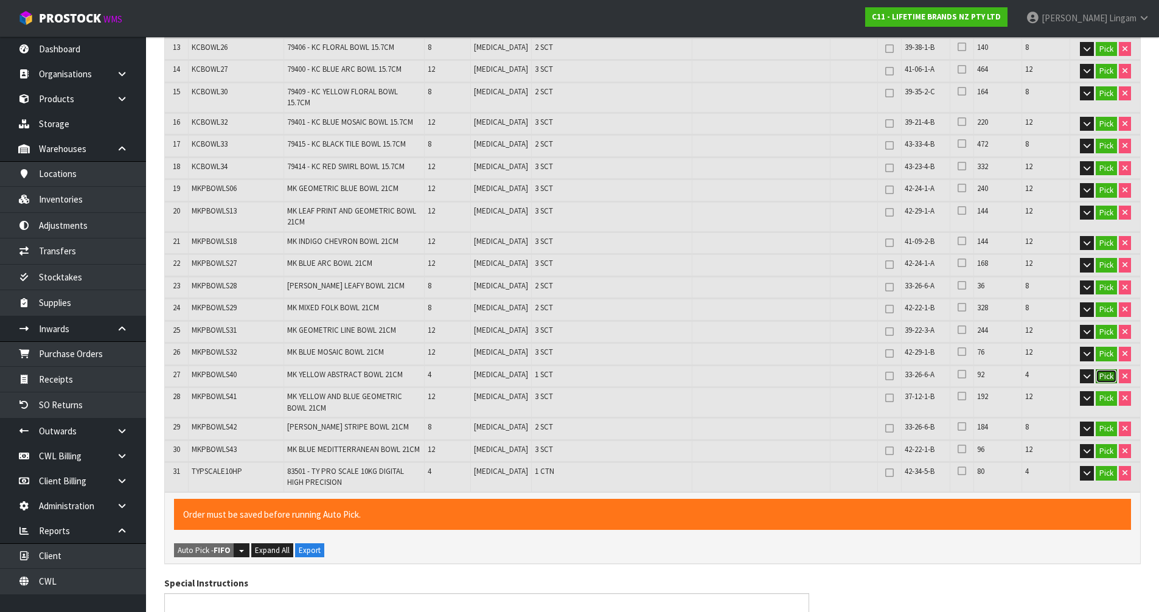
click at [1105, 369] on button "Pick" at bounding box center [1106, 376] width 21 height 15
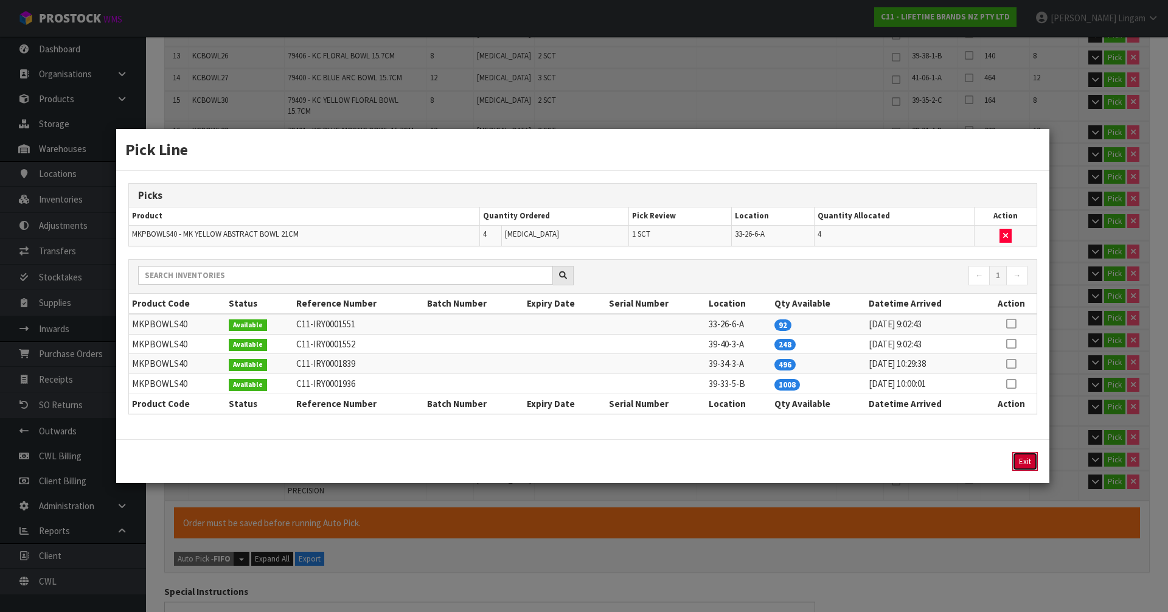
click at [1021, 461] on button "Exit" at bounding box center [1025, 461] width 26 height 19
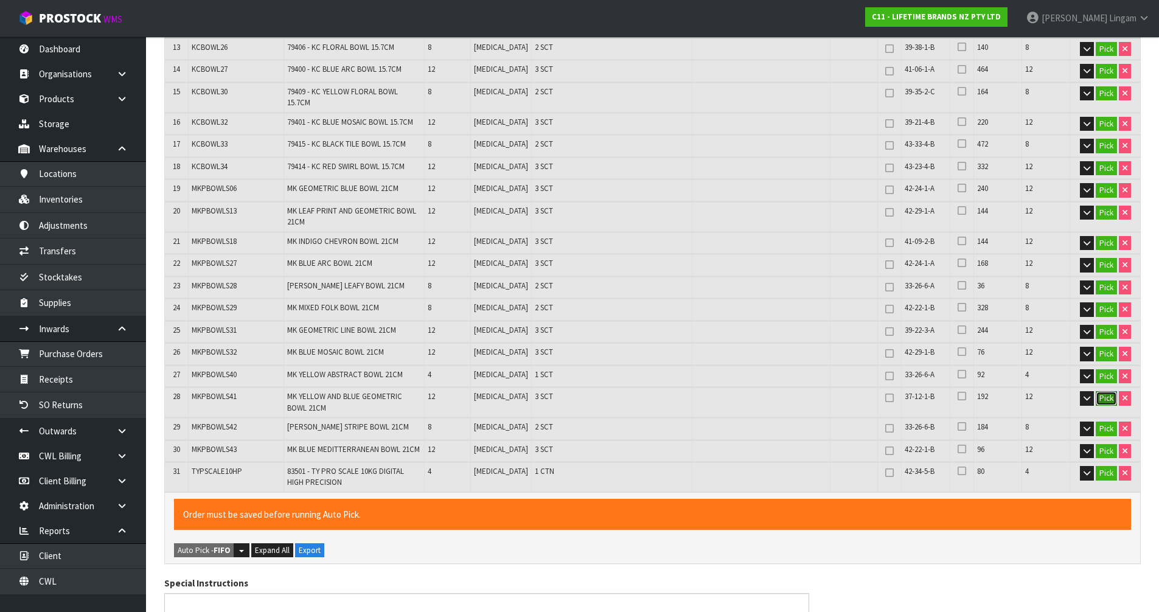
click at [1105, 391] on button "Pick" at bounding box center [1106, 398] width 21 height 15
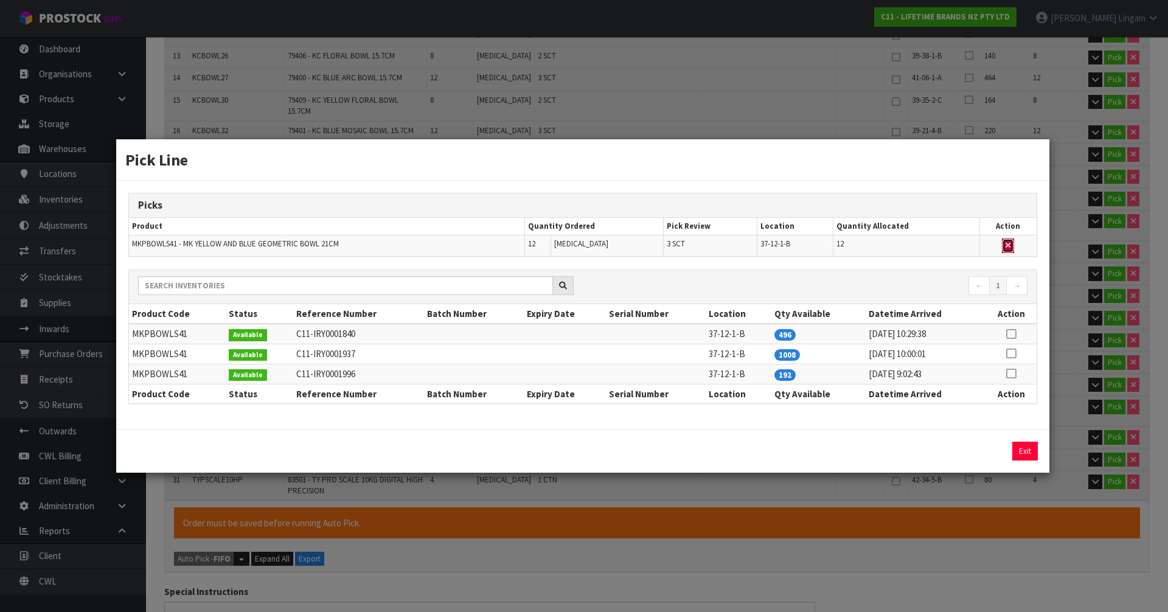
click at [1007, 243] on icon "button" at bounding box center [1008, 246] width 5 height 8
click at [1013, 374] on icon at bounding box center [1011, 374] width 10 height 1
click at [993, 445] on button "Assign Pick" at bounding box center [984, 451] width 50 height 19
click at [1018, 447] on button "Exit" at bounding box center [1025, 451] width 26 height 19
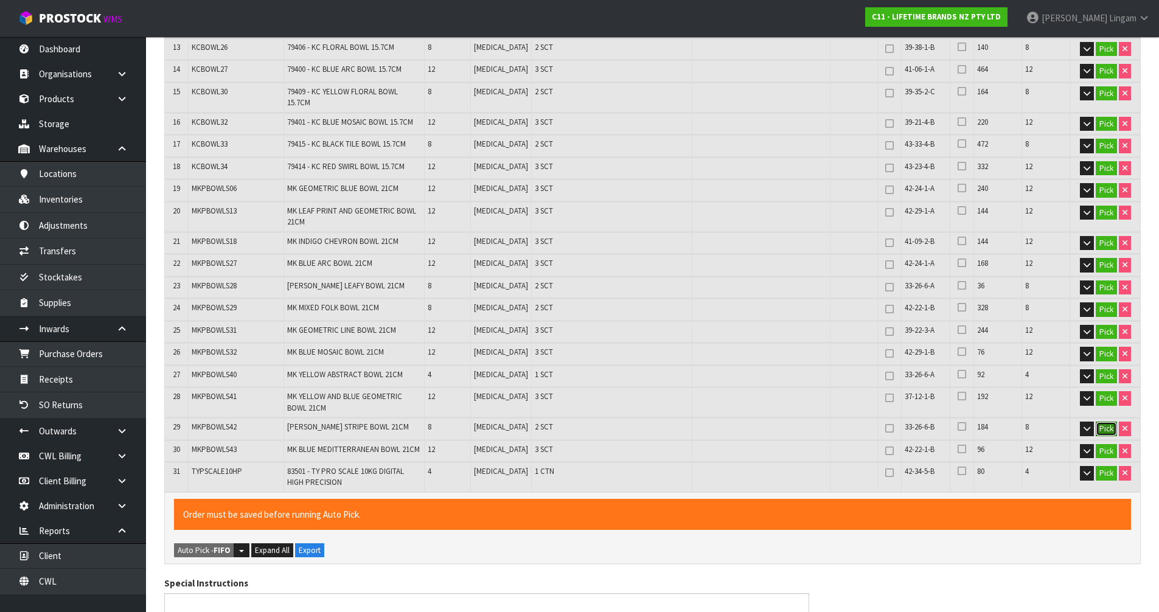
click at [1097, 425] on button "Pick" at bounding box center [1106, 429] width 21 height 15
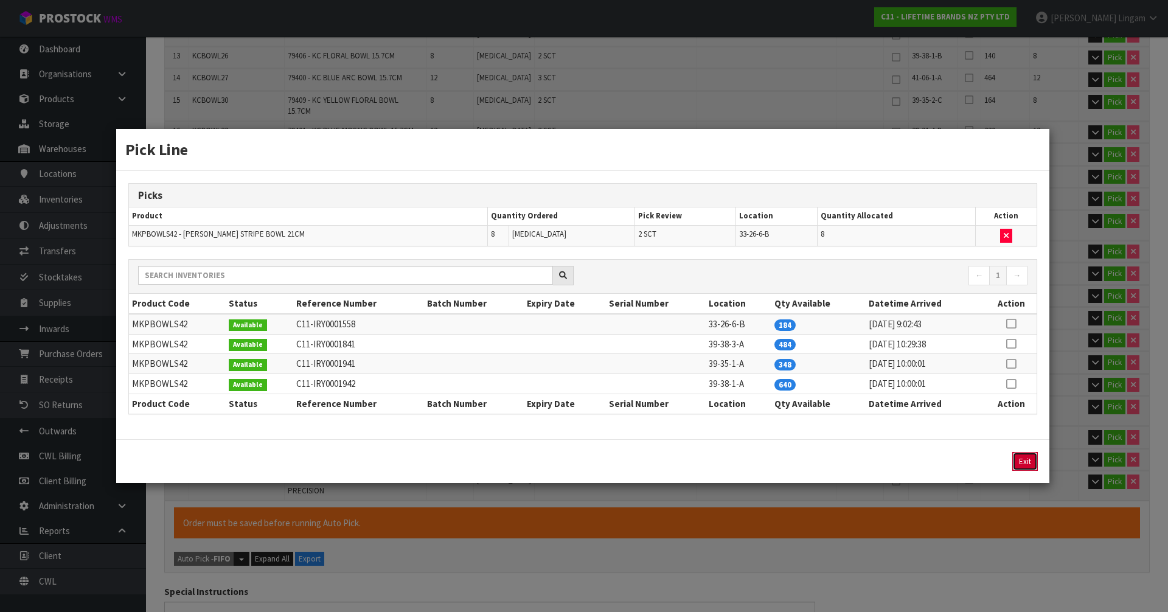
click at [1025, 460] on button "Exit" at bounding box center [1025, 461] width 26 height 19
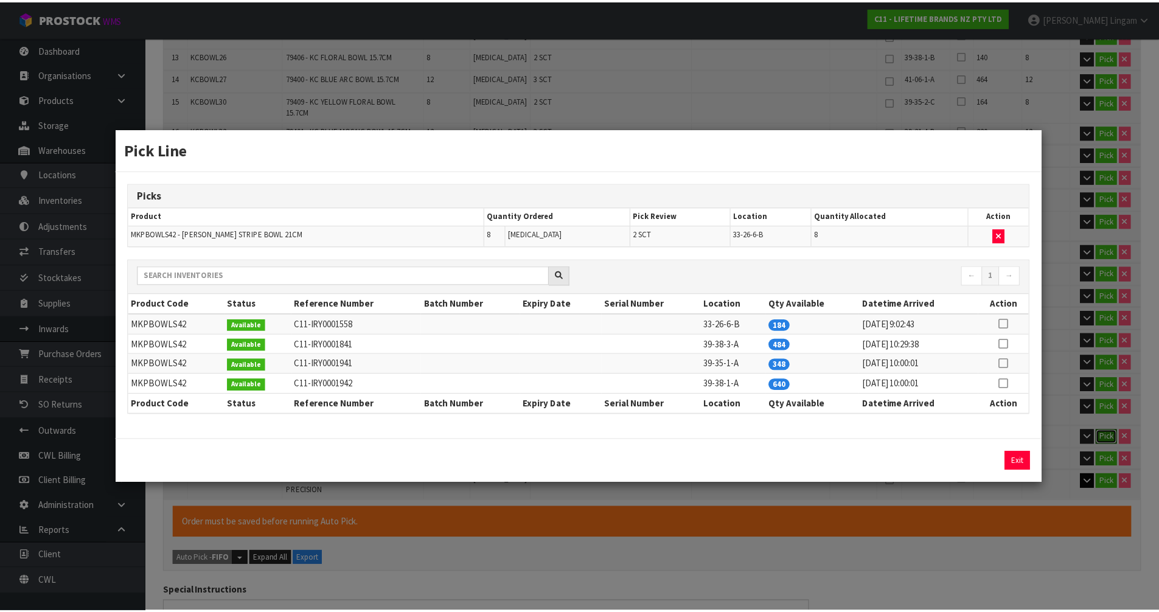
scroll to position [548, 0]
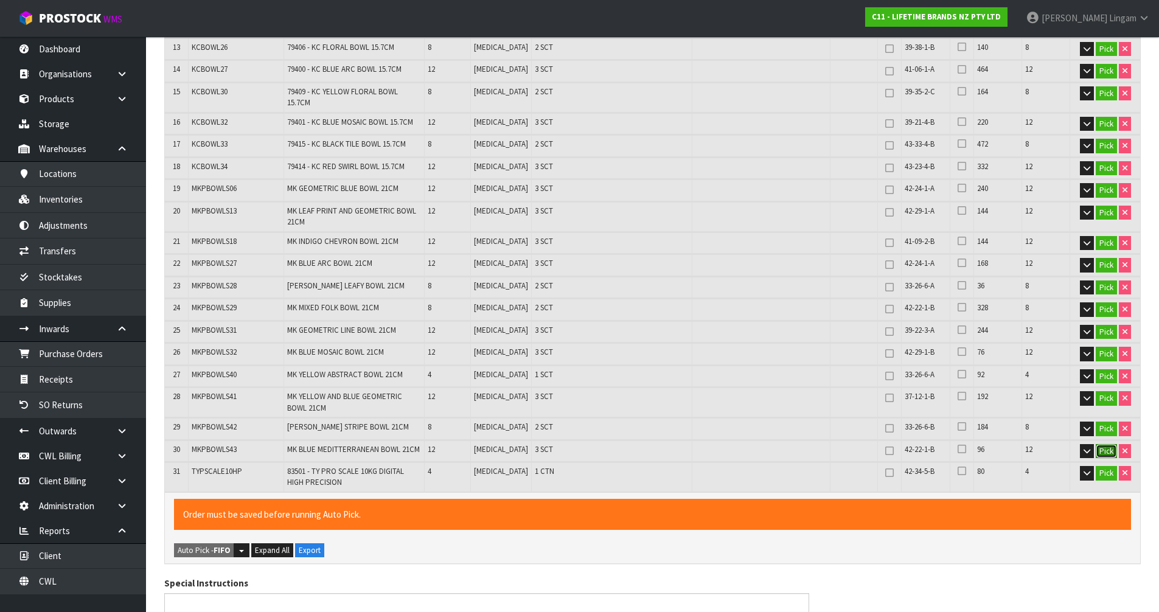
click at [1105, 444] on button "Pick" at bounding box center [1106, 451] width 21 height 15
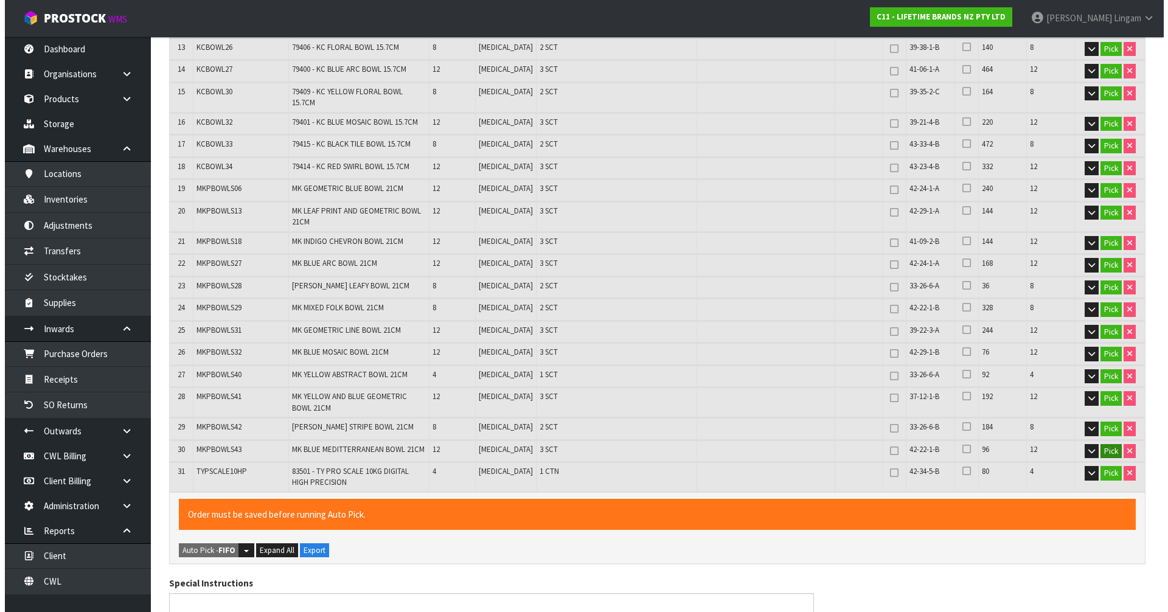
scroll to position [539, 0]
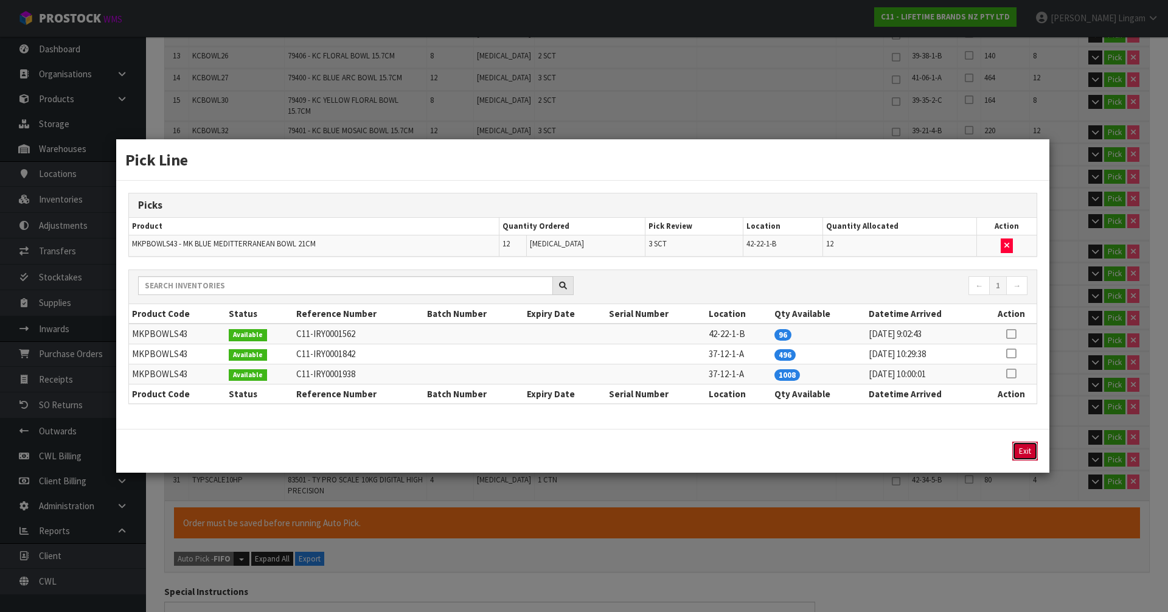
click at [1020, 450] on button "Exit" at bounding box center [1025, 451] width 26 height 19
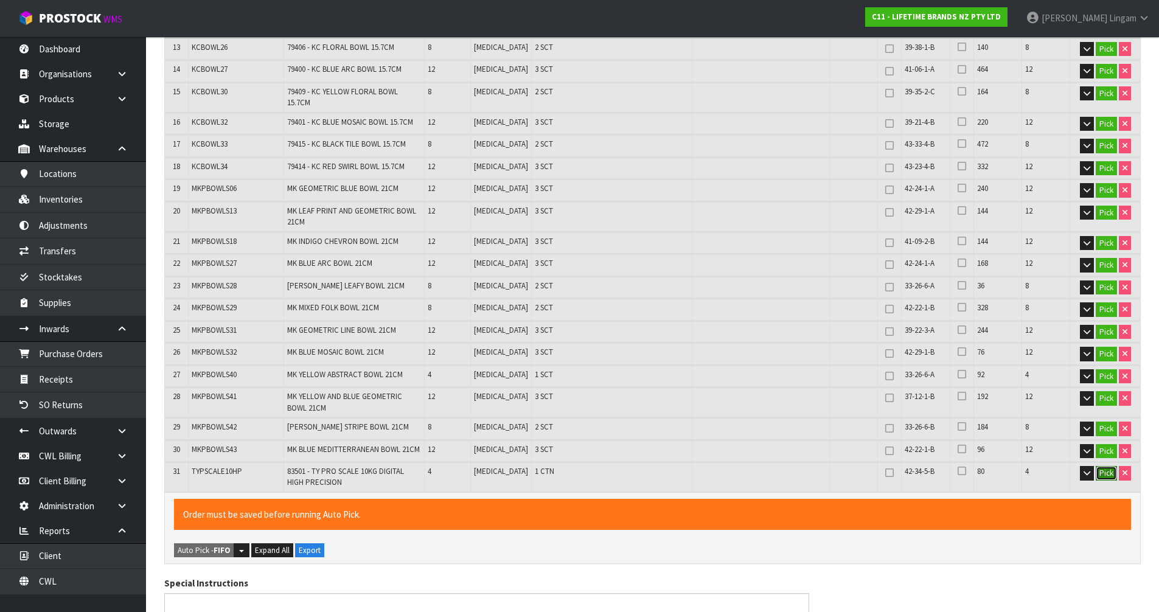
click at [1103, 466] on button "Pick" at bounding box center [1106, 473] width 21 height 15
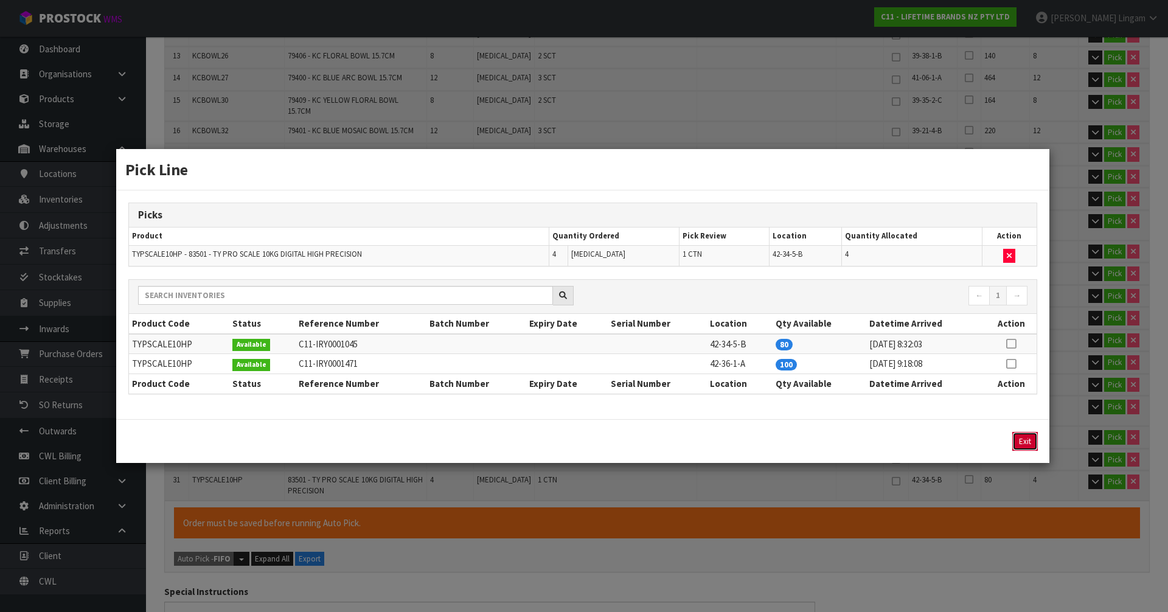
click at [1026, 442] on button "Exit" at bounding box center [1025, 441] width 26 height 19
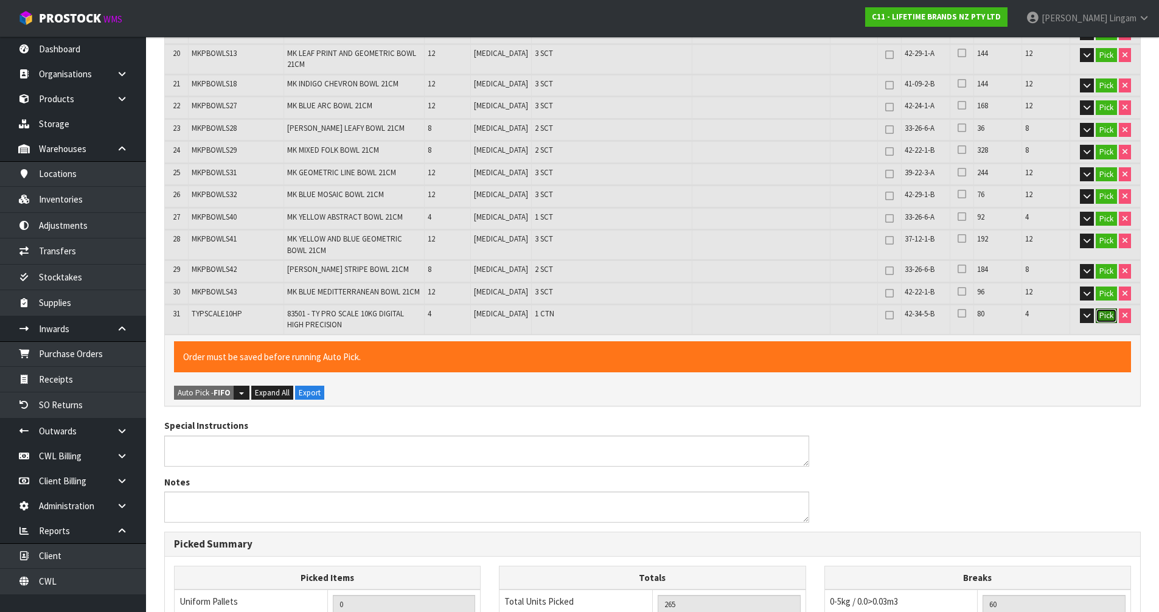
scroll to position [953, 0]
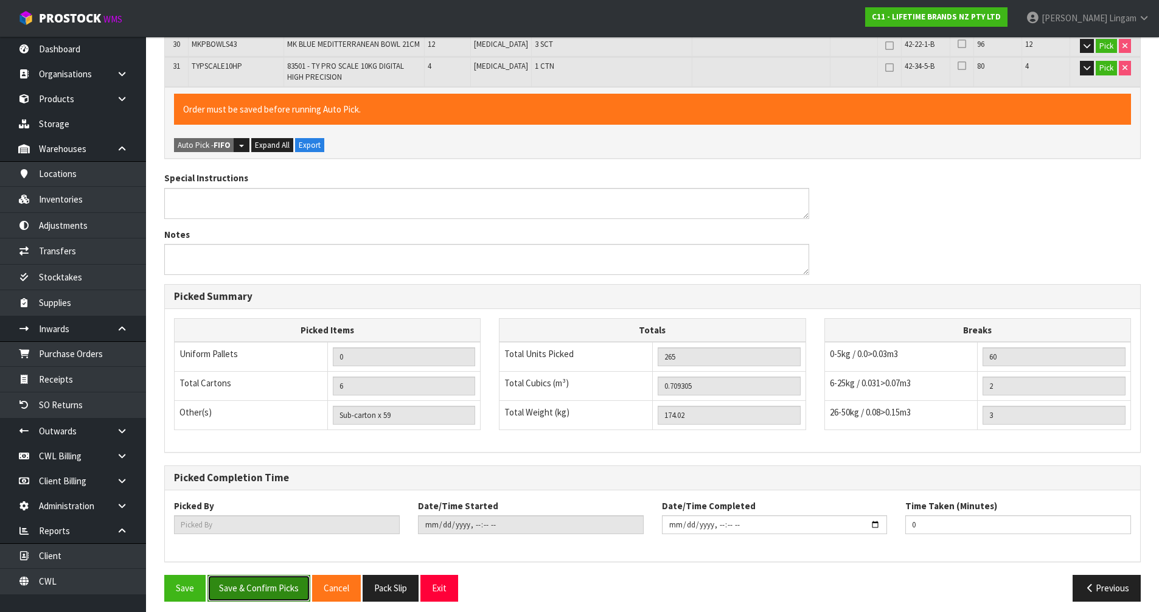
click at [252, 588] on button "Save & Confirm Picks" at bounding box center [258, 588] width 103 height 26
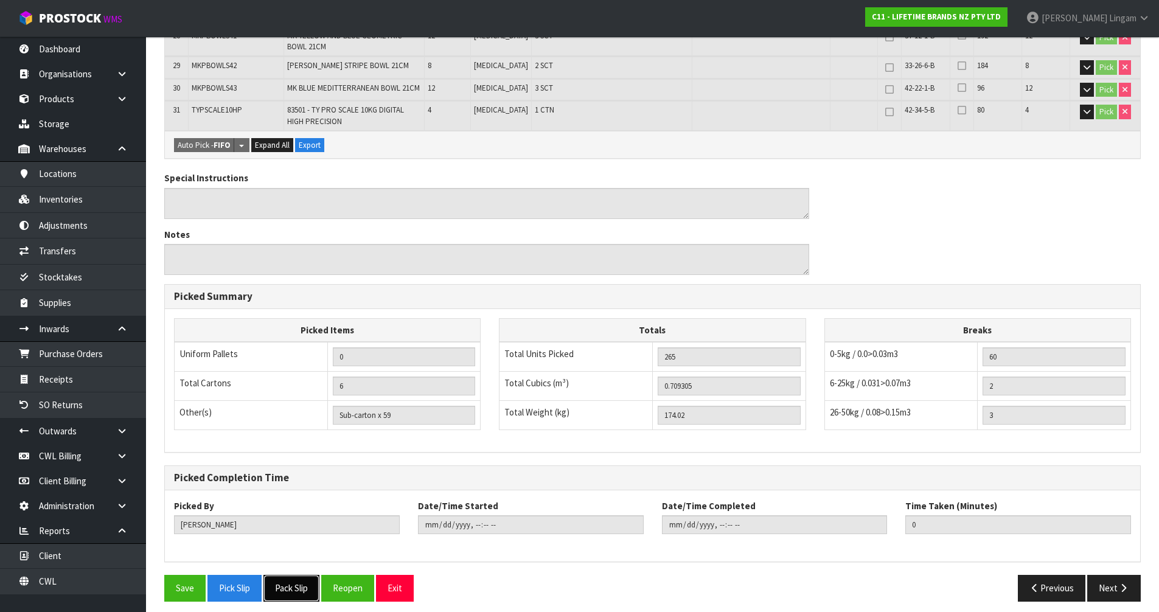
click at [301, 583] on button "Pack Slip" at bounding box center [291, 588] width 56 height 26
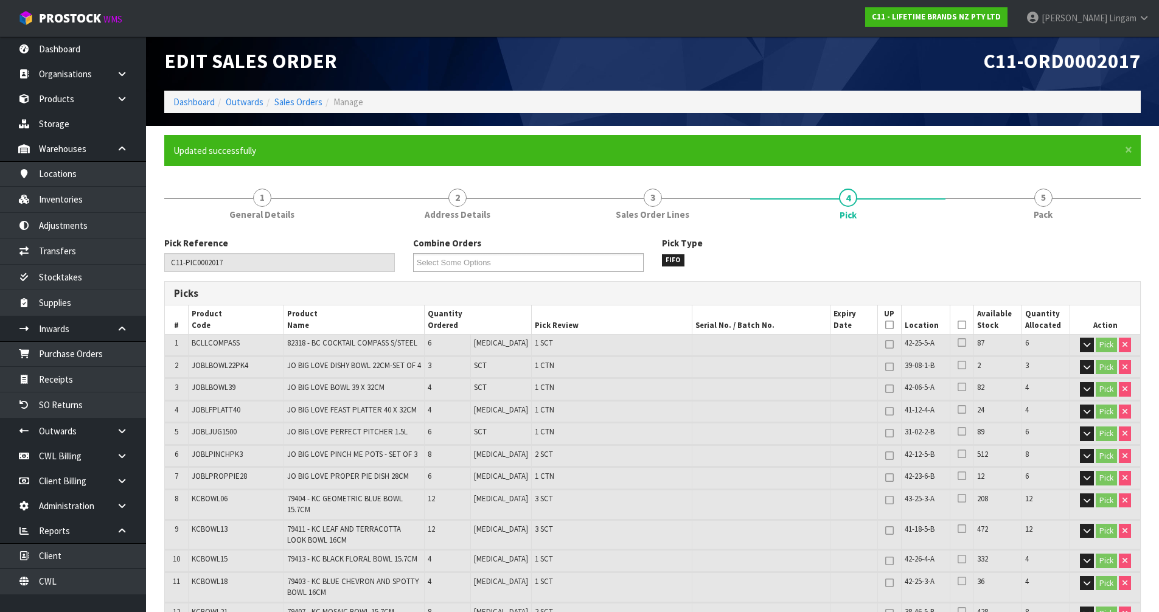
scroll to position [0, 0]
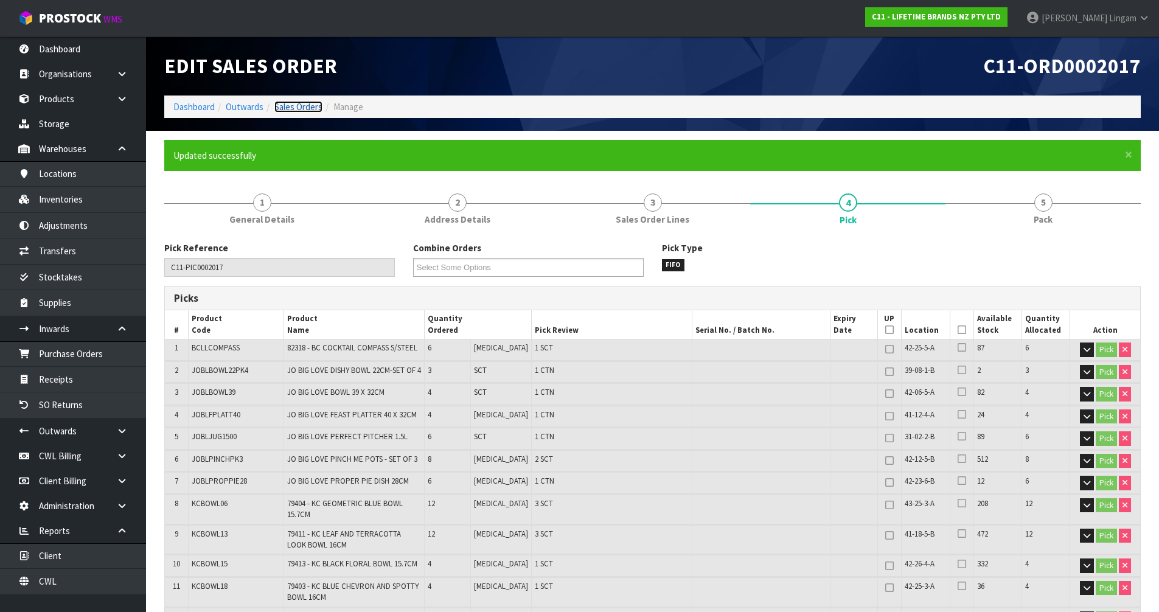
click at [307, 103] on link "Sales Orders" at bounding box center [298, 107] width 48 height 12
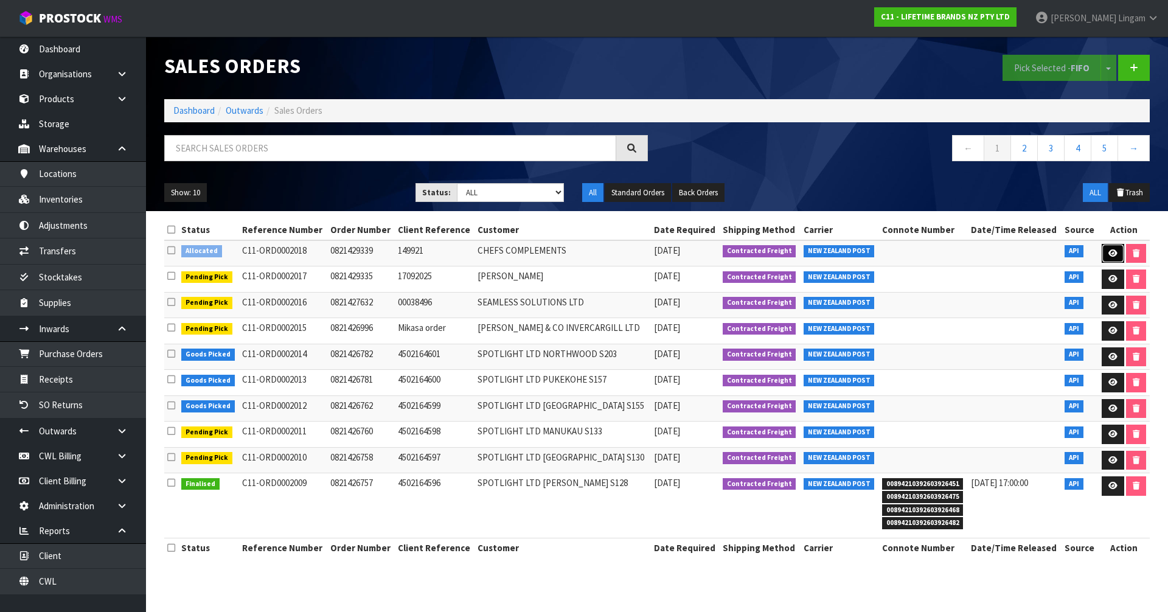
click at [1108, 249] on icon at bounding box center [1112, 253] width 9 height 8
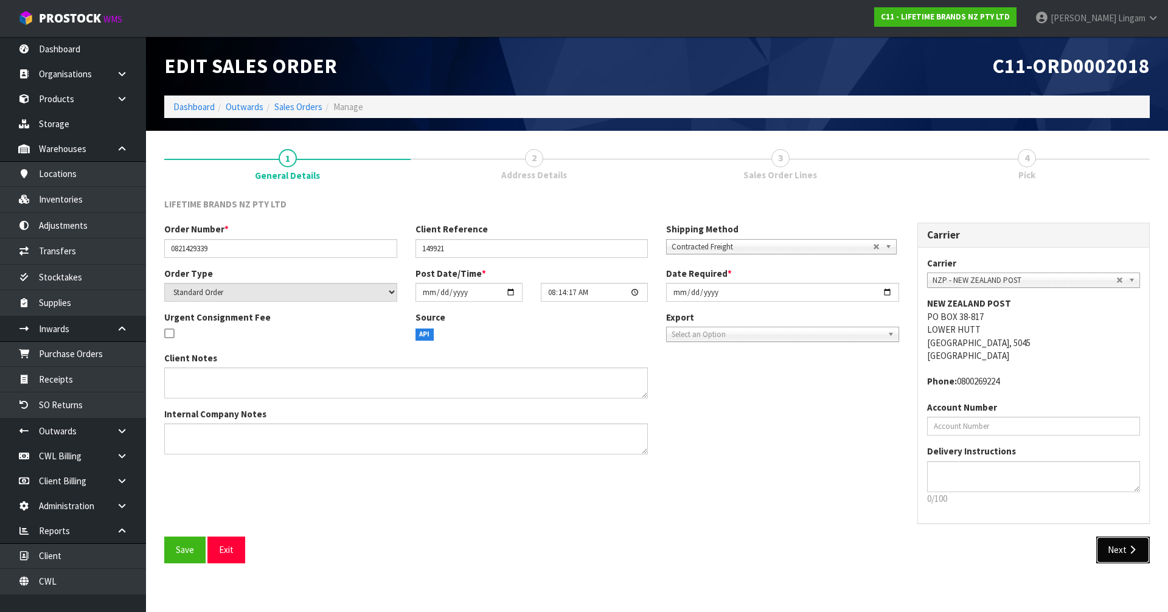
click at [1136, 551] on icon "button" at bounding box center [1133, 549] width 12 height 9
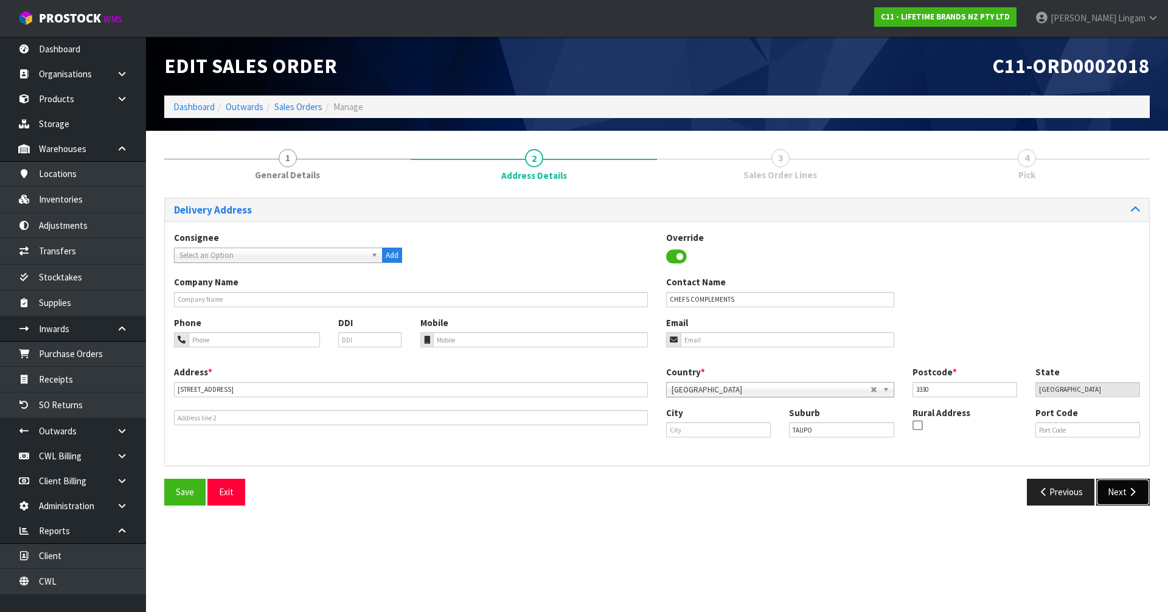
click at [1124, 498] on button "Next" at bounding box center [1123, 492] width 54 height 26
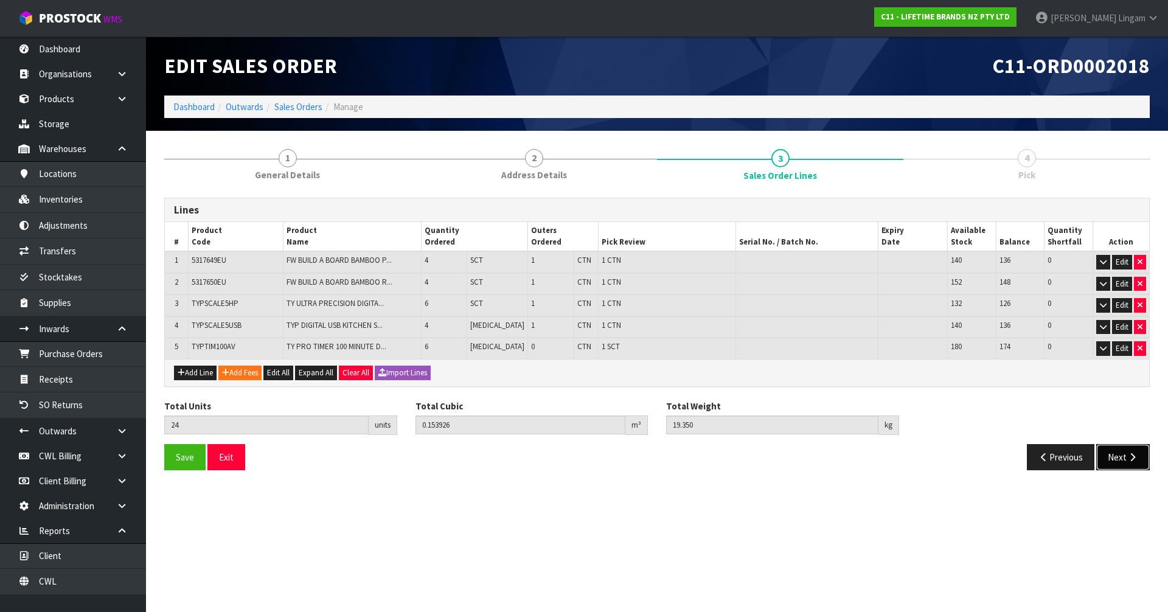
click at [1119, 464] on button "Next" at bounding box center [1123, 457] width 54 height 26
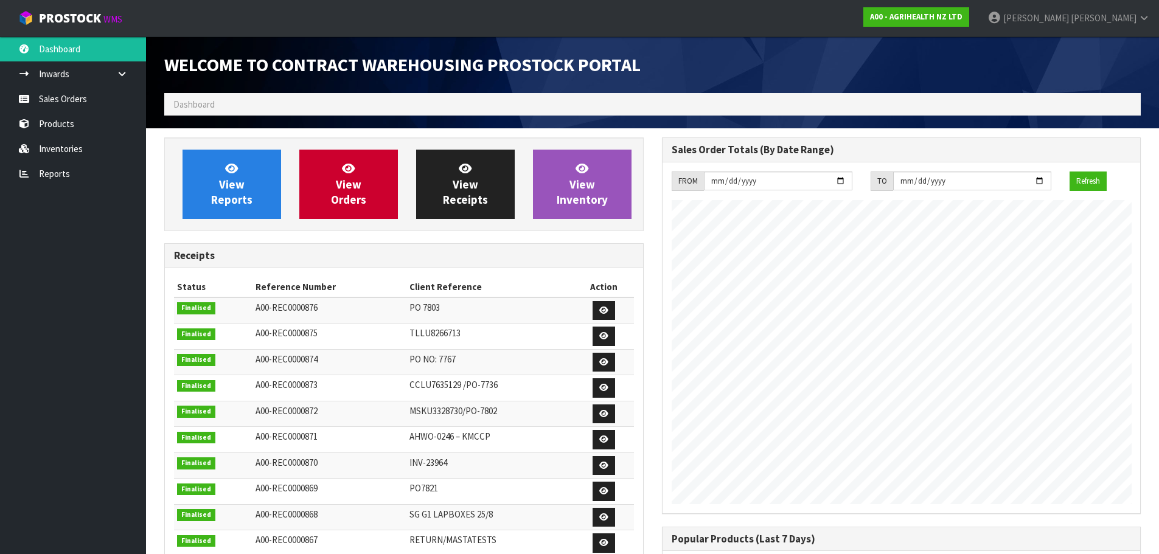
scroll to position [675, 497]
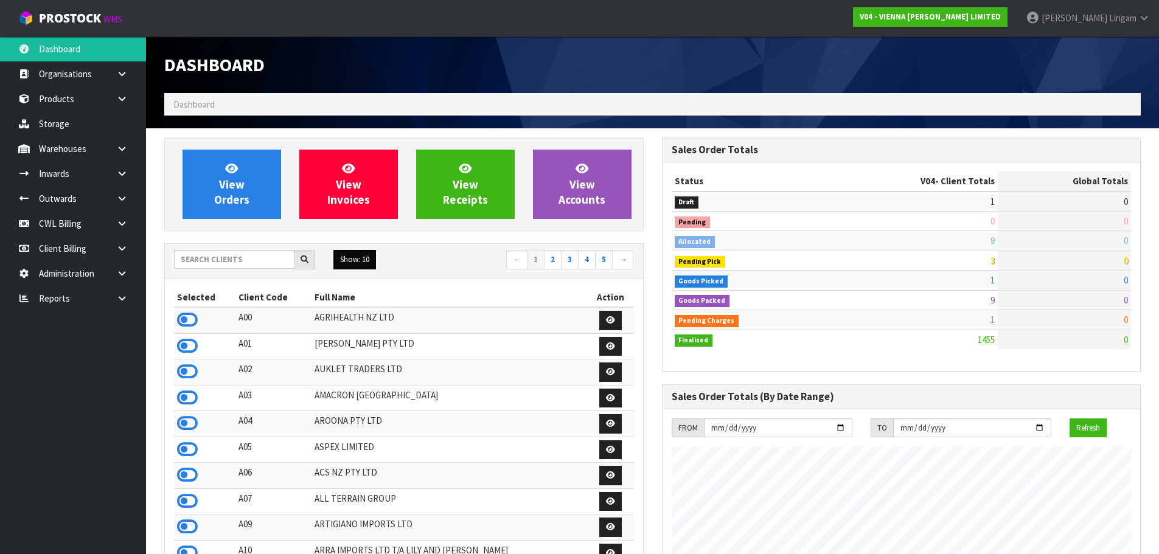
scroll to position [961, 497]
click at [199, 260] on input "text" at bounding box center [234, 259] width 120 height 19
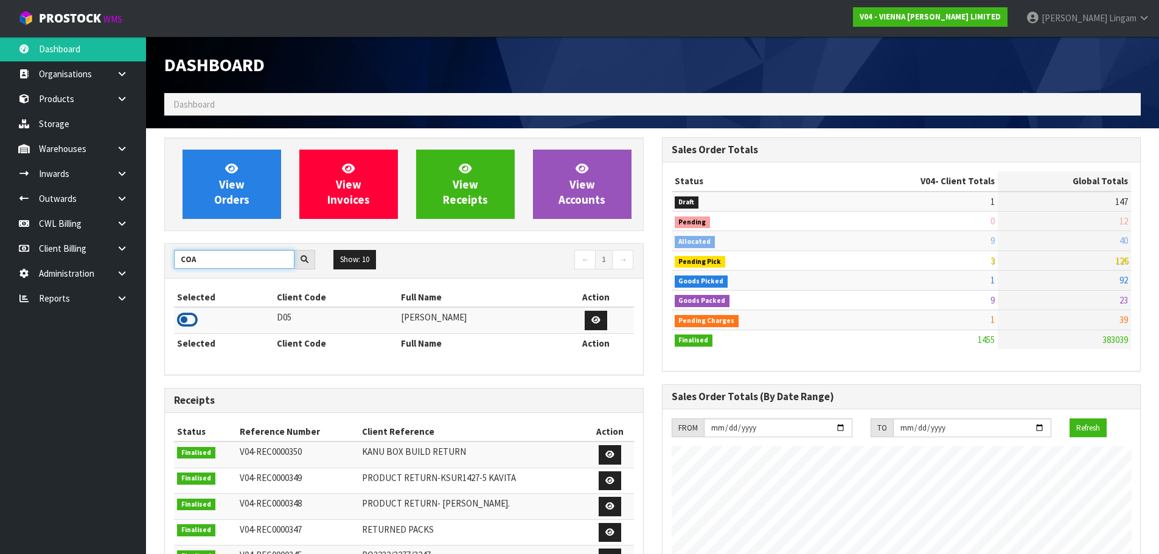
type input "COA"
click at [187, 321] on icon at bounding box center [187, 320] width 21 height 18
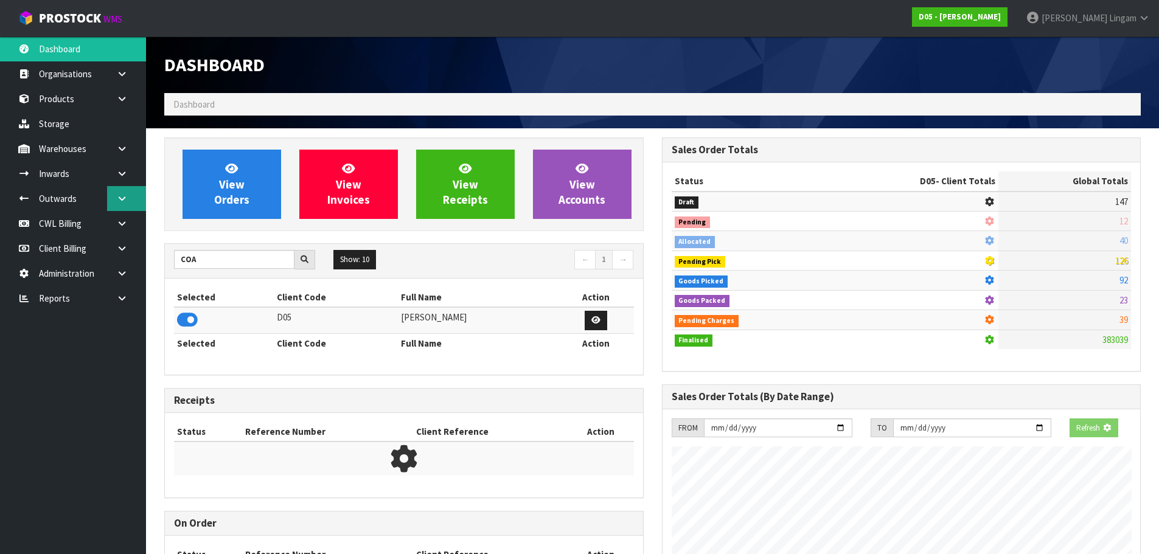
scroll to position [1065, 497]
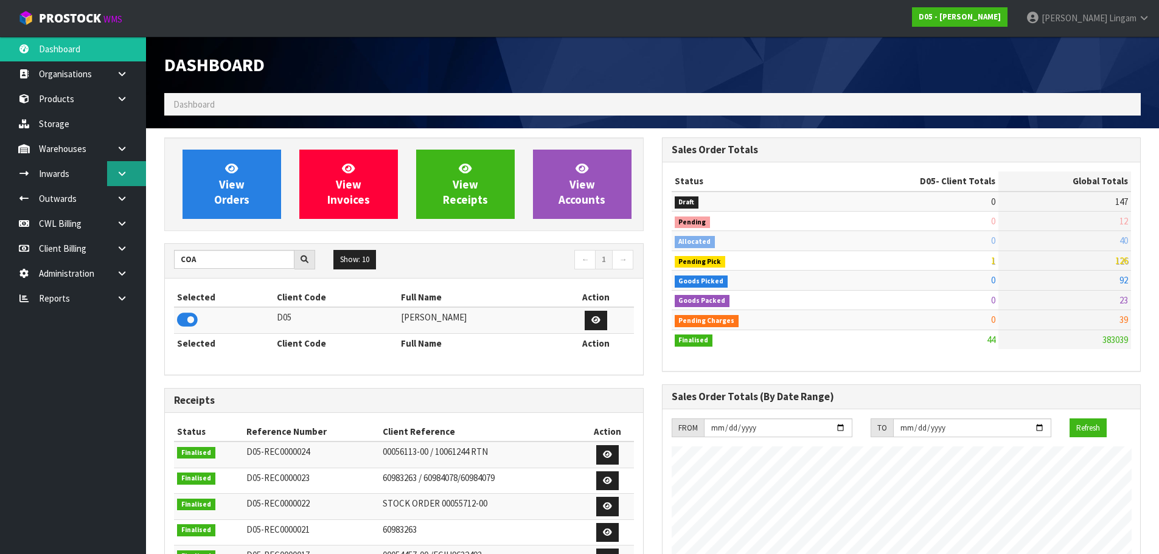
click at [125, 181] on link at bounding box center [126, 173] width 39 height 25
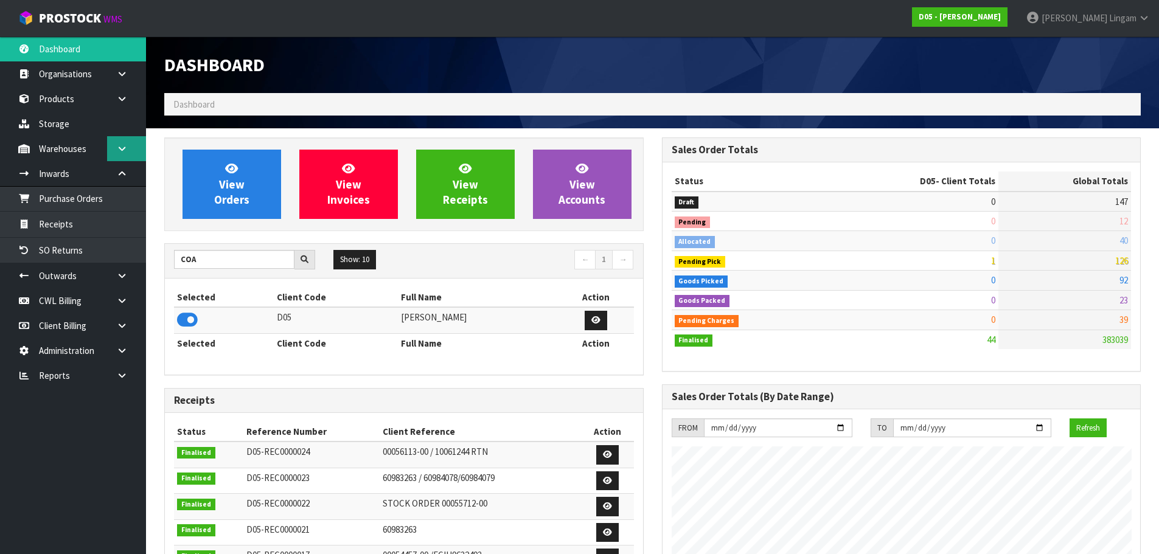
click at [125, 156] on link at bounding box center [126, 148] width 39 height 25
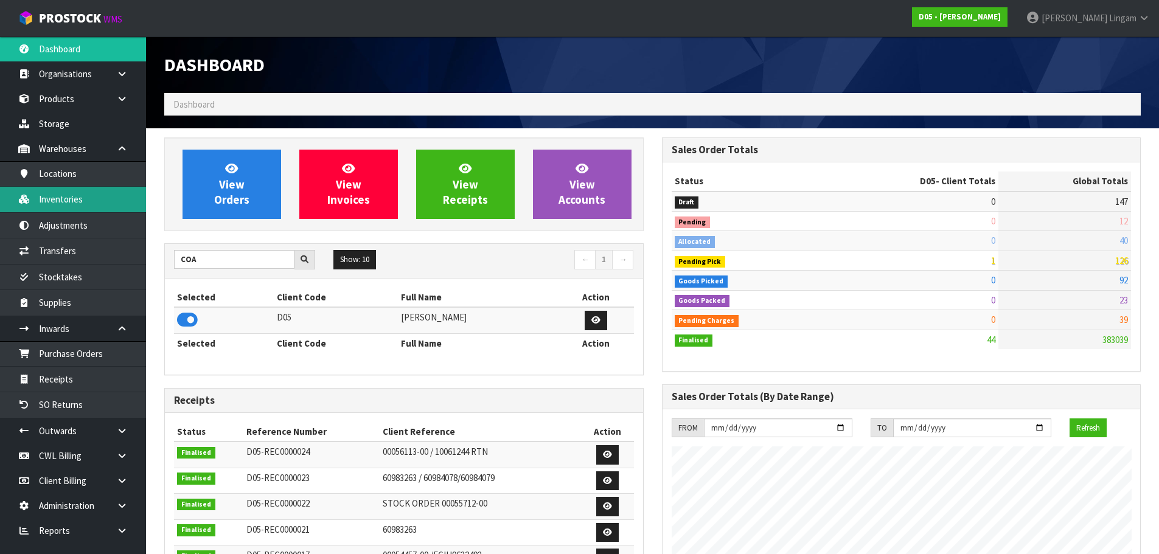
click at [57, 206] on link "Inventories" at bounding box center [73, 199] width 146 height 25
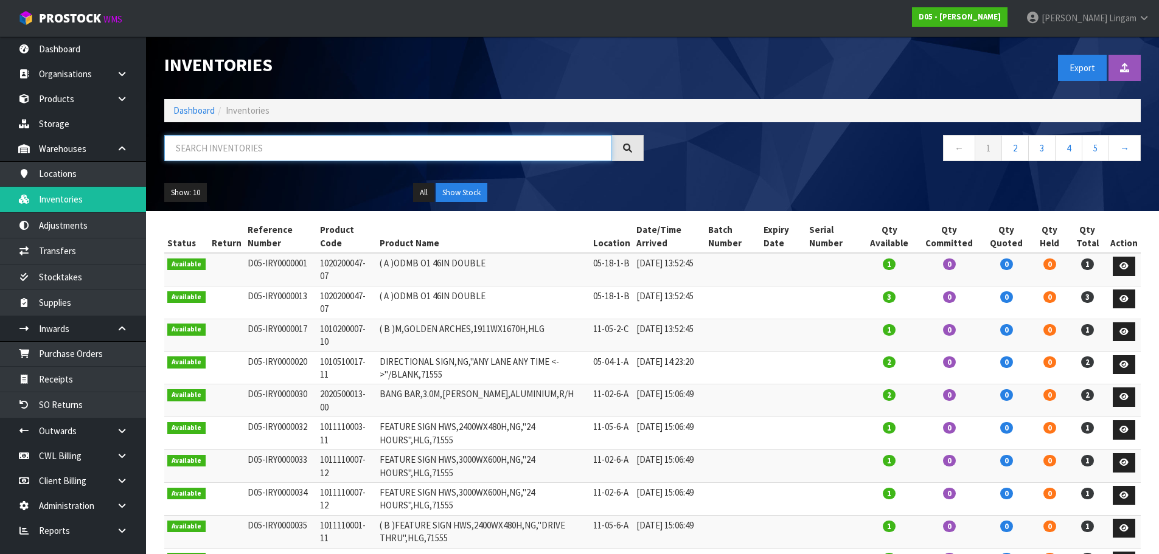
click at [425, 145] on input "text" at bounding box center [388, 148] width 448 height 26
paste input "2020500041-13"
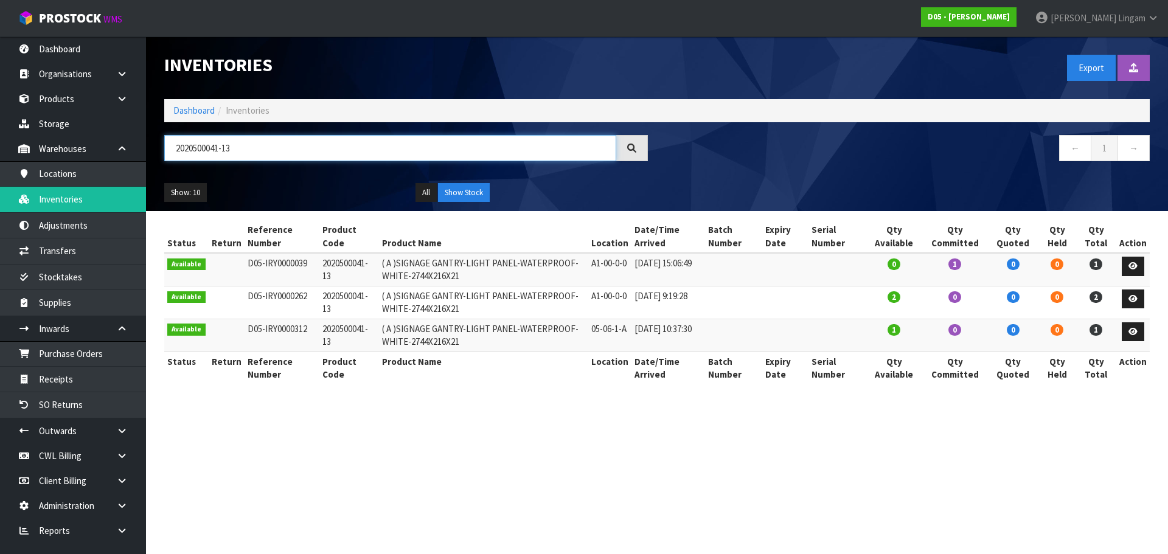
type input "2020500041-13"
click at [184, 111] on link "Dashboard" at bounding box center [193, 111] width 41 height 12
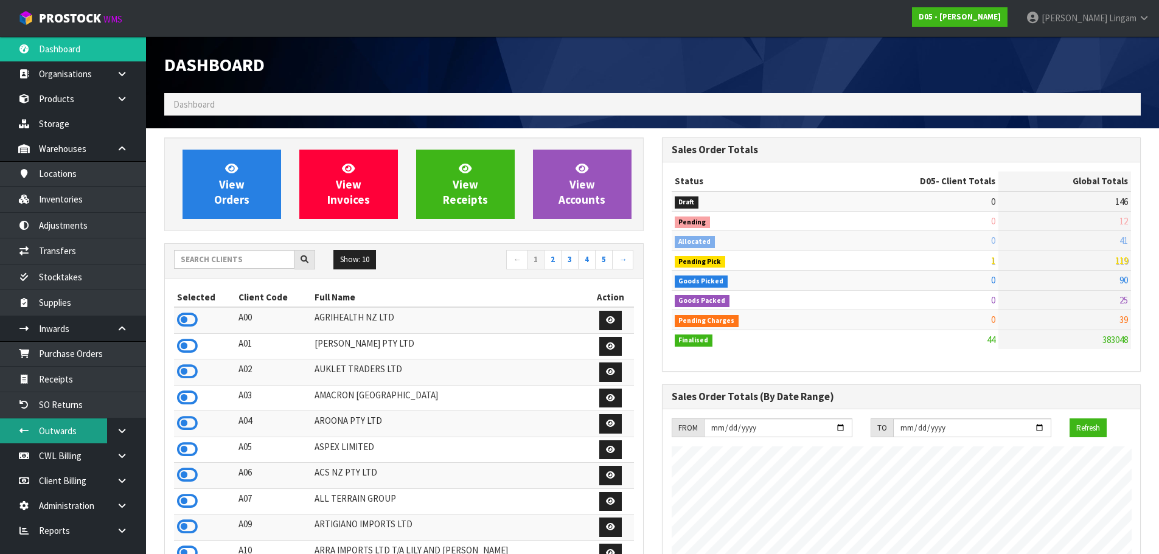
scroll to position [13, 0]
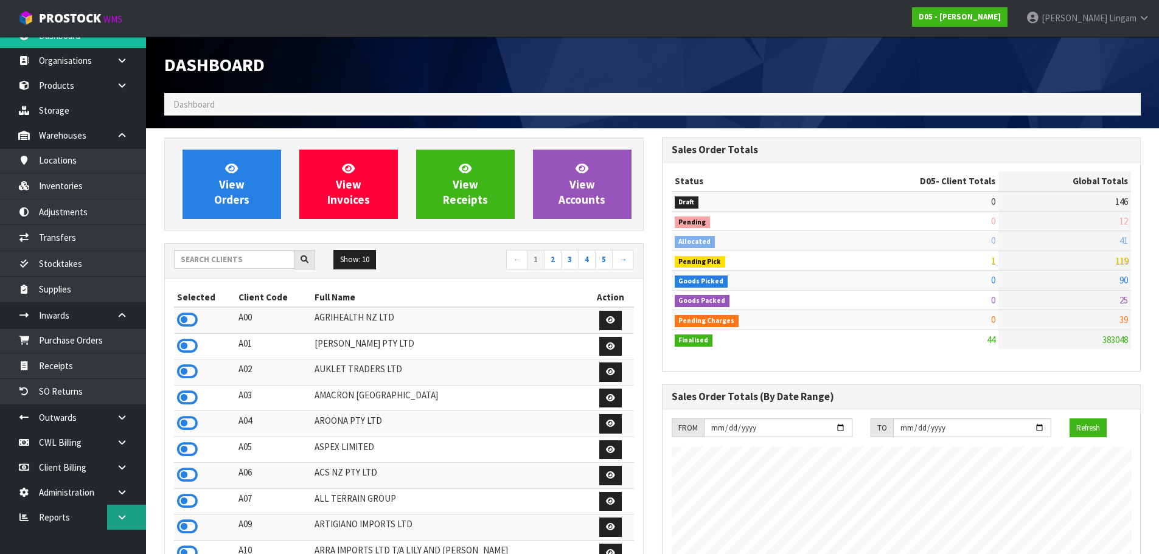
click at [125, 520] on icon at bounding box center [122, 517] width 12 height 9
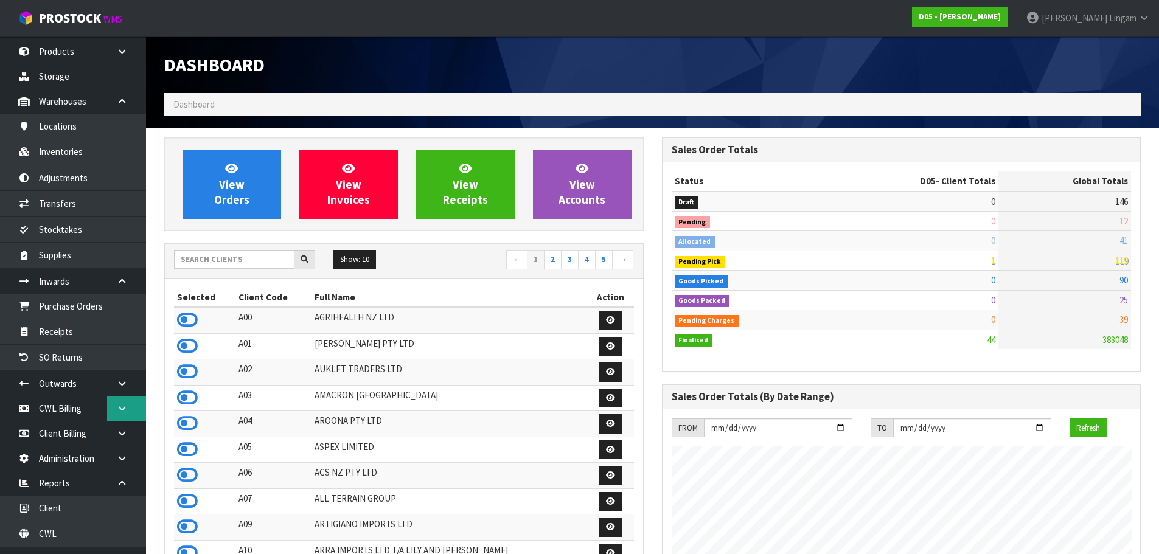
scroll to position [65, 0]
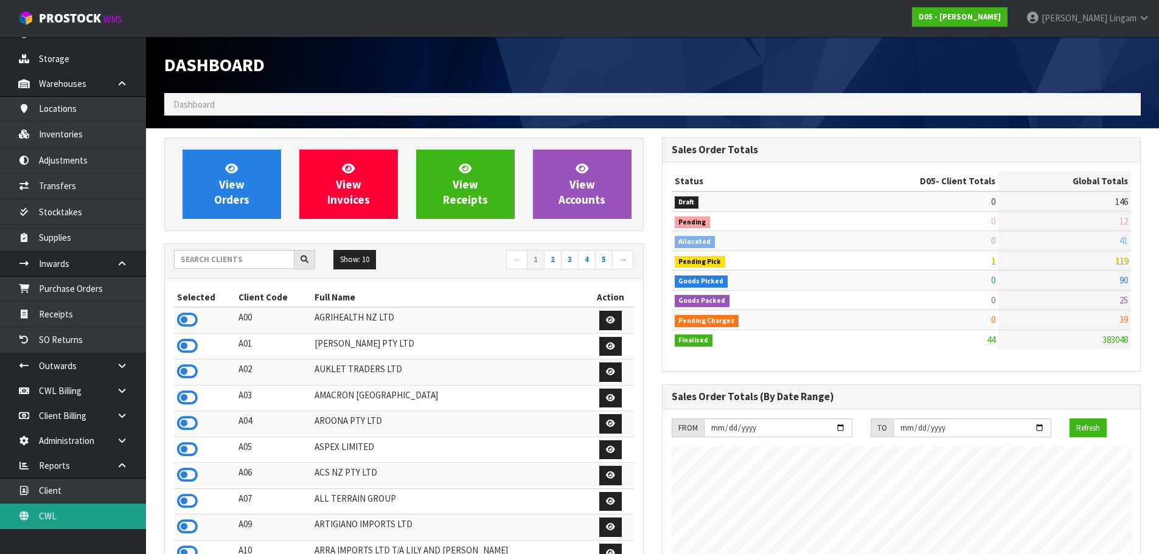
click at [82, 517] on link "CWL" at bounding box center [73, 516] width 146 height 25
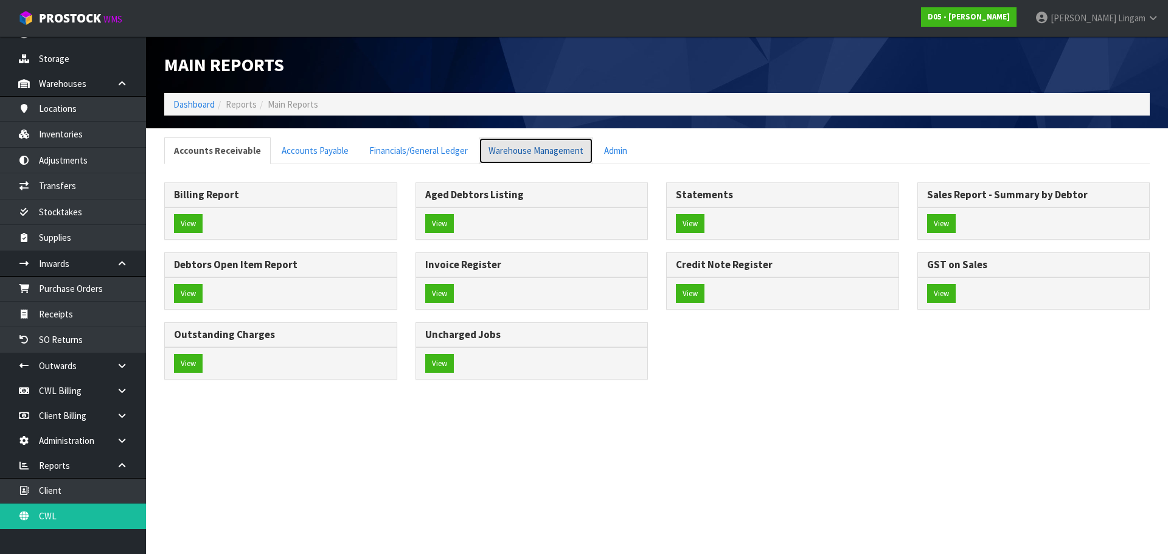
click at [560, 156] on link "Warehouse Management" at bounding box center [536, 150] width 114 height 26
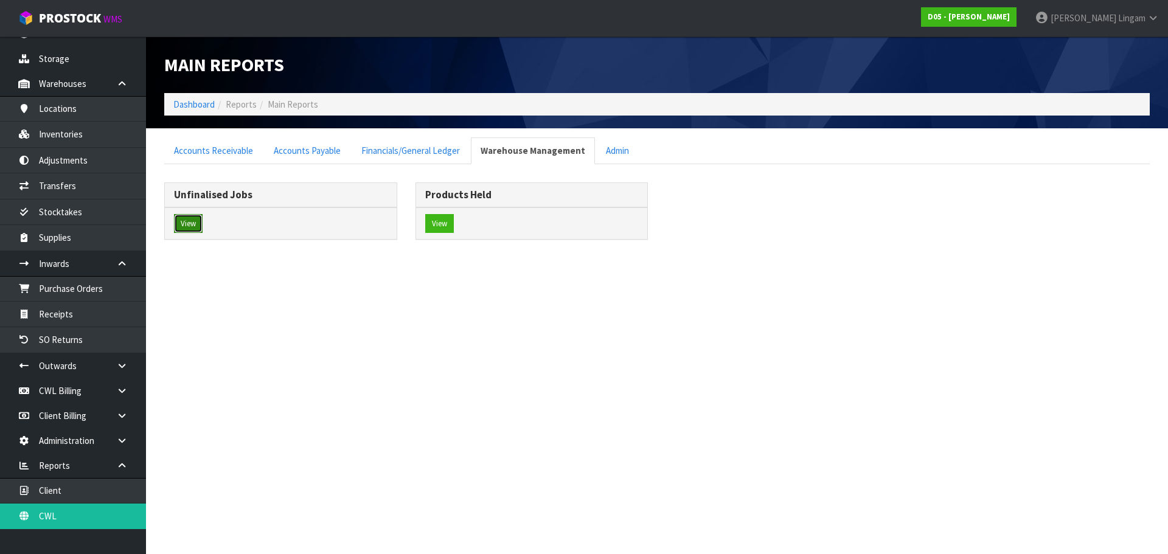
click at [189, 223] on button "View" at bounding box center [188, 223] width 29 height 19
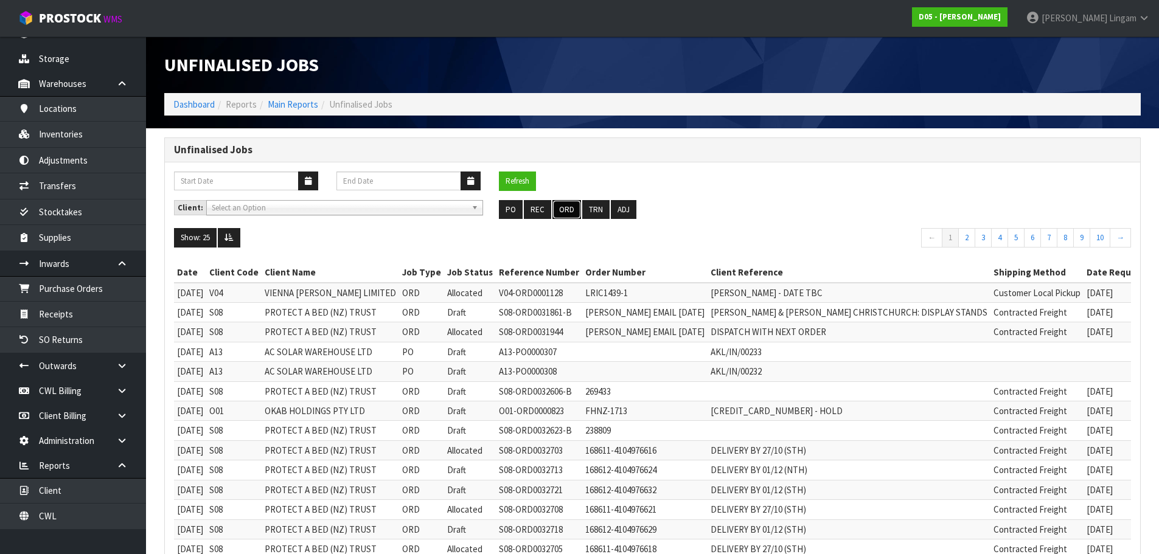
click at [567, 204] on button "ORD" at bounding box center [566, 209] width 29 height 19
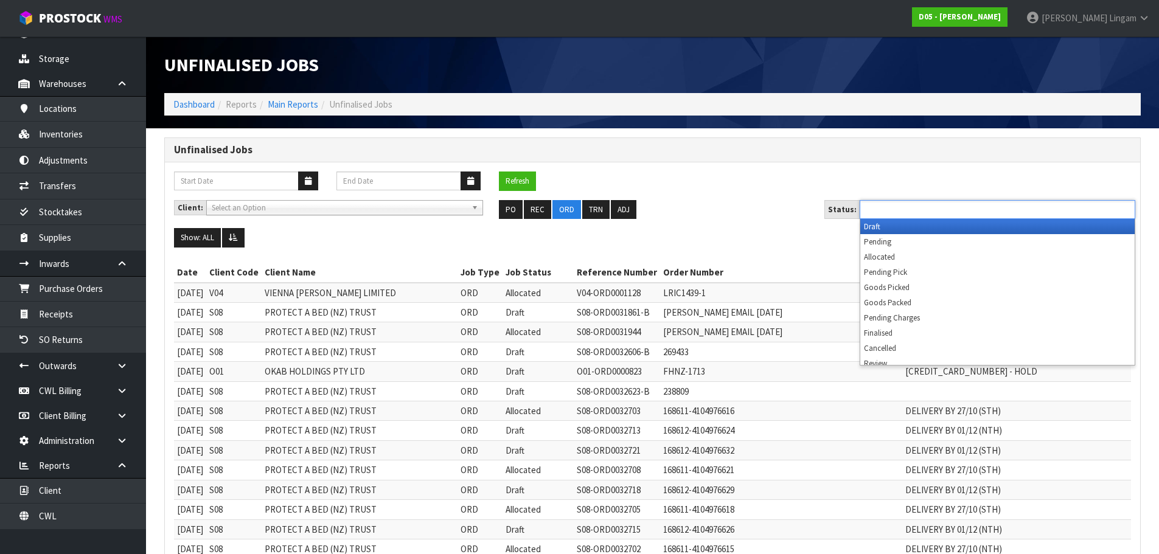
click at [945, 214] on input "text" at bounding box center [907, 209] width 89 height 15
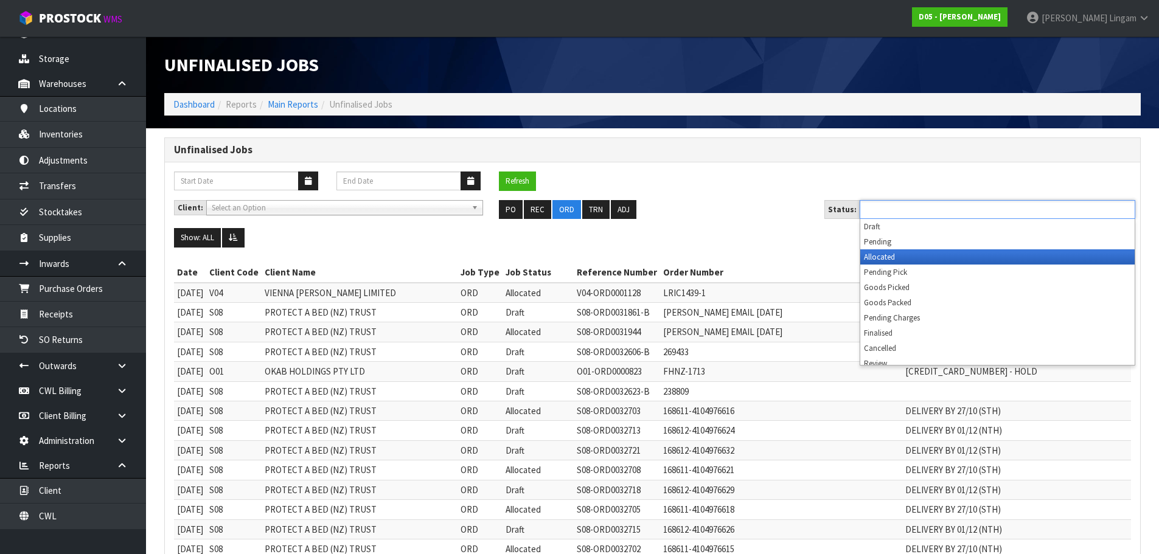
click at [931, 254] on li "Allocated" at bounding box center [997, 256] width 274 height 15
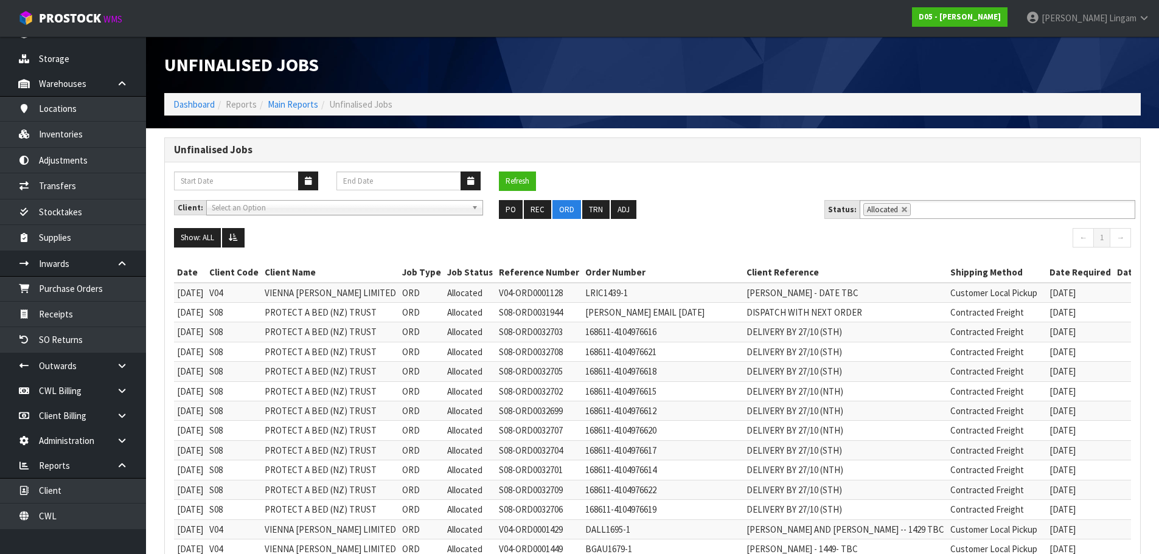
click at [712, 201] on ul "PO REC ORD TRN ADJ" at bounding box center [652, 209] width 307 height 19
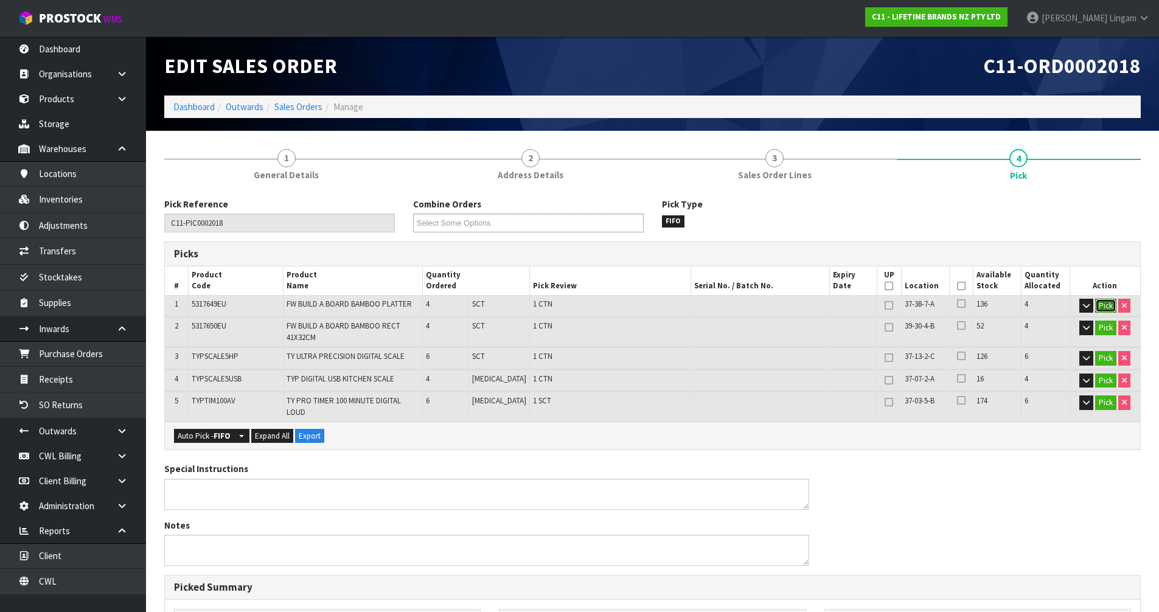
click at [1102, 304] on button "Pick" at bounding box center [1105, 306] width 21 height 15
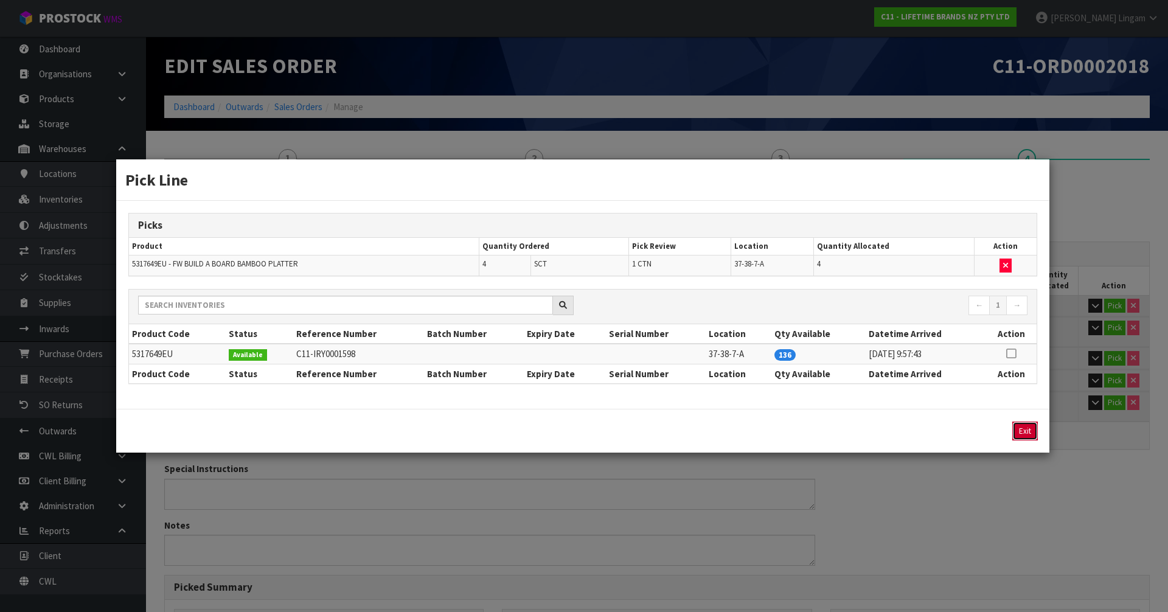
click at [1023, 429] on button "Exit" at bounding box center [1025, 431] width 26 height 19
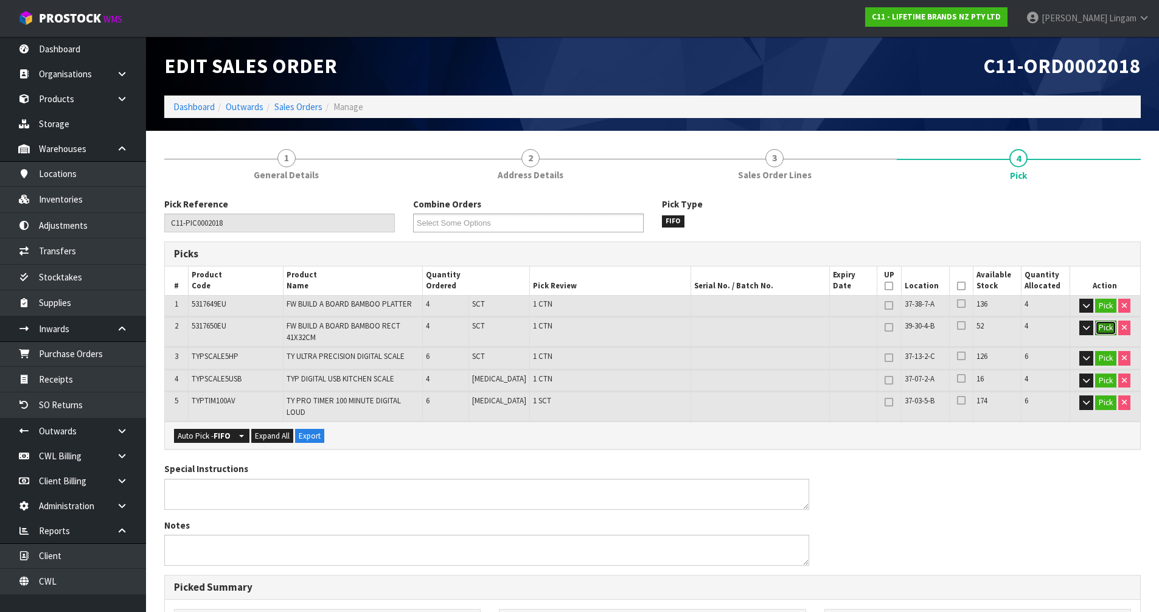
click at [1102, 328] on button "Pick" at bounding box center [1105, 328] width 21 height 15
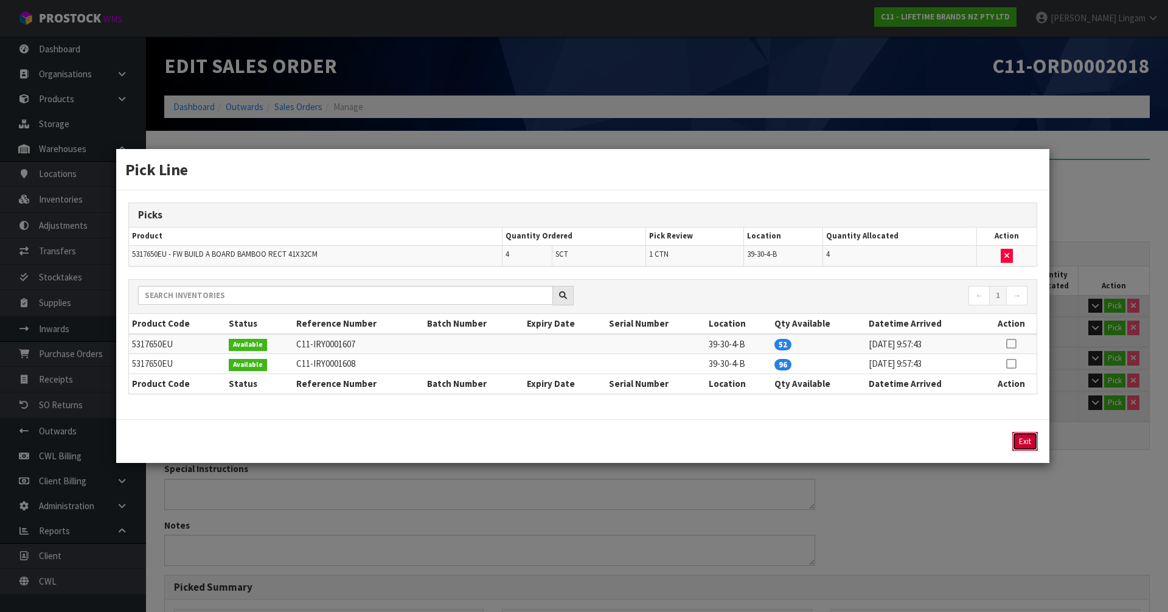
click at [1026, 445] on button "Exit" at bounding box center [1025, 441] width 26 height 19
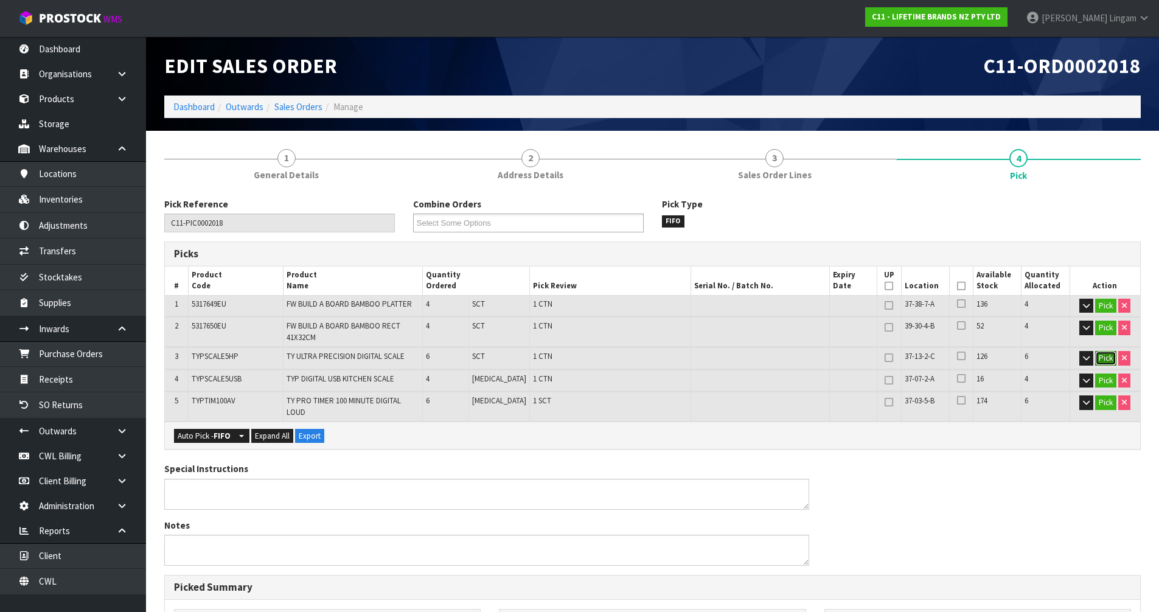
click at [1103, 353] on button "Pick" at bounding box center [1105, 358] width 21 height 15
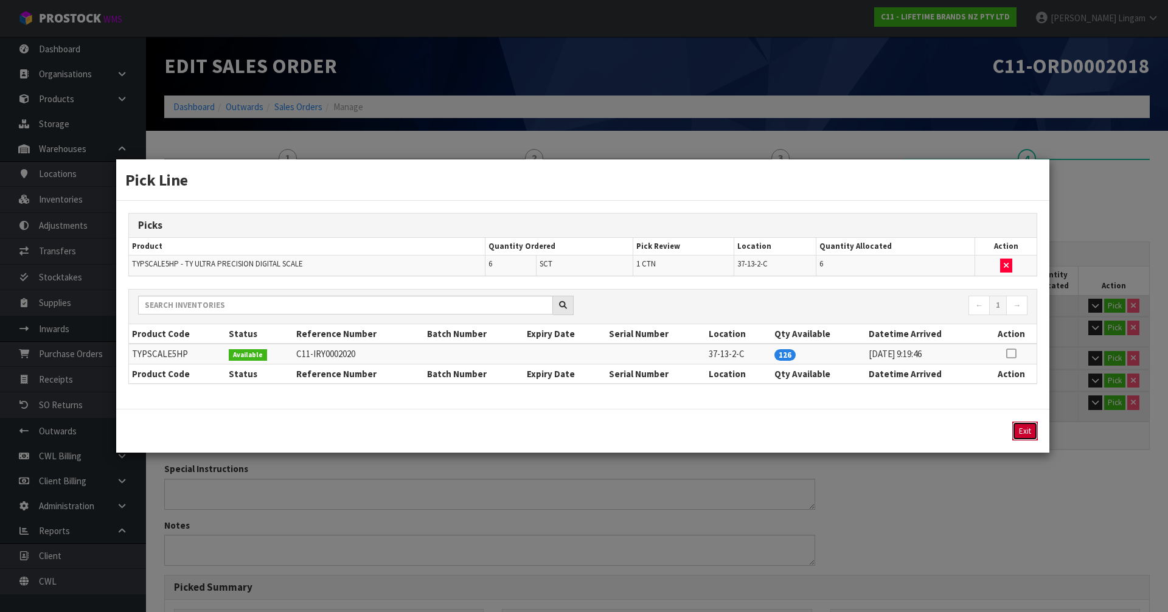
click at [1023, 432] on button "Exit" at bounding box center [1025, 431] width 26 height 19
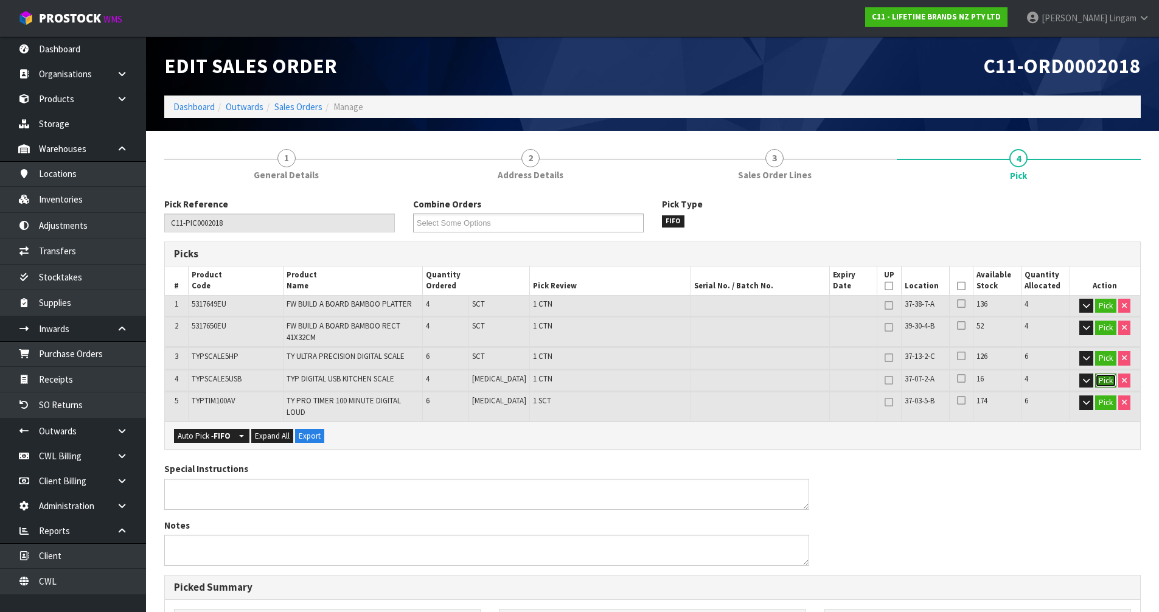
click at [1105, 381] on button "Pick" at bounding box center [1105, 381] width 21 height 15
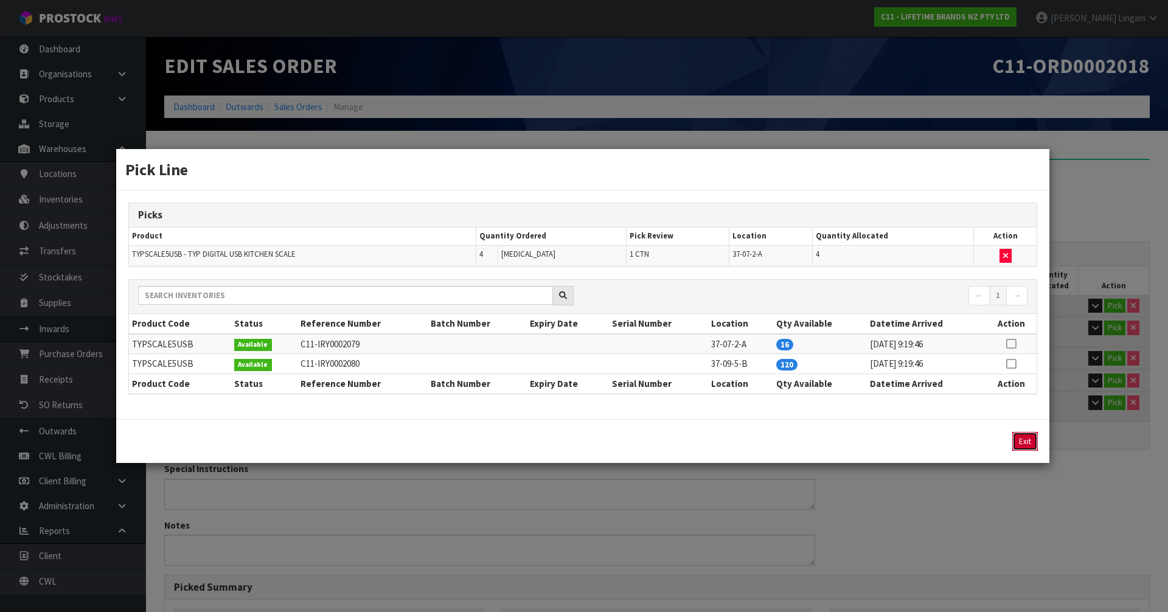
click at [1021, 439] on button "Exit" at bounding box center [1025, 441] width 26 height 19
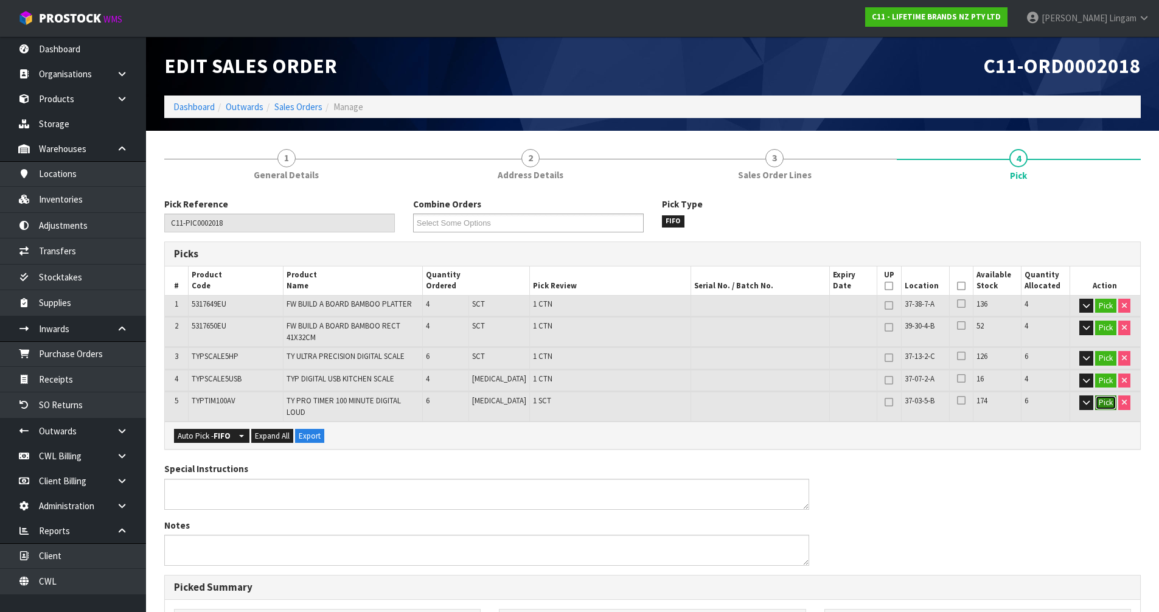
click at [1101, 402] on button "Pick" at bounding box center [1105, 402] width 21 height 15
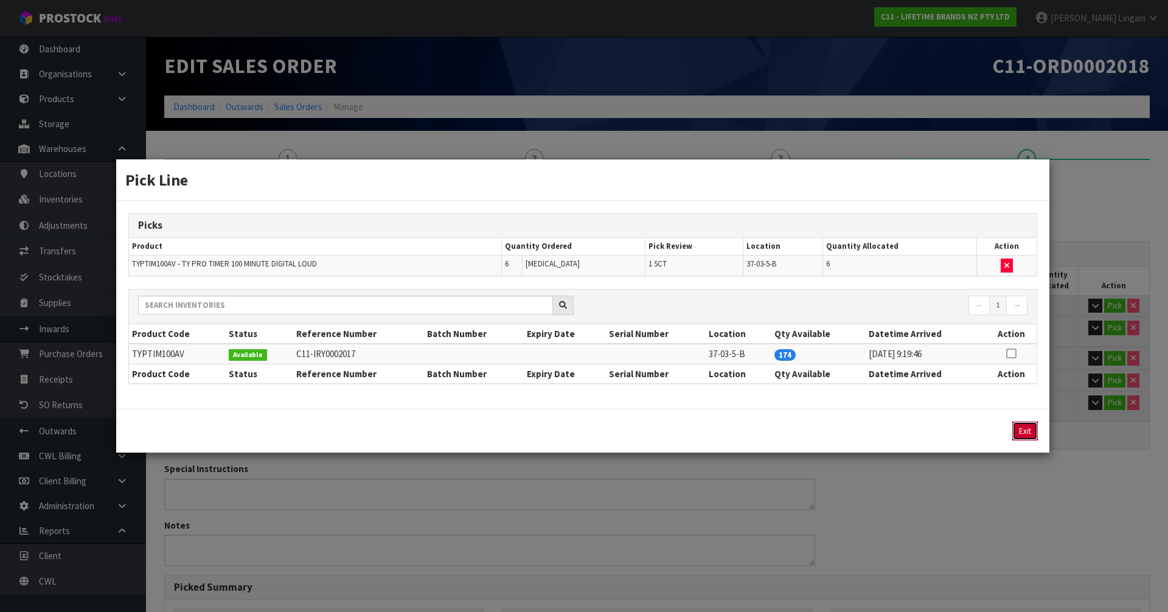
click at [1027, 430] on button "Exit" at bounding box center [1025, 431] width 26 height 19
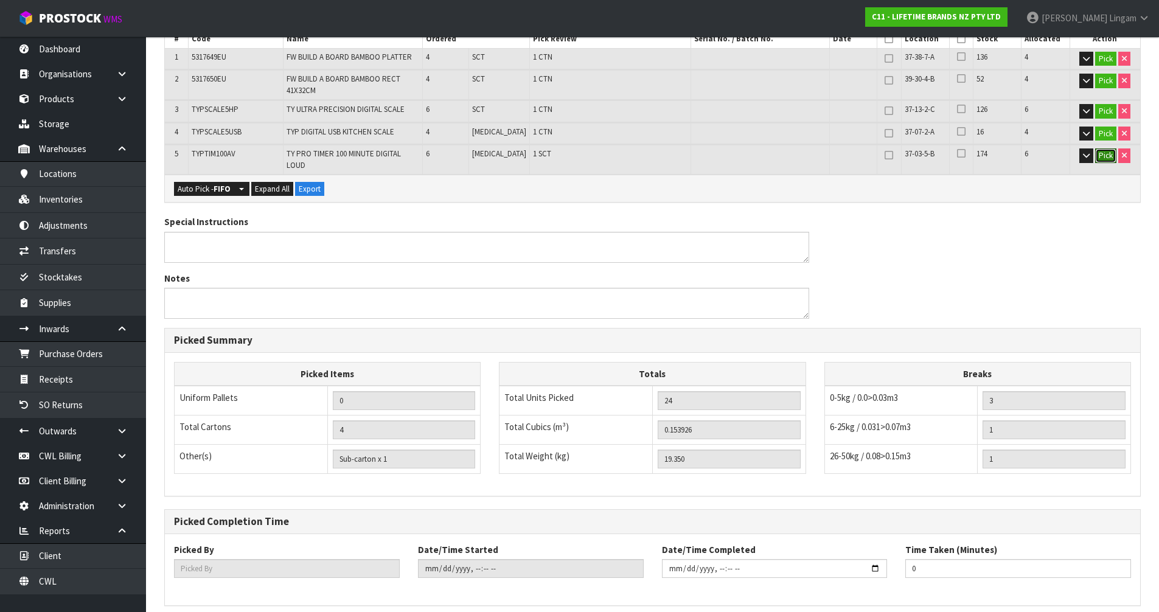
scroll to position [290, 0]
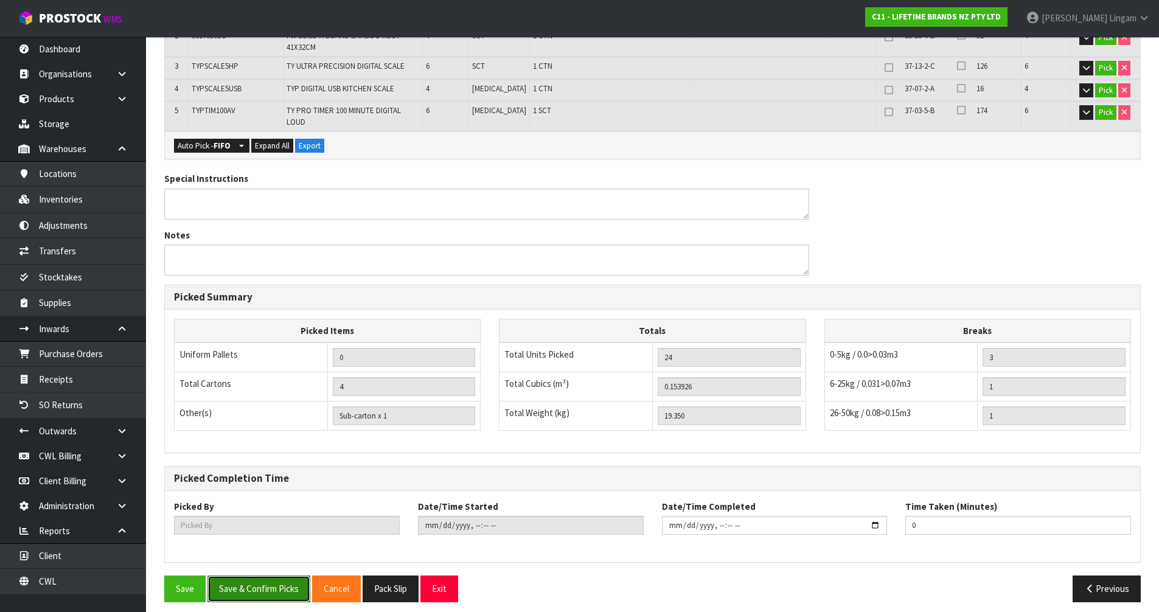
click at [264, 581] on button "Save & Confirm Picks" at bounding box center [258, 588] width 103 height 26
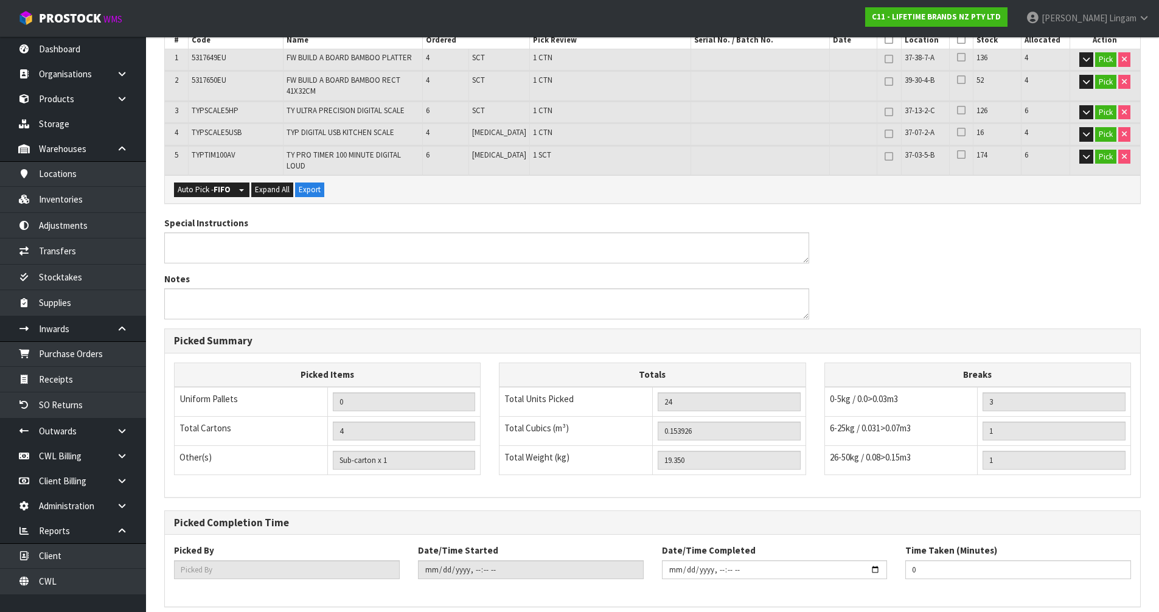
scroll to position [0, 0]
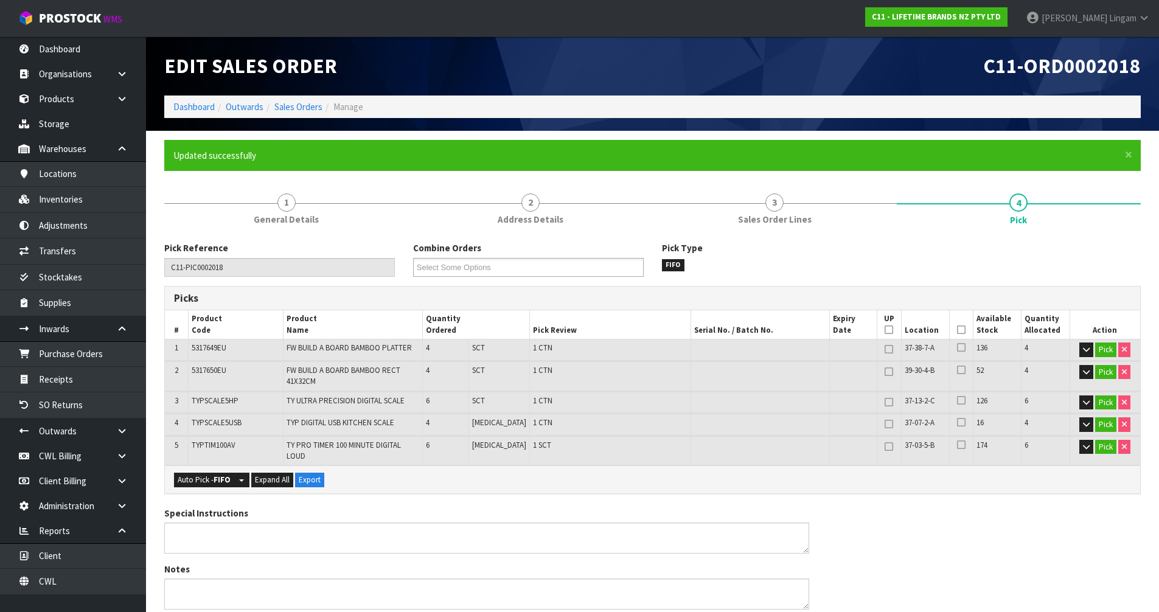
type input "Vineeta Lingam"
type input "2025-09-26T11:03:50"
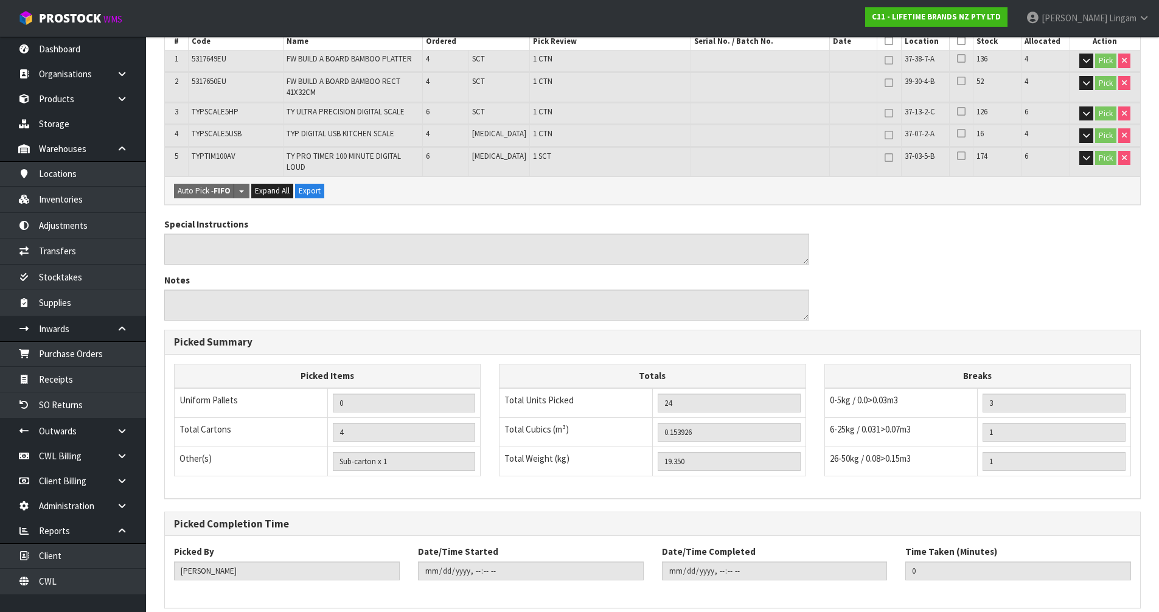
scroll to position [335, 0]
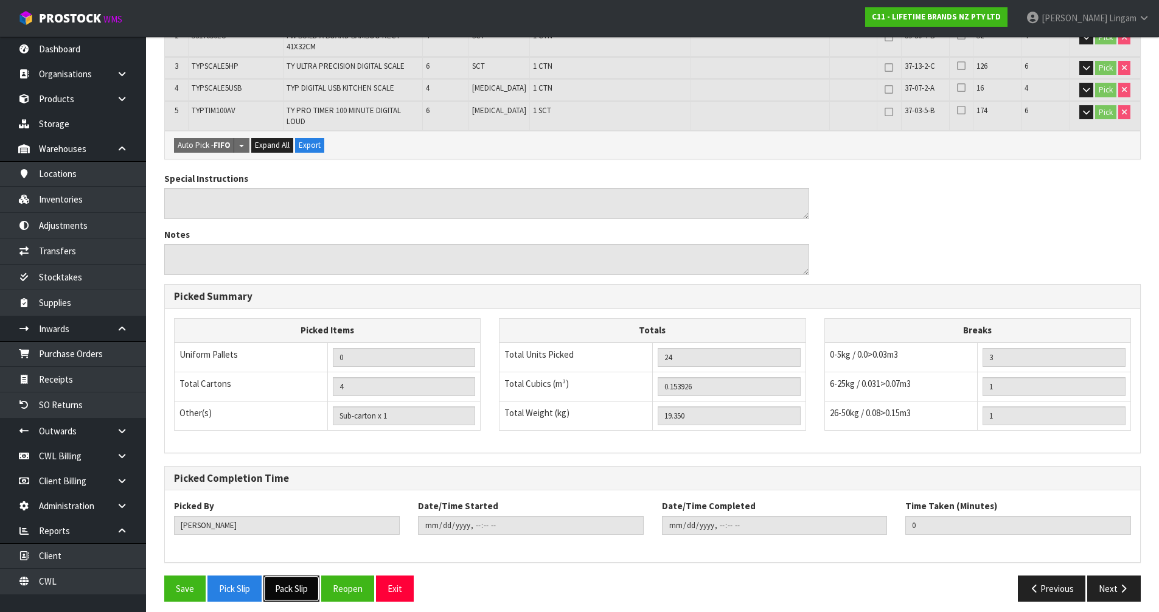
drag, startPoint x: 293, startPoint y: 583, endPoint x: 307, endPoint y: 581, distance: 14.2
click at [293, 583] on button "Pack Slip" at bounding box center [291, 588] width 56 height 26
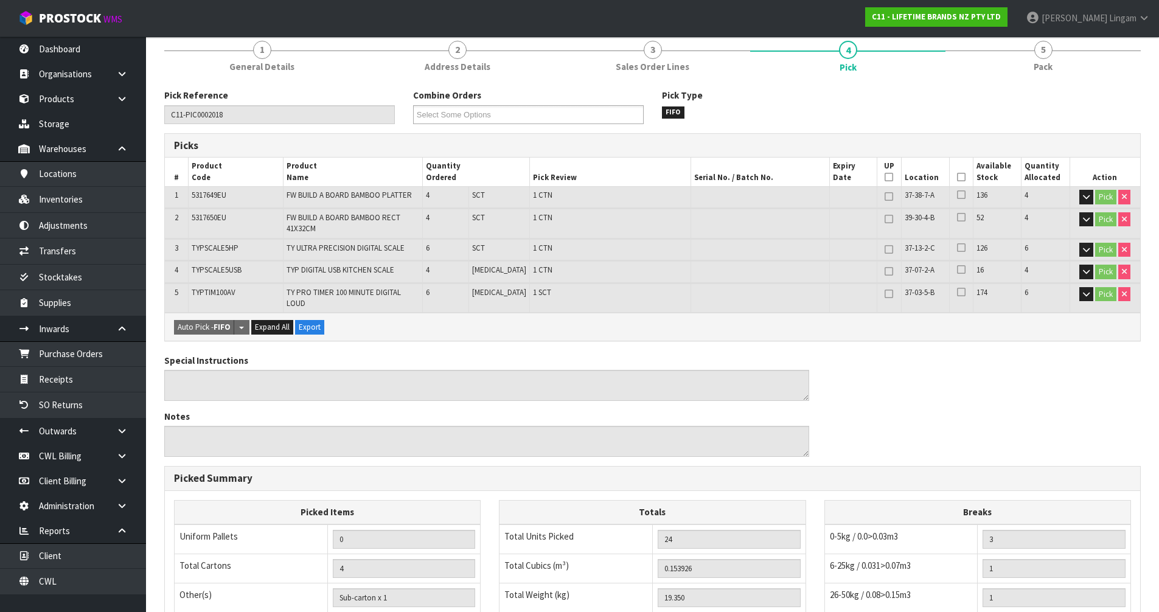
scroll to position [0, 0]
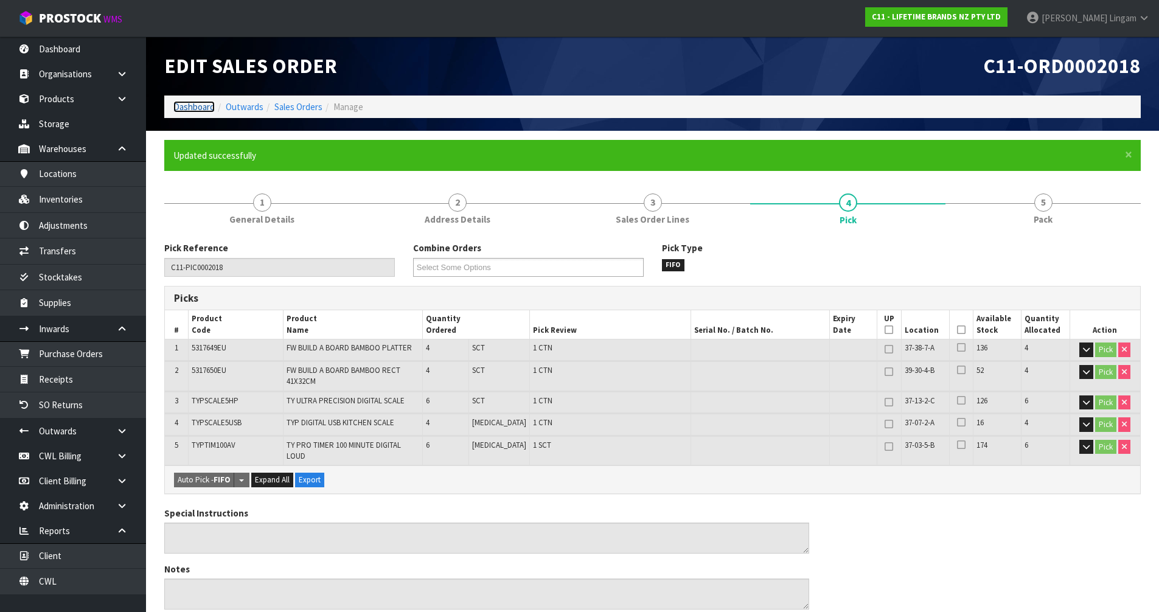
click at [193, 103] on link "Dashboard" at bounding box center [193, 107] width 41 height 12
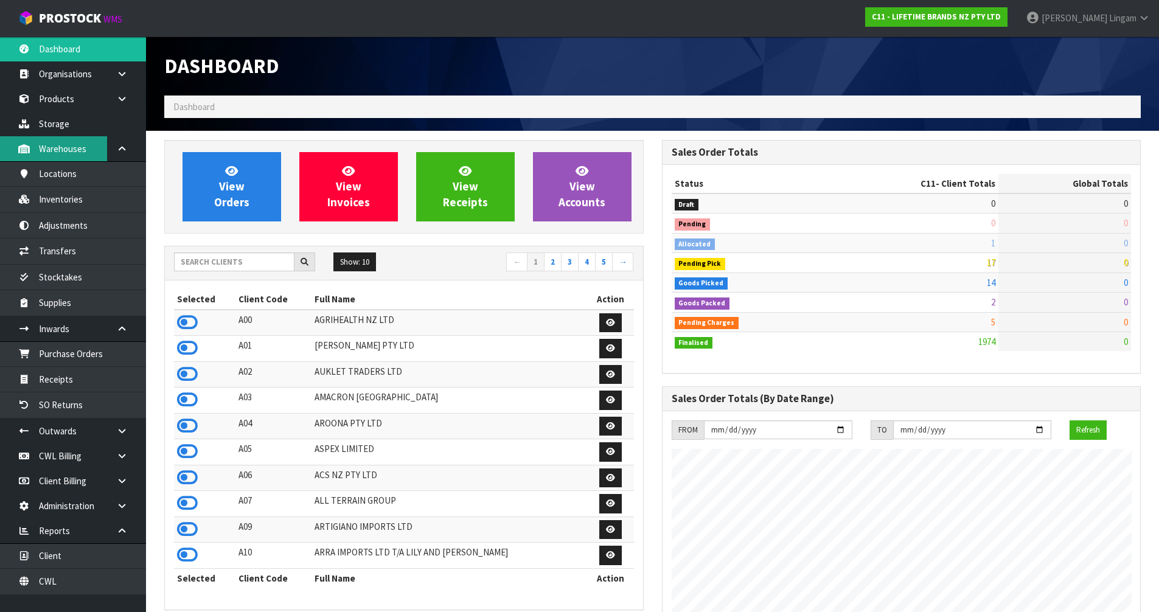
scroll to position [922, 497]
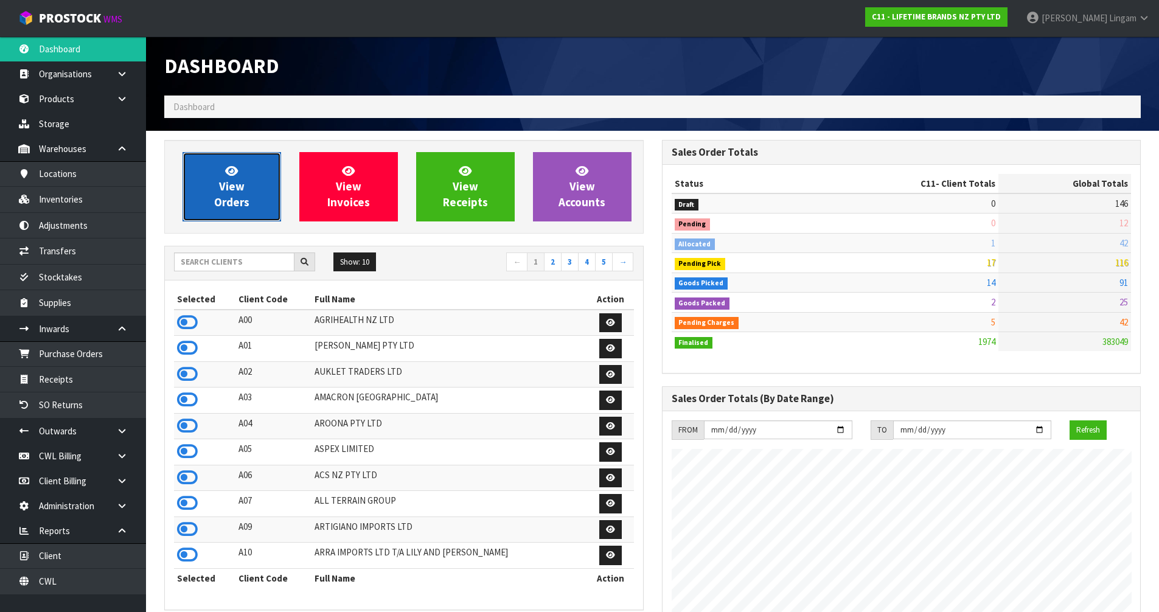
click at [233, 207] on span "View Orders" at bounding box center [231, 187] width 35 height 46
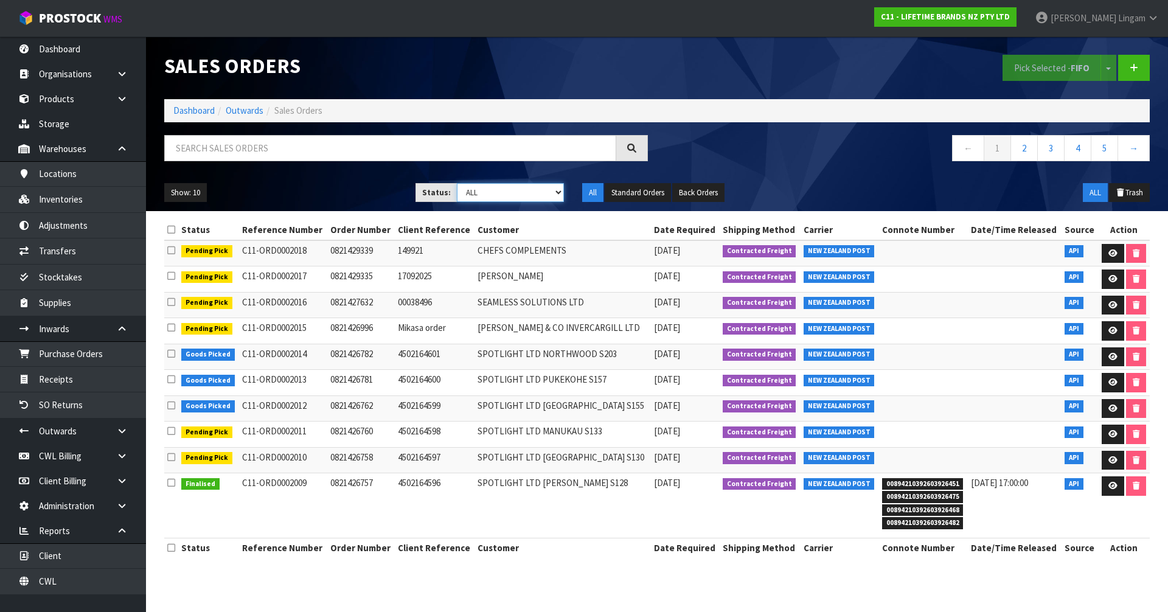
click at [526, 198] on select "Draft Pending Allocated Pending Pick Goods Picked Goods Packed Pending Charges …" at bounding box center [511, 192] width 108 height 19
select select "string:6"
click at [457, 183] on select "Draft Pending Allocated Pending Pick Goods Picked Goods Packed Pending Charges …" at bounding box center [511, 192] width 108 height 19
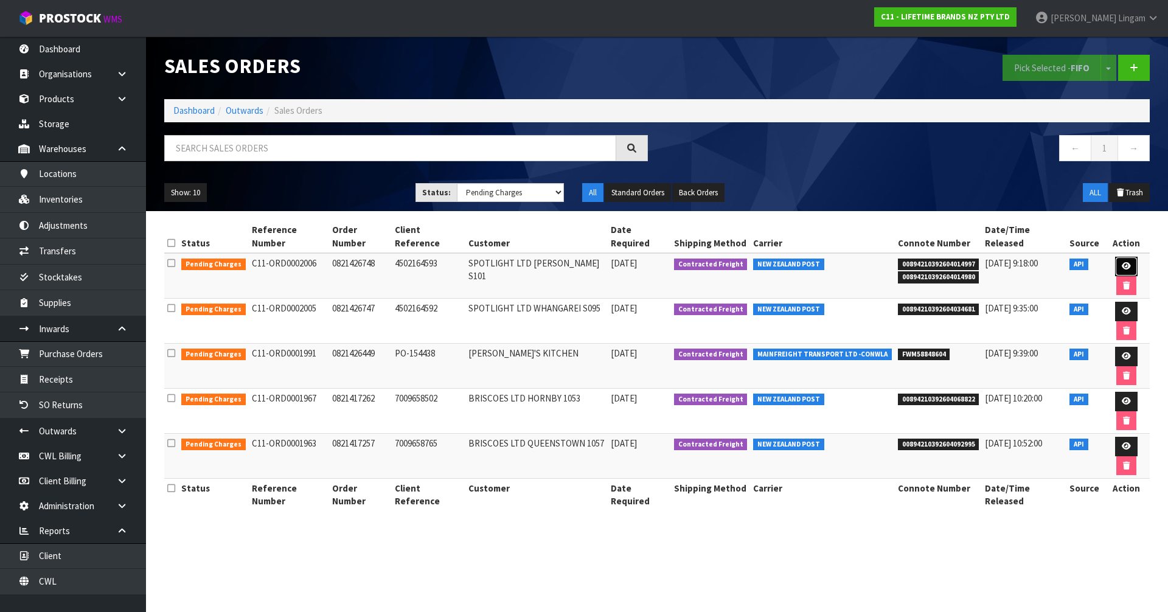
click at [1122, 262] on icon at bounding box center [1126, 266] width 9 height 8
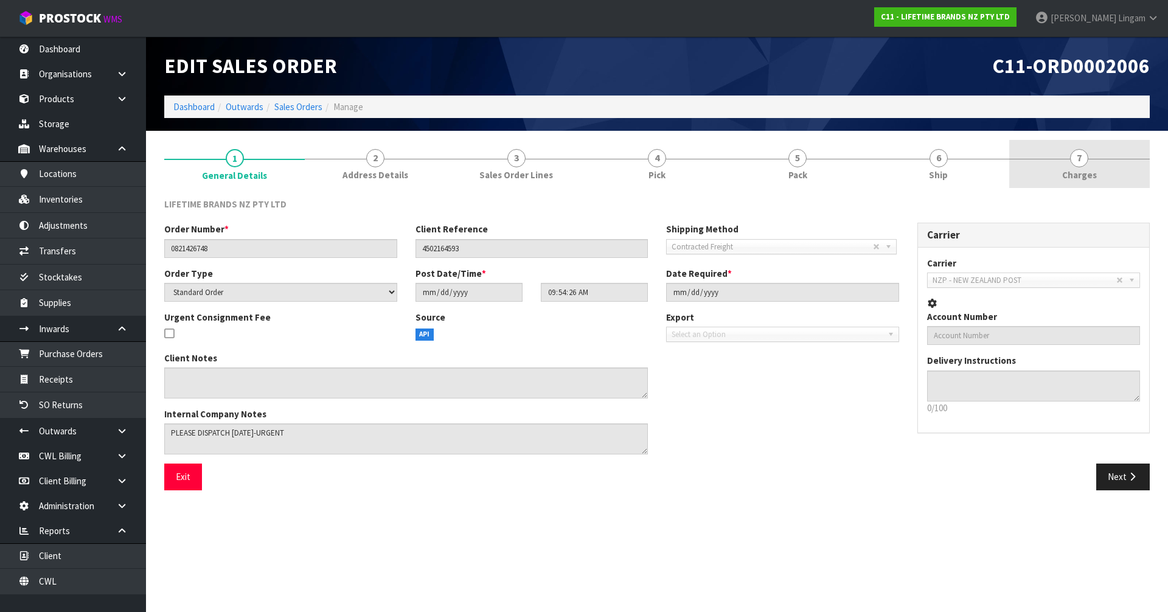
click at [1110, 176] on link "7 Charges" at bounding box center [1079, 164] width 141 height 48
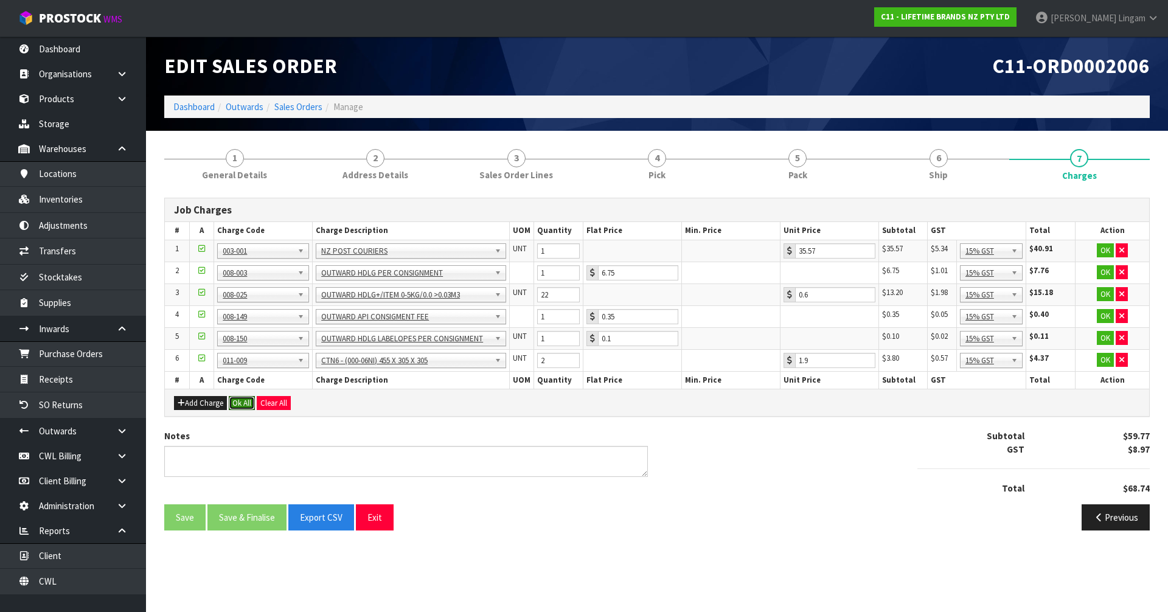
click at [240, 402] on button "Ok All" at bounding box center [242, 403] width 26 height 15
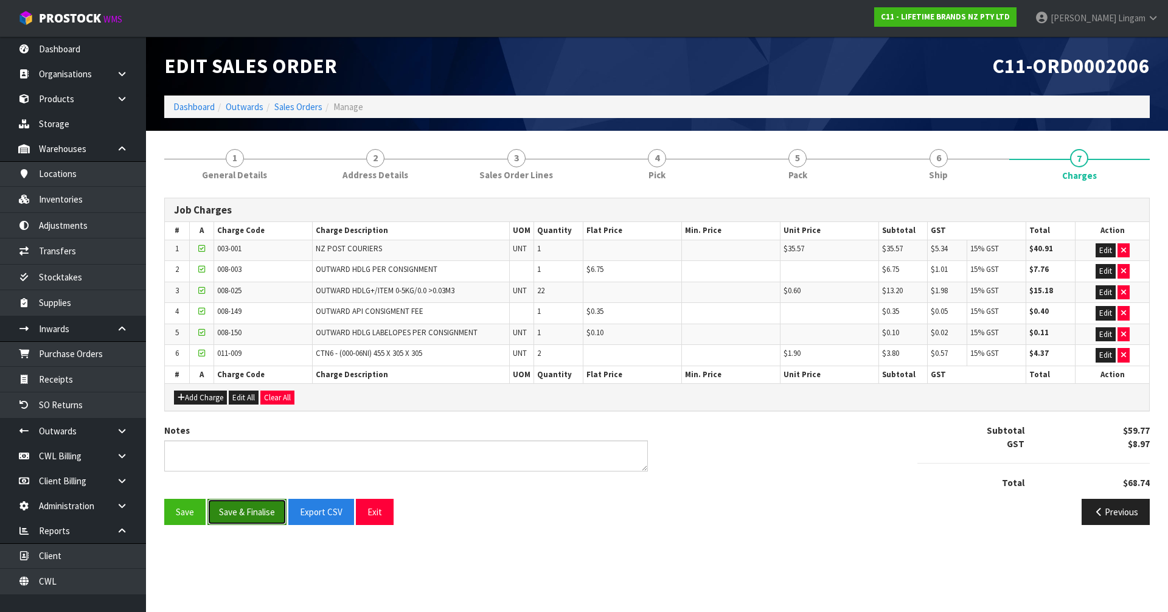
click at [252, 512] on button "Save & Finalise" at bounding box center [246, 512] width 79 height 26
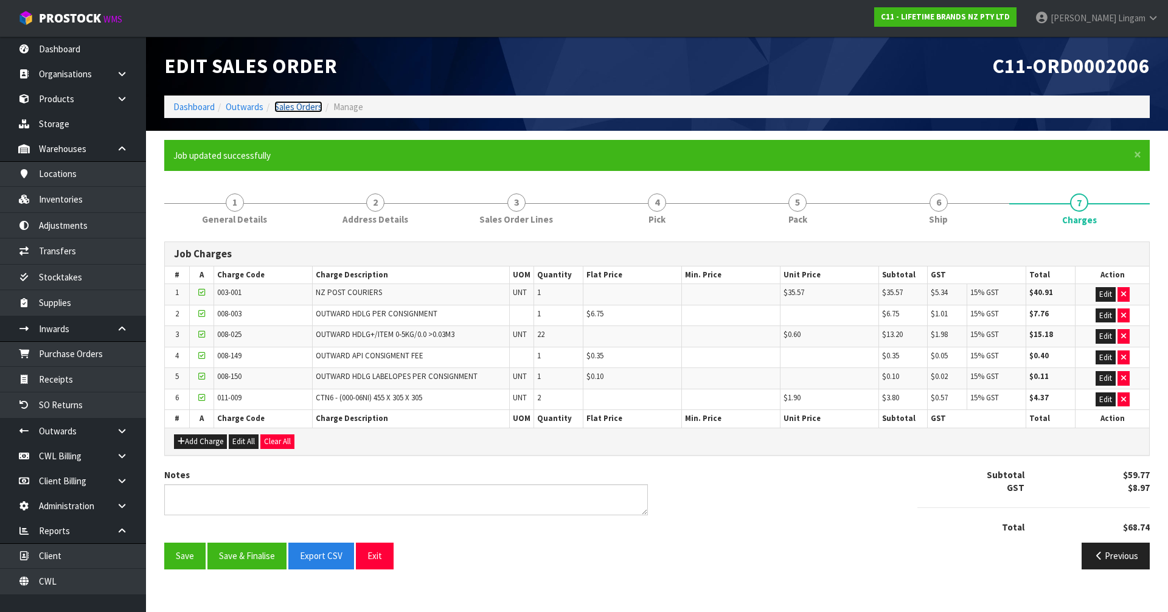
click at [305, 108] on link "Sales Orders" at bounding box center [298, 107] width 48 height 12
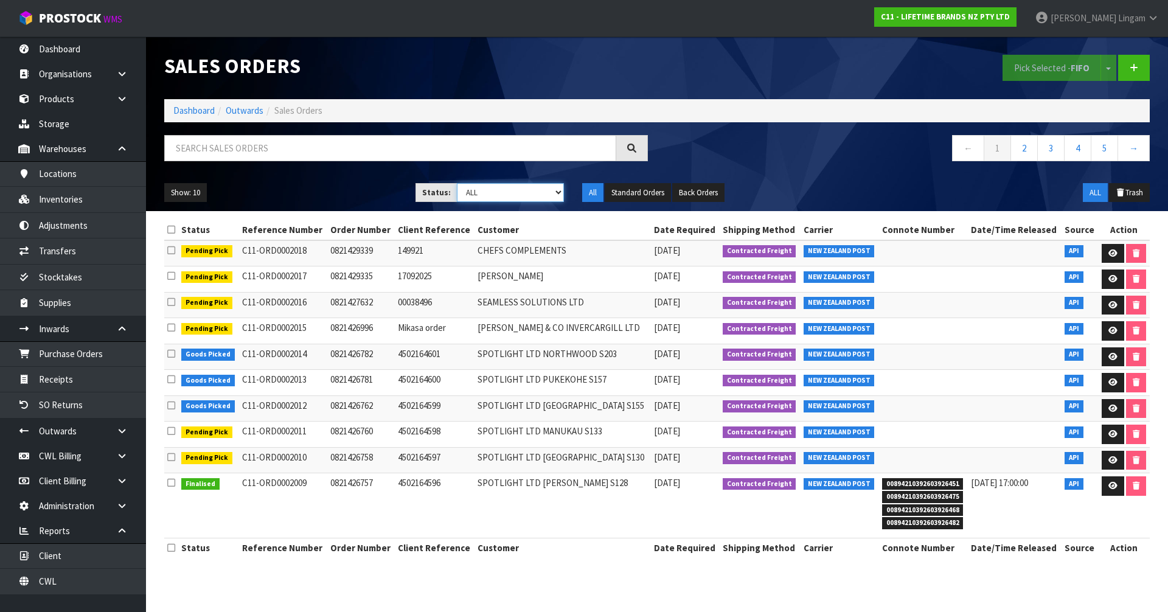
click at [552, 198] on select "Draft Pending Allocated Pending Pick Goods Picked Goods Packed Pending Charges …" at bounding box center [511, 192] width 108 height 19
select select "string:6"
click at [457, 183] on select "Draft Pending Allocated Pending Pick Goods Picked Goods Packed Pending Charges …" at bounding box center [511, 192] width 108 height 19
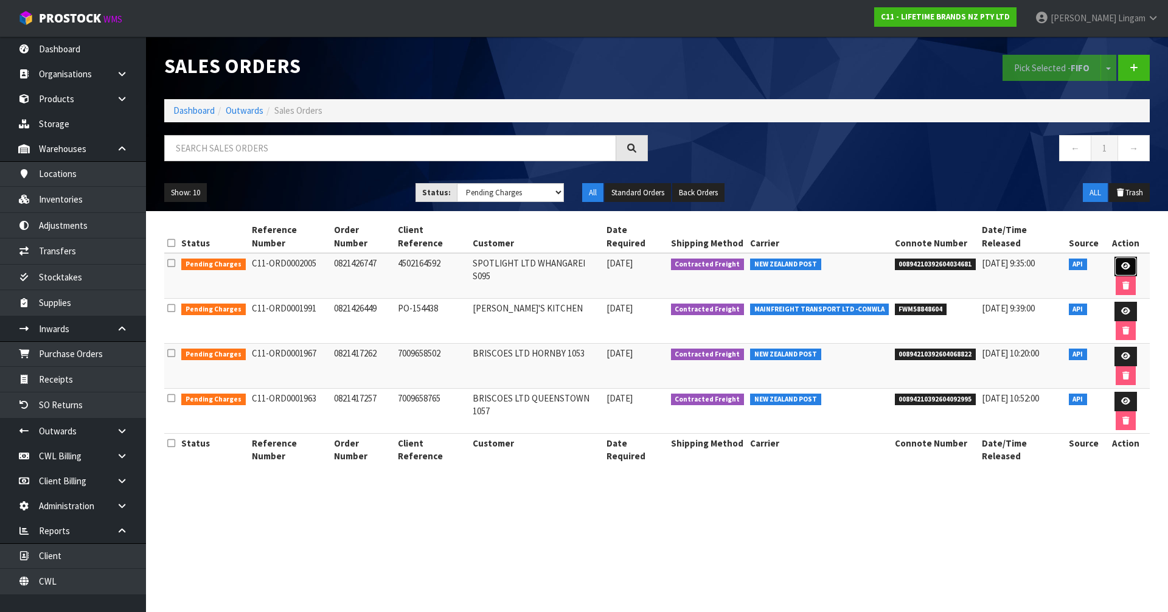
click at [1121, 262] on icon at bounding box center [1125, 266] width 9 height 8
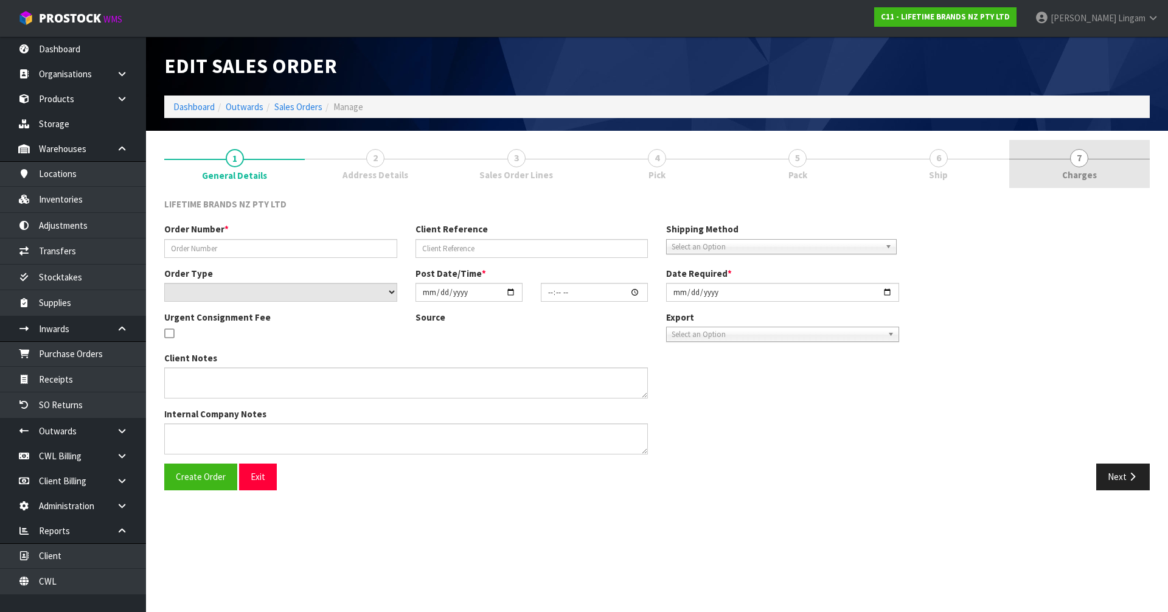
type input "0821426747"
type input "4502164592"
select select "number:0"
type input "2025-09-25"
type input "09:54:25.000"
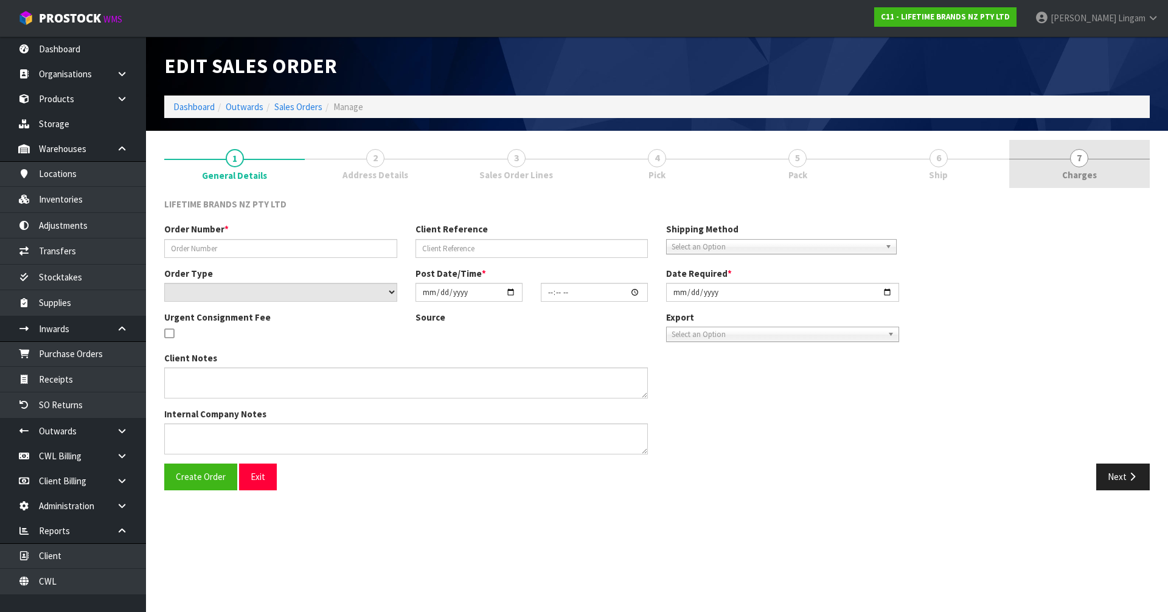
type input "2025-09-25"
type textarea "PLEASE DESPATCH TODAY- URGENT"
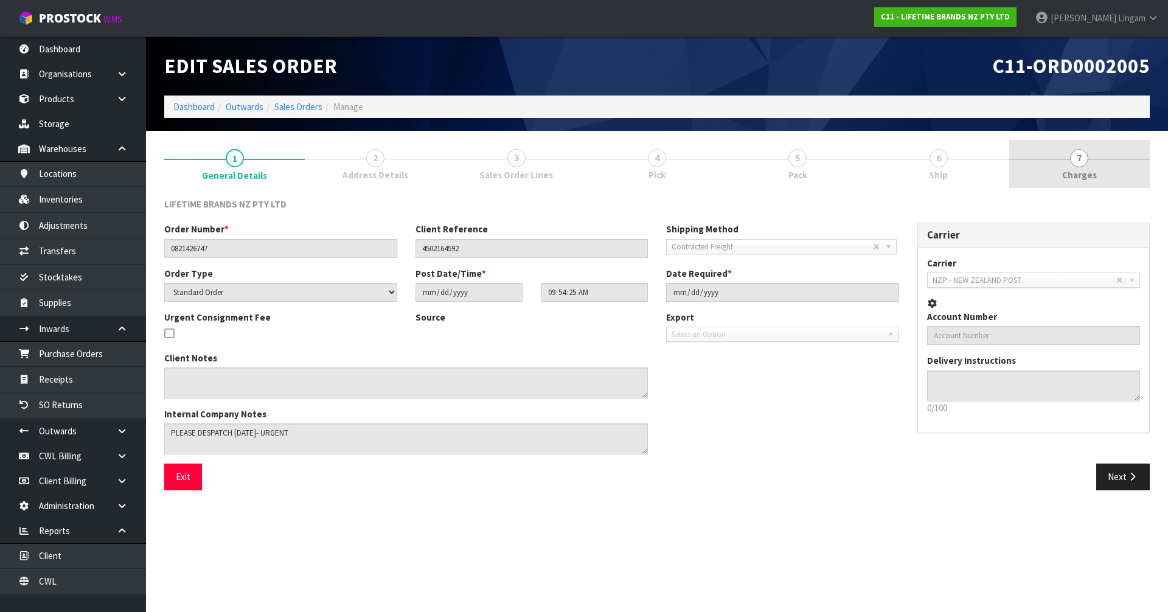
click at [1111, 172] on link "7 Charges" at bounding box center [1079, 164] width 141 height 48
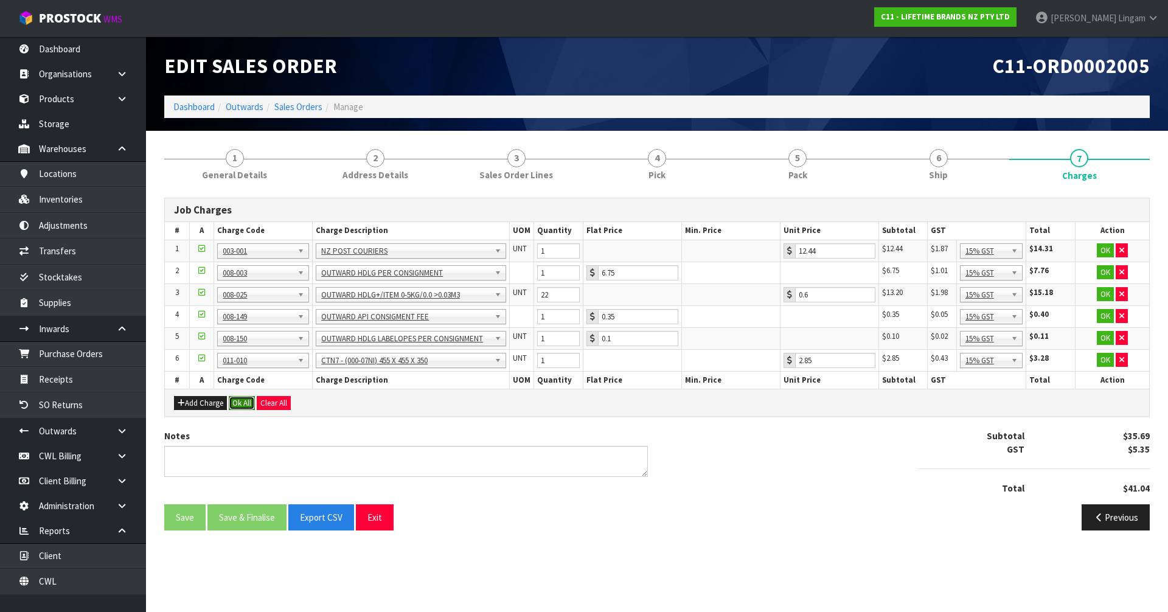
click at [240, 403] on button "Ok All" at bounding box center [242, 403] width 26 height 15
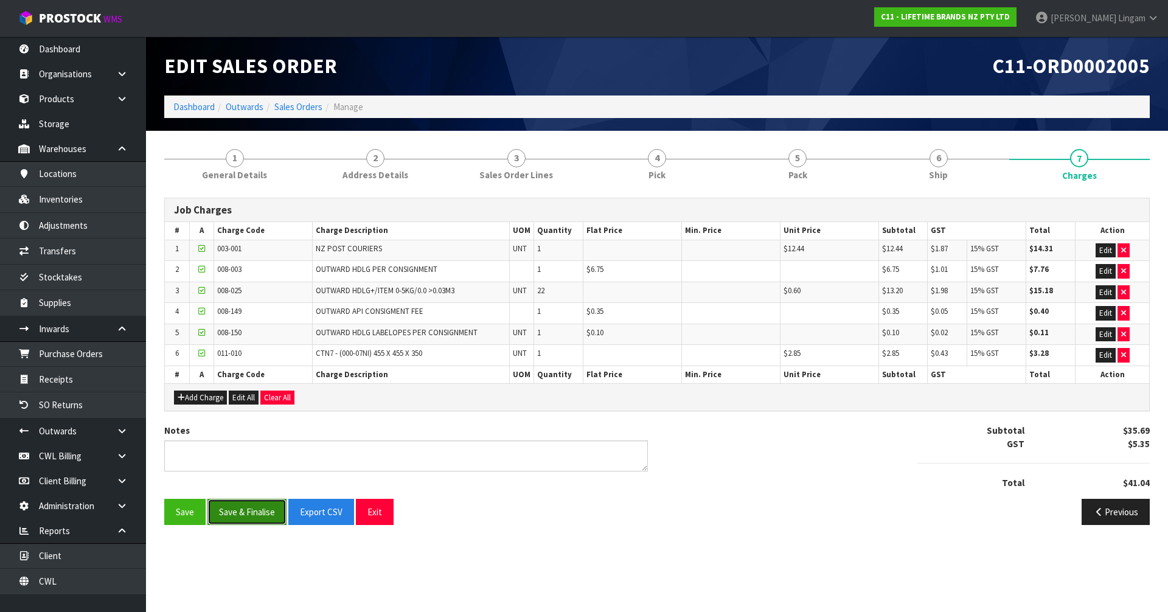
click at [243, 512] on button "Save & Finalise" at bounding box center [246, 512] width 79 height 26
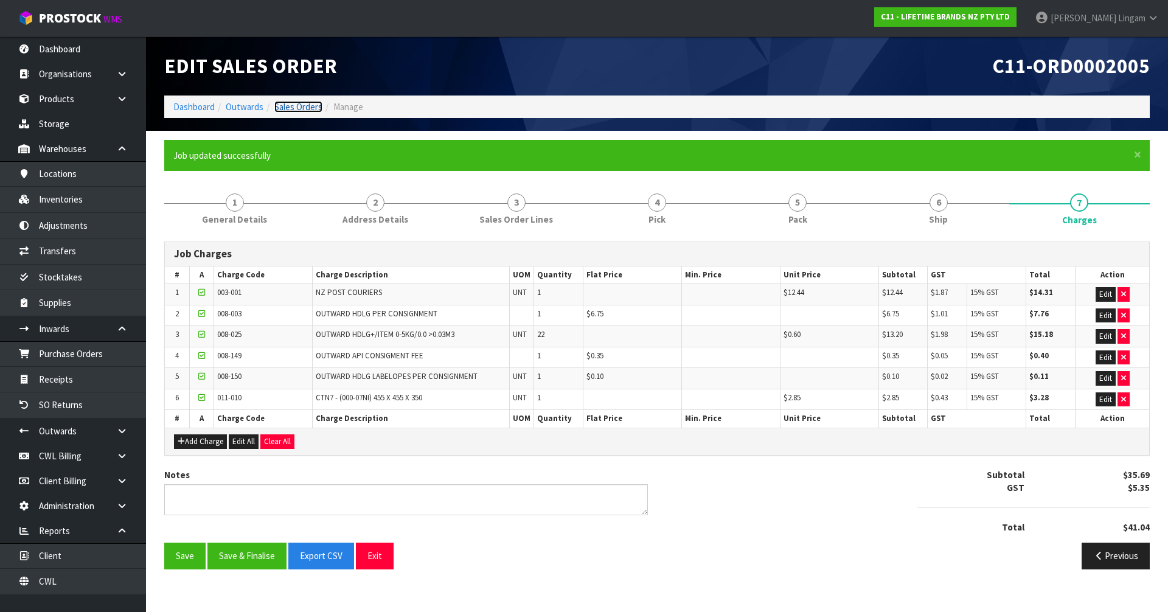
click at [305, 109] on link "Sales Orders" at bounding box center [298, 107] width 48 height 12
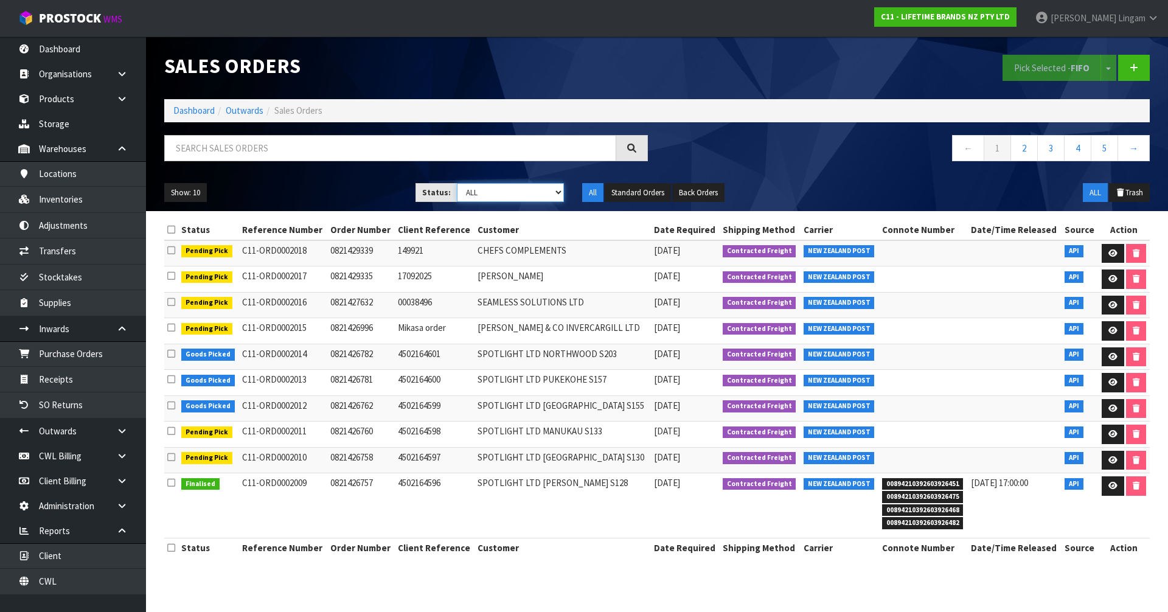
click at [543, 190] on select "Draft Pending Allocated Pending Pick Goods Picked Goods Packed Pending Charges …" at bounding box center [511, 192] width 108 height 19
select select "string:6"
click at [457, 183] on select "Draft Pending Allocated Pending Pick Goods Picked Goods Packed Pending Charges …" at bounding box center [511, 192] width 108 height 19
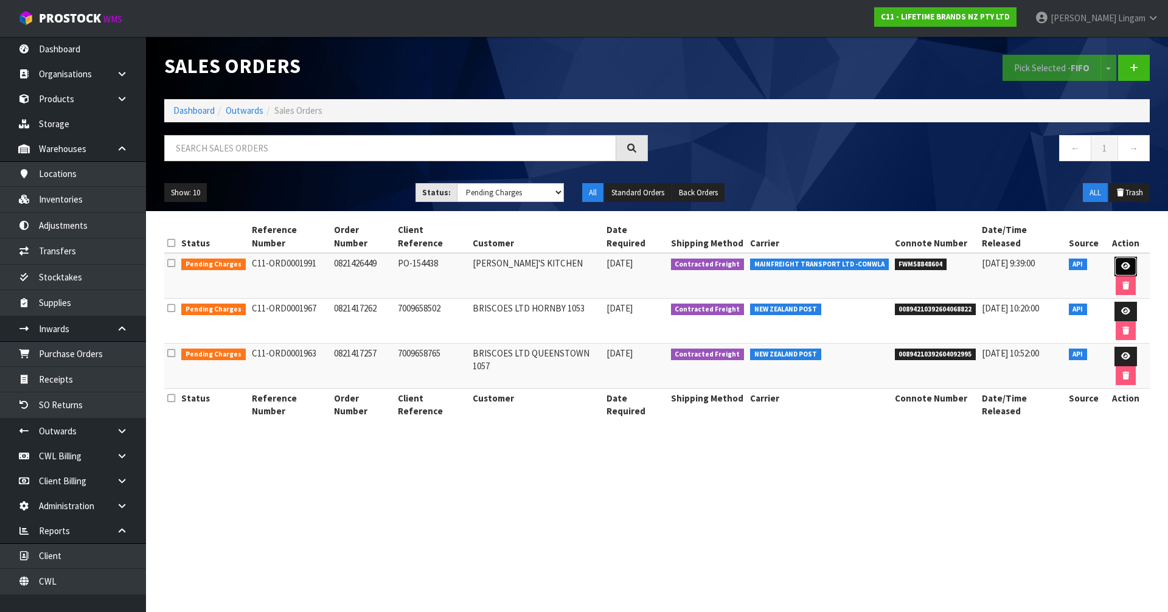
click at [1121, 262] on icon at bounding box center [1125, 266] width 9 height 8
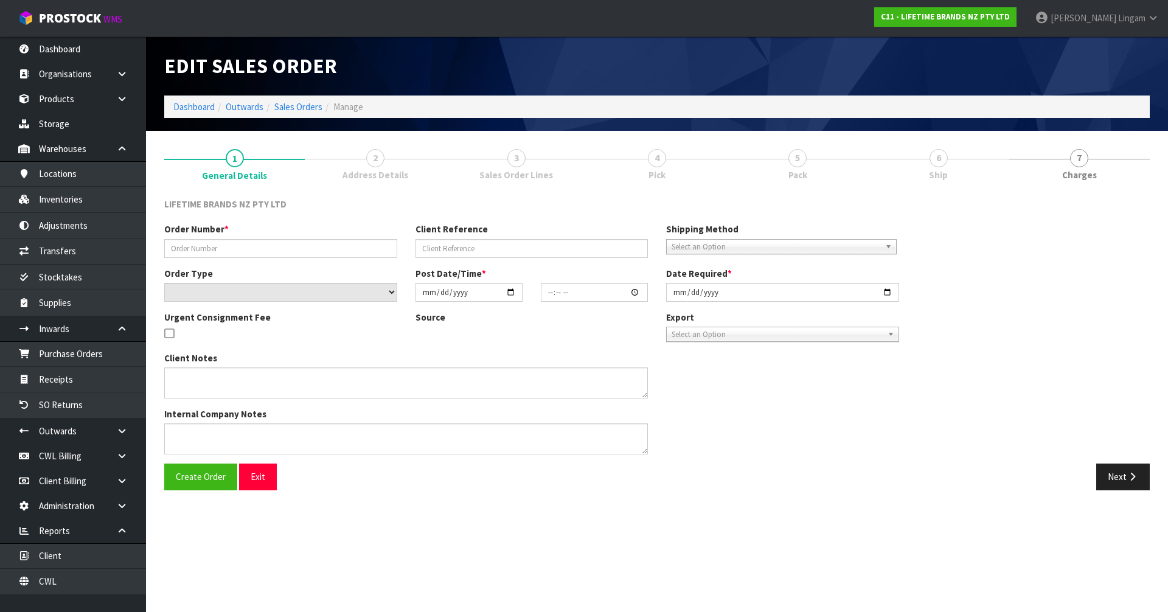
type input "0821426449"
type input "PO-154438"
select select "number:0"
type input "2025-09-25"
type input "07:54:24.000"
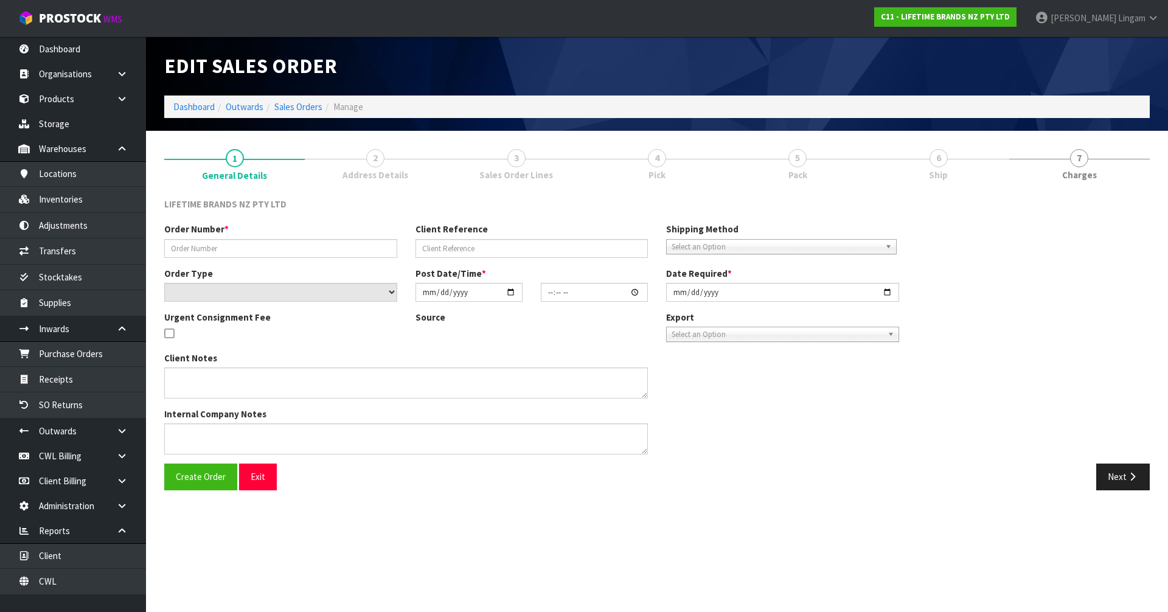
type input "2025-09-25"
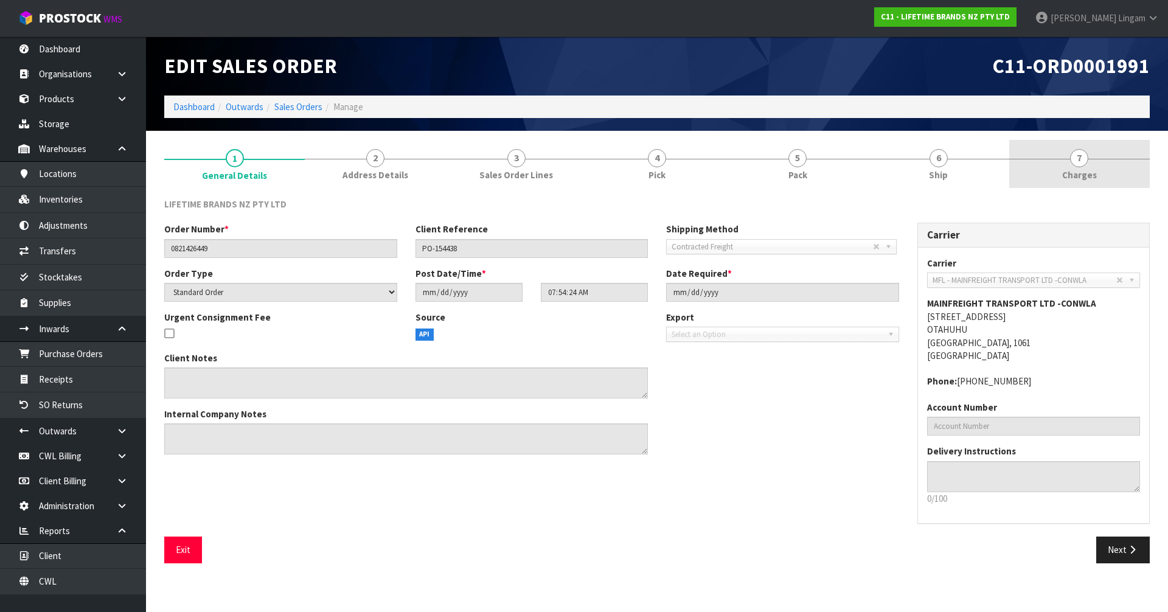
click at [1101, 173] on link "7 Charges" at bounding box center [1079, 164] width 141 height 48
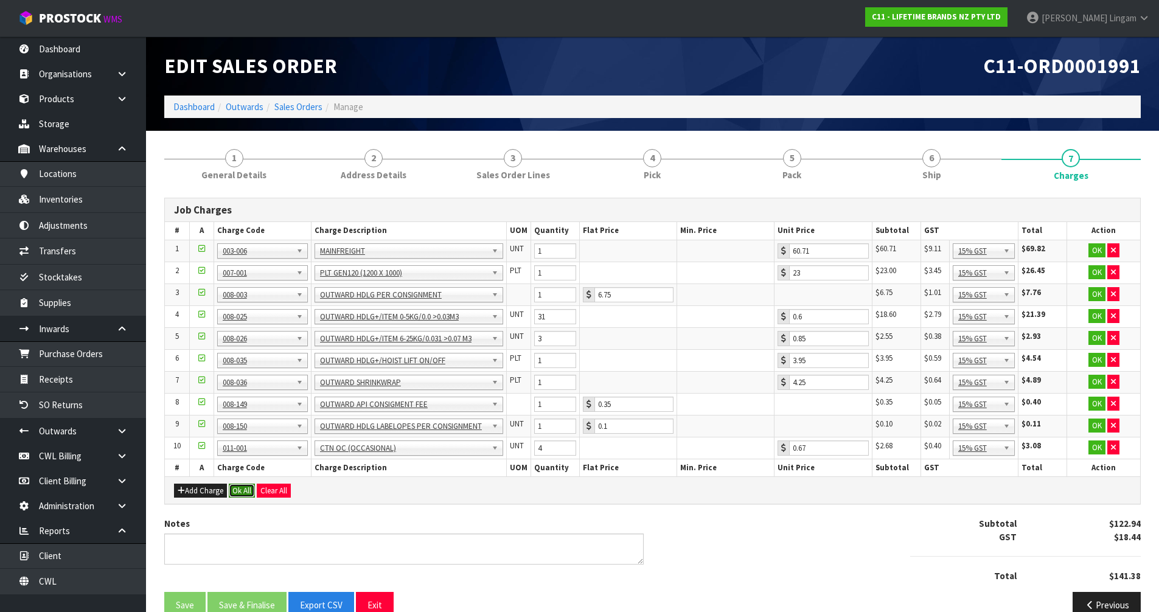
click at [242, 489] on button "Ok All" at bounding box center [242, 491] width 26 height 15
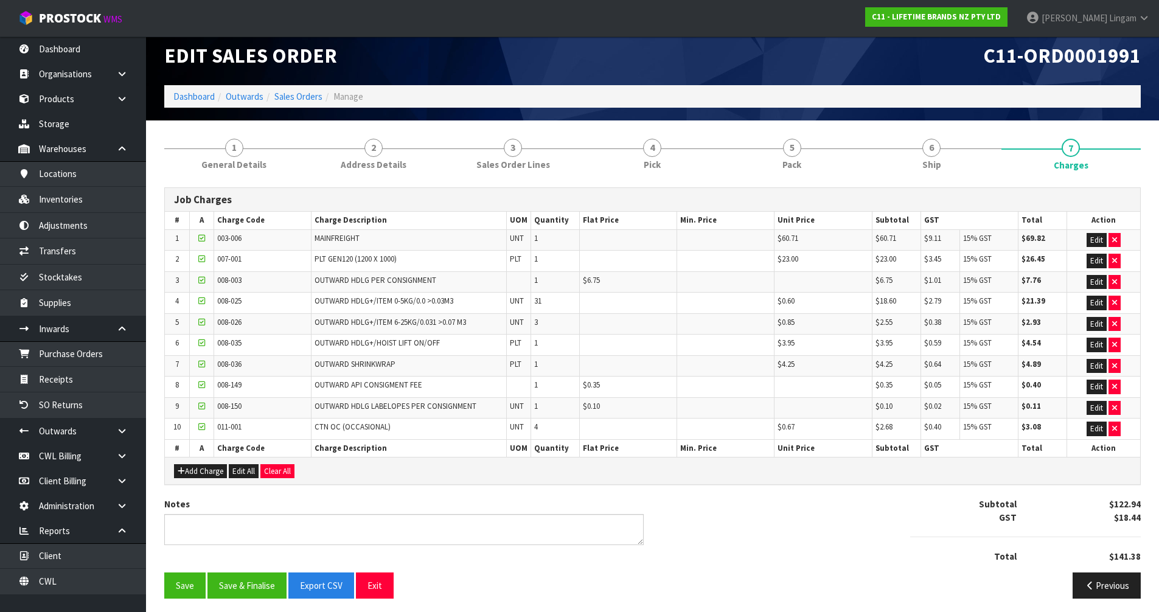
scroll to position [15, 0]
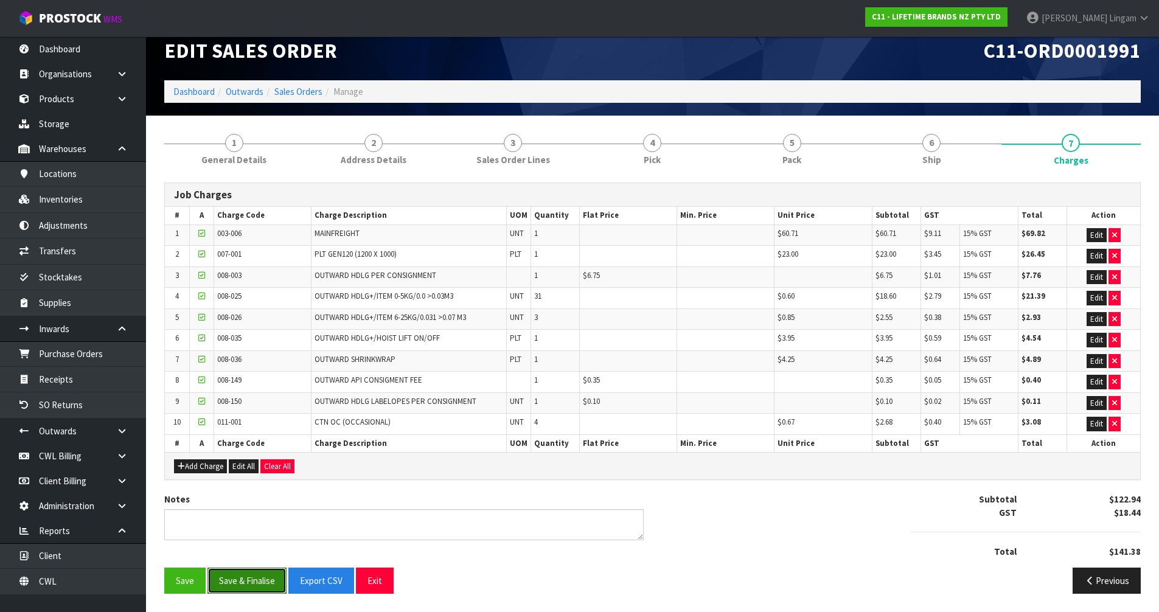
click at [252, 579] on button "Save & Finalise" at bounding box center [246, 581] width 79 height 26
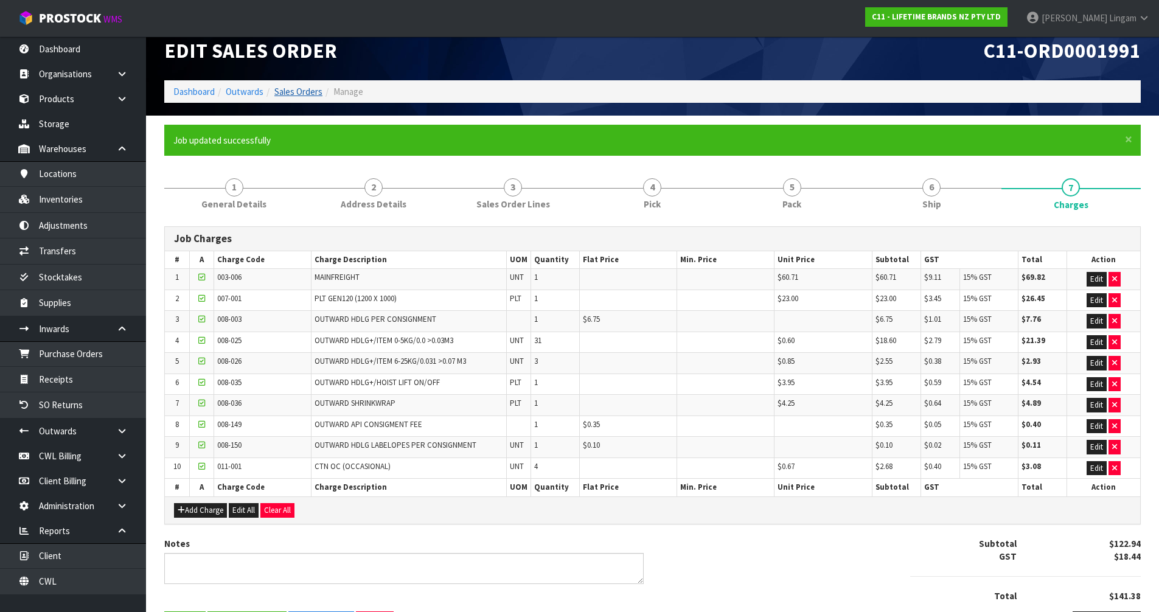
scroll to position [0, 0]
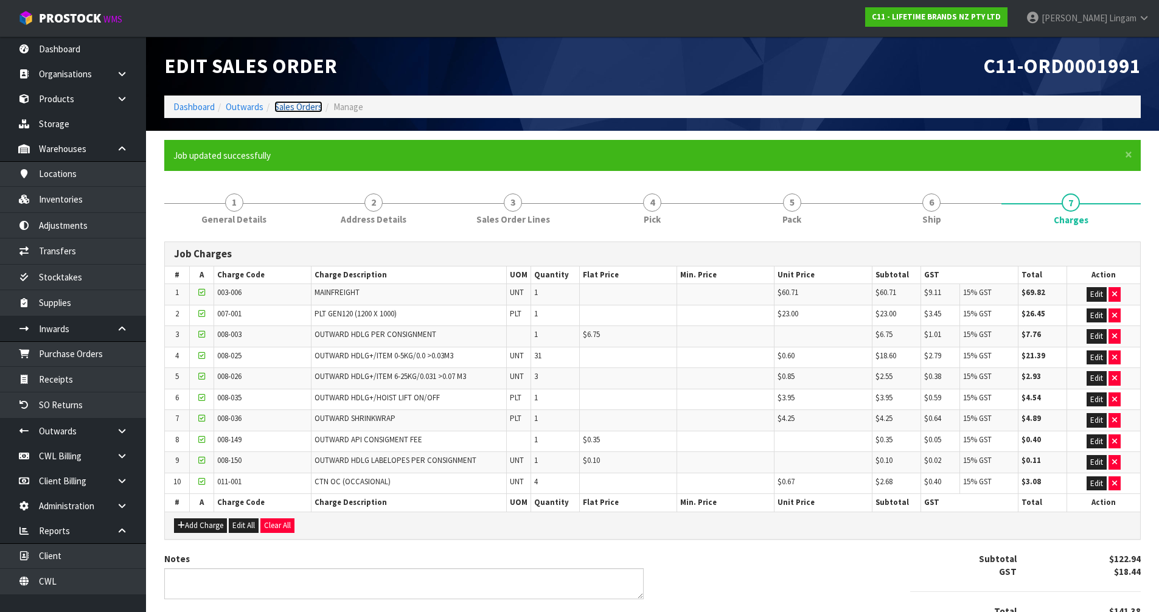
click at [304, 106] on link "Sales Orders" at bounding box center [298, 107] width 48 height 12
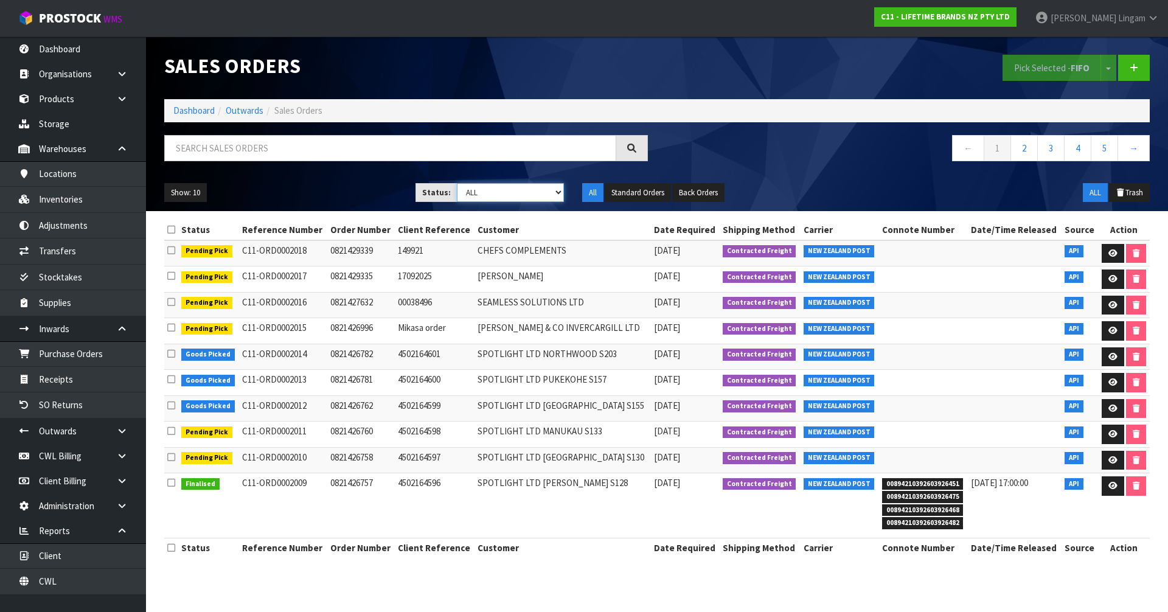
click at [548, 195] on select "Draft Pending Allocated Pending Pick Goods Picked Goods Packed Pending Charges …" at bounding box center [511, 192] width 108 height 19
select select "string:6"
click at [457, 183] on select "Draft Pending Allocated Pending Pick Goods Picked Goods Packed Pending Charges …" at bounding box center [511, 192] width 108 height 19
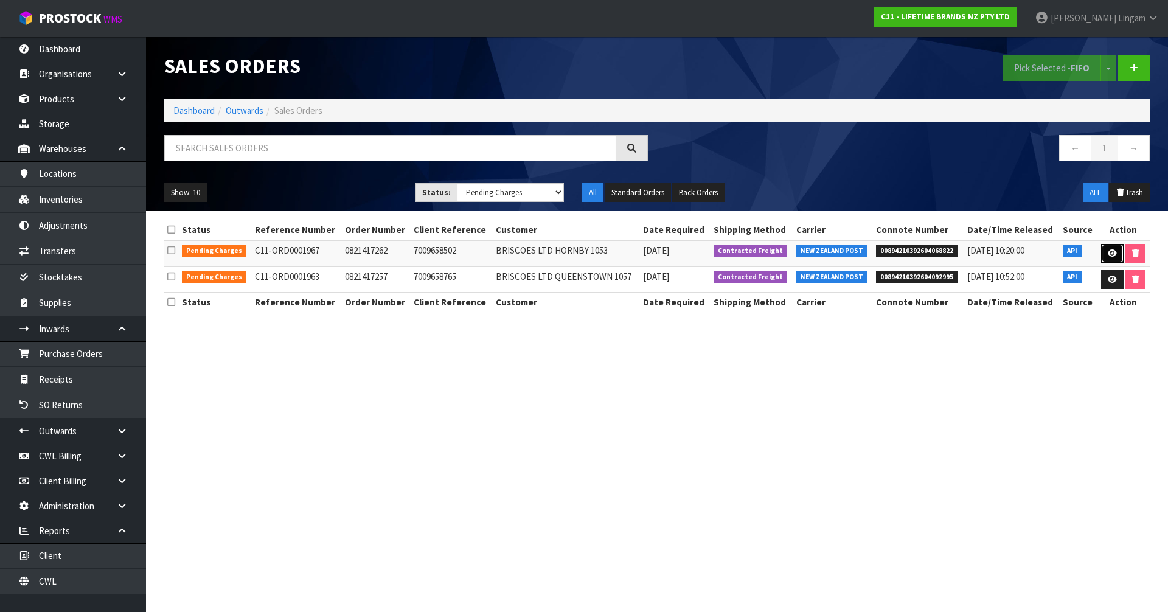
click at [1108, 258] on link at bounding box center [1112, 253] width 23 height 19
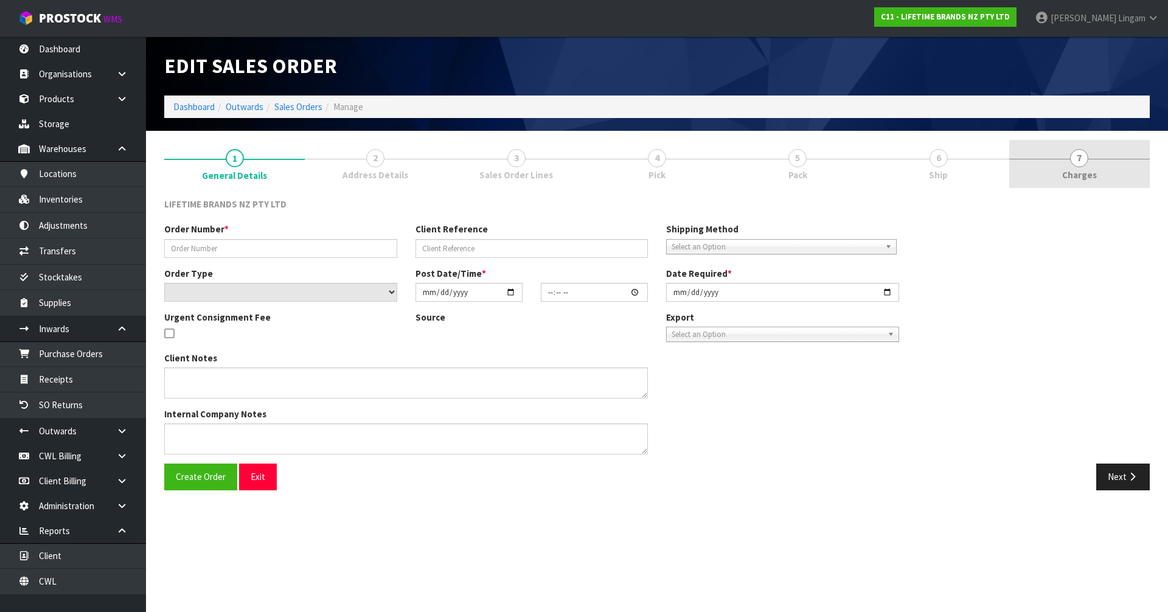
type input "0821417262"
type input "7009658502"
select select "number:0"
type input "2025-09-23"
type input "07:59:19.000"
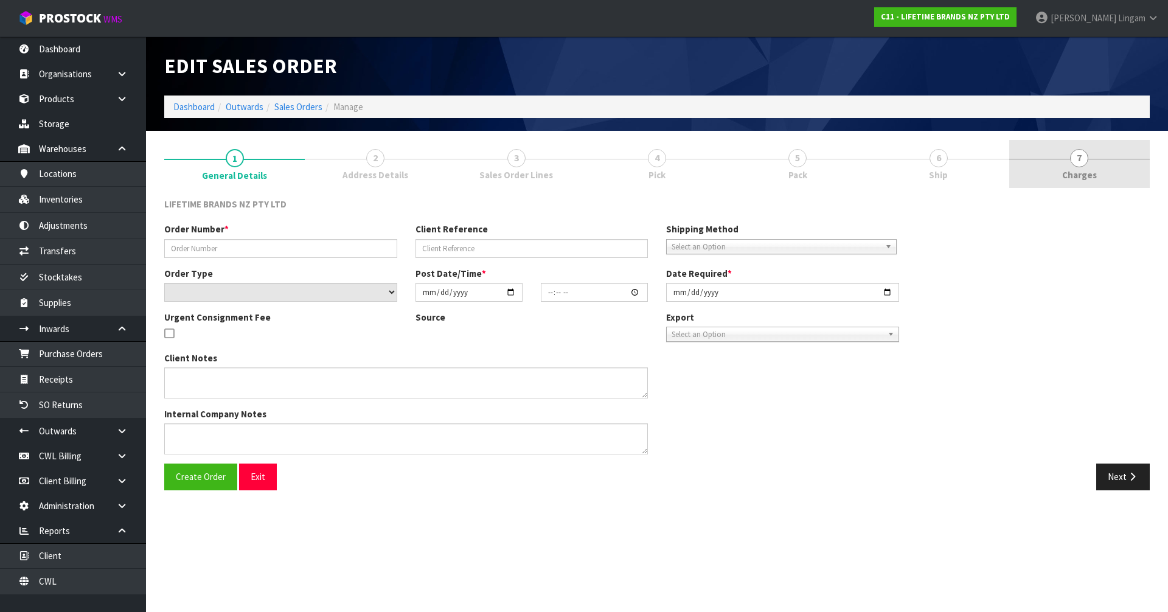
type input "2025-09-23"
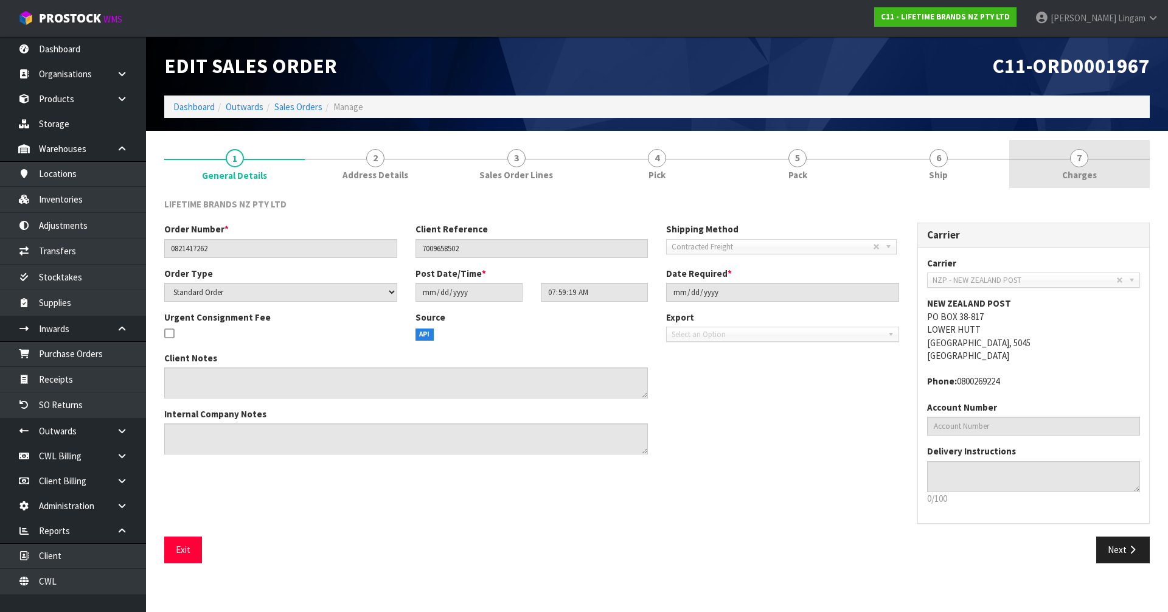
click at [1114, 170] on link "7 Charges" at bounding box center [1079, 164] width 141 height 48
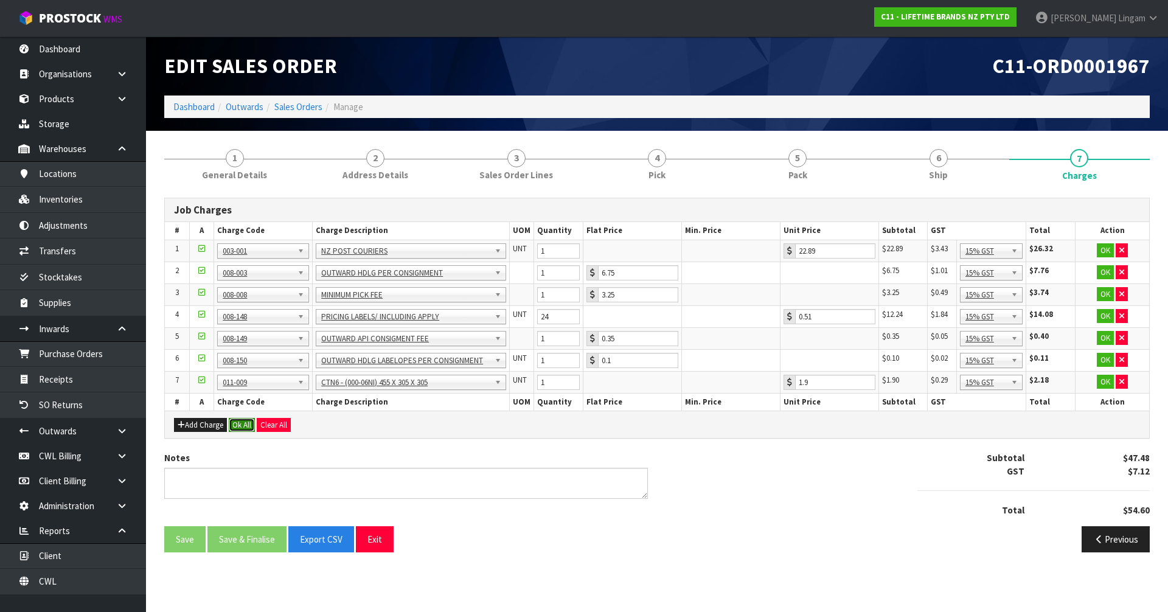
click at [244, 426] on button "Ok All" at bounding box center [242, 425] width 26 height 15
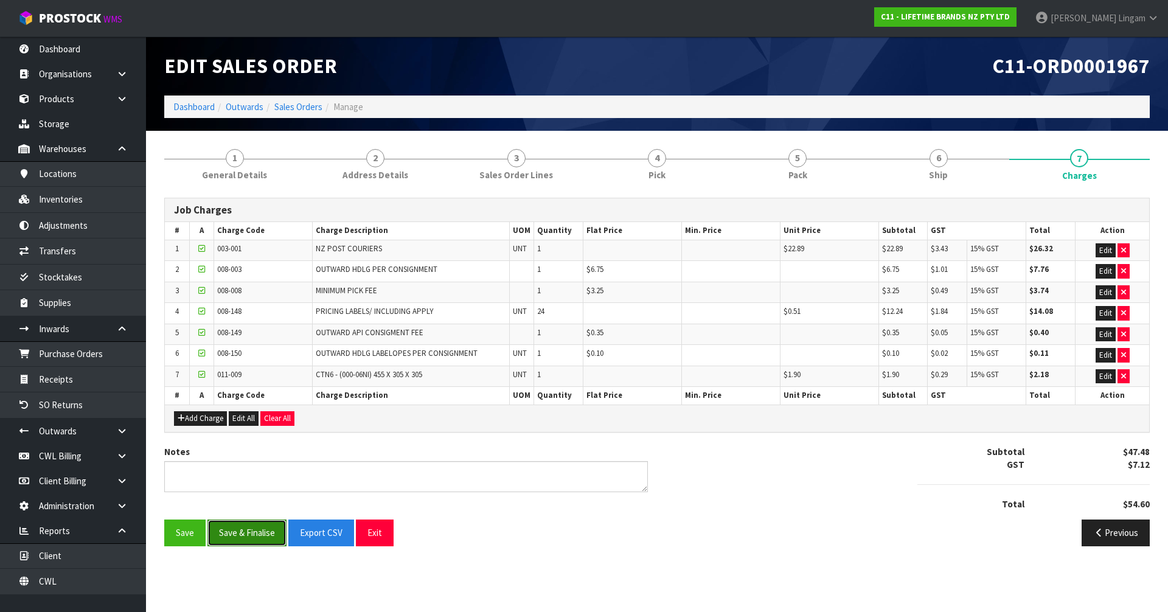
click at [260, 530] on button "Save & Finalise" at bounding box center [246, 533] width 79 height 26
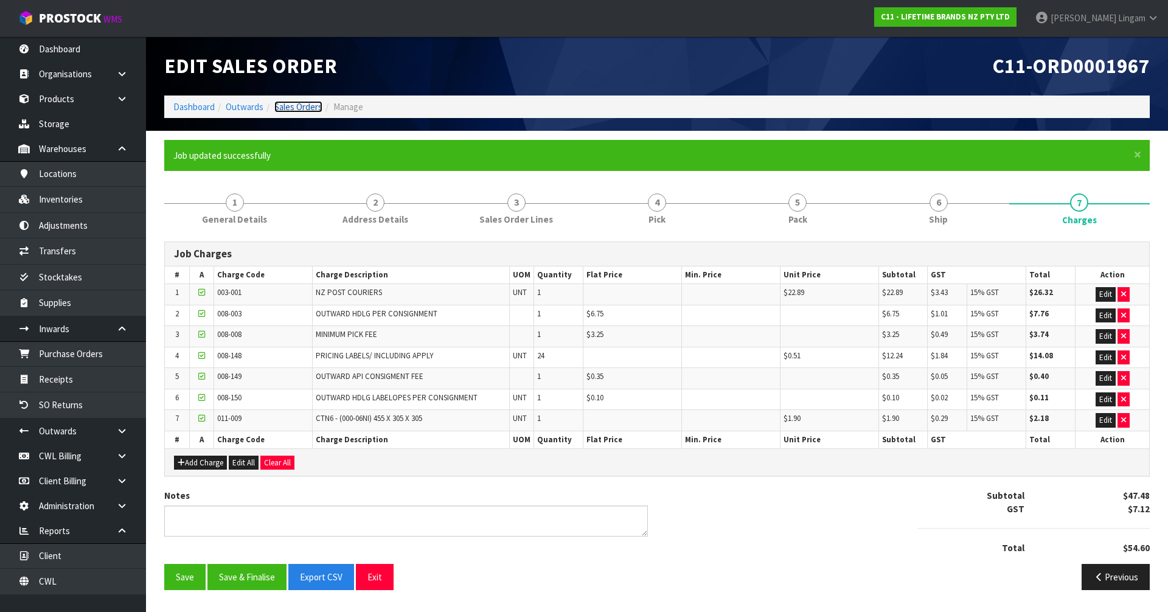
click at [307, 107] on link "Sales Orders" at bounding box center [298, 107] width 48 height 12
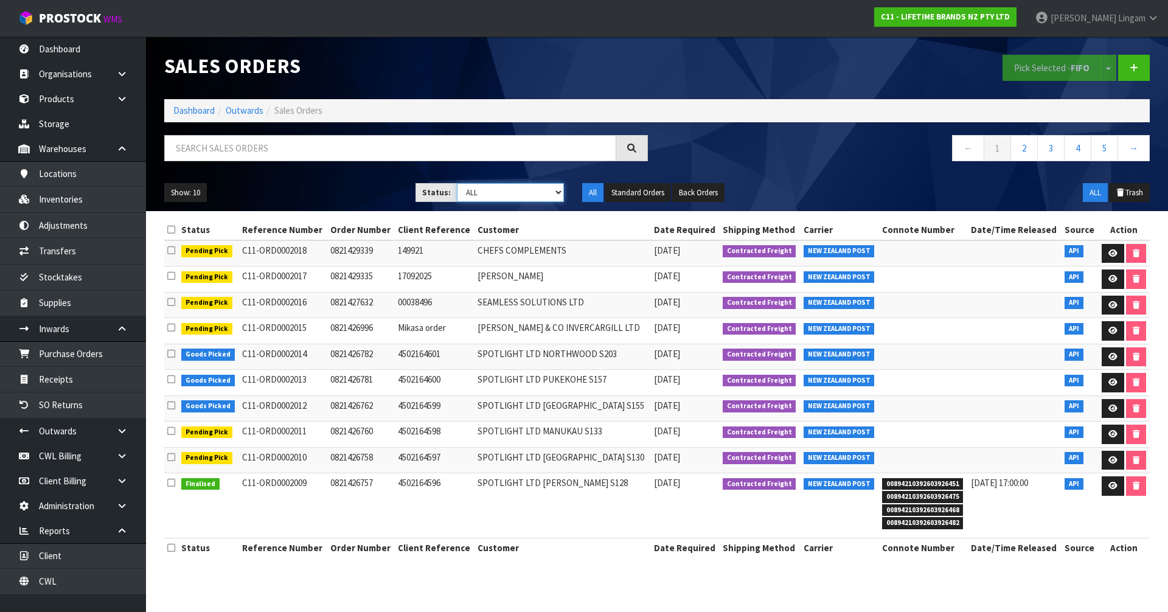
click at [546, 196] on select "Draft Pending Allocated Pending Pick Goods Picked Goods Packed Pending Charges …" at bounding box center [511, 192] width 108 height 19
select select "string:6"
click at [457, 183] on select "Draft Pending Allocated Pending Pick Goods Picked Goods Packed Pending Charges …" at bounding box center [511, 192] width 108 height 19
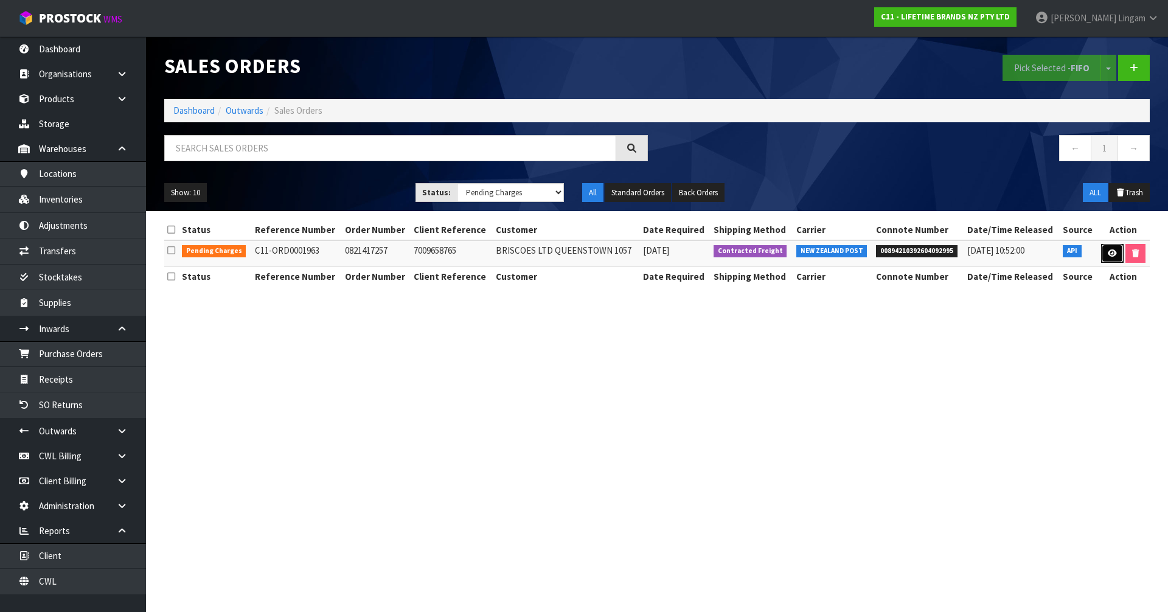
click at [1113, 248] on link at bounding box center [1112, 253] width 23 height 19
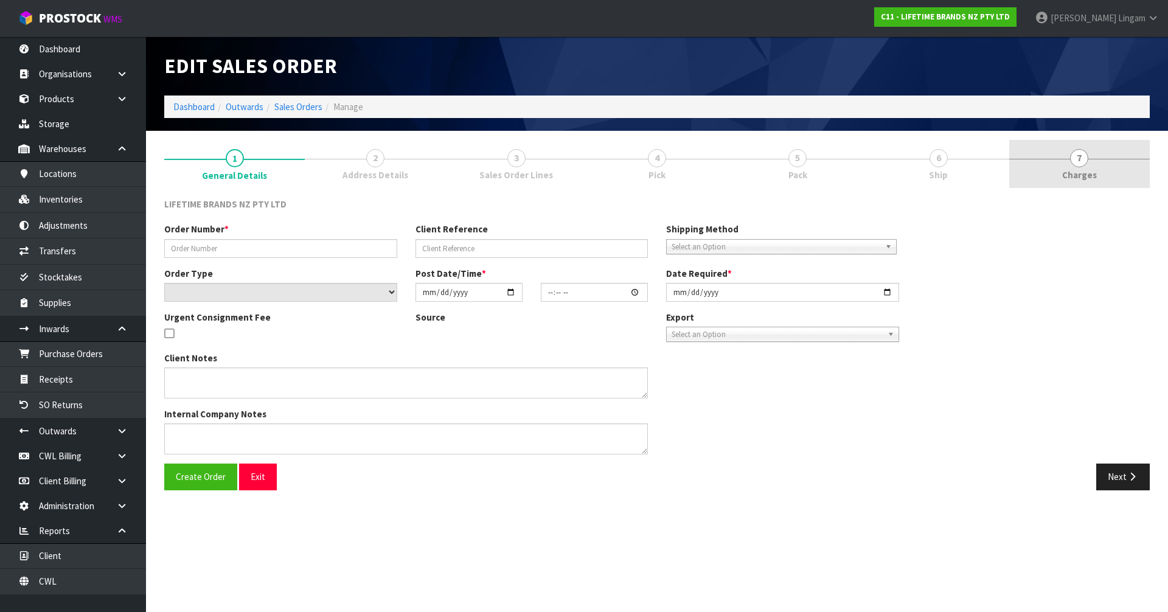
type input "0821417257"
type input "7009658765"
select select "number:0"
type input "2025-09-23"
type input "07:54:13.000"
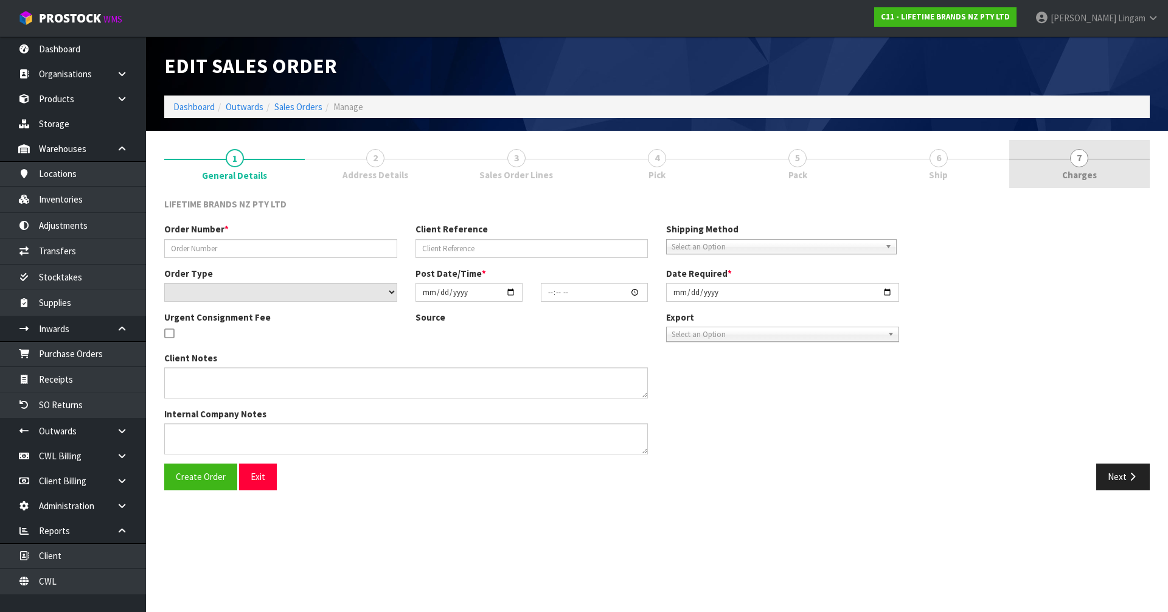
type input "2025-09-23"
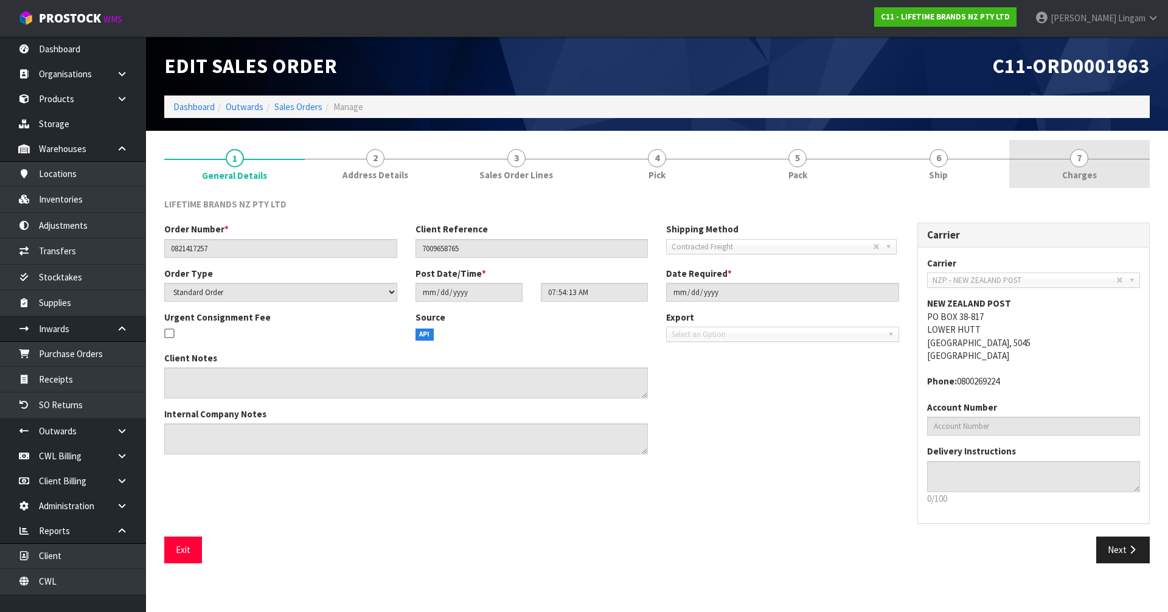
click at [1124, 172] on link "7 Charges" at bounding box center [1079, 164] width 141 height 48
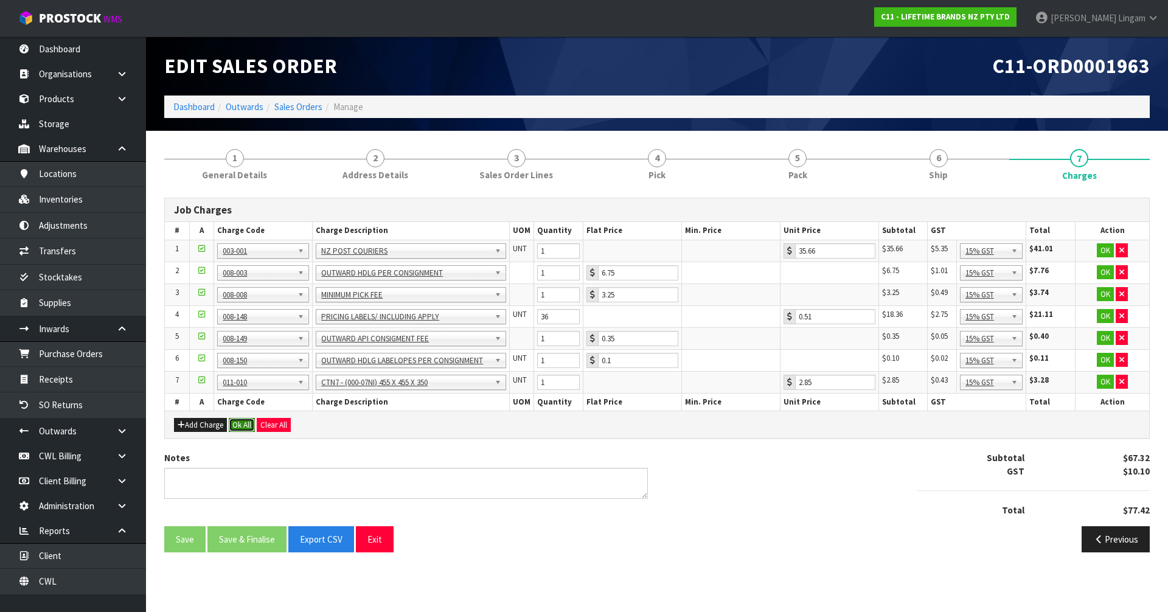
click at [243, 424] on button "Ok All" at bounding box center [242, 425] width 26 height 15
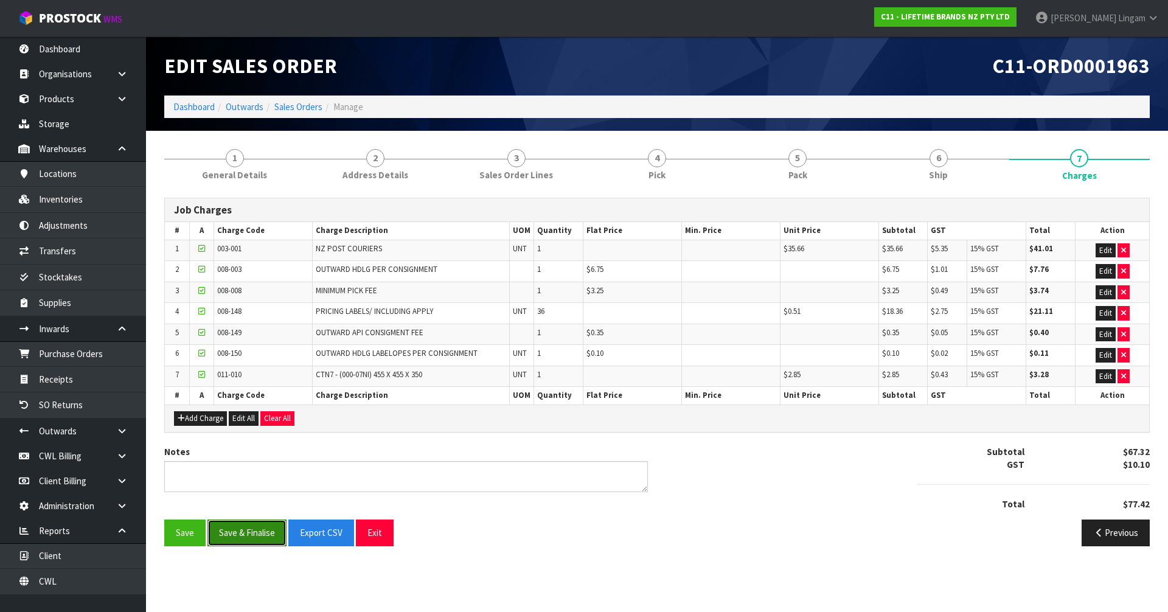
click at [256, 543] on button "Save & Finalise" at bounding box center [246, 533] width 79 height 26
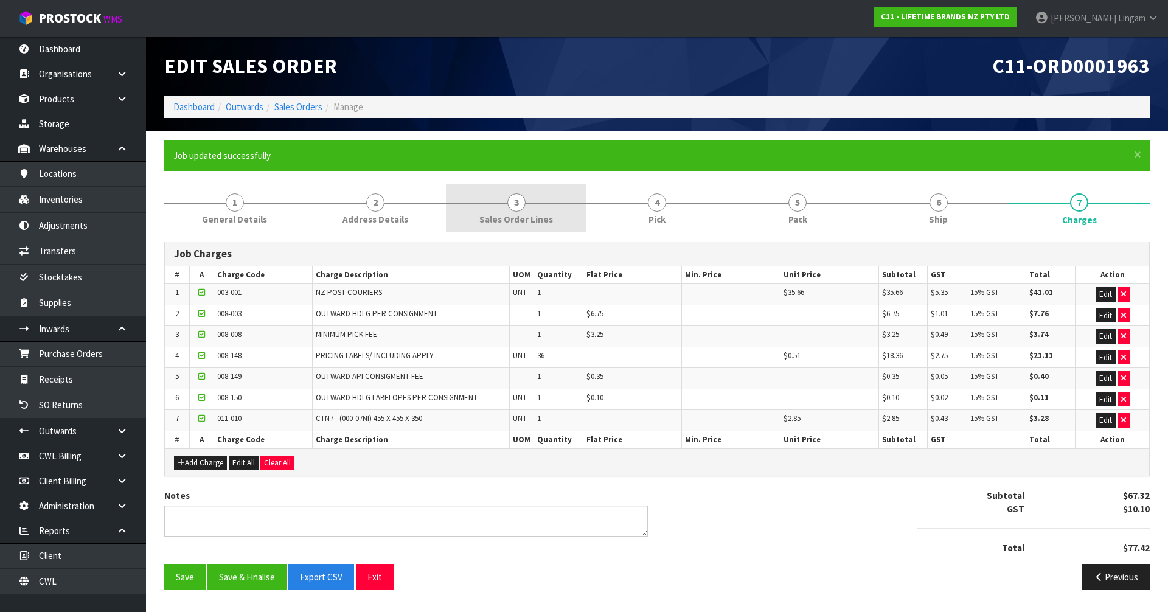
click at [540, 224] on span "Sales Order Lines" at bounding box center [516, 219] width 74 height 13
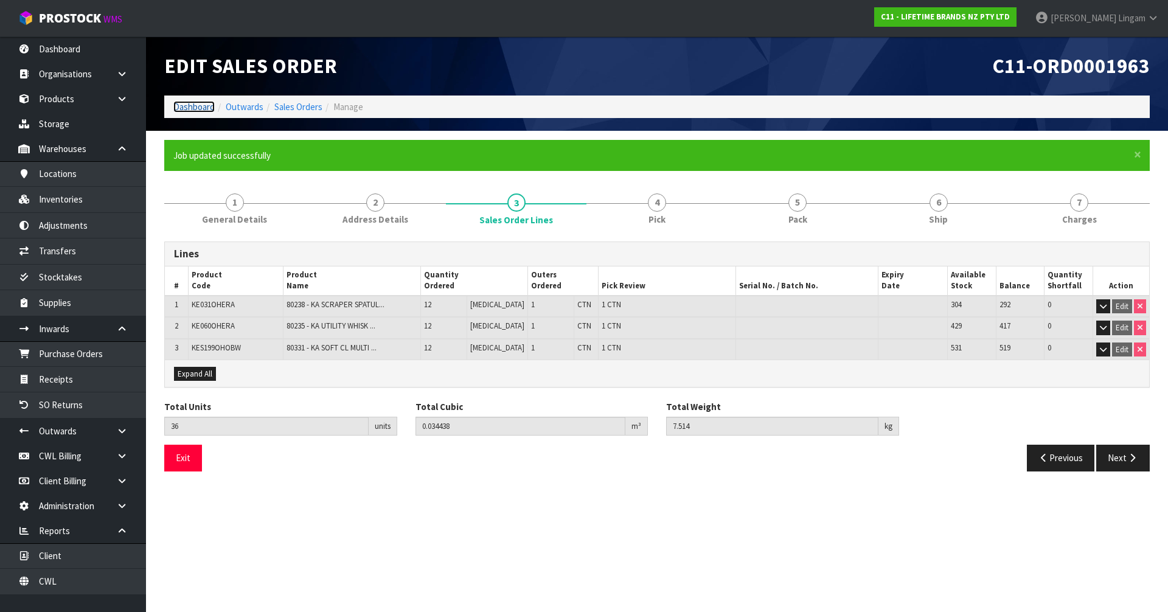
click at [201, 103] on link "Dashboard" at bounding box center [193, 107] width 41 height 12
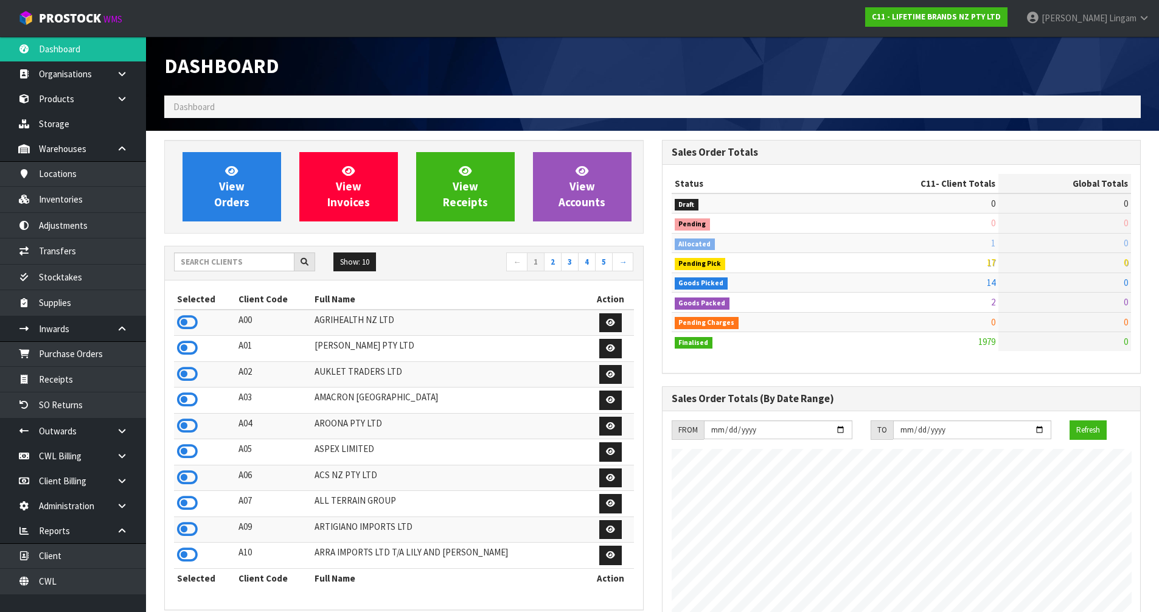
scroll to position [922, 497]
click at [221, 199] on span "View Orders" at bounding box center [231, 187] width 35 height 46
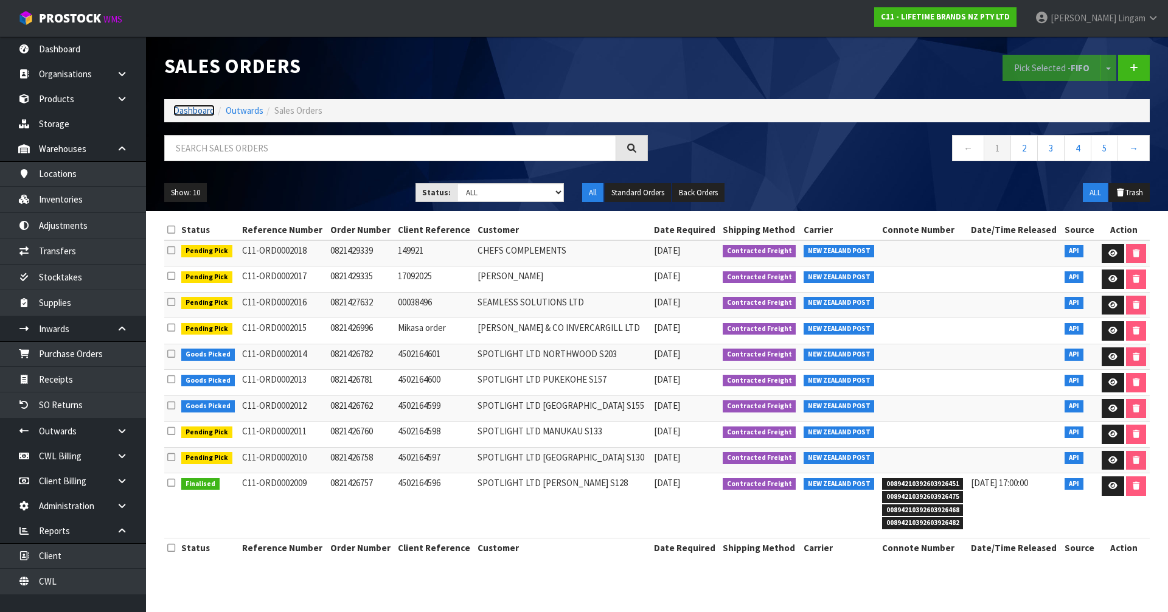
click at [191, 110] on link "Dashboard" at bounding box center [193, 111] width 41 height 12
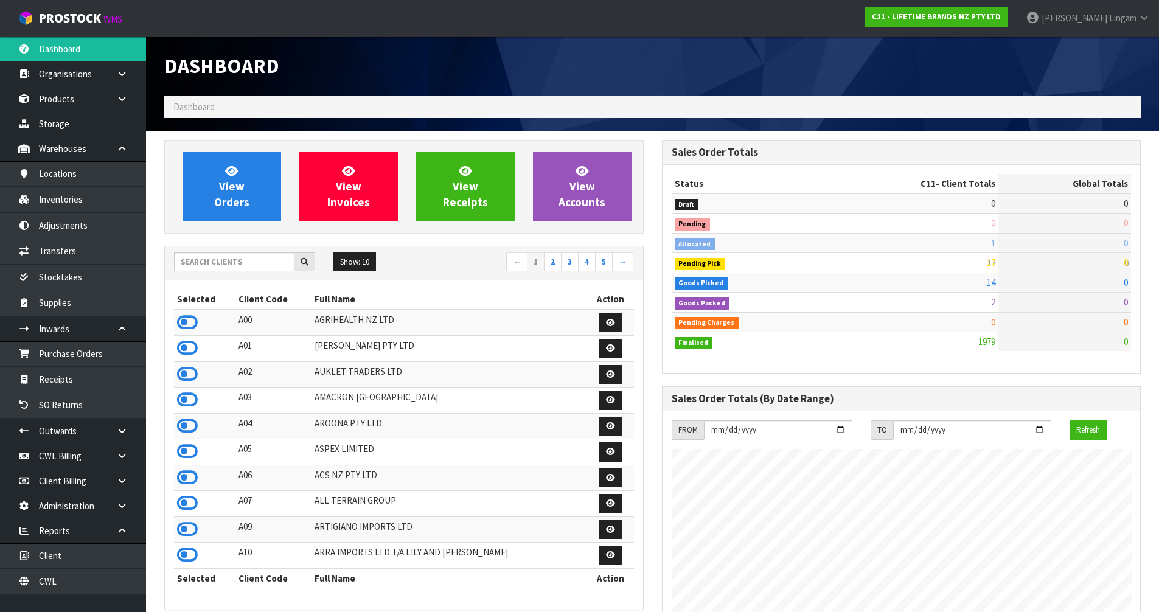
scroll to position [922, 497]
click at [200, 262] on input "text" at bounding box center [234, 261] width 120 height 19
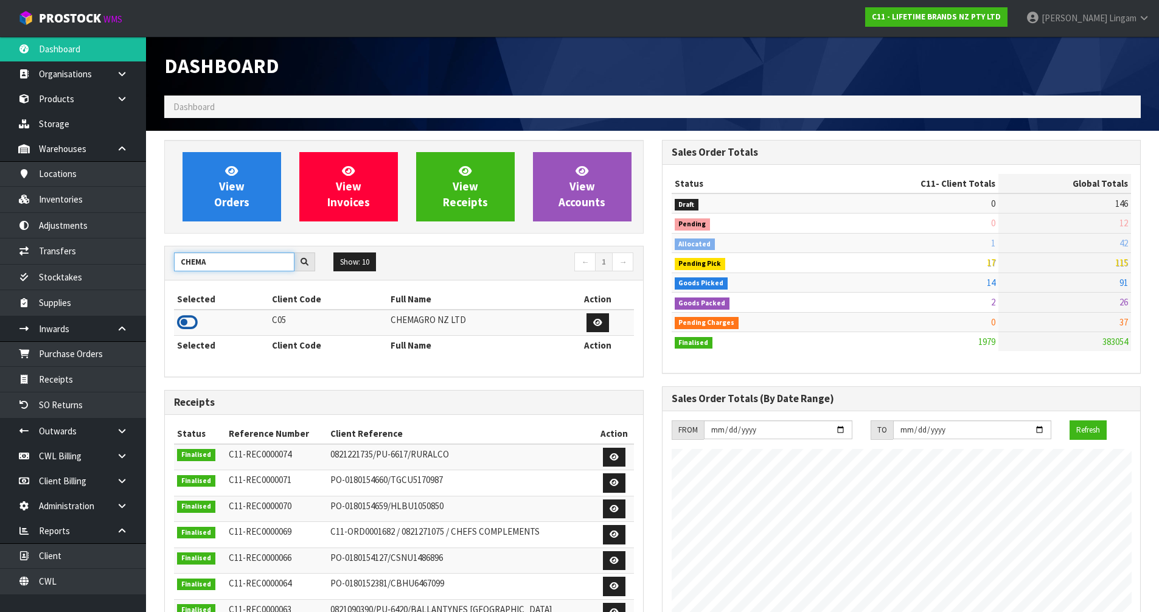
type input "CHEMA"
click at [183, 319] on icon at bounding box center [187, 322] width 21 height 18
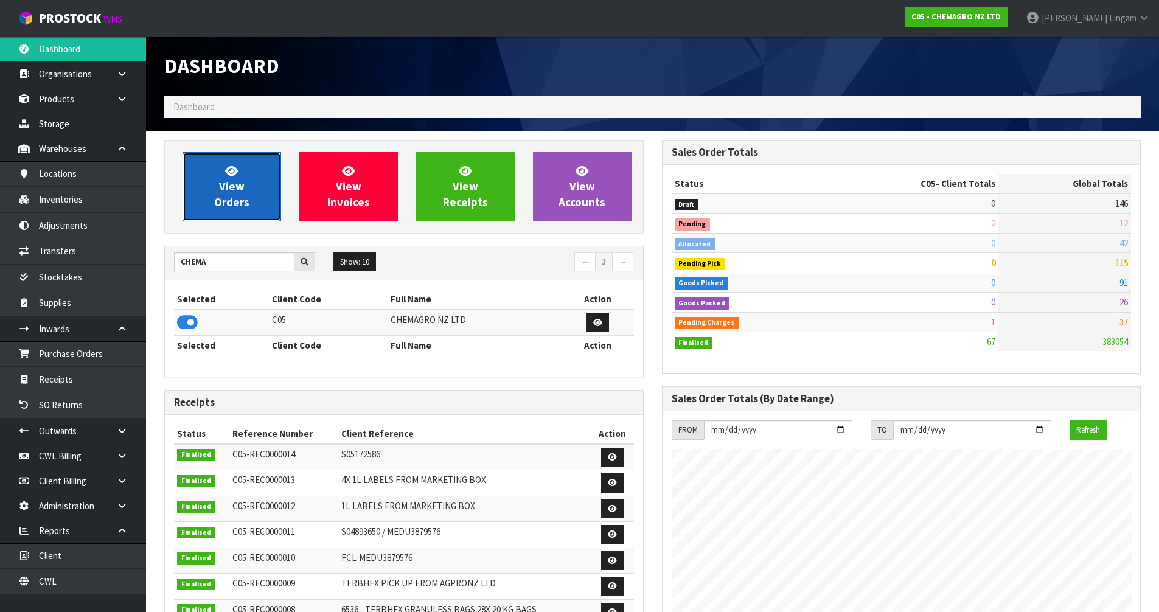
scroll to position [763, 497]
click at [234, 198] on span "View Orders" at bounding box center [231, 187] width 35 height 46
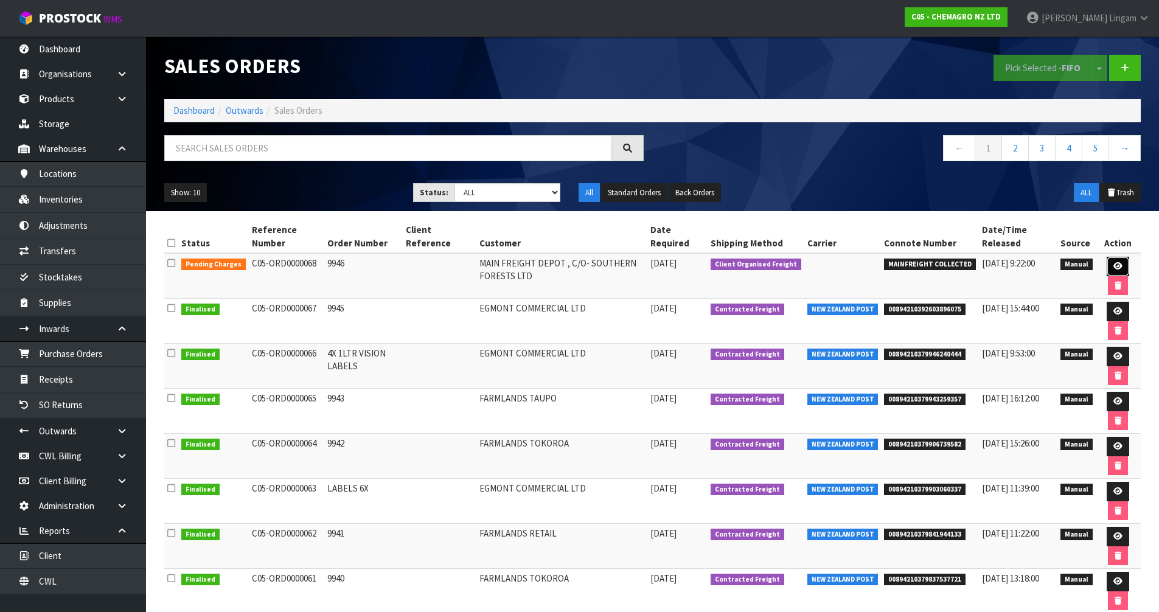
click at [1118, 260] on link at bounding box center [1118, 266] width 23 height 19
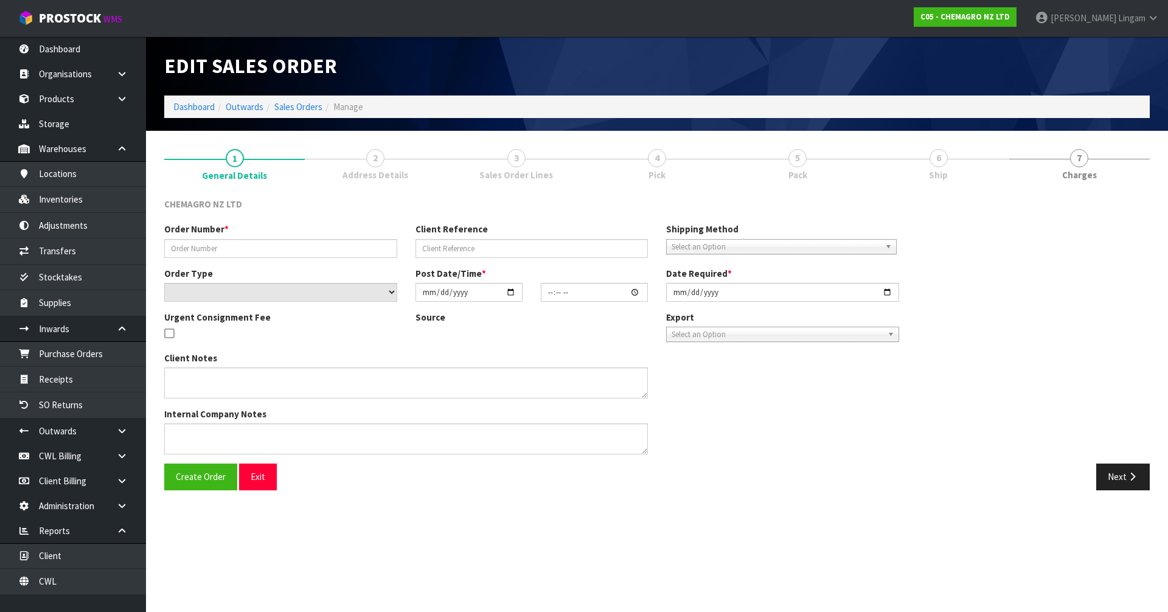
type input "9946"
select select "number:0"
type input "2025-09-24"
type input "16:02:00.000"
type input "2025-09-25"
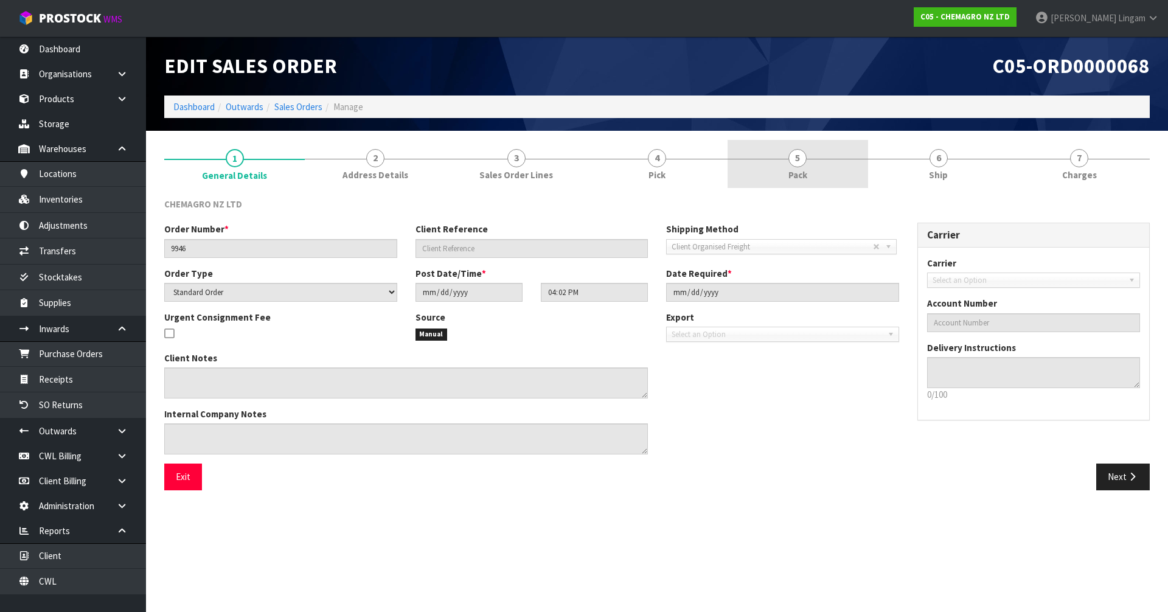
click at [787, 178] on link "5 Pack" at bounding box center [798, 164] width 141 height 48
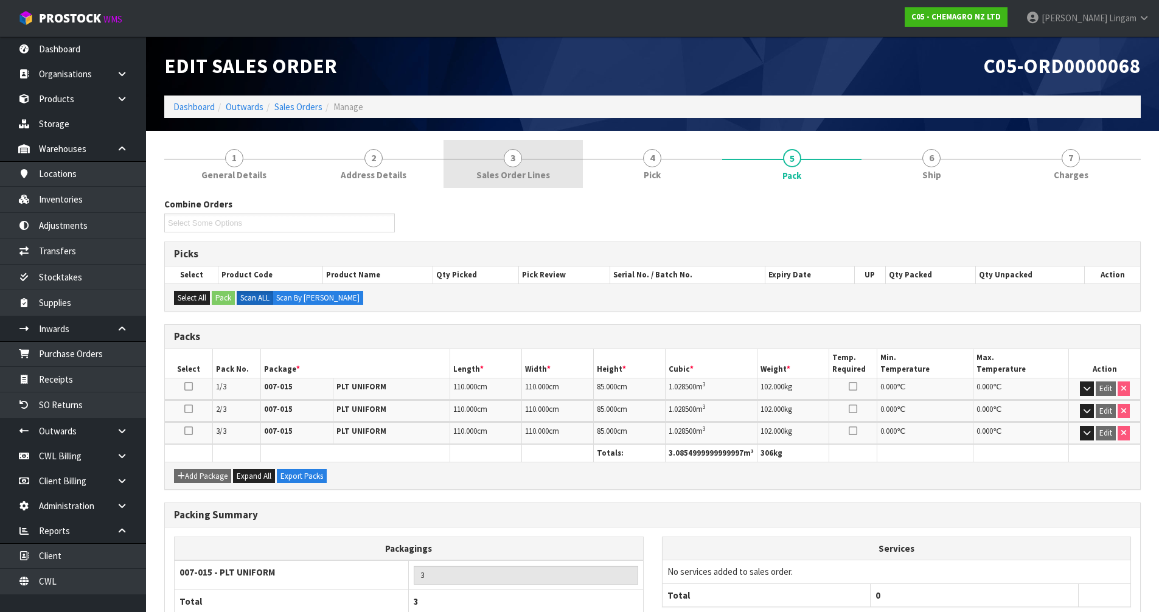
click at [539, 165] on link "3 Sales Order Lines" at bounding box center [512, 164] width 139 height 48
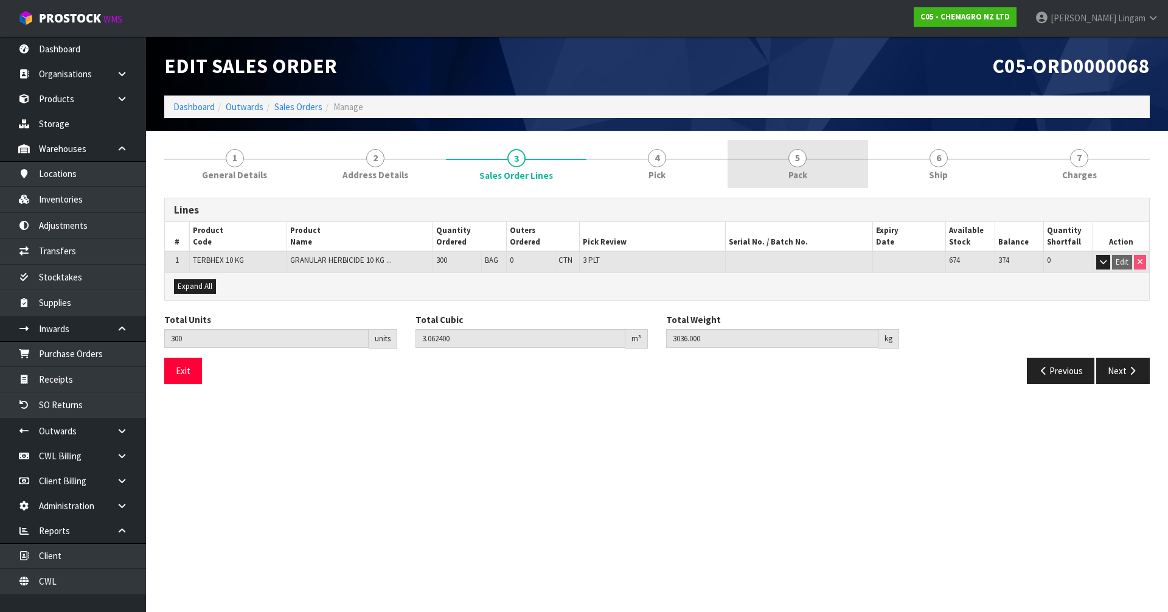
click at [802, 163] on span "5" at bounding box center [797, 158] width 18 height 18
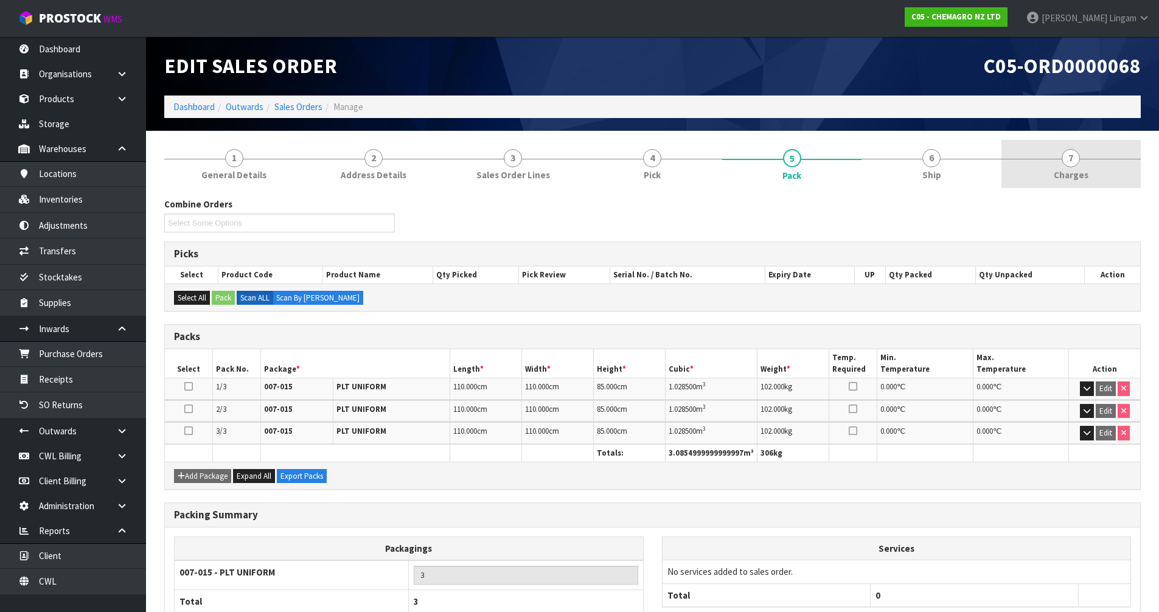
click at [1078, 175] on span "Charges" at bounding box center [1071, 175] width 35 height 13
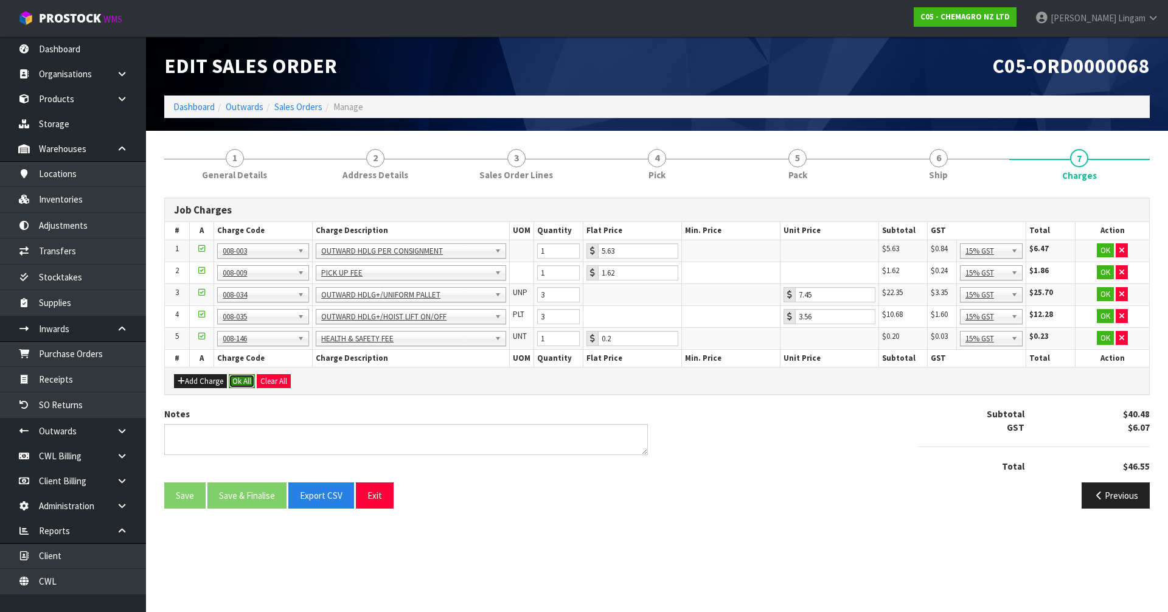
click at [240, 383] on button "Ok All" at bounding box center [242, 381] width 26 height 15
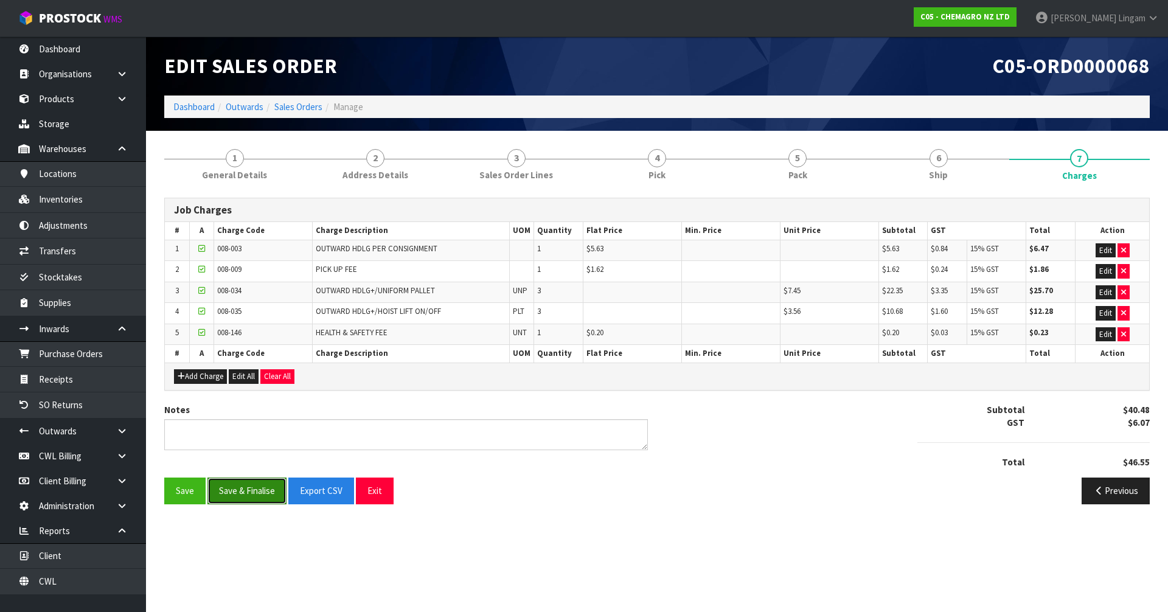
click at [238, 493] on button "Save & Finalise" at bounding box center [246, 491] width 79 height 26
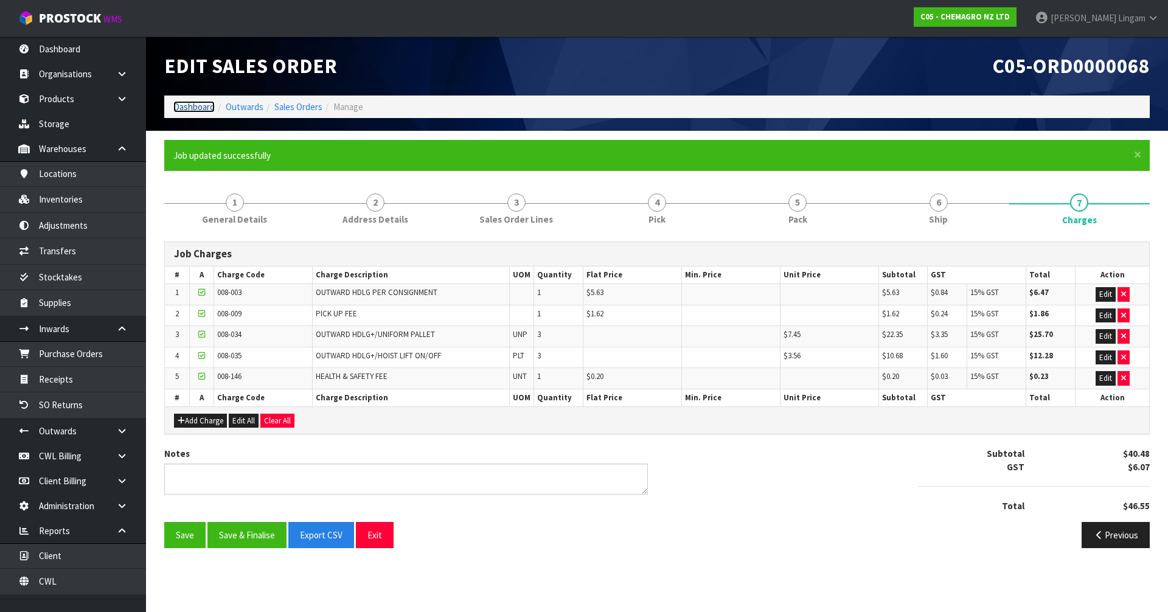
click at [189, 108] on link "Dashboard" at bounding box center [193, 107] width 41 height 12
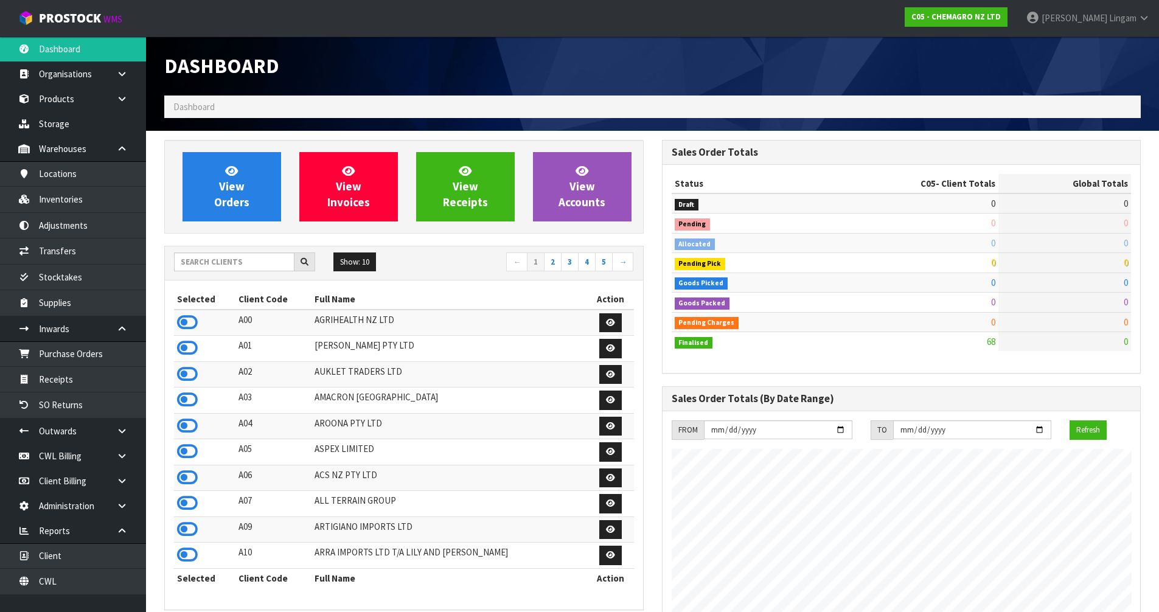
scroll to position [763, 497]
click at [280, 261] on input "text" at bounding box center [234, 261] width 120 height 19
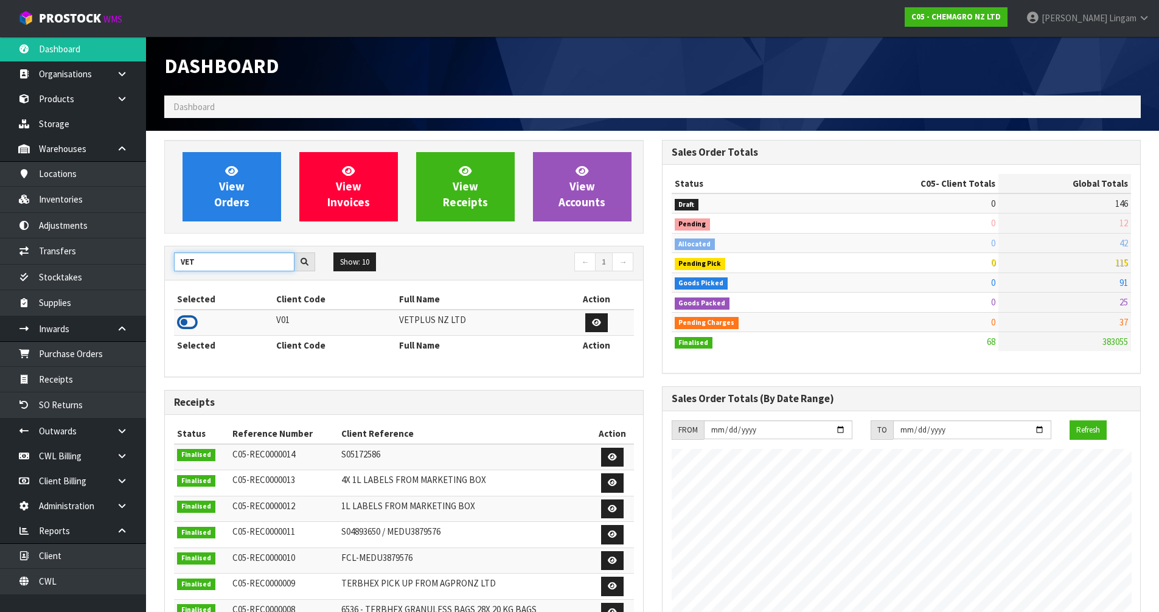
type input "VET"
click at [185, 321] on icon at bounding box center [187, 322] width 21 height 18
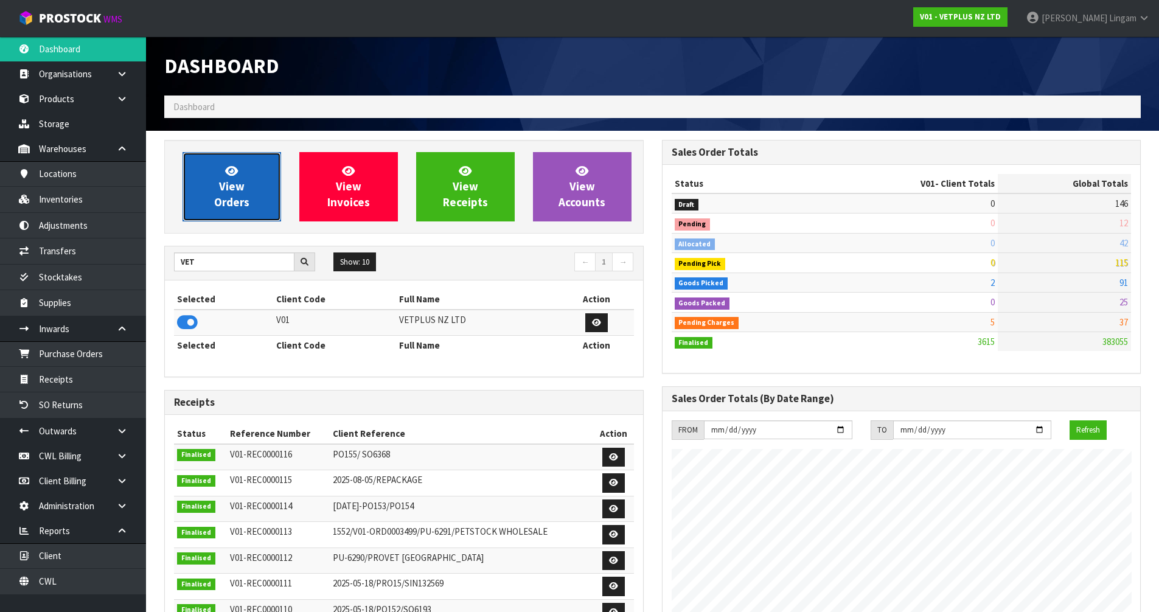
scroll to position [922, 497]
click at [218, 186] on link "View Orders" at bounding box center [232, 186] width 99 height 69
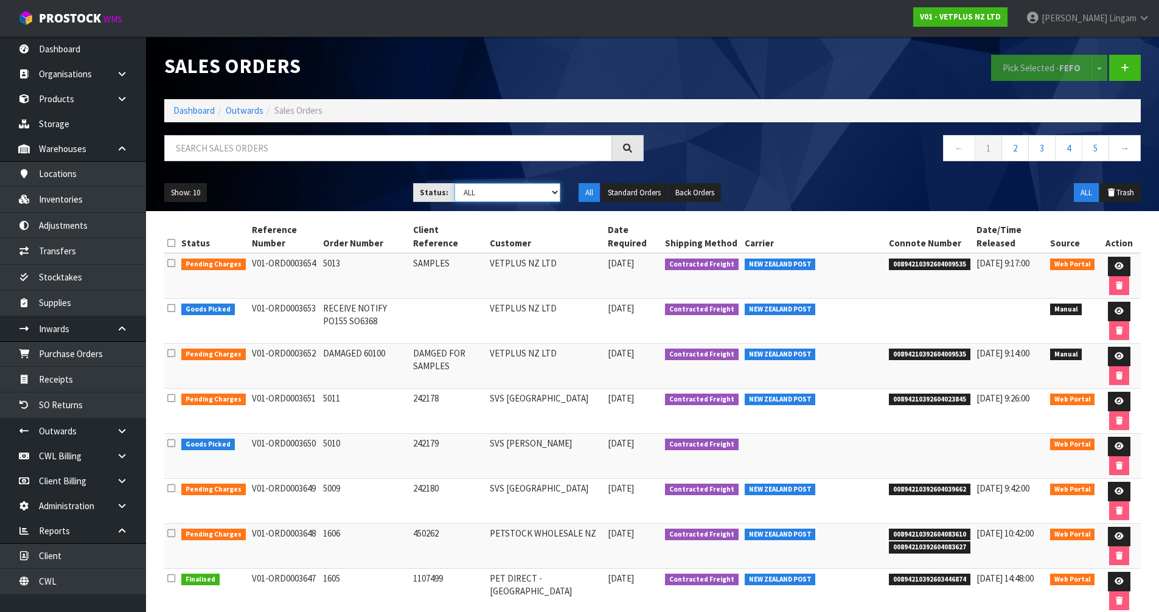
click at [535, 194] on select "Draft Pending Allocated Pending Pick Goods Picked Goods Packed Pending Charges …" at bounding box center [507, 192] width 106 height 19
select select "string:6"
click at [454, 183] on select "Draft Pending Allocated Pending Pick Goods Picked Goods Packed Pending Charges …" at bounding box center [507, 192] width 106 height 19
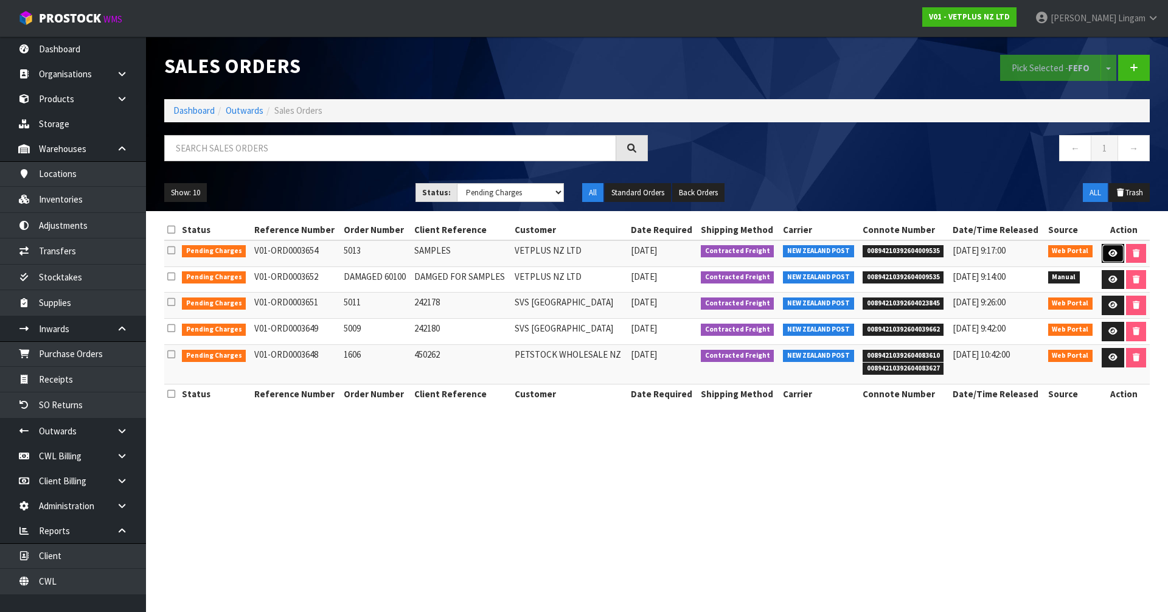
click at [1112, 257] on icon at bounding box center [1112, 253] width 9 height 8
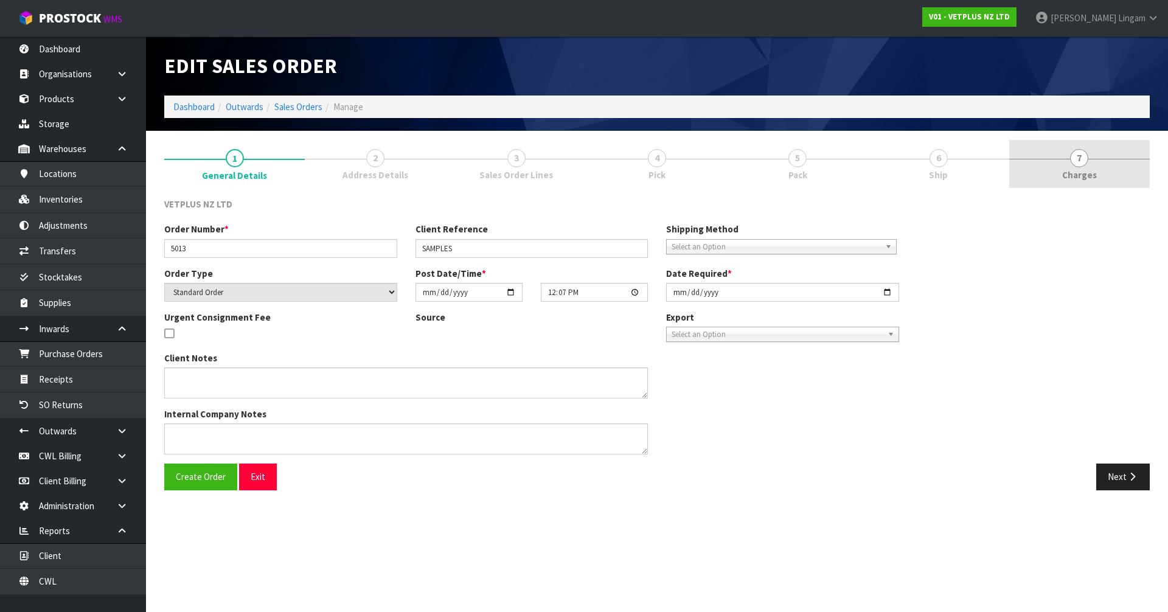
click at [1124, 175] on link "7 Charges" at bounding box center [1079, 164] width 141 height 48
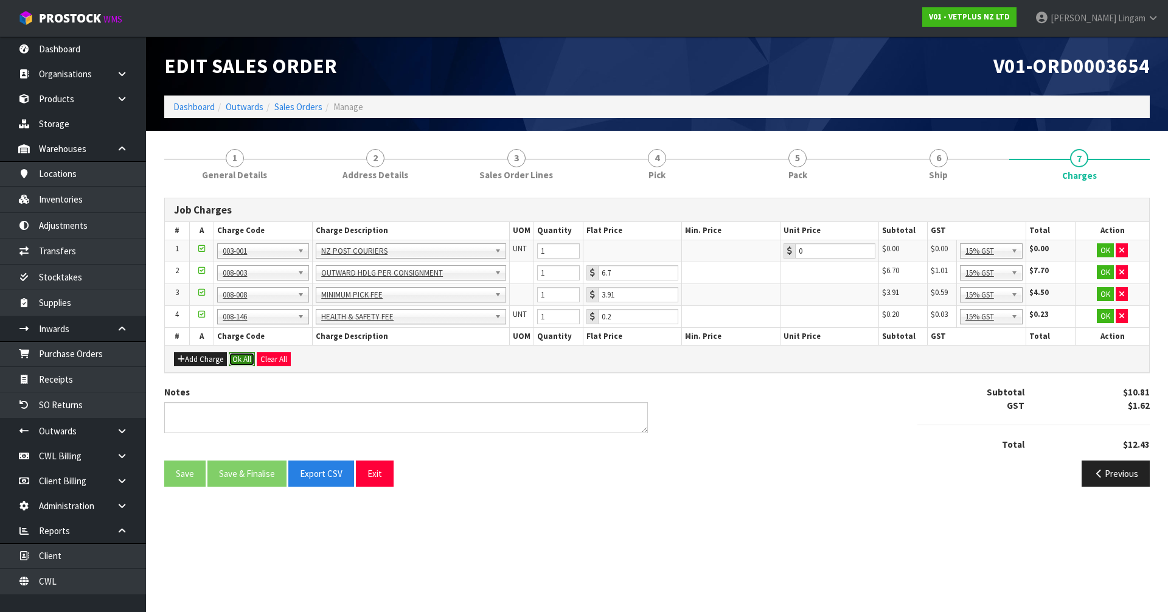
click at [243, 356] on button "Ok All" at bounding box center [242, 359] width 26 height 15
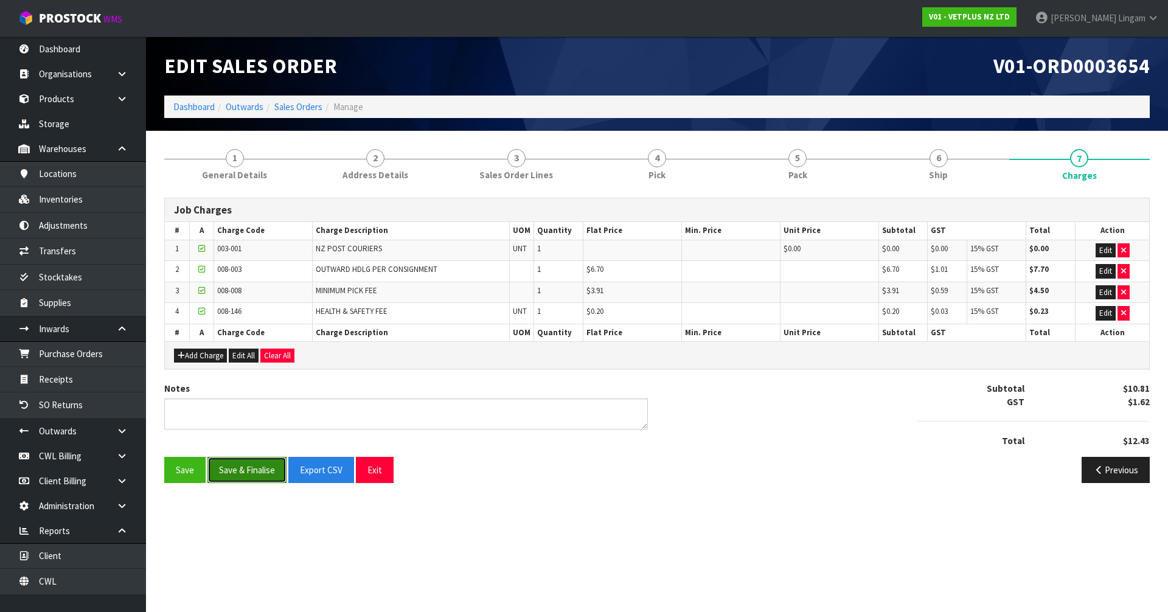
click at [249, 472] on button "Save & Finalise" at bounding box center [246, 470] width 79 height 26
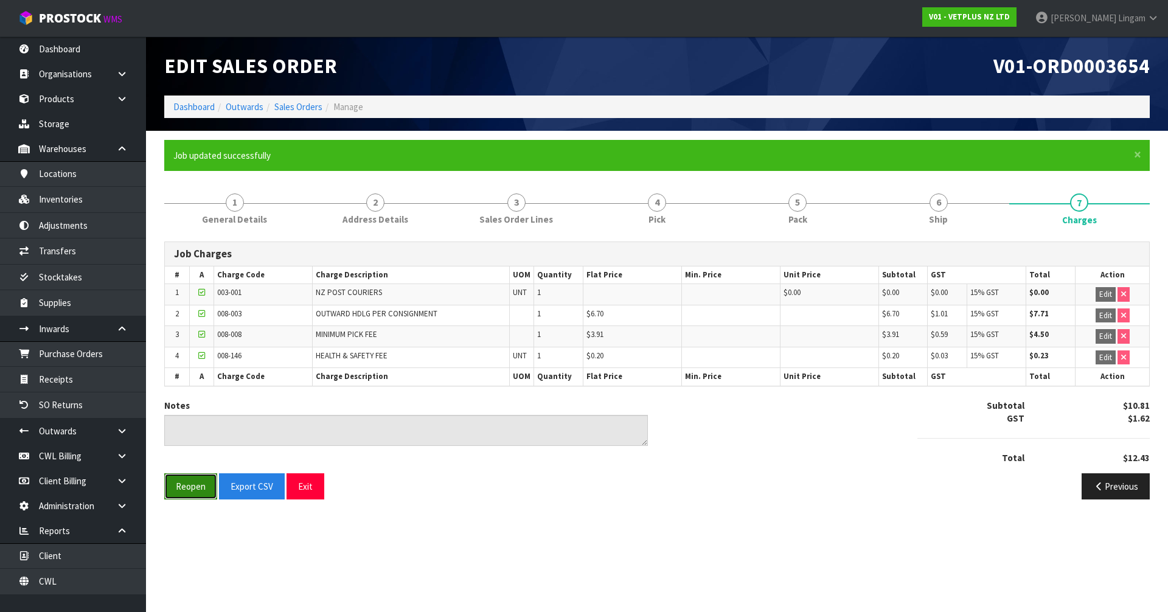
click at [195, 486] on button "Reopen" at bounding box center [190, 486] width 53 height 26
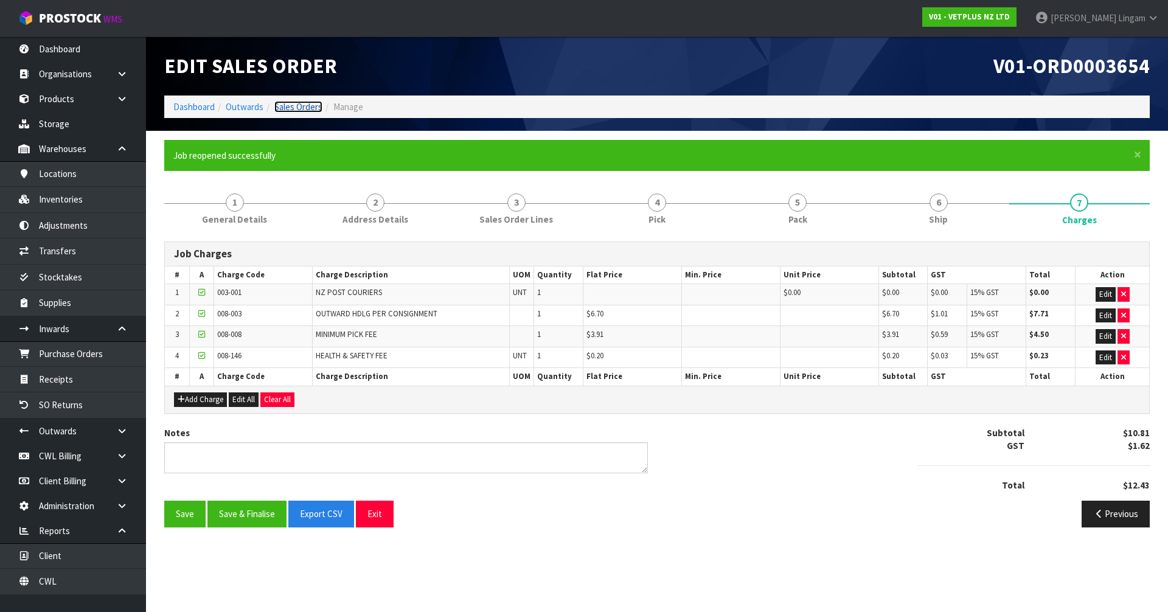
click at [302, 106] on link "Sales Orders" at bounding box center [298, 107] width 48 height 12
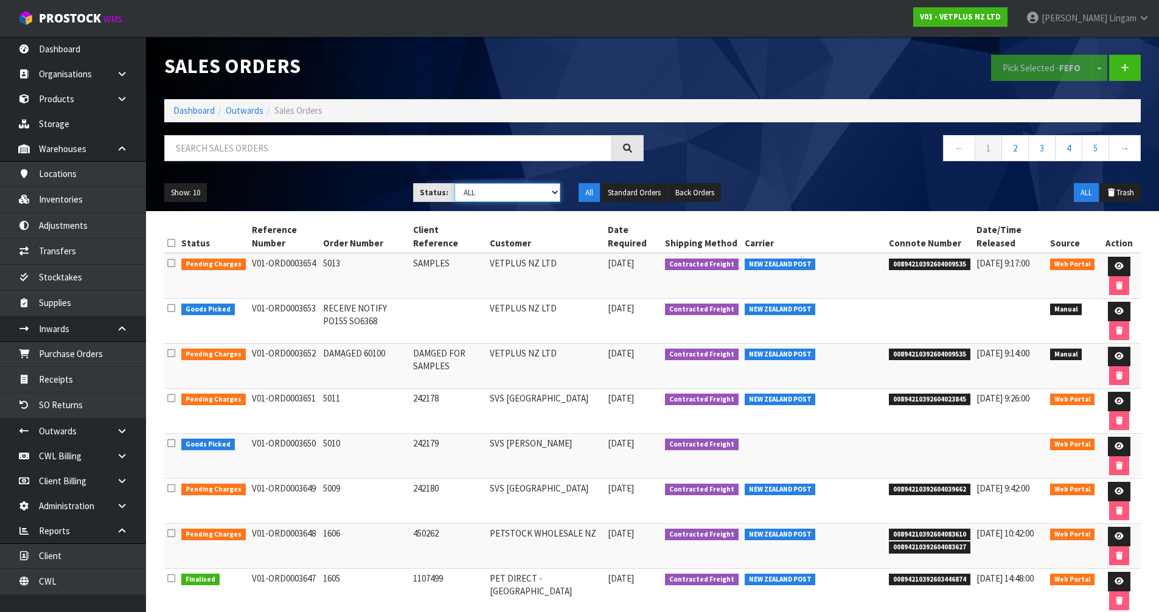
click at [503, 190] on select "Draft Pending Allocated Pending Pick Goods Picked Goods Packed Pending Charges …" at bounding box center [507, 192] width 106 height 19
select select "string:6"
click at [454, 183] on select "Draft Pending Allocated Pending Pick Goods Picked Goods Packed Pending Charges …" at bounding box center [507, 192] width 106 height 19
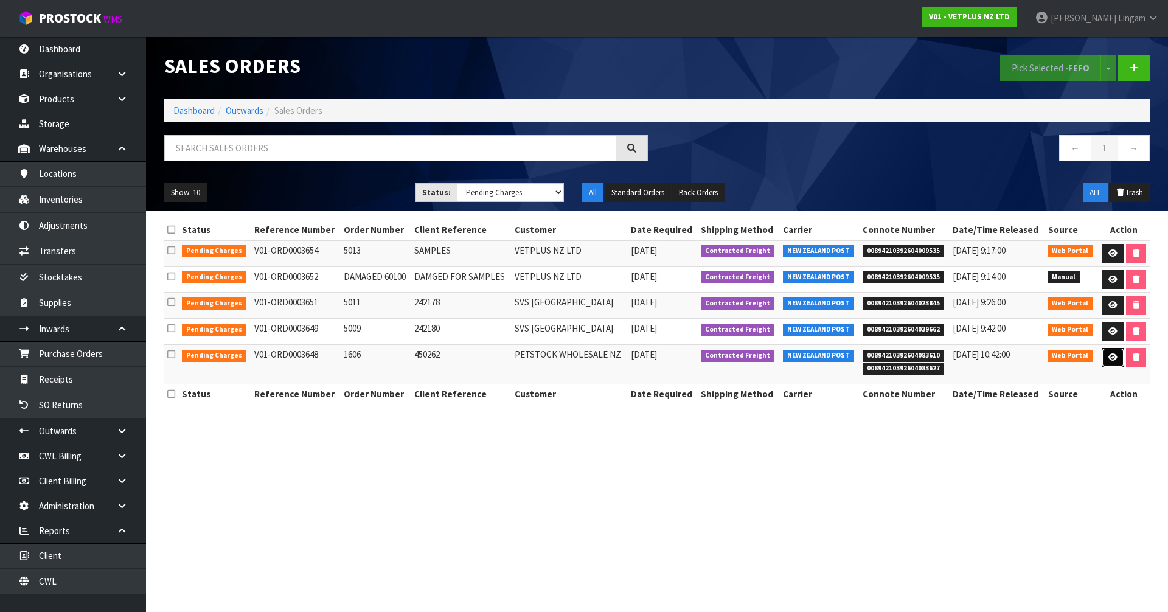
click at [1110, 359] on icon at bounding box center [1112, 357] width 9 height 8
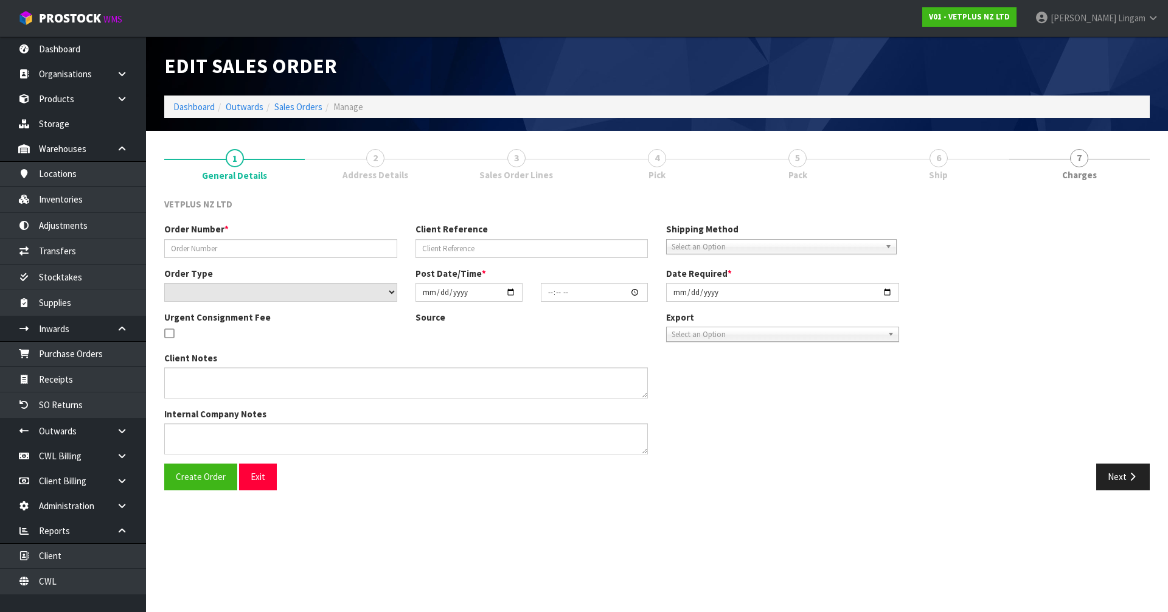
type input "1606"
type input "450262"
select select "number:0"
type input "2025-09-23"
type input "15:00:00.000"
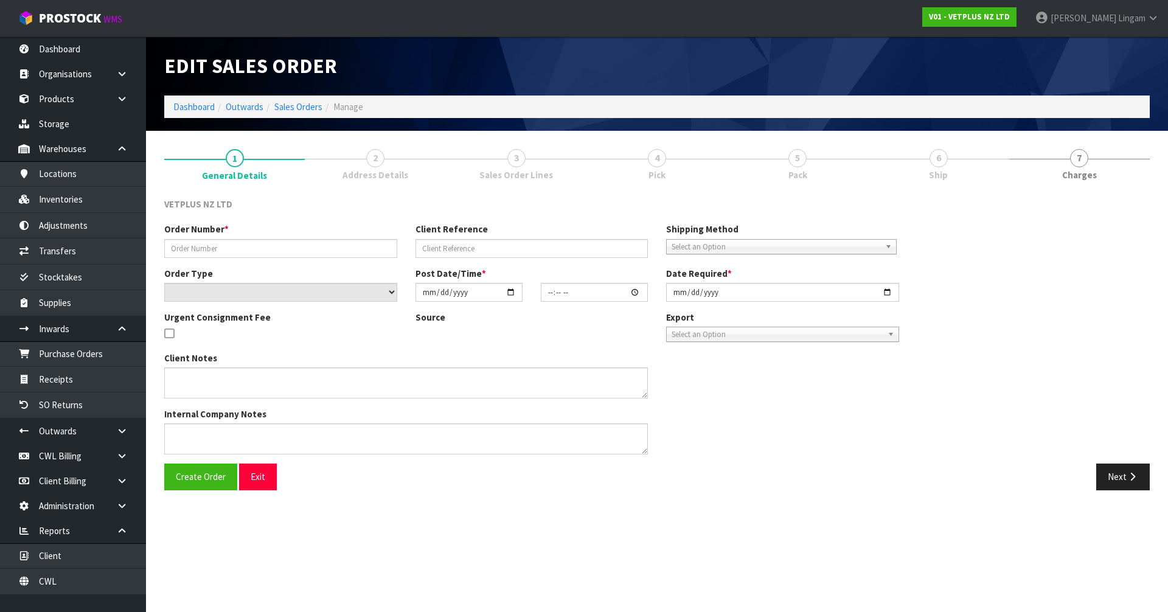
type input "2025-09-24"
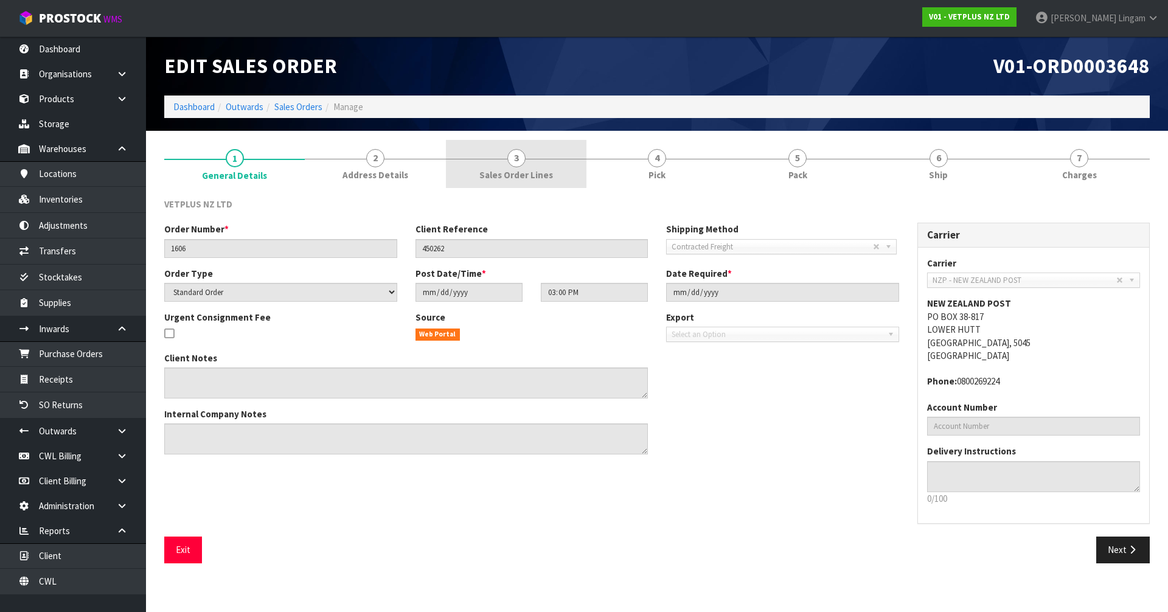
click at [547, 172] on span "Sales Order Lines" at bounding box center [516, 175] width 74 height 13
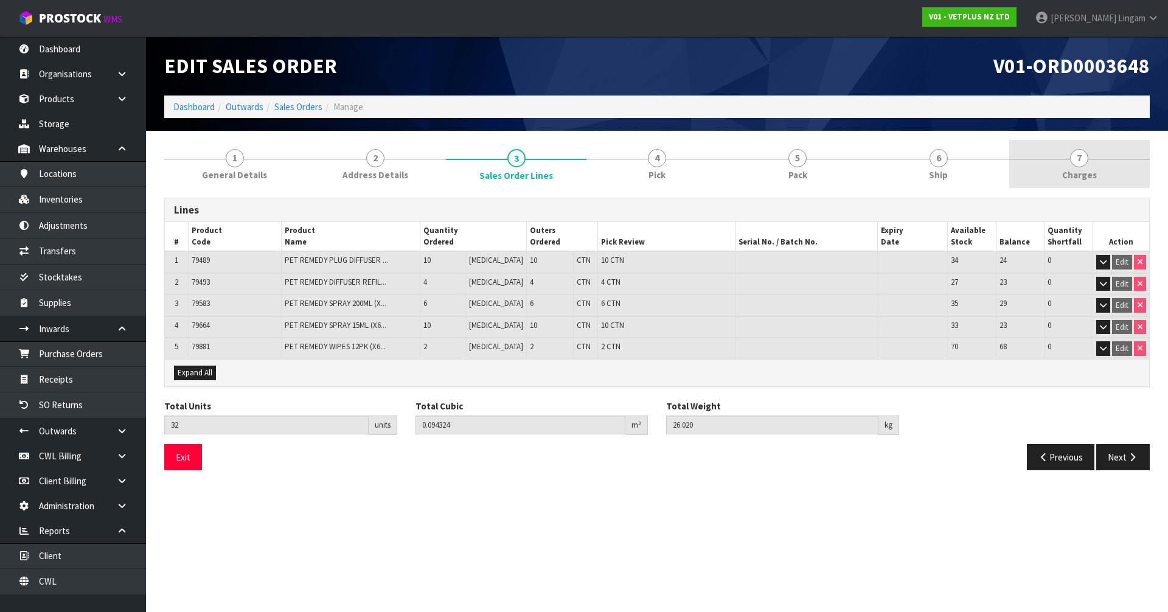
click at [1124, 176] on link "7 Charges" at bounding box center [1079, 164] width 141 height 48
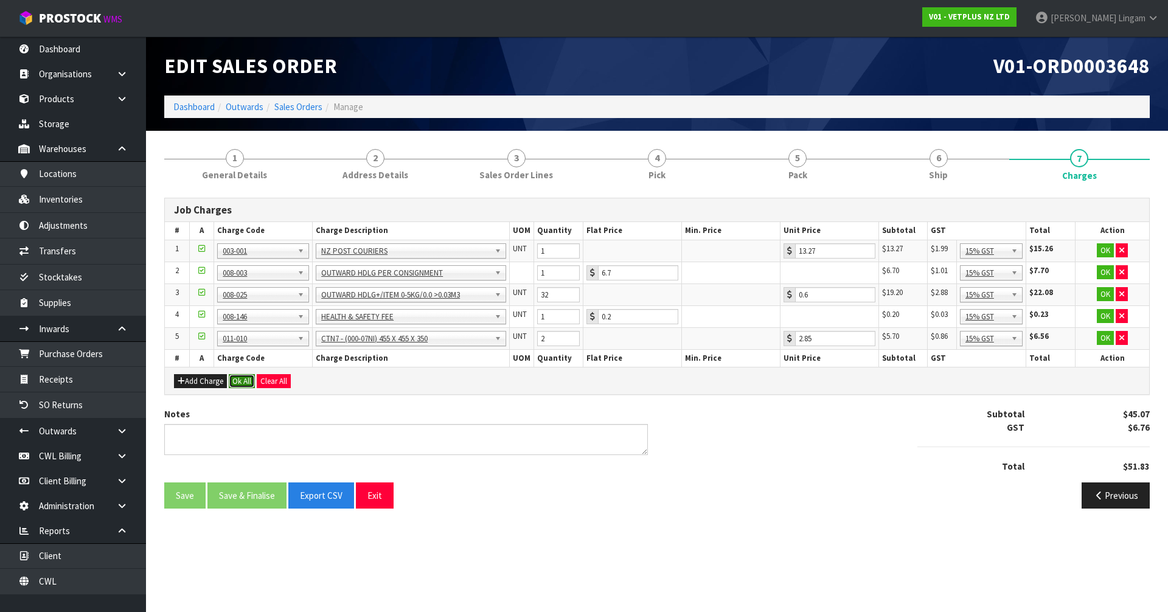
click at [246, 382] on button "Ok All" at bounding box center [242, 381] width 26 height 15
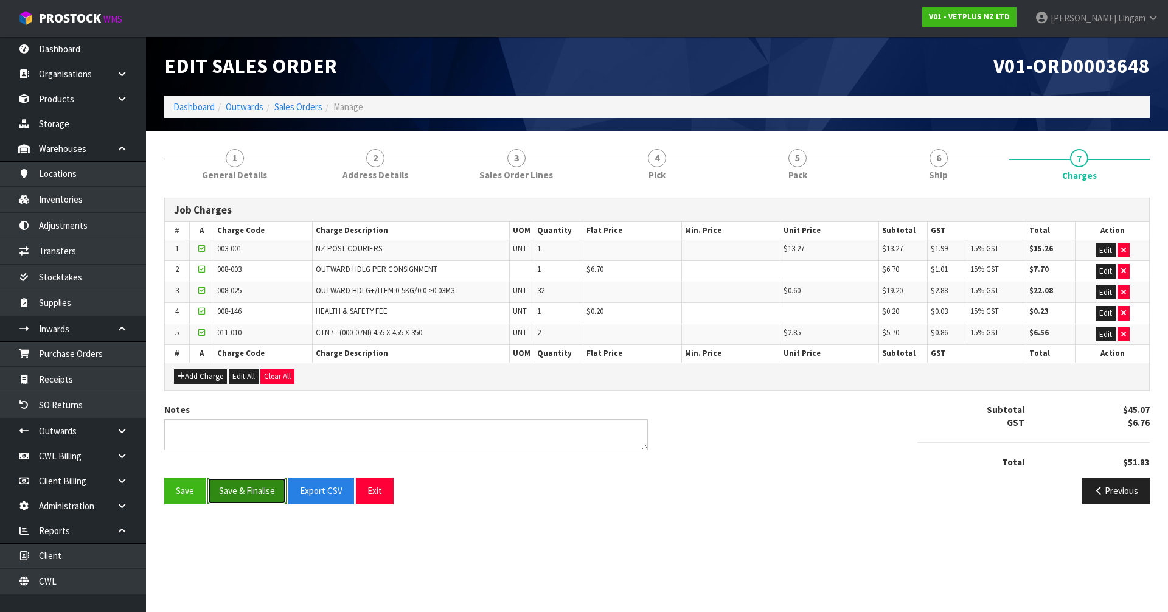
click at [245, 493] on button "Save & Finalise" at bounding box center [246, 491] width 79 height 26
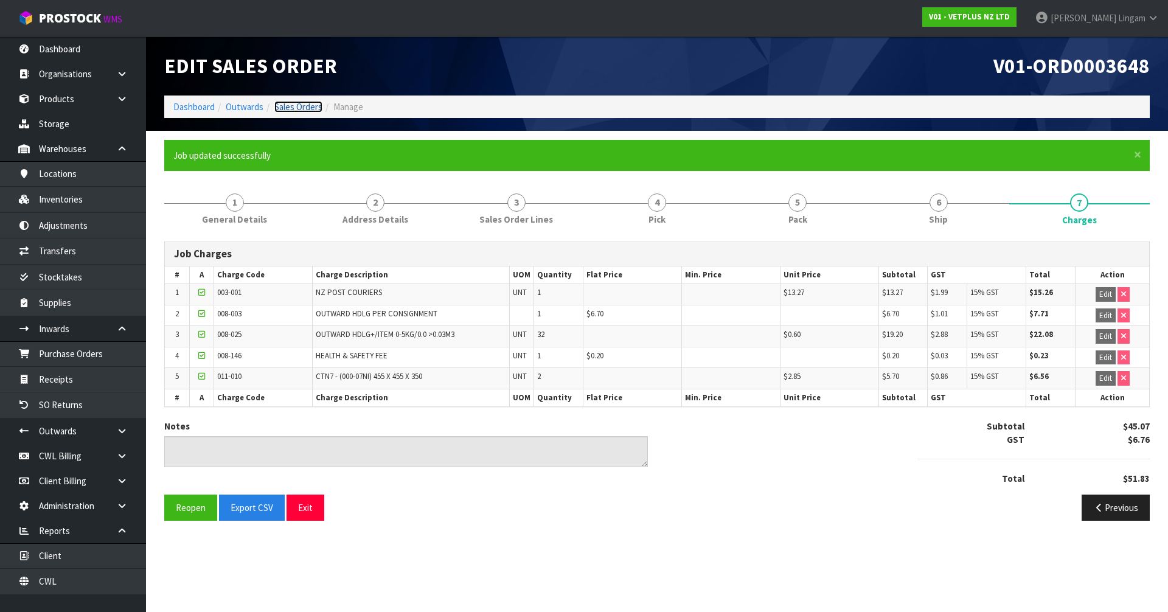
click at [318, 108] on link "Sales Orders" at bounding box center [298, 107] width 48 height 12
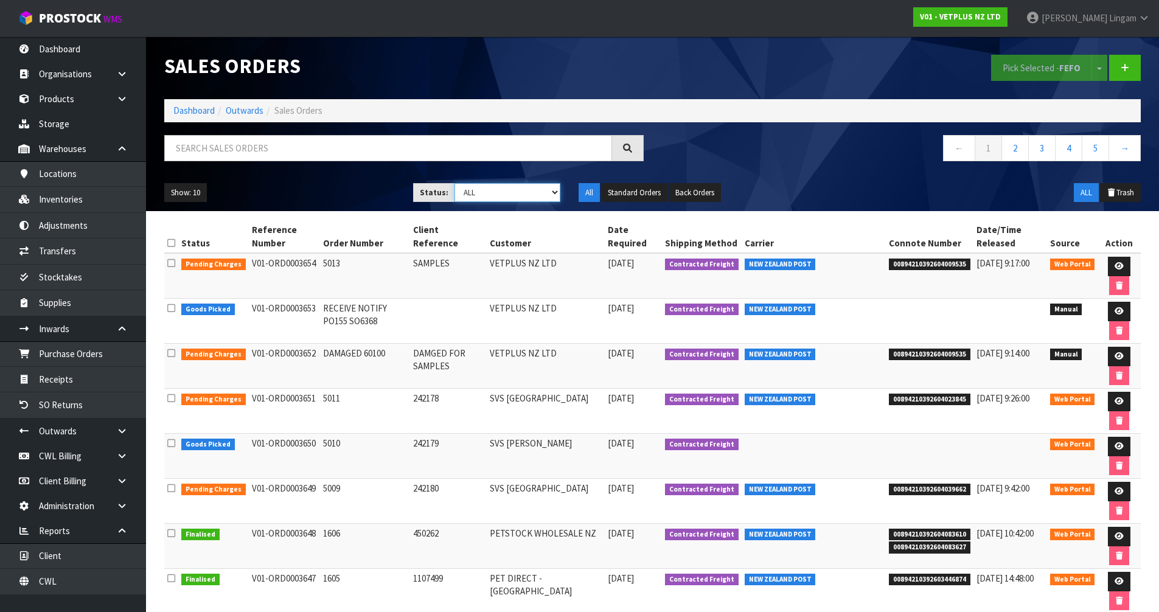
click at [541, 193] on select "Draft Pending Allocated Pending Pick Goods Picked Goods Packed Pending Charges …" at bounding box center [507, 192] width 106 height 19
select select "string:6"
click at [454, 183] on select "Draft Pending Allocated Pending Pick Goods Picked Goods Packed Pending Charges …" at bounding box center [507, 192] width 106 height 19
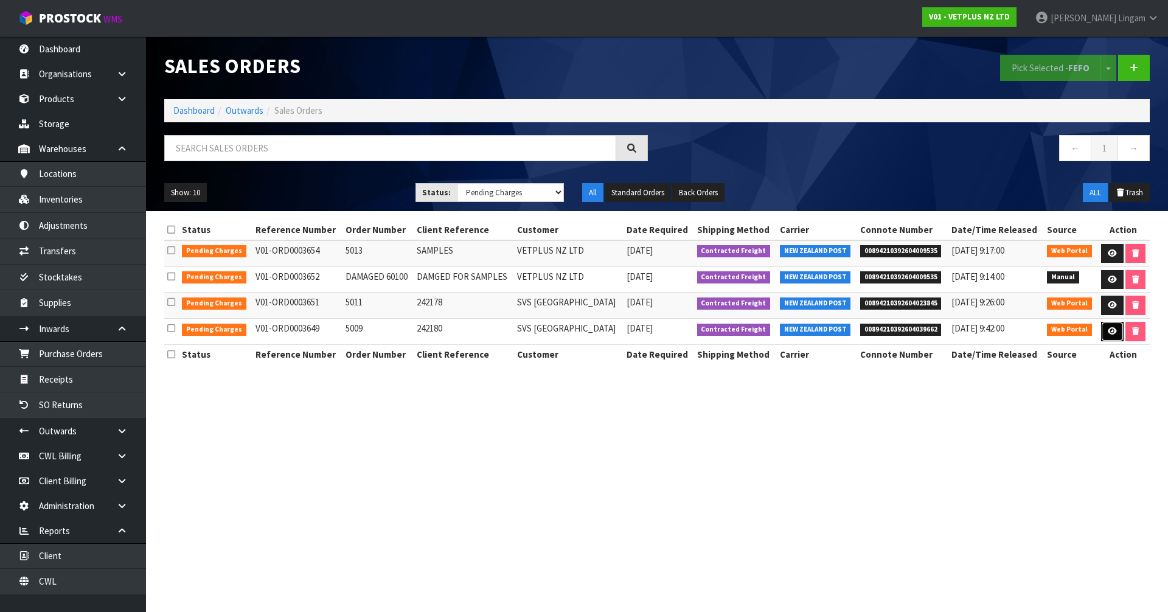
click at [1104, 332] on link at bounding box center [1112, 331] width 23 height 19
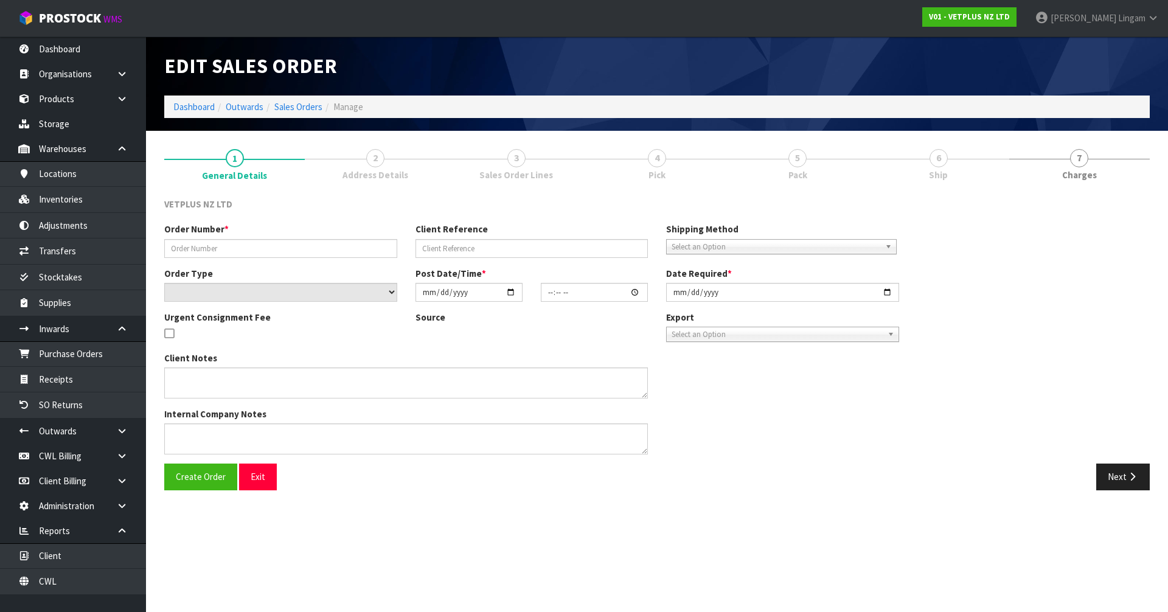
type input "5009"
type input "242180"
select select "number:0"
type input "2025-09-24"
type input "13:37:00.000"
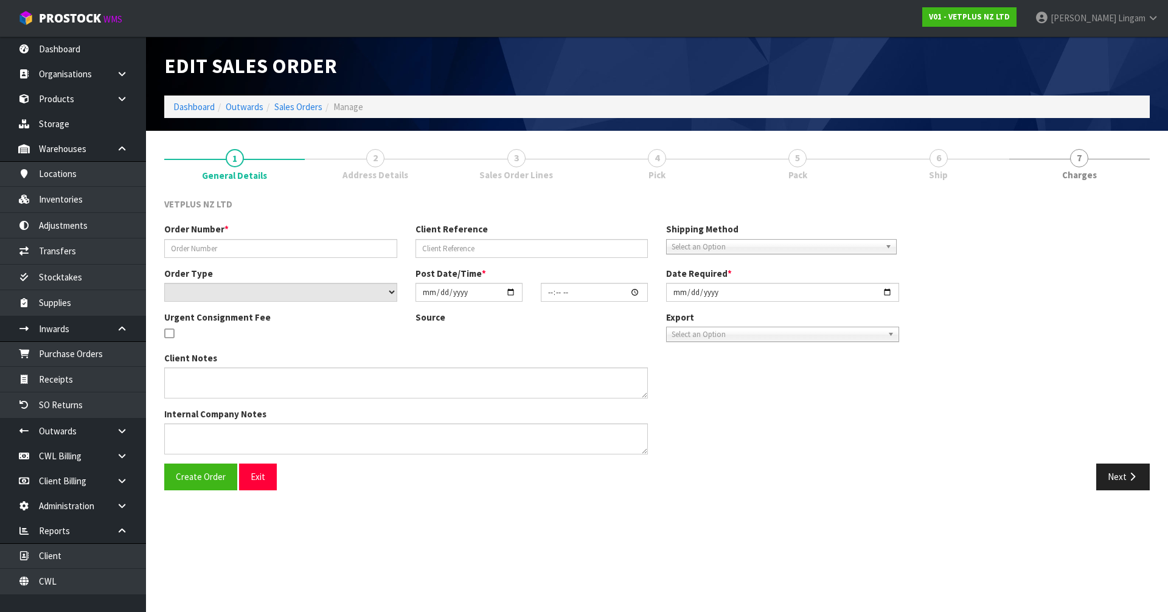
type input "2025-09-25"
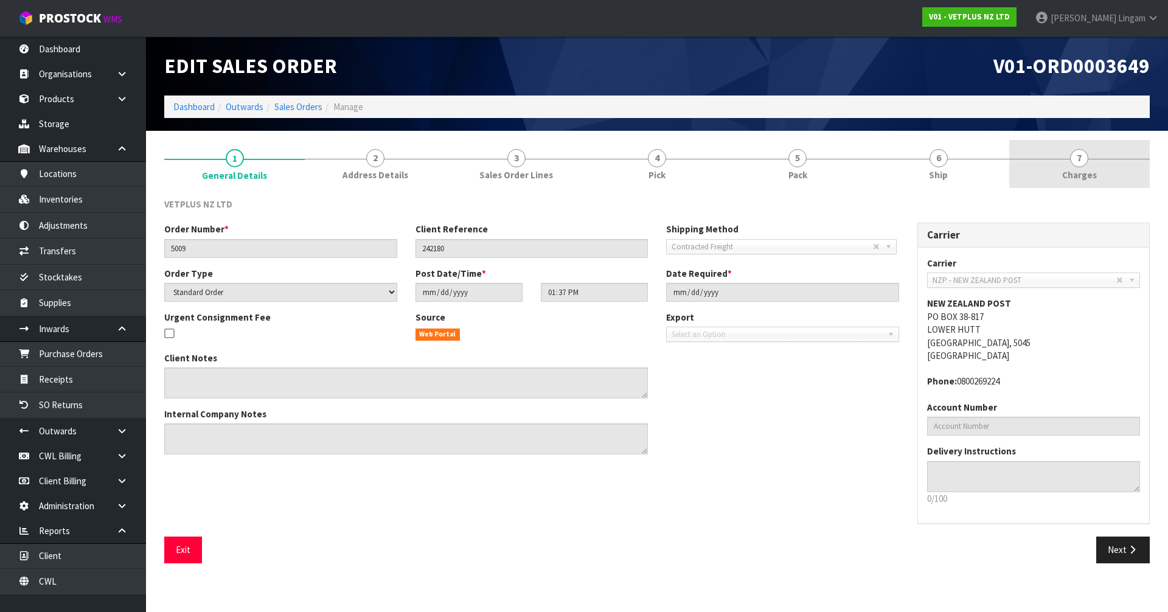
click at [1102, 175] on link "7 Charges" at bounding box center [1079, 164] width 141 height 48
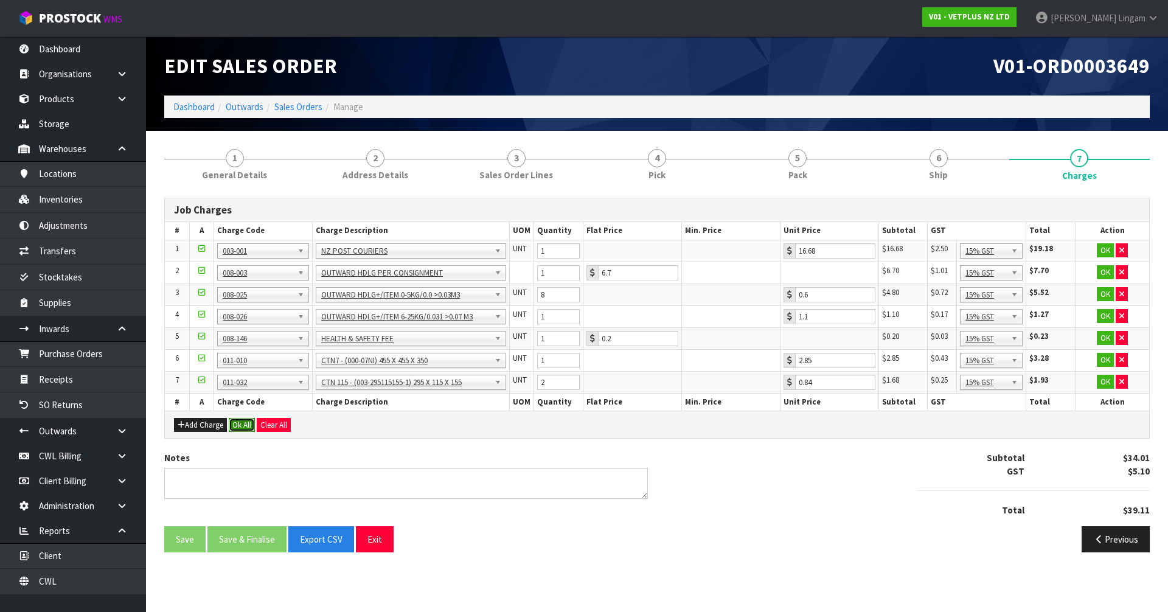
click at [242, 424] on button "Ok All" at bounding box center [242, 425] width 26 height 15
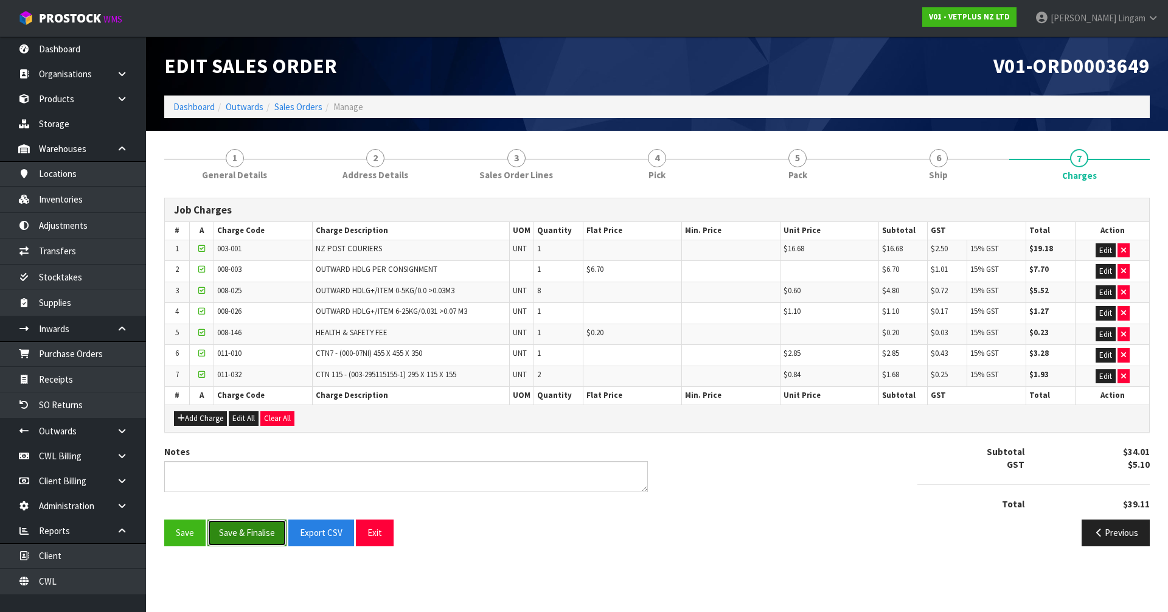
click at [250, 533] on button "Save & Finalise" at bounding box center [246, 533] width 79 height 26
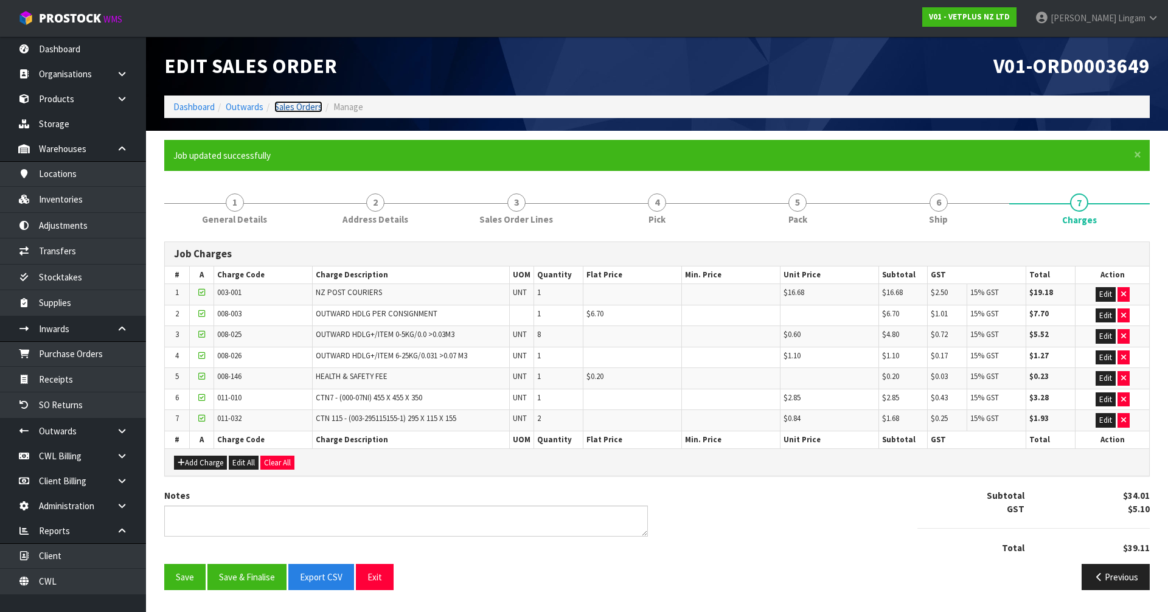
click at [304, 107] on link "Sales Orders" at bounding box center [298, 107] width 48 height 12
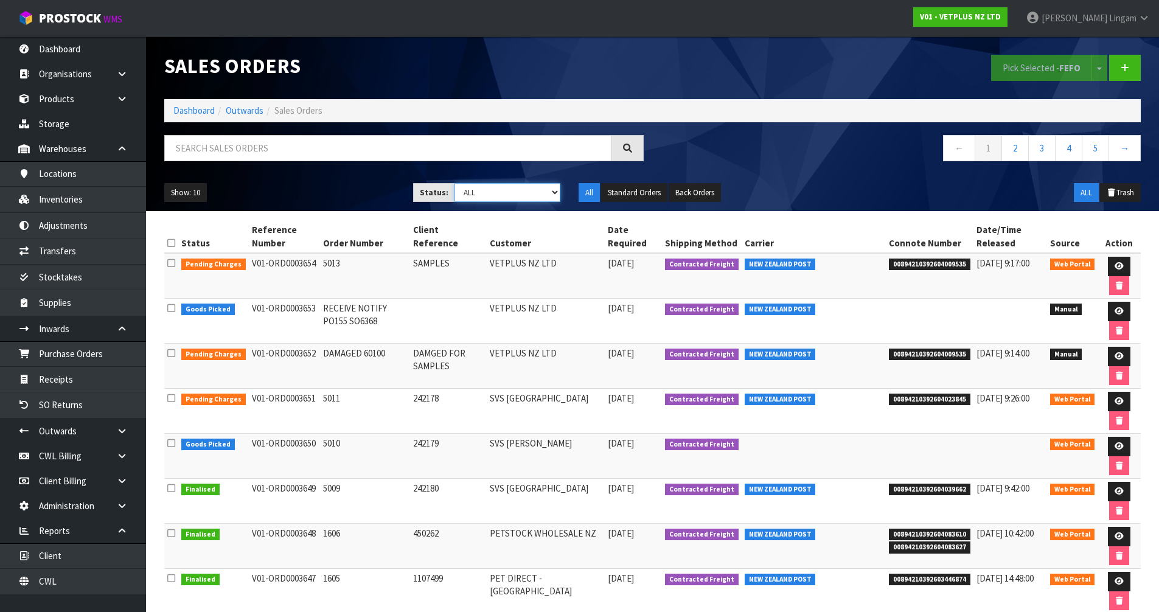
click at [542, 196] on select "Draft Pending Allocated Pending Pick Goods Picked Goods Packed Pending Charges …" at bounding box center [507, 192] width 106 height 19
select select "string:6"
click at [454, 183] on select "Draft Pending Allocated Pending Pick Goods Picked Goods Packed Pending Charges …" at bounding box center [507, 192] width 106 height 19
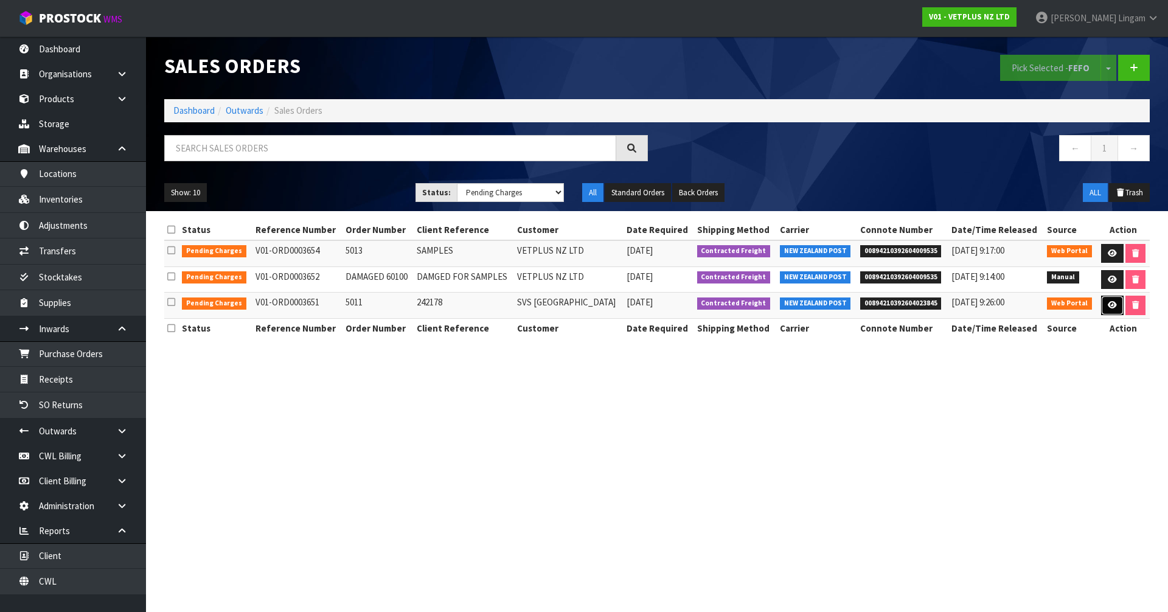
click at [1109, 302] on icon at bounding box center [1112, 305] width 9 height 8
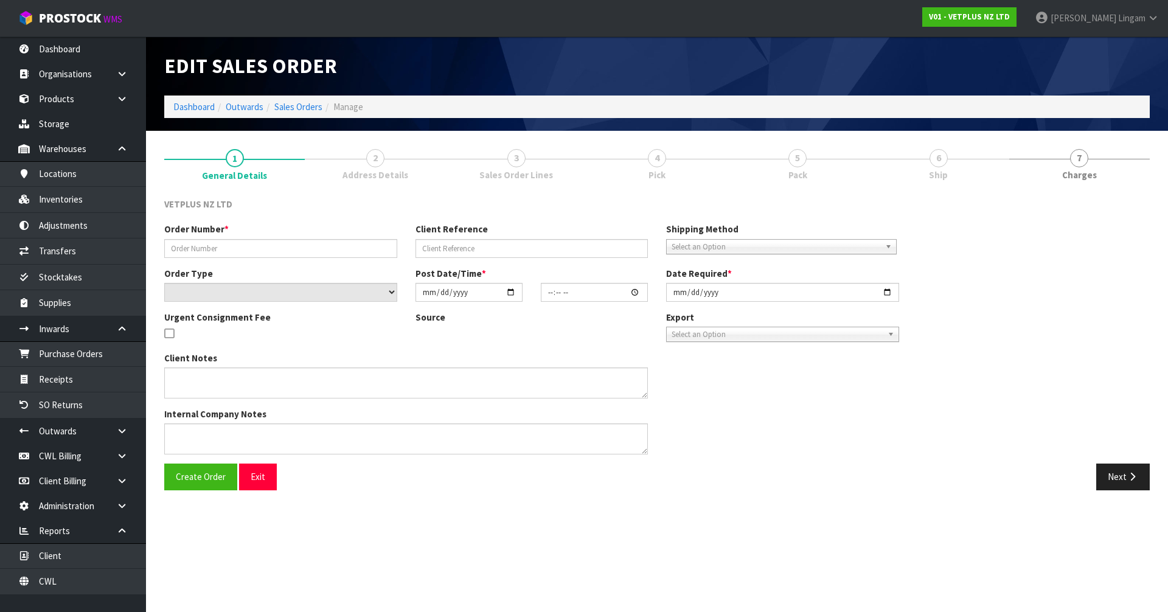
type input "5011"
type input "242178"
select select "number:0"
type input "2025-09-24"
type input "13:40:00.000"
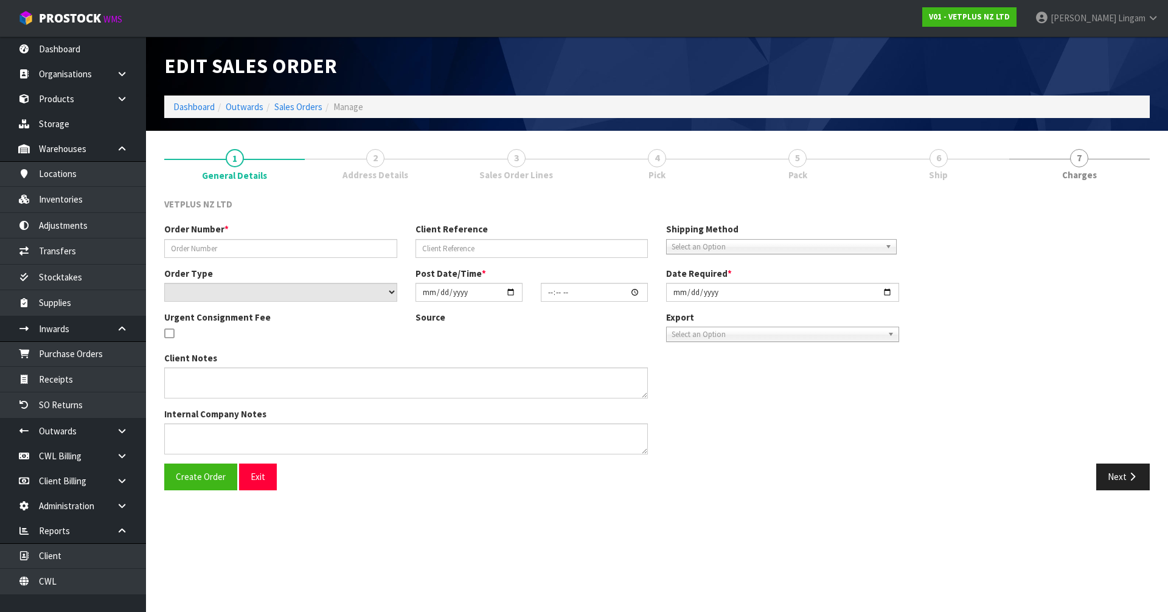
type input "2025-09-25"
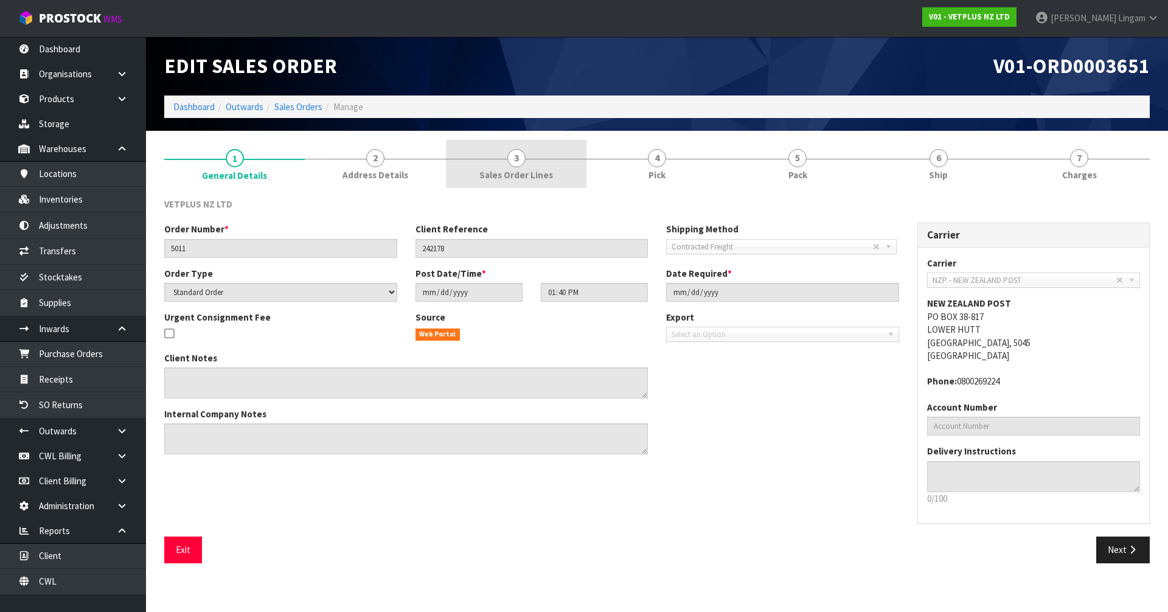
click at [538, 161] on link "3 Sales Order Lines" at bounding box center [516, 164] width 141 height 48
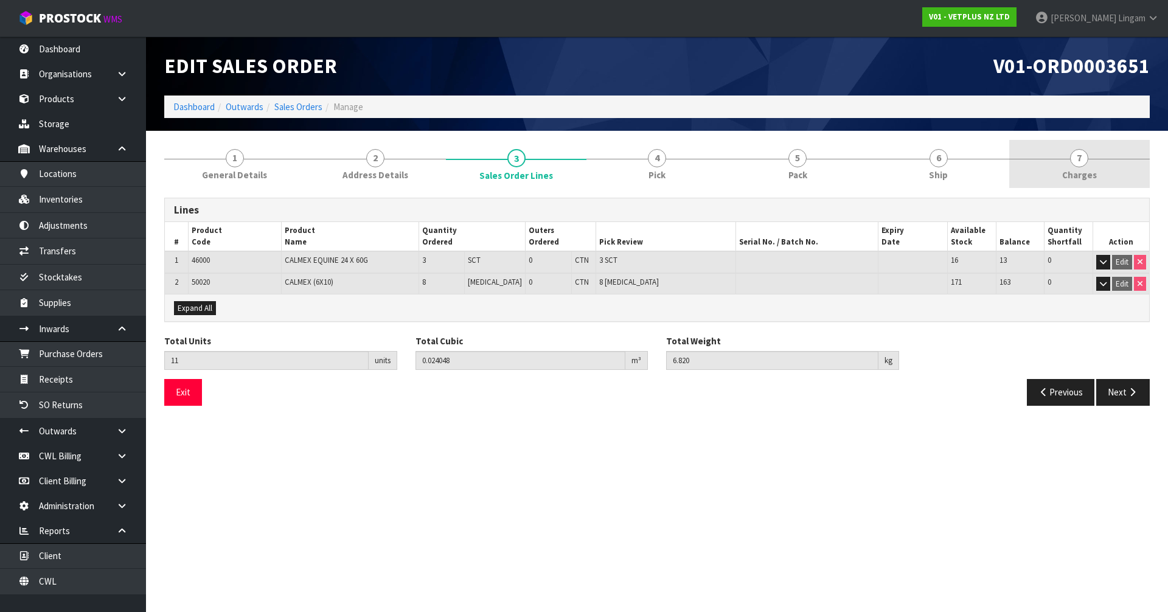
click at [1074, 163] on span "7" at bounding box center [1079, 158] width 18 height 18
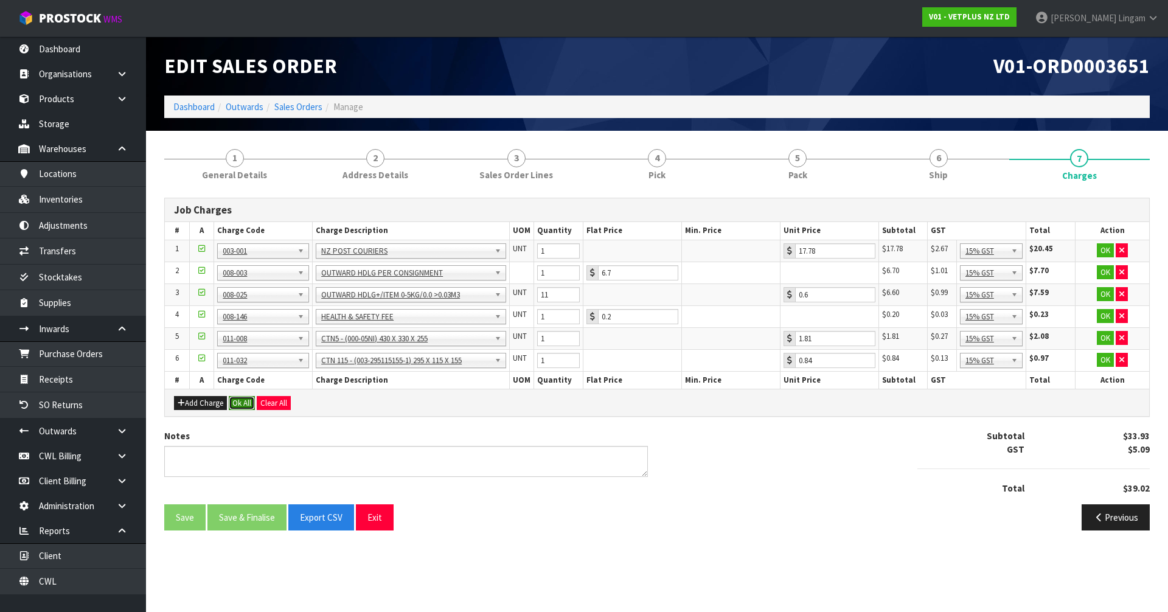
click at [247, 405] on button "Ok All" at bounding box center [242, 403] width 26 height 15
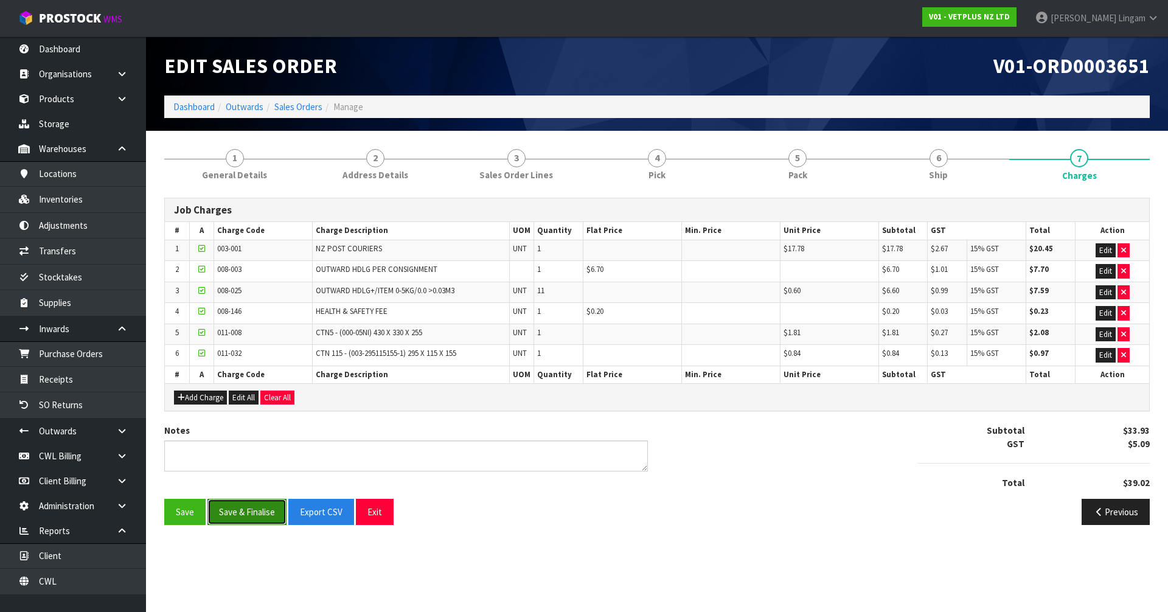
click at [250, 518] on button "Save & Finalise" at bounding box center [246, 512] width 79 height 26
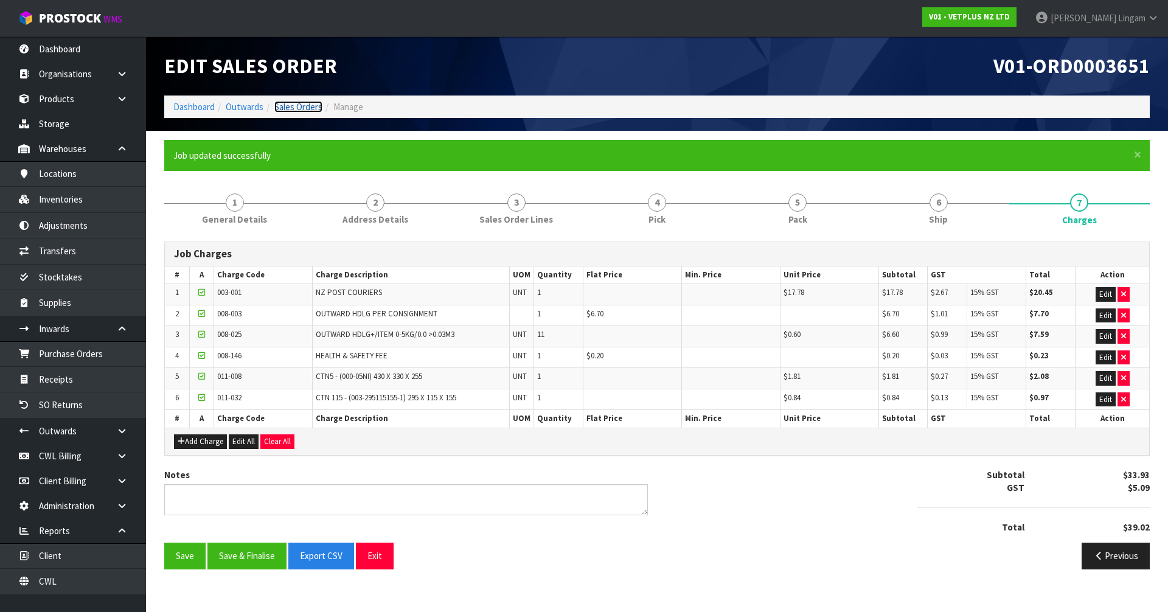
click at [307, 107] on link "Sales Orders" at bounding box center [298, 107] width 48 height 12
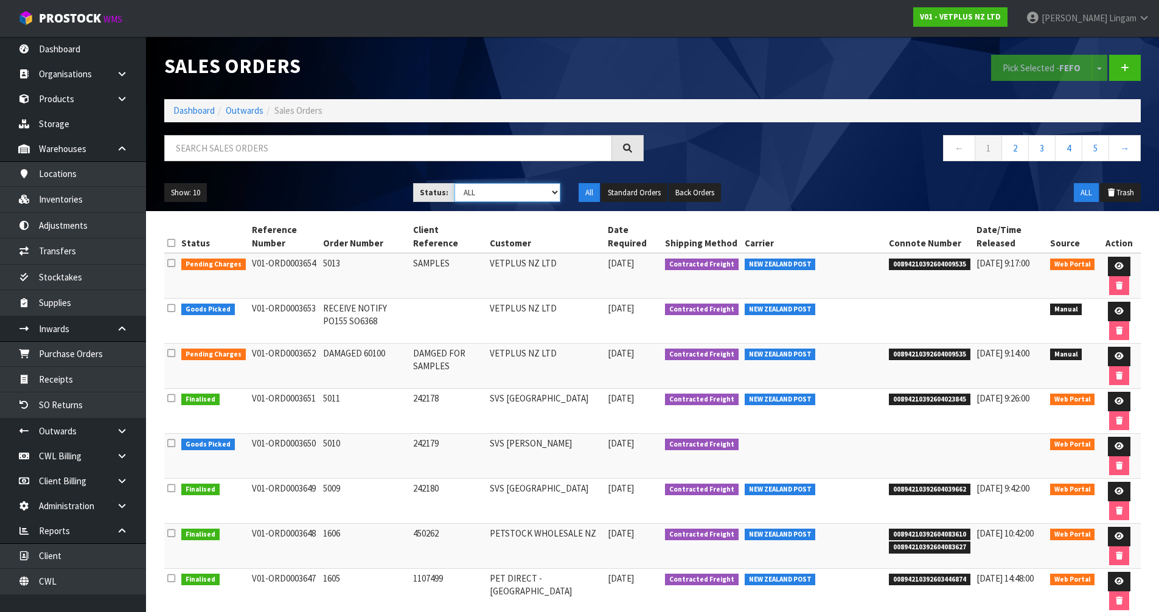
click at [545, 197] on select "Draft Pending Allocated Pending Pick Goods Picked Goods Packed Pending Charges …" at bounding box center [507, 192] width 106 height 19
select select "string:6"
click at [454, 183] on select "Draft Pending Allocated Pending Pick Goods Picked Goods Packed Pending Charges …" at bounding box center [507, 192] width 106 height 19
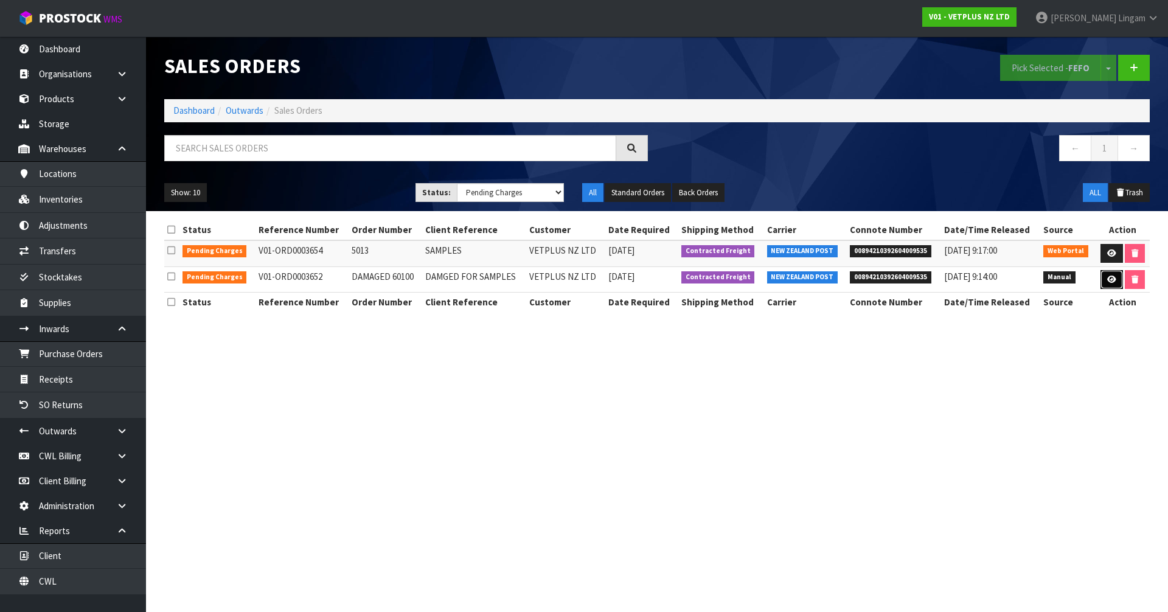
click at [1108, 279] on icon at bounding box center [1111, 280] width 9 height 8
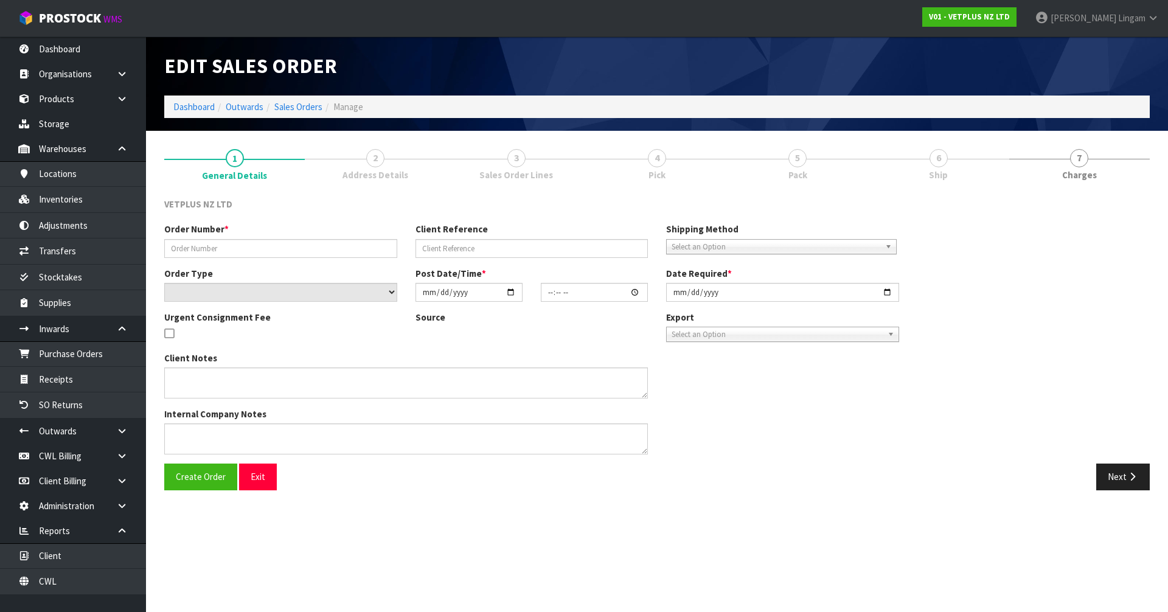
type input "DAMAGED 60100"
type input "DAMGED FOR SAMPLES"
select select "number:0"
type input "2025-09-25"
type input "11:36:00.000"
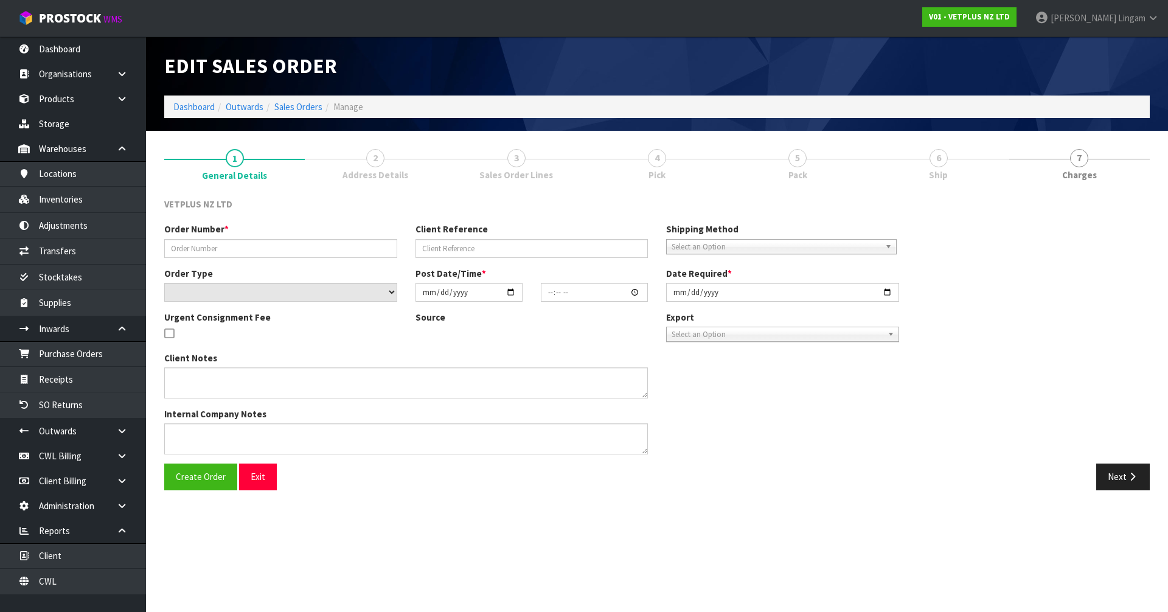
type input "2025-09-25"
type textarea "25/09/11:12AM: ACTUALLY, ON THIS OCCASION, I WILL USE THE DAMAGED ITEM FOR SAMP…"
type textarea "CWL ERROR,"
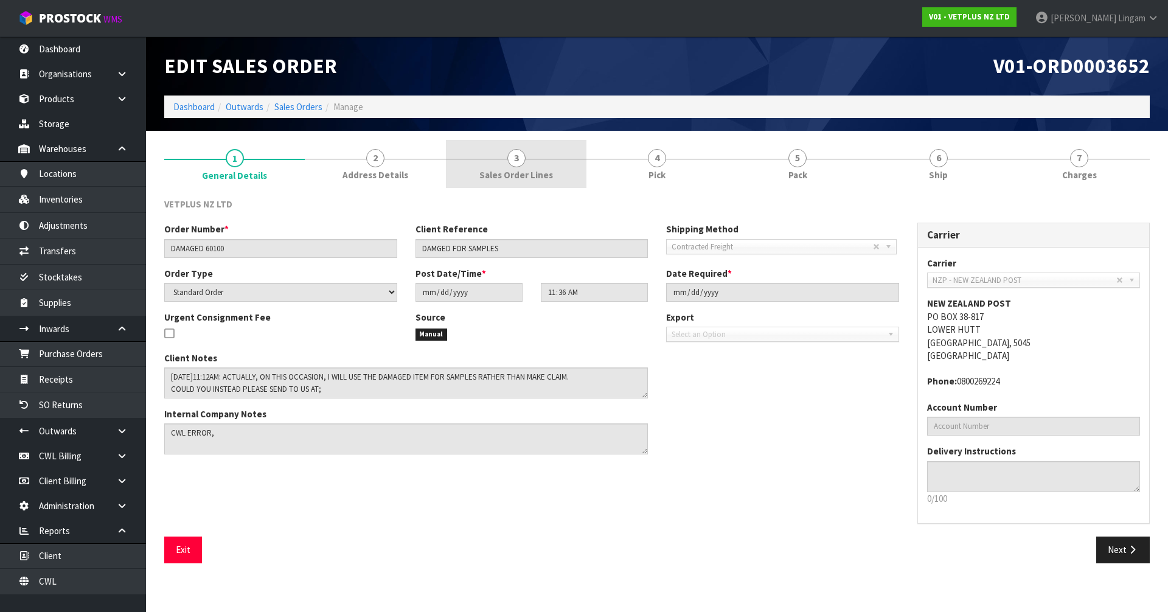
click at [553, 165] on link "3 Sales Order Lines" at bounding box center [516, 164] width 141 height 48
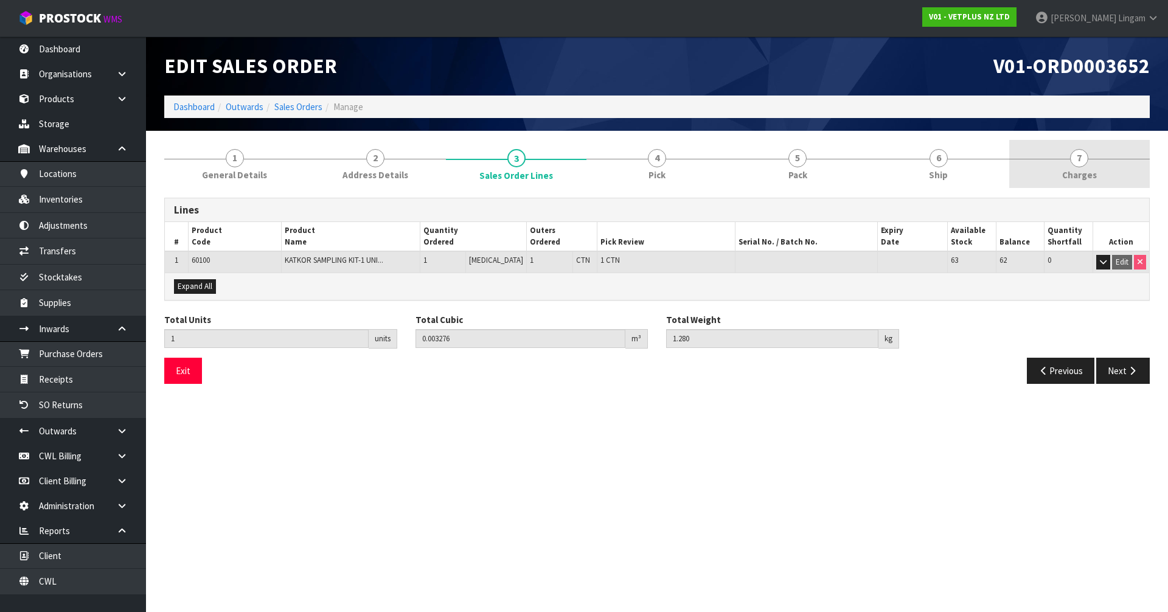
click at [1118, 167] on link "7 Charges" at bounding box center [1079, 164] width 141 height 48
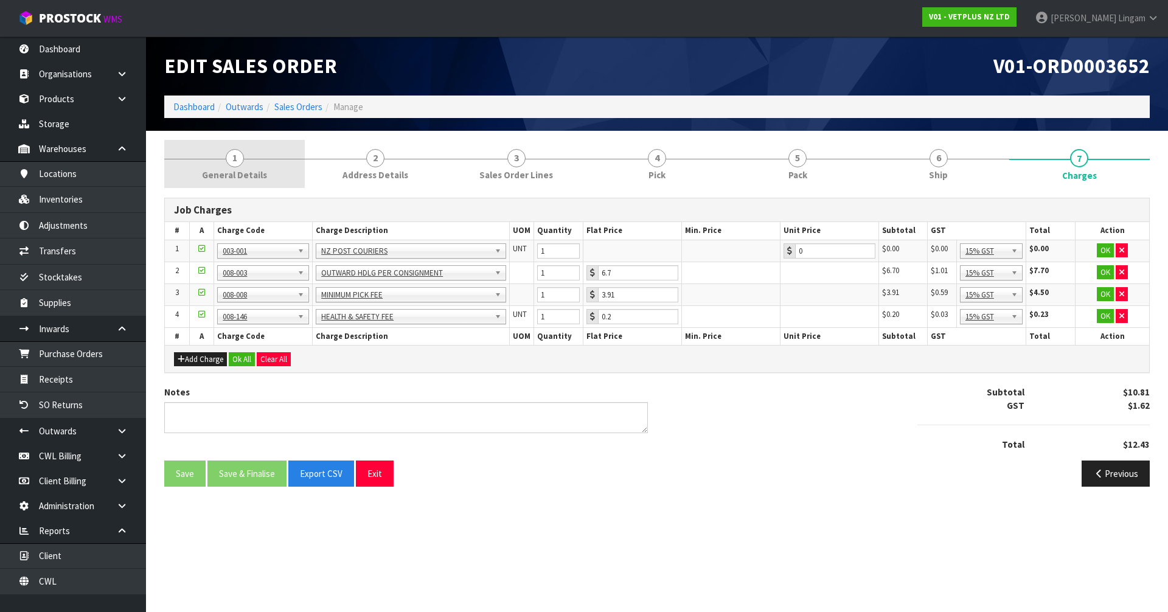
click at [259, 174] on span "General Details" at bounding box center [234, 175] width 65 height 13
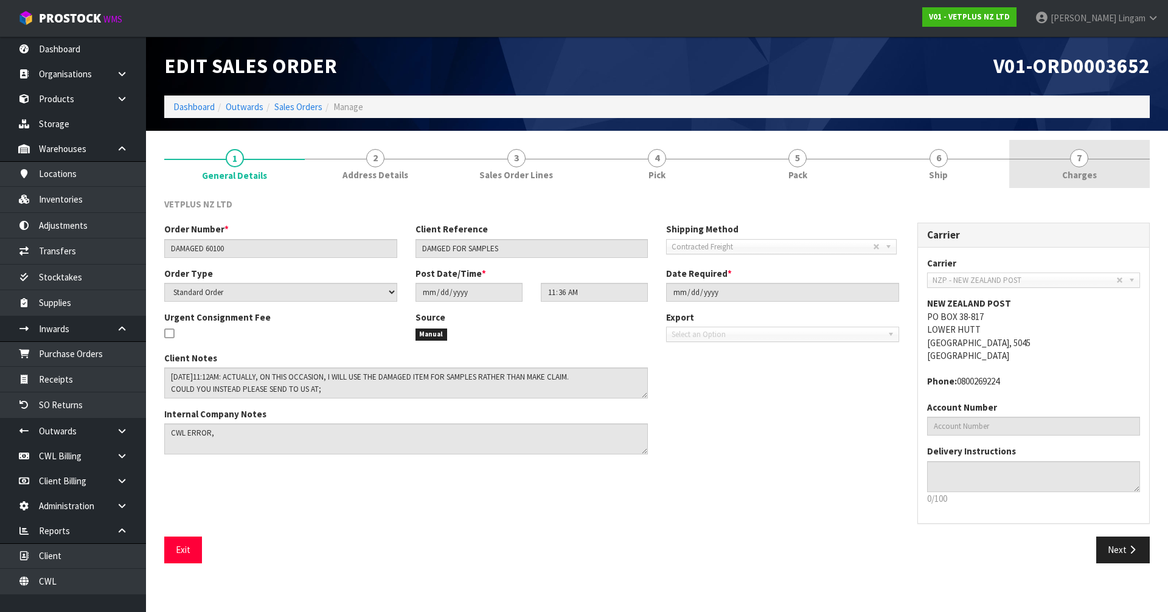
click at [1116, 170] on link "7 Charges" at bounding box center [1079, 164] width 141 height 48
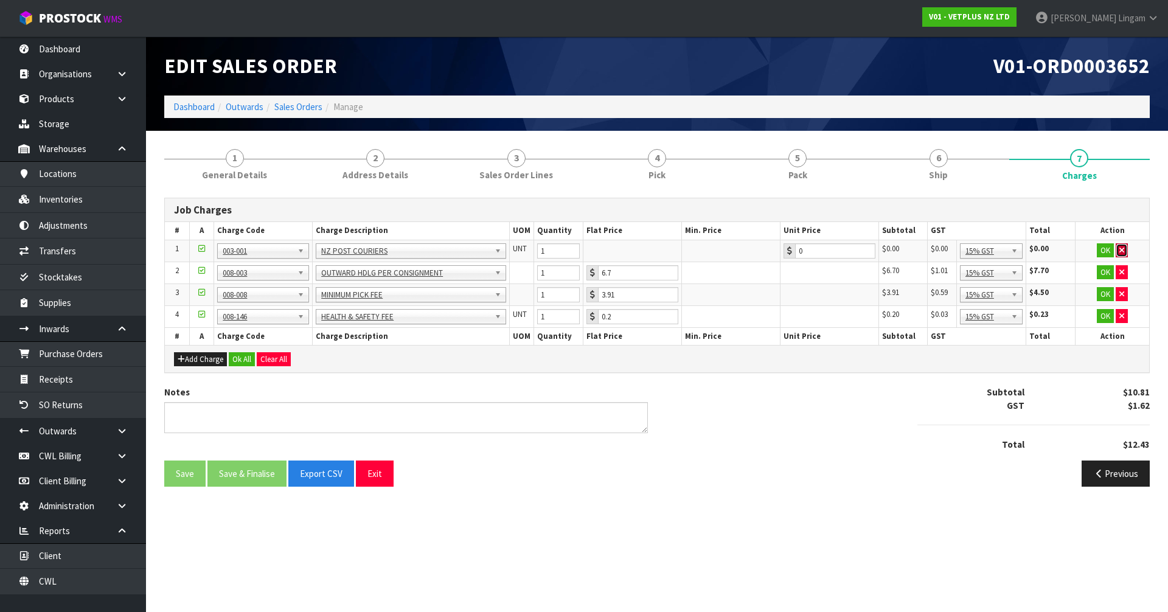
click at [1124, 251] on button "button" at bounding box center [1122, 250] width 12 height 15
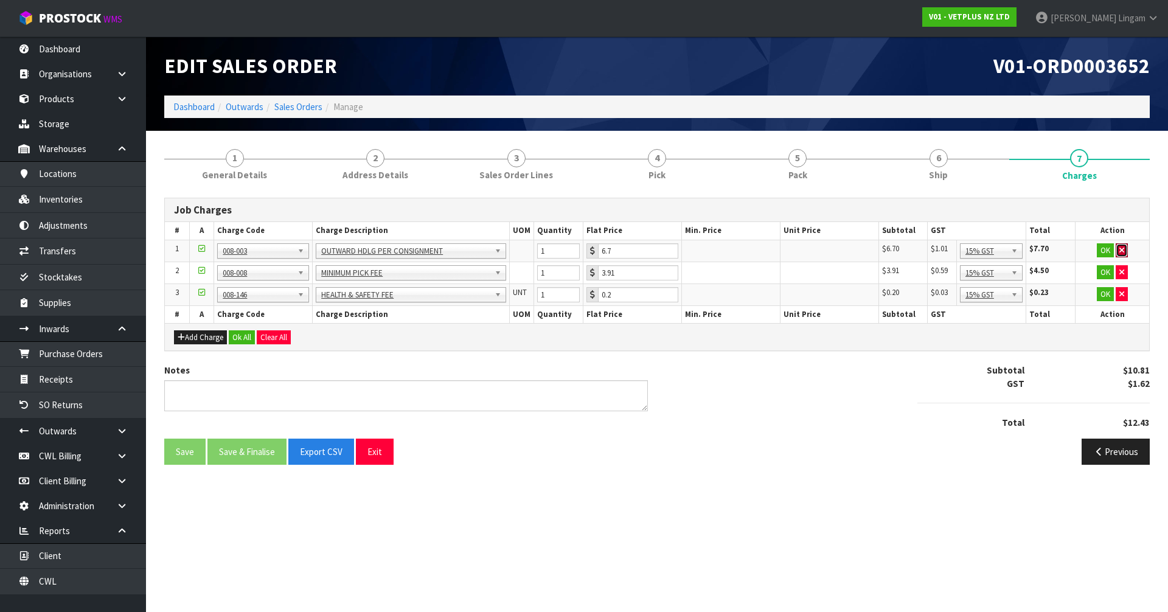
click at [1124, 251] on button "button" at bounding box center [1122, 250] width 12 height 15
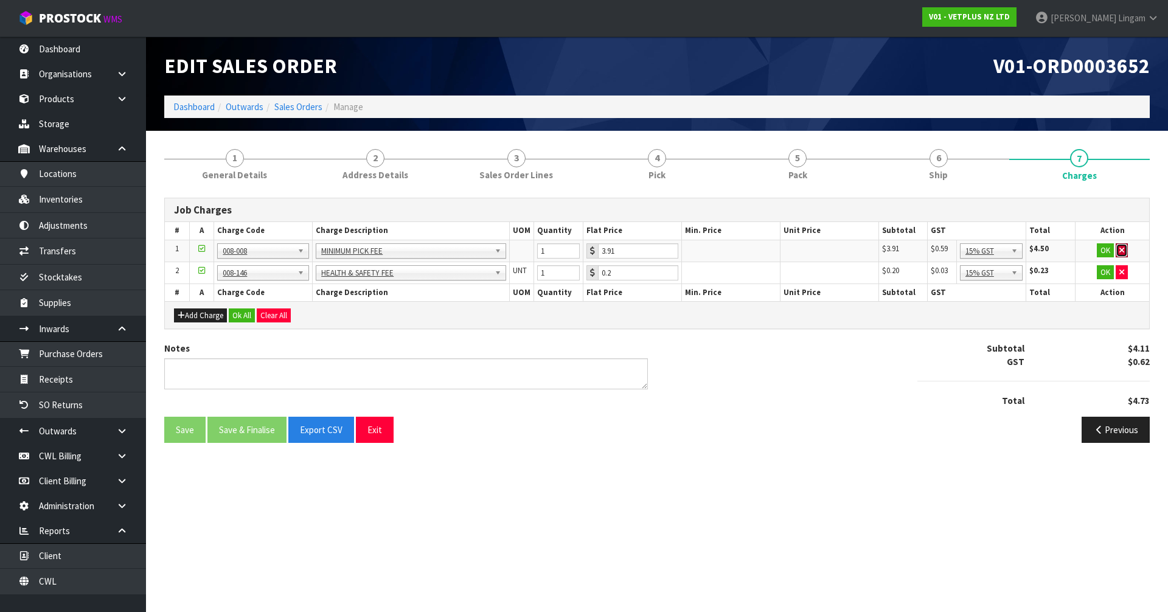
click at [1124, 251] on button "button" at bounding box center [1122, 250] width 12 height 15
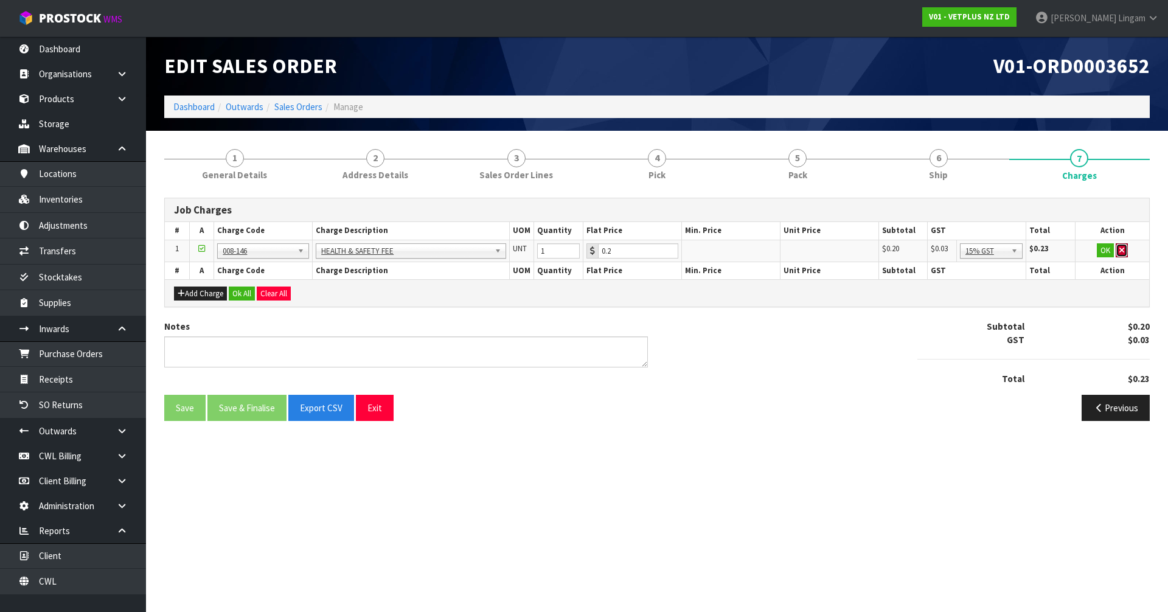
click at [1124, 251] on button "button" at bounding box center [1122, 250] width 12 height 15
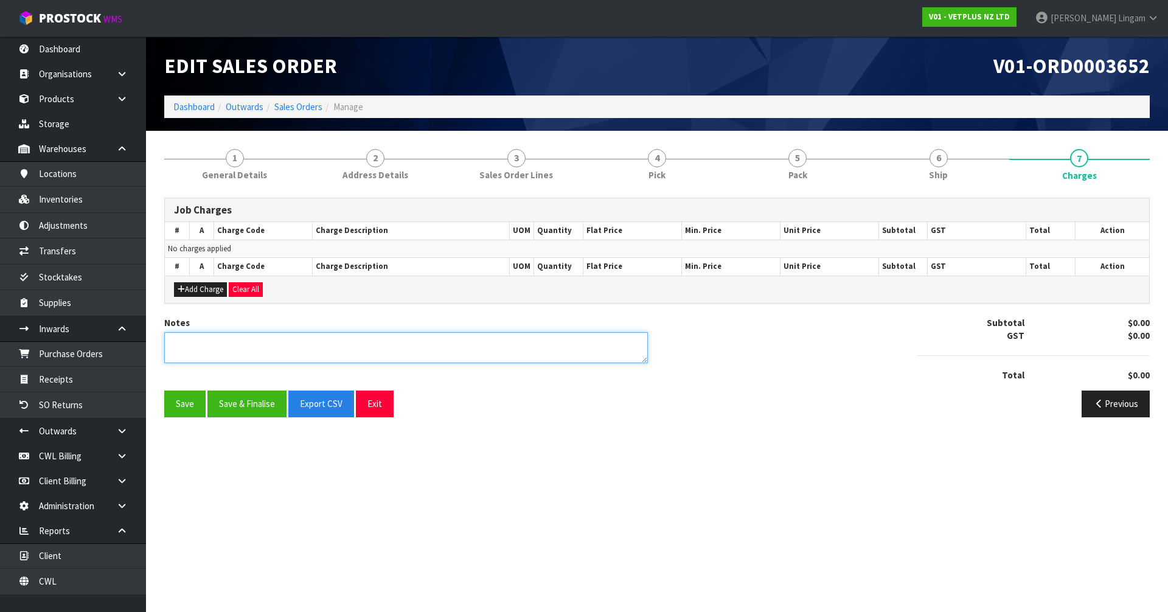
click at [496, 347] on textarea at bounding box center [406, 347] width 484 height 31
type textarea "DAMAGED BY CWL"
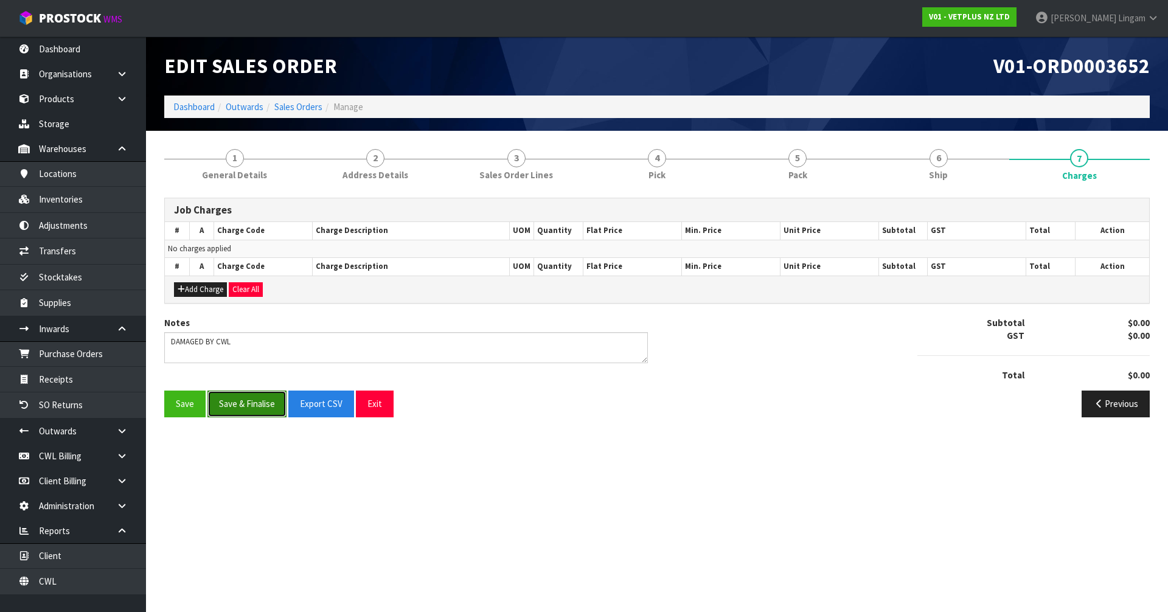
click at [238, 412] on button "Save & Finalise" at bounding box center [246, 404] width 79 height 26
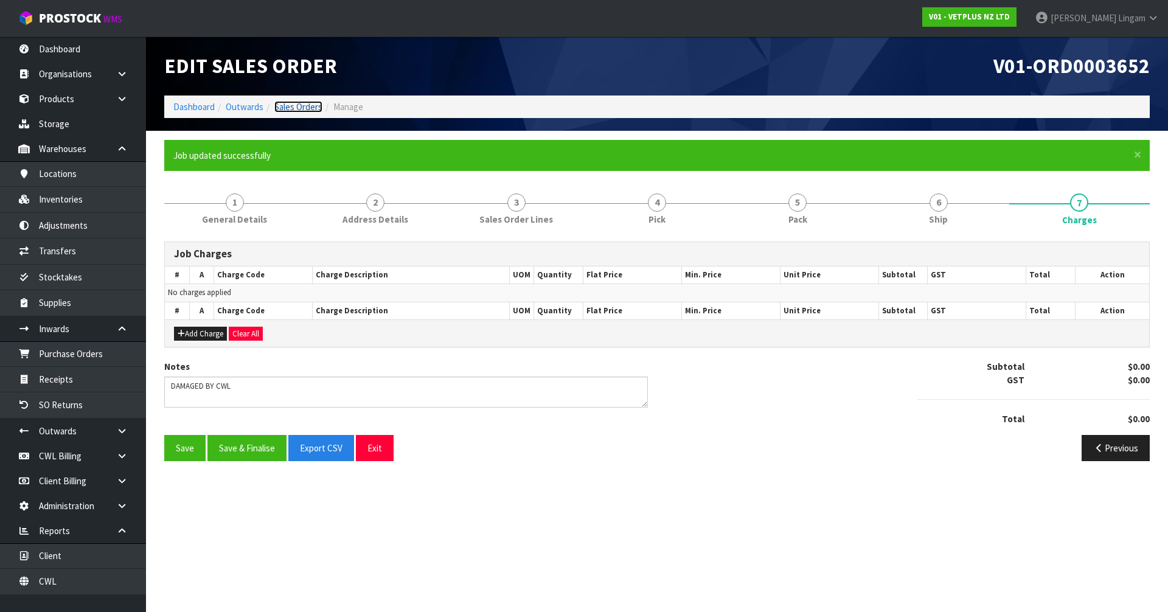
click at [301, 103] on link "Sales Orders" at bounding box center [298, 107] width 48 height 12
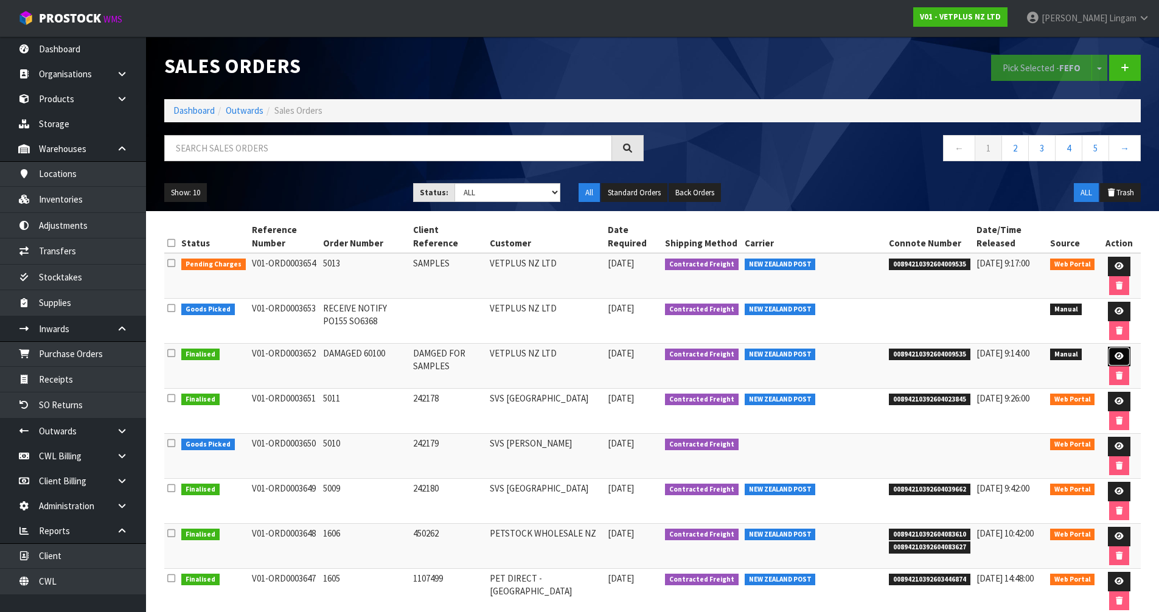
click at [1122, 358] on icon at bounding box center [1118, 356] width 9 height 8
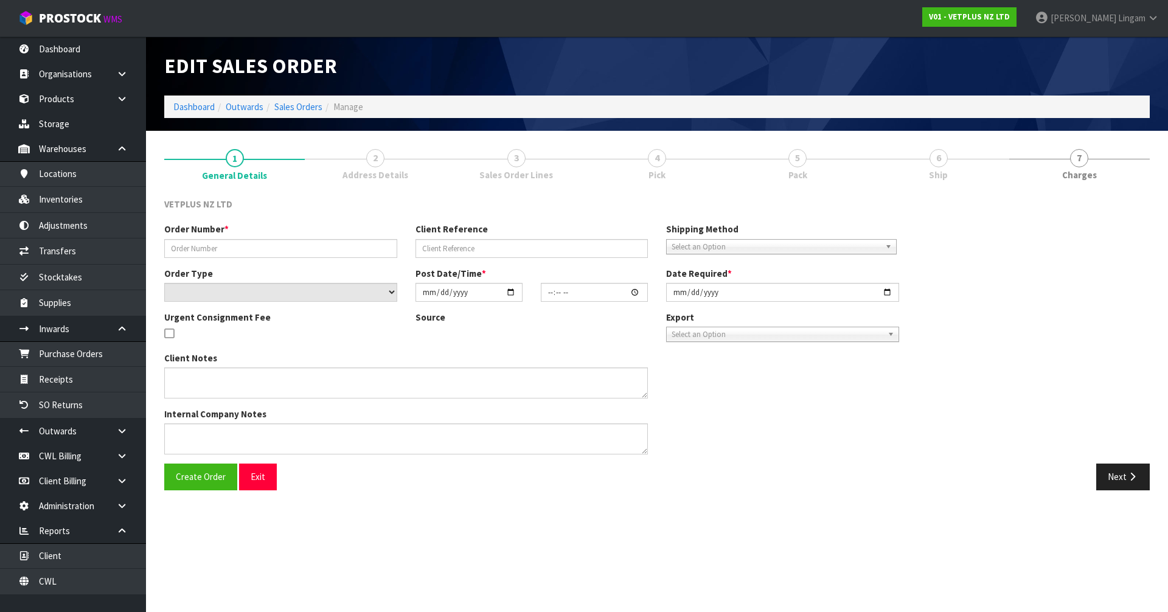
type input "DAMAGED 60100"
type input "DAMGED FOR SAMPLES"
select select "number:0"
type input "2025-09-25"
type input "11:36:00.000"
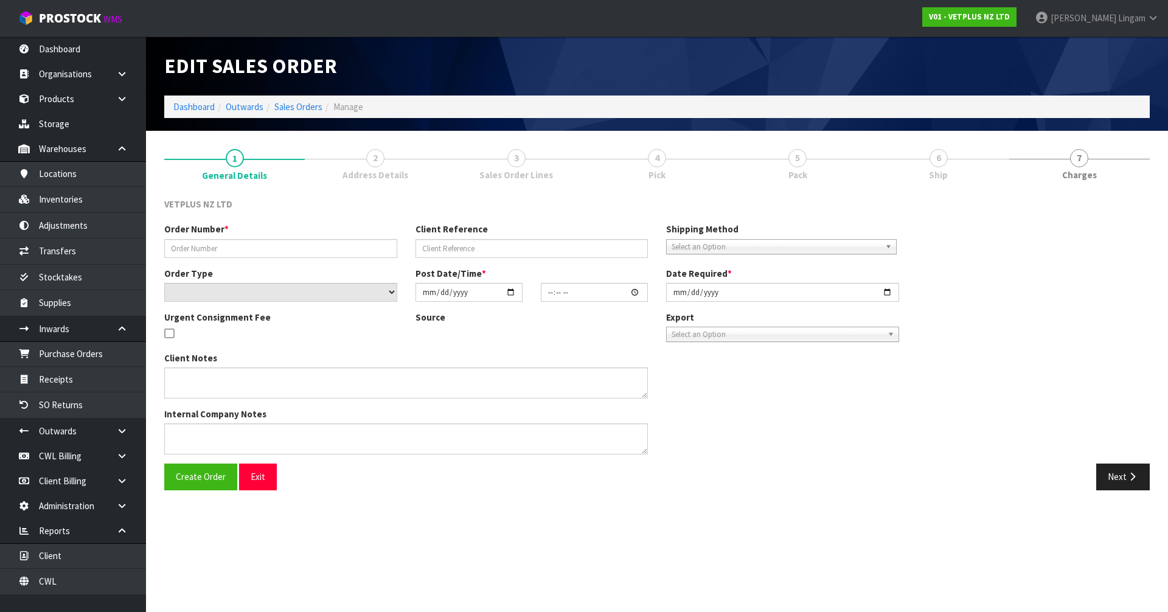
type input "2025-09-25"
type textarea "25/09/11:12AM: ACTUALLY, ON THIS OCCASION, I WILL USE THE DAMAGED ITEM FOR SAMP…"
type textarea "CWL ERROR,"
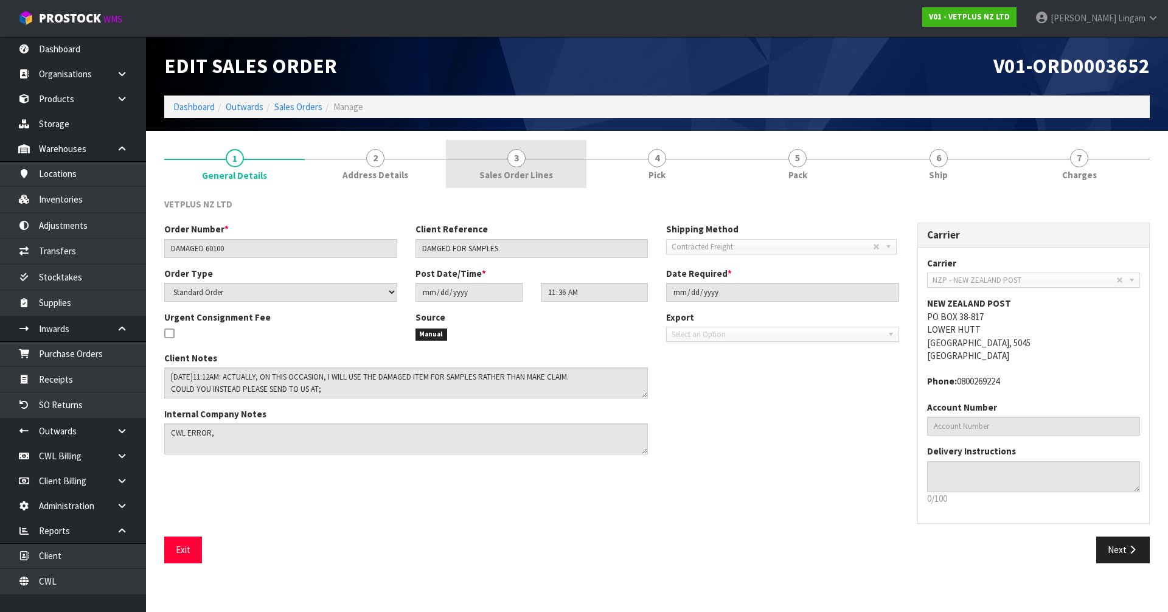
click at [550, 173] on span "Sales Order Lines" at bounding box center [516, 175] width 74 height 13
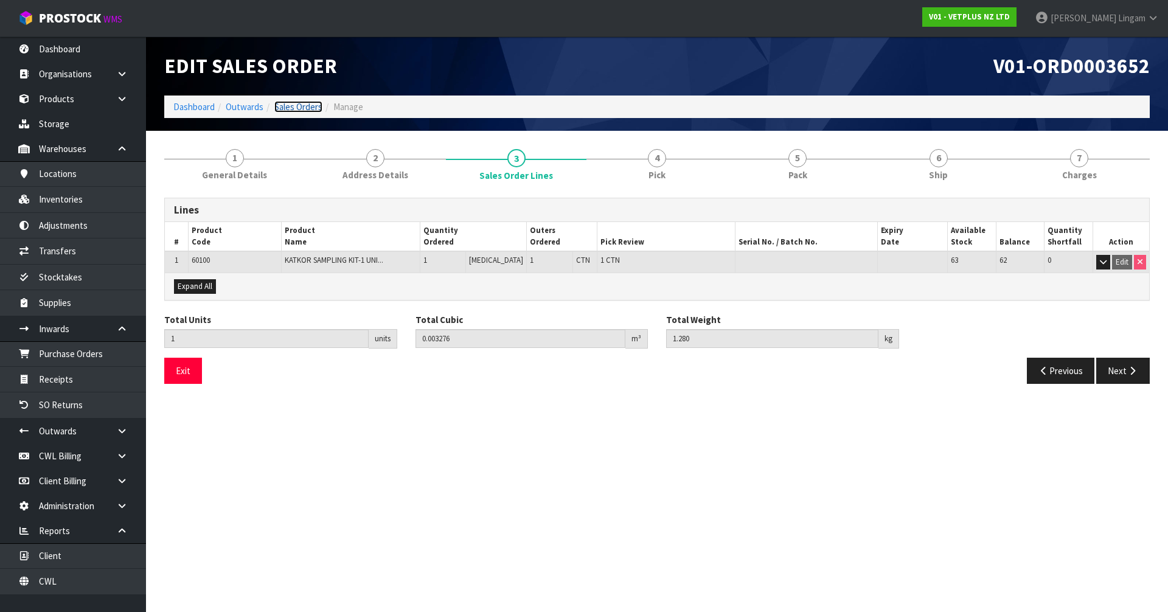
click at [301, 102] on link "Sales Orders" at bounding box center [298, 107] width 48 height 12
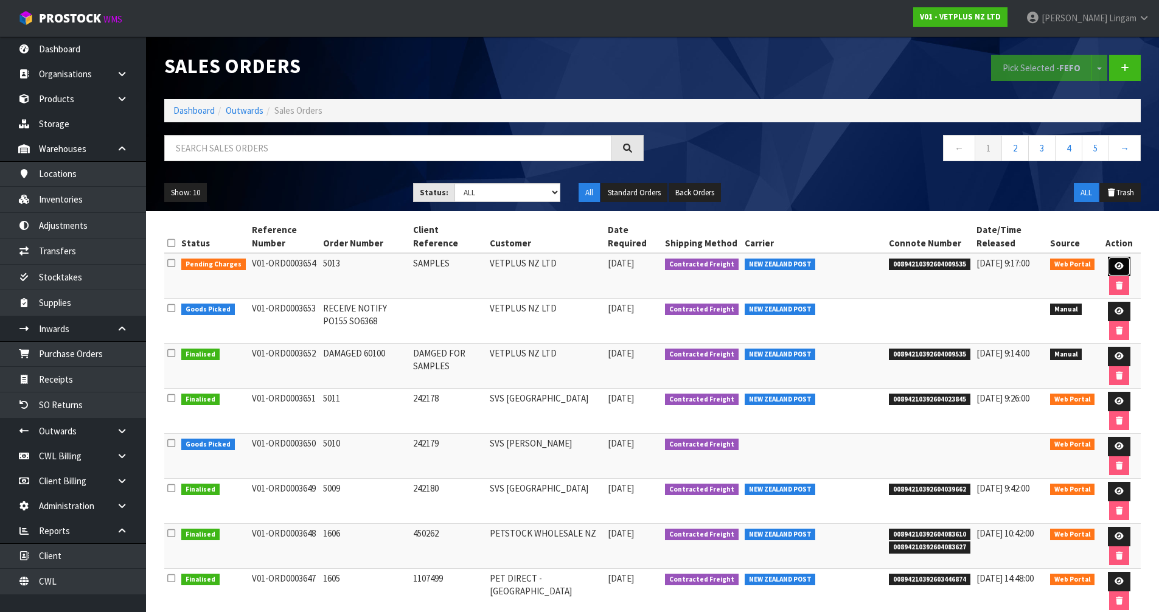
click at [1118, 266] on icon at bounding box center [1118, 266] width 9 height 8
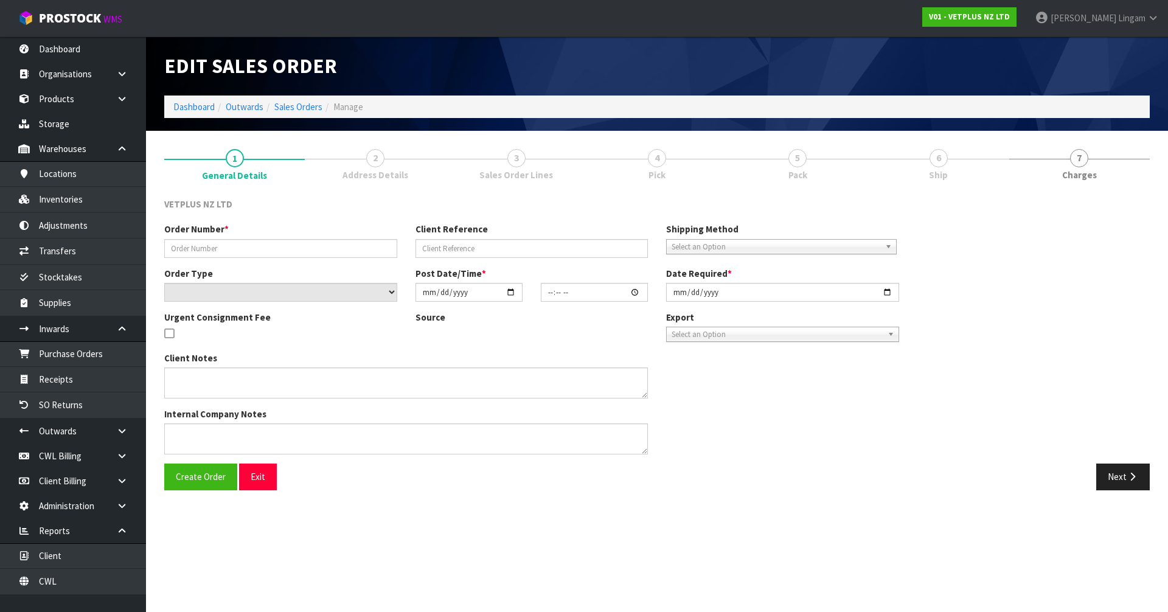
type input "5013"
type input "SAMPLES"
select select "number:0"
type input "2025-09-25"
type input "12:07:00.000"
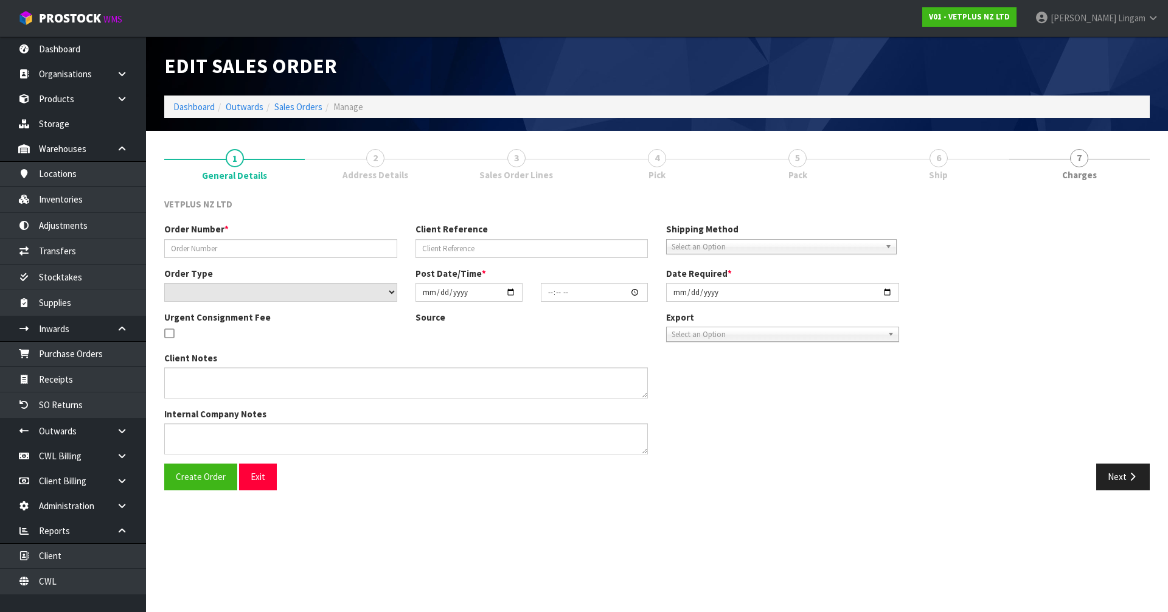
type input "2025-09-25"
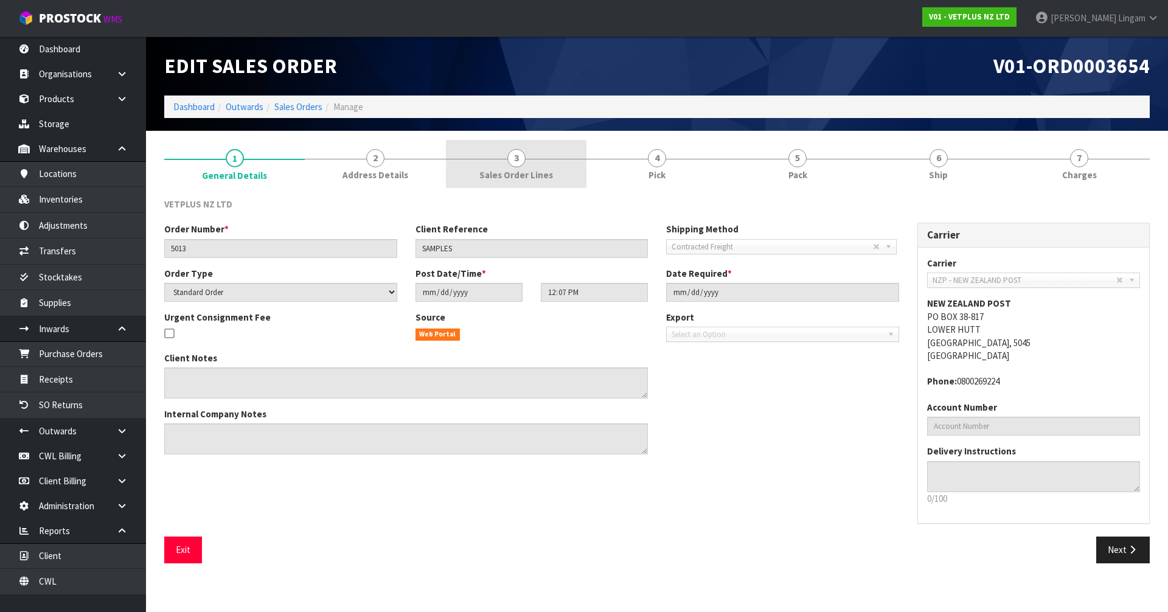
click at [533, 173] on span "Sales Order Lines" at bounding box center [516, 175] width 74 height 13
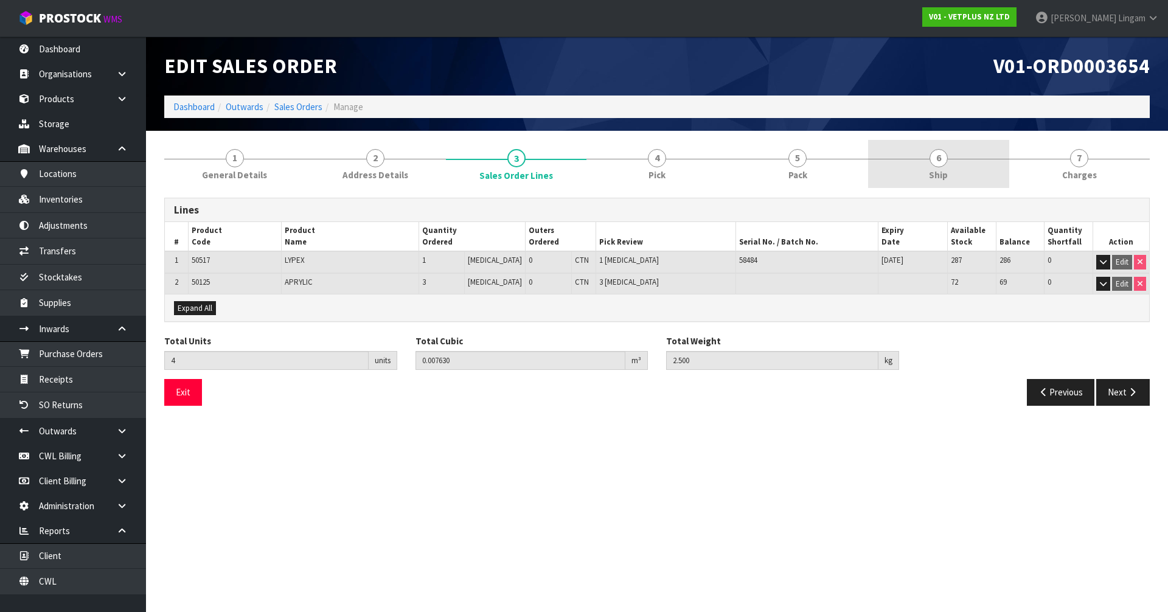
click at [966, 169] on link "6 Ship" at bounding box center [938, 164] width 141 height 48
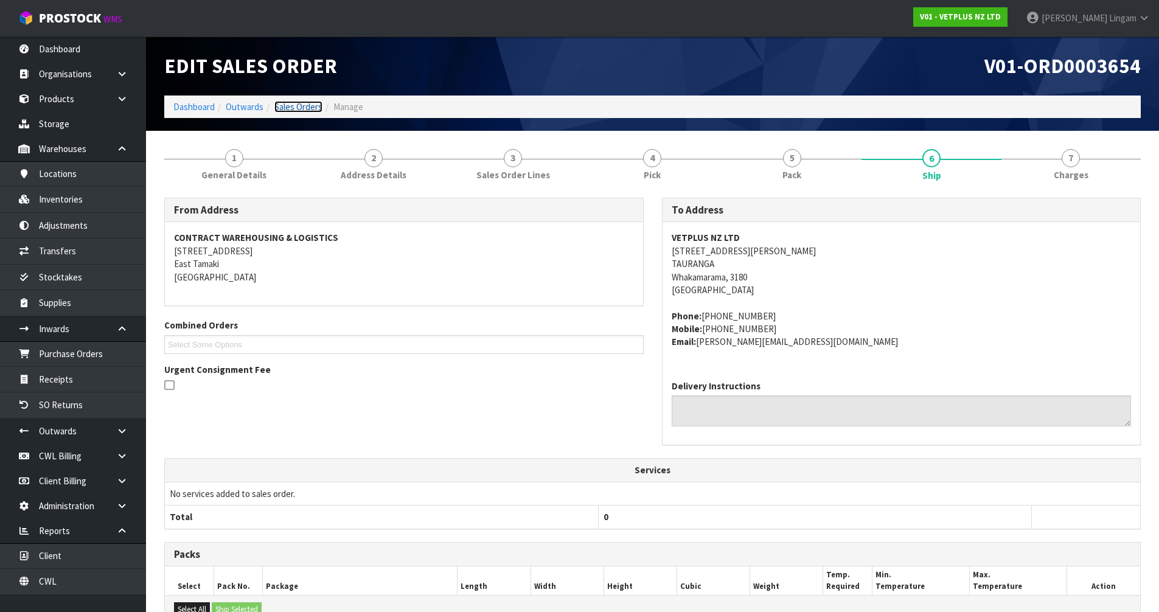
click at [297, 107] on link "Sales Orders" at bounding box center [298, 107] width 48 height 12
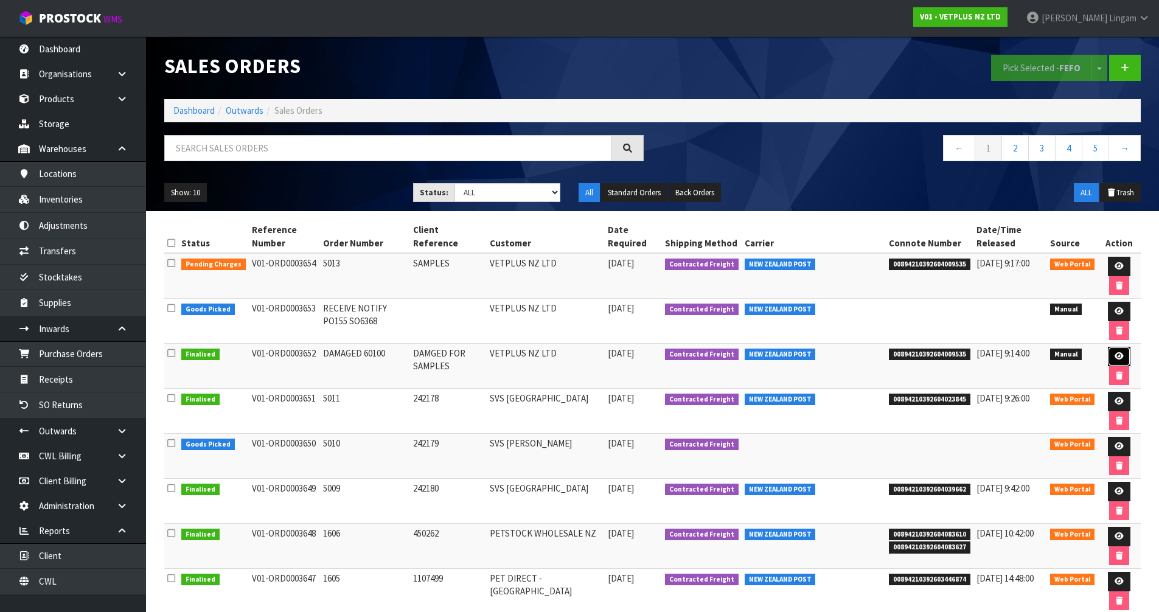
click at [1121, 359] on icon at bounding box center [1118, 356] width 9 height 8
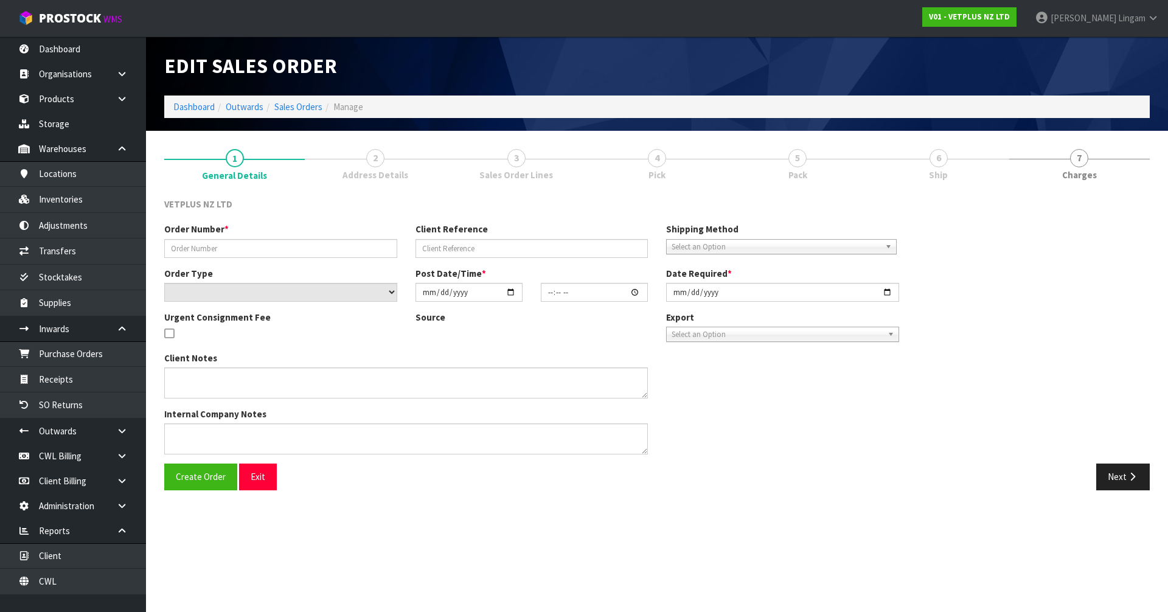
type input "DAMAGED 60100"
type input "DAMGED FOR SAMPLES"
select select "number:0"
type input "2025-09-25"
type input "11:36:00.000"
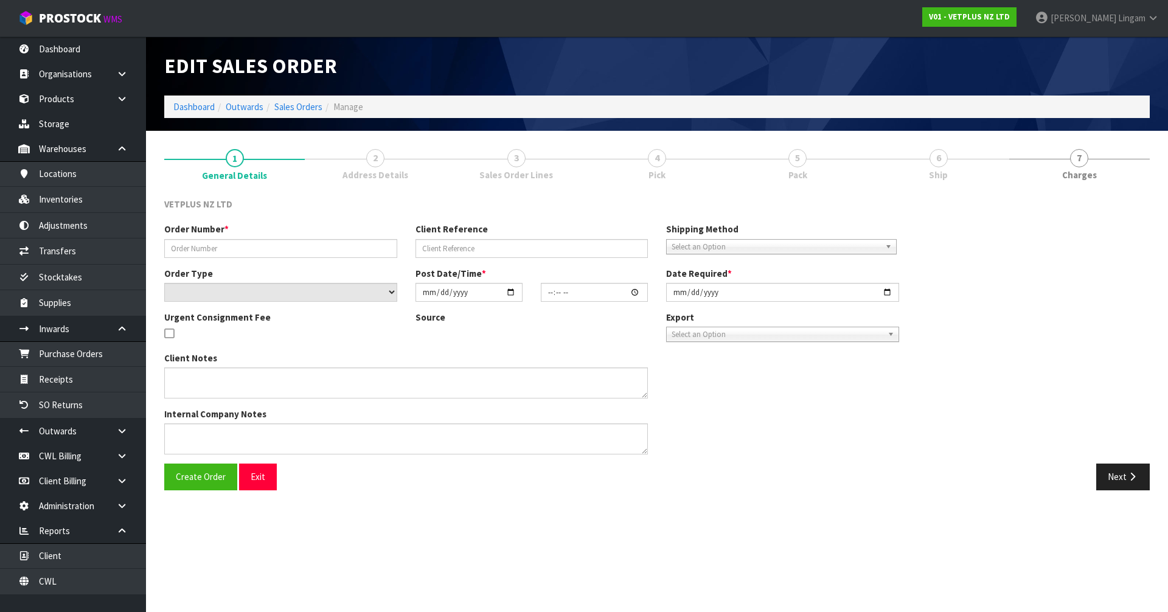
type input "2025-09-25"
type textarea "25/09/11:12AM: ACTUALLY, ON THIS OCCASION, I WILL USE THE DAMAGED ITEM FOR SAMP…"
type textarea "CWL ERROR,"
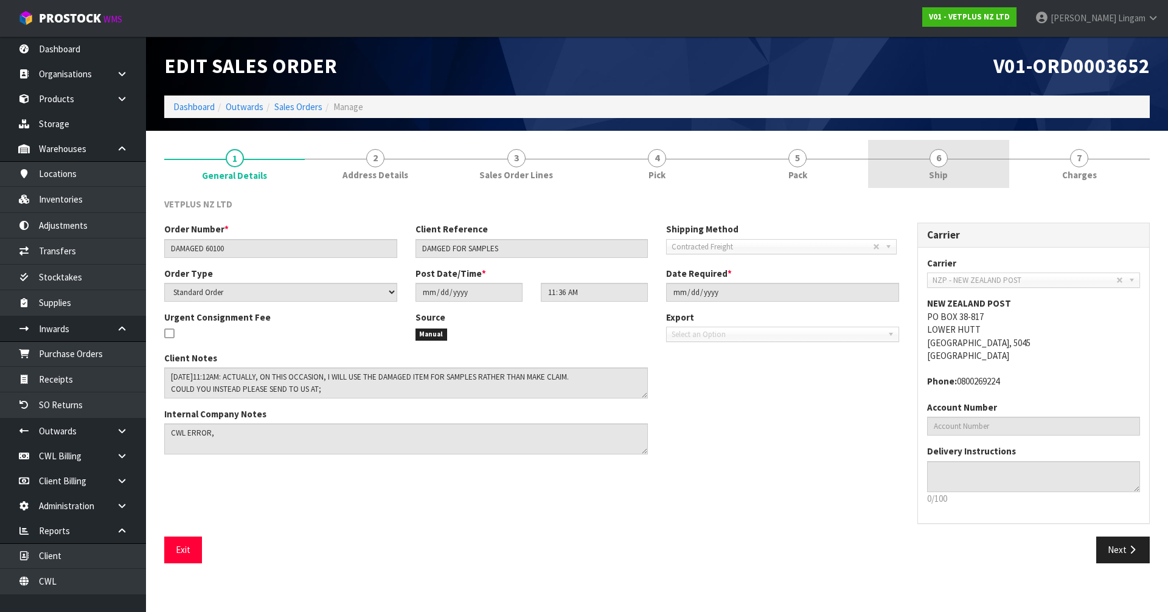
click at [959, 164] on link "6 Ship" at bounding box center [938, 164] width 141 height 48
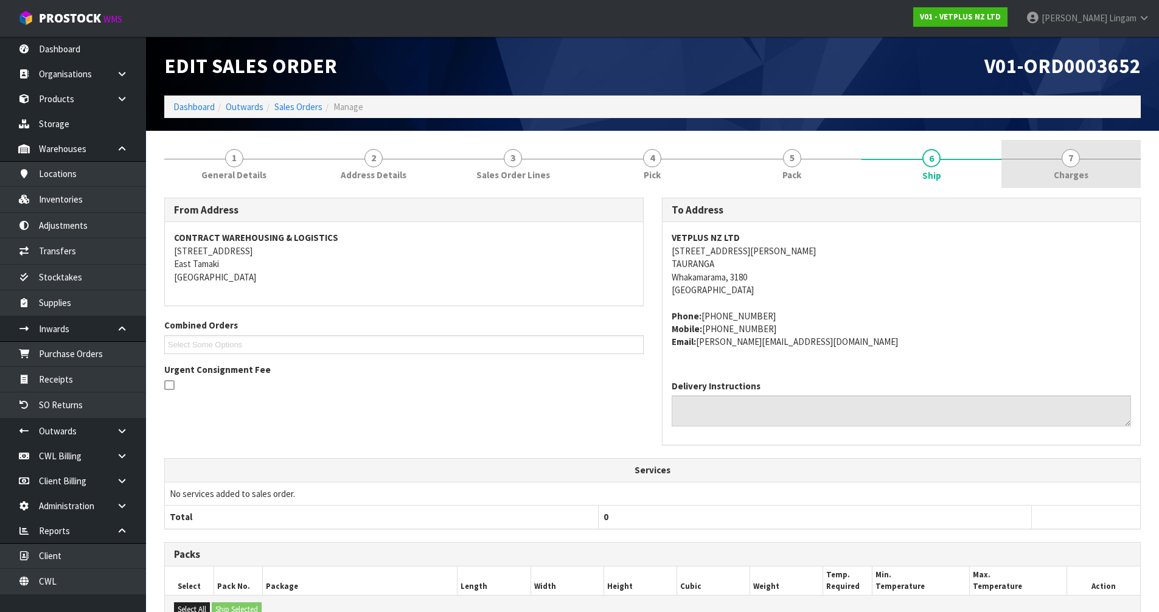
click at [1102, 180] on link "7 Charges" at bounding box center [1070, 164] width 139 height 48
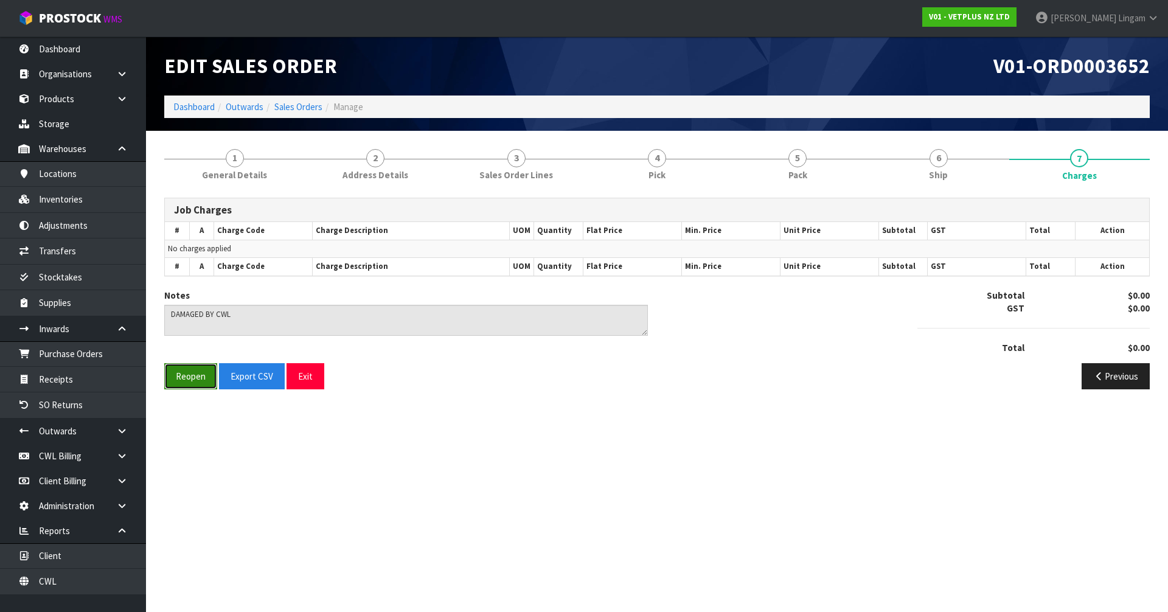
click at [184, 383] on button "Reopen" at bounding box center [190, 376] width 53 height 26
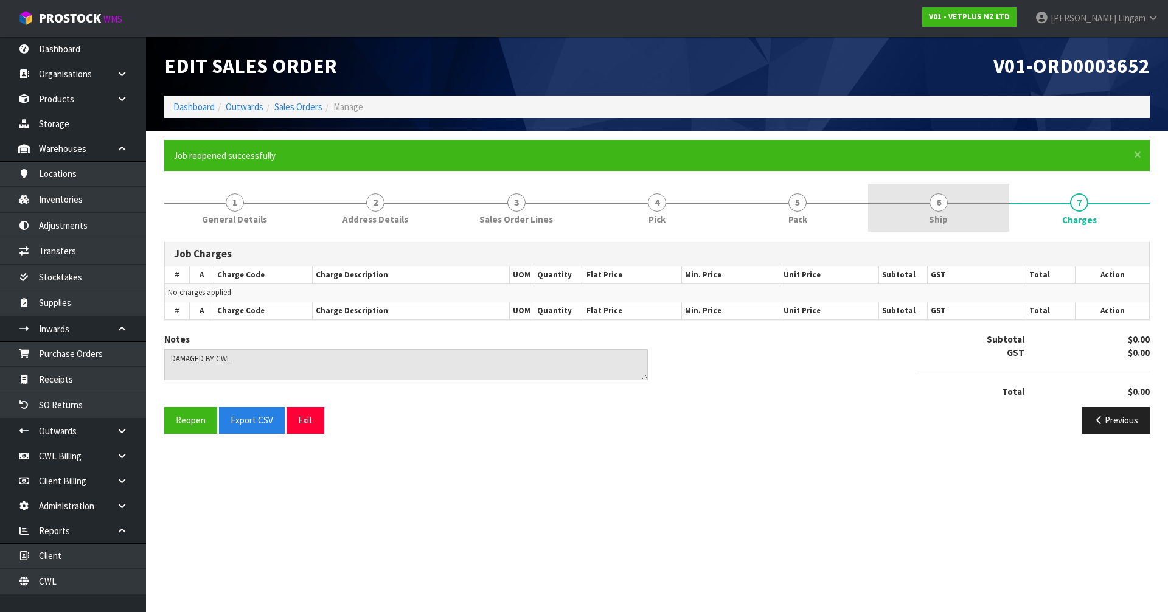
click at [958, 200] on link "6 Ship" at bounding box center [938, 208] width 141 height 48
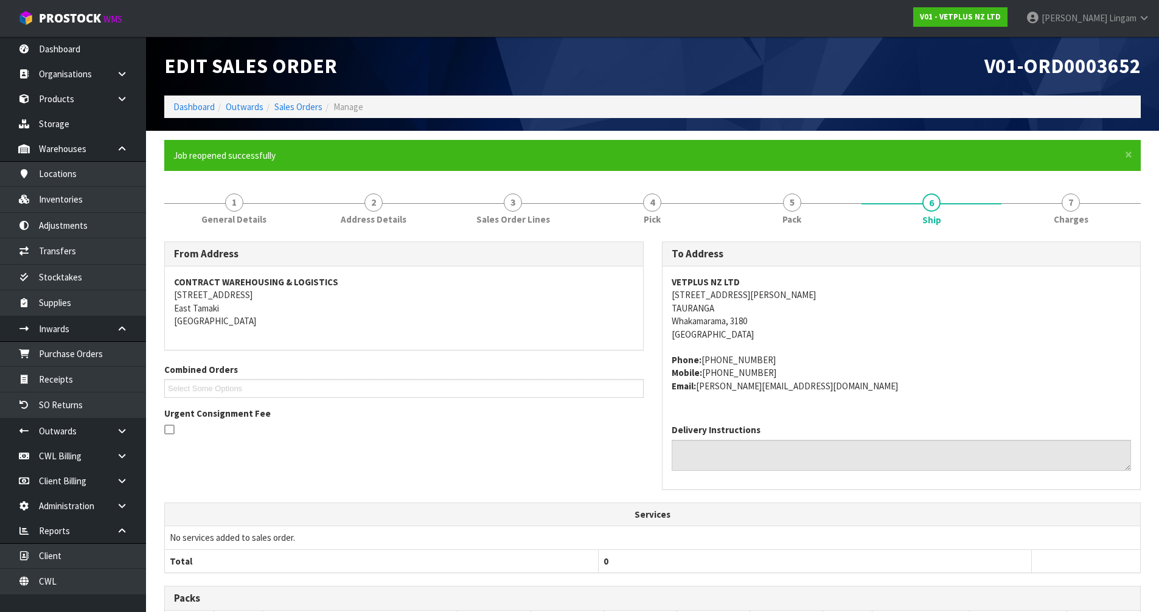
scroll to position [226, 0]
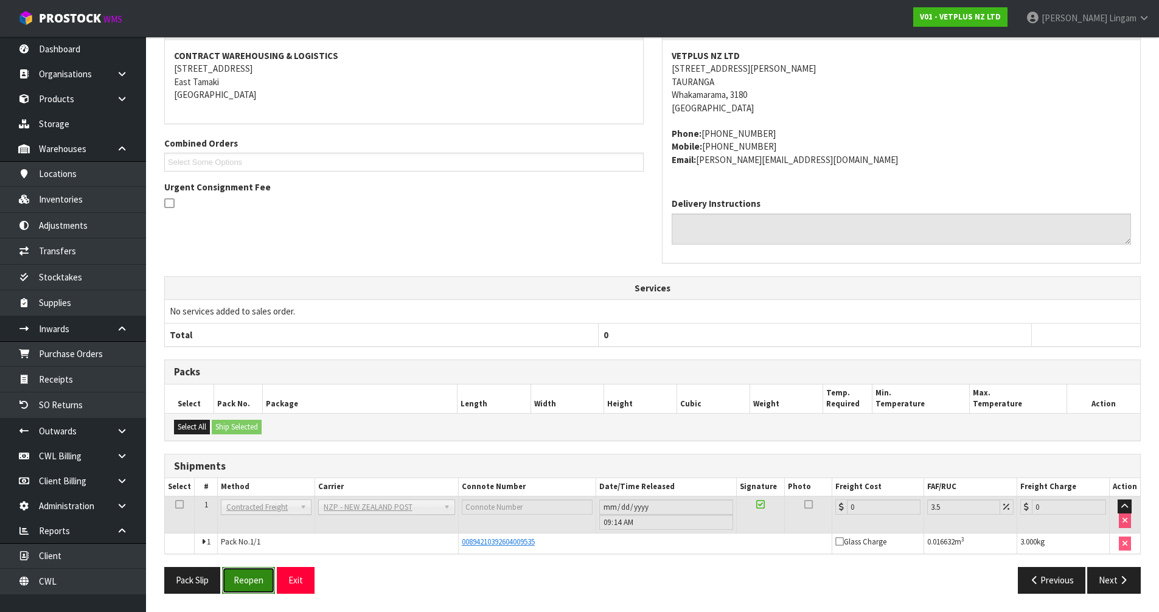
click at [234, 586] on button "Reopen" at bounding box center [248, 580] width 53 height 26
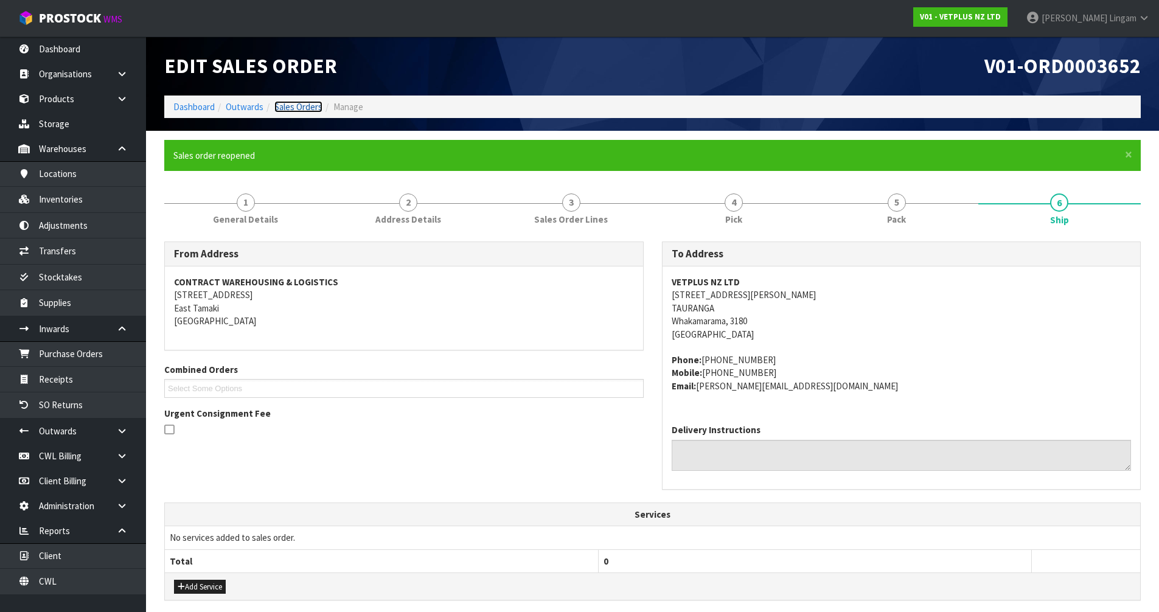
click at [299, 106] on link "Sales Orders" at bounding box center [298, 107] width 48 height 12
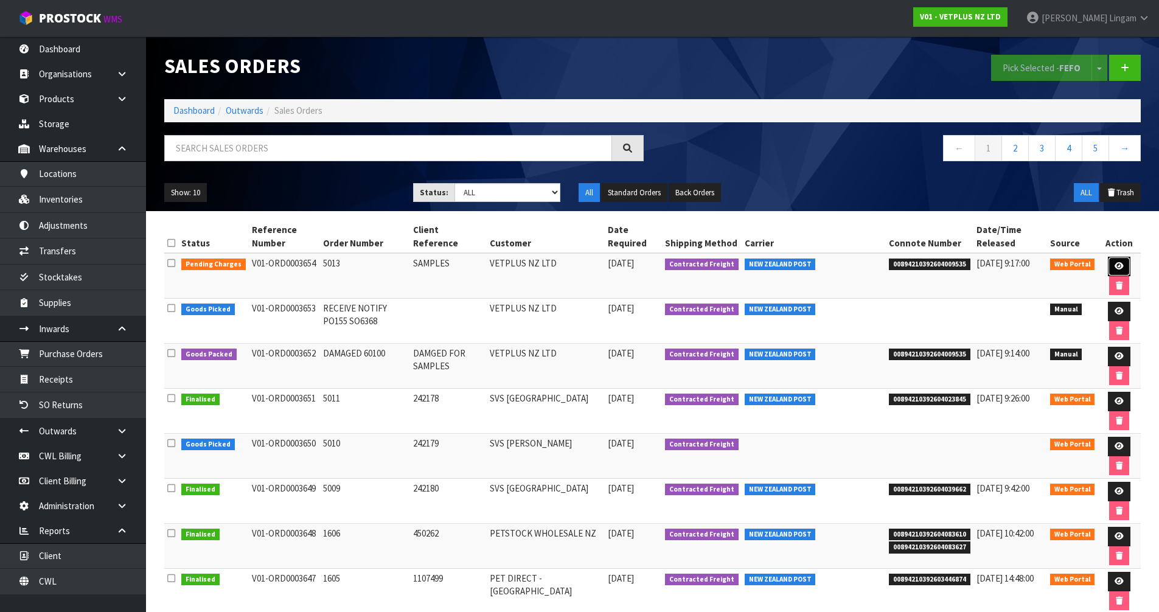
click at [1122, 263] on link at bounding box center [1119, 266] width 23 height 19
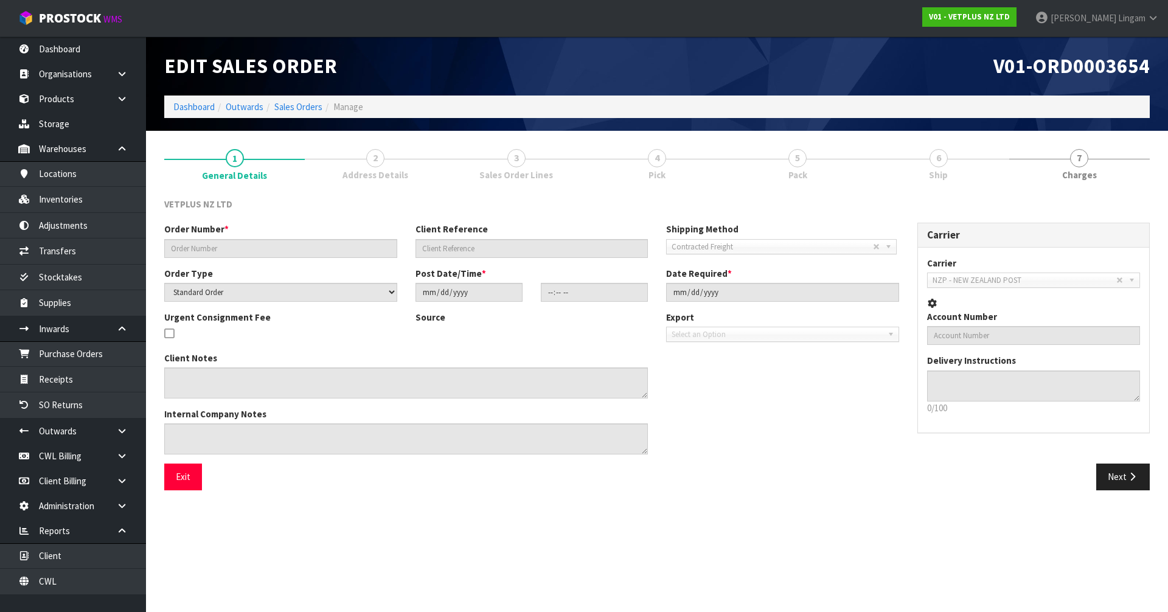
type input "5013"
type input "SAMPLES"
select select "number:0"
type input "2025-09-25"
type input "12:07:00.000"
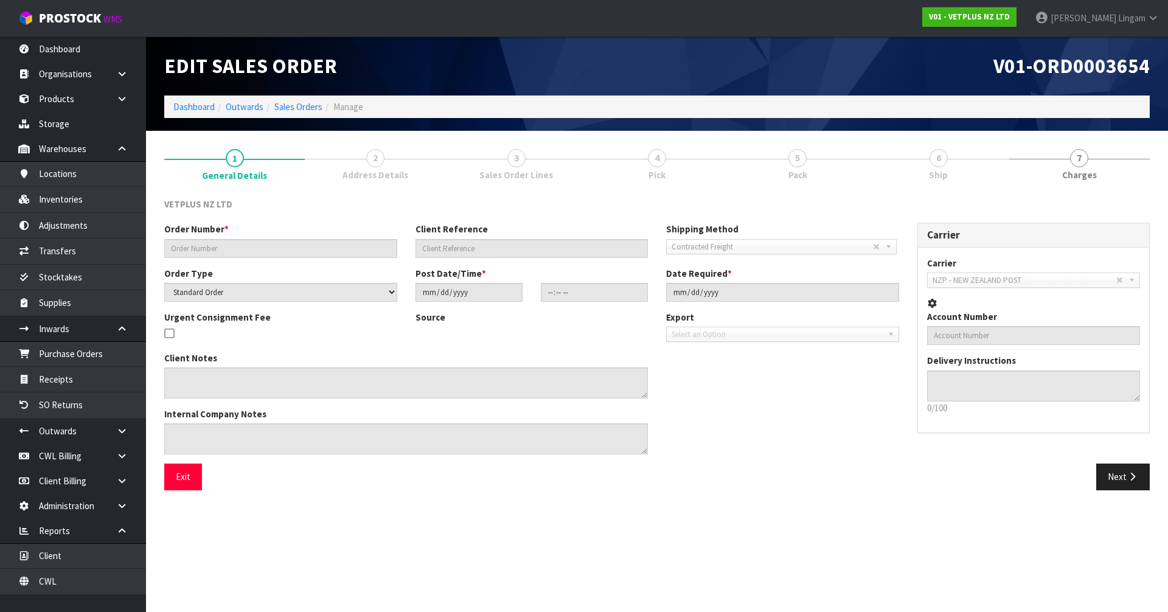
type input "2025-09-25"
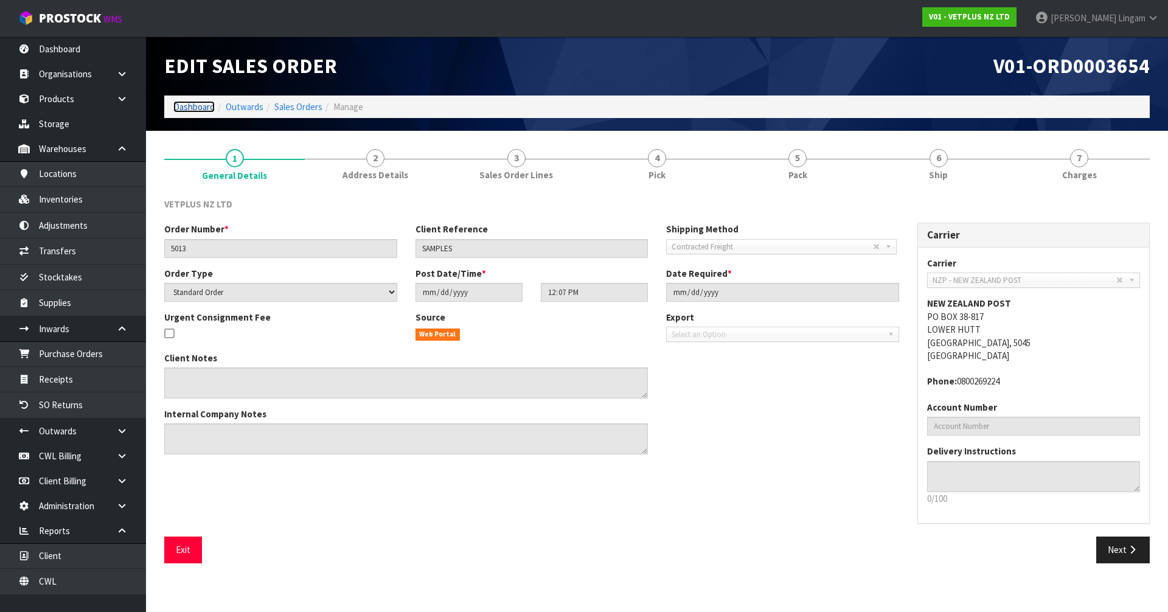
click at [193, 103] on link "Dashboard" at bounding box center [193, 107] width 41 height 12
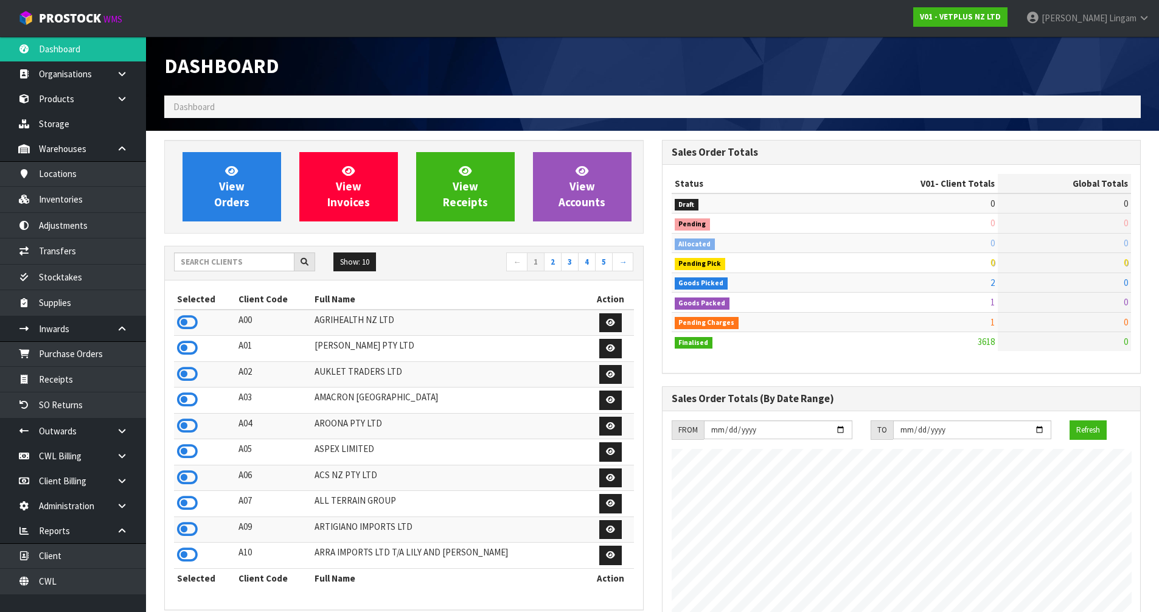
scroll to position [922, 497]
click at [245, 257] on input "text" at bounding box center [234, 261] width 120 height 19
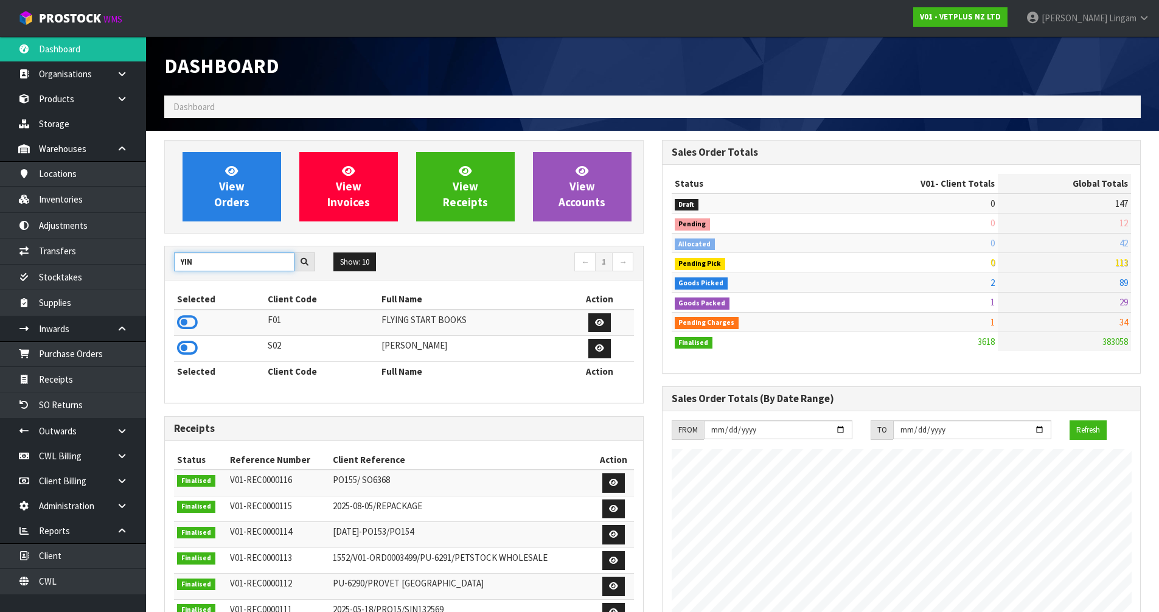
type input "YIN"
click at [185, 322] on icon at bounding box center [187, 322] width 21 height 18
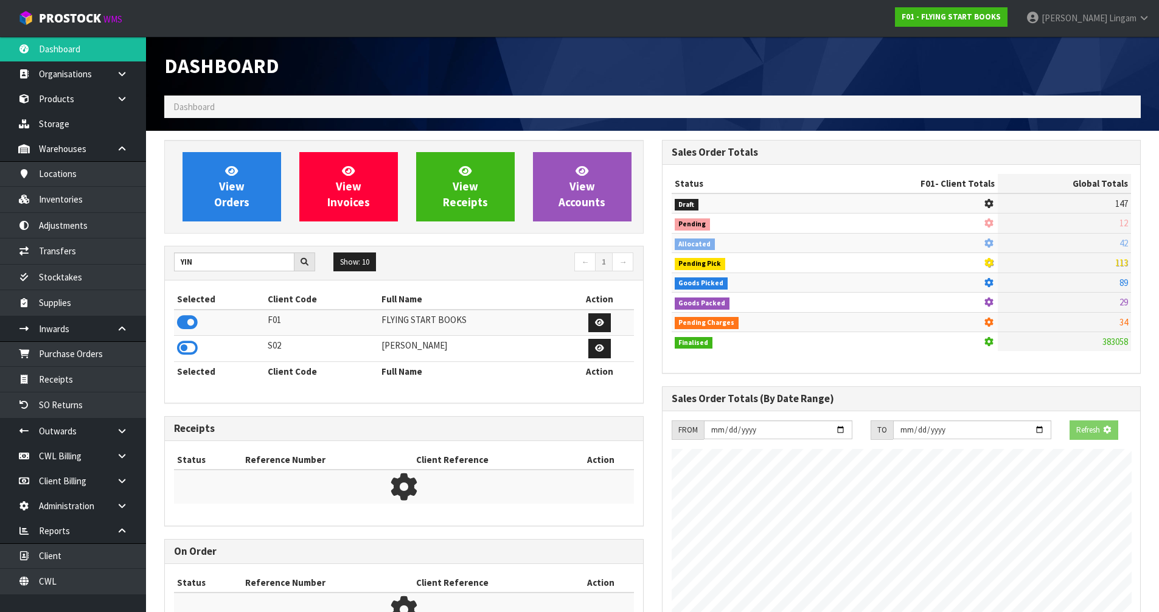
scroll to position [759, 497]
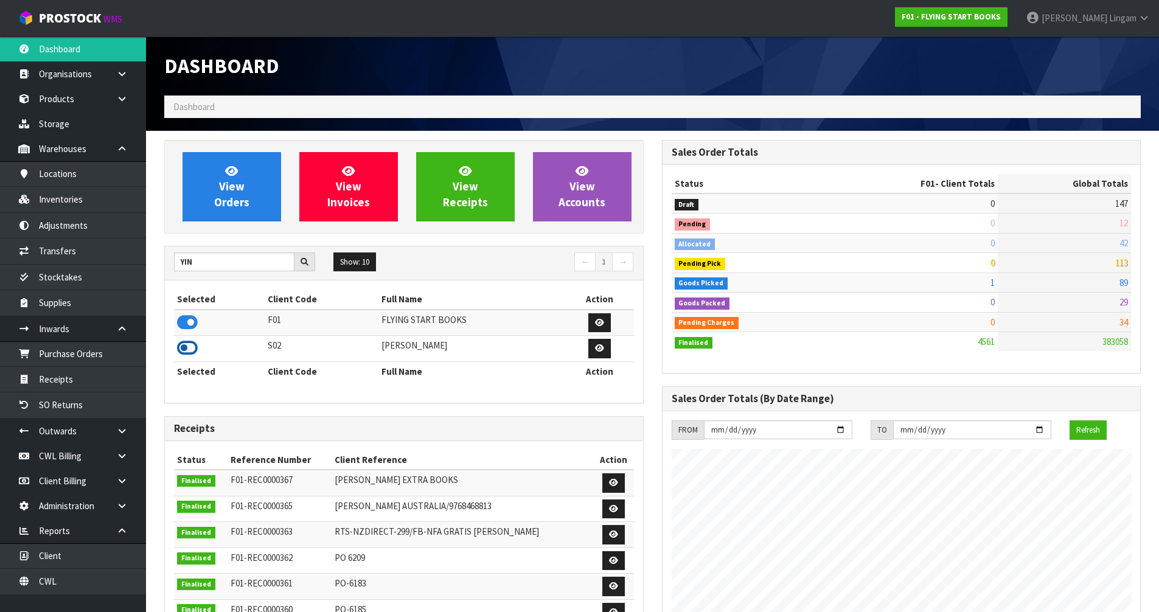
click at [192, 344] on icon at bounding box center [187, 348] width 21 height 18
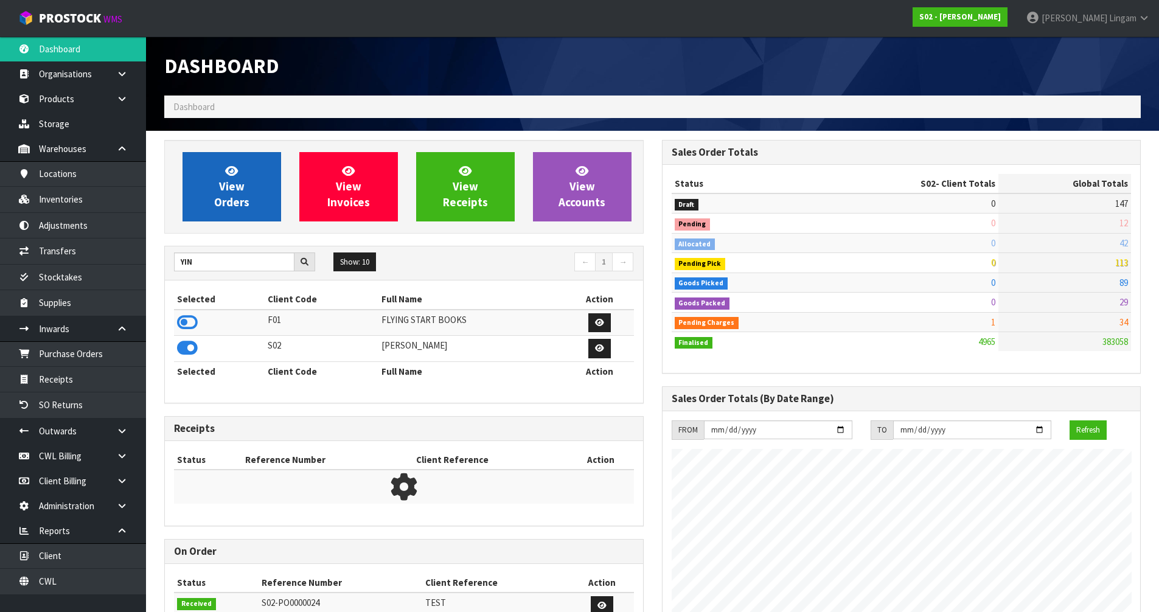
scroll to position [607473, 607838]
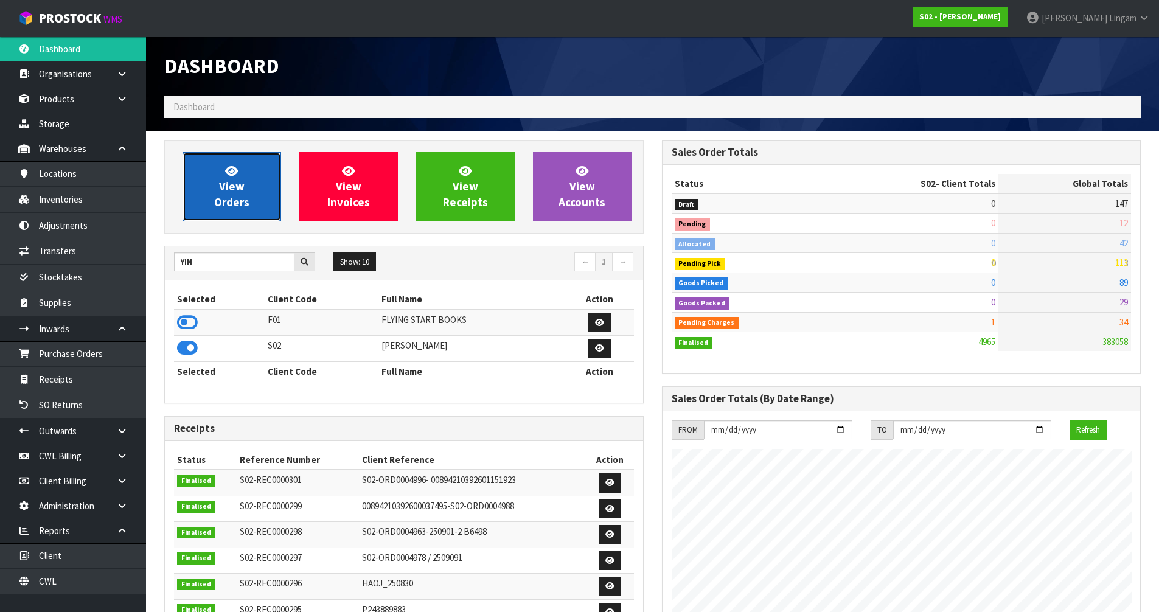
click at [252, 188] on link "View Orders" at bounding box center [232, 186] width 99 height 69
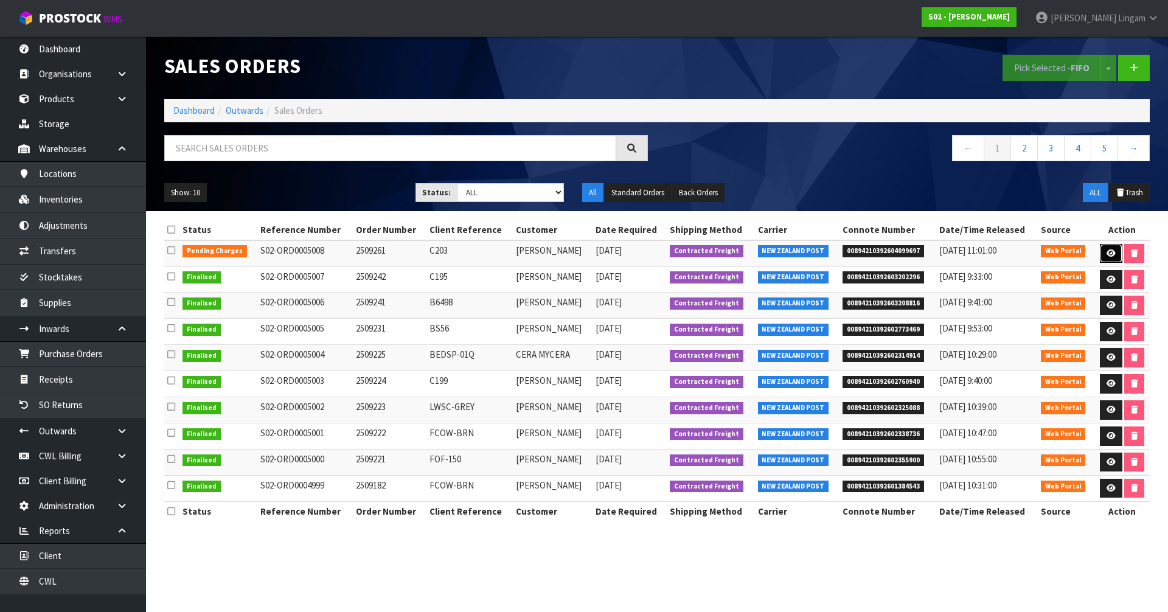
click at [1105, 251] on link at bounding box center [1111, 253] width 23 height 19
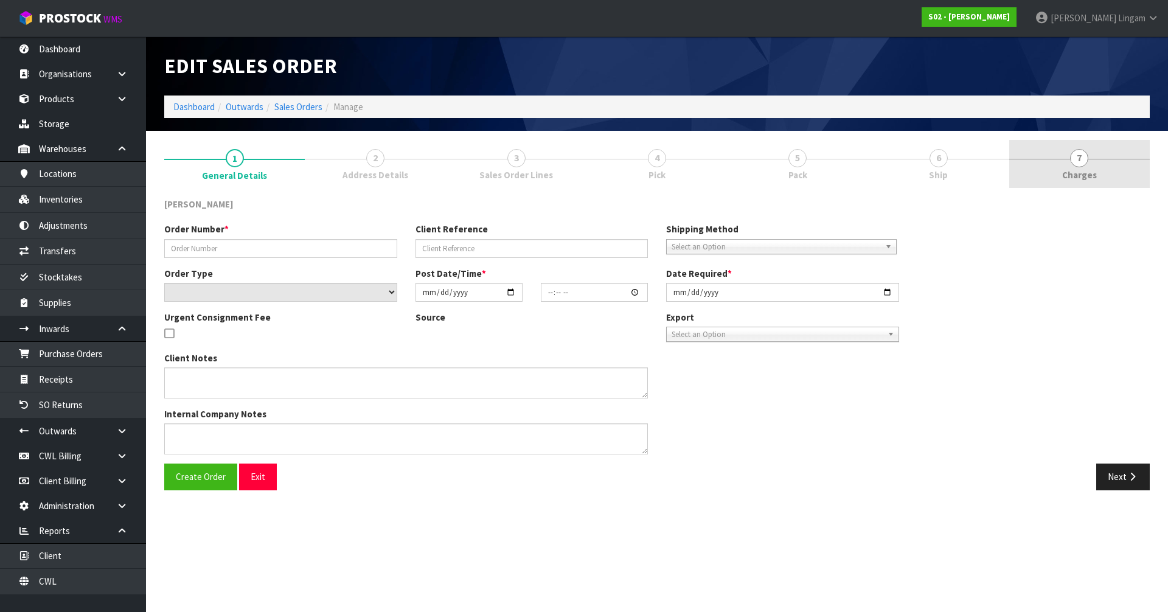
type input "2509261"
type input "C203"
select select "number:0"
type input "2025-09-26"
type input "00:05:00.000"
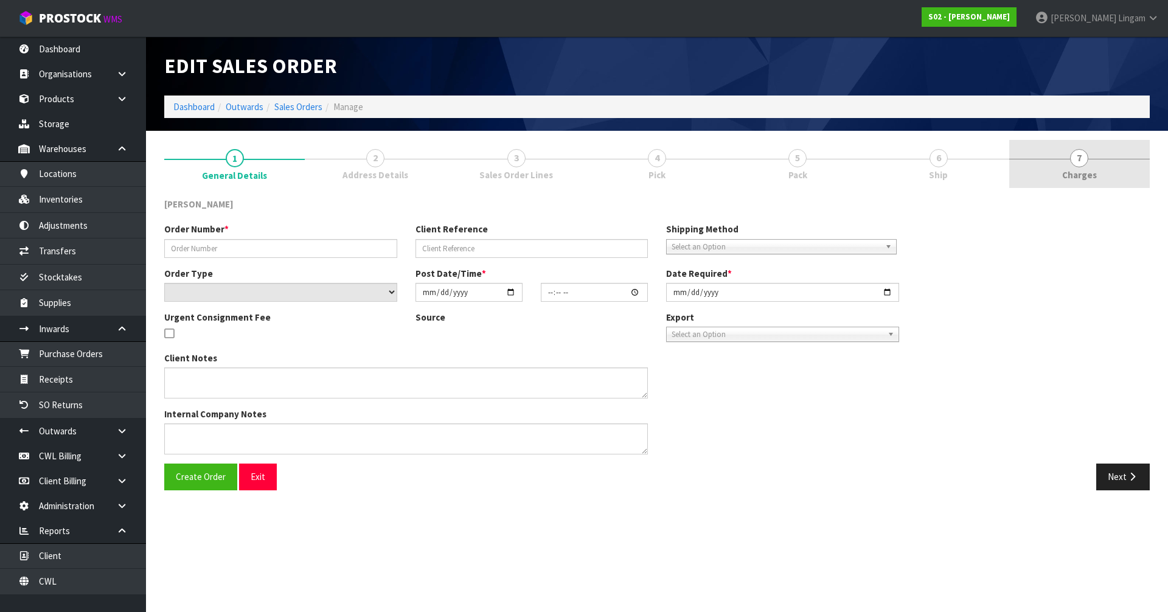
type input "2025-09-26"
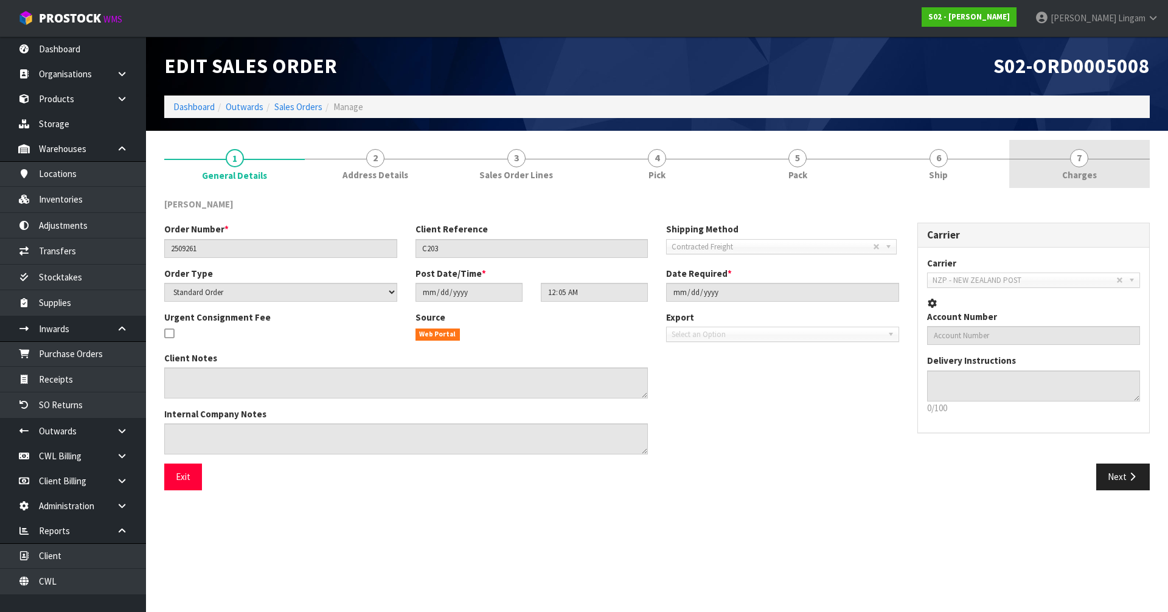
click at [1124, 177] on link "7 Charges" at bounding box center [1079, 164] width 141 height 48
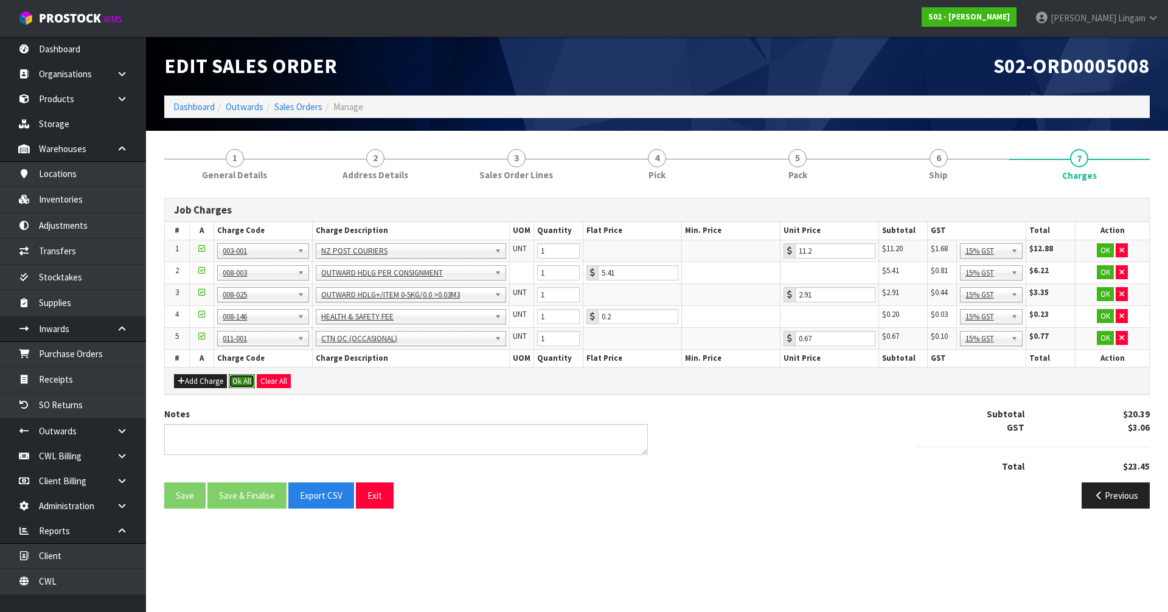
click at [239, 382] on button "Ok All" at bounding box center [242, 381] width 26 height 15
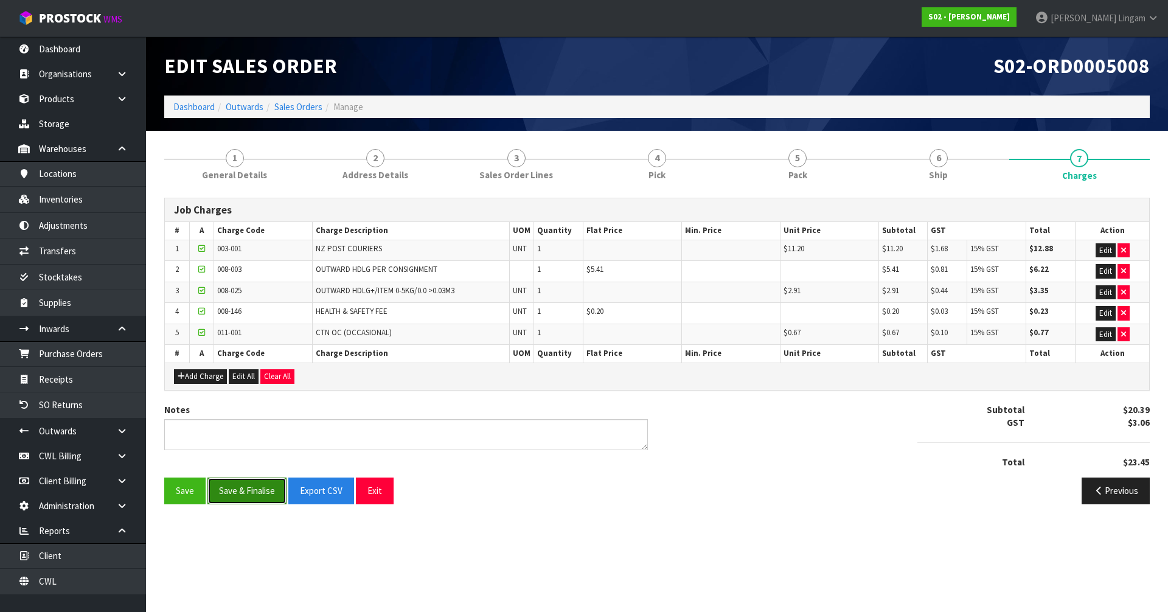
click at [249, 489] on button "Save & Finalise" at bounding box center [246, 491] width 79 height 26
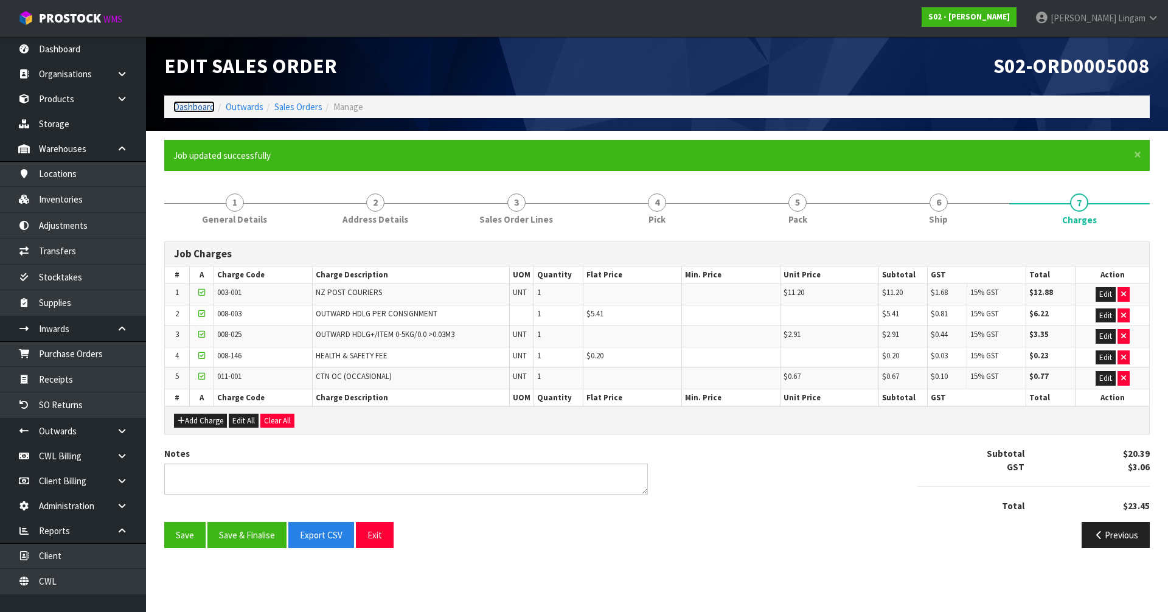
click at [201, 108] on link "Dashboard" at bounding box center [193, 107] width 41 height 12
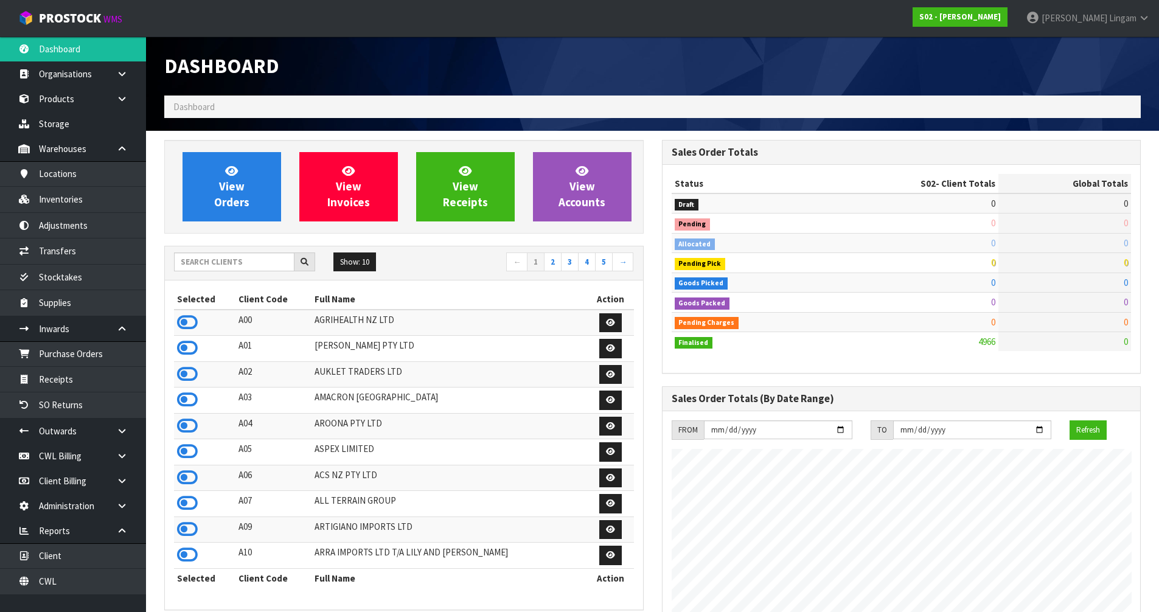
scroll to position [862, 497]
click at [263, 267] on input "text" at bounding box center [234, 261] width 120 height 19
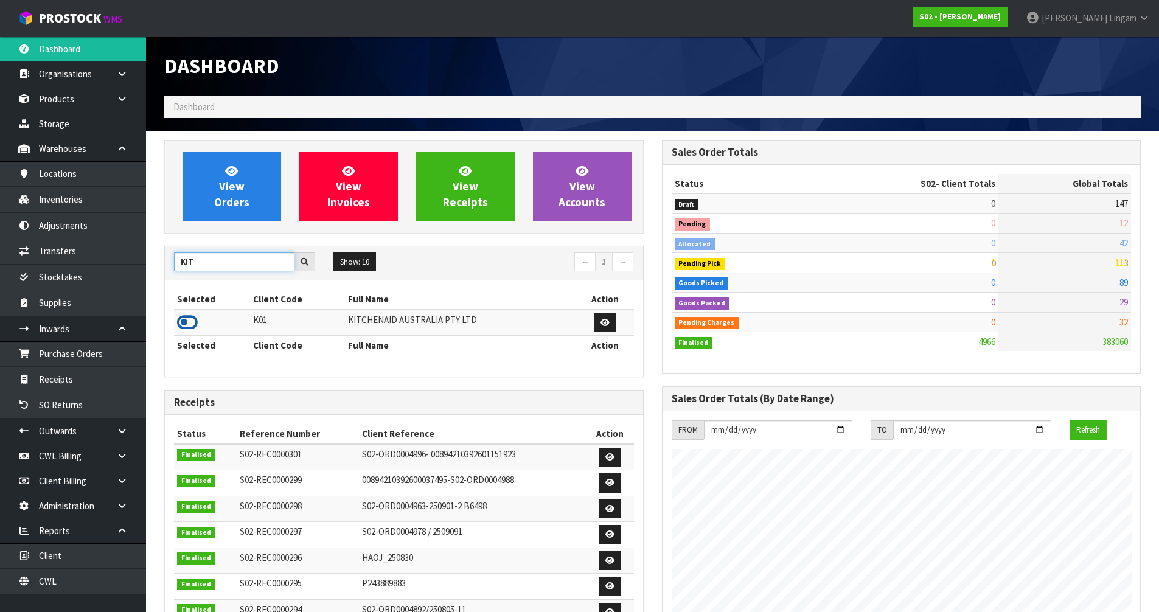
type input "KIT"
click at [188, 323] on icon at bounding box center [187, 322] width 21 height 18
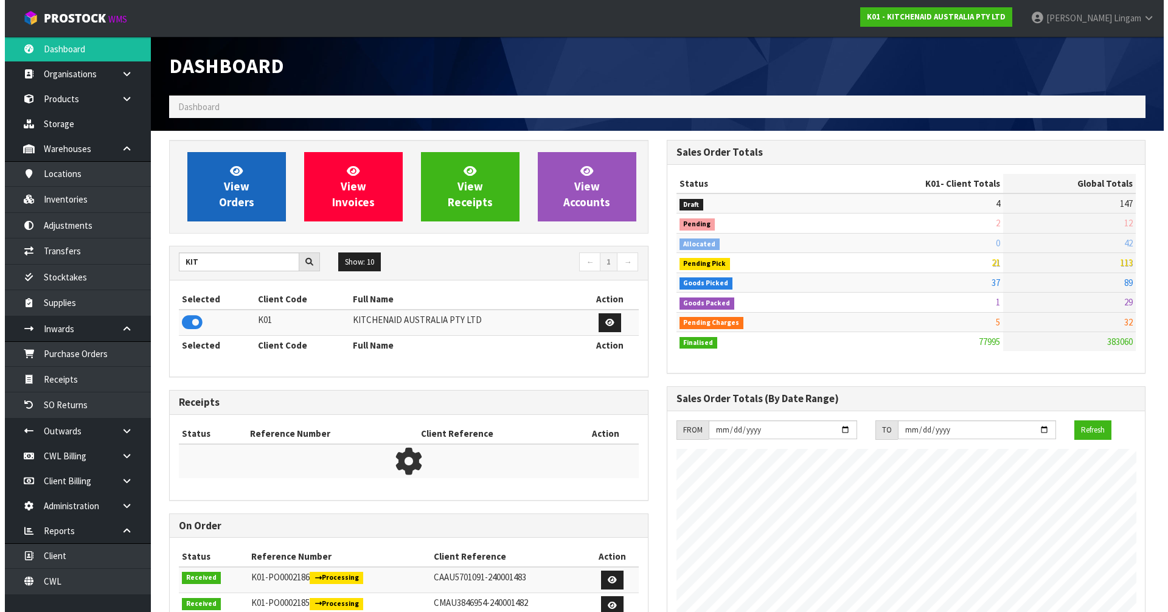
scroll to position [922, 497]
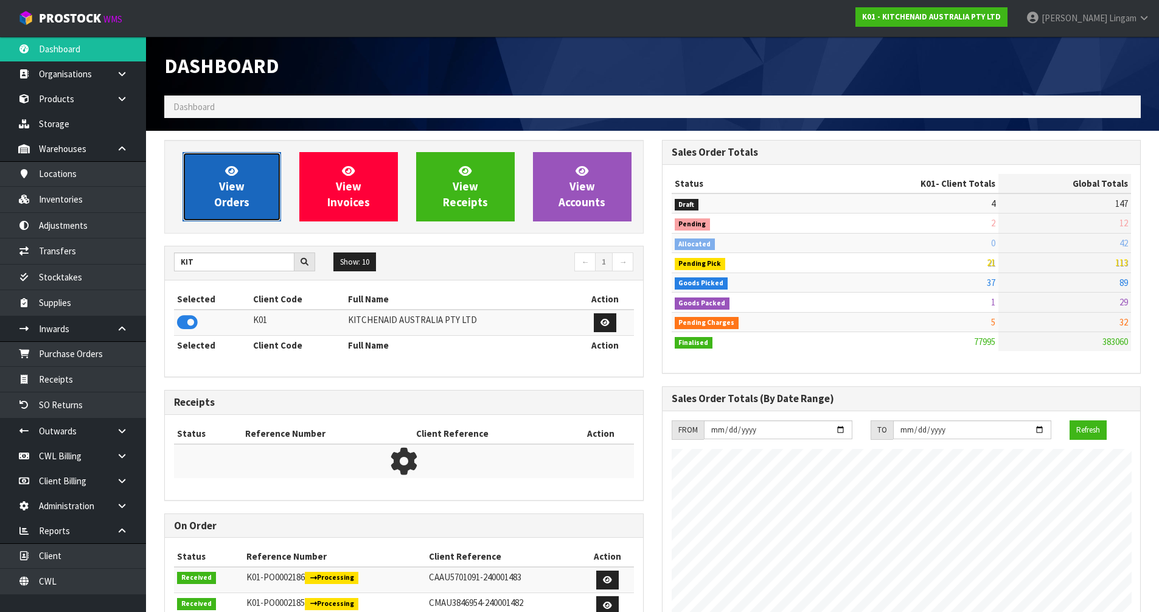
click at [242, 214] on link "View Orders" at bounding box center [232, 186] width 99 height 69
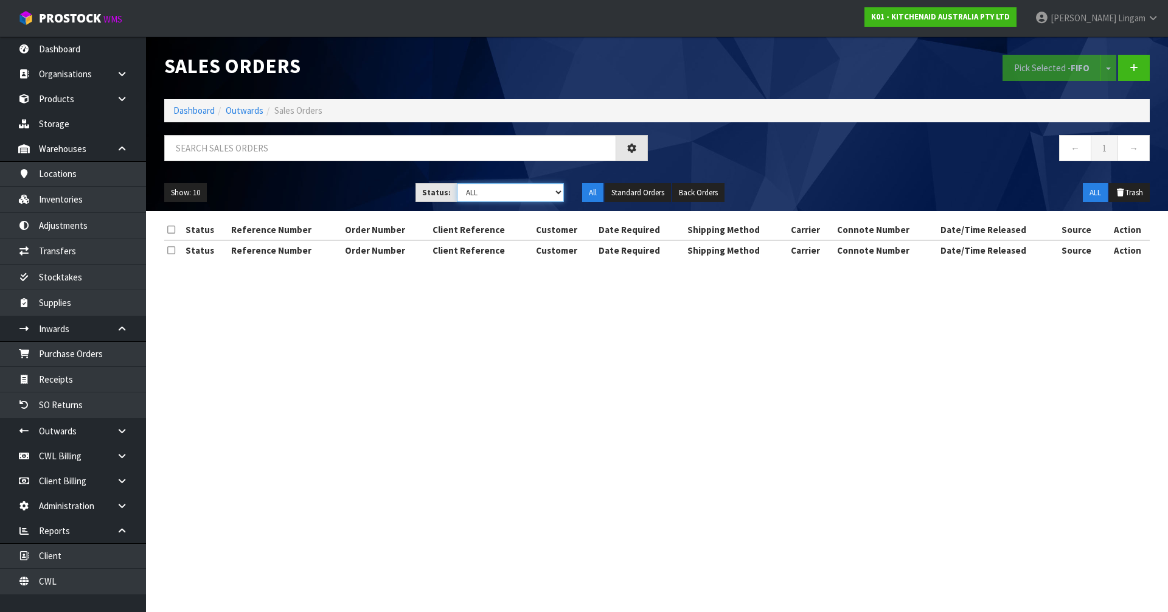
click at [548, 192] on select "Draft Pending Allocated Pending Pick Goods Picked Goods Packed Pending Charges …" at bounding box center [511, 192] width 108 height 19
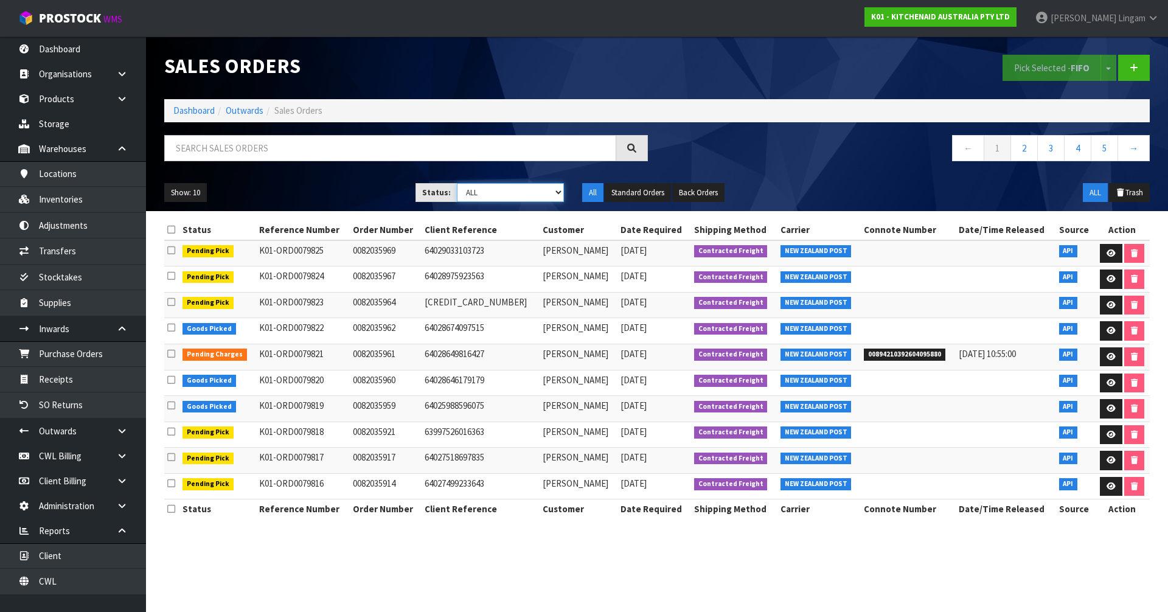
click at [518, 187] on select "Draft Pending Allocated Pending Pick Goods Picked Goods Packed Pending Charges …" at bounding box center [511, 192] width 108 height 19
select select "string:6"
click at [457, 183] on select "Draft Pending Allocated Pending Pick Goods Picked Goods Packed Pending Charges …" at bounding box center [511, 192] width 108 height 19
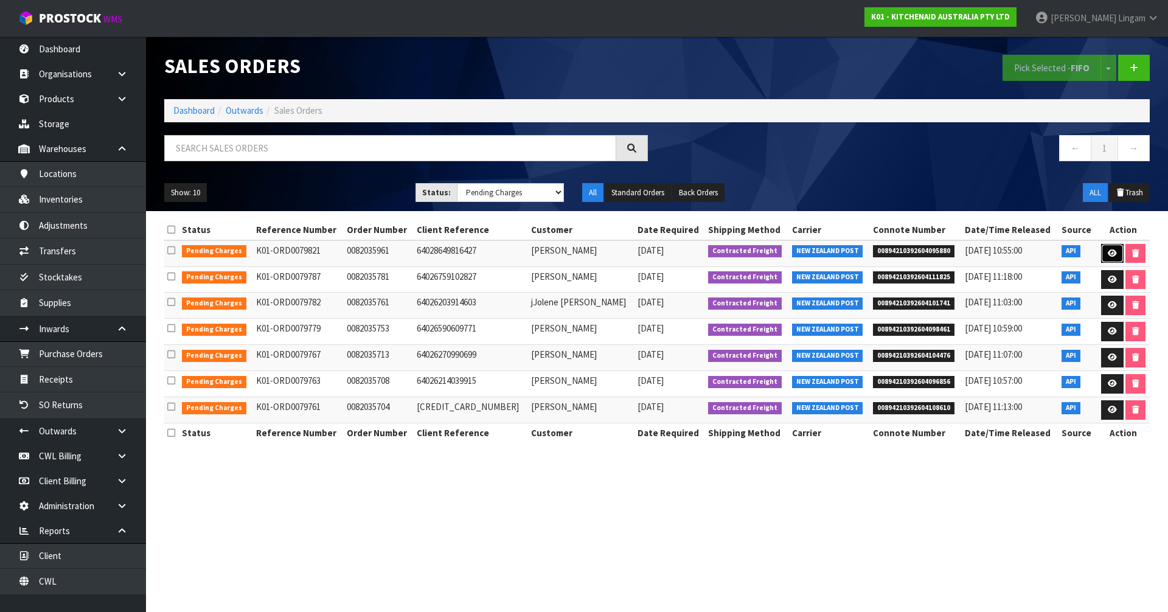
click at [1110, 252] on icon at bounding box center [1112, 253] width 9 height 8
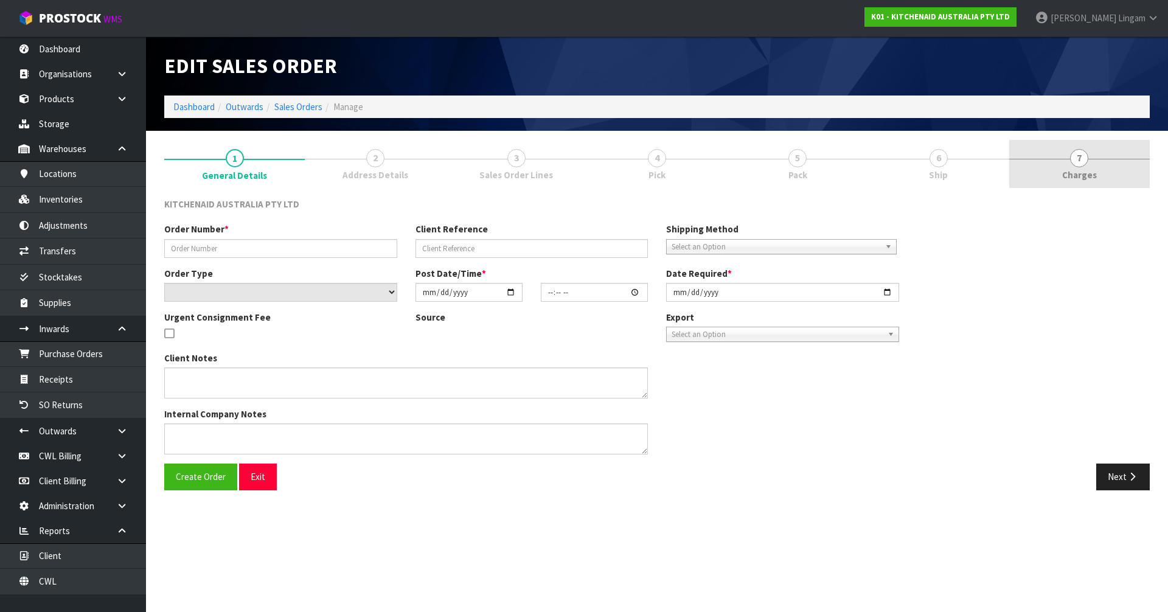
type input "0082035961"
type input "64028649816427"
select select "number:0"
type input "2025-09-26"
type input "07:39:39.000"
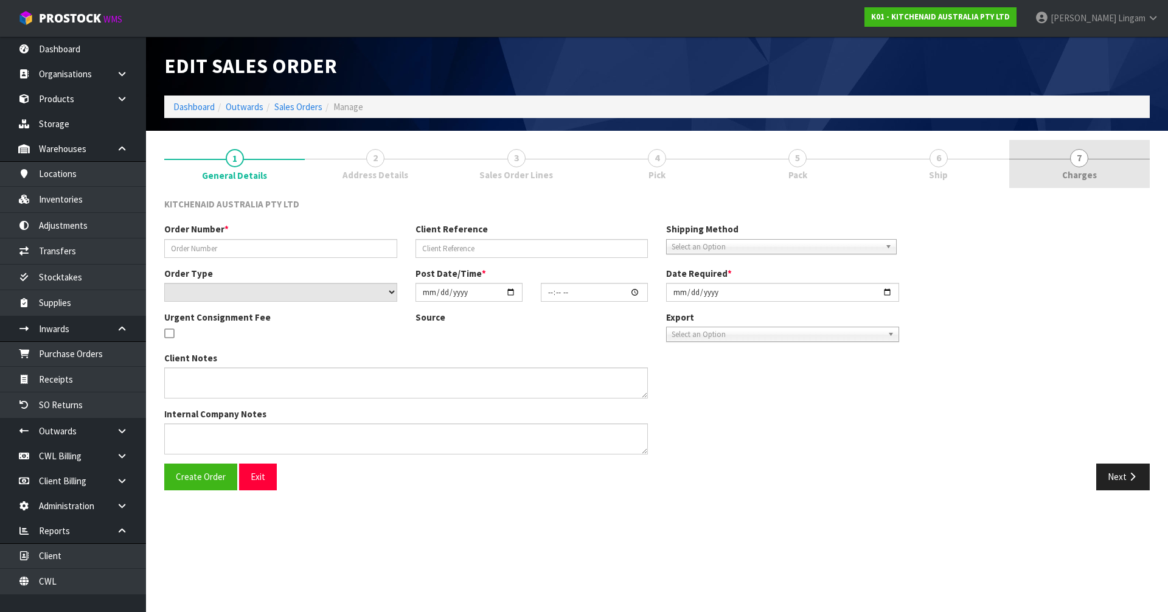
type input "2025-09-26"
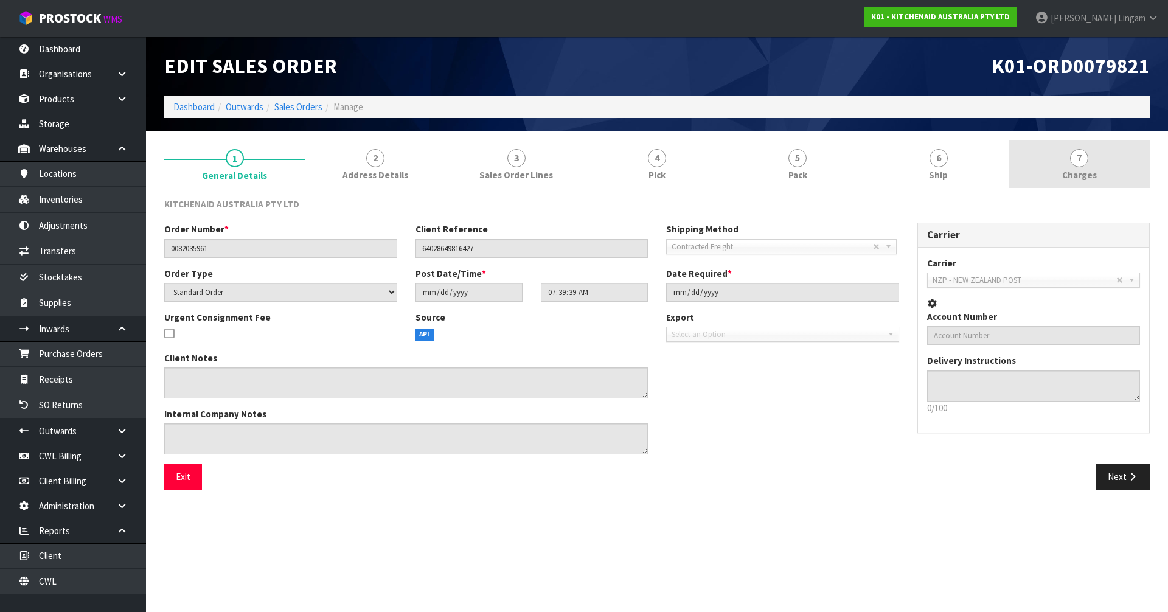
click at [1129, 176] on link "7 Charges" at bounding box center [1079, 164] width 141 height 48
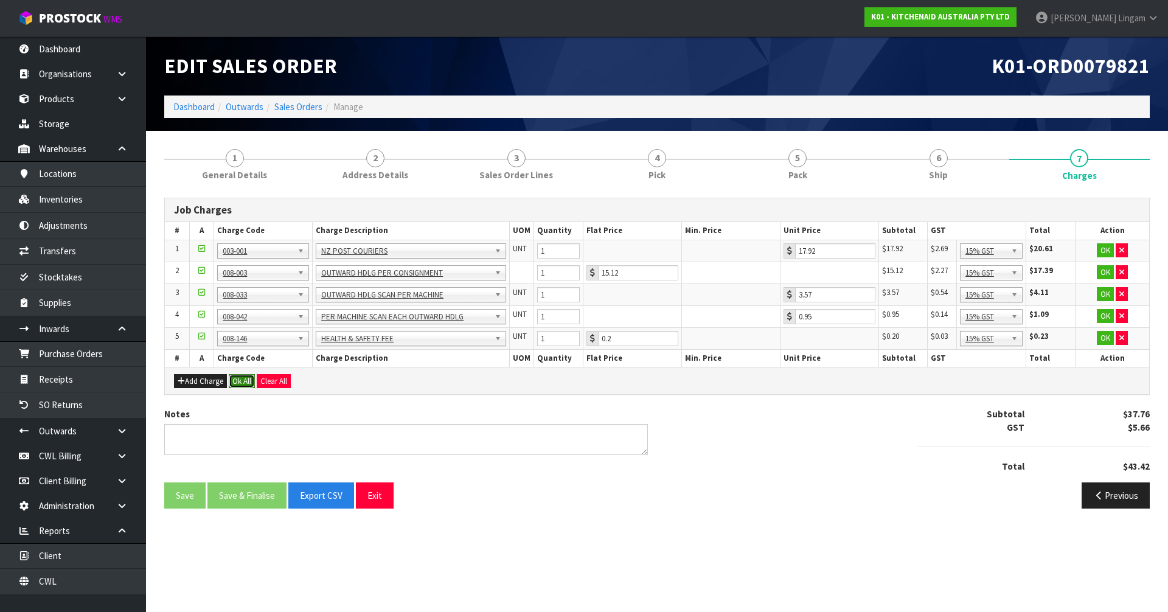
click at [246, 382] on button "Ok All" at bounding box center [242, 381] width 26 height 15
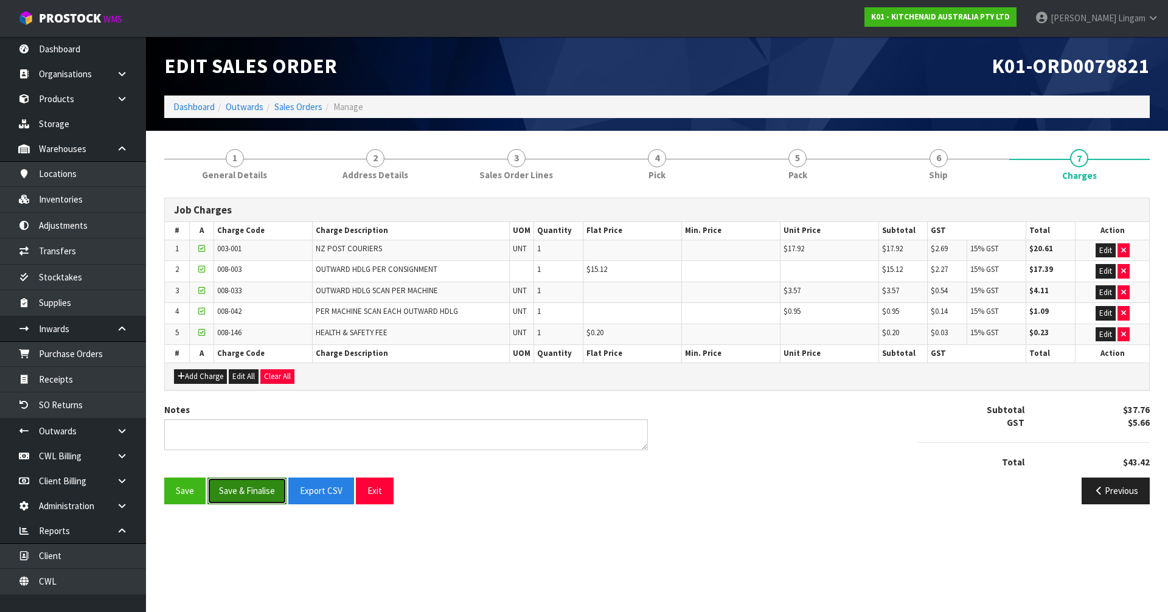
click at [254, 490] on button "Save & Finalise" at bounding box center [246, 491] width 79 height 26
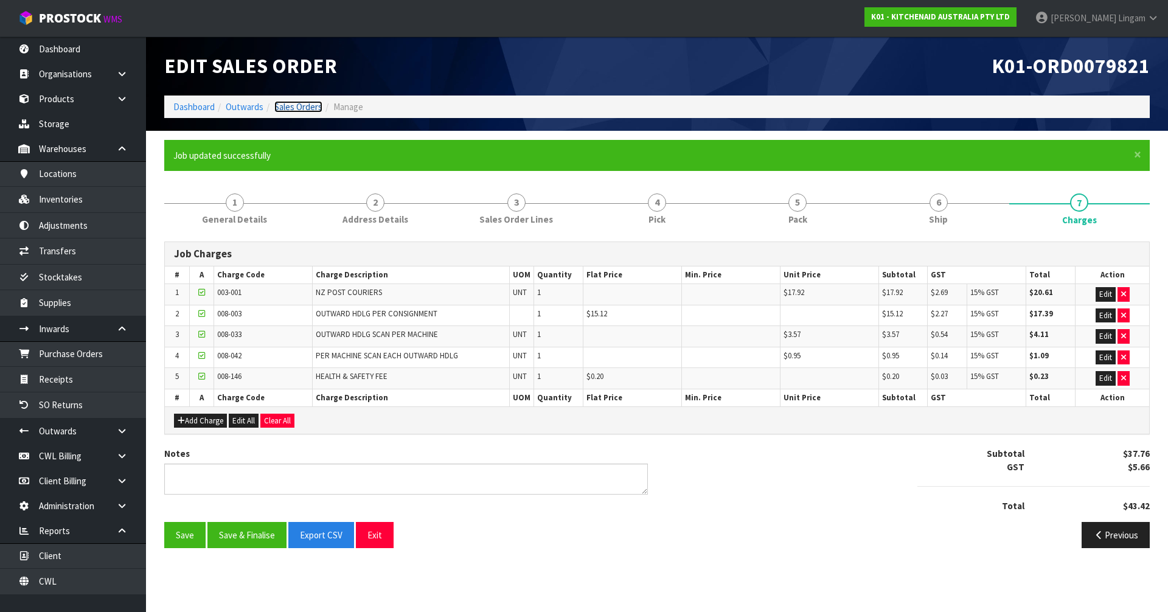
click at [301, 105] on link "Sales Orders" at bounding box center [298, 107] width 48 height 12
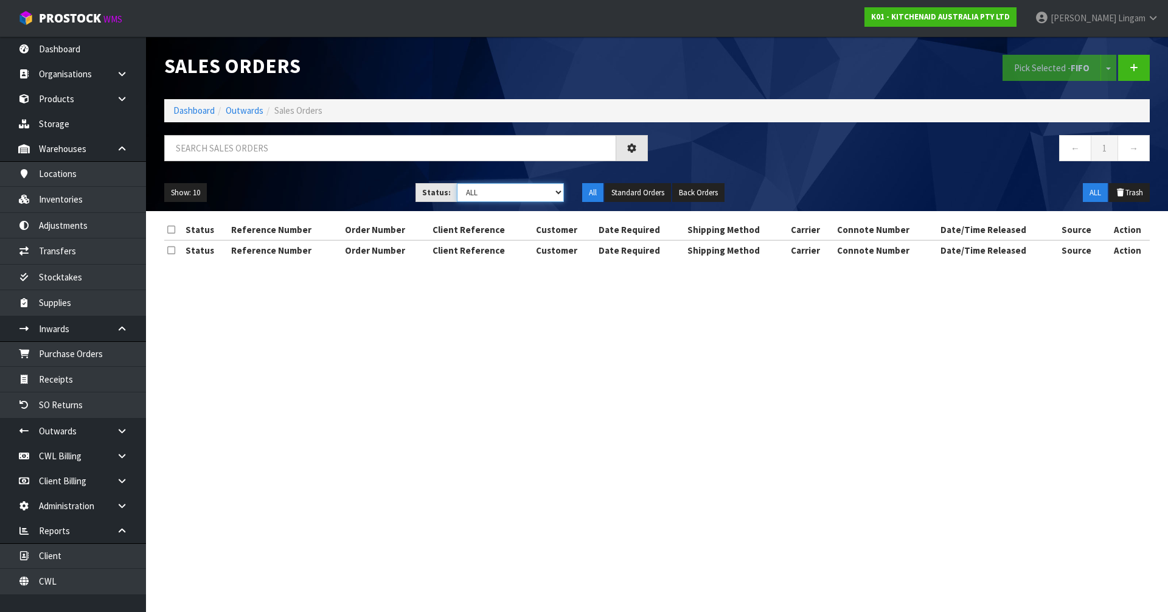
click at [550, 191] on select "Draft Pending Allocated Pending Pick Goods Picked Goods Packed Pending Charges …" at bounding box center [511, 192] width 108 height 19
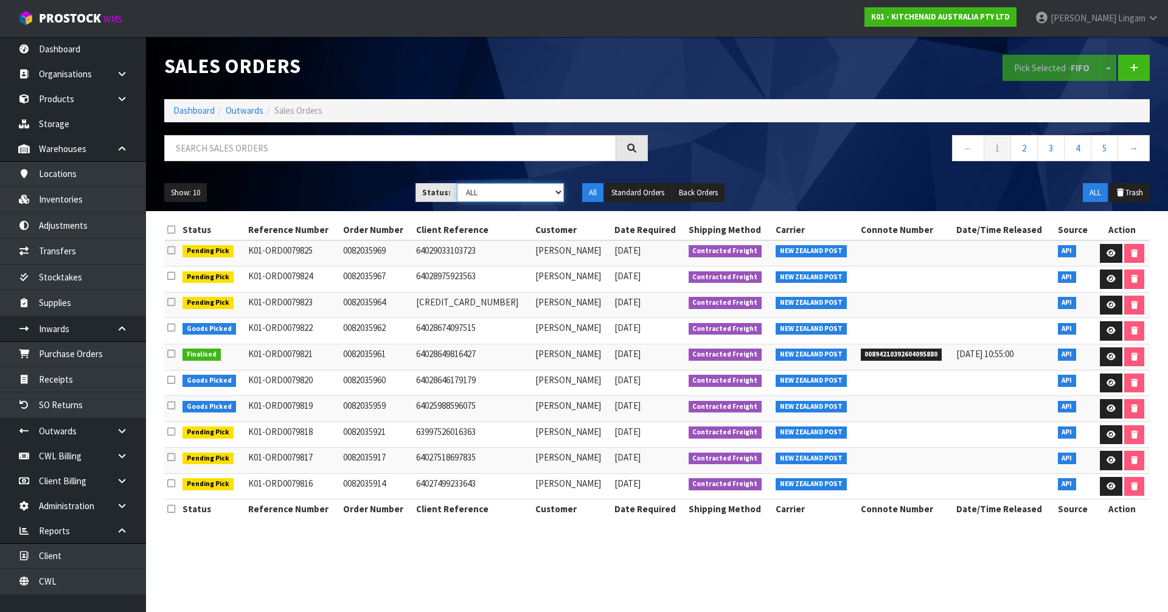
select select "string:6"
click at [457, 183] on select "Draft Pending Allocated Pending Pick Goods Picked Goods Packed Pending Charges …" at bounding box center [511, 192] width 108 height 19
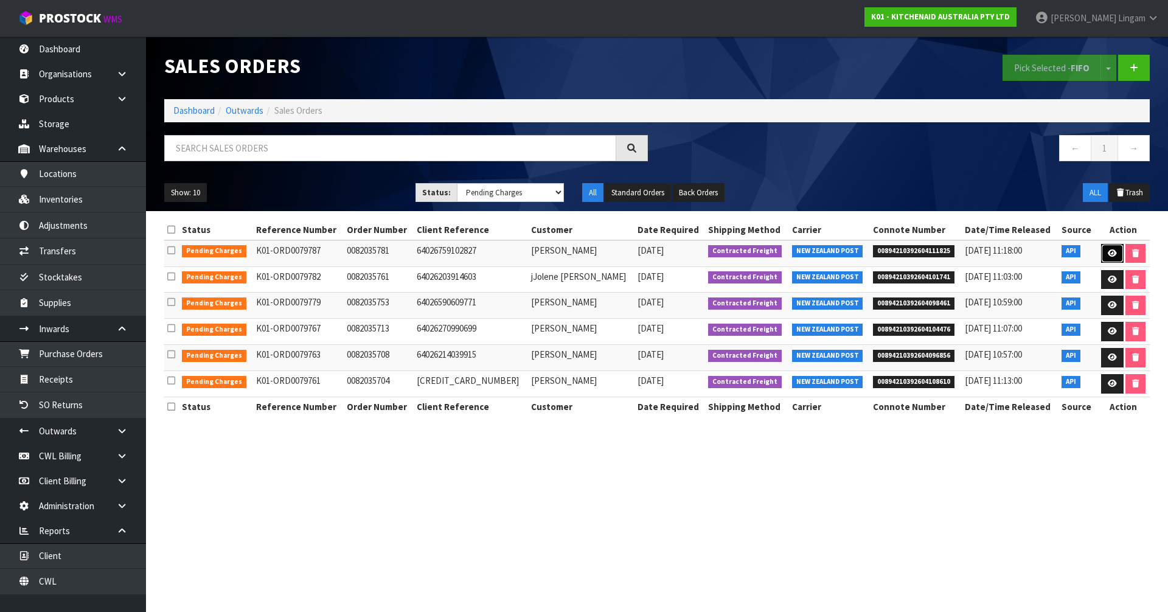
click at [1102, 248] on link at bounding box center [1112, 253] width 23 height 19
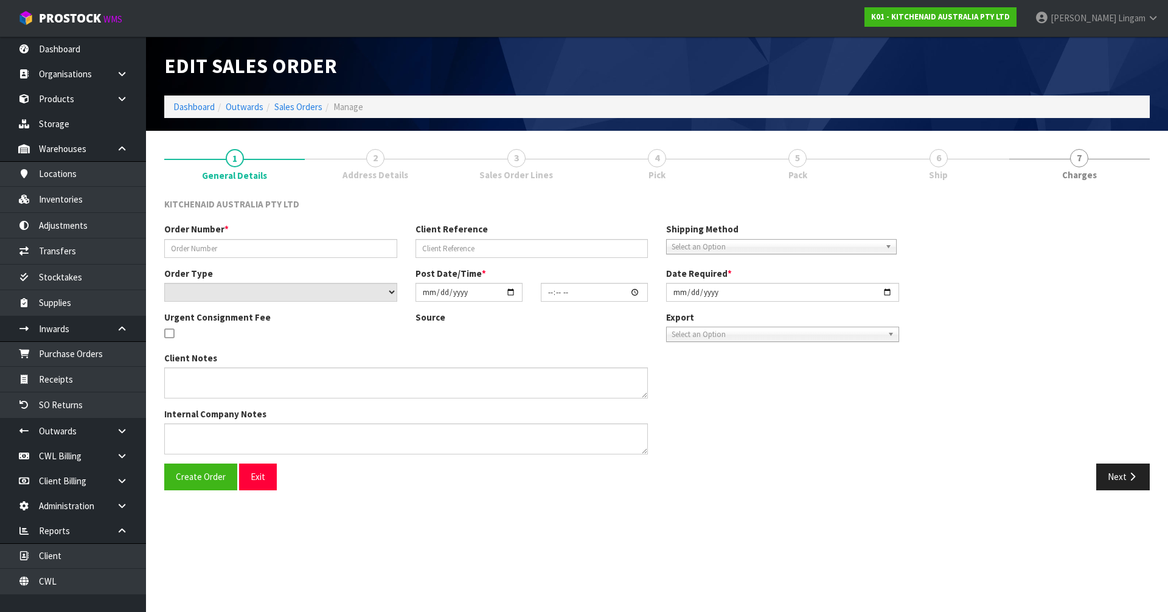
type input "0082035781"
type input "64026759102827"
select select "number:0"
type input "2025-09-25"
type input "13:40:45.000"
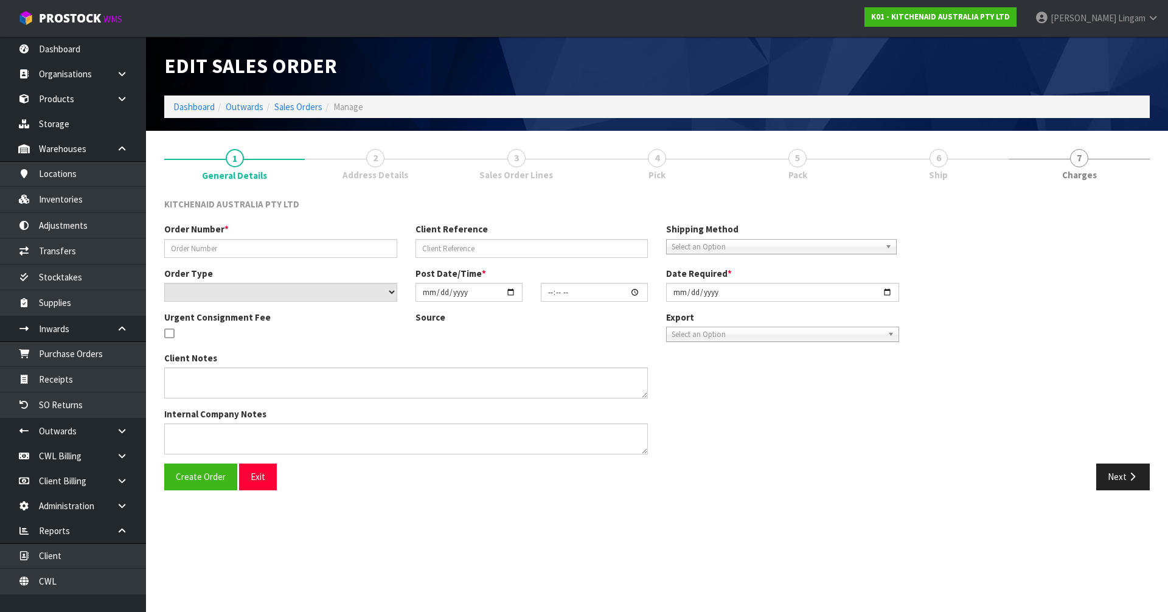
type input "2025-09-25"
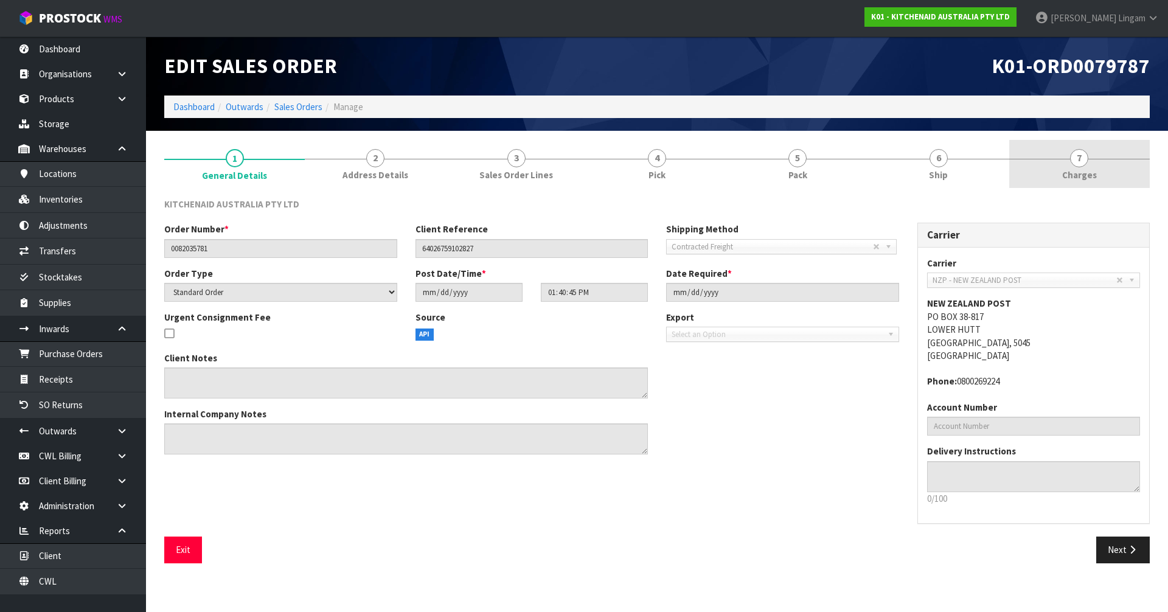
click at [1086, 176] on span "Charges" at bounding box center [1079, 175] width 35 height 13
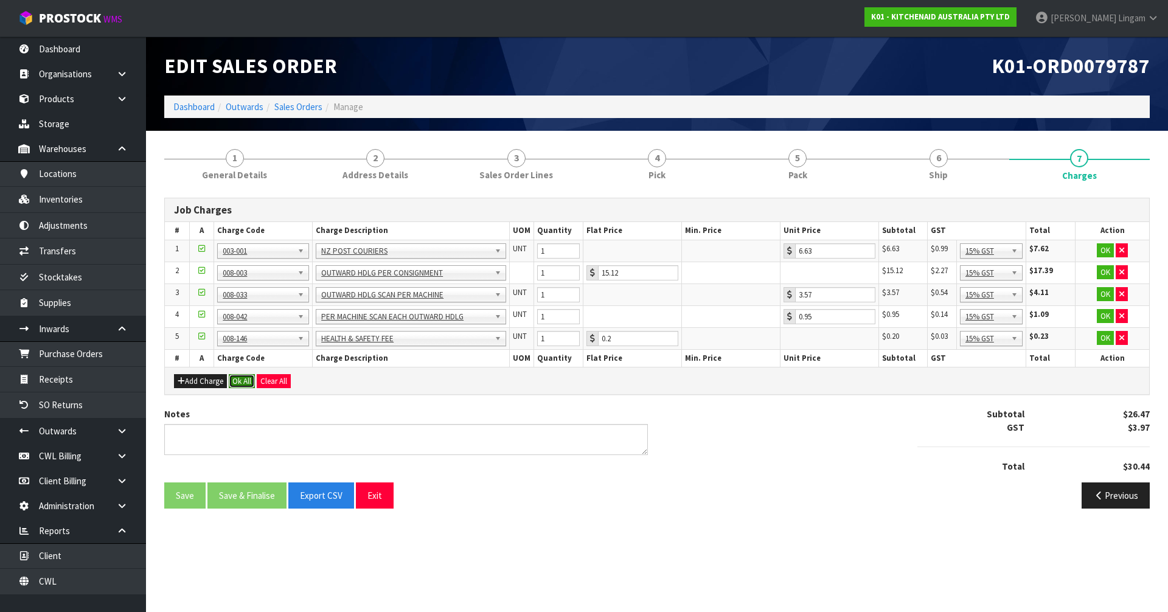
click at [251, 381] on button "Ok All" at bounding box center [242, 381] width 26 height 15
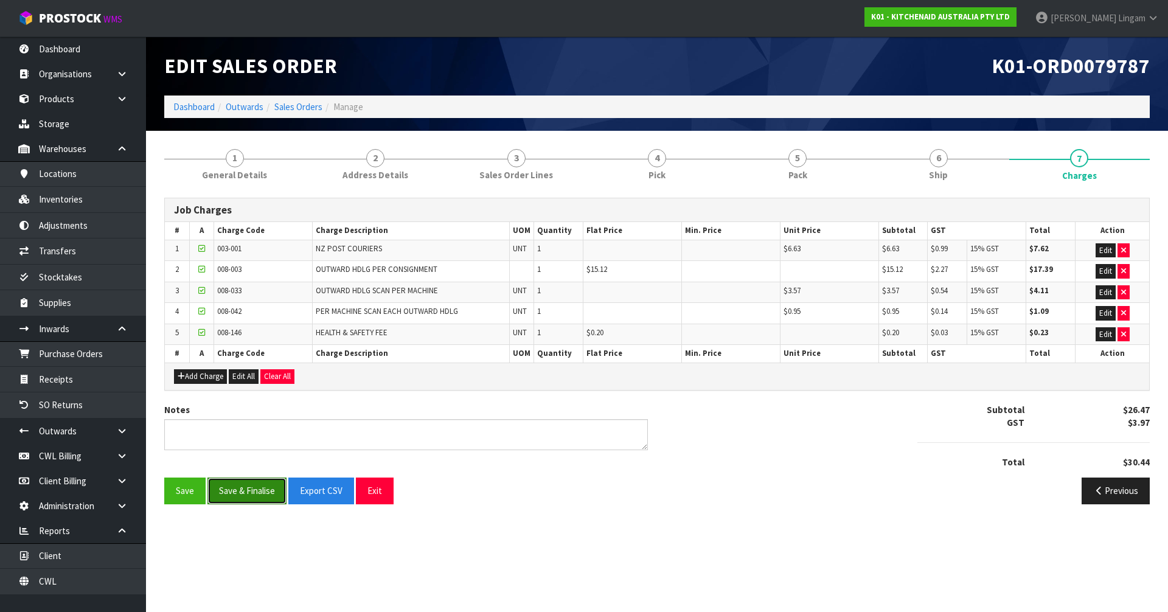
click at [255, 487] on button "Save & Finalise" at bounding box center [246, 491] width 79 height 26
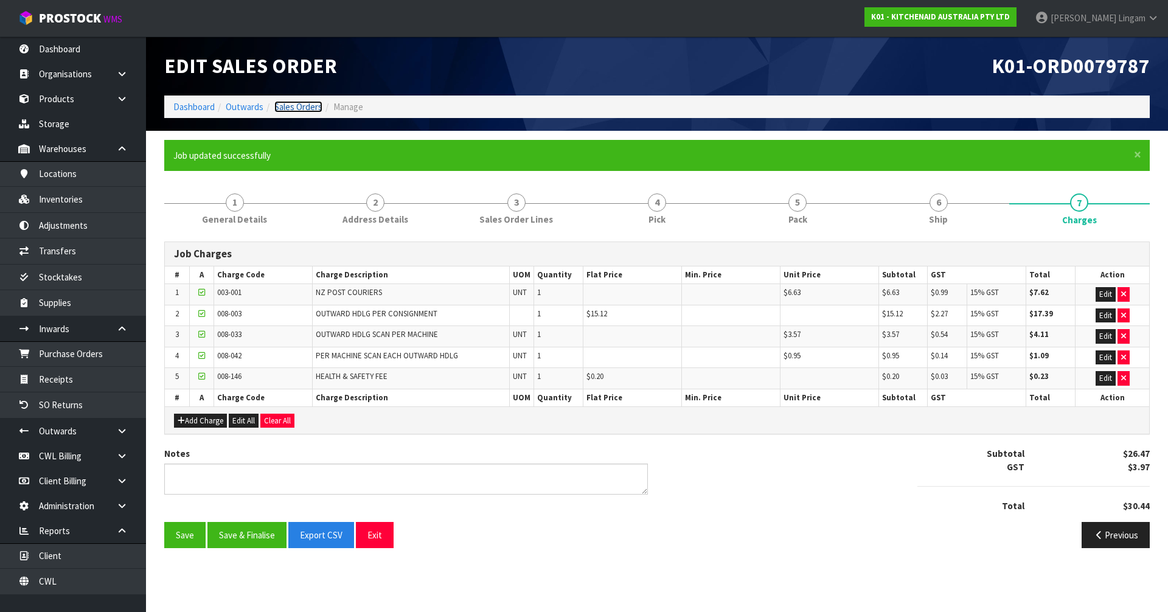
click at [313, 108] on link "Sales Orders" at bounding box center [298, 107] width 48 height 12
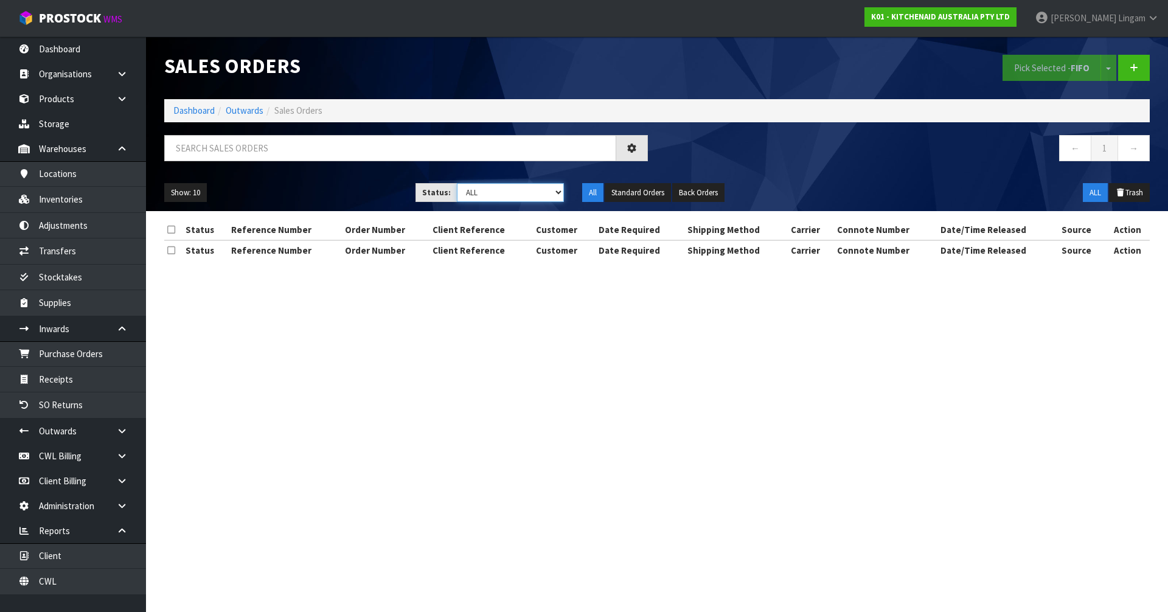
click at [542, 195] on select "Draft Pending Allocated Pending Pick Goods Picked Goods Packed Pending Charges …" at bounding box center [511, 192] width 108 height 19
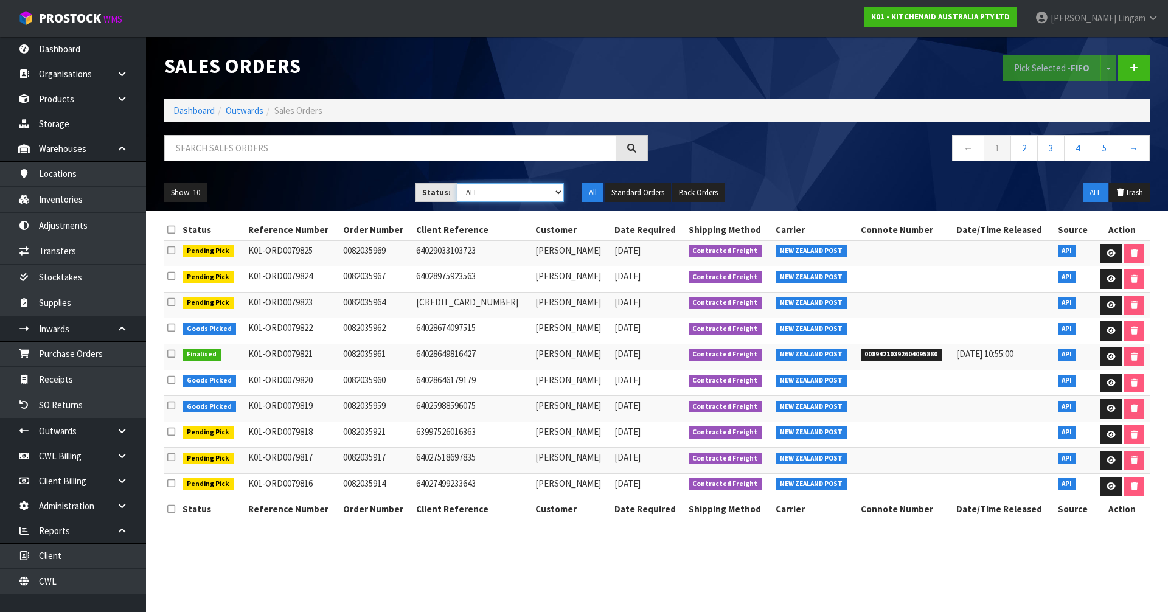
select select "string:6"
click at [457, 183] on select "Draft Pending Allocated Pending Pick Goods Picked Goods Packed Pending Charges …" at bounding box center [511, 192] width 108 height 19
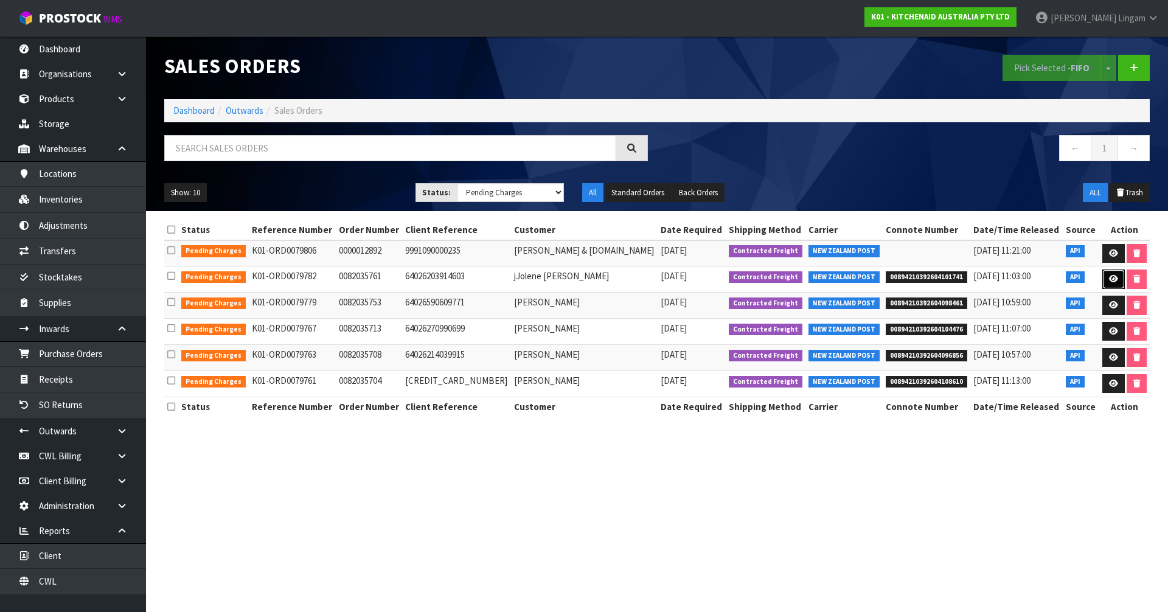
click at [1109, 276] on icon at bounding box center [1113, 279] width 9 height 8
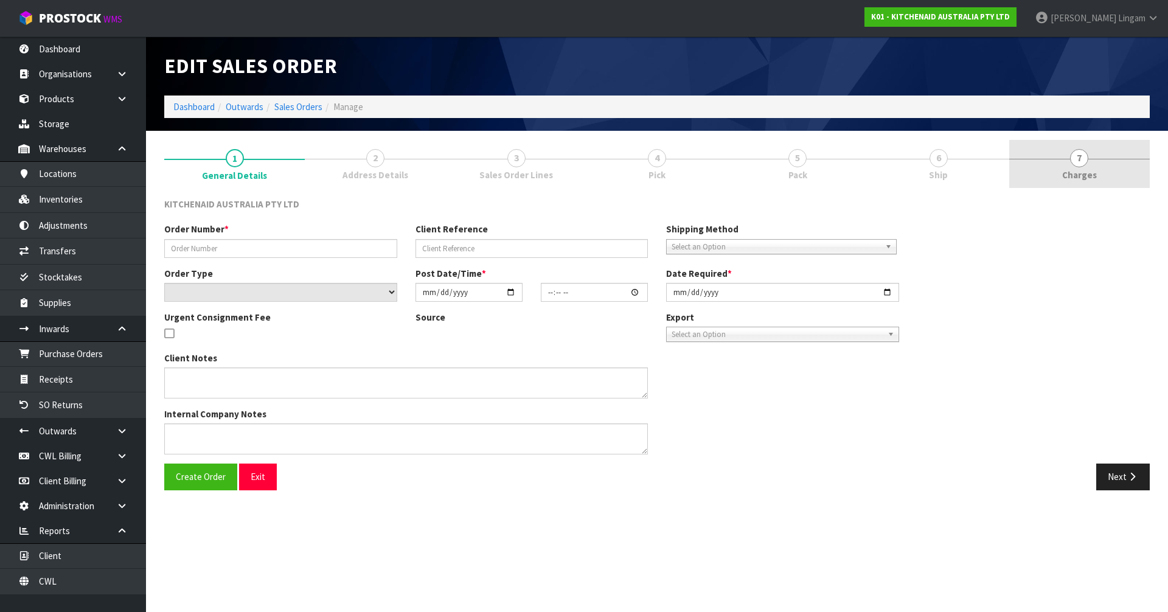
type input "0082035761"
type input "64026203914603"
select select "number:0"
type input "2025-09-25"
type input "13:40:34.000"
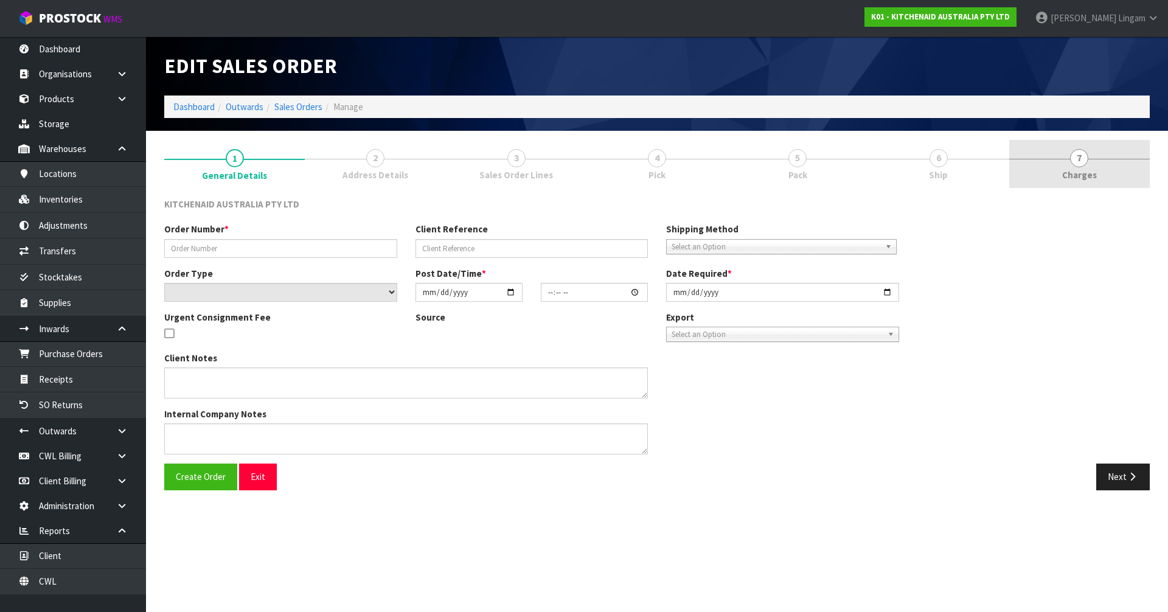
type input "2025-09-25"
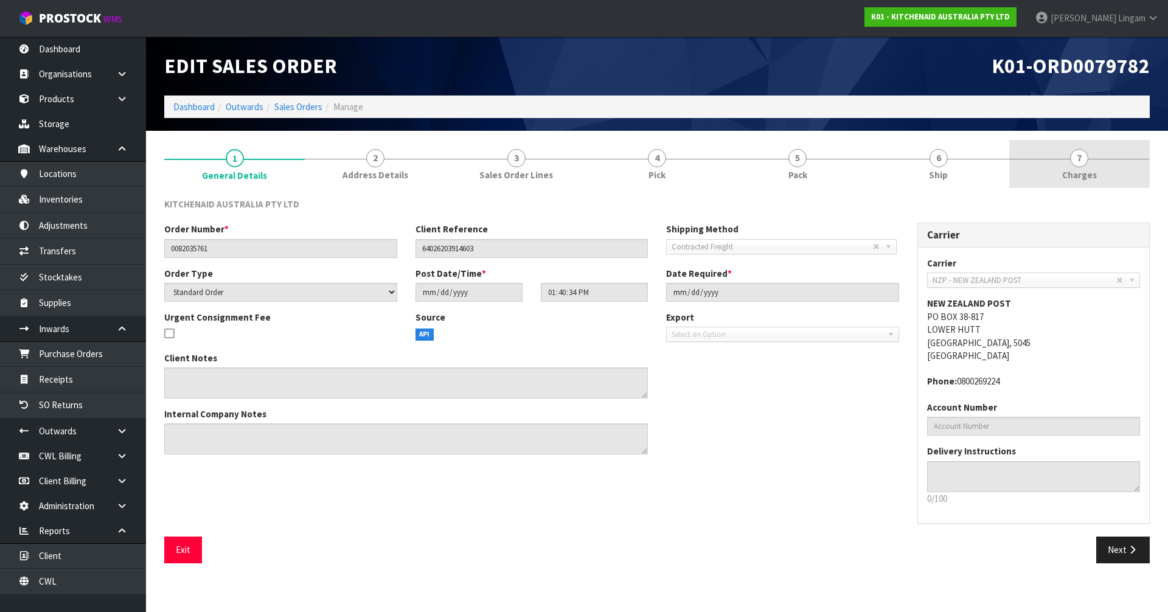
click at [1123, 168] on link "7 Charges" at bounding box center [1079, 164] width 141 height 48
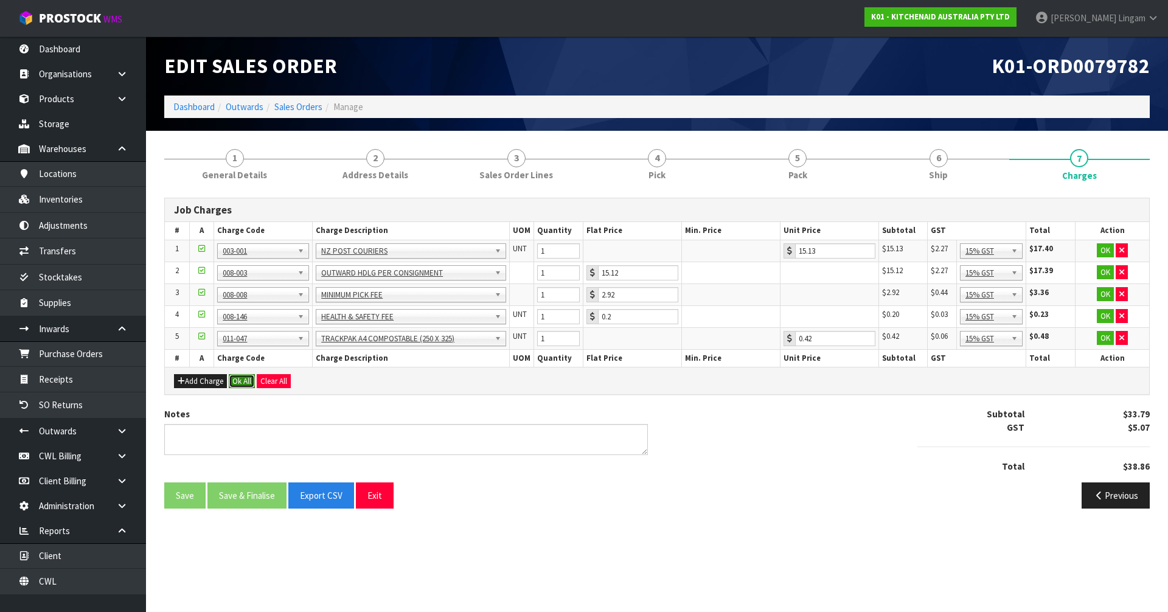
click at [246, 378] on button "Ok All" at bounding box center [242, 381] width 26 height 15
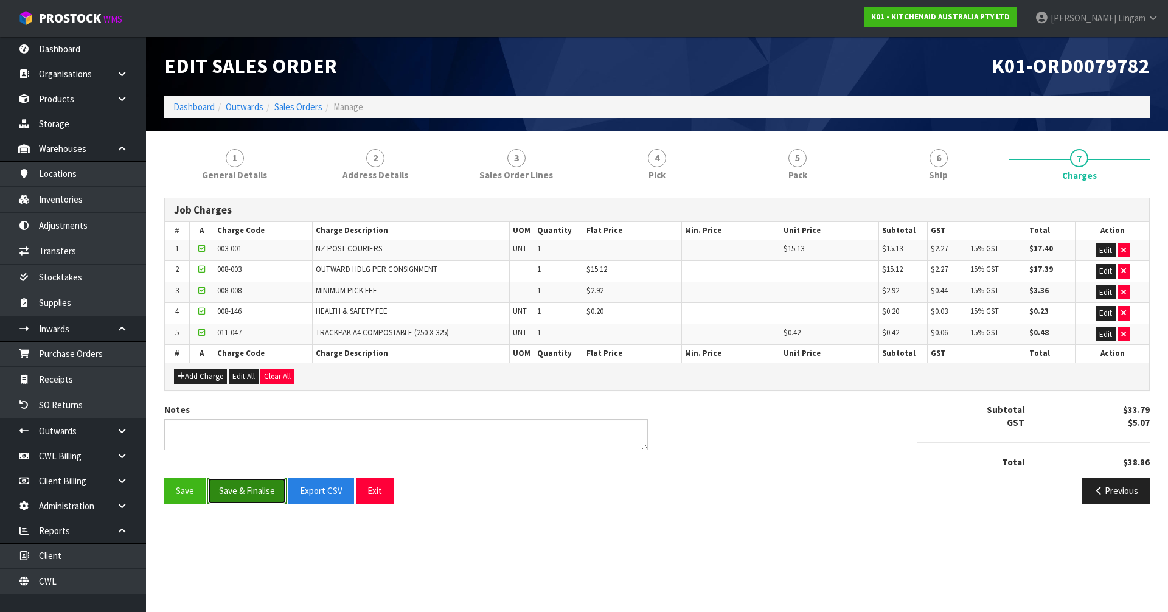
click at [250, 482] on button "Save & Finalise" at bounding box center [246, 491] width 79 height 26
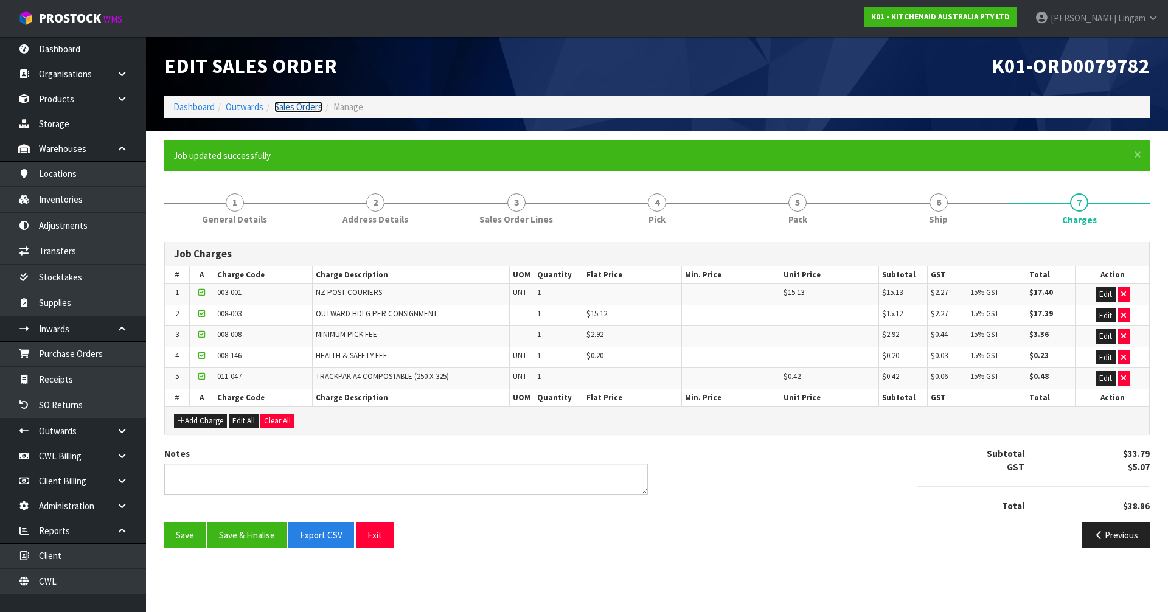
click at [307, 109] on link "Sales Orders" at bounding box center [298, 107] width 48 height 12
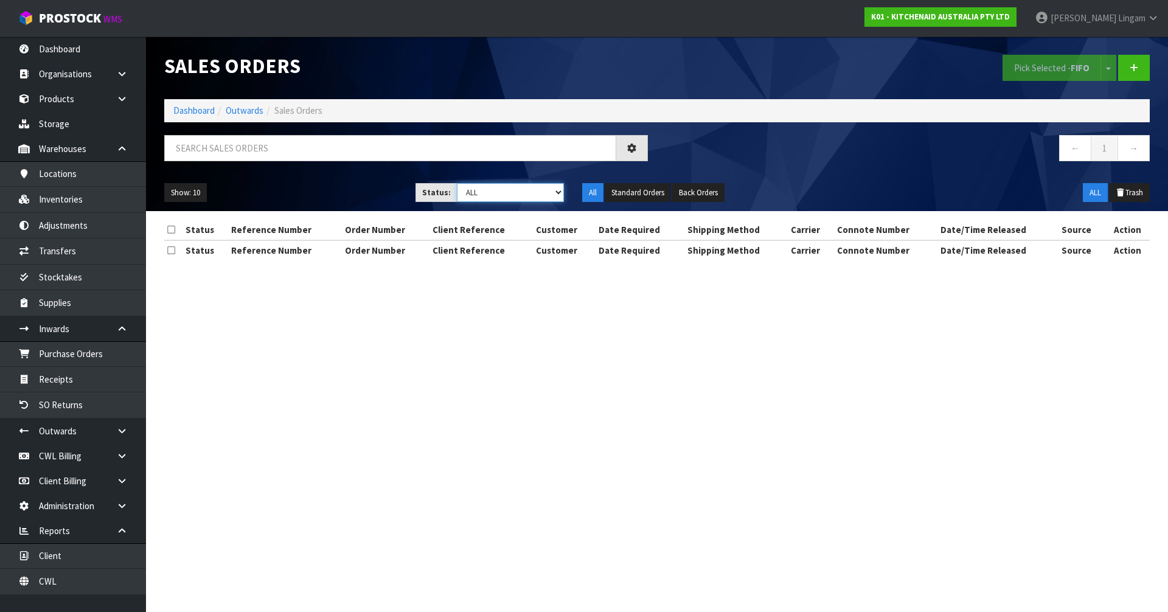
click at [554, 196] on select "Draft Pending Allocated Pending Pick Goods Picked Goods Packed Pending Charges …" at bounding box center [511, 192] width 108 height 19
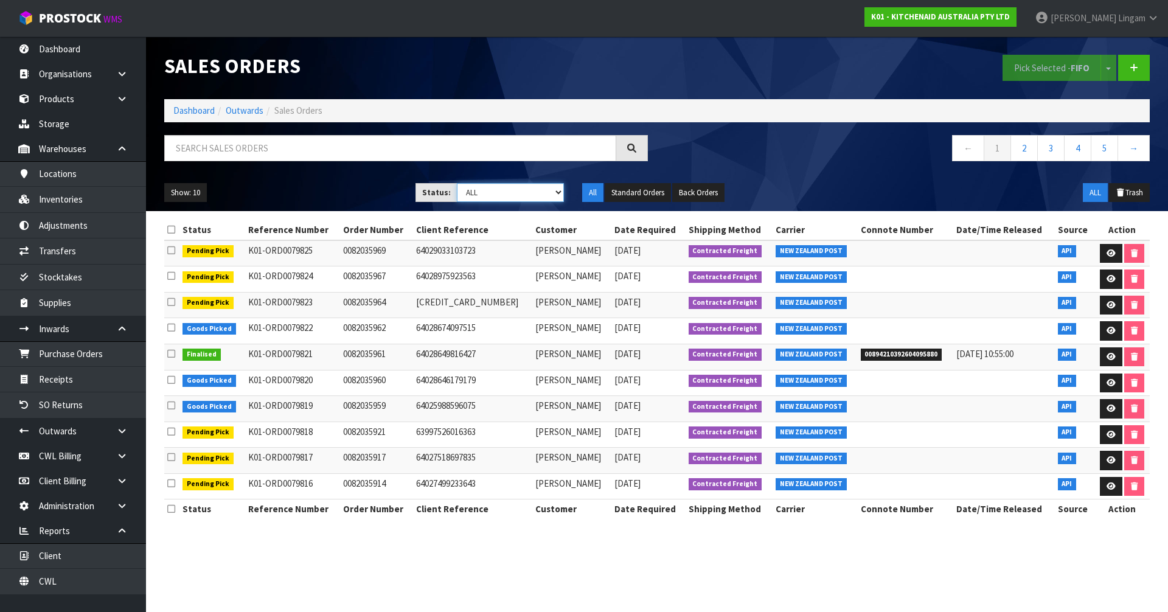
select select "string:6"
click at [457, 183] on select "Draft Pending Allocated Pending Pick Goods Picked Goods Packed Pending Charges …" at bounding box center [511, 192] width 108 height 19
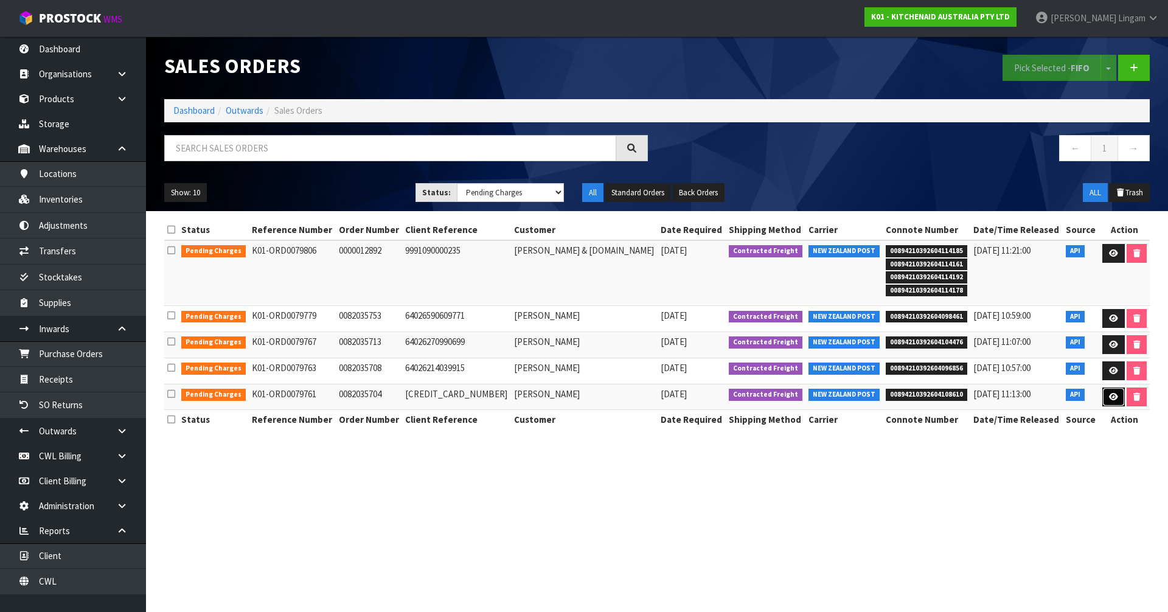
click at [1109, 397] on icon at bounding box center [1113, 397] width 9 height 8
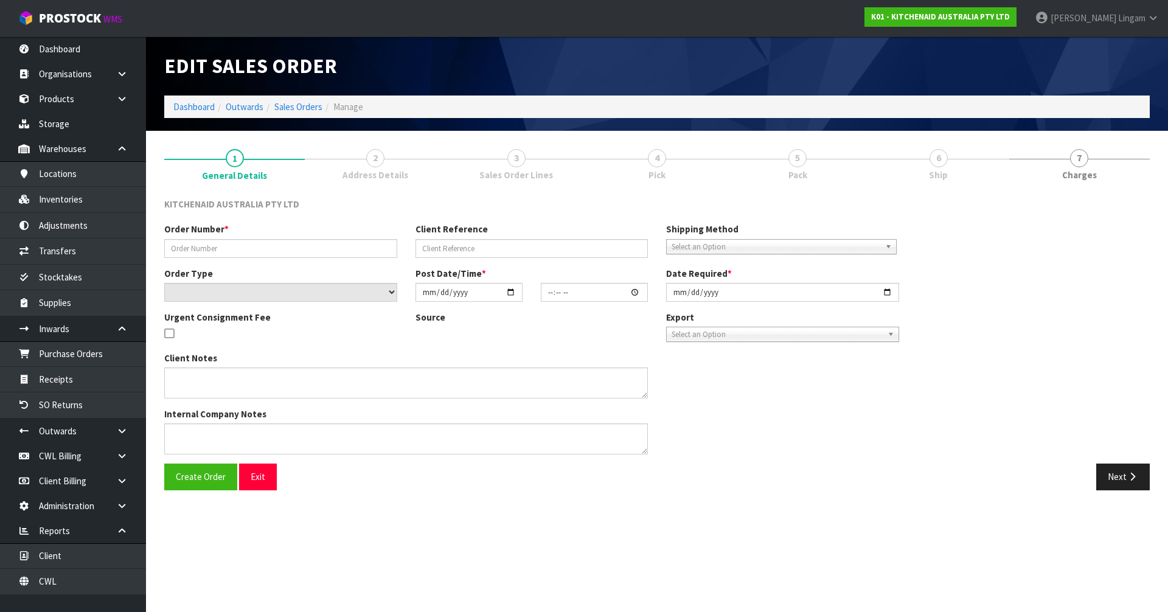
type input "0082035704"
type input "64026182123883"
select select "number:0"
type input "2025-09-25"
type input "09:39:25.000"
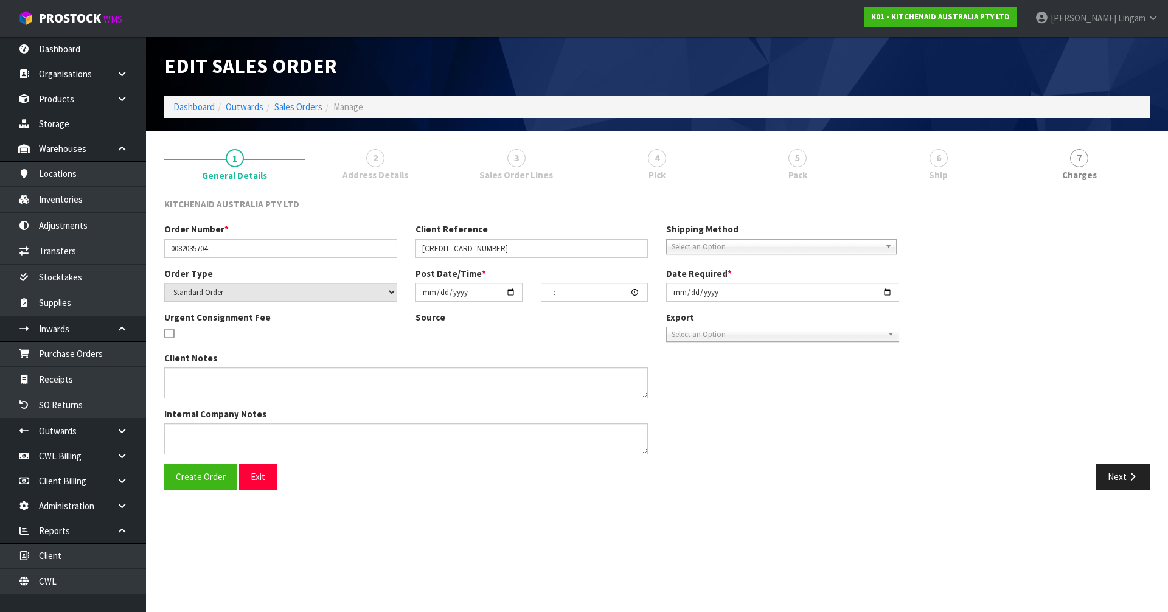
type input "2025-09-25"
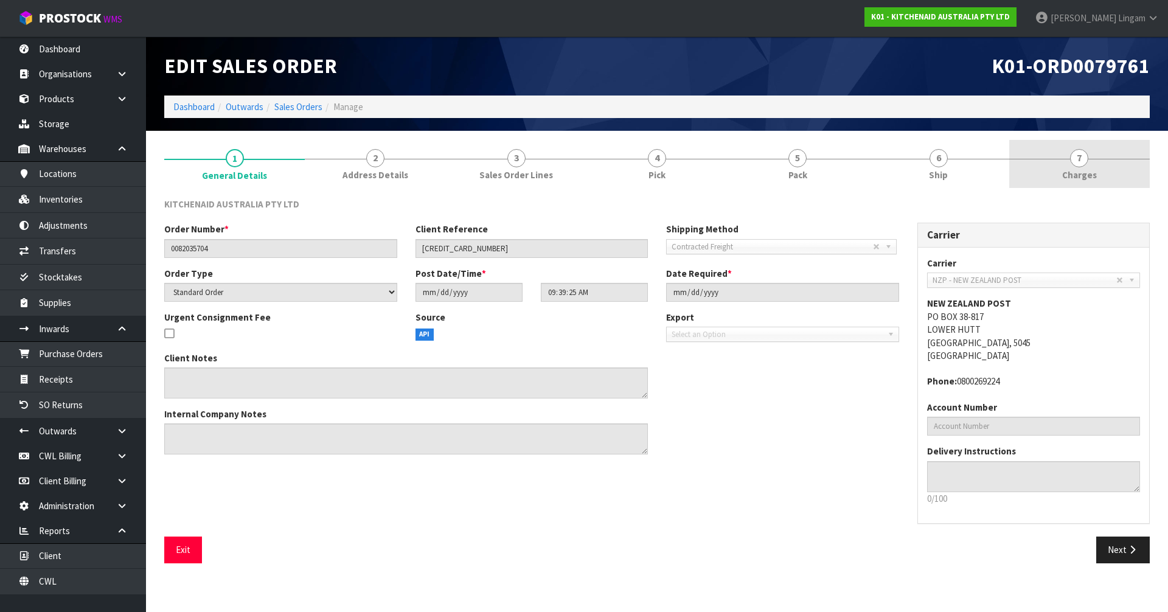
click at [1135, 173] on link "7 Charges" at bounding box center [1079, 164] width 141 height 48
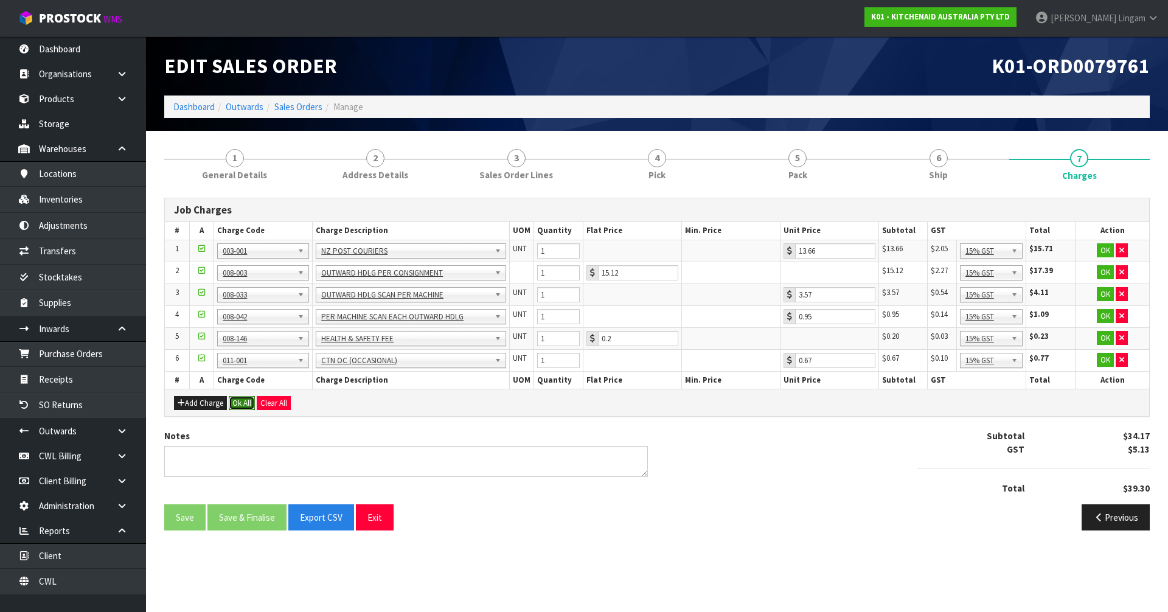
click at [246, 403] on button "Ok All" at bounding box center [242, 403] width 26 height 15
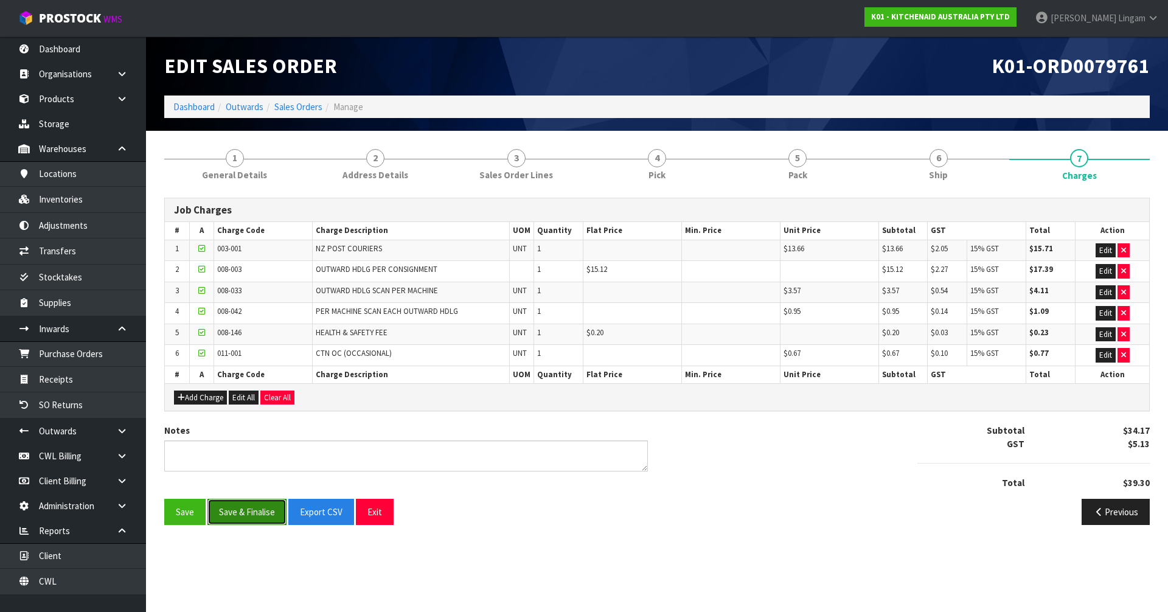
click at [249, 513] on button "Save & Finalise" at bounding box center [246, 512] width 79 height 26
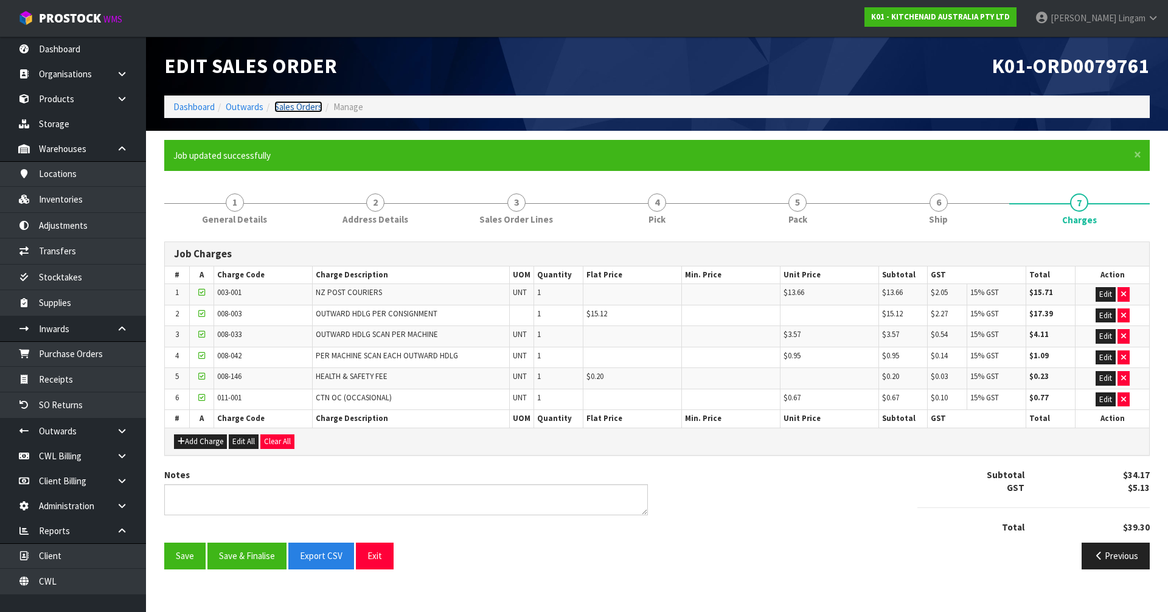
click at [304, 106] on link "Sales Orders" at bounding box center [298, 107] width 48 height 12
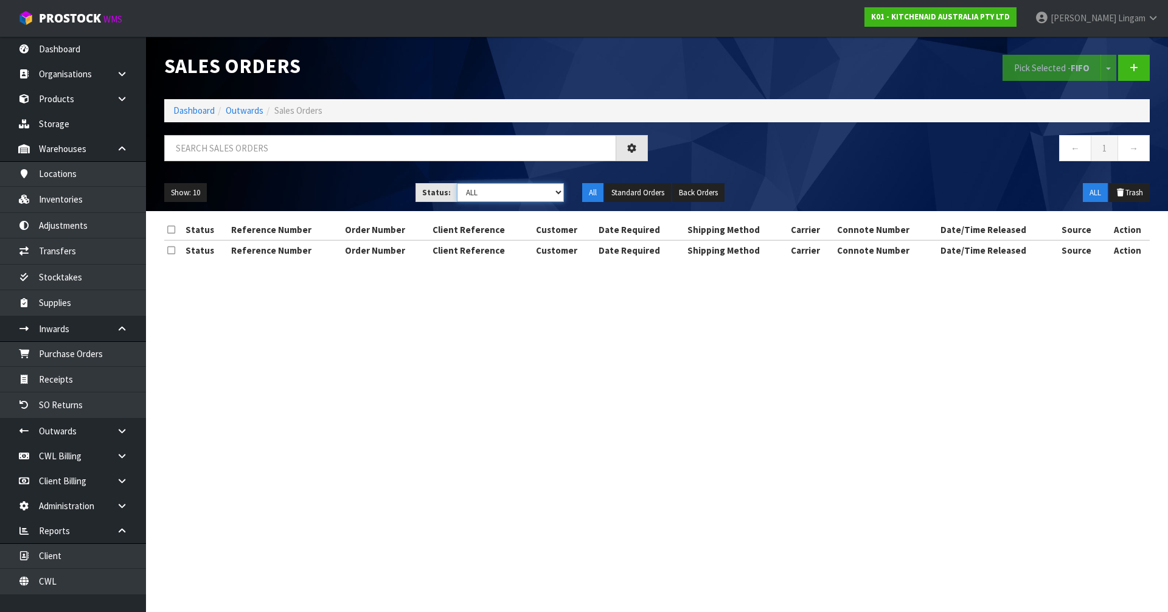
click at [542, 191] on select "Draft Pending Allocated Pending Pick Goods Picked Goods Packed Pending Charges …" at bounding box center [511, 192] width 108 height 19
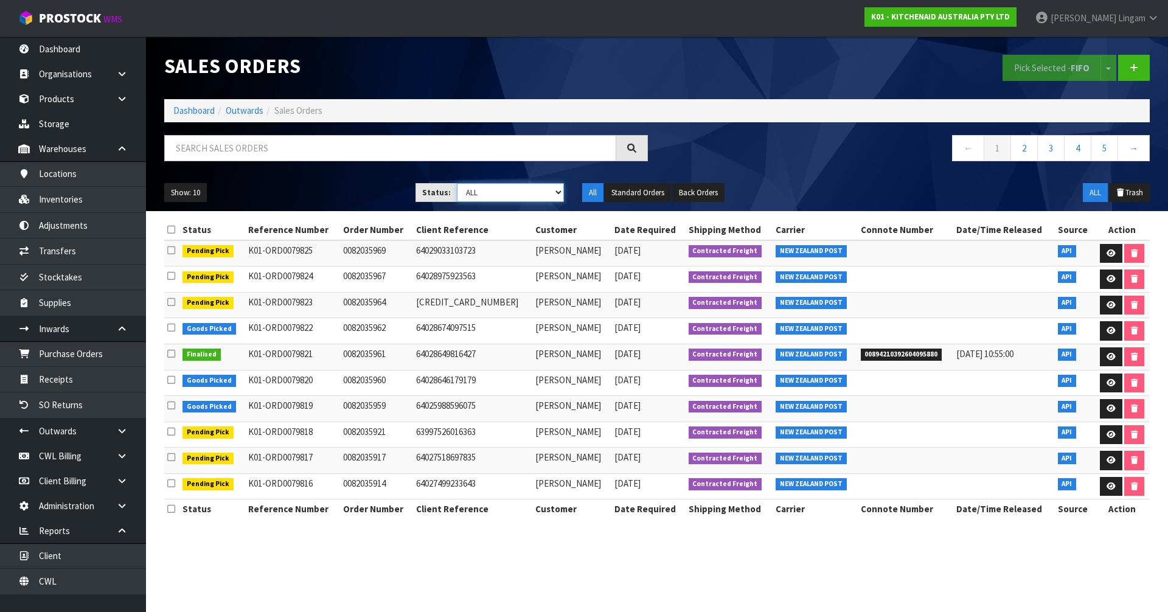
select select "string:6"
click at [457, 183] on select "Draft Pending Allocated Pending Pick Goods Picked Goods Packed Pending Charges …" at bounding box center [511, 192] width 108 height 19
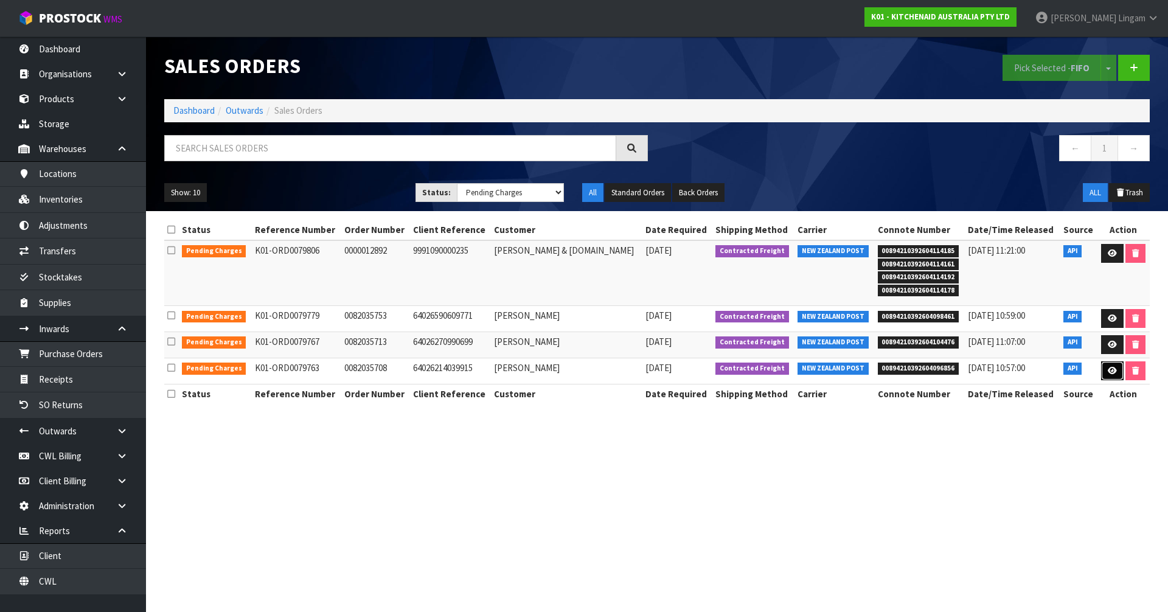
click at [1111, 374] on icon at bounding box center [1112, 371] width 9 height 8
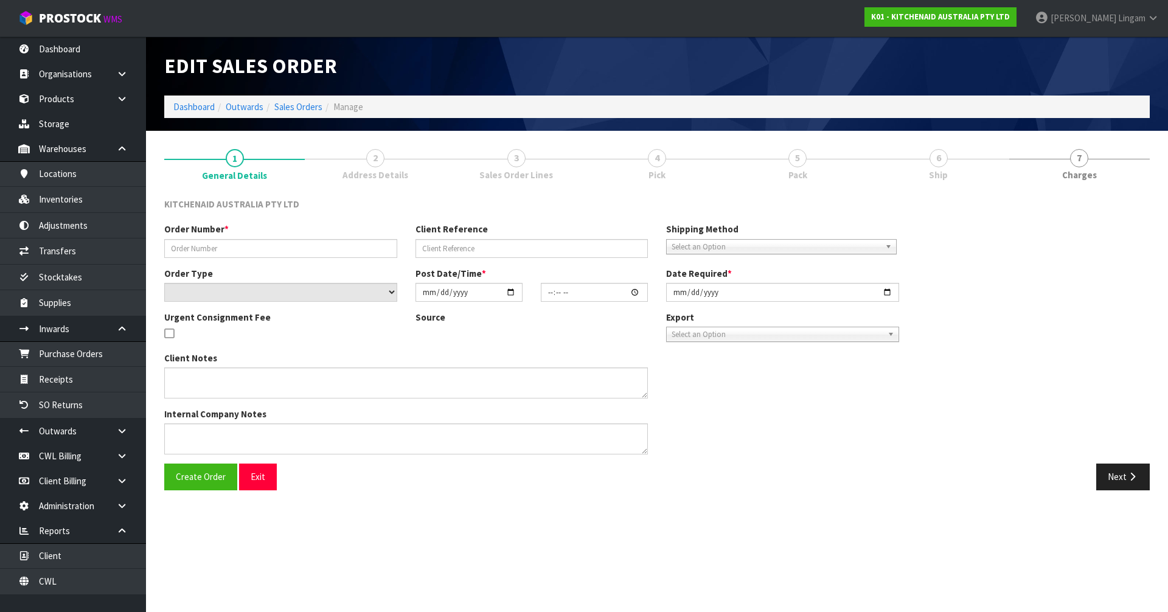
type input "0082035708"
type input "64026214039915"
select select "number:0"
type input "2025-09-25"
type input "09:39:29.000"
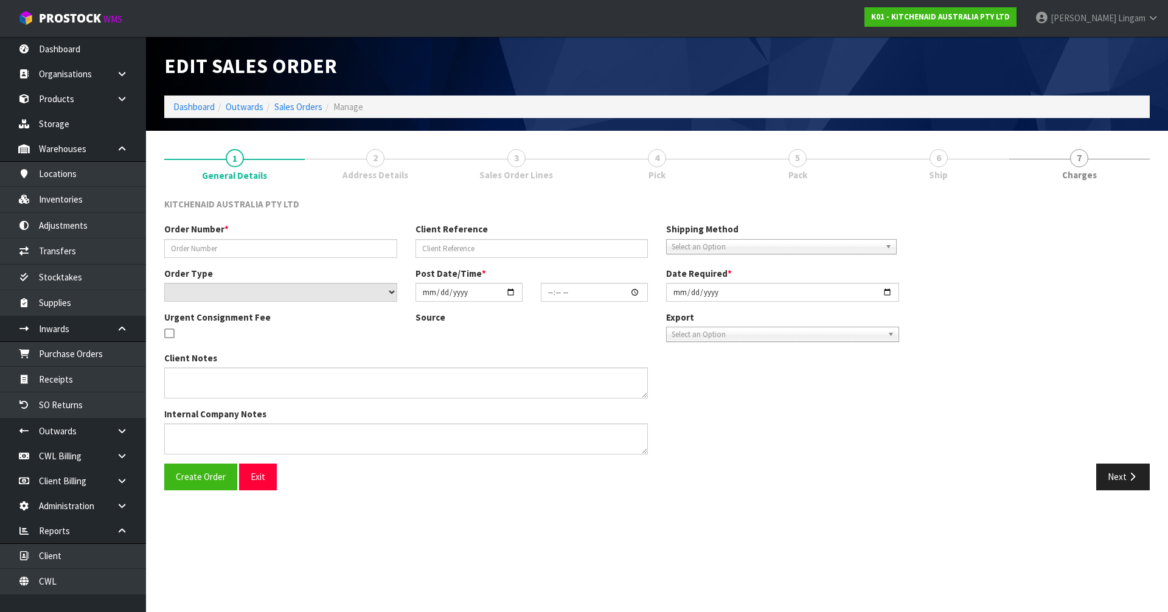
type input "2025-09-25"
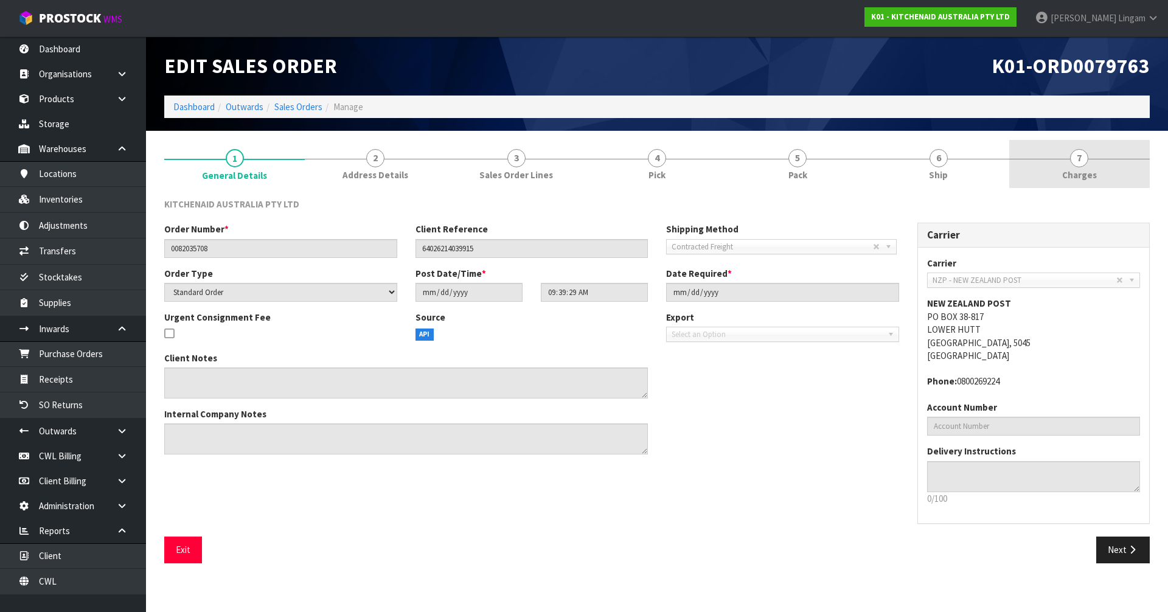
click at [1122, 173] on link "7 Charges" at bounding box center [1079, 164] width 141 height 48
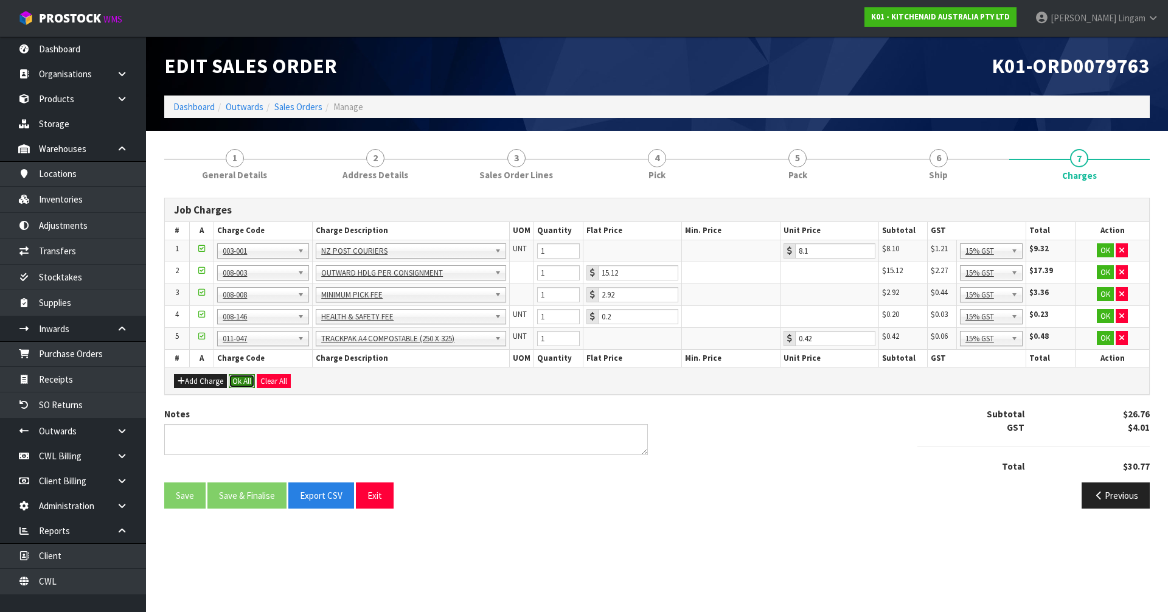
click at [241, 379] on button "Ok All" at bounding box center [242, 381] width 26 height 15
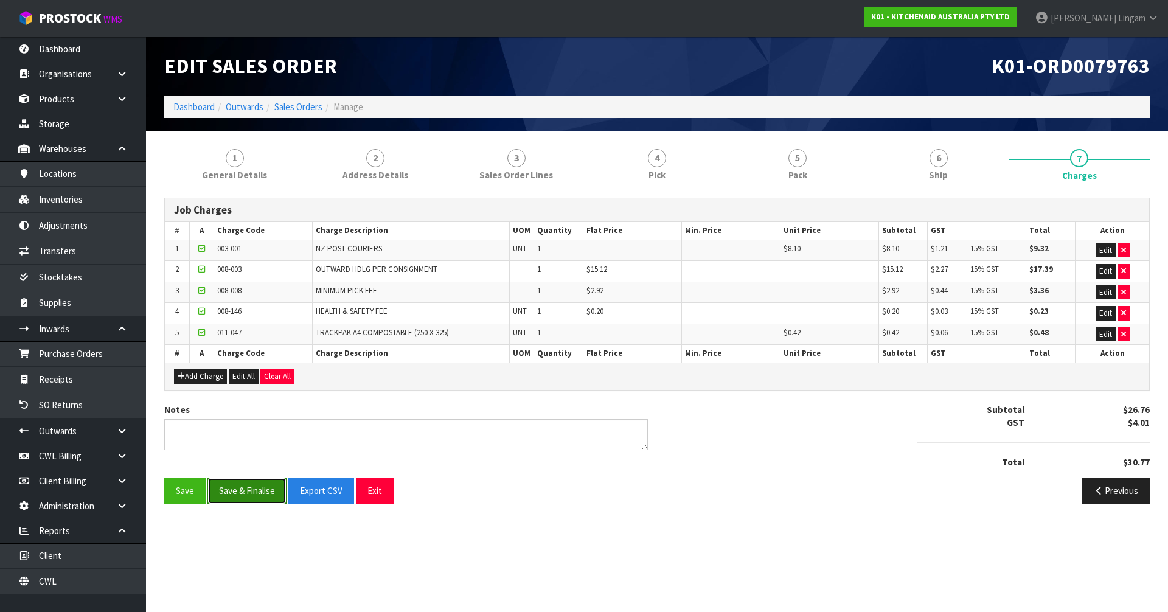
click at [257, 496] on button "Save & Finalise" at bounding box center [246, 491] width 79 height 26
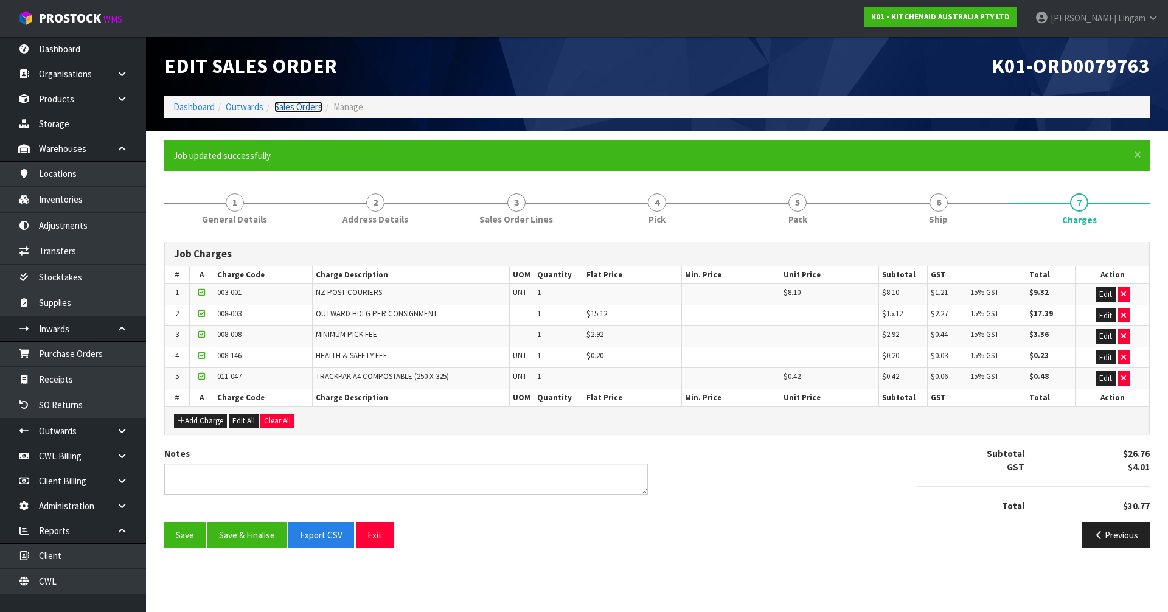
click at [312, 104] on link "Sales Orders" at bounding box center [298, 107] width 48 height 12
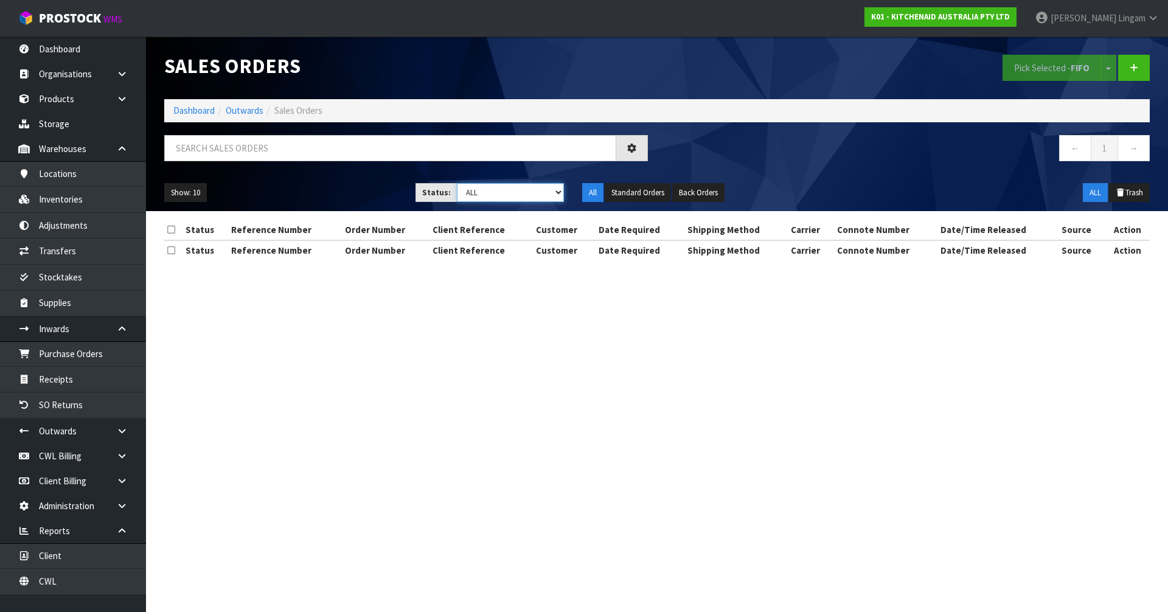
click at [549, 188] on select "Draft Pending Allocated Pending Pick Goods Picked Goods Packed Pending Charges …" at bounding box center [511, 192] width 108 height 19
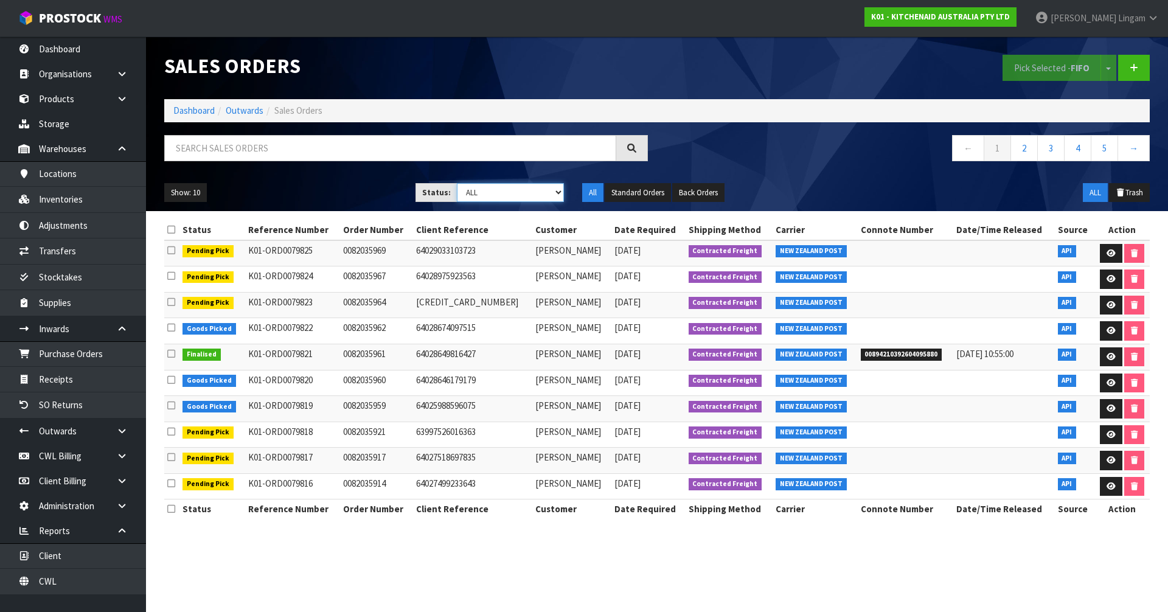
select select "string:6"
click at [457, 183] on select "Draft Pending Allocated Pending Pick Goods Picked Goods Packed Pending Charges …" at bounding box center [511, 192] width 108 height 19
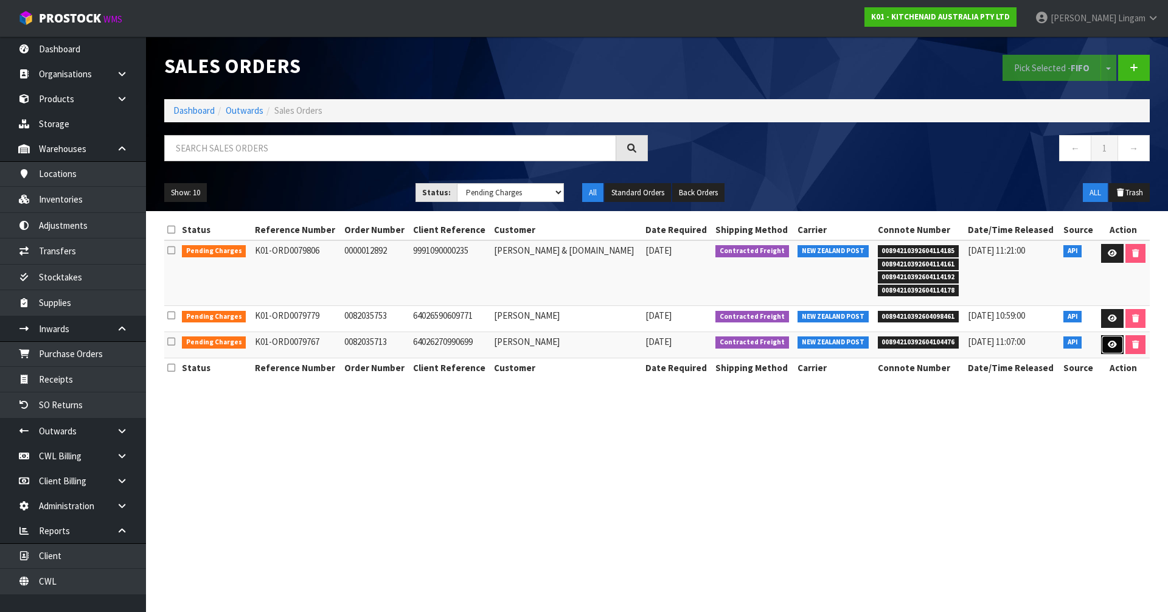
click at [1108, 344] on icon at bounding box center [1112, 345] width 9 height 8
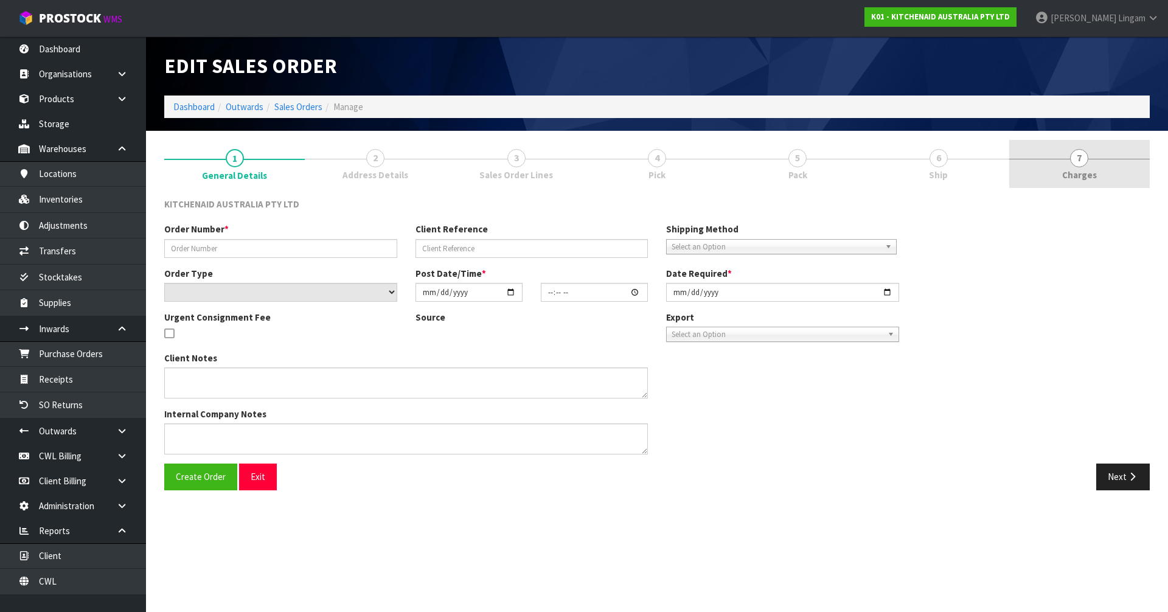
type input "0082035713"
type input "64026270990699"
select select "number:0"
type input "2025-09-25"
type input "09:39:38.000"
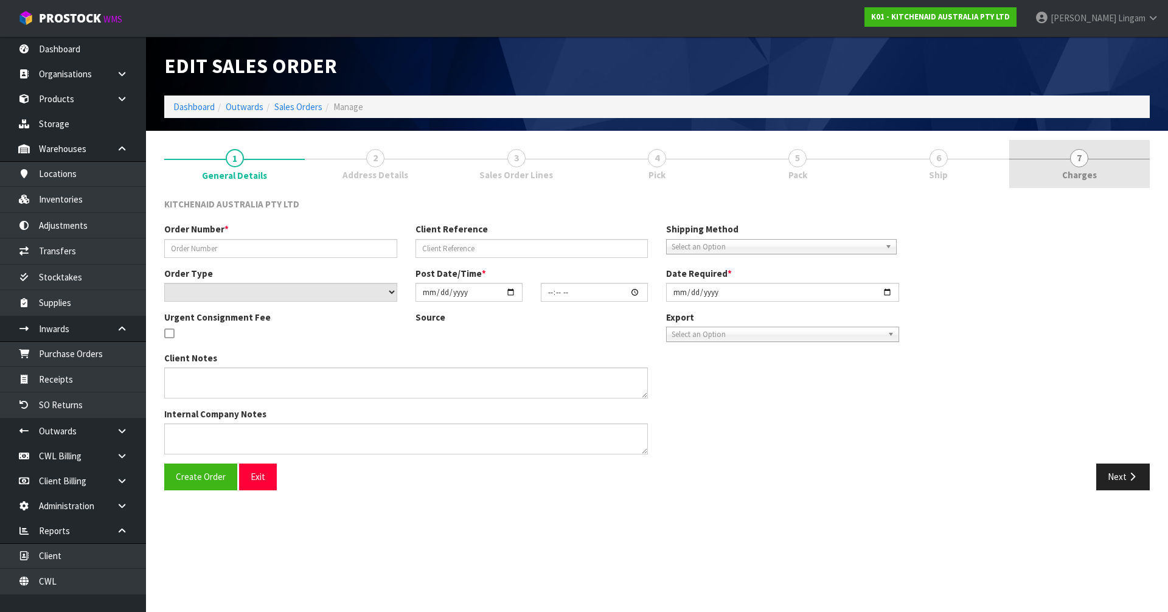
type input "2025-09-25"
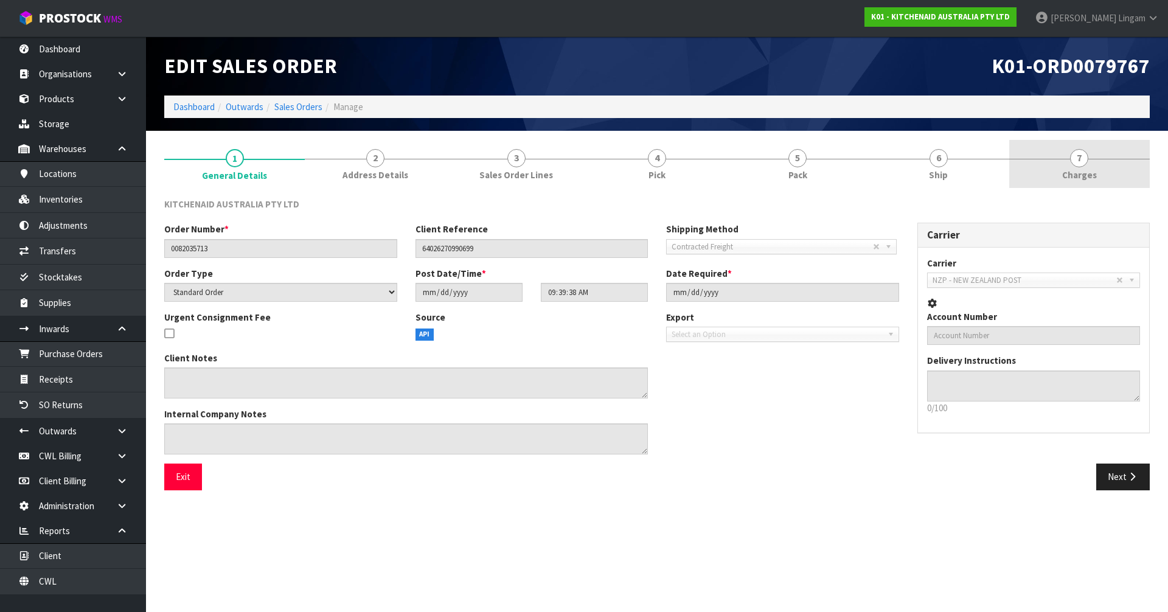
click at [1110, 174] on link "7 Charges" at bounding box center [1079, 164] width 141 height 48
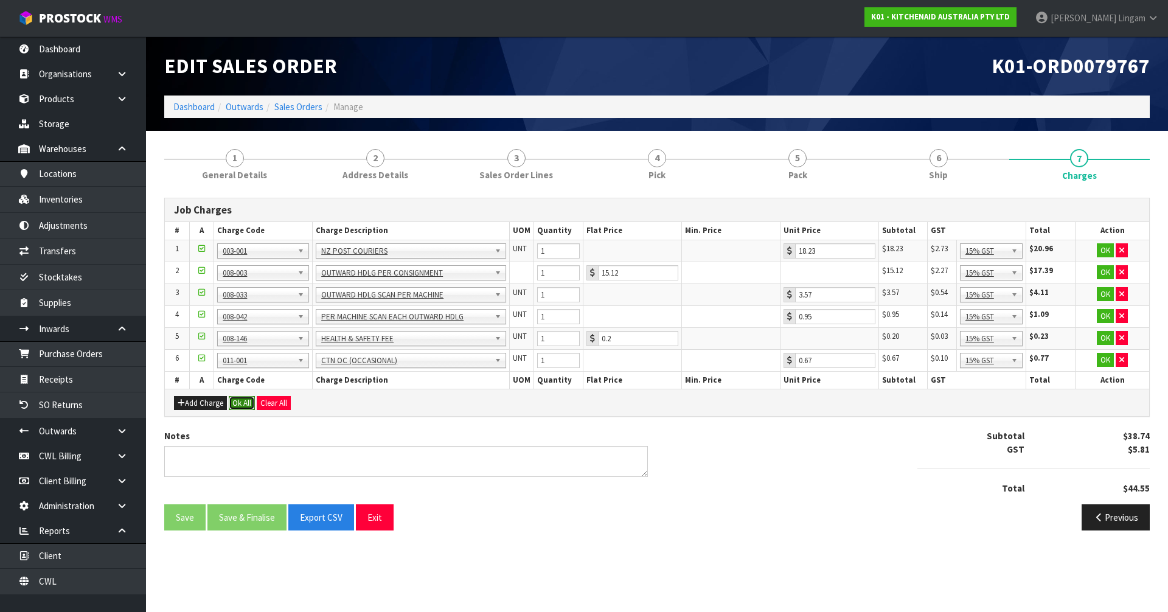
click at [245, 398] on button "Ok All" at bounding box center [242, 403] width 26 height 15
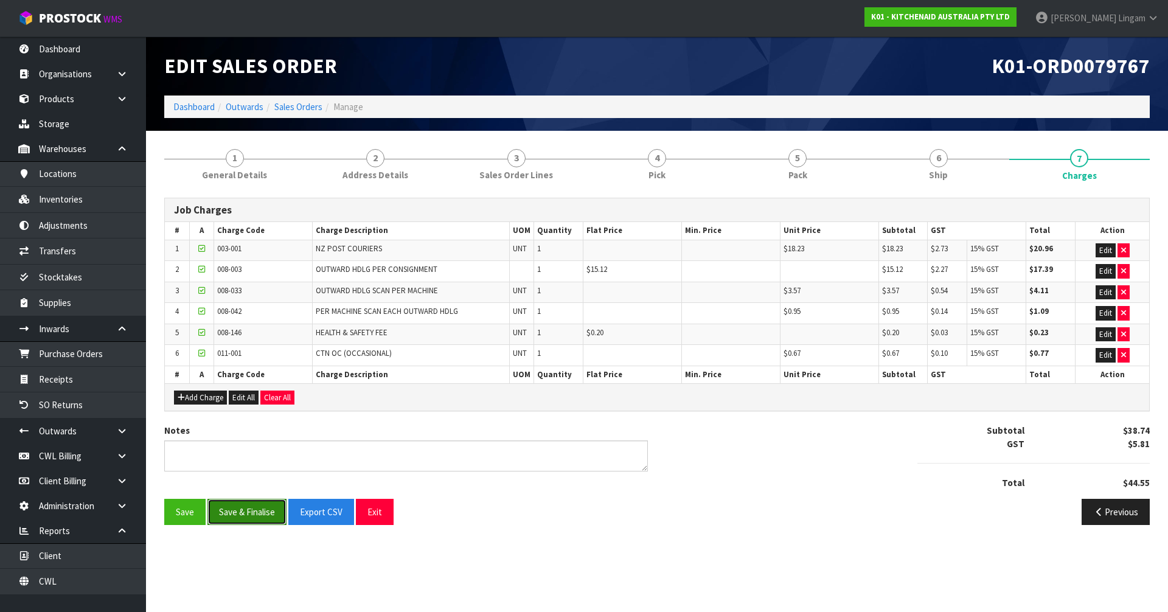
click at [248, 504] on button "Save & Finalise" at bounding box center [246, 512] width 79 height 26
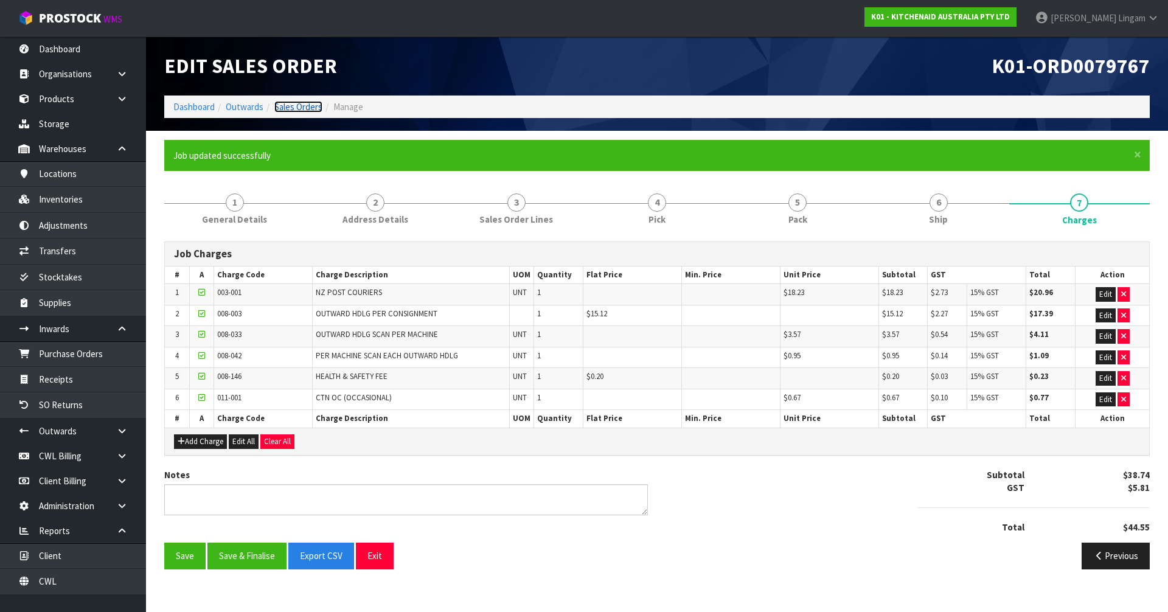
click at [313, 105] on link "Sales Orders" at bounding box center [298, 107] width 48 height 12
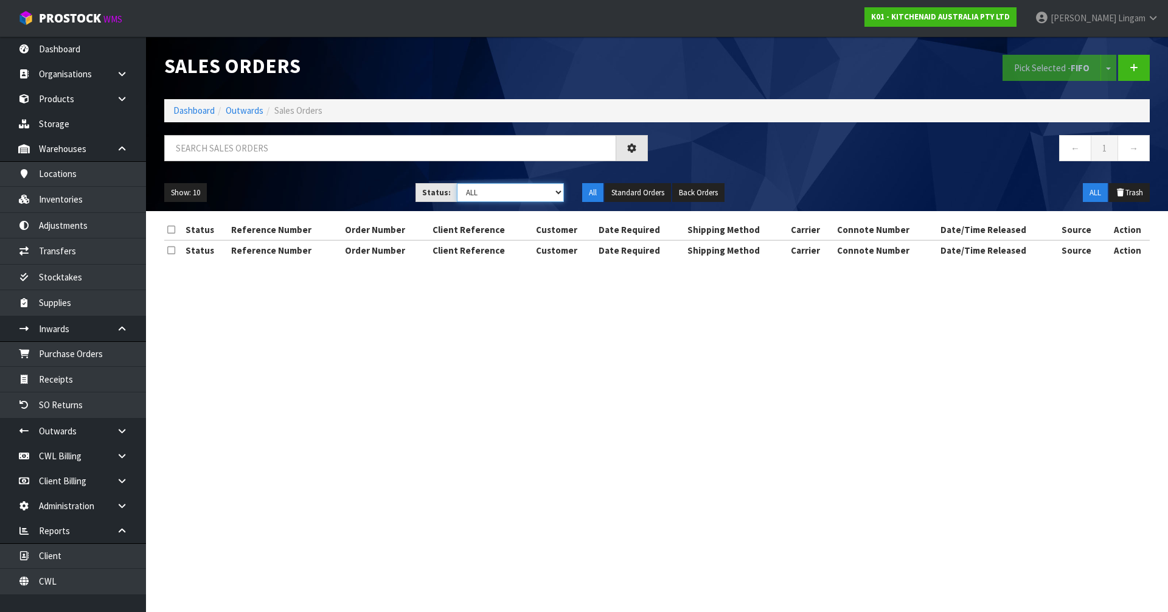
click at [537, 190] on select "Draft Pending Allocated Pending Pick Goods Picked Goods Packed Pending Charges …" at bounding box center [511, 192] width 108 height 19
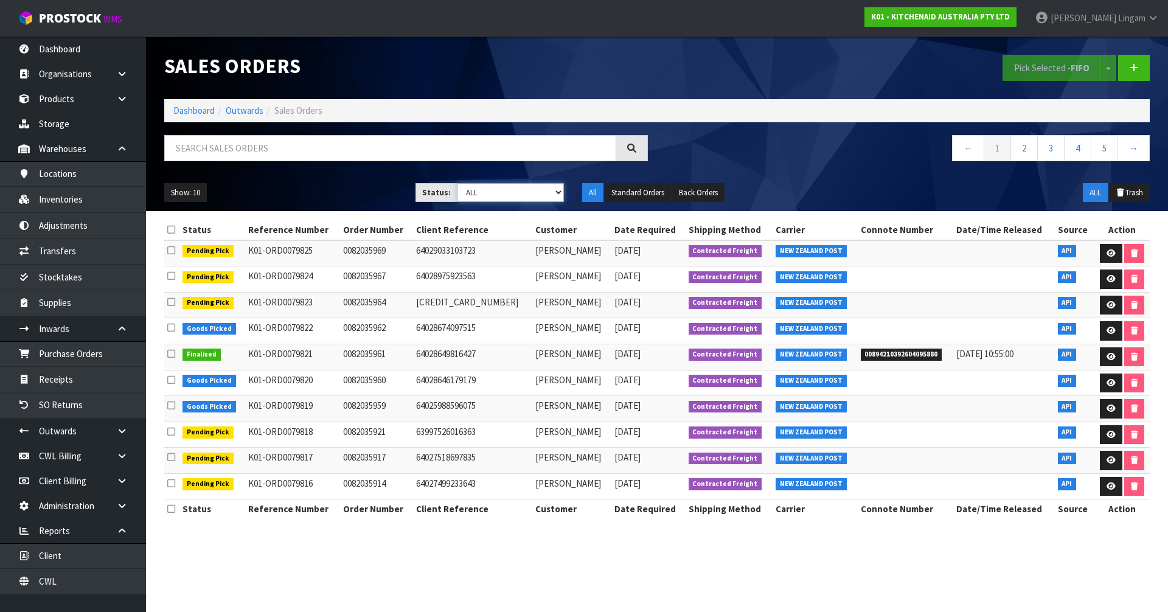
select select "string:6"
click at [457, 183] on select "Draft Pending Allocated Pending Pick Goods Picked Goods Packed Pending Charges …" at bounding box center [511, 192] width 108 height 19
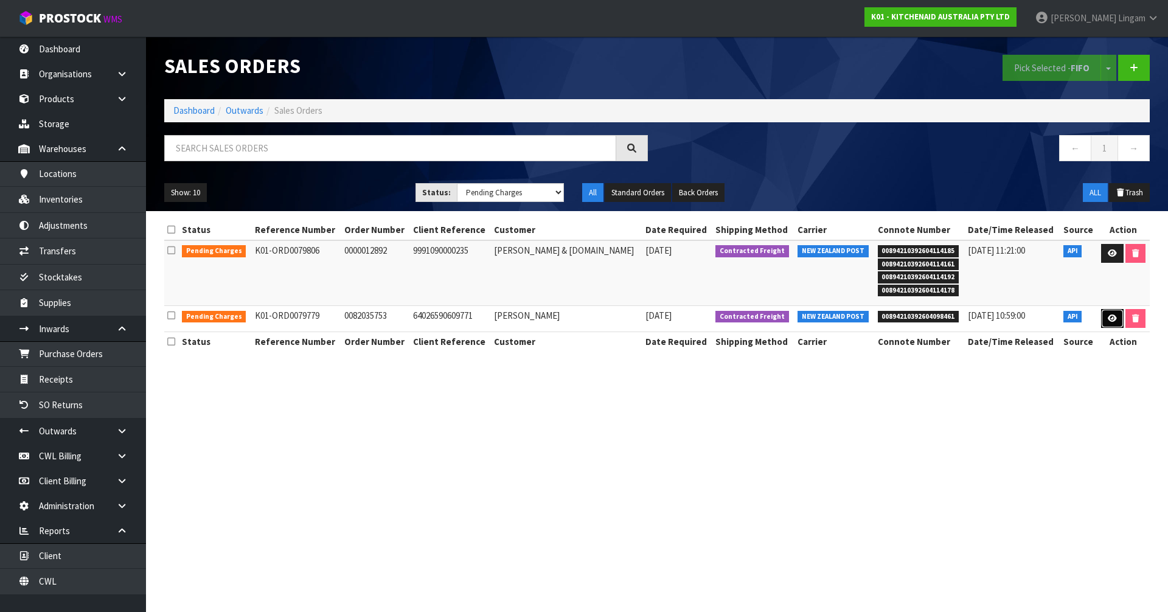
click at [1108, 315] on icon at bounding box center [1112, 319] width 9 height 8
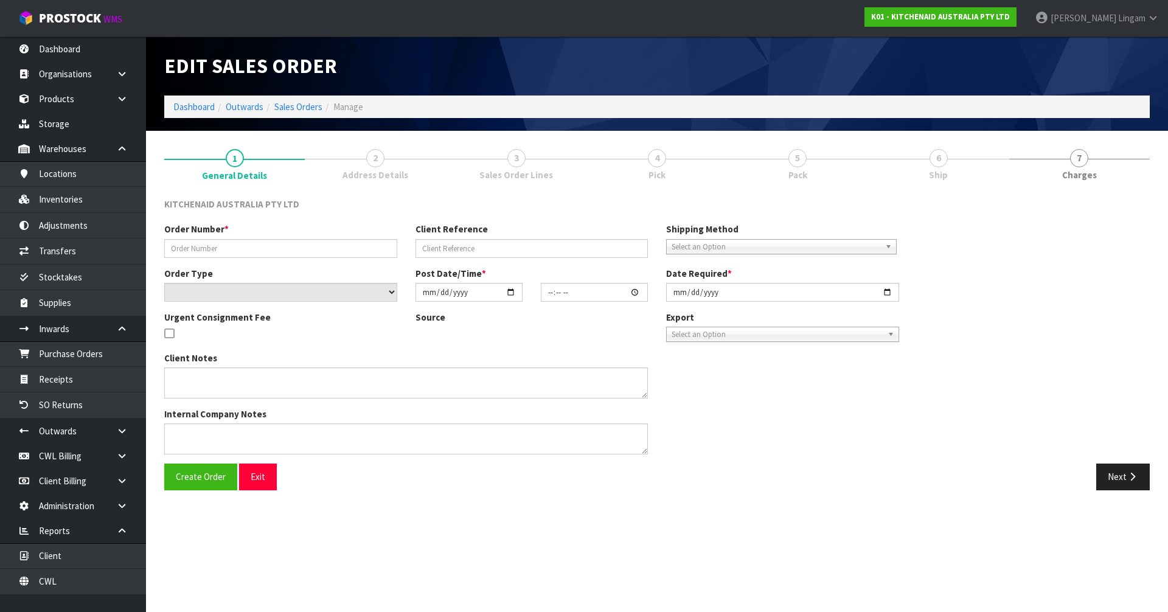
type input "0082035753"
type input "64026590609771"
select select "number:0"
type input "2025-09-25"
type input "13:40:28.000"
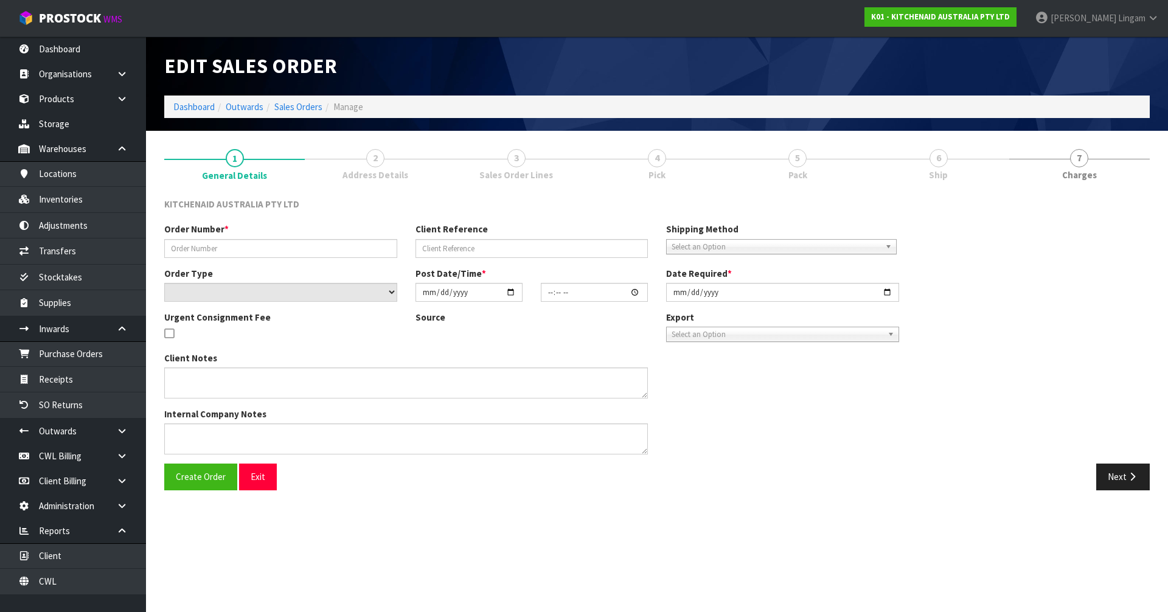
type input "2025-09-25"
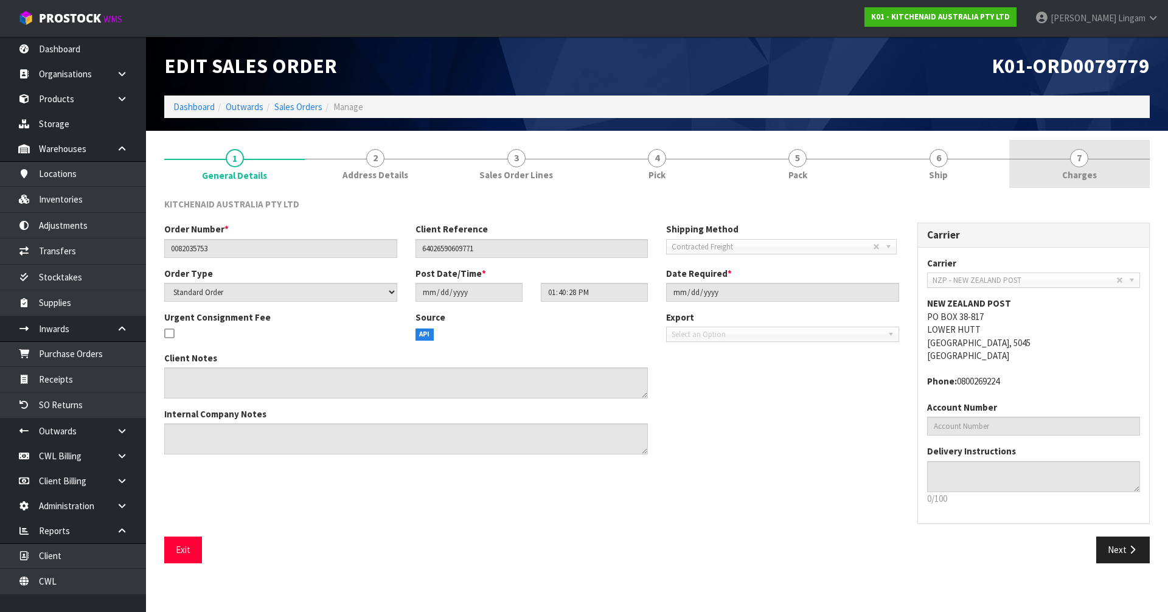
click at [1126, 171] on link "7 Charges" at bounding box center [1079, 164] width 141 height 48
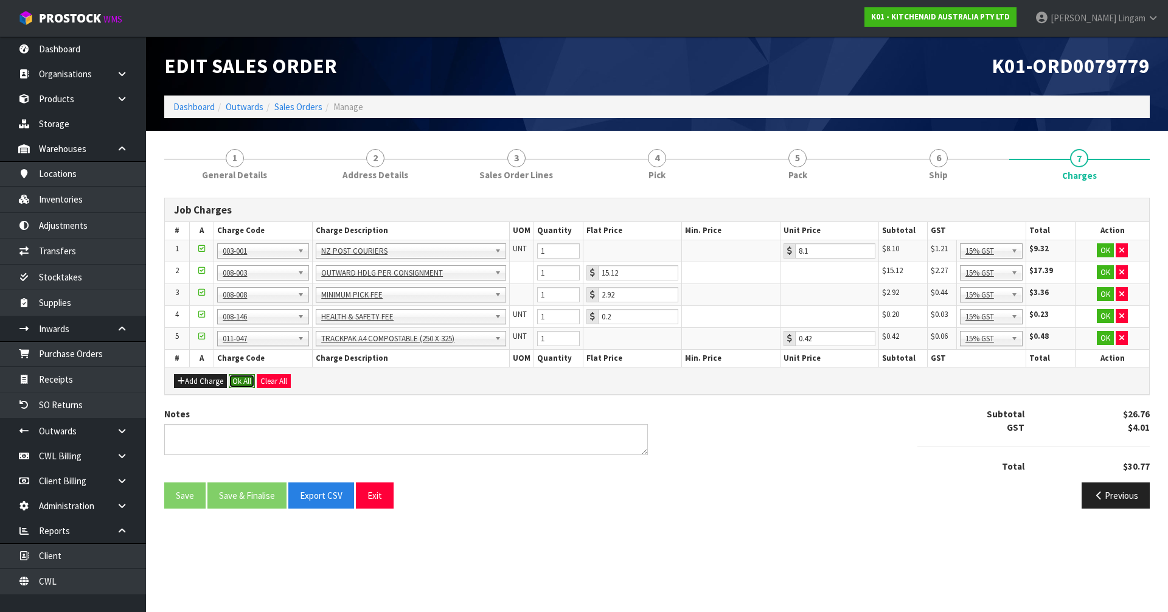
click at [245, 380] on button "Ok All" at bounding box center [242, 381] width 26 height 15
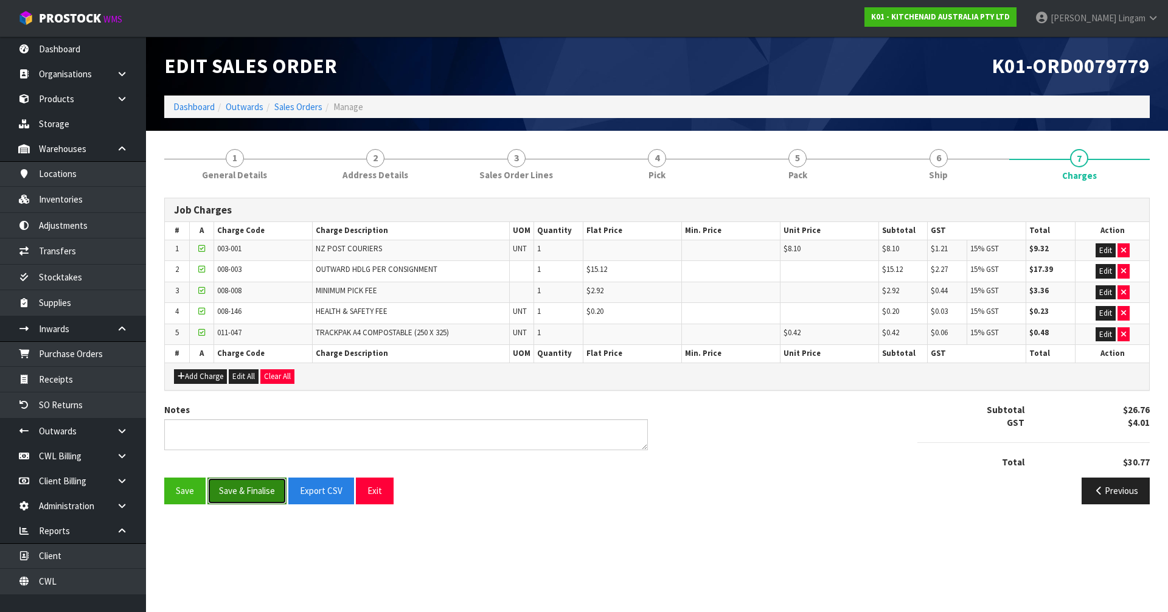
click at [244, 495] on button "Save & Finalise" at bounding box center [246, 491] width 79 height 26
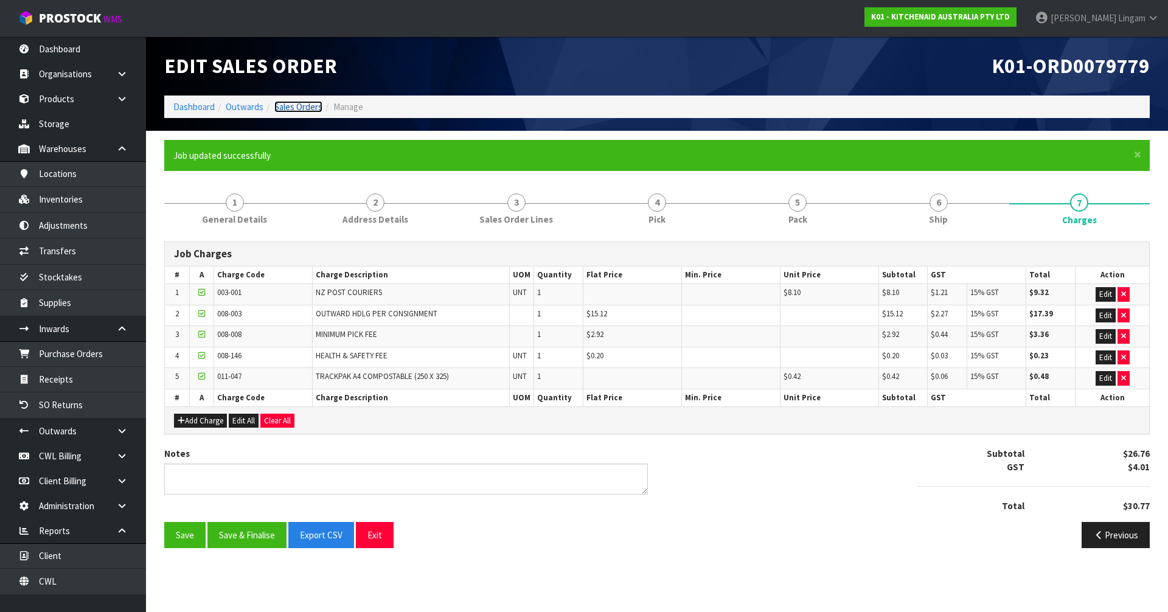
click at [311, 103] on link "Sales Orders" at bounding box center [298, 107] width 48 height 12
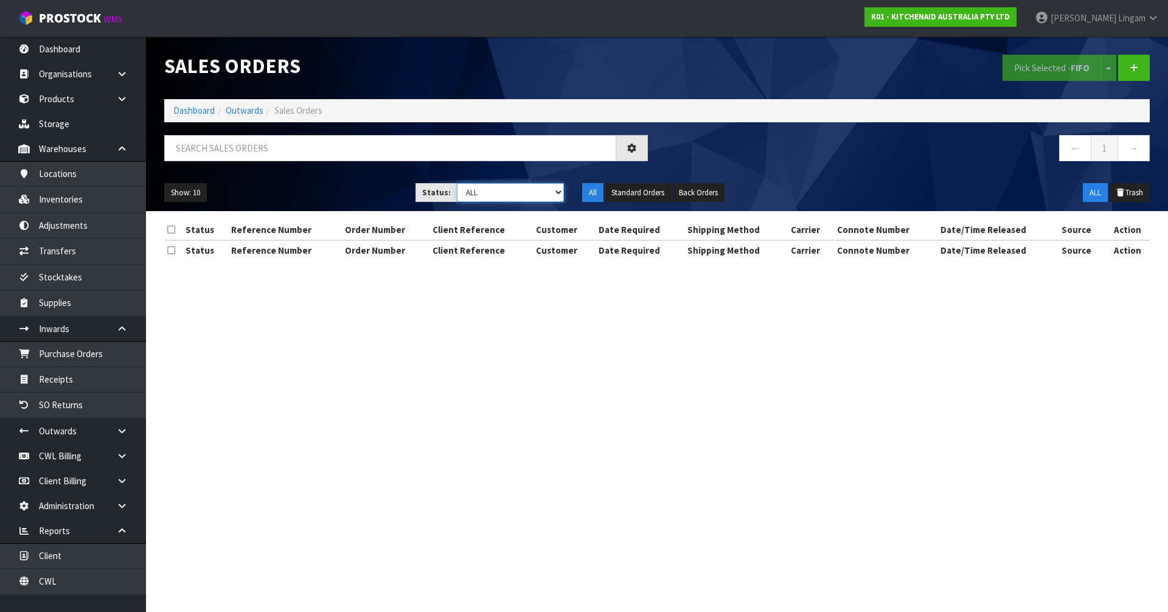
click at [557, 189] on select "Draft Pending Allocated Pending Pick Goods Picked Goods Packed Pending Charges …" at bounding box center [511, 192] width 108 height 19
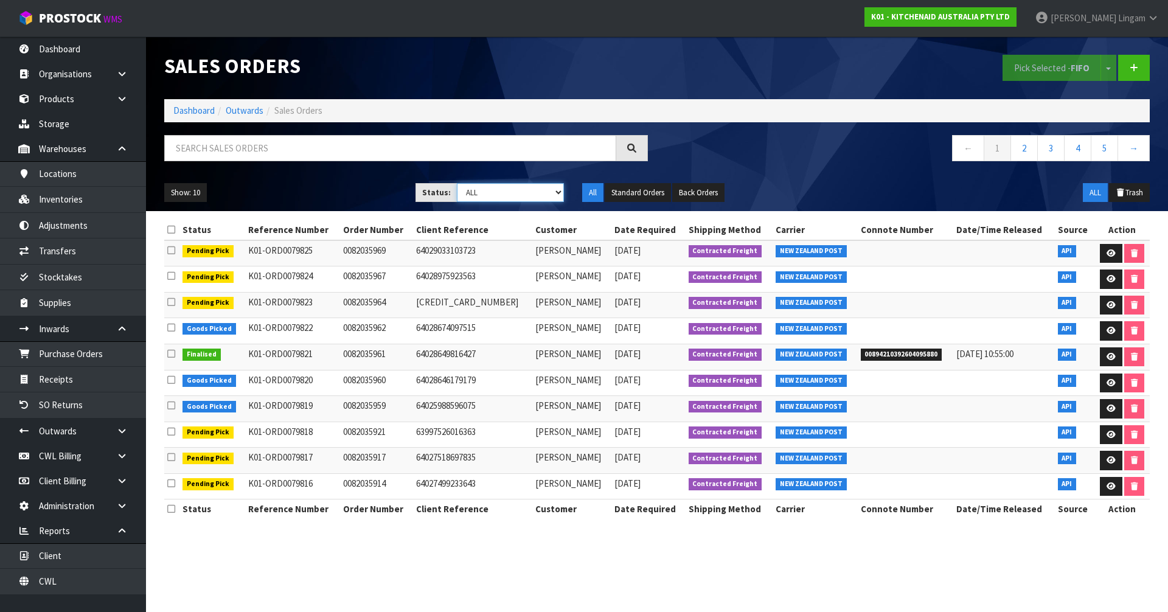
select select "string:6"
click at [457, 183] on select "Draft Pending Allocated Pending Pick Goods Picked Goods Packed Pending Charges …" at bounding box center [511, 192] width 108 height 19
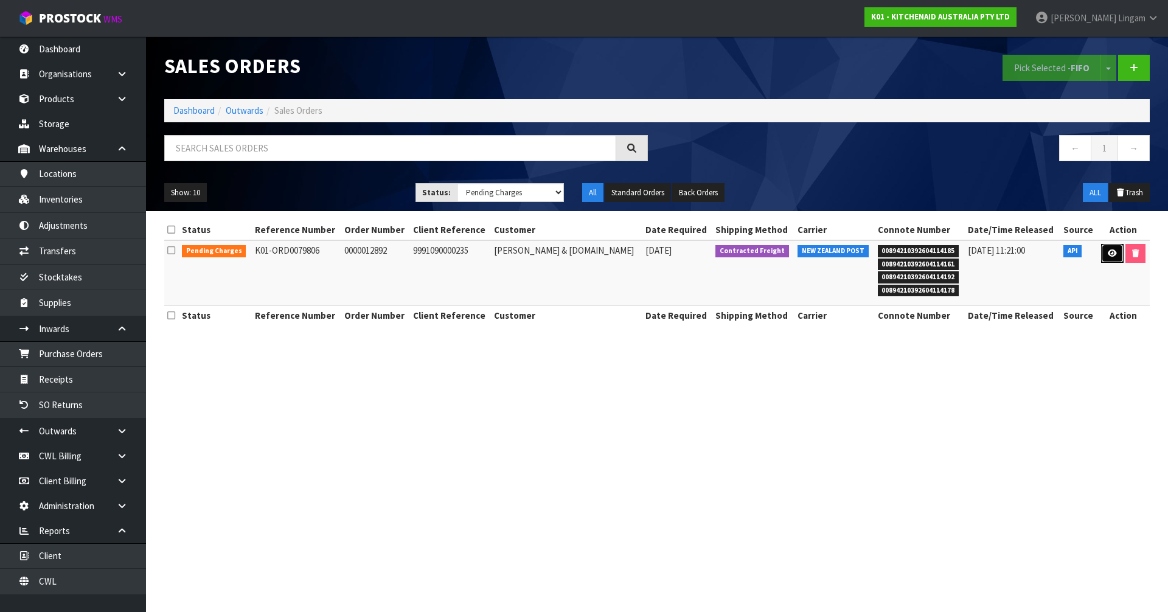
click at [1108, 251] on icon at bounding box center [1112, 253] width 9 height 8
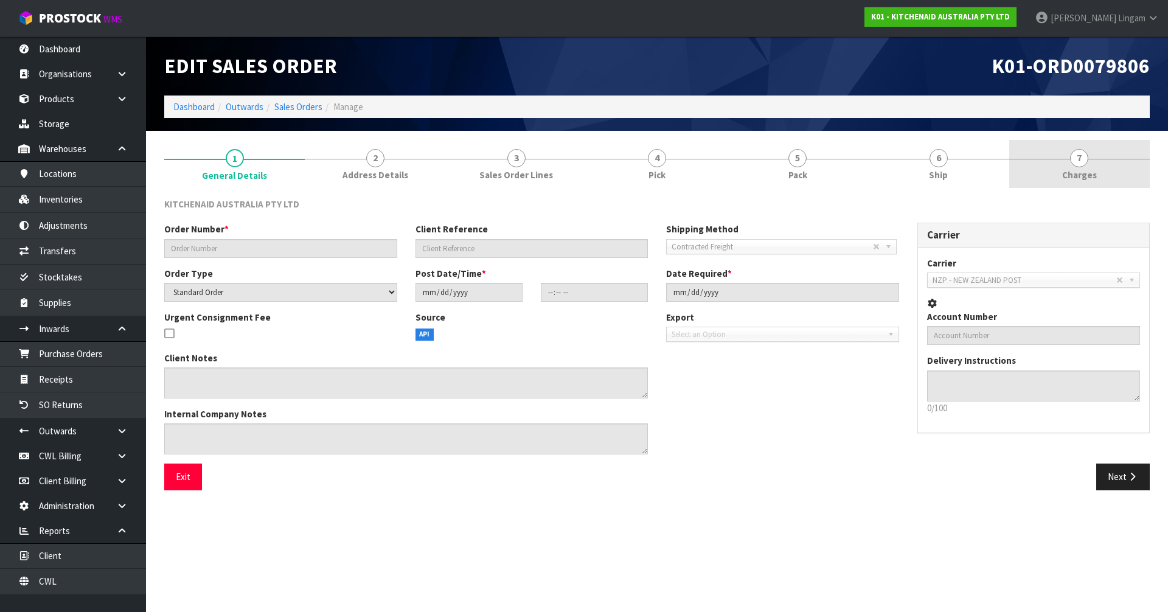
type input "0000012892"
type input "9991090000235"
select select "number:0"
type input "2025-09-25"
type input "19:33:20.000"
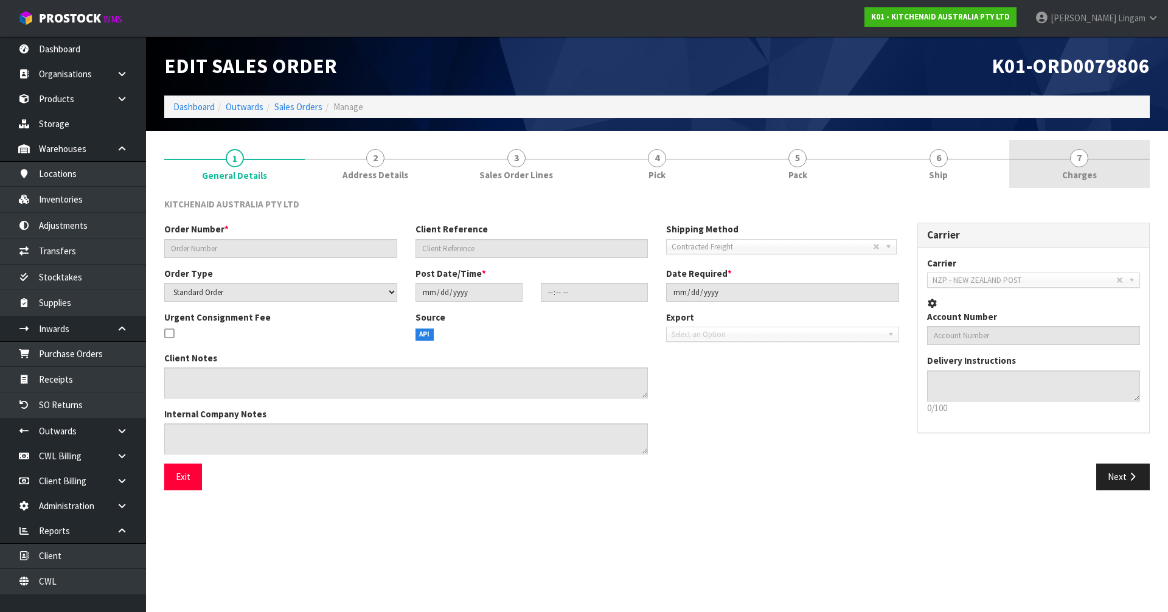
type input "2025-09-25"
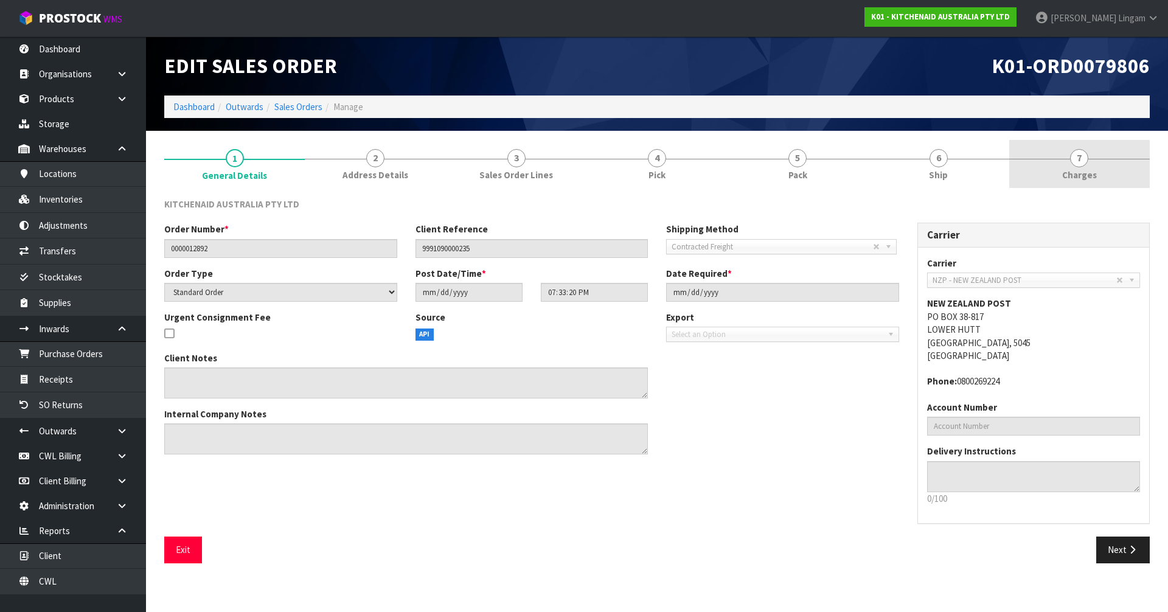
click at [1099, 171] on link "7 Charges" at bounding box center [1079, 164] width 141 height 48
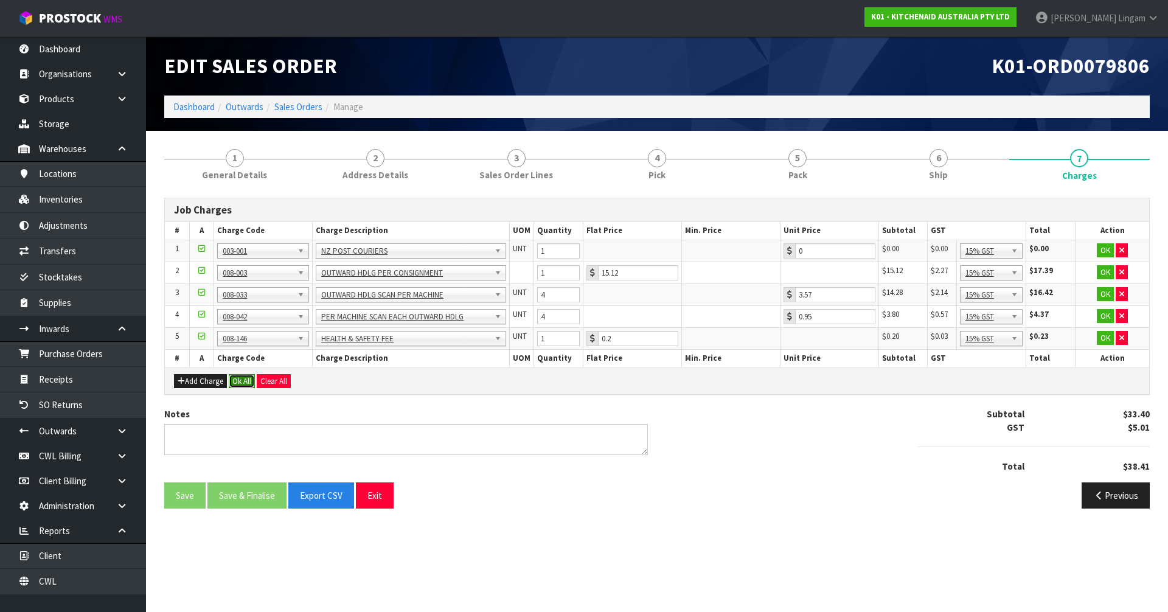
click at [245, 381] on button "Ok All" at bounding box center [242, 381] width 26 height 15
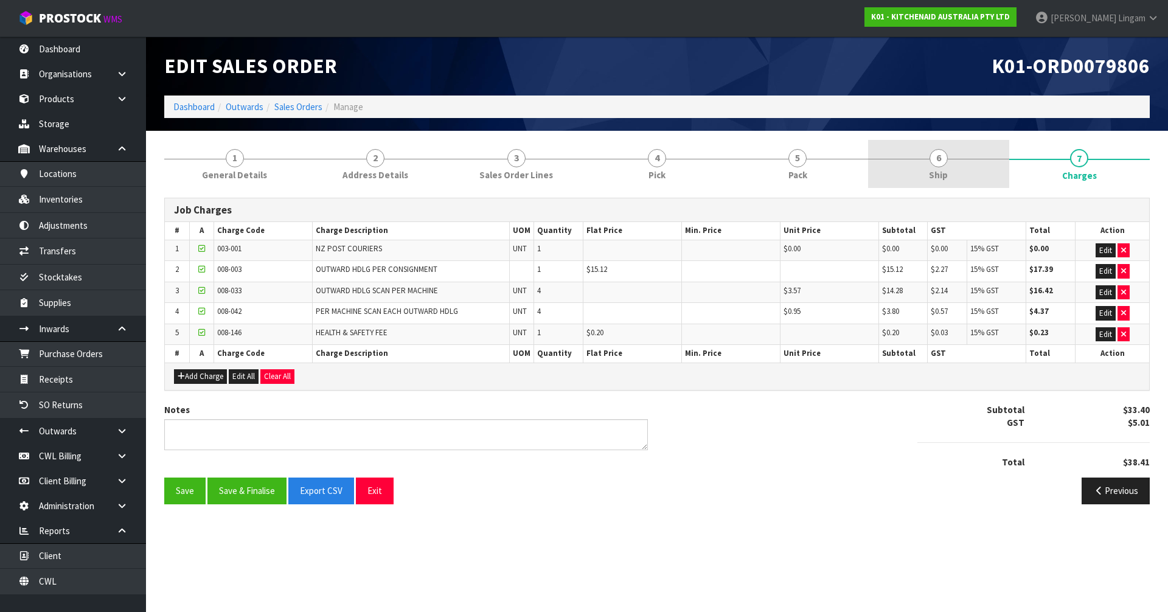
click at [964, 175] on link "6 Ship" at bounding box center [938, 164] width 141 height 48
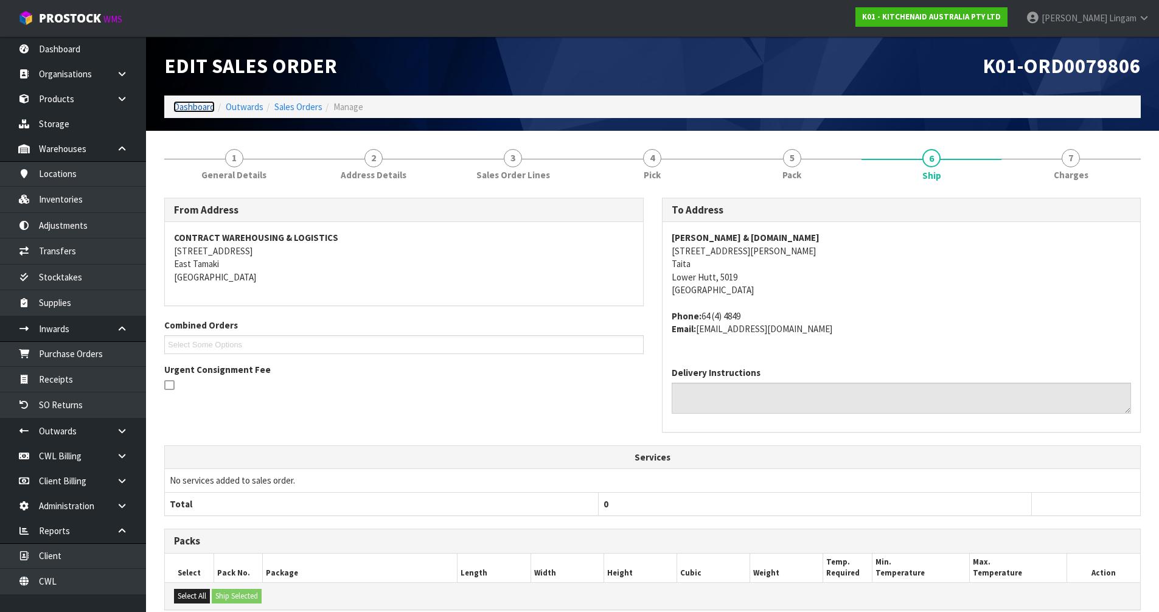
click at [201, 106] on link "Dashboard" at bounding box center [193, 107] width 41 height 12
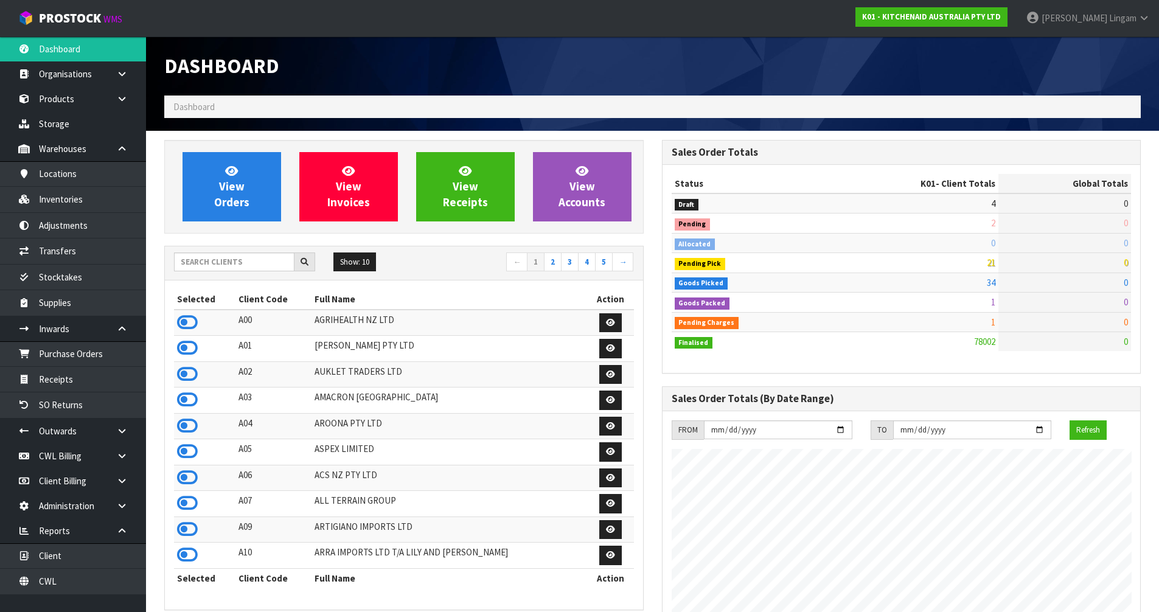
scroll to position [922, 497]
click at [188, 480] on icon at bounding box center [187, 477] width 21 height 18
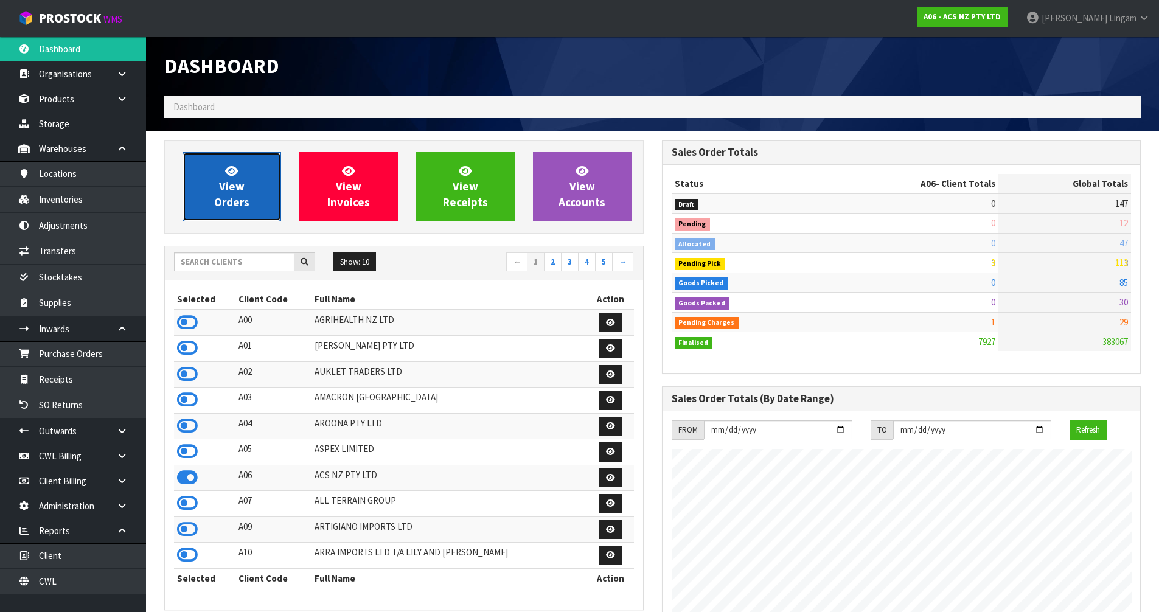
click at [258, 194] on link "View Orders" at bounding box center [232, 186] width 99 height 69
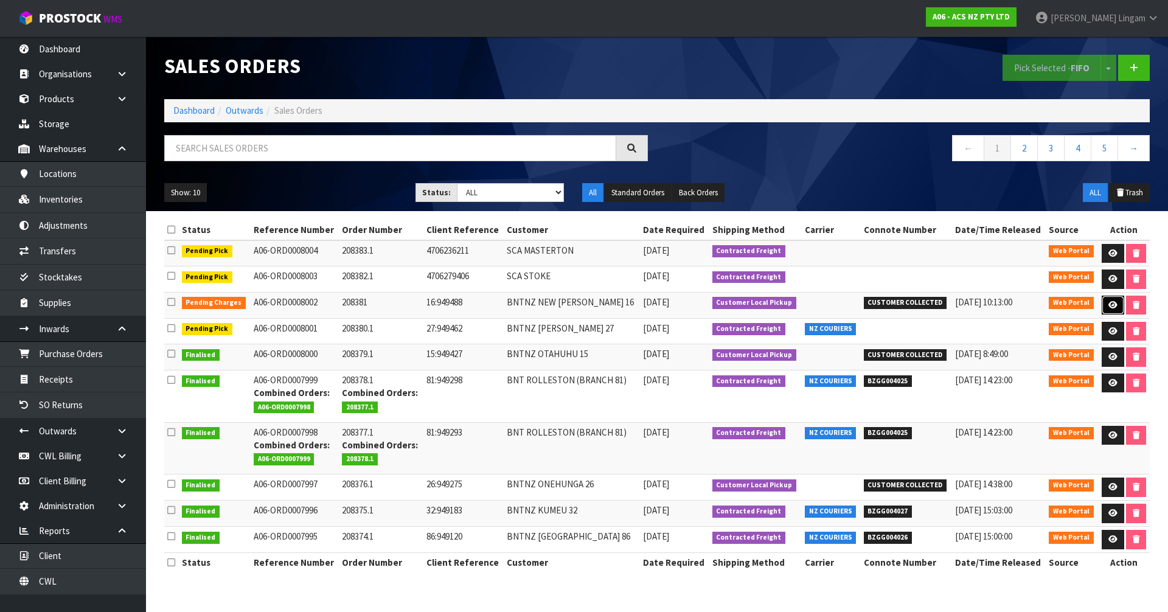
click at [1112, 303] on icon at bounding box center [1112, 305] width 9 height 8
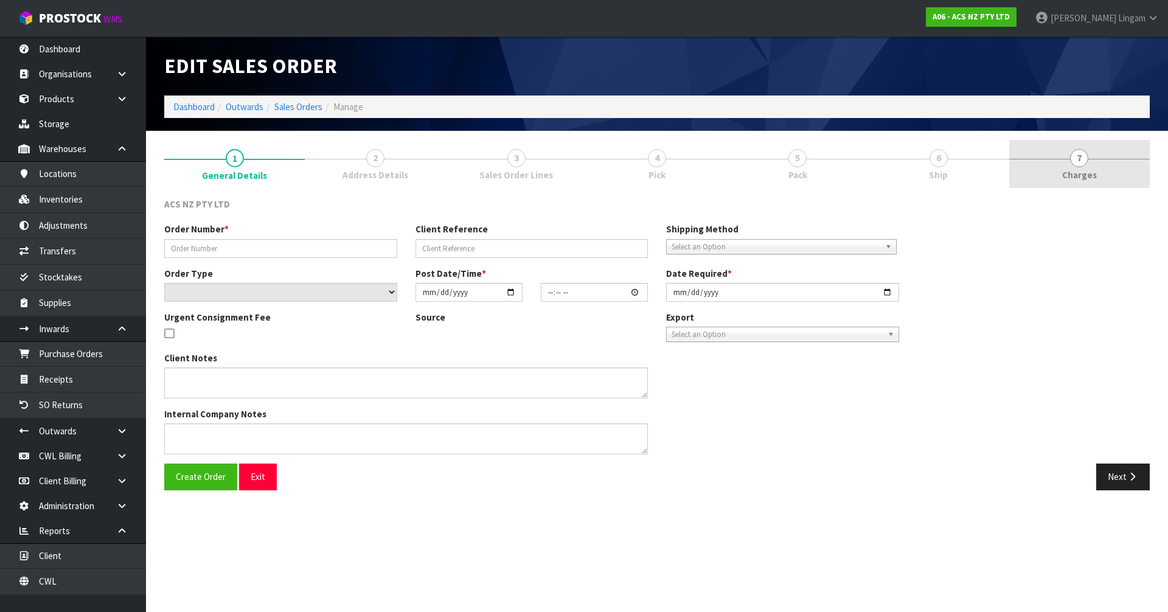
type input "208381"
type input "16:949488"
select select "number:0"
type input "2025-09-26"
type input "08:33:00.000"
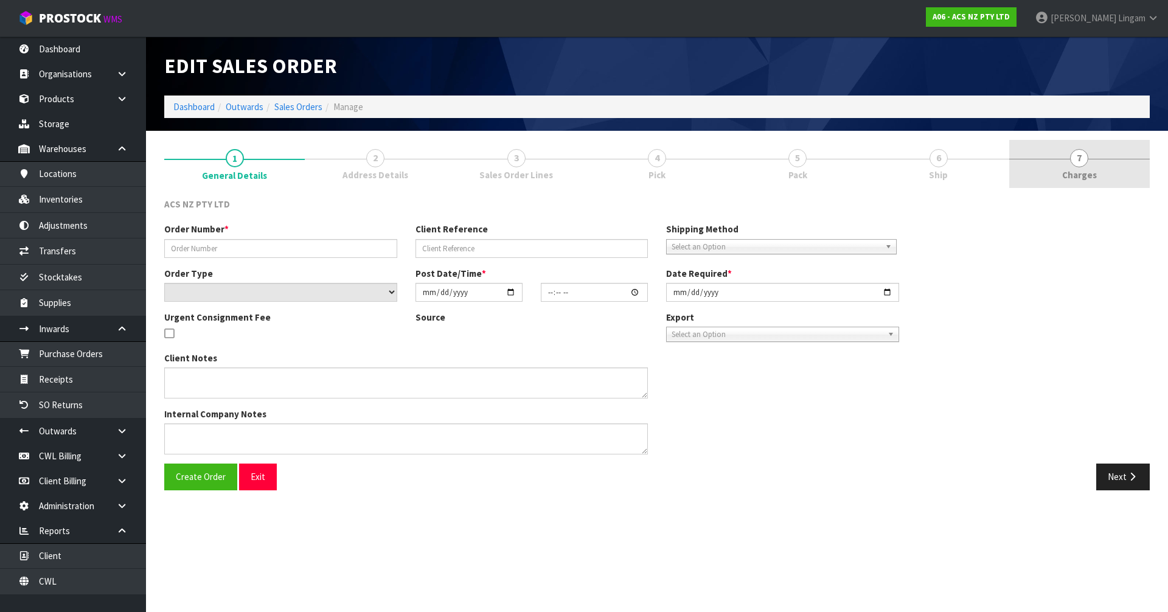
type input "2025-09-26"
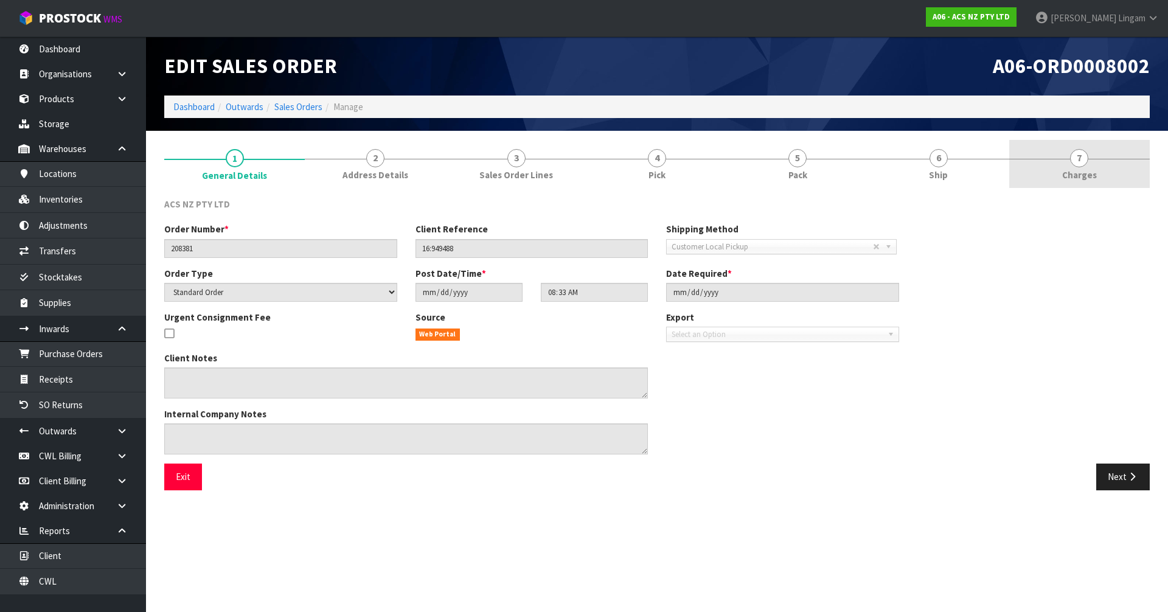
click at [1121, 166] on link "7 Charges" at bounding box center [1079, 164] width 141 height 48
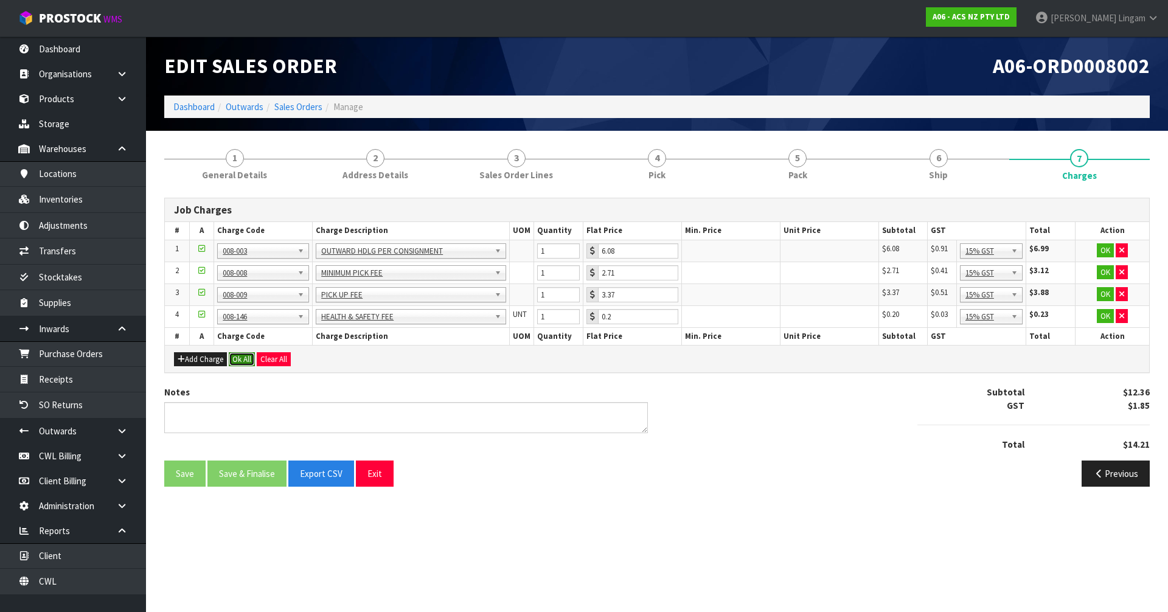
click at [243, 361] on button "Ok All" at bounding box center [242, 359] width 26 height 15
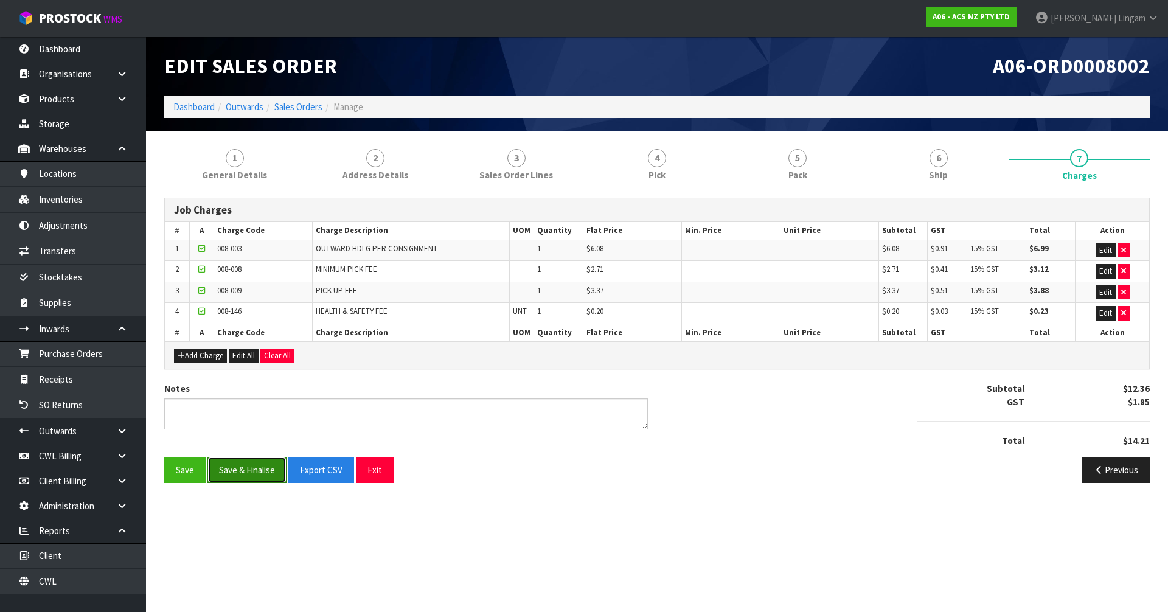
click at [255, 475] on button "Save & Finalise" at bounding box center [246, 470] width 79 height 26
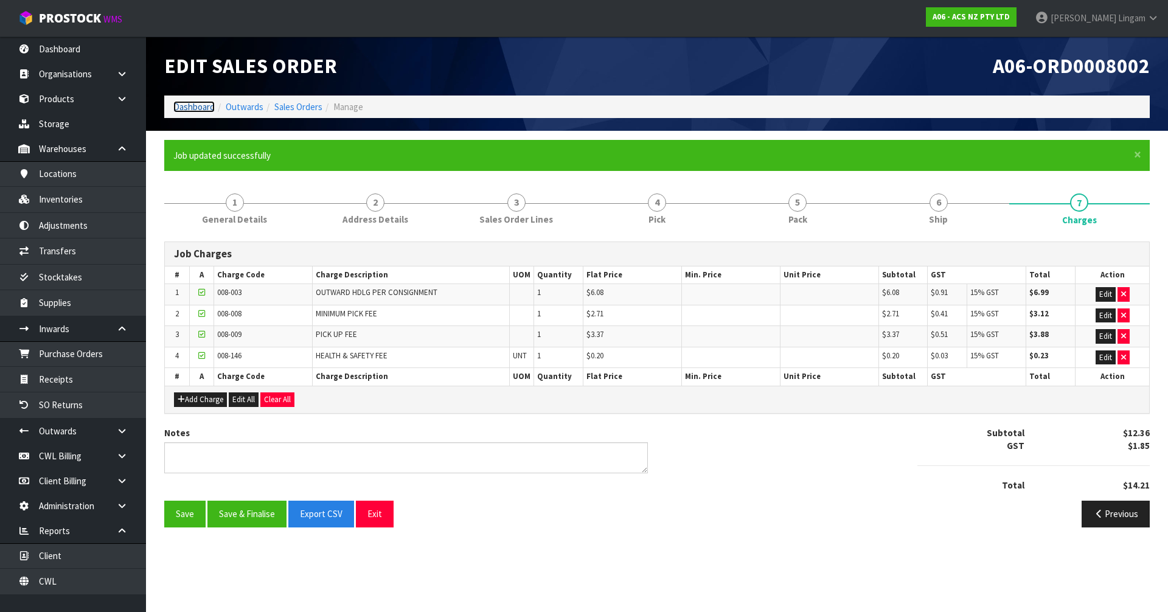
click at [208, 110] on link "Dashboard" at bounding box center [193, 107] width 41 height 12
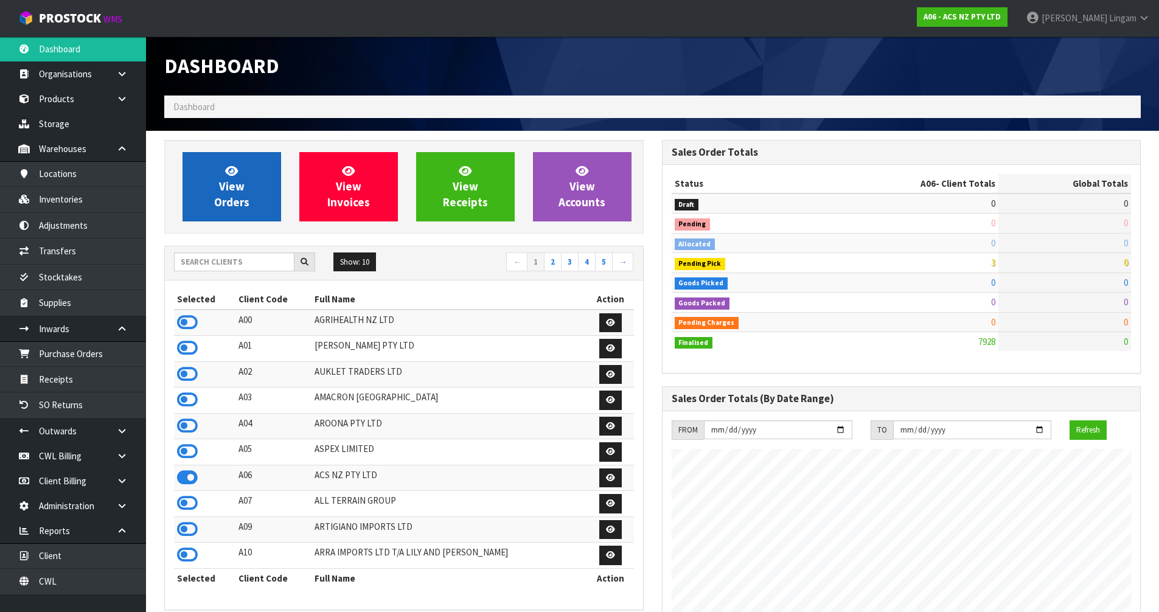
scroll to position [922, 497]
click at [552, 259] on link "2" at bounding box center [553, 261] width 18 height 19
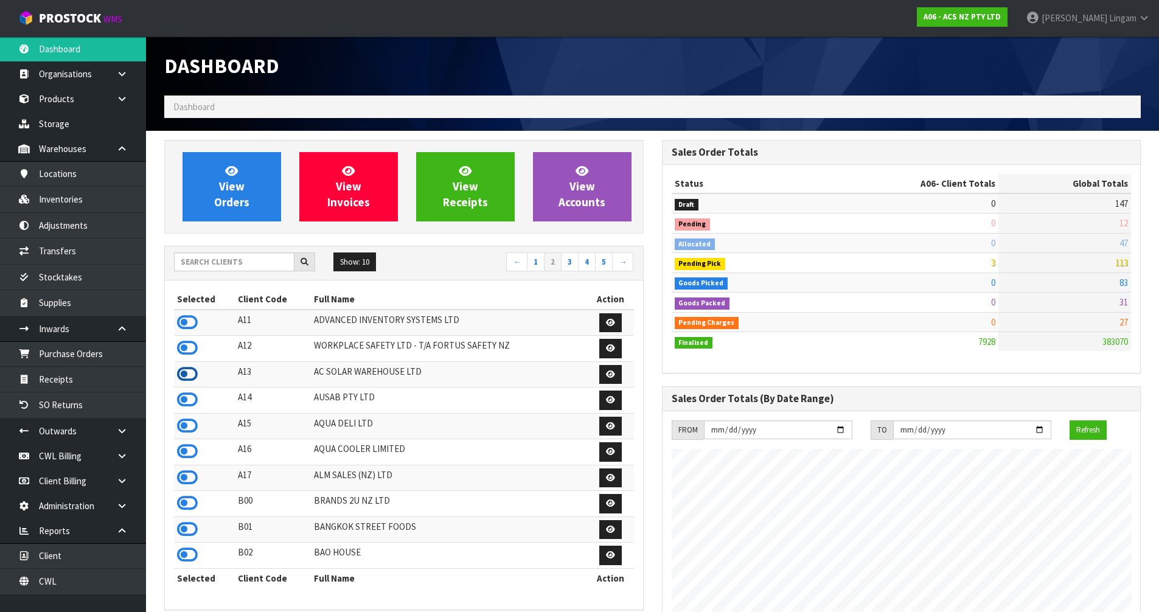
click at [187, 372] on icon at bounding box center [187, 374] width 21 height 18
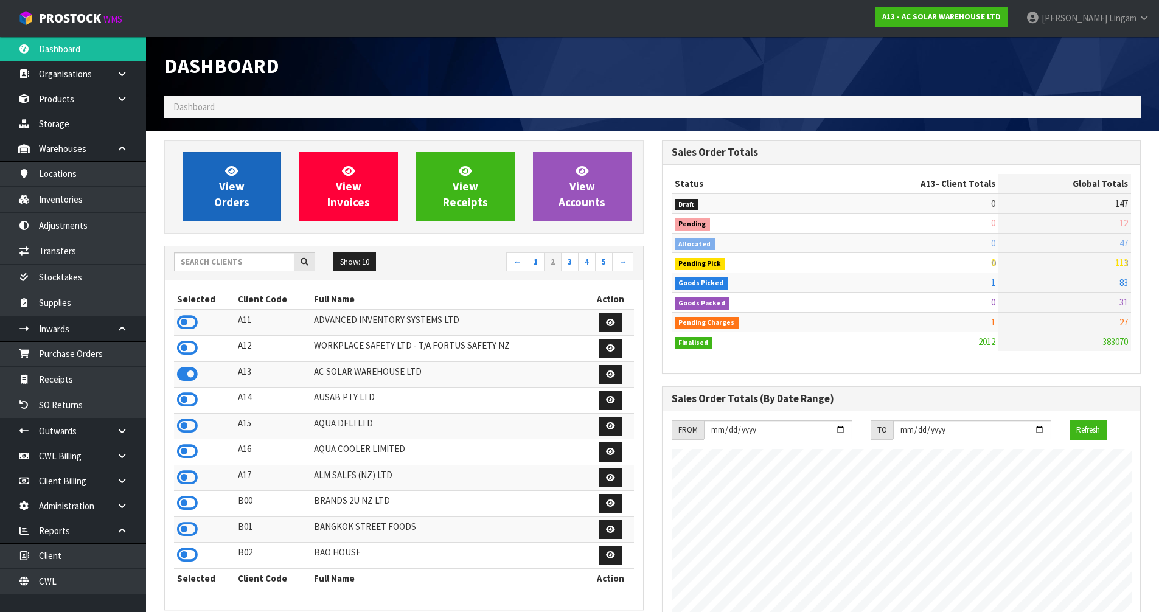
scroll to position [973, 497]
click at [240, 207] on span "View Orders" at bounding box center [231, 187] width 35 height 46
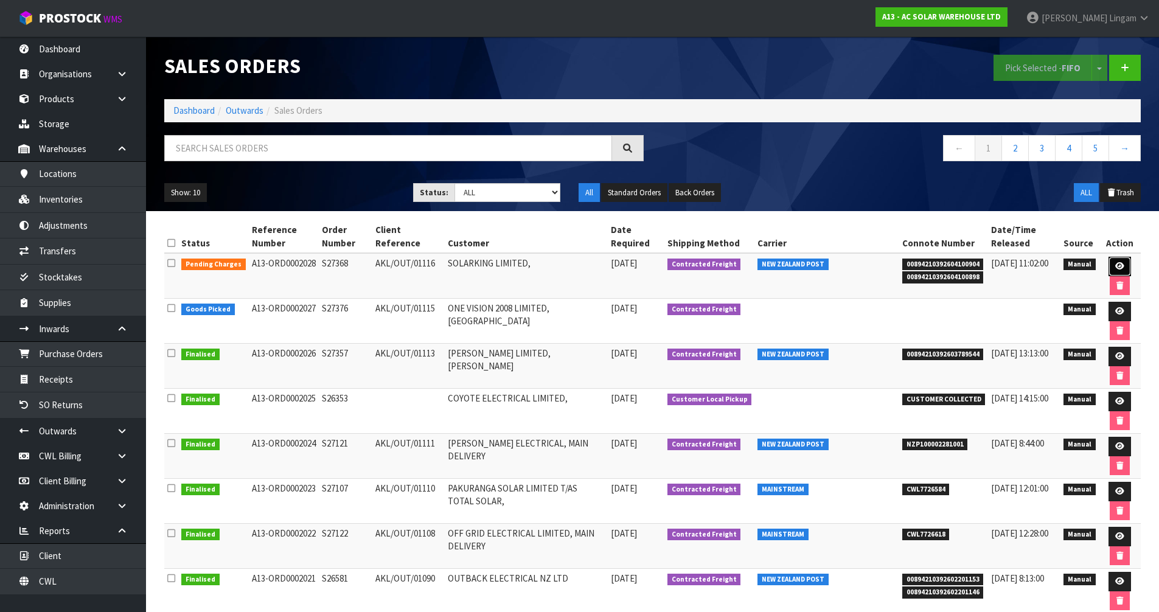
click at [1119, 269] on icon at bounding box center [1119, 266] width 9 height 8
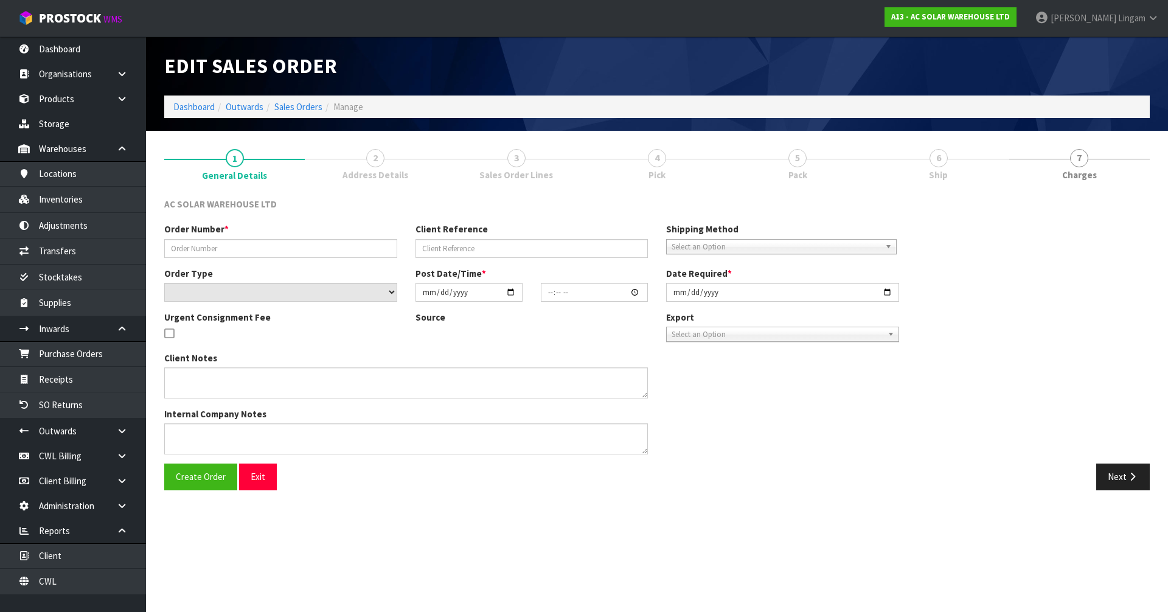
type input "S27368"
type input "AKL/OUT/01116"
select select "number:0"
type input "2025-09-26"
type input "09:44:00.000"
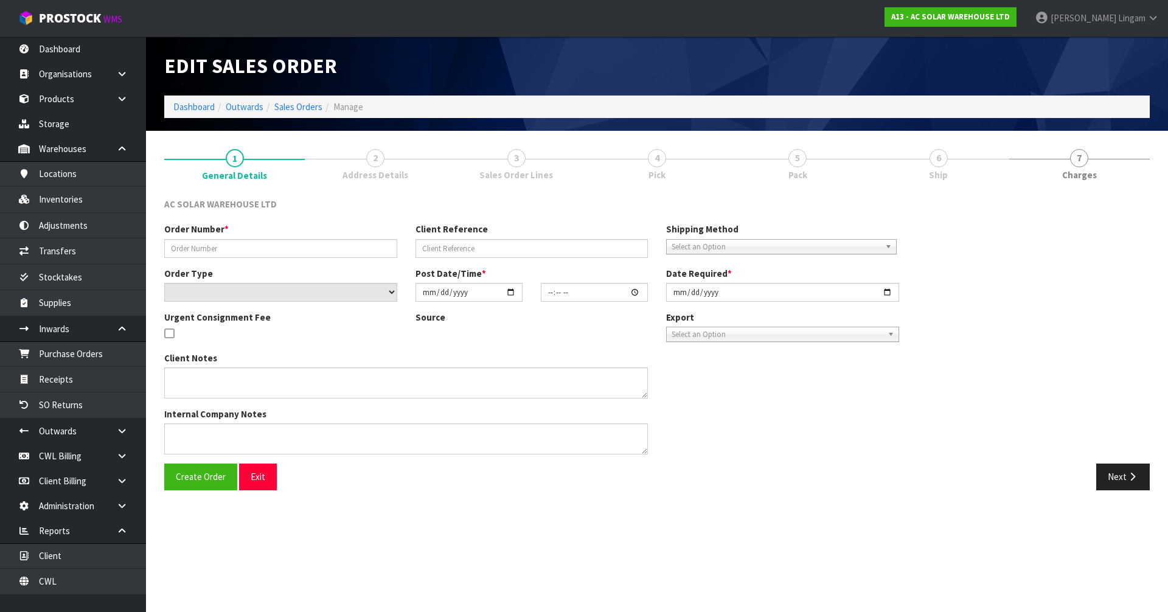
type input "2025-09-26"
type textarea "SEND WITH NZ POST"
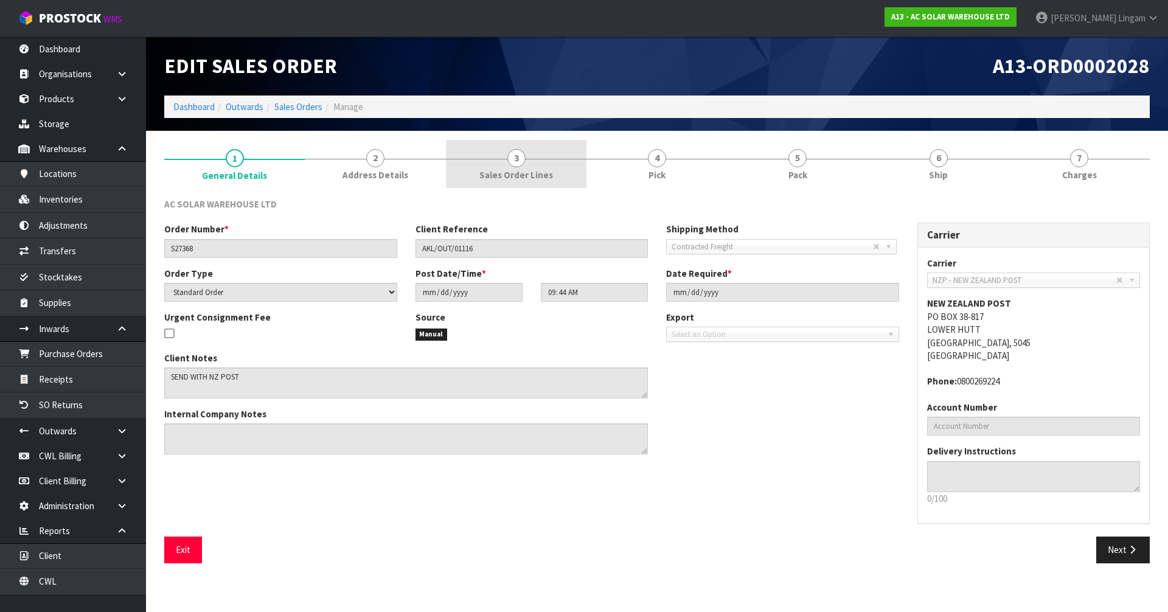
click at [523, 169] on span "Sales Order Lines" at bounding box center [516, 175] width 74 height 13
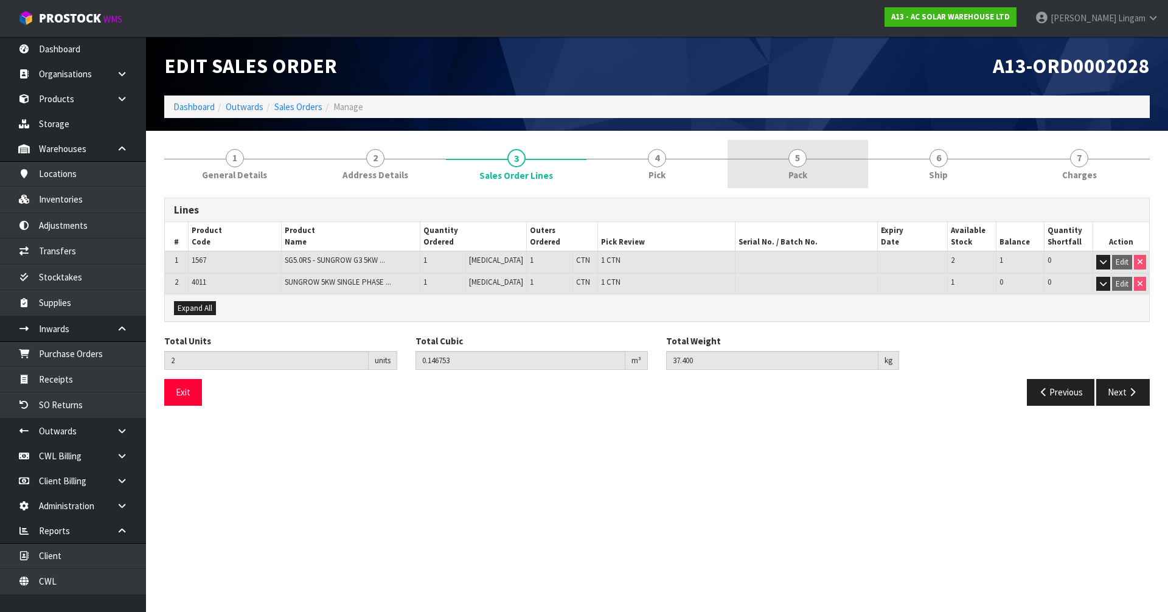
click at [810, 175] on link "5 Pack" at bounding box center [798, 164] width 141 height 48
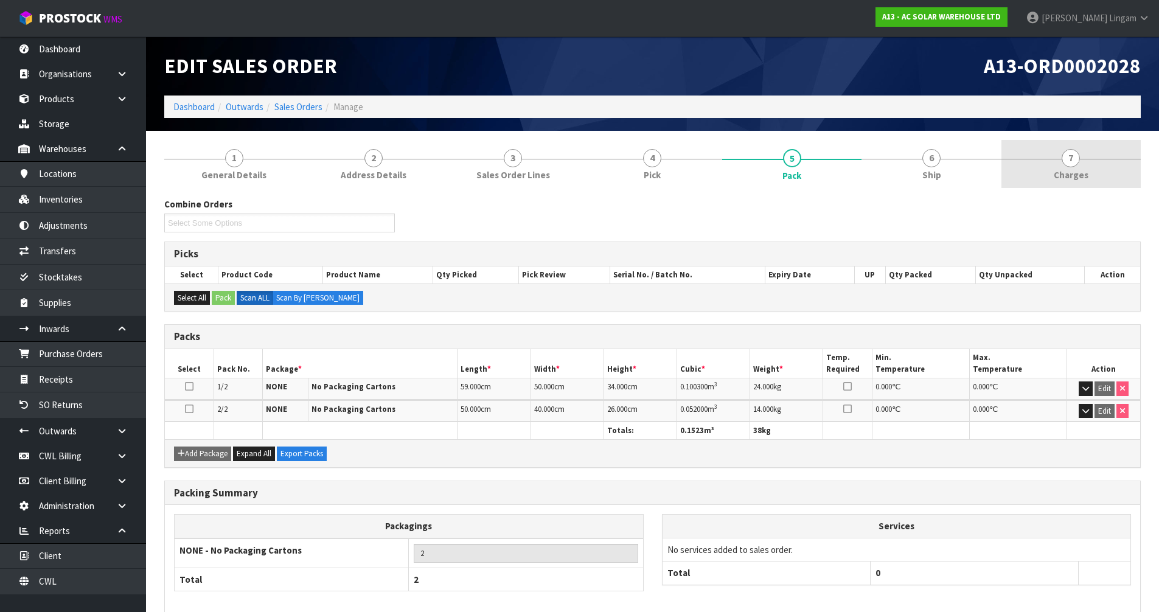
click at [1111, 170] on link "7 Charges" at bounding box center [1070, 164] width 139 height 48
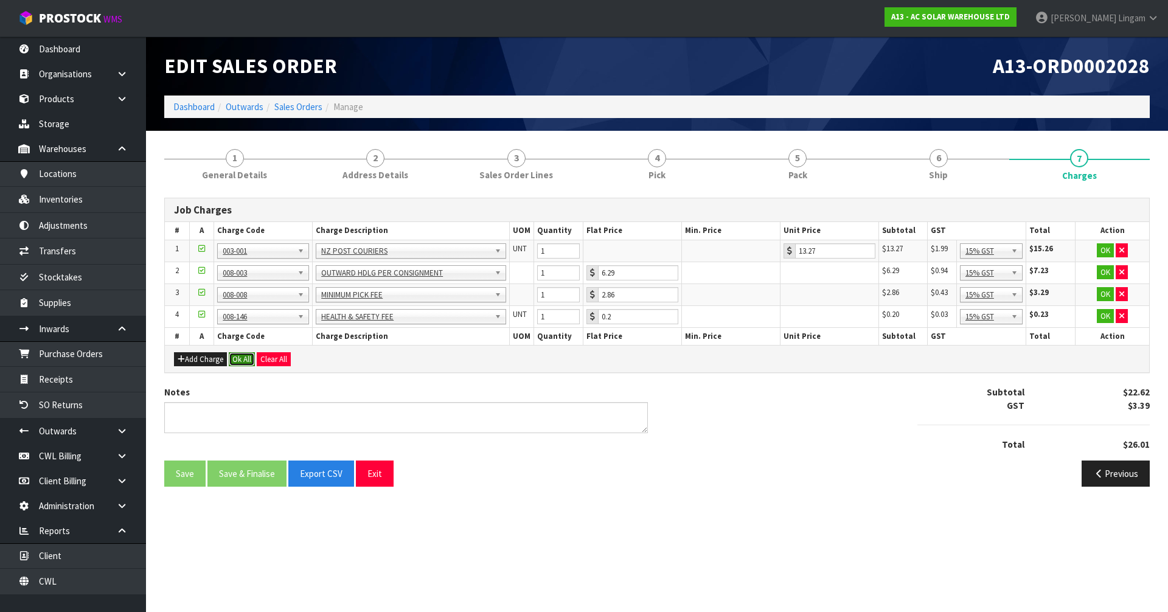
click at [243, 361] on button "Ok All" at bounding box center [242, 359] width 26 height 15
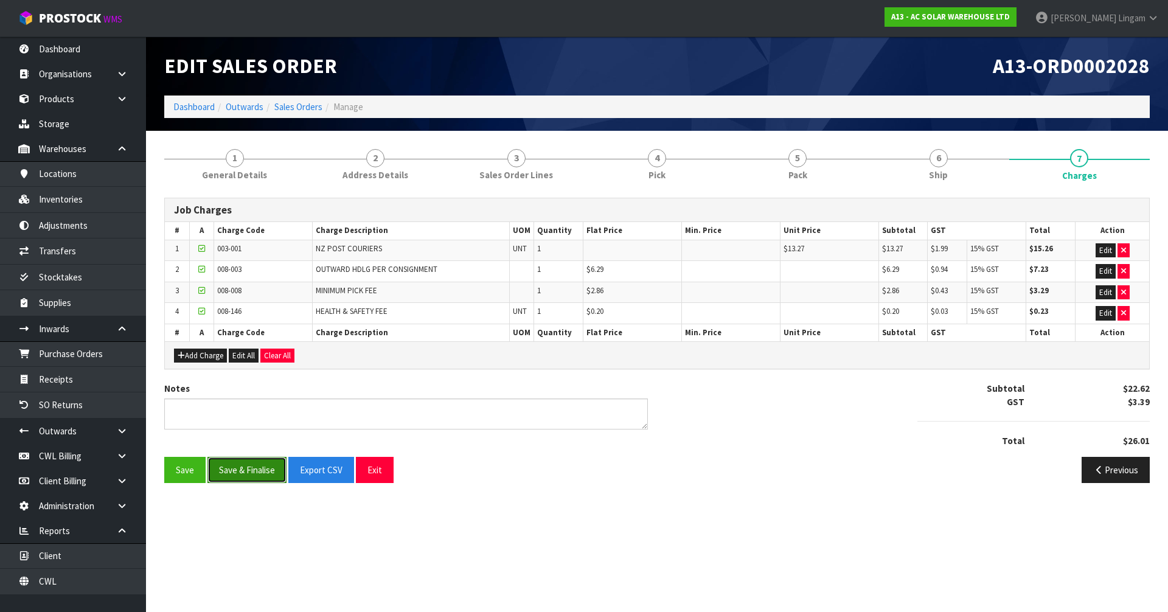
click at [249, 474] on button "Save & Finalise" at bounding box center [246, 470] width 79 height 26
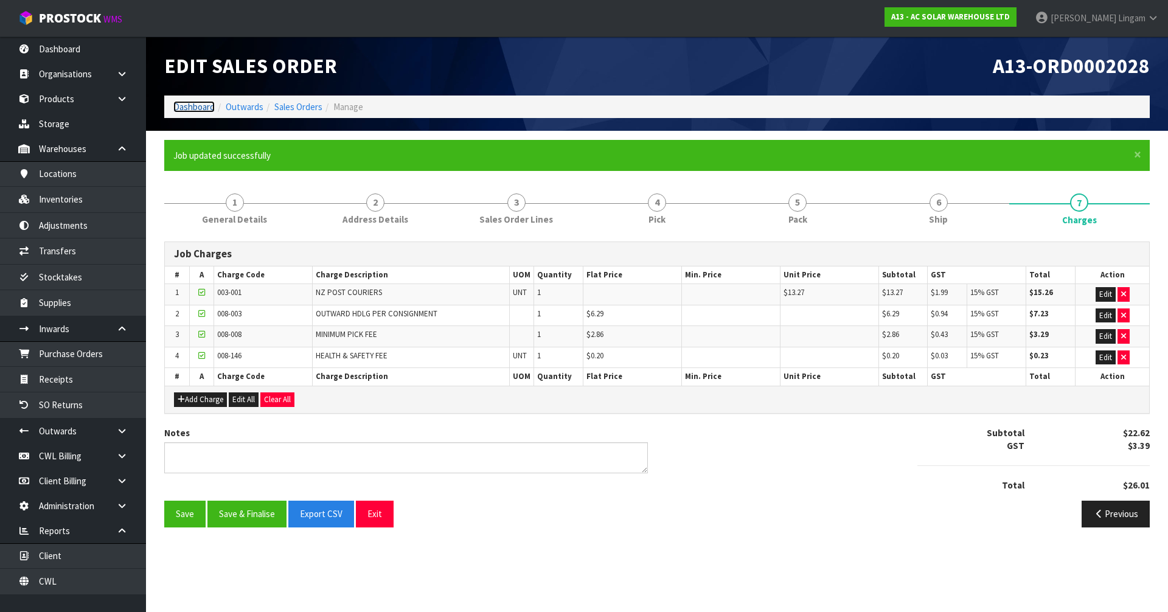
click at [189, 106] on link "Dashboard" at bounding box center [193, 107] width 41 height 12
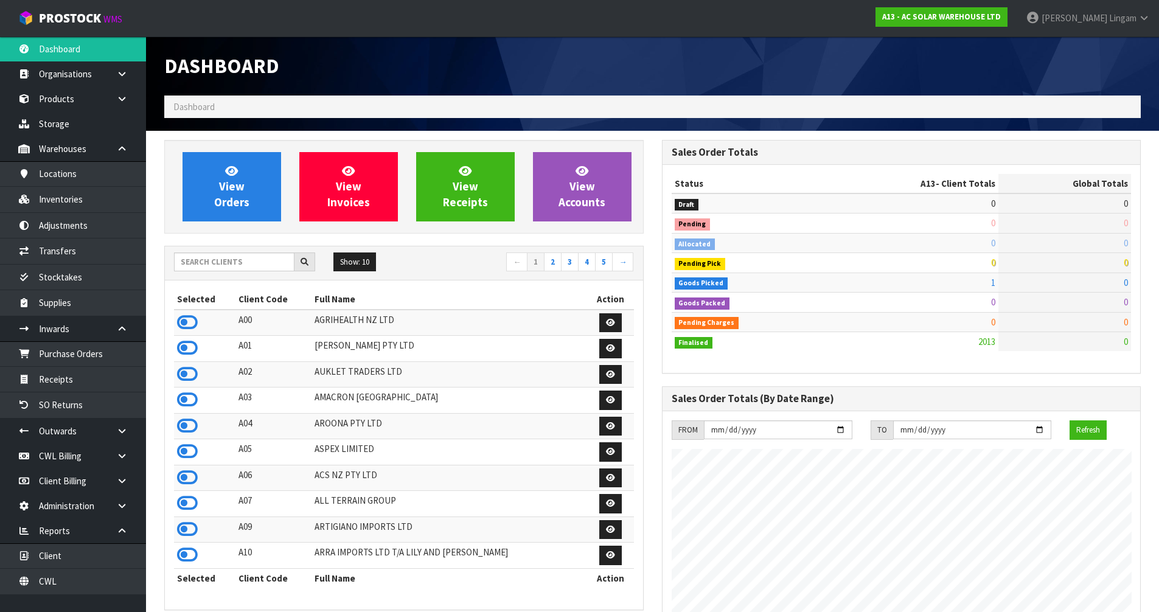
scroll to position [973, 497]
click at [218, 266] on input "text" at bounding box center [234, 261] width 120 height 19
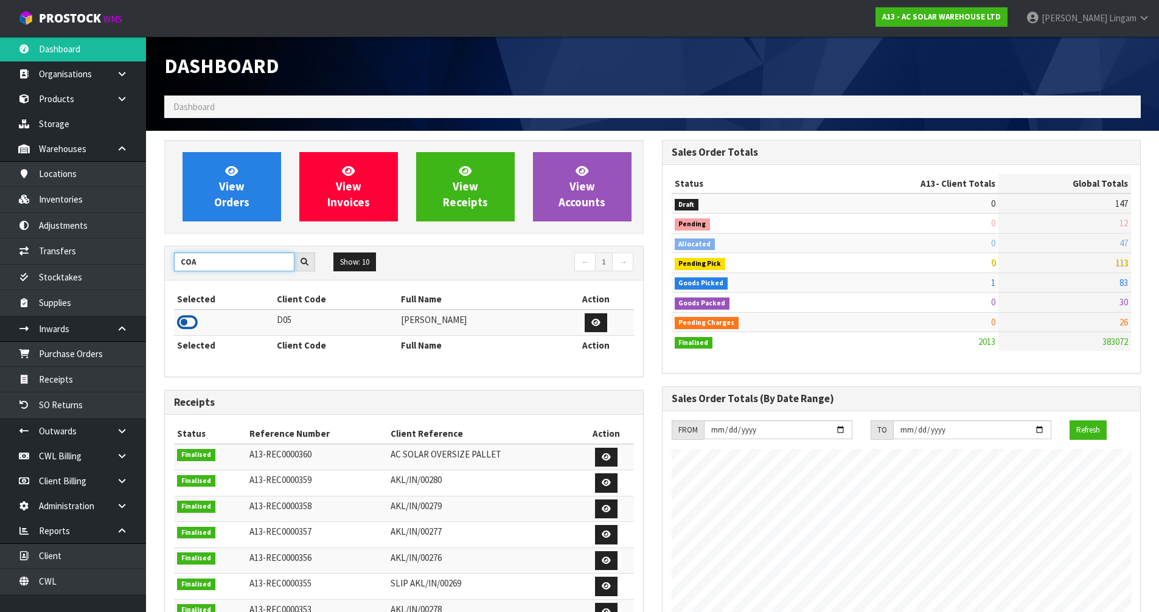
type input "COA"
click at [193, 321] on icon at bounding box center [187, 322] width 21 height 18
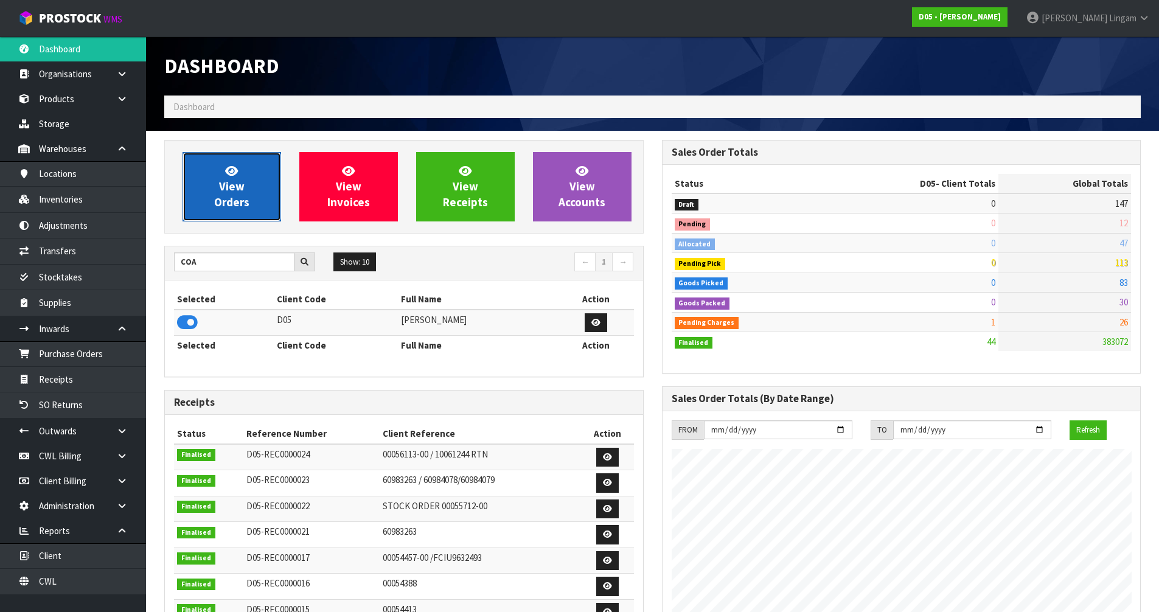
scroll to position [1065, 497]
click at [227, 209] on span "View Orders" at bounding box center [231, 187] width 35 height 46
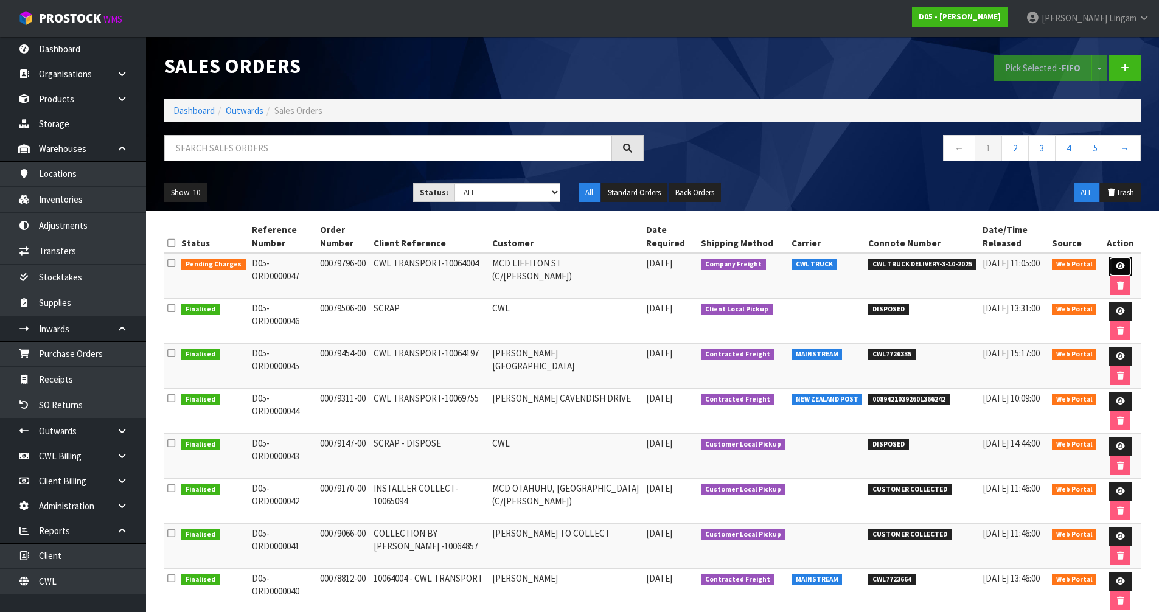
click at [1122, 266] on icon at bounding box center [1120, 266] width 9 height 8
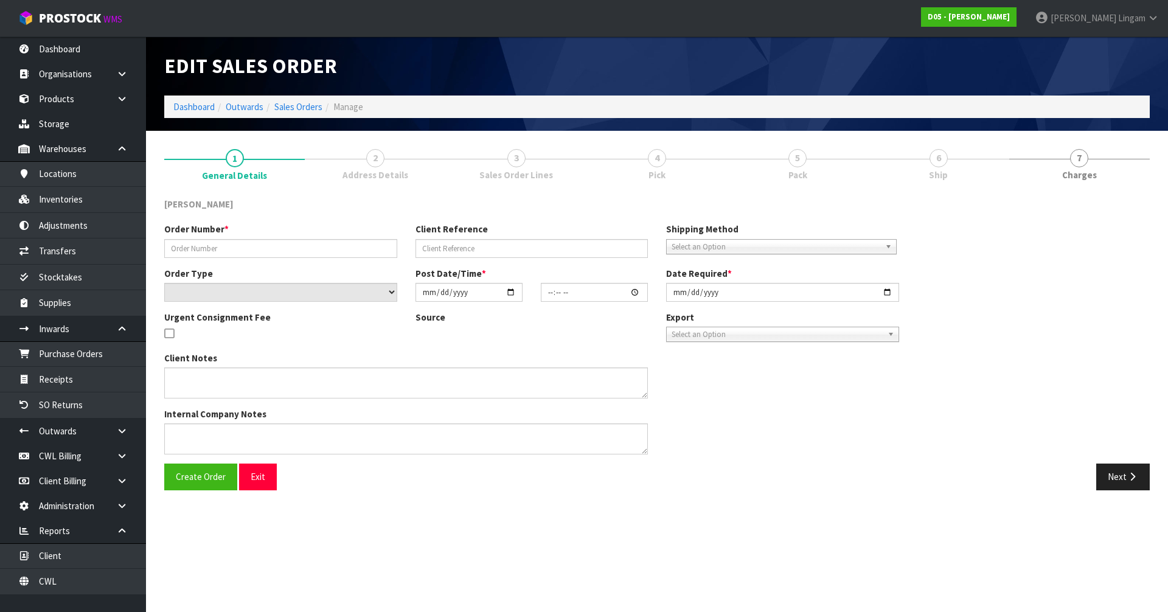
type input "00079796-00"
type input "CWL TRANSPORT-10064004"
select select "number:0"
type input "2025-09-26"
type input "11:04:00.000"
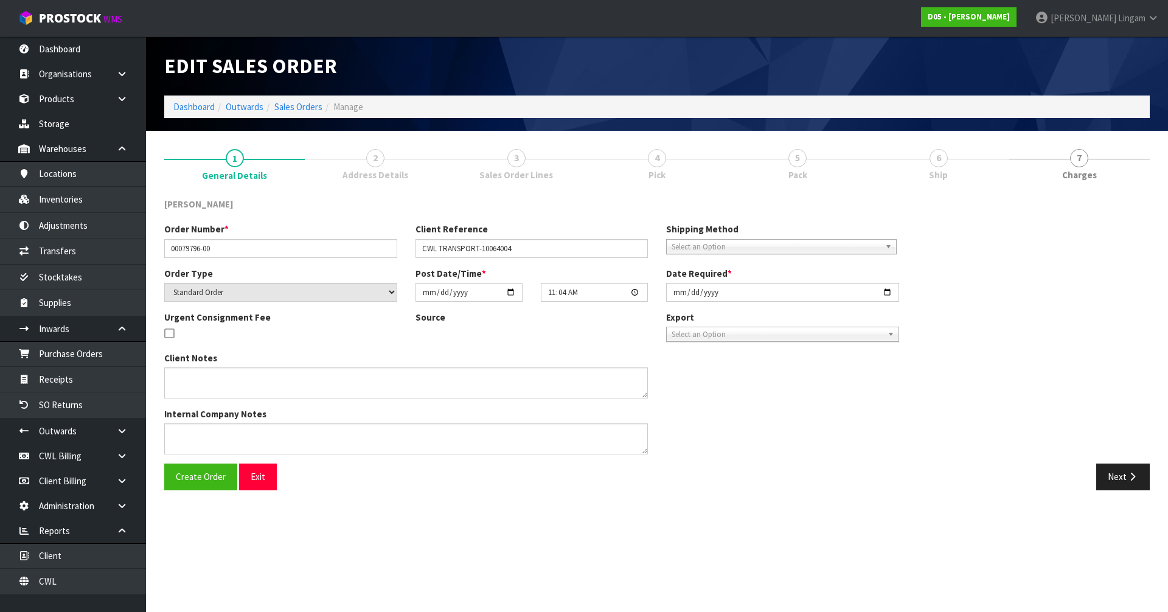
type input "2025-10-02"
type textarea "PLEASE DELIVER 3/10 FORKLIFT ON SITE - DDD 3/10"
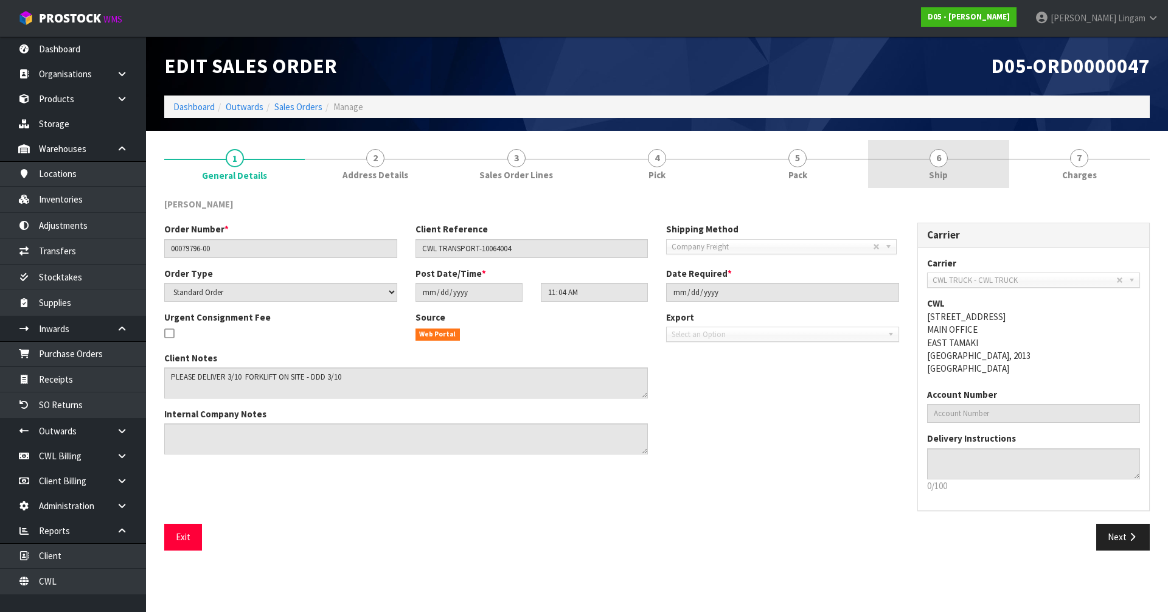
click at [970, 170] on link "6 Ship" at bounding box center [938, 164] width 141 height 48
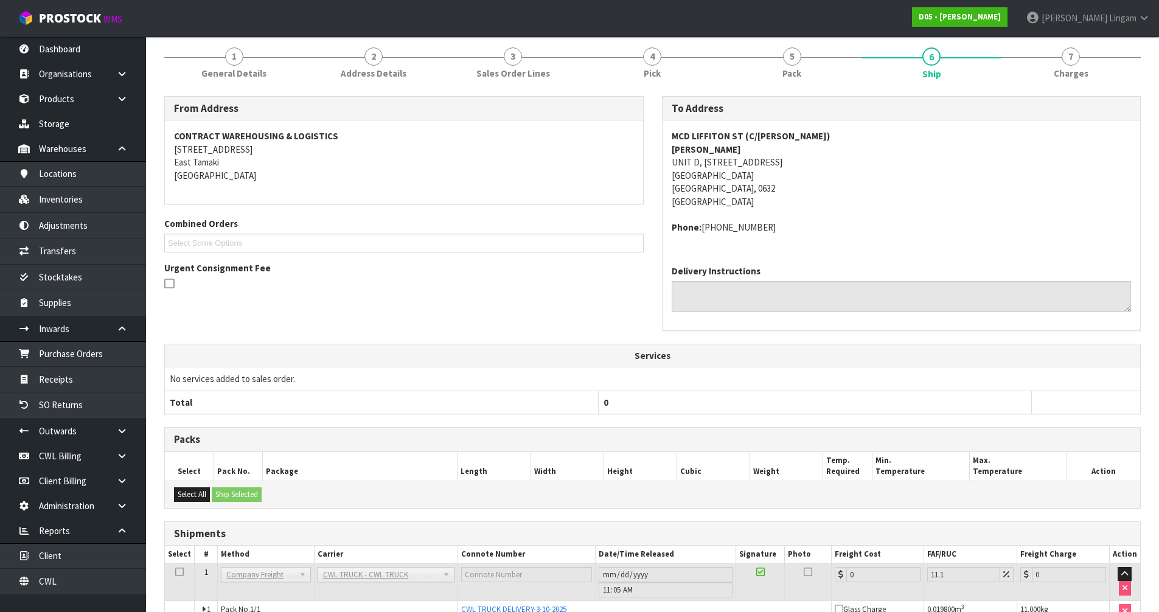
scroll to position [169, 0]
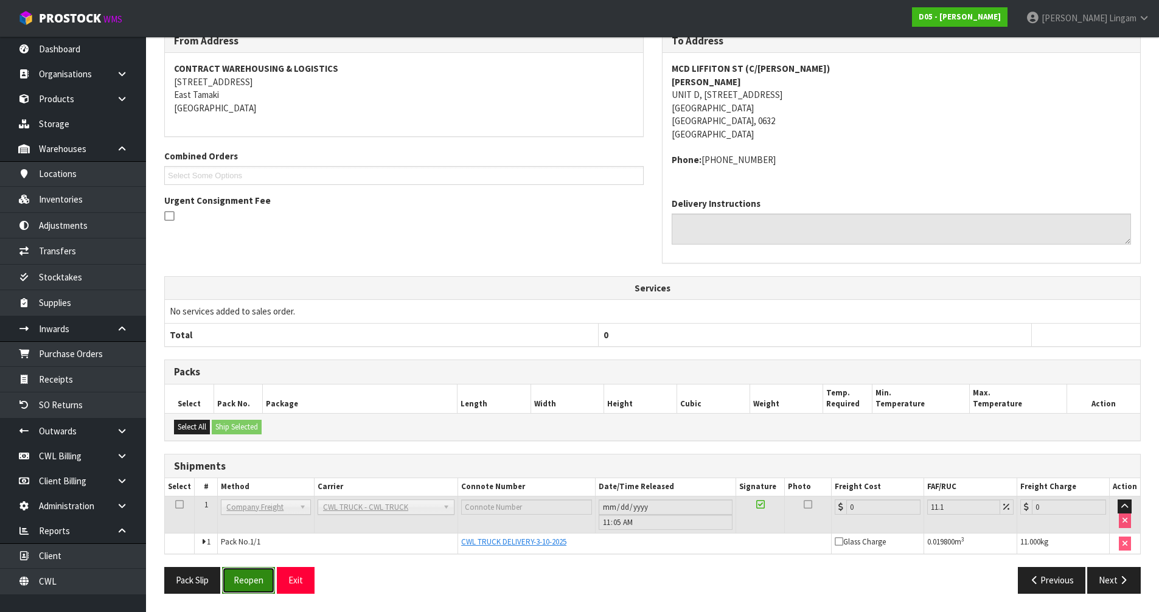
click at [253, 580] on button "Reopen" at bounding box center [248, 580] width 53 height 26
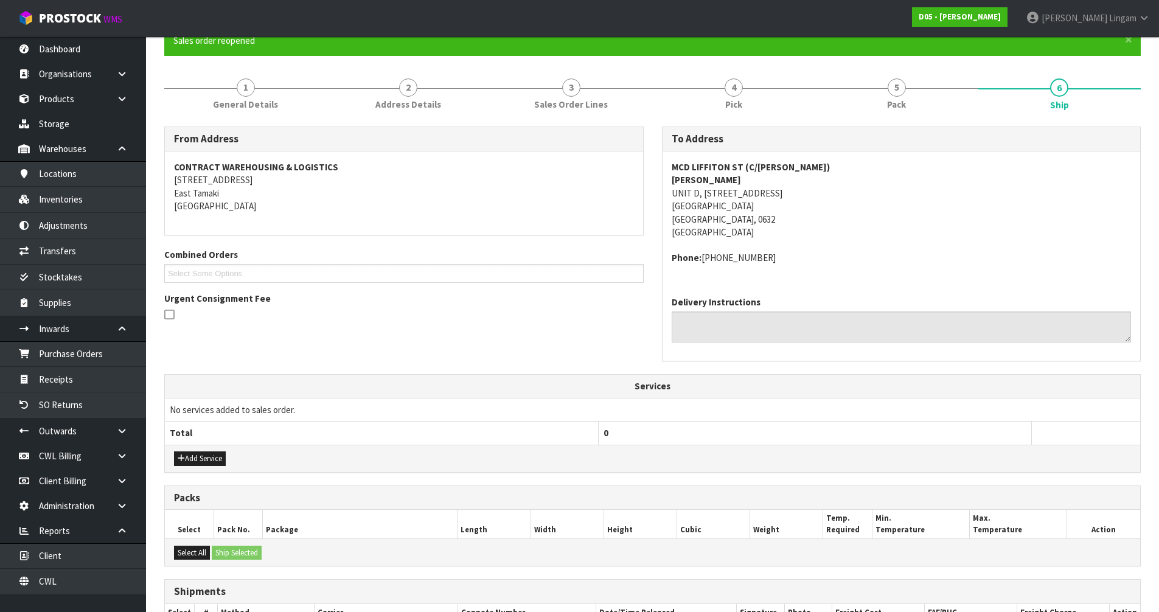
scroll to position [243, 0]
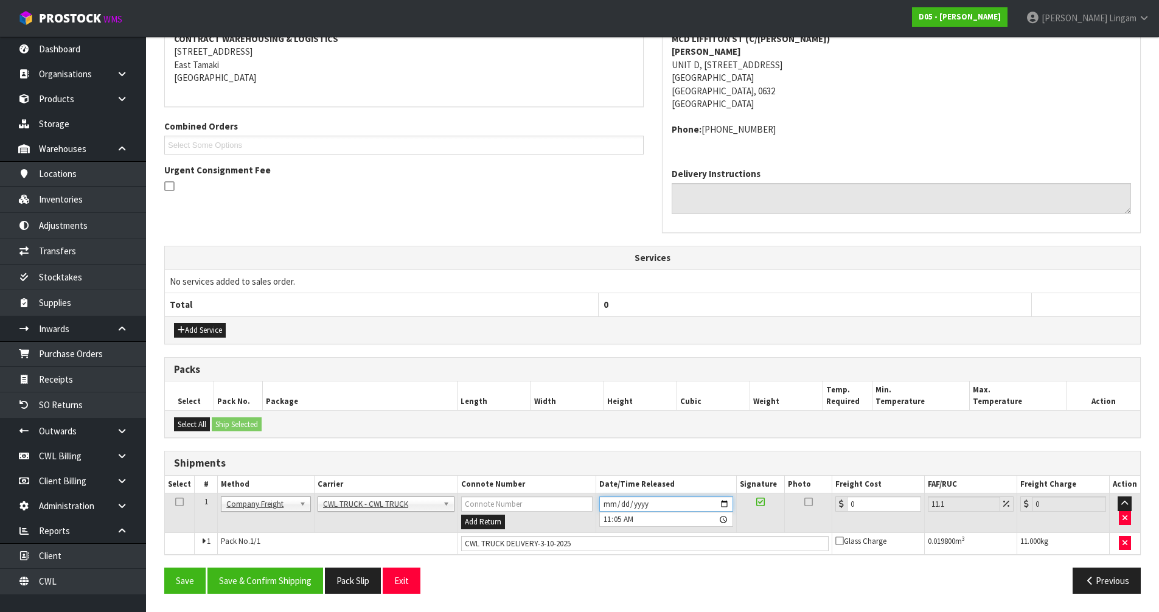
click at [609, 504] on input "2025-09-26" at bounding box center [666, 503] width 134 height 15
type input "2025-09-03"
type input "11:05:00.000"
type input "2025-10-03"
click at [172, 575] on button "Save" at bounding box center [184, 581] width 41 height 26
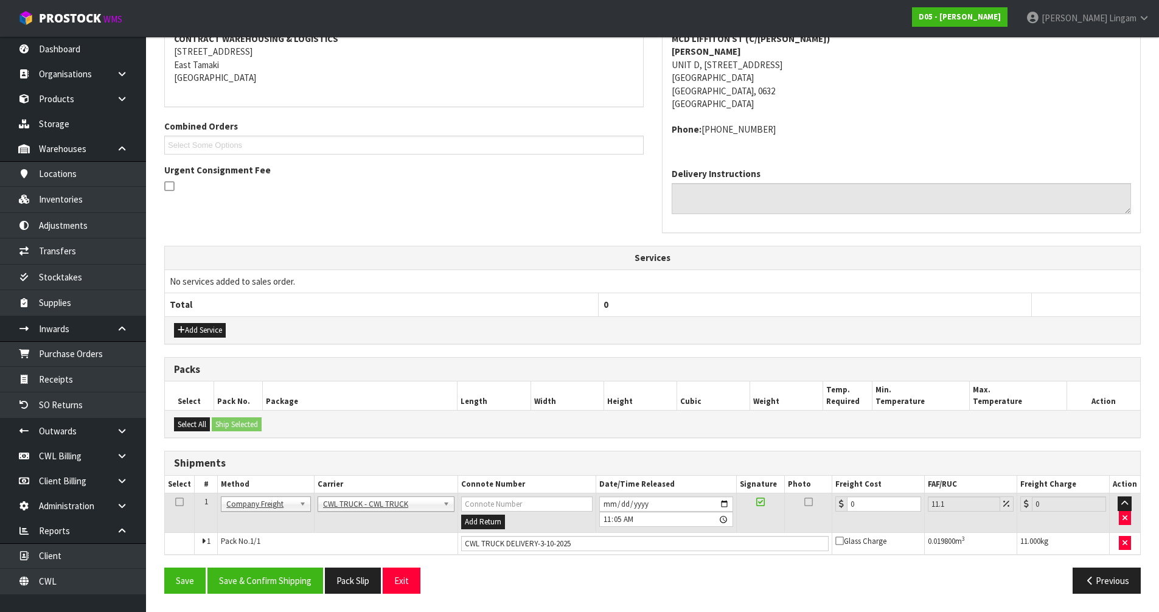
scroll to position [0, 0]
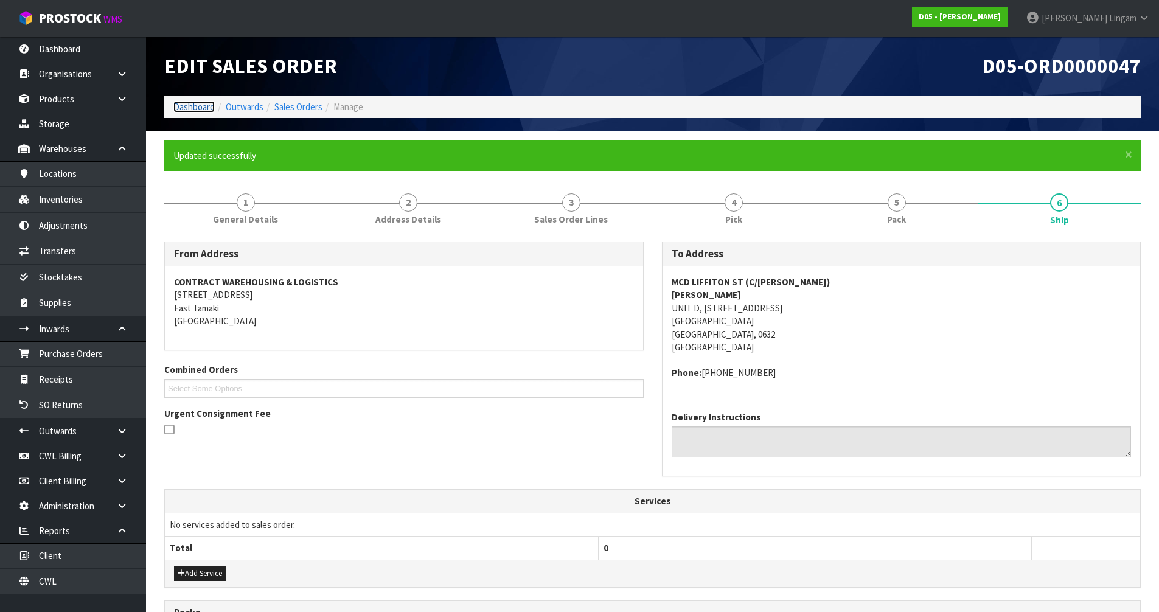
click at [206, 106] on link "Dashboard" at bounding box center [193, 107] width 41 height 12
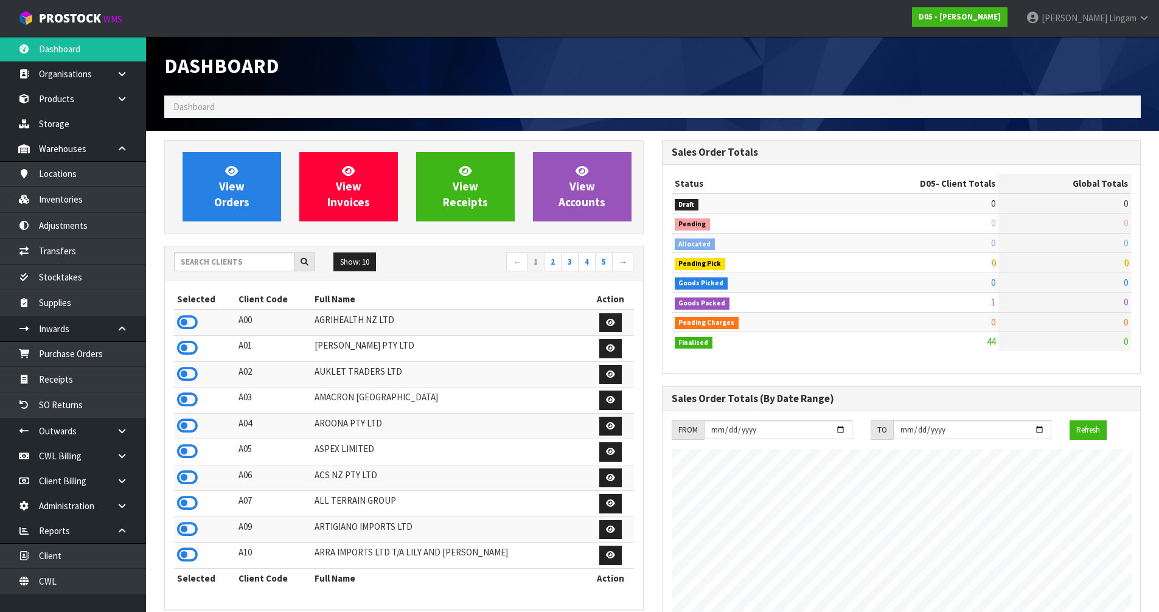
scroll to position [1065, 497]
click at [218, 263] on input "text" at bounding box center [234, 261] width 120 height 19
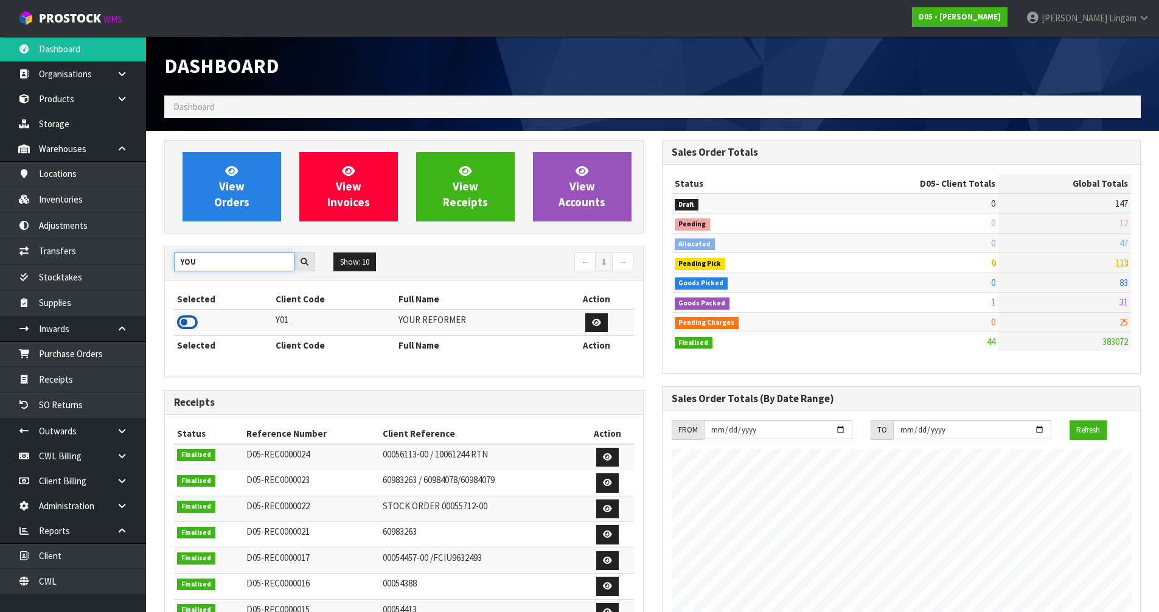
type input "YOU"
click at [186, 328] on icon at bounding box center [187, 322] width 21 height 18
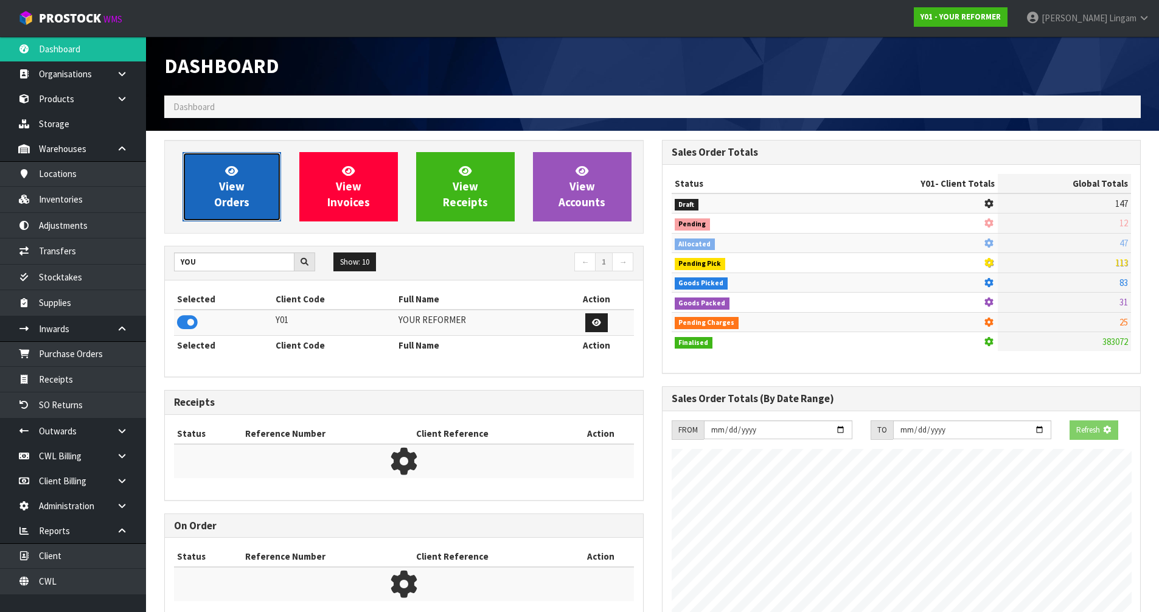
scroll to position [804, 497]
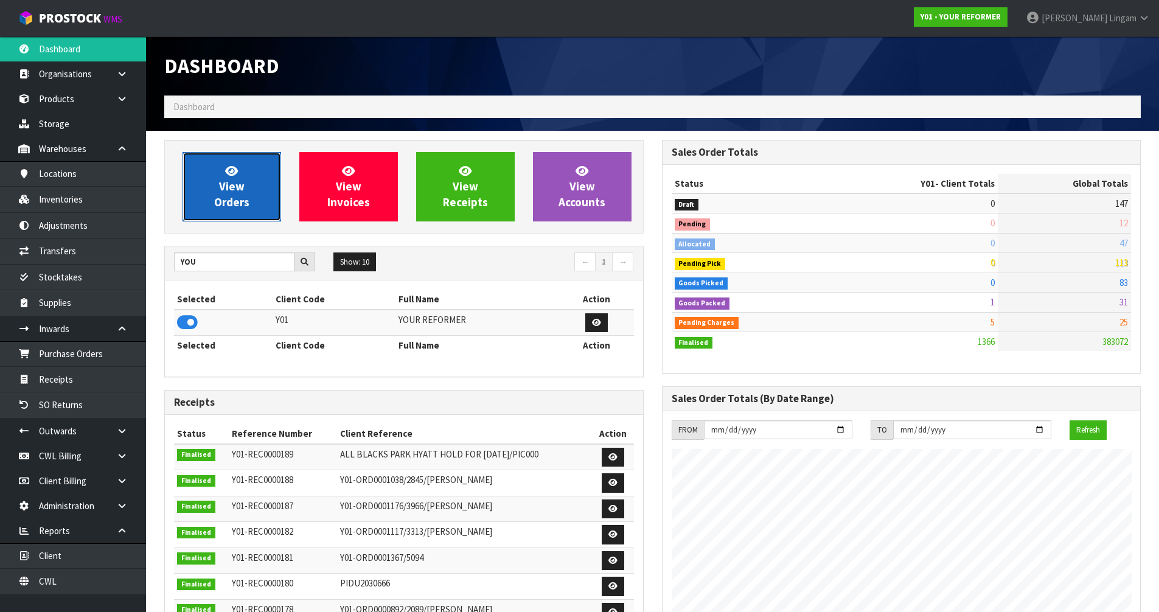
click at [234, 217] on link "View Orders" at bounding box center [232, 186] width 99 height 69
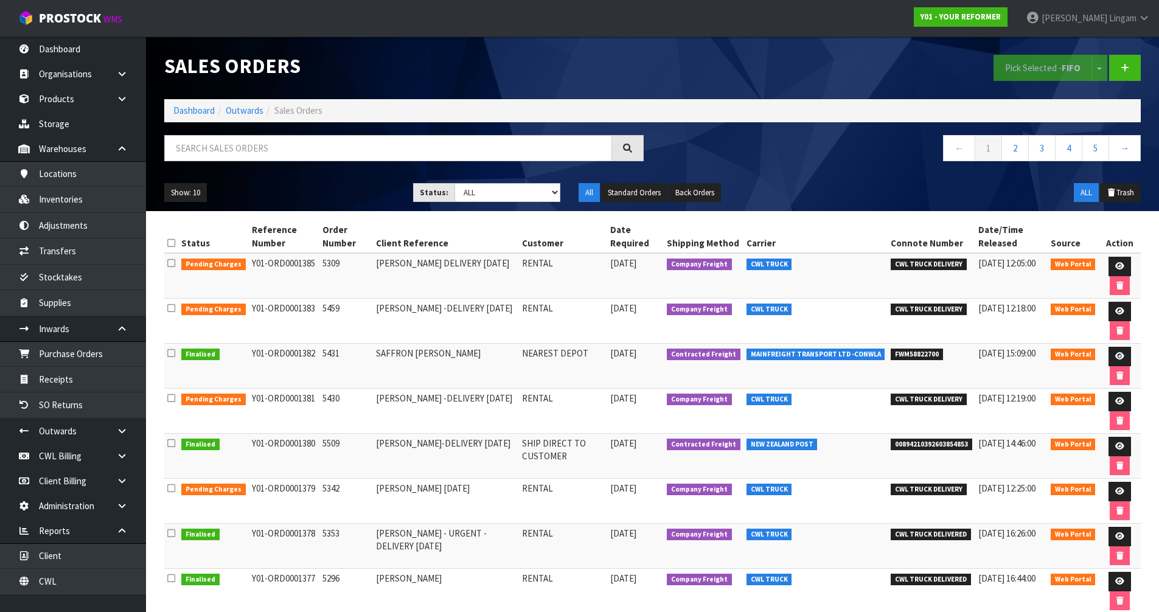
click at [539, 202] on div "Status: Draft Pending Allocated Pending Pick Goods Picked Goods Packed Pending …" at bounding box center [486, 192] width 147 height 19
click at [535, 201] on select "Draft Pending Allocated Pending Pick Goods Picked Goods Packed Pending Charges …" at bounding box center [507, 192] width 106 height 19
click at [454, 183] on select "Draft Pending Allocated Pending Pick Goods Picked Goods Packed Pending Charges …" at bounding box center [507, 192] width 106 height 19
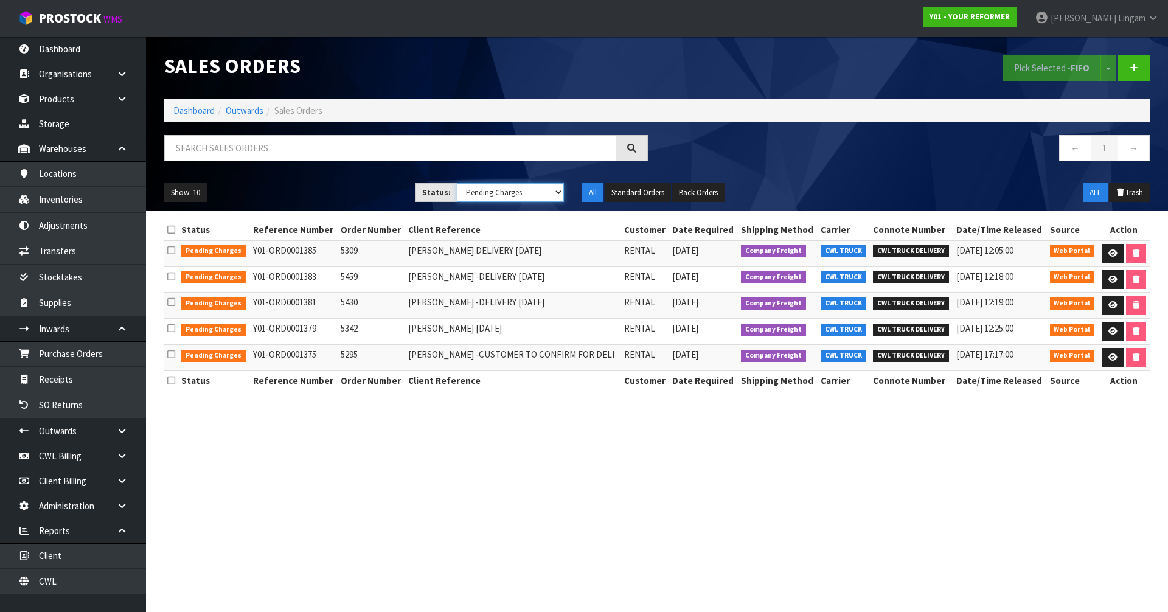
click at [531, 200] on select "Draft Pending Allocated Pending Pick Goods Picked Goods Packed Pending Charges …" at bounding box center [511, 192] width 108 height 19
select select "string:5"
click at [457, 183] on select "Draft Pending Allocated Pending Pick Goods Picked Goods Packed Pending Charges …" at bounding box center [511, 192] width 108 height 19
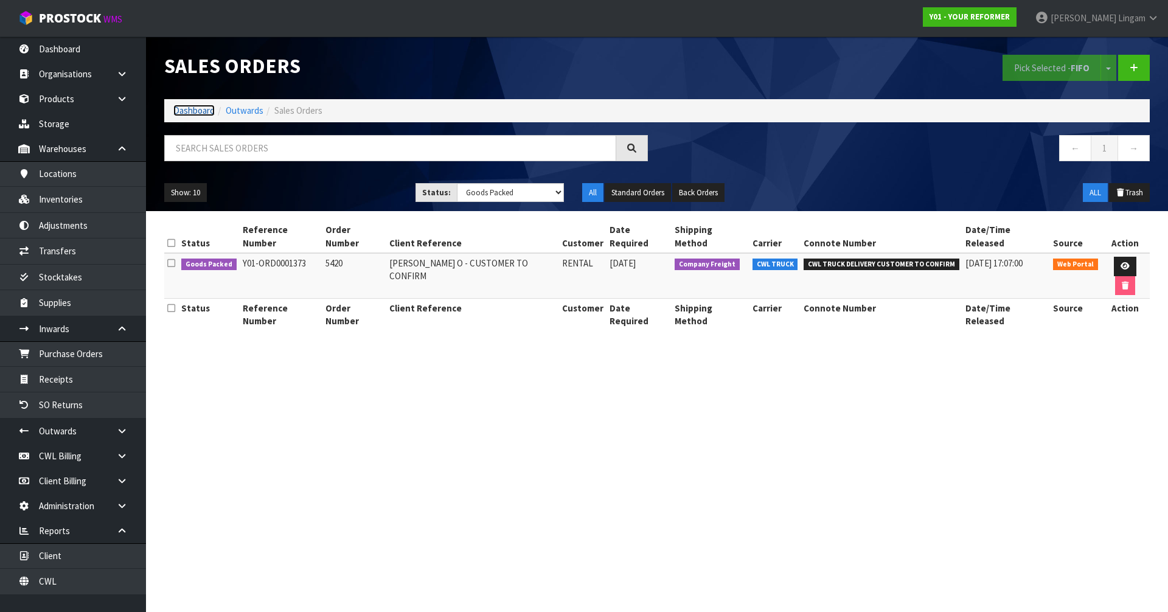
click at [189, 111] on link "Dashboard" at bounding box center [193, 111] width 41 height 12
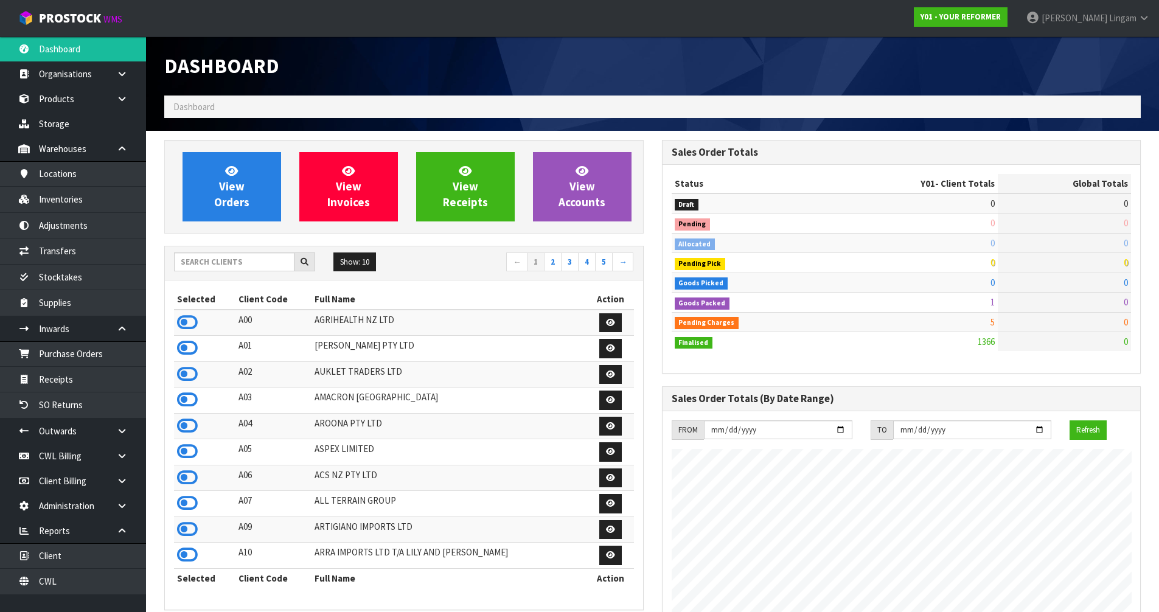
scroll to position [804, 497]
click at [193, 318] on icon at bounding box center [187, 322] width 21 height 18
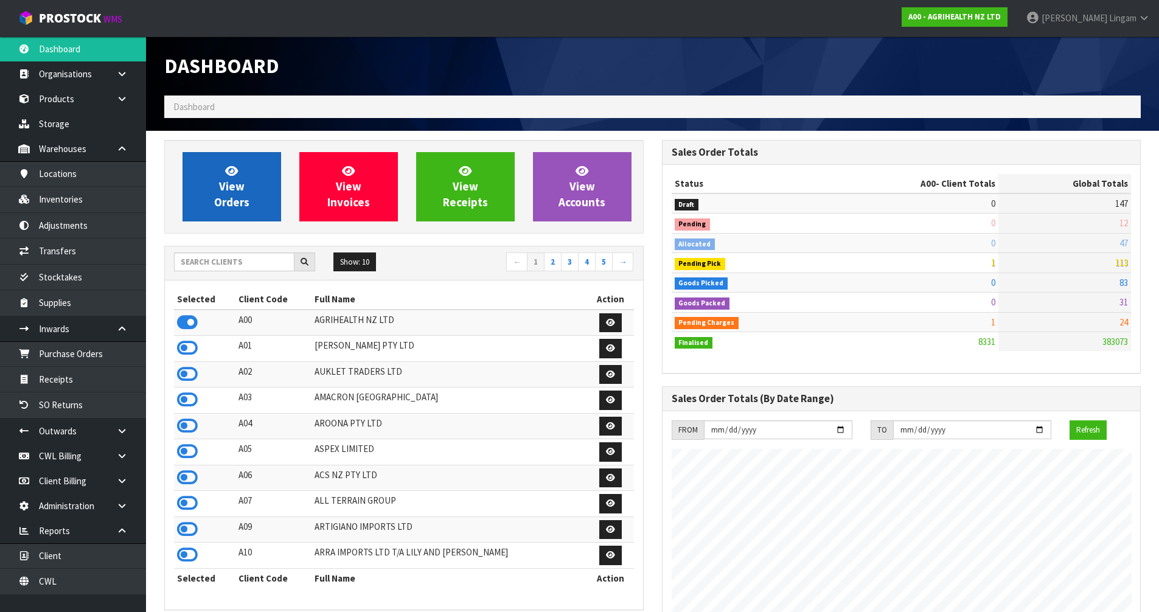
scroll to position [922, 497]
click at [253, 191] on link "View Orders" at bounding box center [232, 186] width 99 height 69
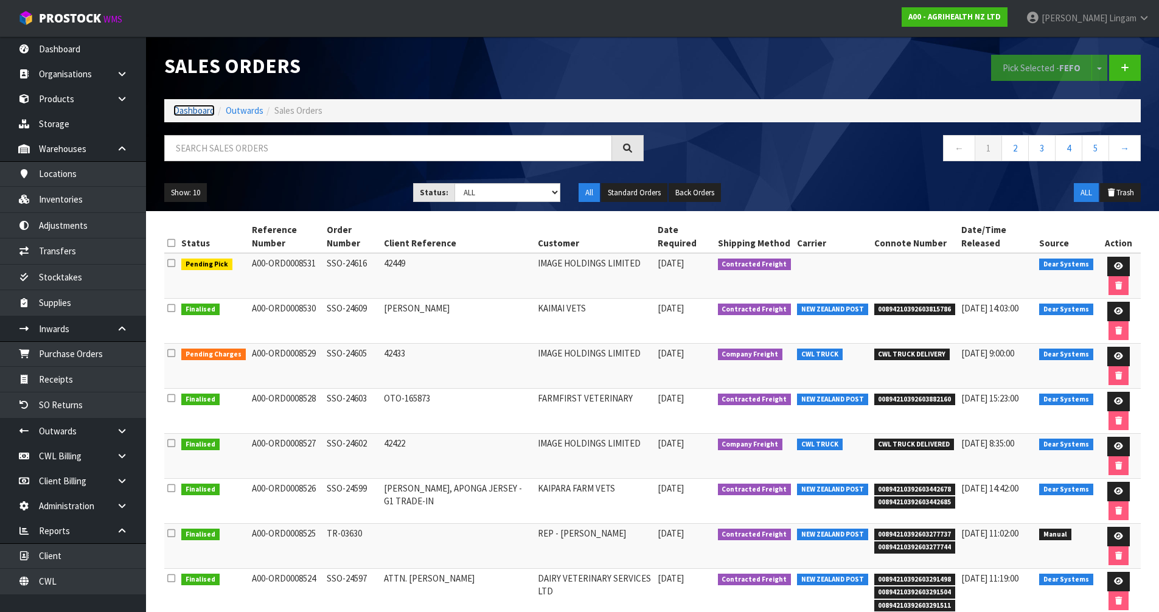
click at [205, 113] on link "Dashboard" at bounding box center [193, 111] width 41 height 12
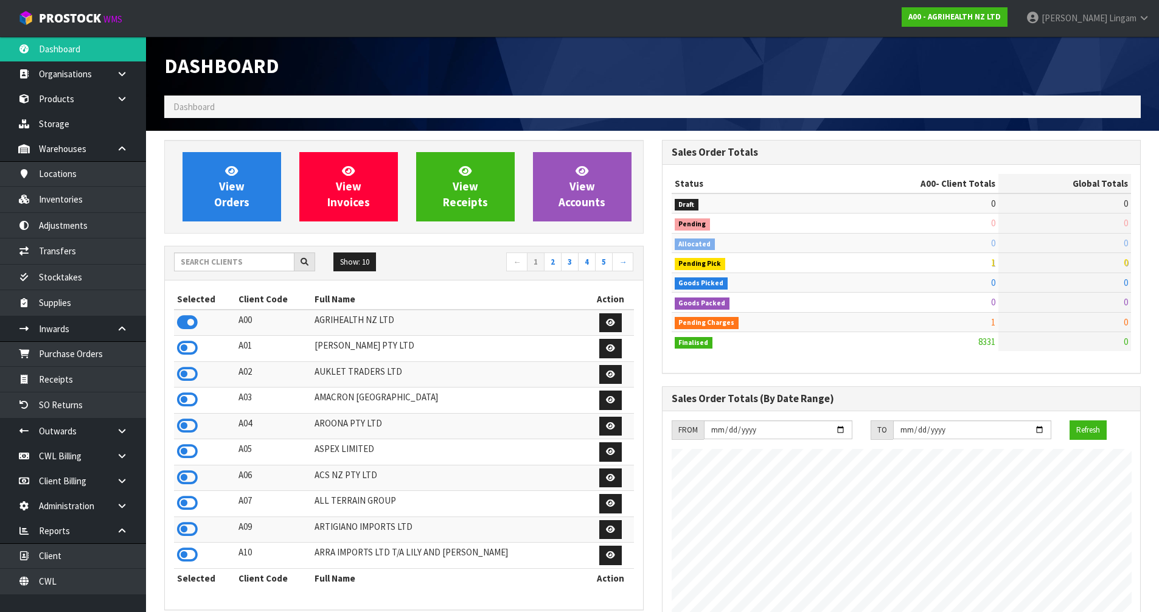
scroll to position [922, 497]
click at [232, 206] on span "View Orders" at bounding box center [231, 187] width 35 height 46
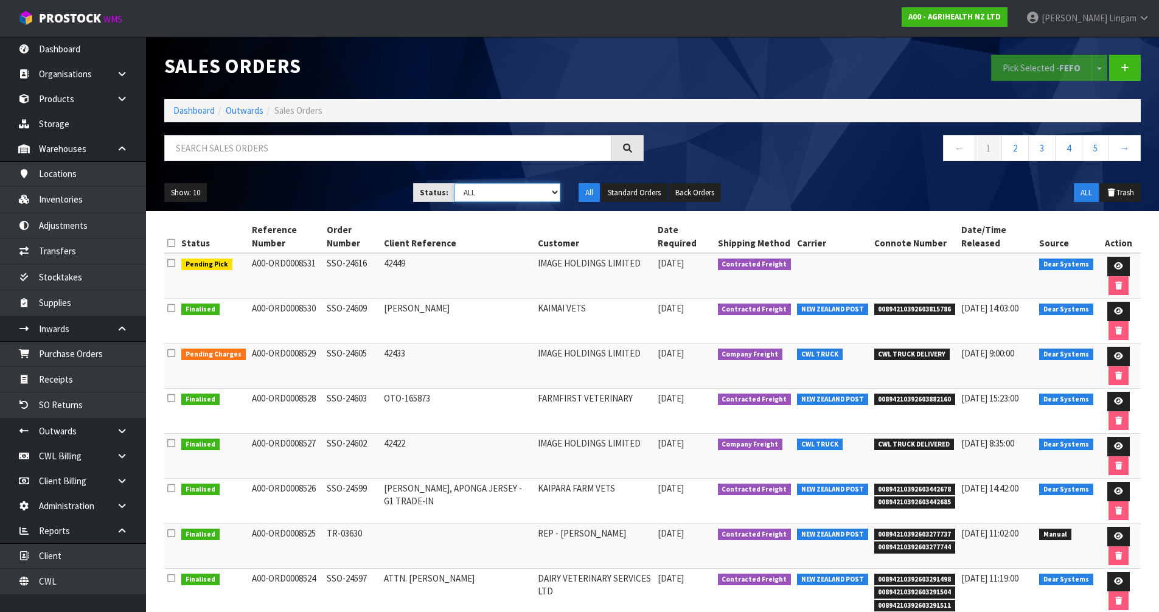
click at [520, 191] on select "Draft Pending Allocated Pending Pick Goods Picked Goods Packed Pending Charges …" at bounding box center [507, 192] width 106 height 19
click at [199, 111] on link "Dashboard" at bounding box center [193, 111] width 41 height 12
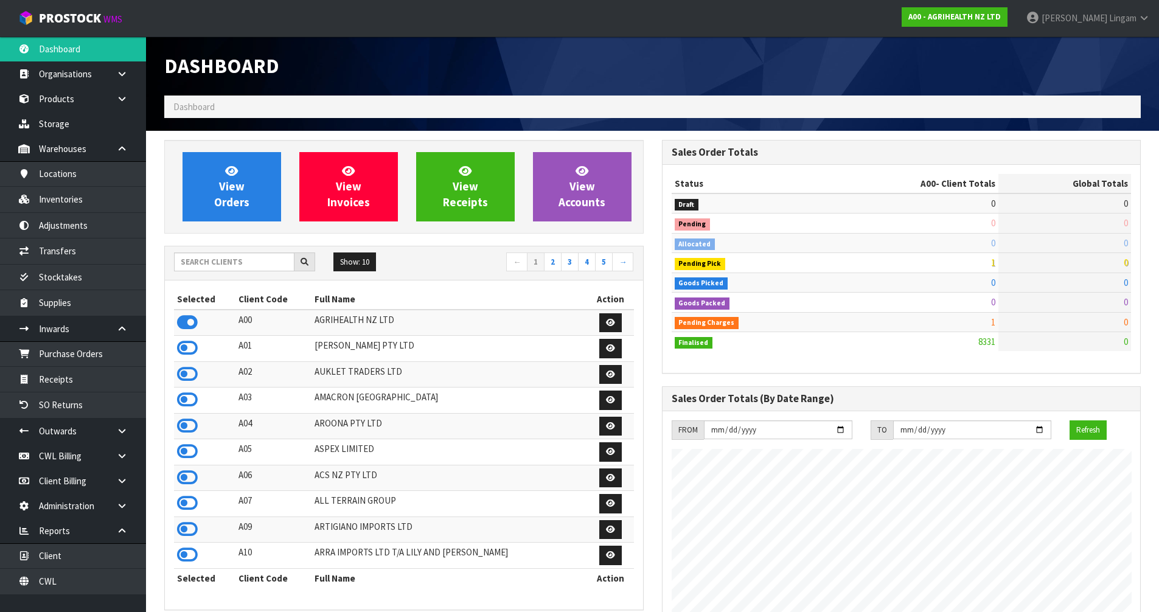
scroll to position [922, 497]
click at [220, 257] on input "text" at bounding box center [234, 261] width 120 height 19
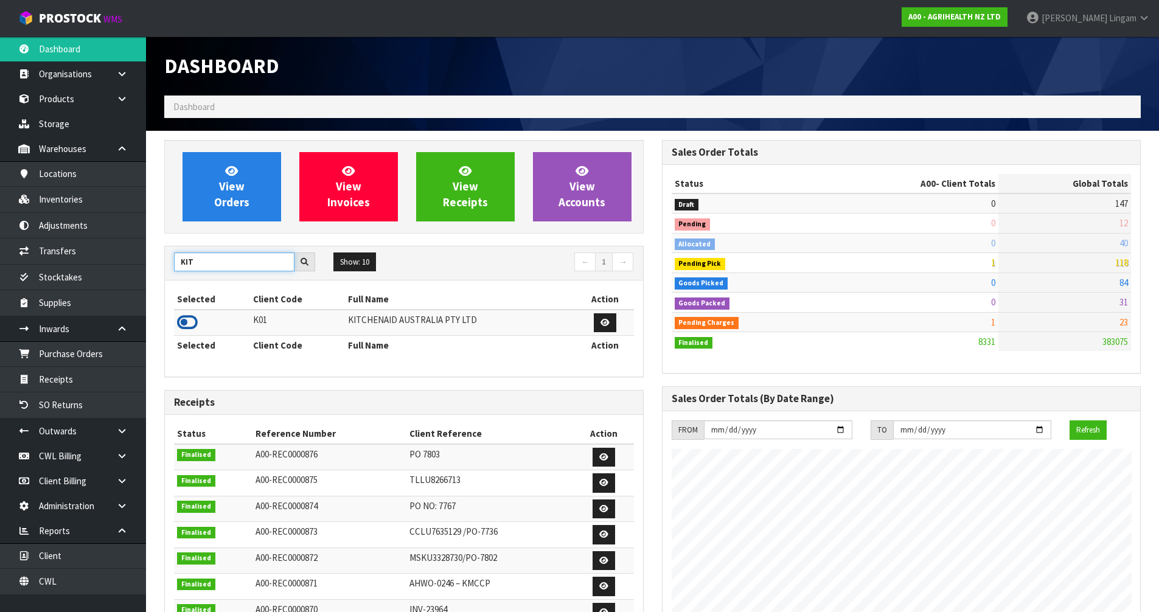
type input "KIT"
click at [184, 323] on icon at bounding box center [187, 322] width 21 height 18
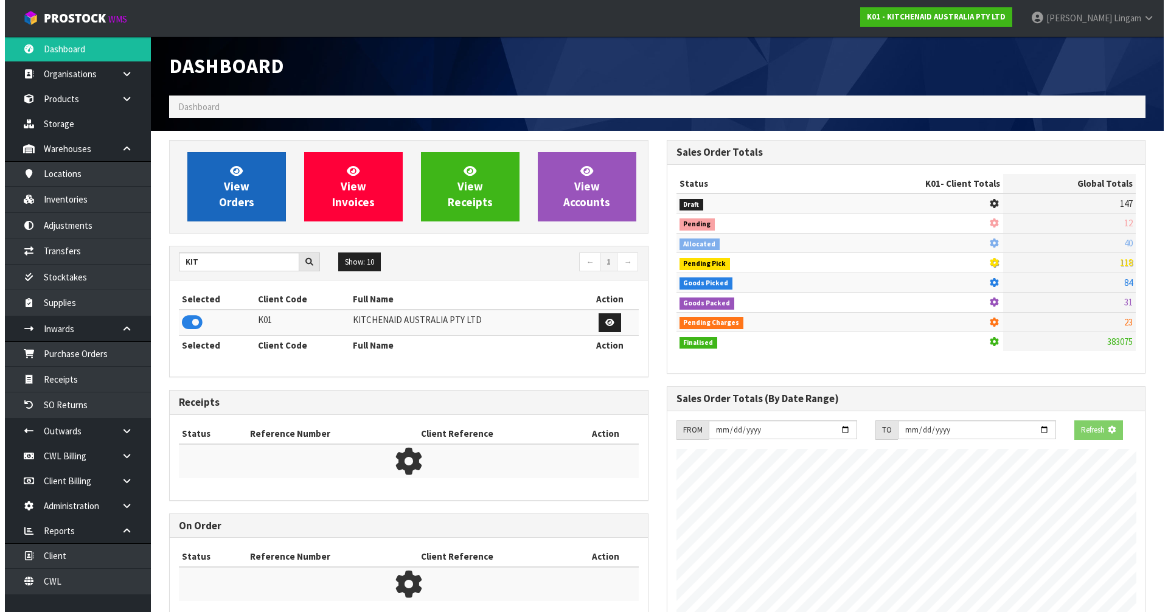
scroll to position [607577, 607838]
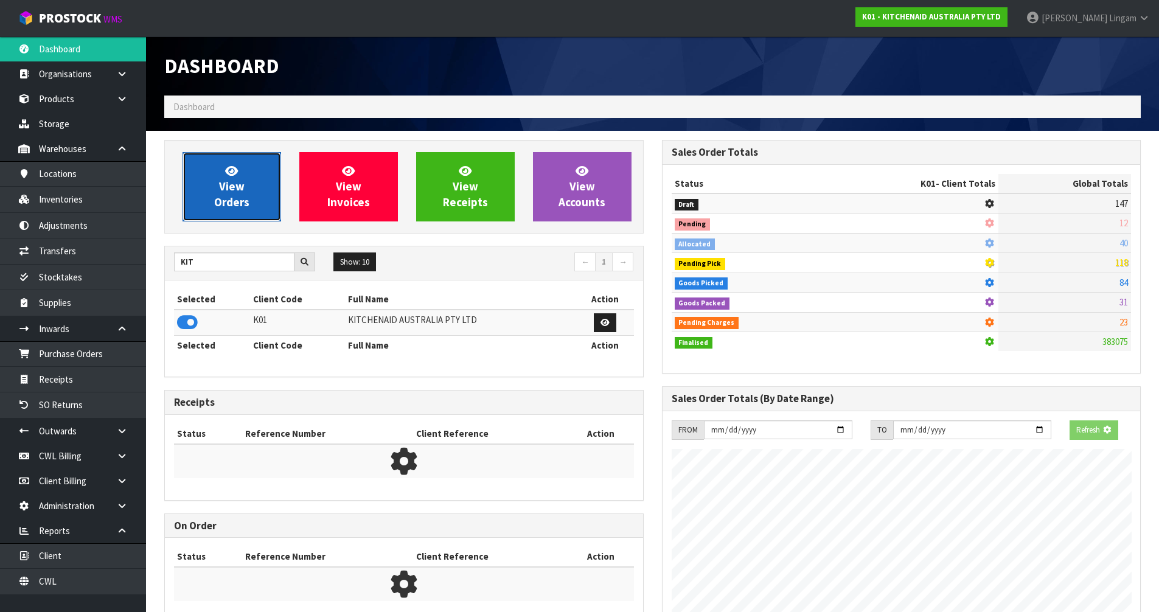
click at [234, 197] on span "View Orders" at bounding box center [231, 187] width 35 height 46
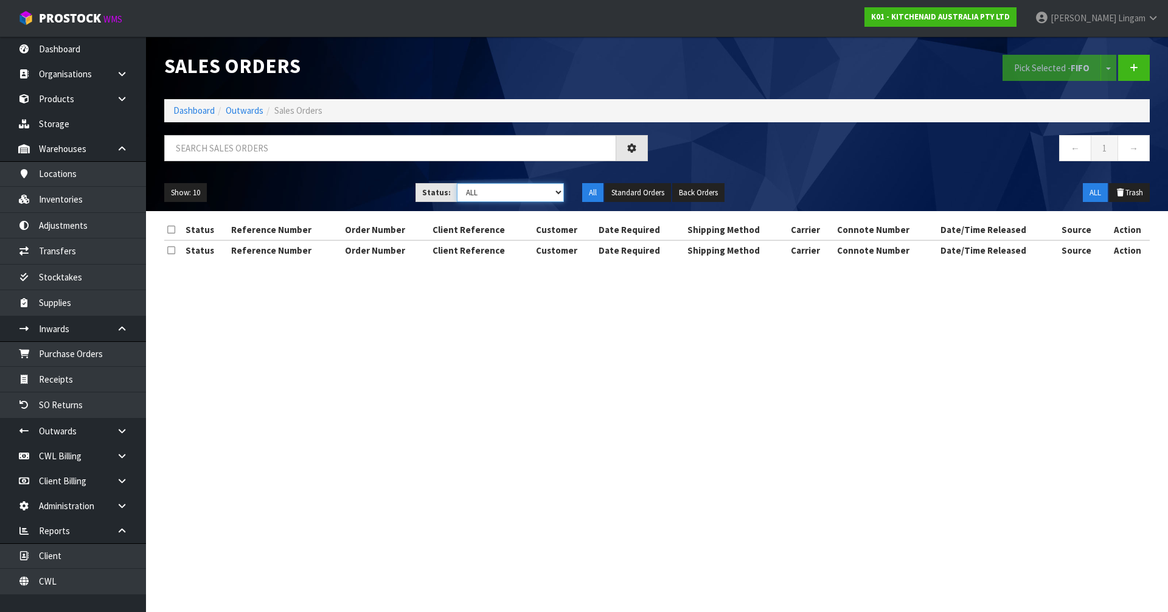
click at [549, 195] on select "Draft Pending Allocated Pending Pick Goods Picked Goods Packed Pending Charges …" at bounding box center [511, 192] width 108 height 19
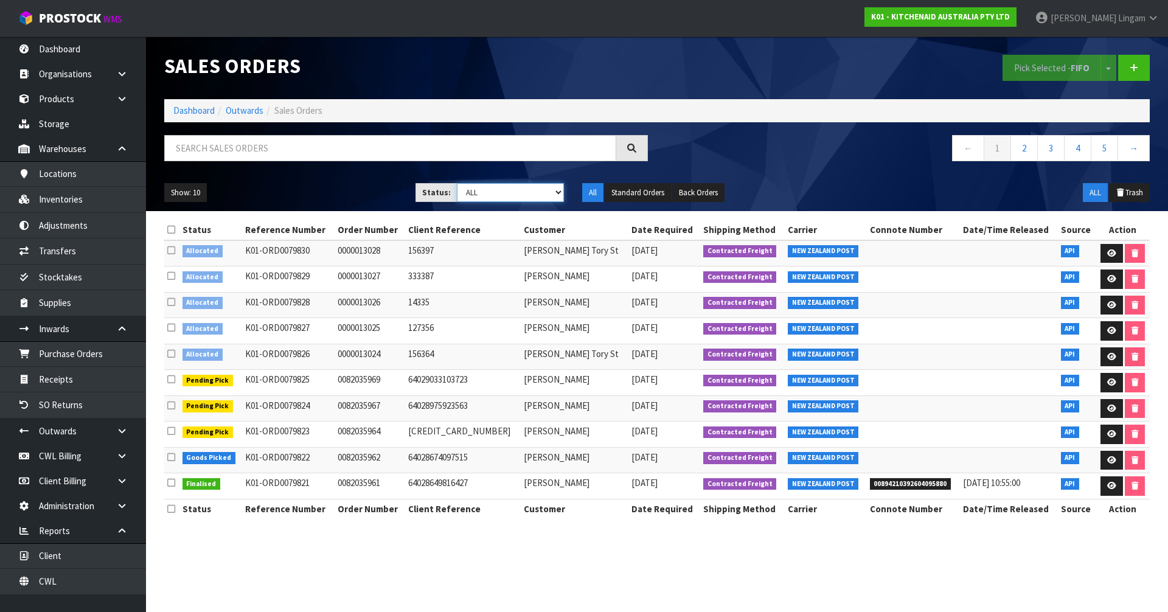
select select "string:6"
click at [457, 183] on select "Draft Pending Allocated Pending Pick Goods Picked Goods Packed Pending Charges …" at bounding box center [511, 192] width 108 height 19
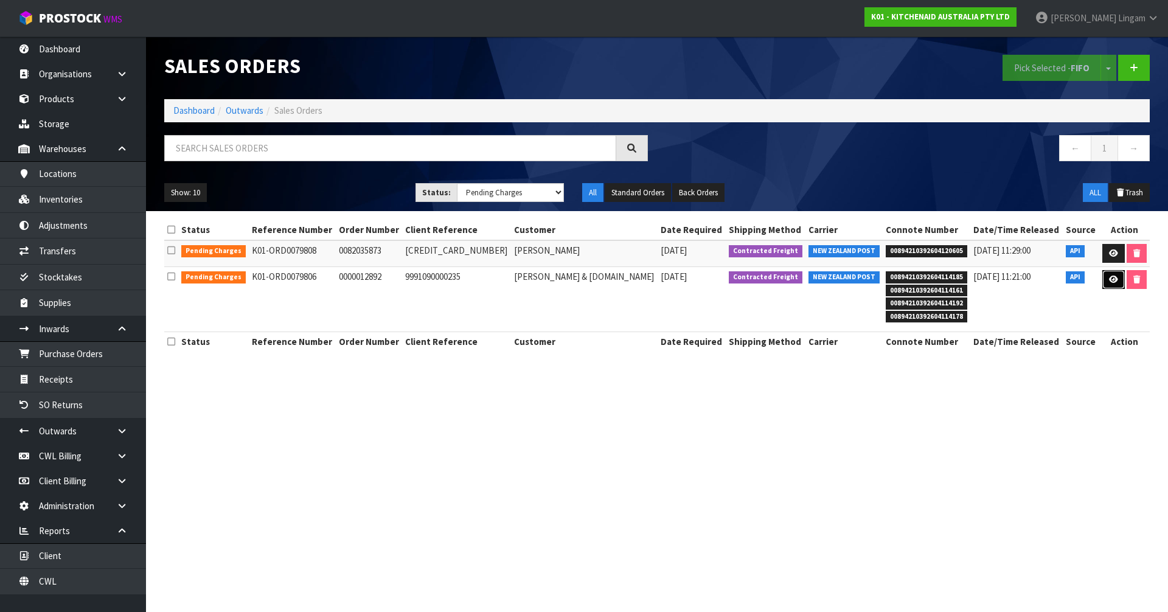
click at [1113, 282] on icon at bounding box center [1113, 280] width 9 height 8
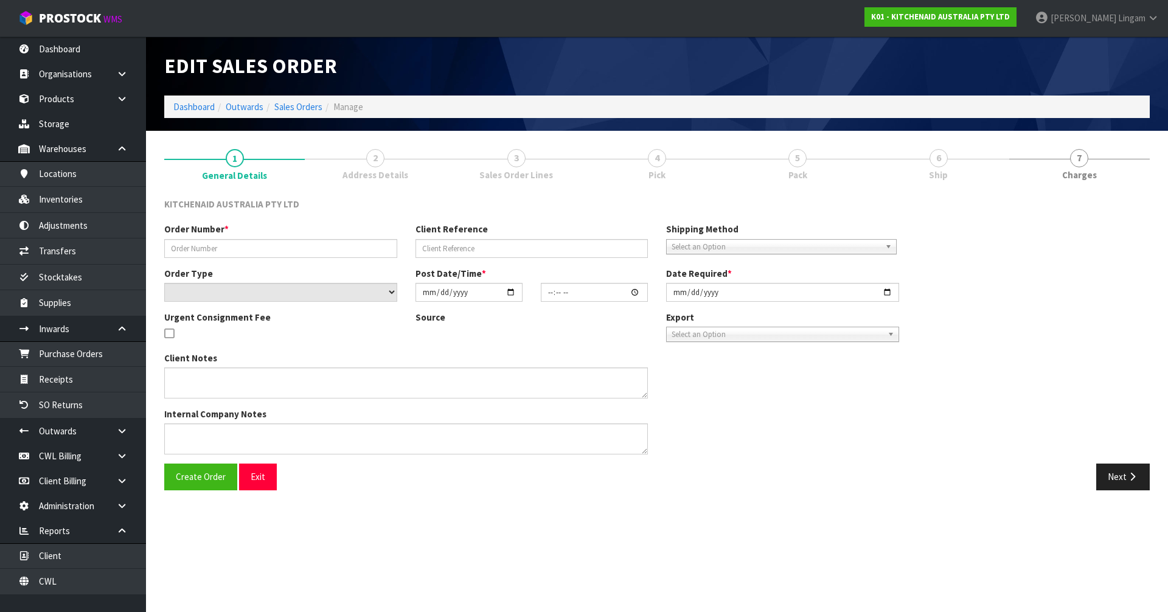
type input "0000012892"
type input "9991090000235"
select select "number:0"
type input "2025-09-25"
type input "19:33:20.000"
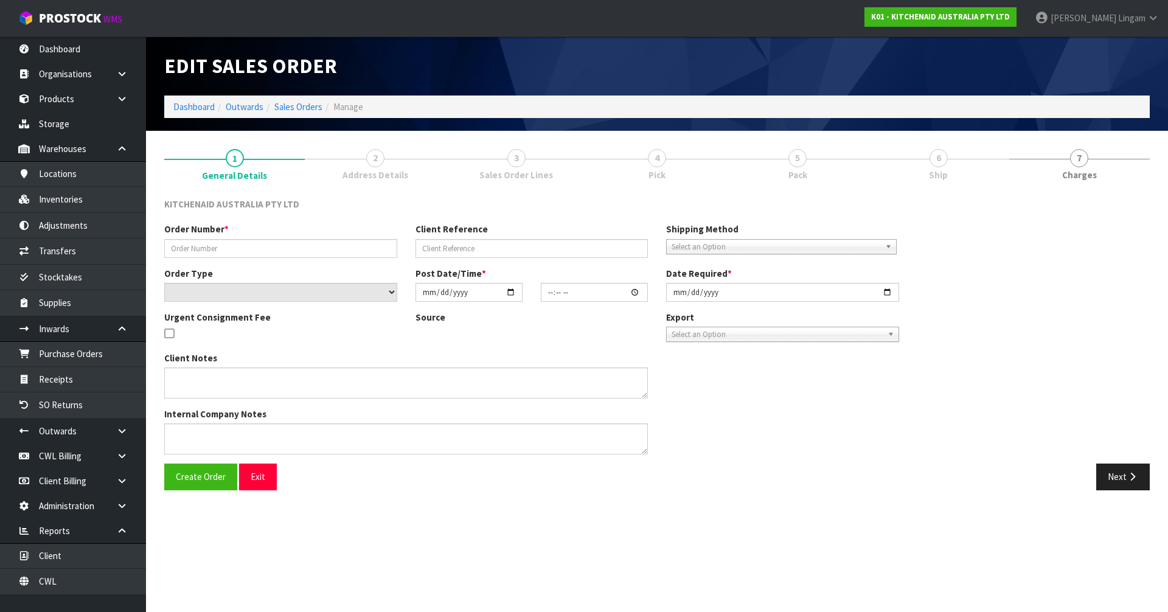
type input "2025-09-25"
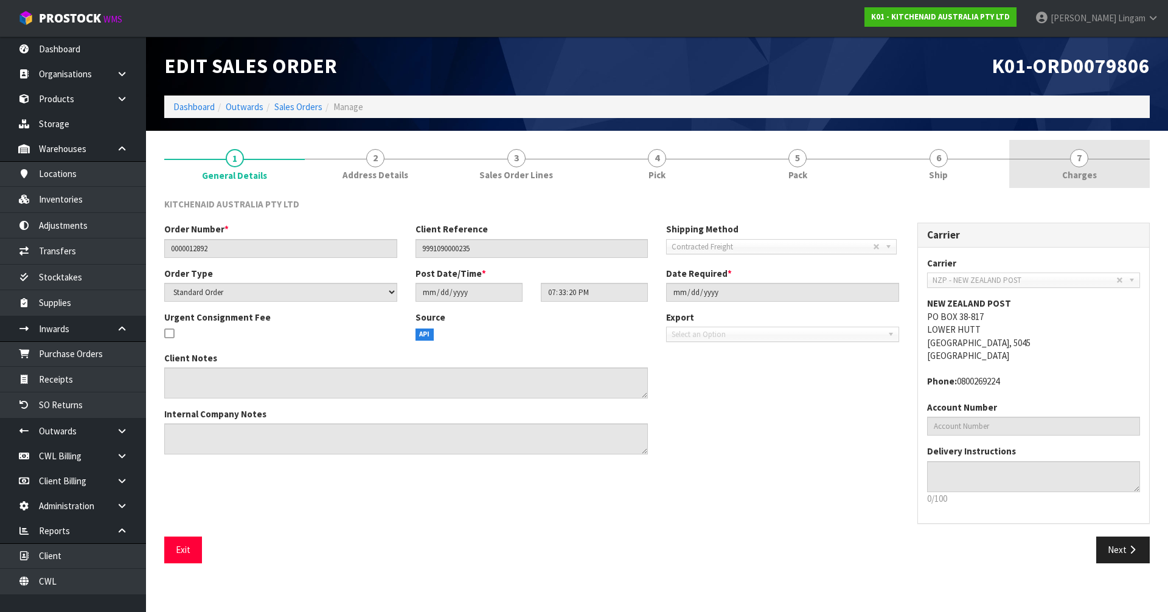
click at [1103, 172] on link "7 Charges" at bounding box center [1079, 164] width 141 height 48
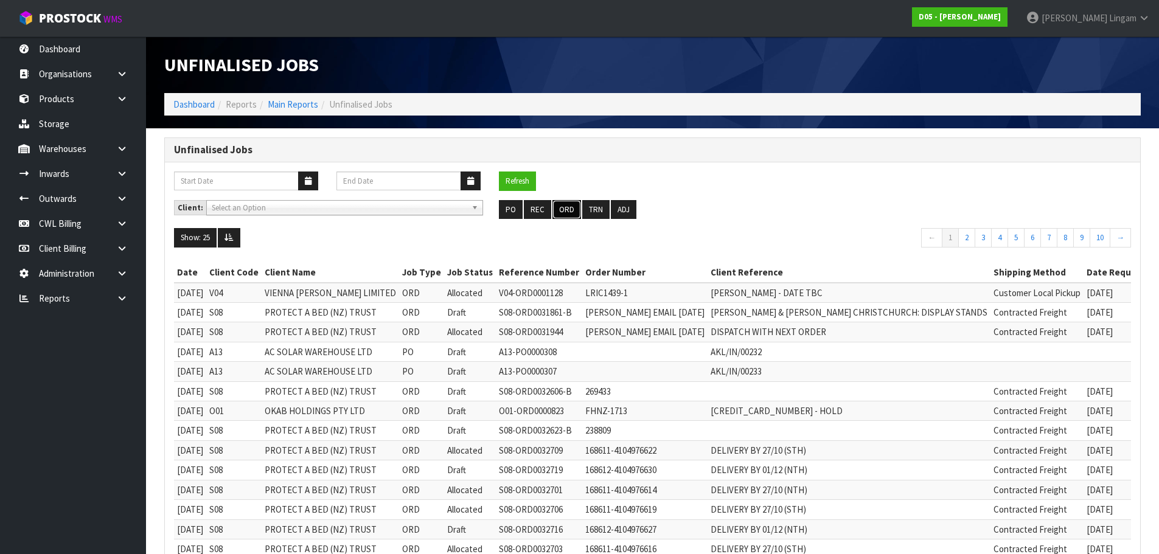
click at [565, 212] on button "ORD" at bounding box center [566, 209] width 29 height 19
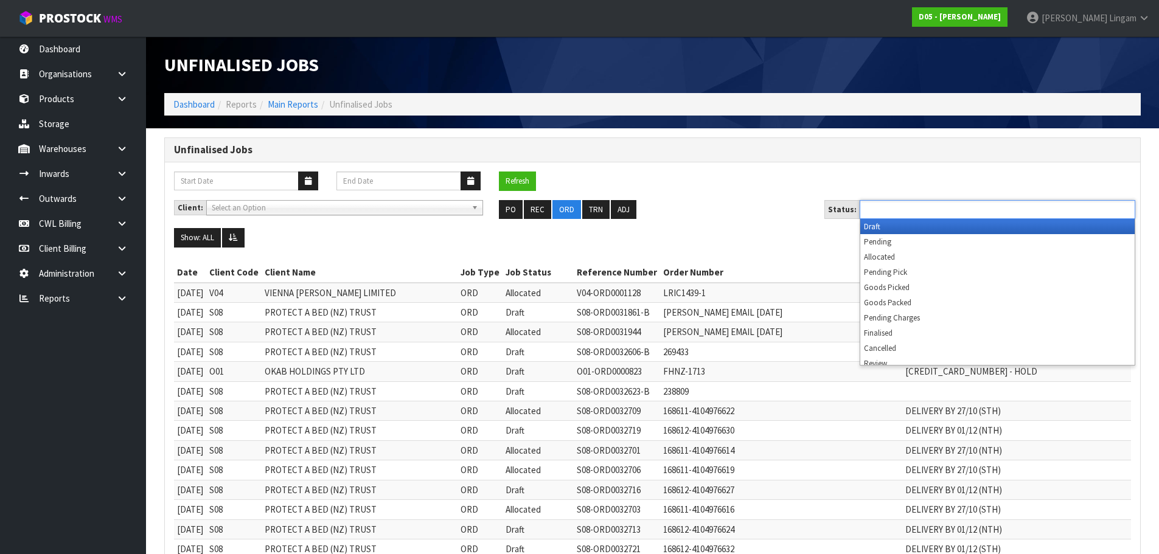
click at [919, 207] on input "text" at bounding box center [907, 209] width 89 height 15
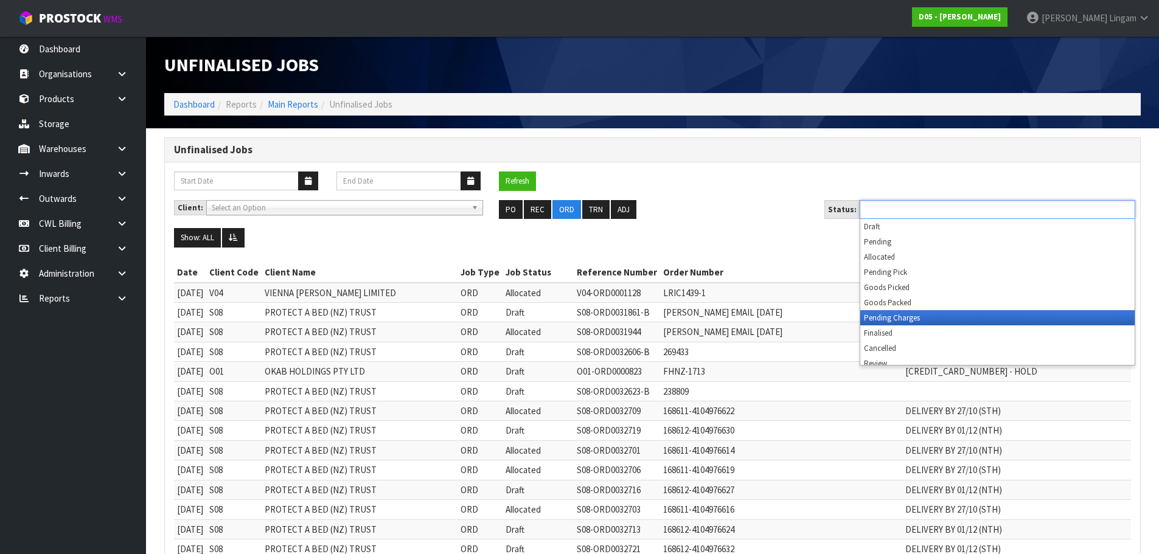
click at [930, 318] on li "Pending Charges" at bounding box center [997, 317] width 274 height 15
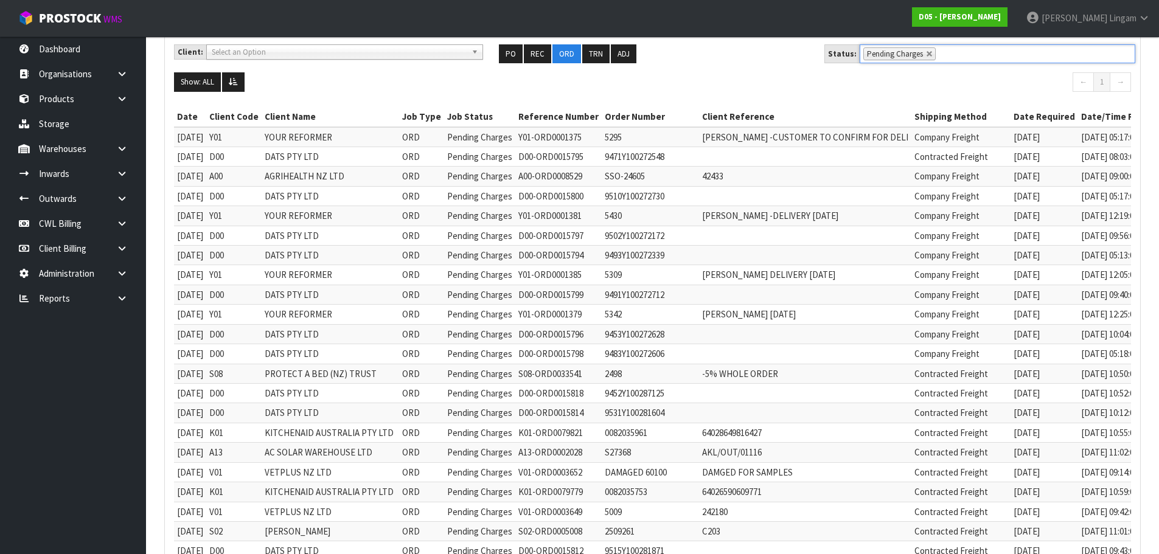
scroll to position [487, 0]
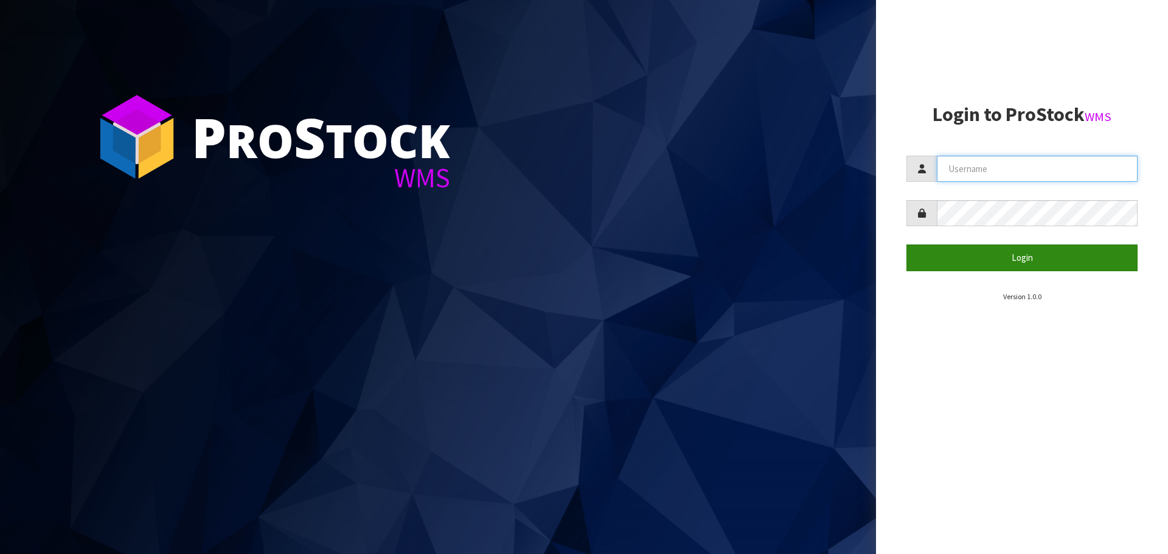
type input "[PERSON_NAME][EMAIL_ADDRESS][DOMAIN_NAME]"
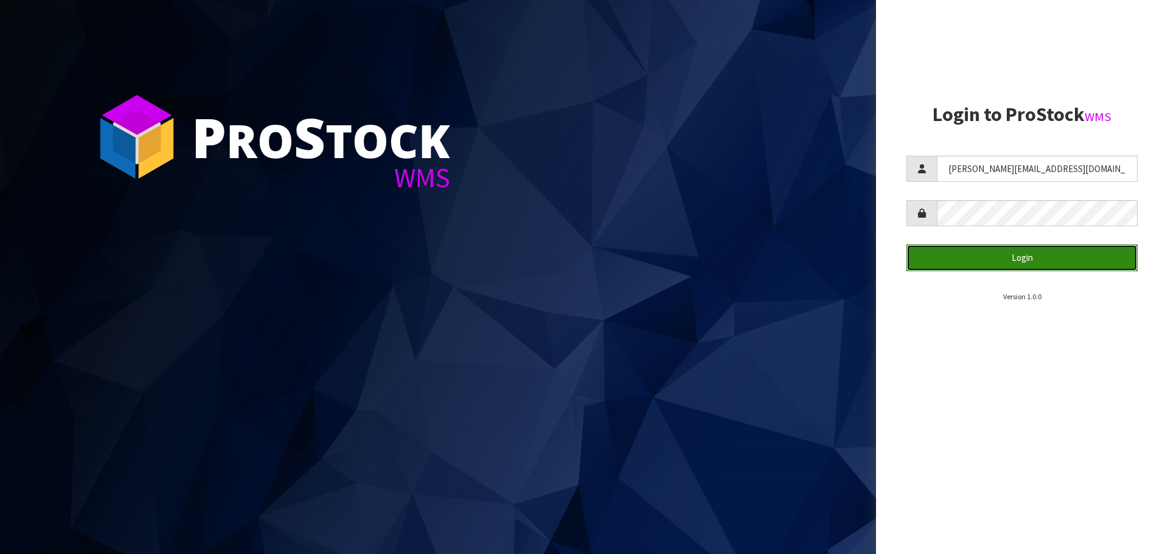
click at [1030, 253] on button "Login" at bounding box center [1021, 258] width 231 height 26
